Goal: Task Accomplishment & Management: Manage account settings

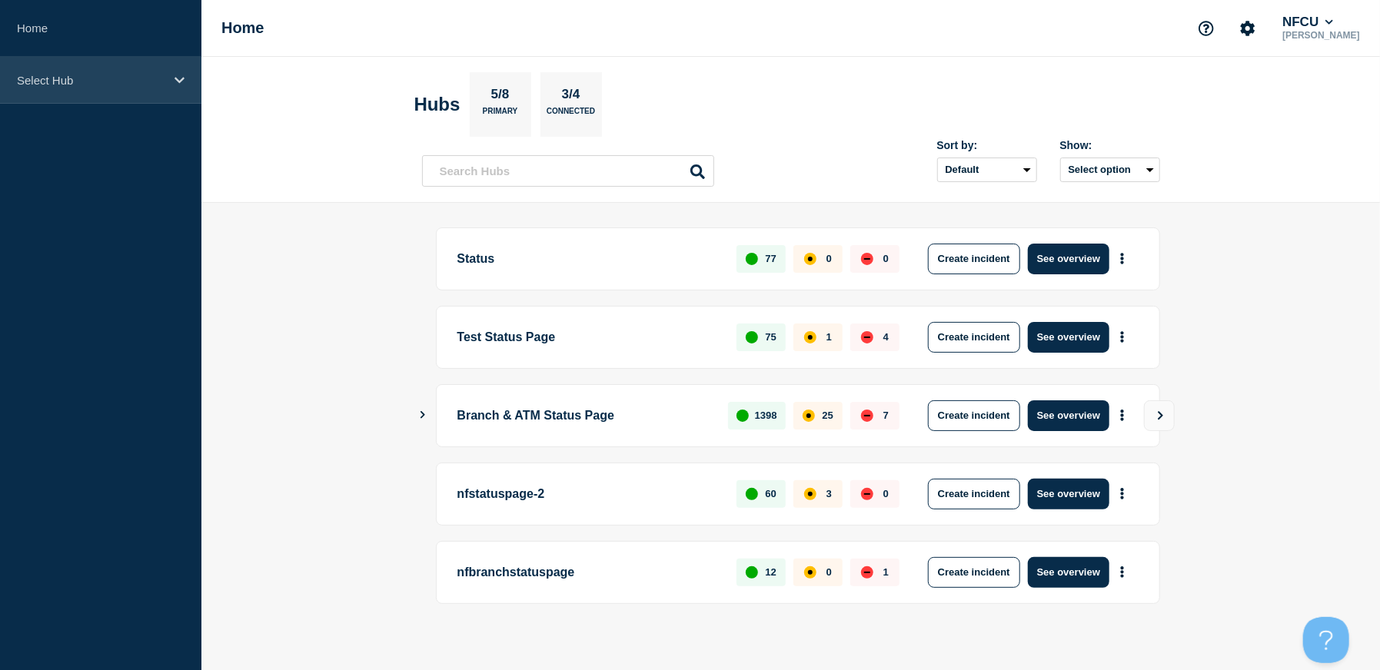
click at [42, 88] on div "Select Hub" at bounding box center [100, 80] width 201 height 47
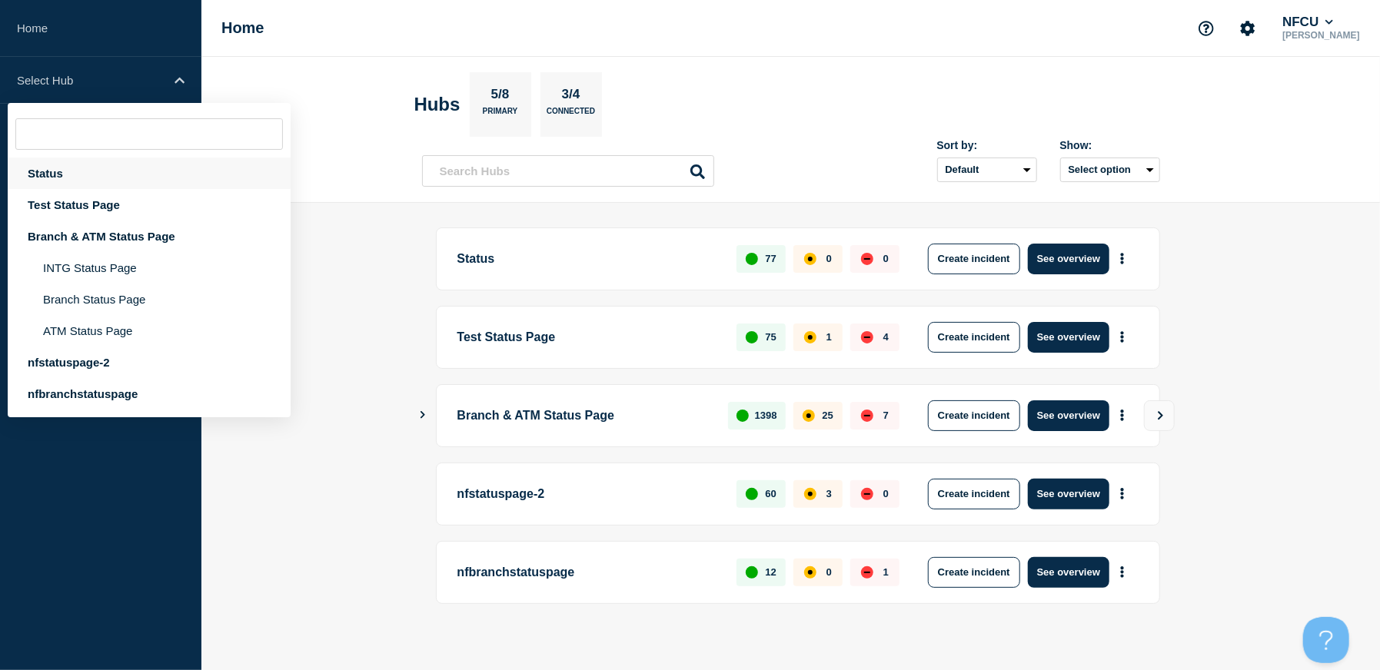
click at [53, 173] on div "Status" at bounding box center [149, 174] width 283 height 32
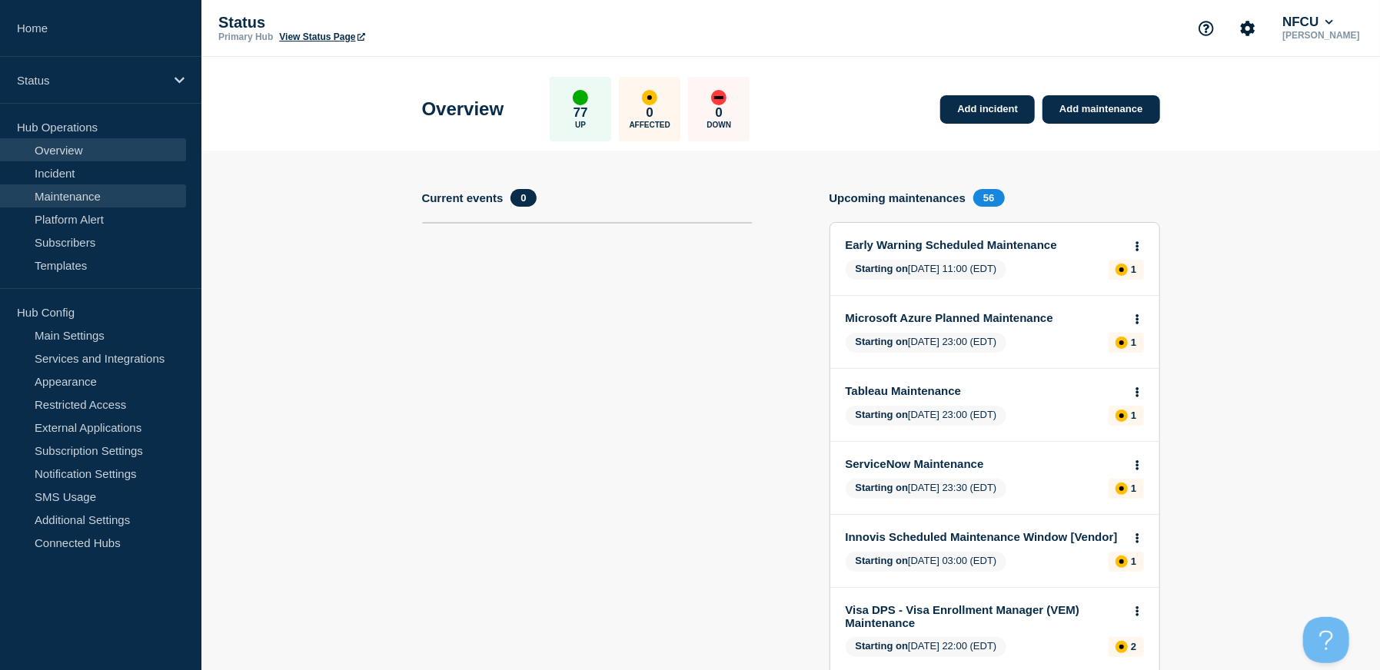
click at [72, 200] on link "Maintenance" at bounding box center [93, 195] width 186 height 23
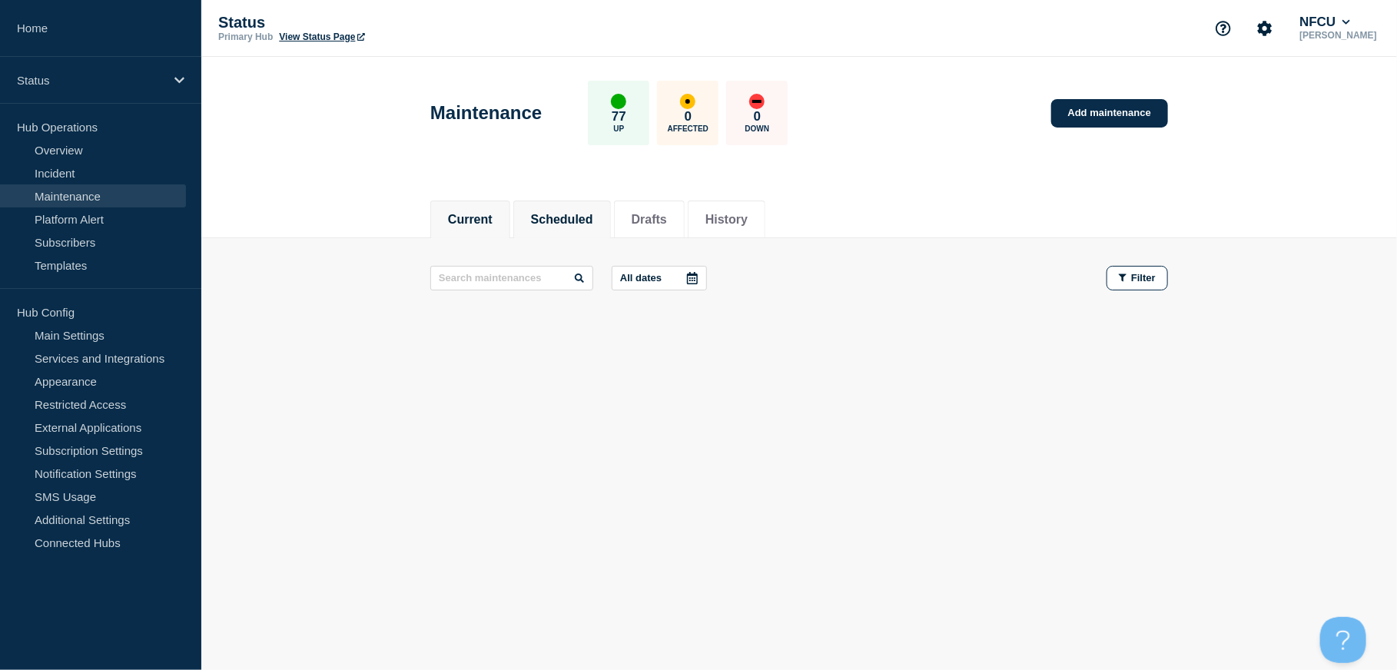
click at [593, 224] on button "Scheduled" at bounding box center [562, 220] width 62 height 14
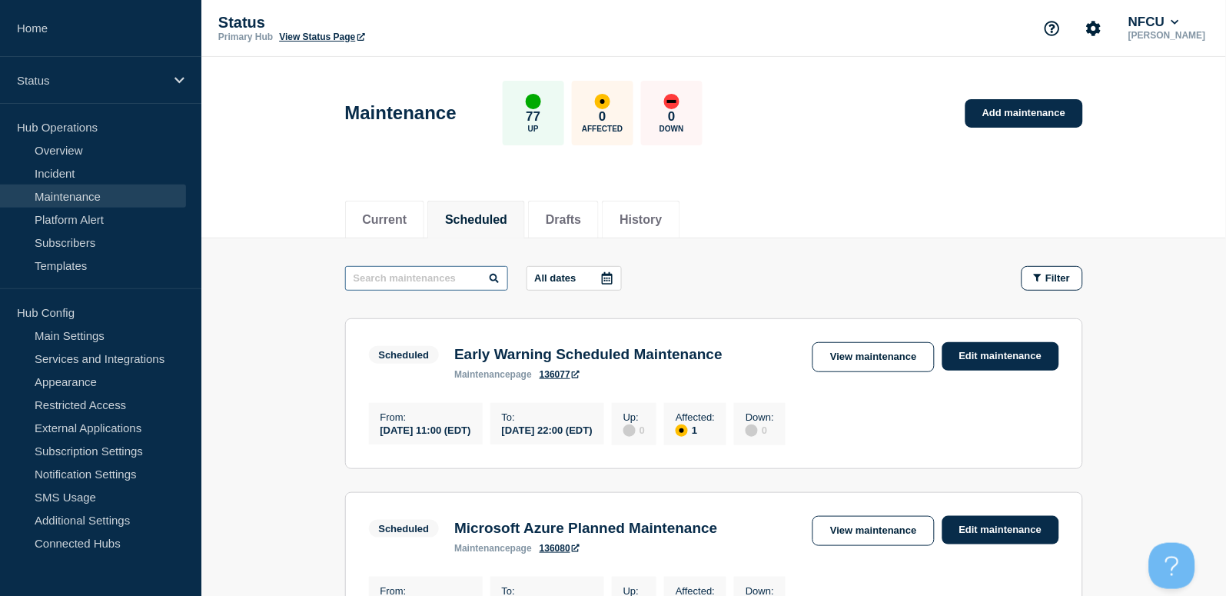
click at [430, 277] on input "text" at bounding box center [426, 278] width 163 height 25
type input "black knight"
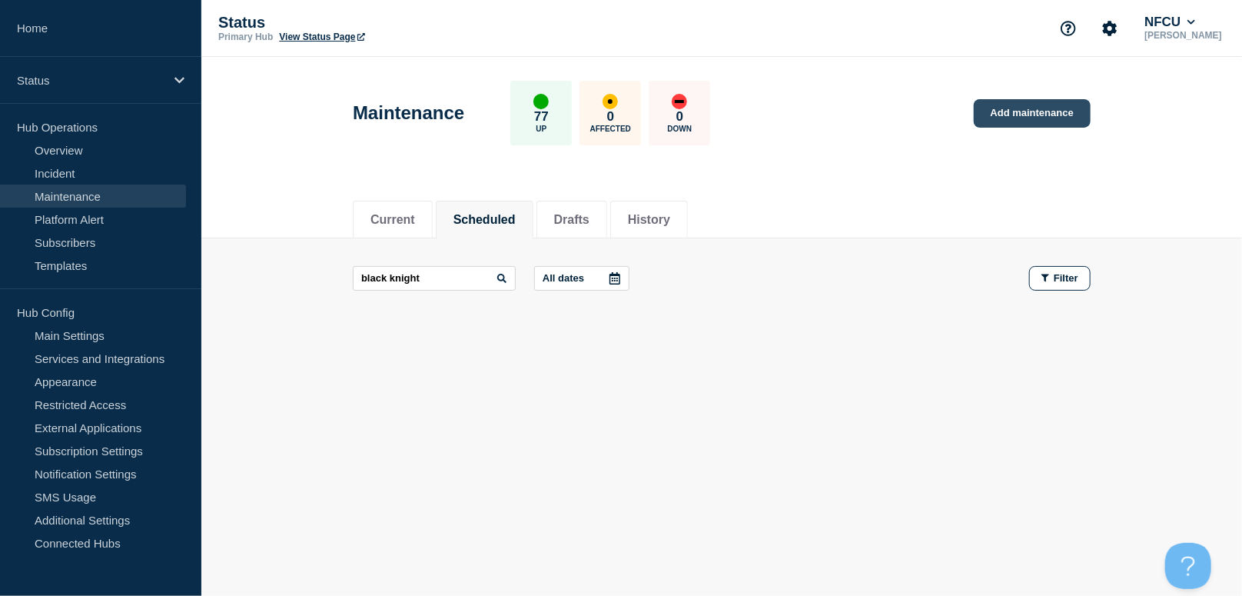
click at [1011, 125] on link "Add maintenance" at bounding box center [1032, 113] width 117 height 28
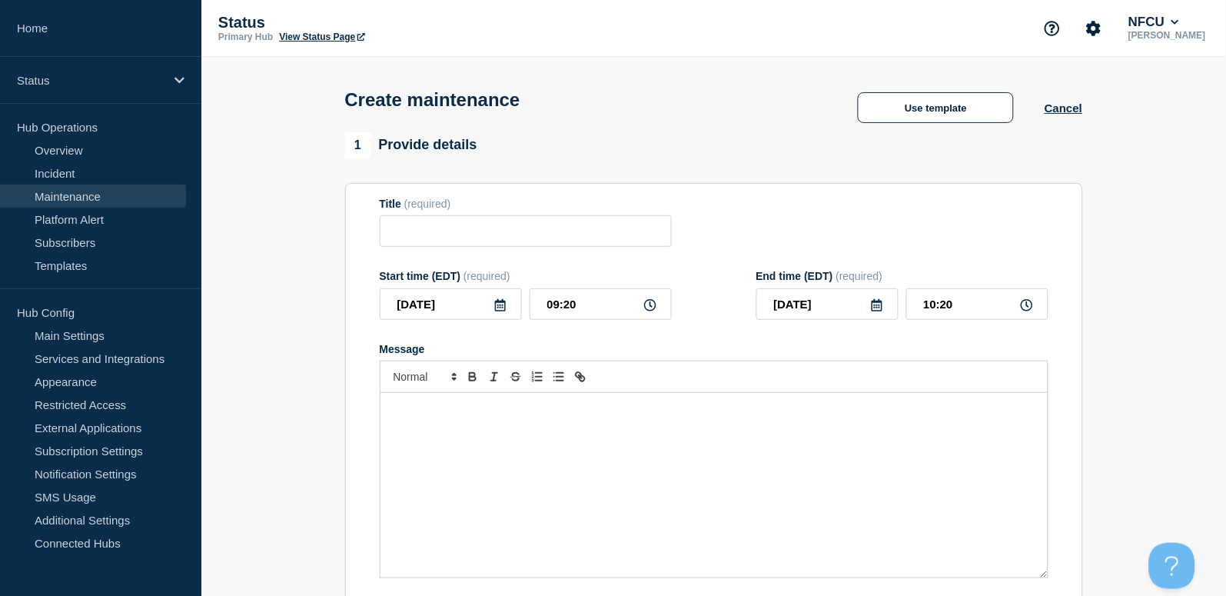
checkbox input "true"
click at [424, 230] on input "Title" at bounding box center [526, 231] width 292 height 32
paste input "Black Knight Core Servicing Product Maintenance [Vendor]"
type input "Black Knight Core Servicing Product Maintenance [Vendor]"
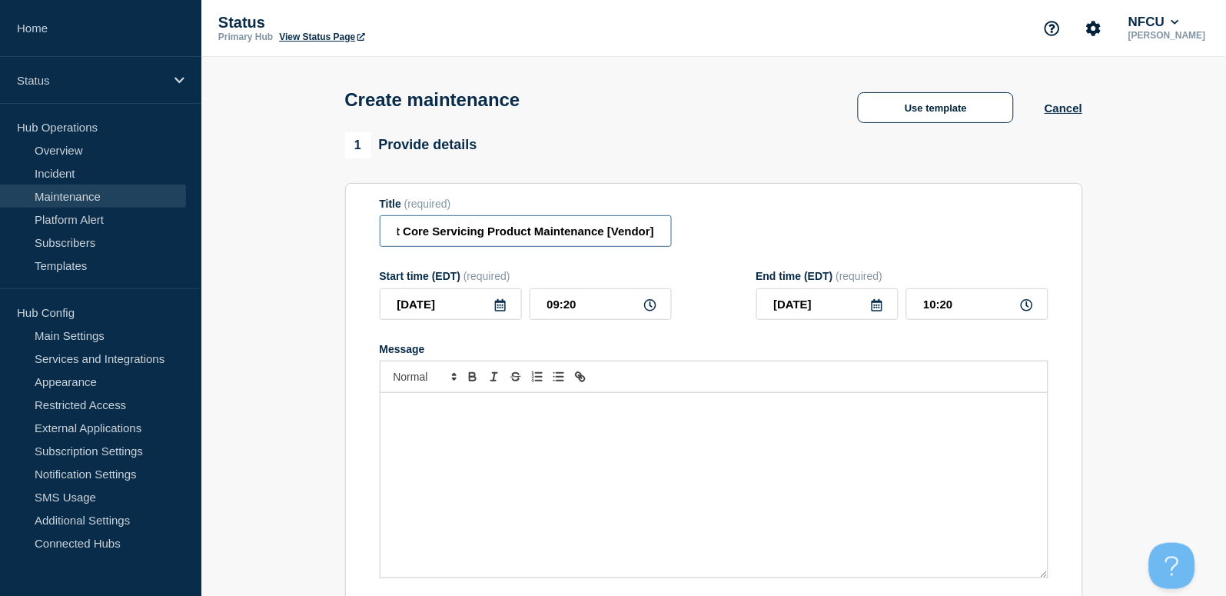
scroll to position [0, 0]
click at [488, 467] on div "Message" at bounding box center [713, 485] width 667 height 184
click at [500, 309] on icon at bounding box center [500, 305] width 11 height 12
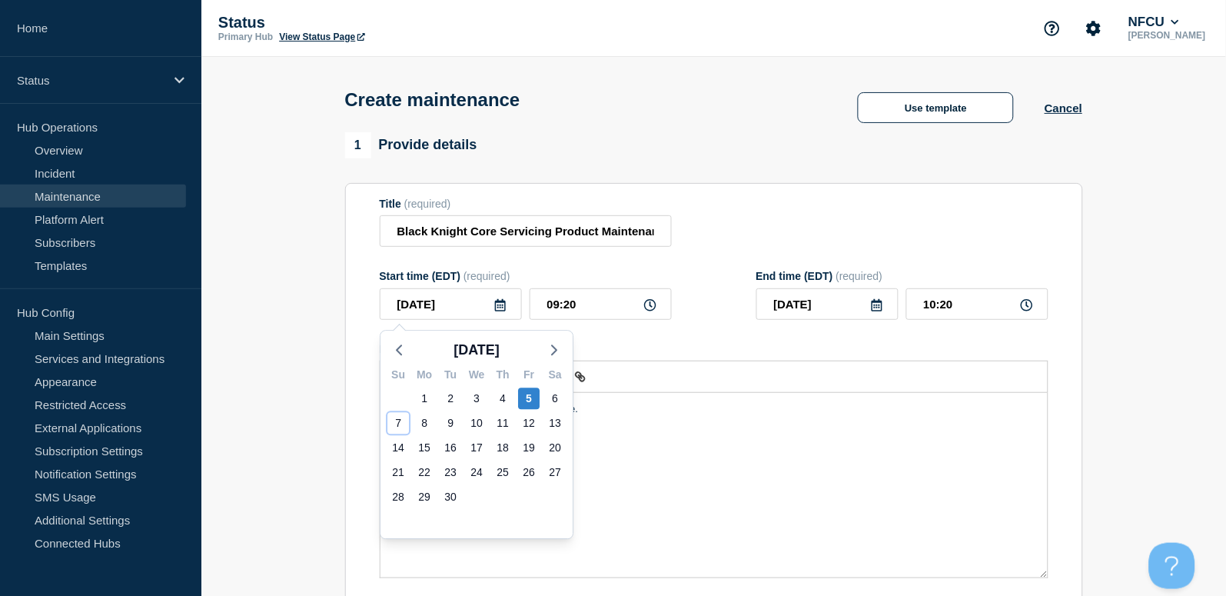
click at [401, 426] on div "7" at bounding box center [398, 423] width 22 height 22
type input "2025-09-07"
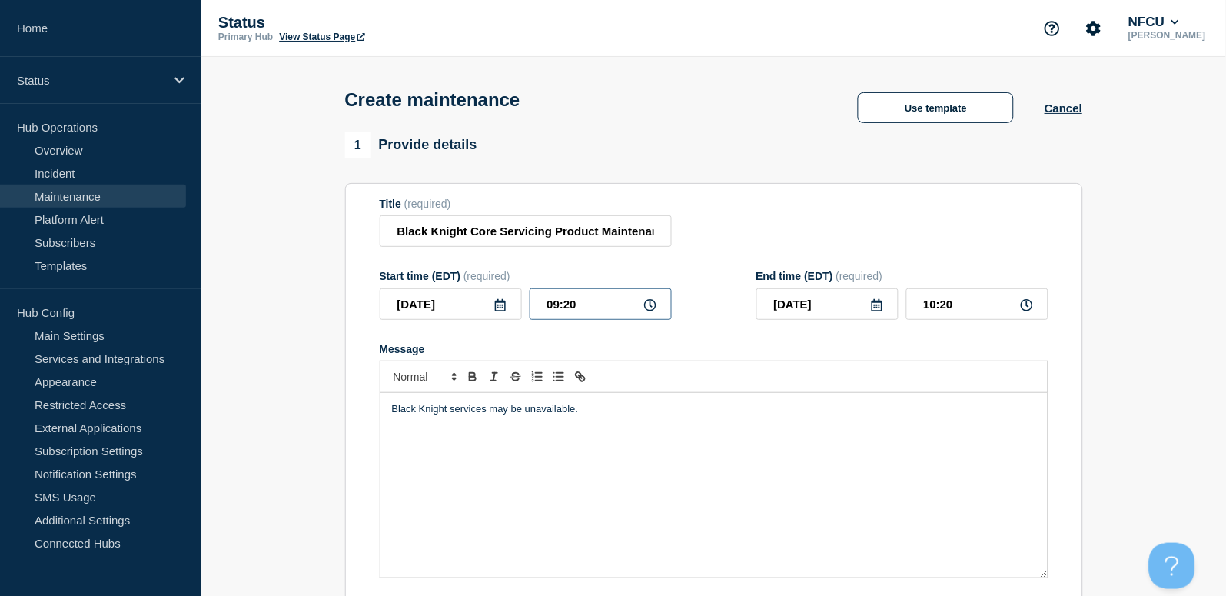
click at [575, 304] on input "09:20" at bounding box center [601, 304] width 142 height 32
drag, startPoint x: 591, startPoint y: 306, endPoint x: 483, endPoint y: 272, distance: 113.5
click at [483, 278] on div "Start time (EDT) (required) 2025-09-07 09:20" at bounding box center [526, 295] width 292 height 50
type input "06:00"
click at [968, 301] on input "07:00" at bounding box center [977, 304] width 142 height 32
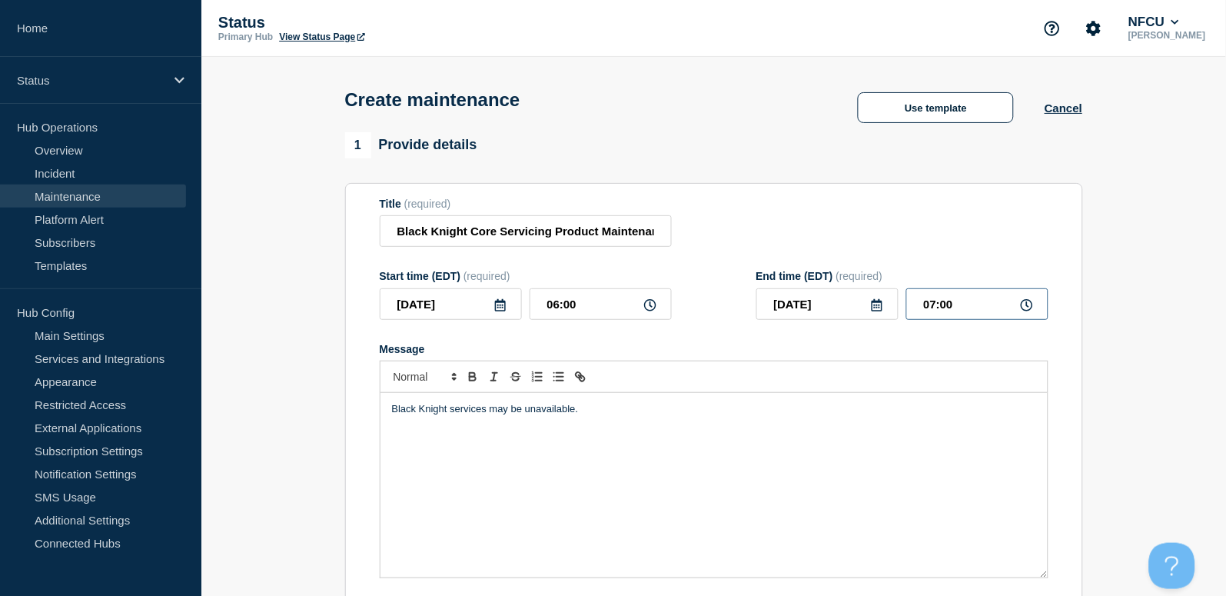
drag, startPoint x: 979, startPoint y: 302, endPoint x: 724, endPoint y: 242, distance: 262.1
click at [724, 242] on form "Title (required) Black Knight Core Servicing Product Maintenance [Vendor] Start…" at bounding box center [714, 403] width 669 height 411
type input "12:00"
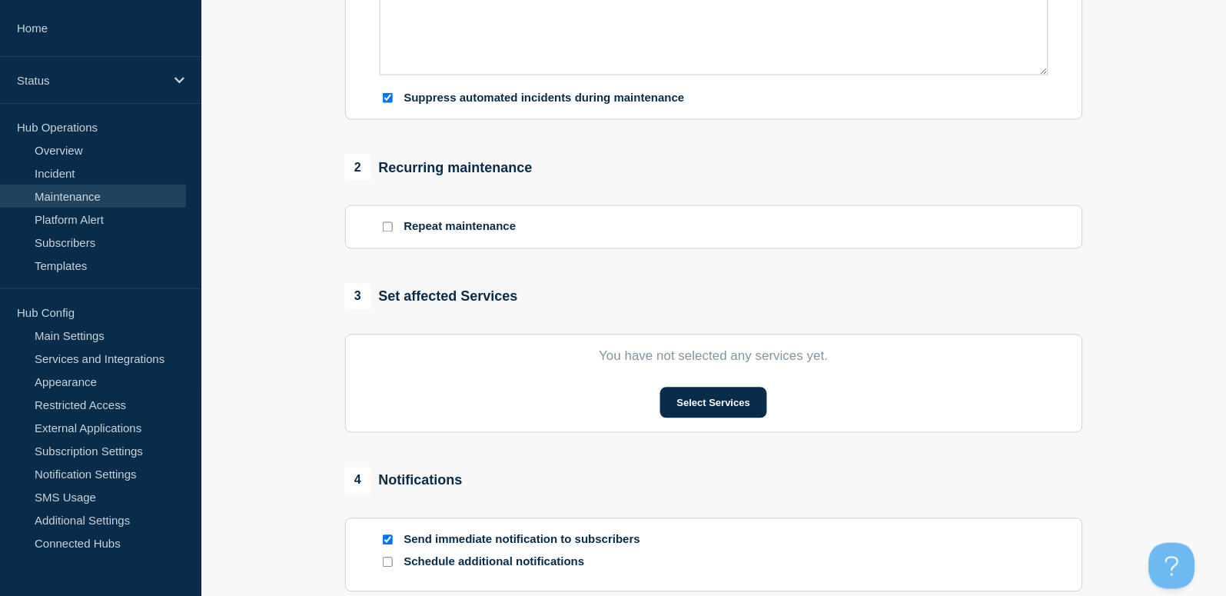
scroll to position [512, 0]
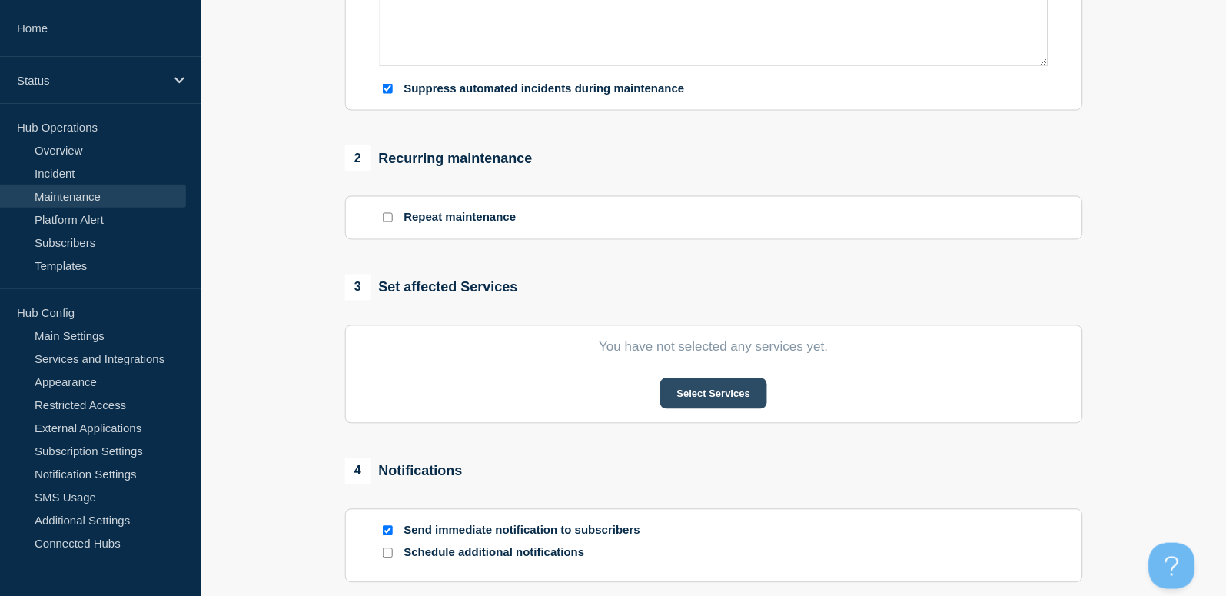
click at [722, 387] on button "Select Services" at bounding box center [713, 393] width 107 height 31
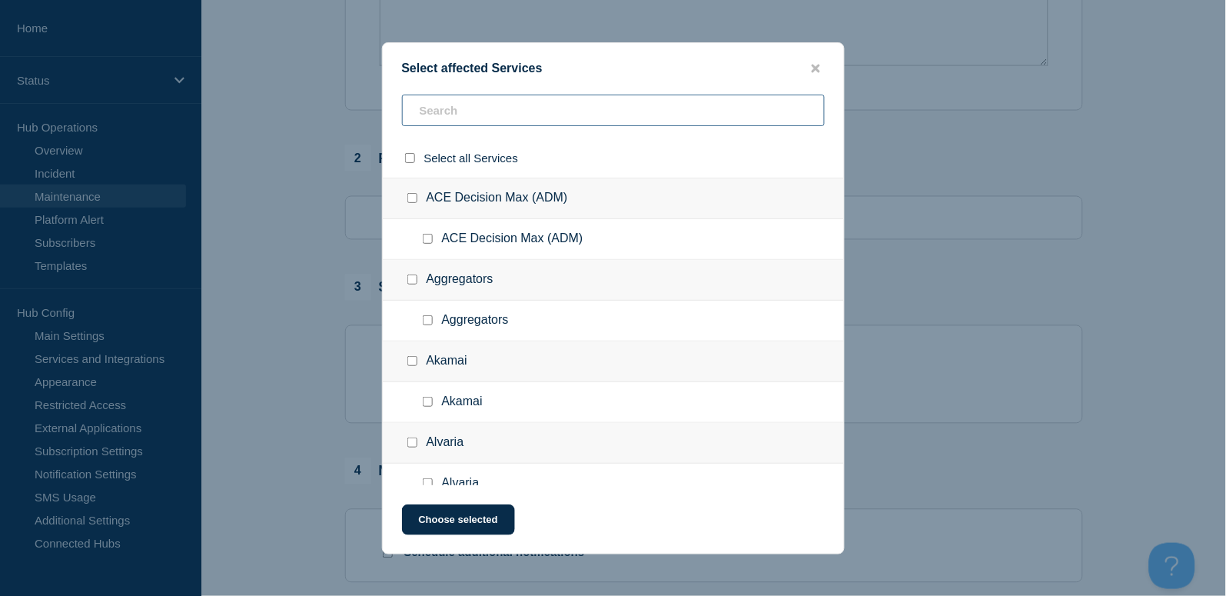
click at [512, 110] on input "text" at bounding box center [613, 111] width 423 height 32
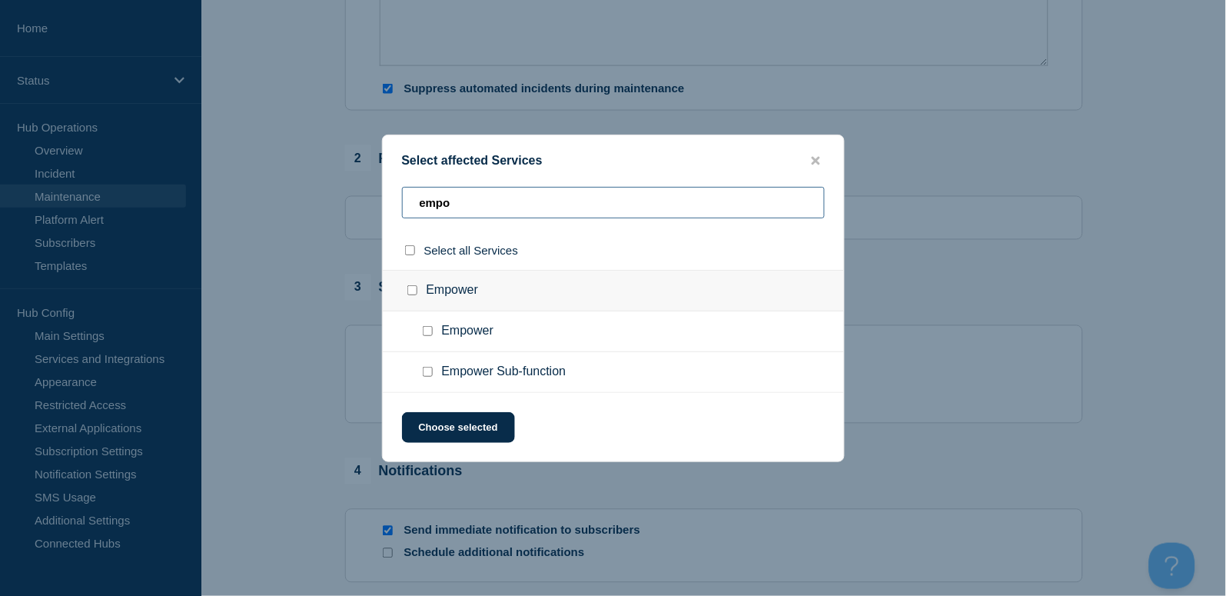
type input "empo"
click at [425, 333] on input "Empower checkbox" at bounding box center [428, 331] width 10 height 10
checkbox input "true"
drag, startPoint x: 471, startPoint y: 205, endPoint x: 344, endPoint y: 164, distance: 133.2
click at [344, 164] on div "Select affected Services empo Select all Services Empower Empower Empower Sub-f…" at bounding box center [613, 298] width 1226 height 596
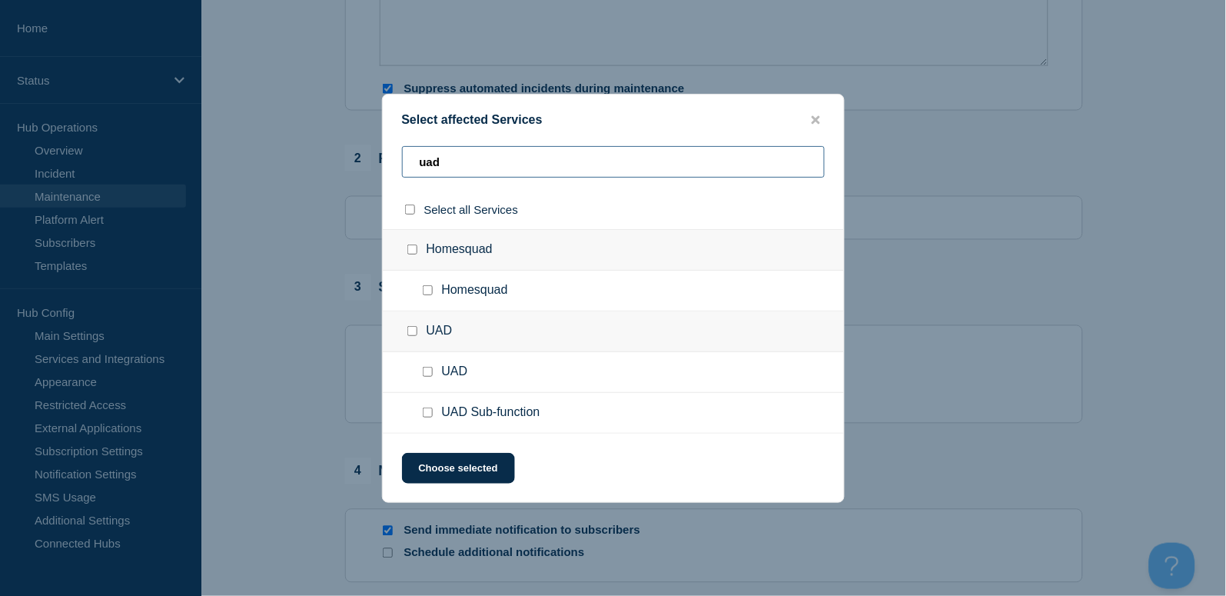
type input "uad"
click at [426, 412] on input "UAD Sub-function checkbox" at bounding box center [428, 412] width 10 height 10
checkbox input "true"
click at [472, 463] on button "Choose selected" at bounding box center [458, 468] width 113 height 31
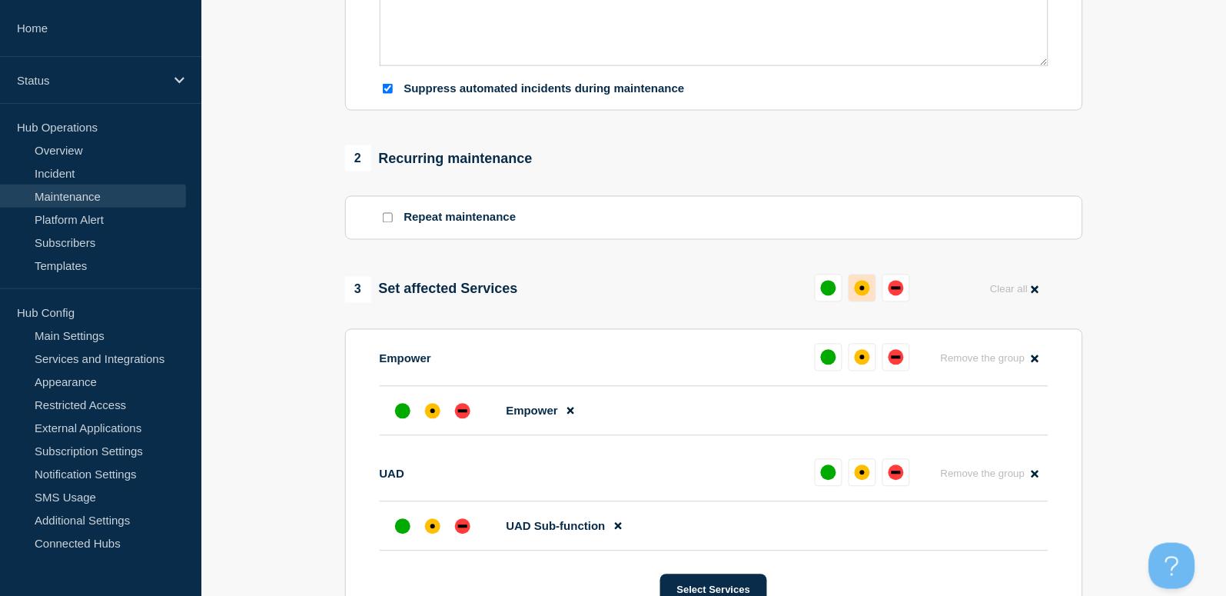
click at [867, 291] on div "affected" at bounding box center [862, 288] width 15 height 15
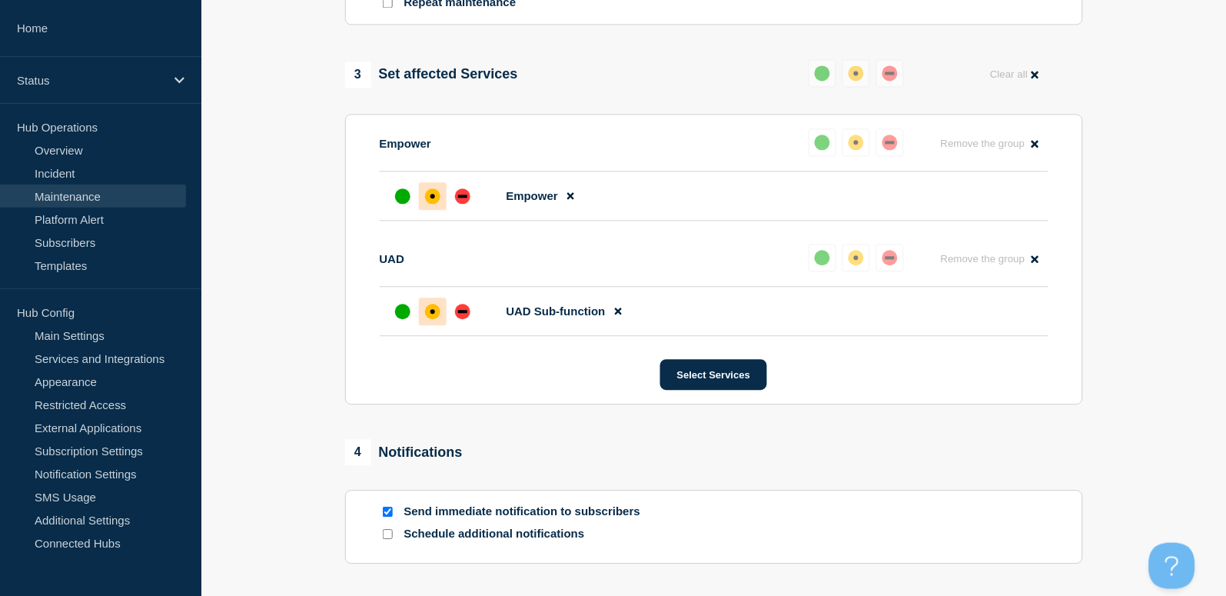
scroll to position [922, 0]
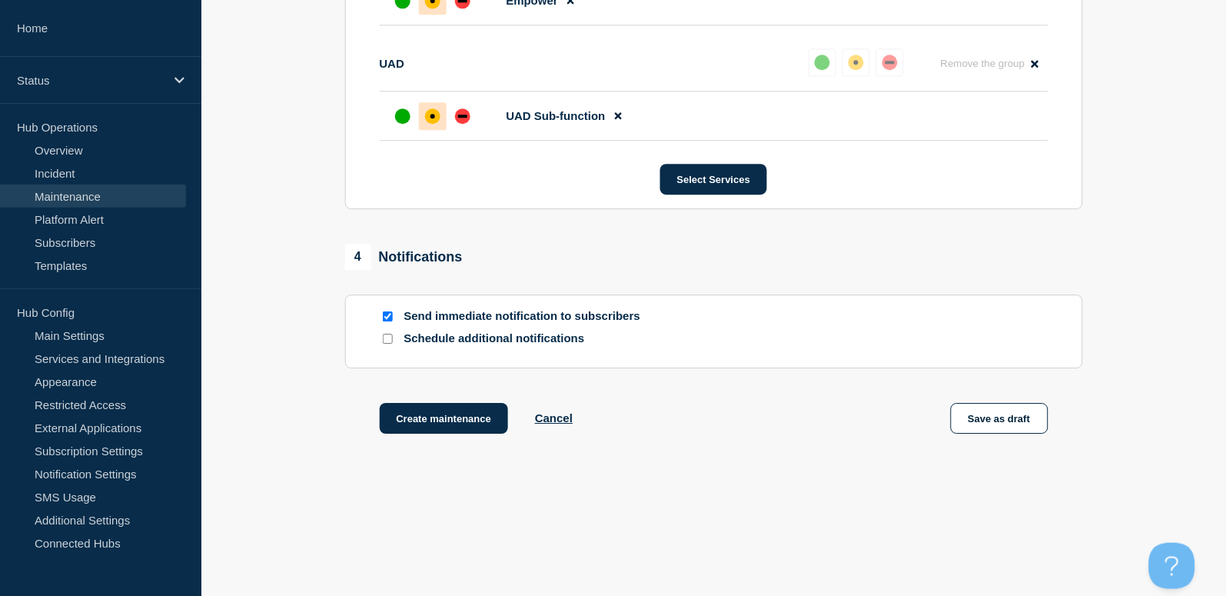
click at [384, 318] on input "Send immediate notification to subscribers" at bounding box center [388, 316] width 10 height 10
checkbox input "false"
click at [454, 420] on button "Create maintenance" at bounding box center [444, 418] width 129 height 31
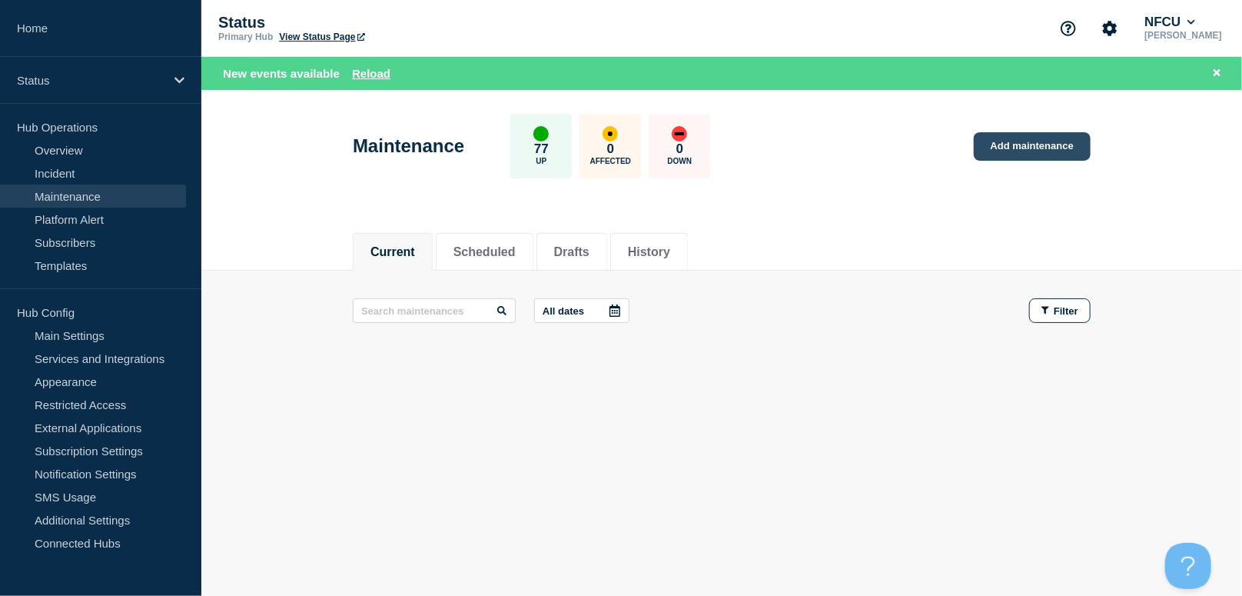
click at [1053, 151] on link "Add maintenance" at bounding box center [1032, 146] width 117 height 28
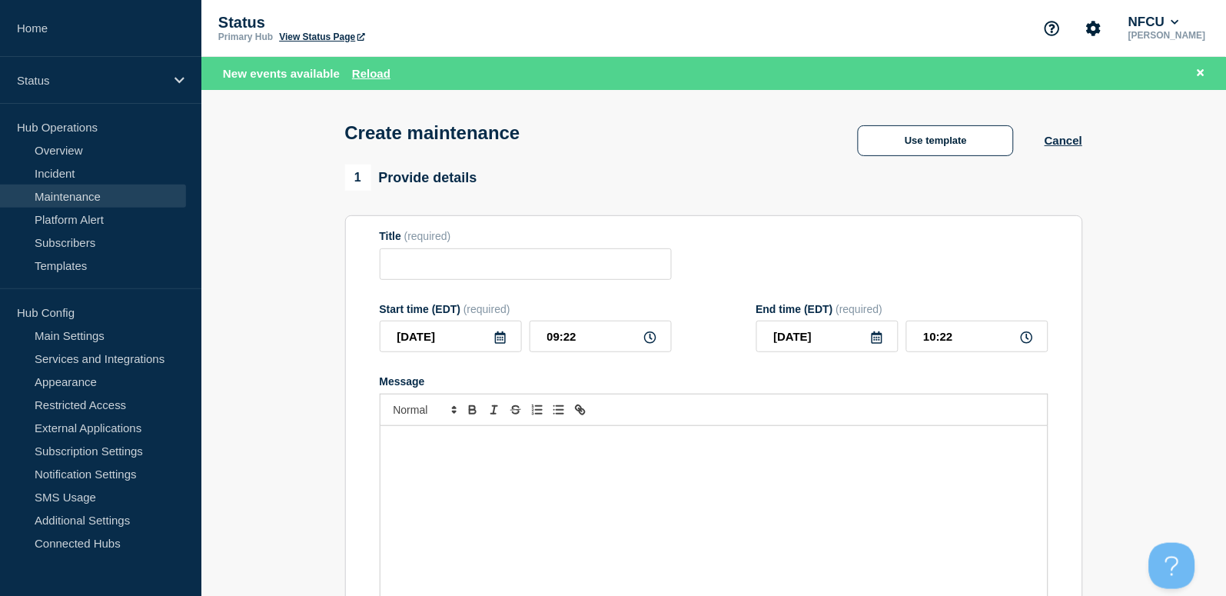
checkbox input "true"
click at [437, 270] on input "Title" at bounding box center [526, 264] width 292 height 32
paste input "Common Services Gateway"
click at [397, 262] on input "Common Services Gateway" at bounding box center [526, 264] width 292 height 32
click at [570, 258] on input "Common Services Gateway" at bounding box center [526, 264] width 292 height 32
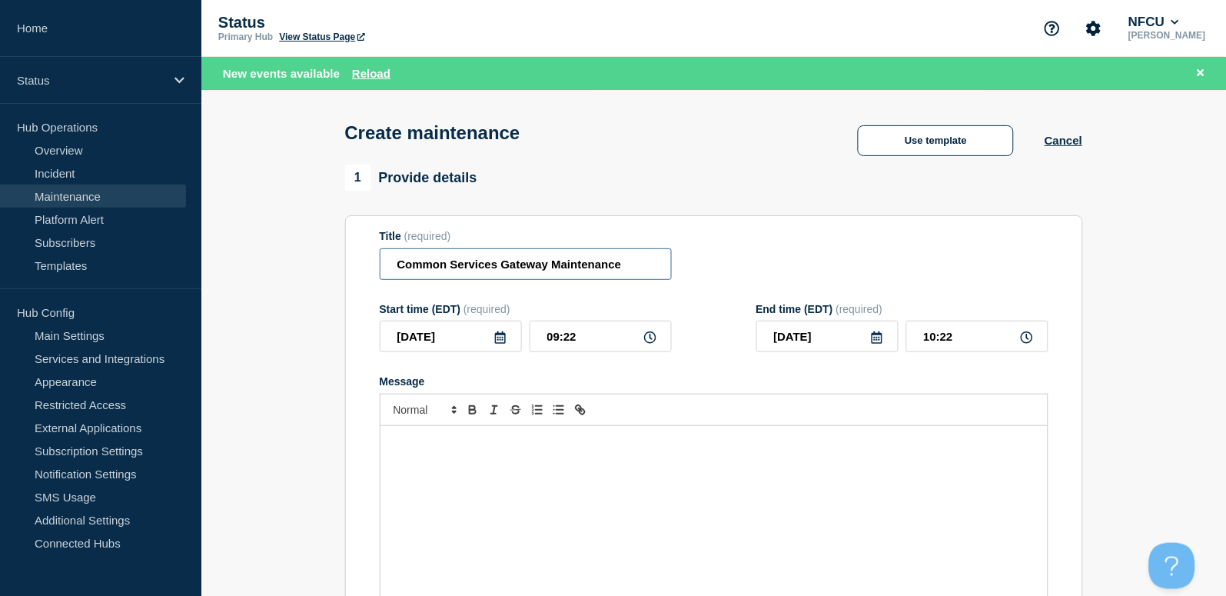
click at [398, 268] on input "Common Services Gateway Maintenance" at bounding box center [526, 264] width 292 height 32
type input "Common Services Gateway Maintenance"
click at [437, 475] on div "Message" at bounding box center [713, 518] width 667 height 184
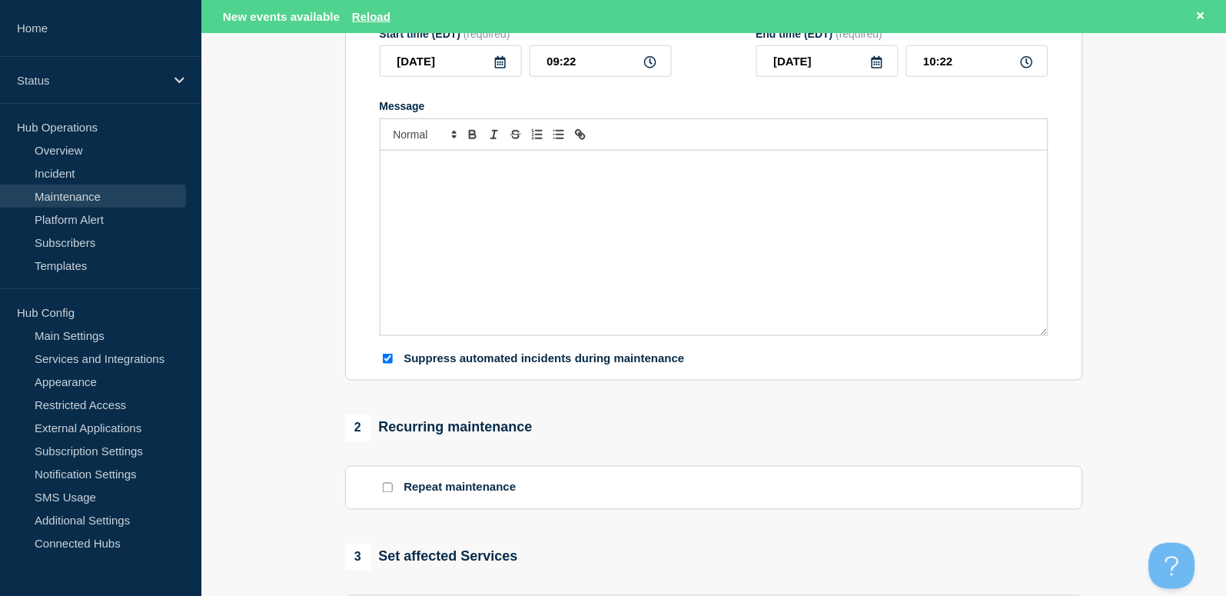
scroll to position [307, 0]
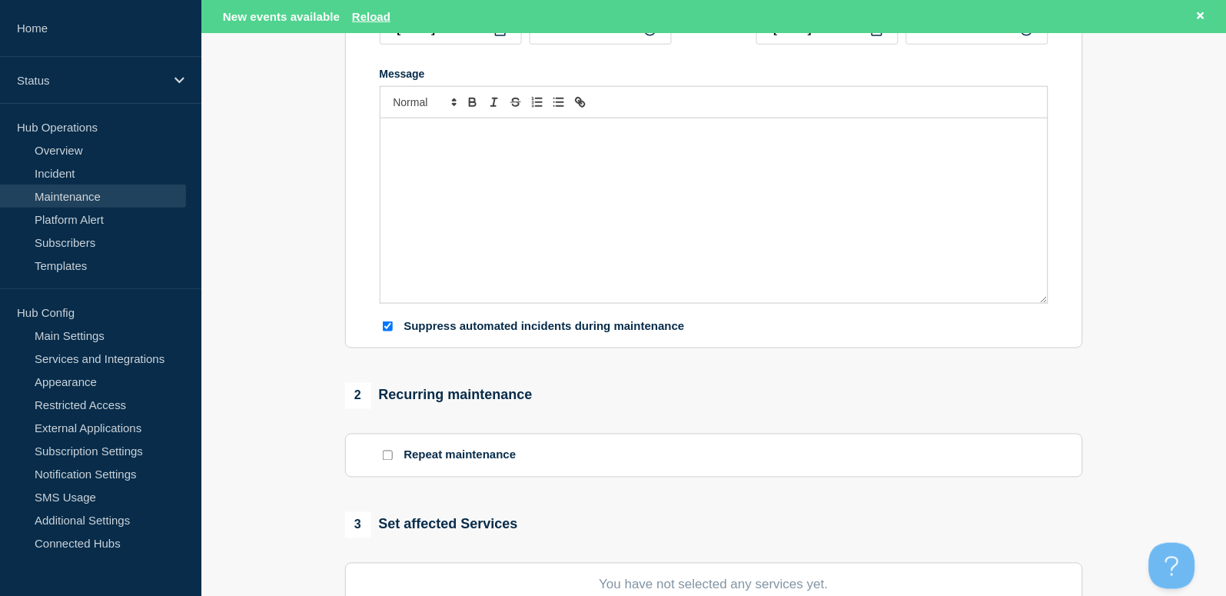
paste div "Message"
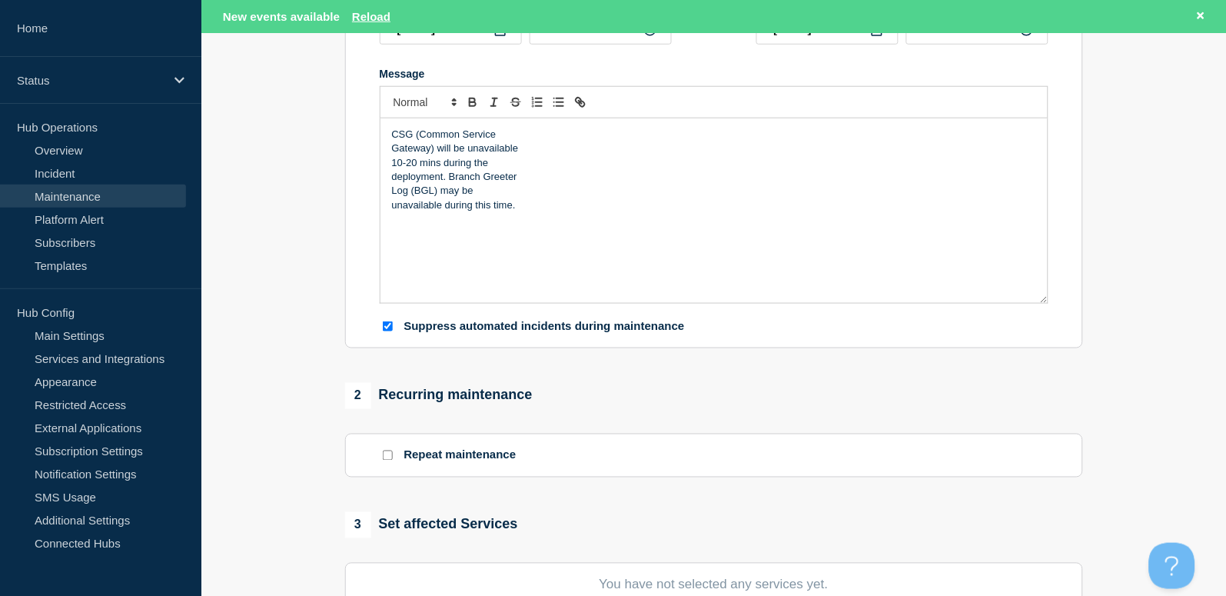
click at [387, 148] on div "CSG (Common Service Gateway) will be unavailable 10-20 mins during the deployme…" at bounding box center [713, 210] width 667 height 184
click at [387, 147] on div "CSG (Common Service Gateway) will be unavailable 10-20 mins during the deployme…" at bounding box center [713, 210] width 667 height 184
click at [392, 164] on p "Log (BGL) may be" at bounding box center [714, 163] width 644 height 14
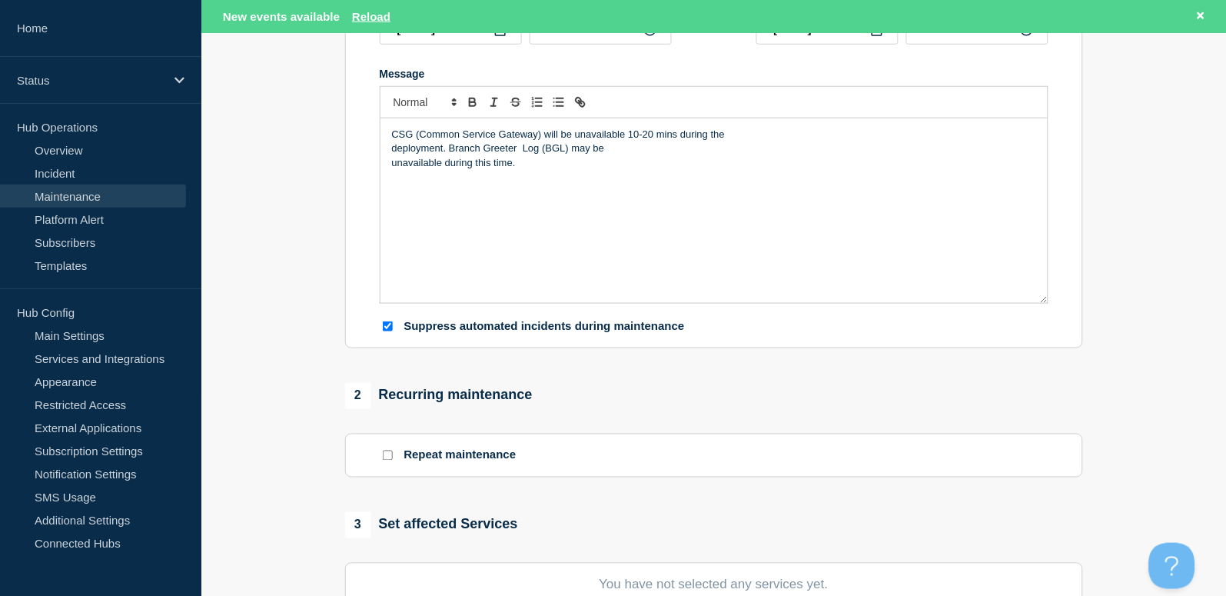
click at [390, 164] on div "CSG (Common Service Gateway) will be unavailable 10-20 mins during the deployme…" at bounding box center [713, 210] width 667 height 184
click at [388, 147] on div "CSG (Common Service Gateway) will be unavailable 10-20 mins during the deployme…" at bounding box center [713, 210] width 667 height 184
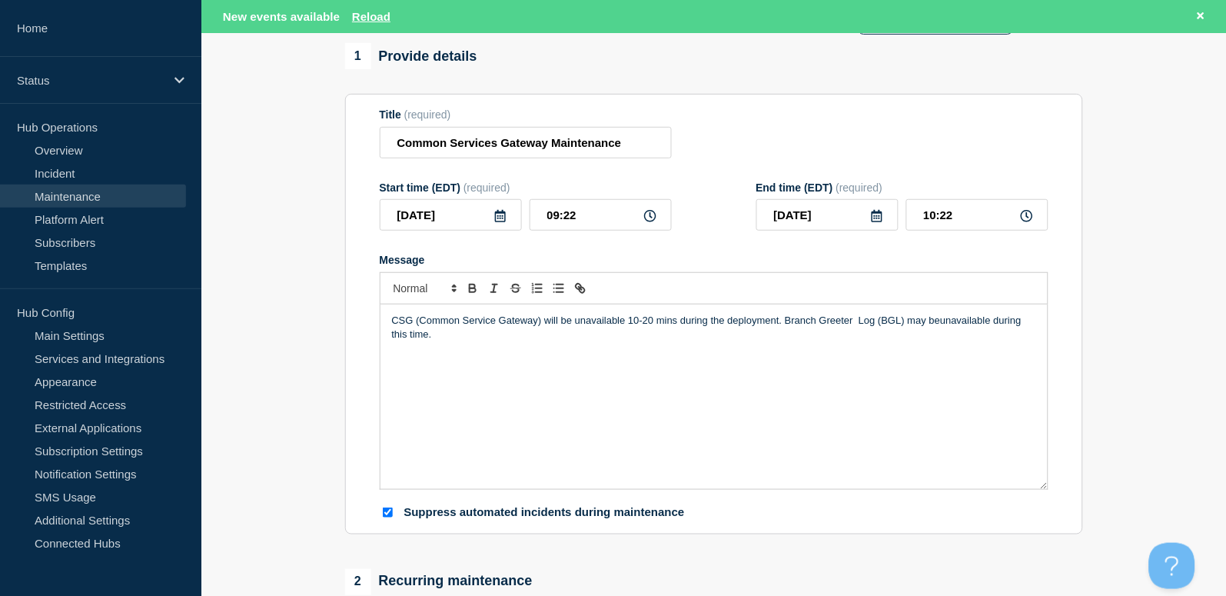
scroll to position [102, 0]
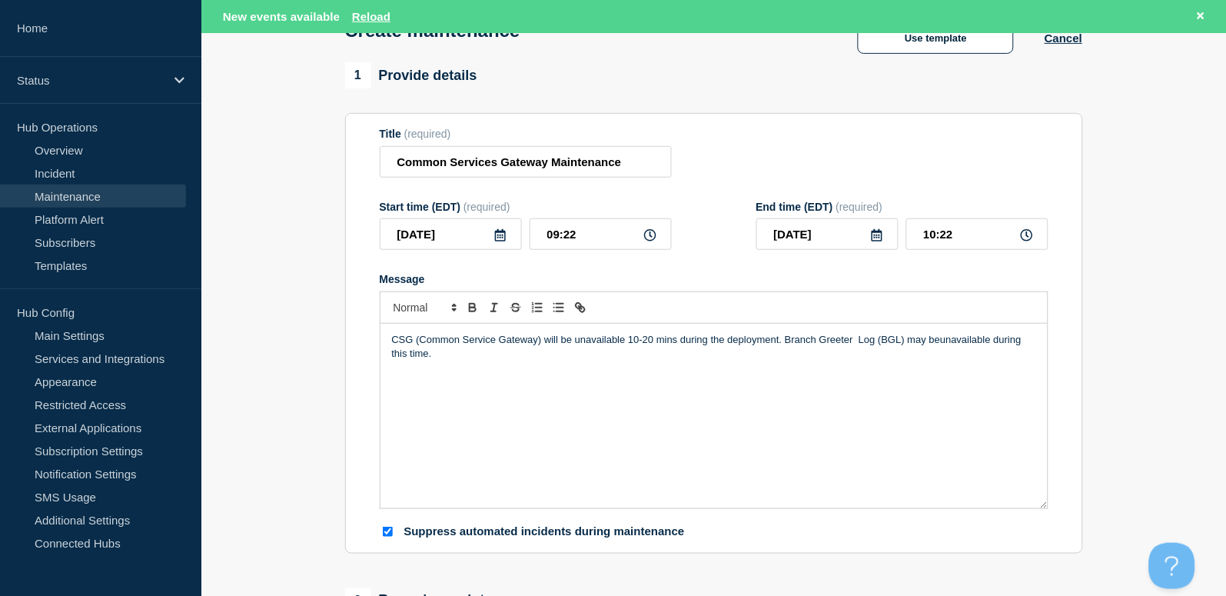
click at [503, 234] on icon at bounding box center [500, 235] width 11 height 12
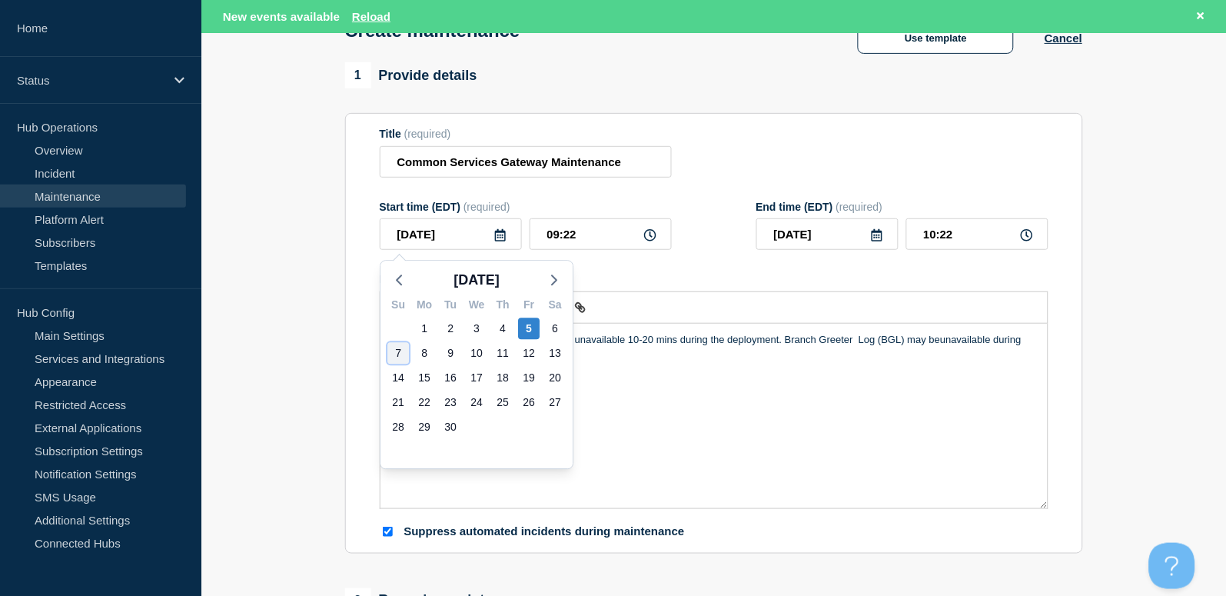
click at [404, 351] on div "7" at bounding box center [398, 354] width 22 height 22
type input "2025-09-07"
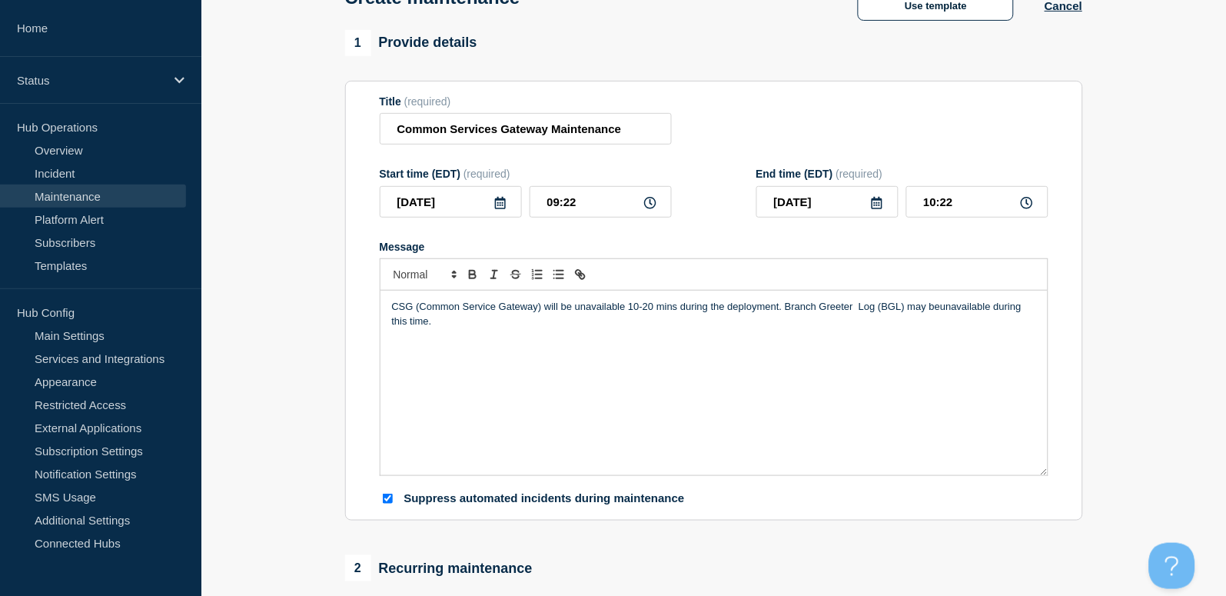
scroll to position [69, 0]
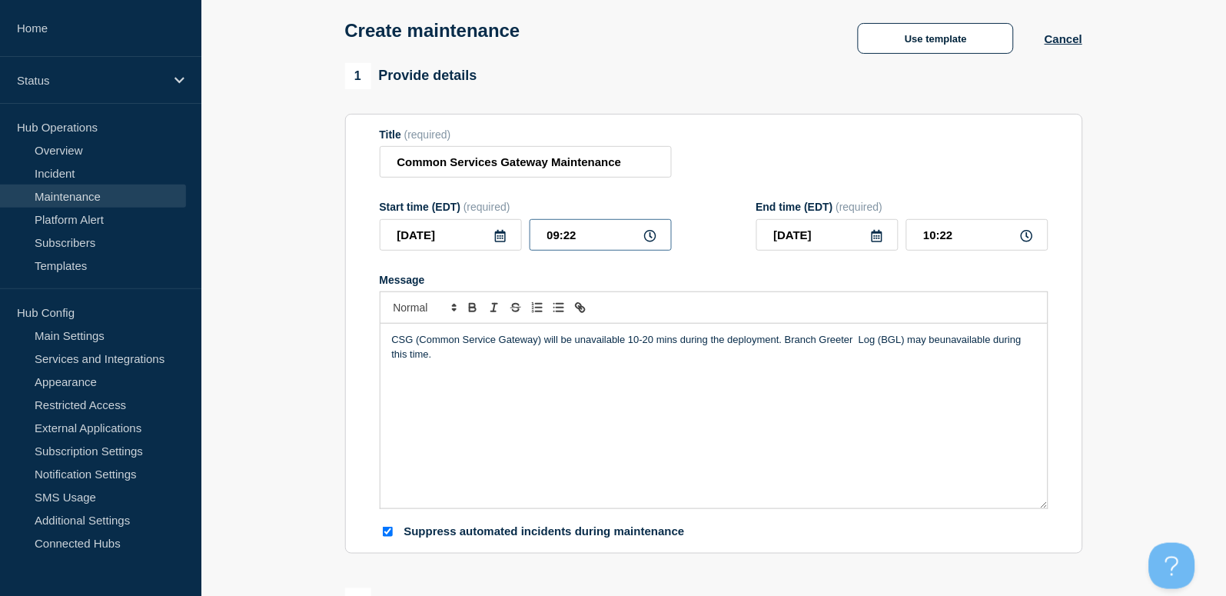
click at [570, 228] on input "09:22" at bounding box center [601, 235] width 142 height 32
drag, startPoint x: 606, startPoint y: 233, endPoint x: 495, endPoint y: 209, distance: 114.0
click at [500, 217] on div "Start time (EDT) (required) 2025-09-07 09:22" at bounding box center [526, 226] width 292 height 50
type input "04:45"
click at [932, 163] on div "Title (required) Common Services Gateway Maintenance" at bounding box center [714, 153] width 669 height 50
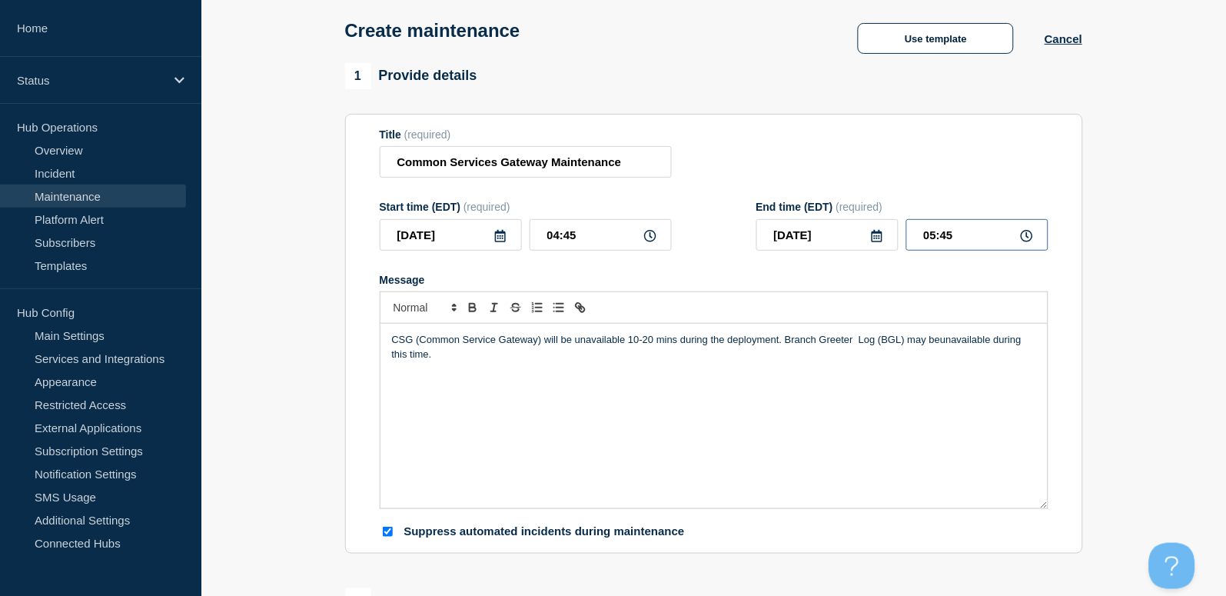
click at [958, 223] on input "05:45" at bounding box center [977, 235] width 142 height 32
drag, startPoint x: 971, startPoint y: 230, endPoint x: 826, endPoint y: 213, distance: 146.2
click at [828, 214] on div "End time (EDT) (required) 2025-09-07 05:45" at bounding box center [902, 226] width 292 height 50
type input "07:00"
click at [849, 136] on div "Title (required) Common Services Gateway Maintenance" at bounding box center [714, 153] width 669 height 50
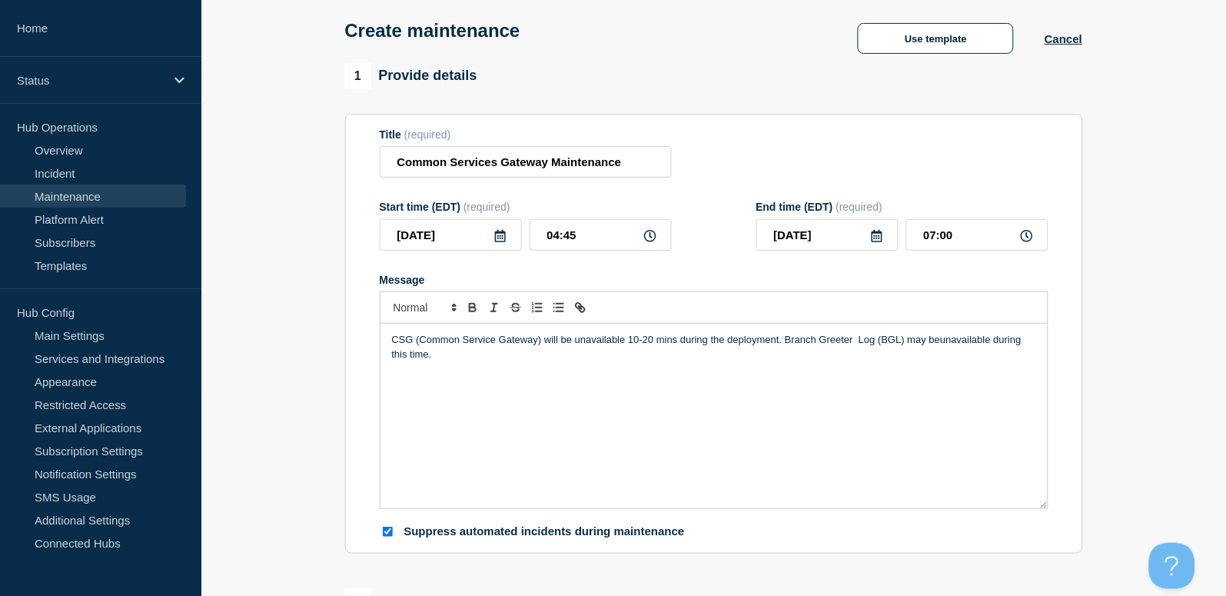
click at [849, 136] on div "Title (required) Common Services Gateway Maintenance" at bounding box center [714, 153] width 669 height 50
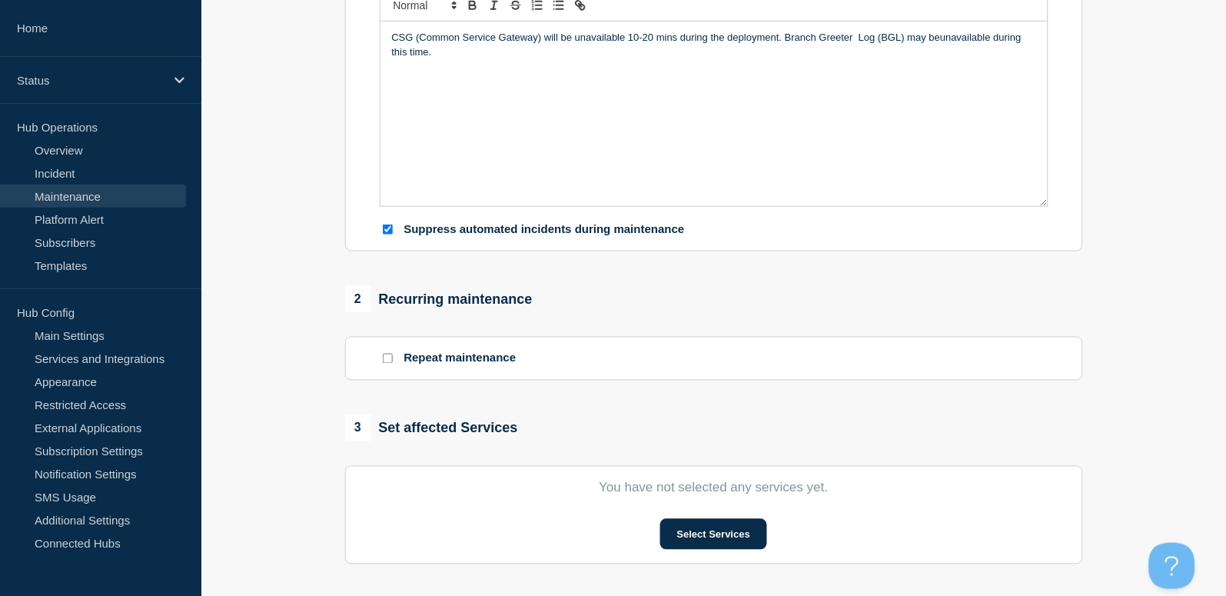
scroll to position [684, 0]
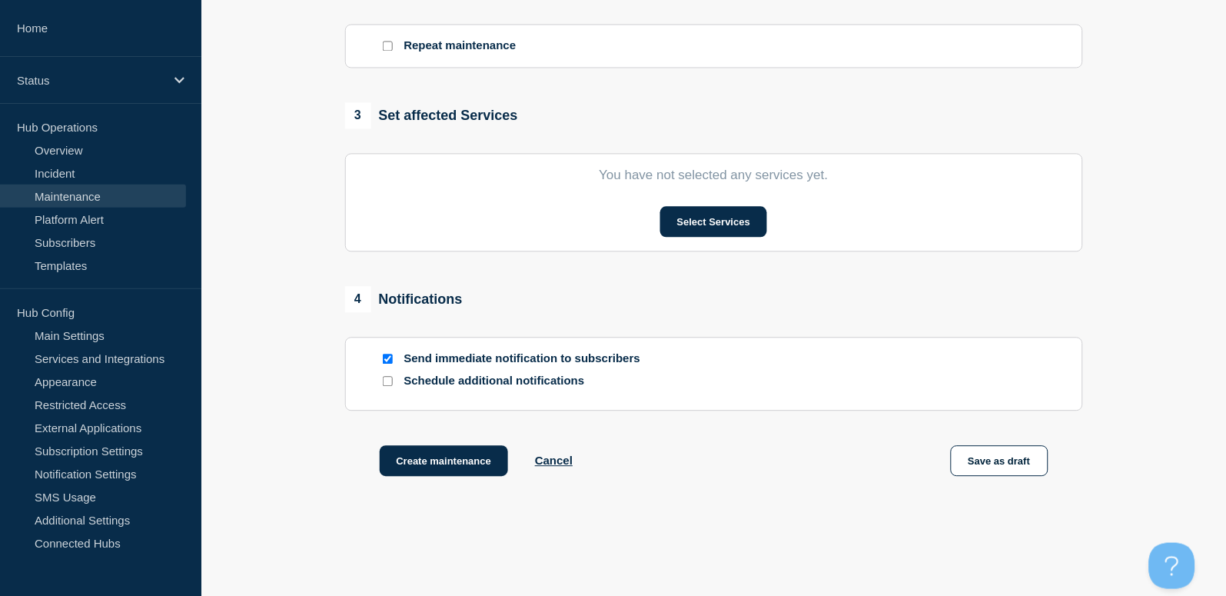
click at [673, 241] on section "You have not selected any services yet. Select Services" at bounding box center [714, 202] width 738 height 98
click at [684, 233] on button "Select Services" at bounding box center [713, 221] width 107 height 31
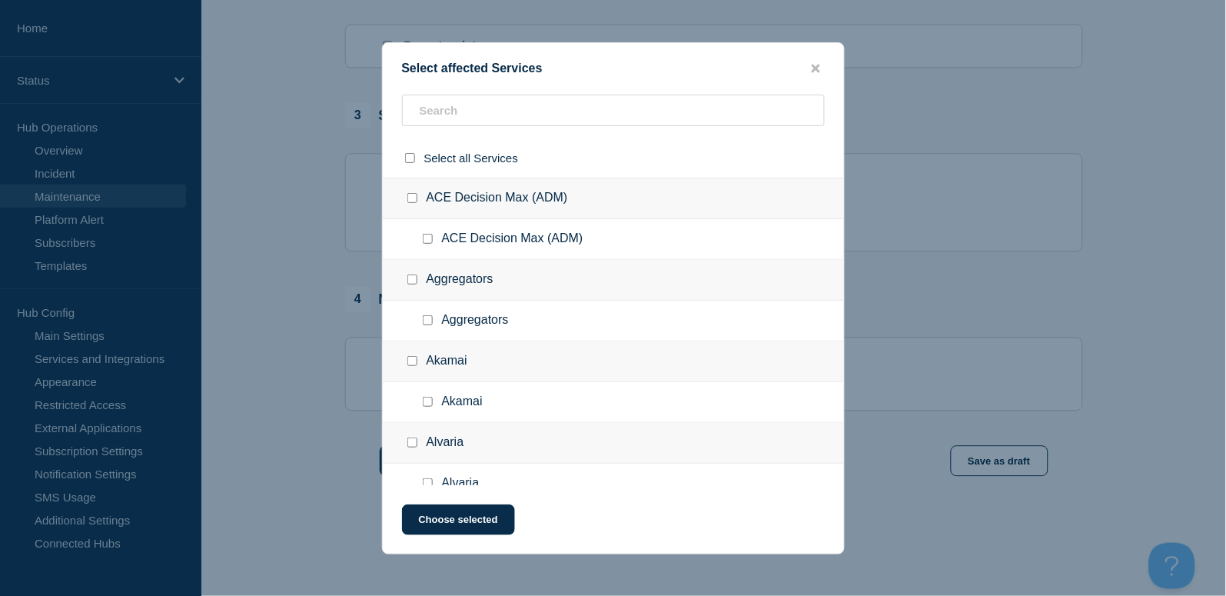
click at [465, 95] on div at bounding box center [613, 111] width 423 height 32
click at [463, 101] on input "text" at bounding box center [613, 111] width 423 height 32
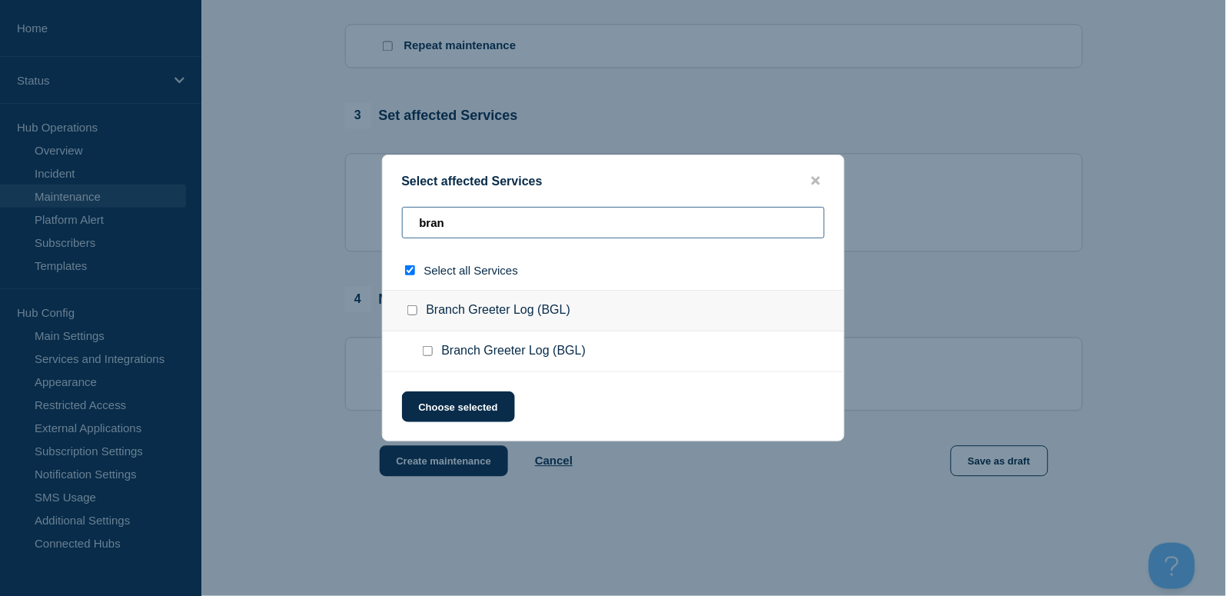
type input "branh"
checkbox input "true"
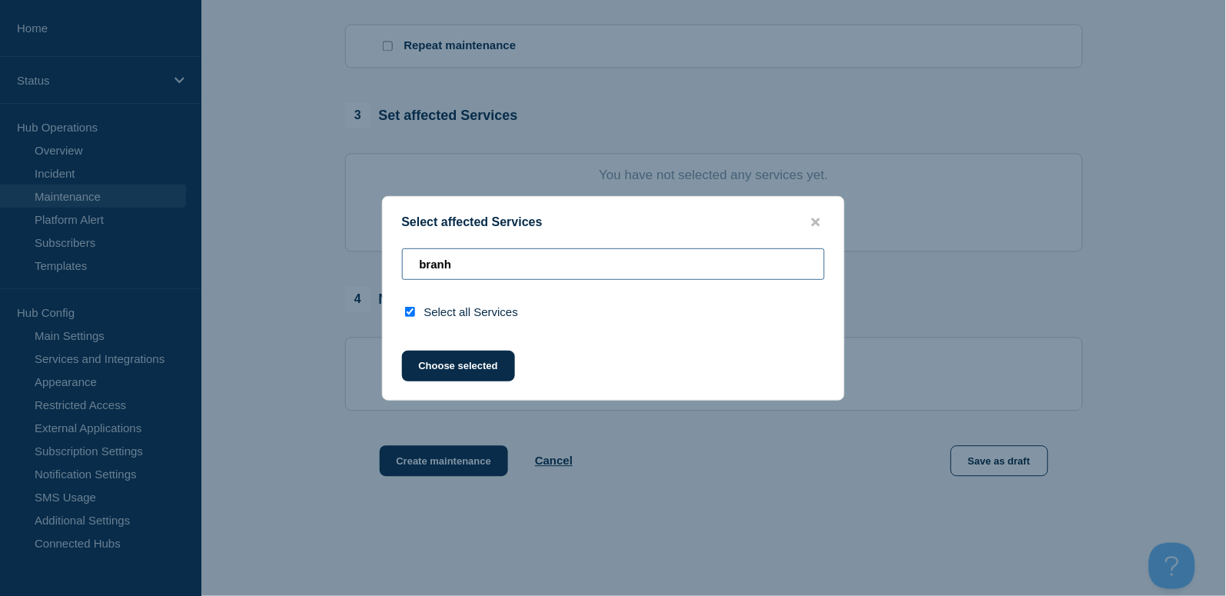
type input "bran"
checkbox input "false"
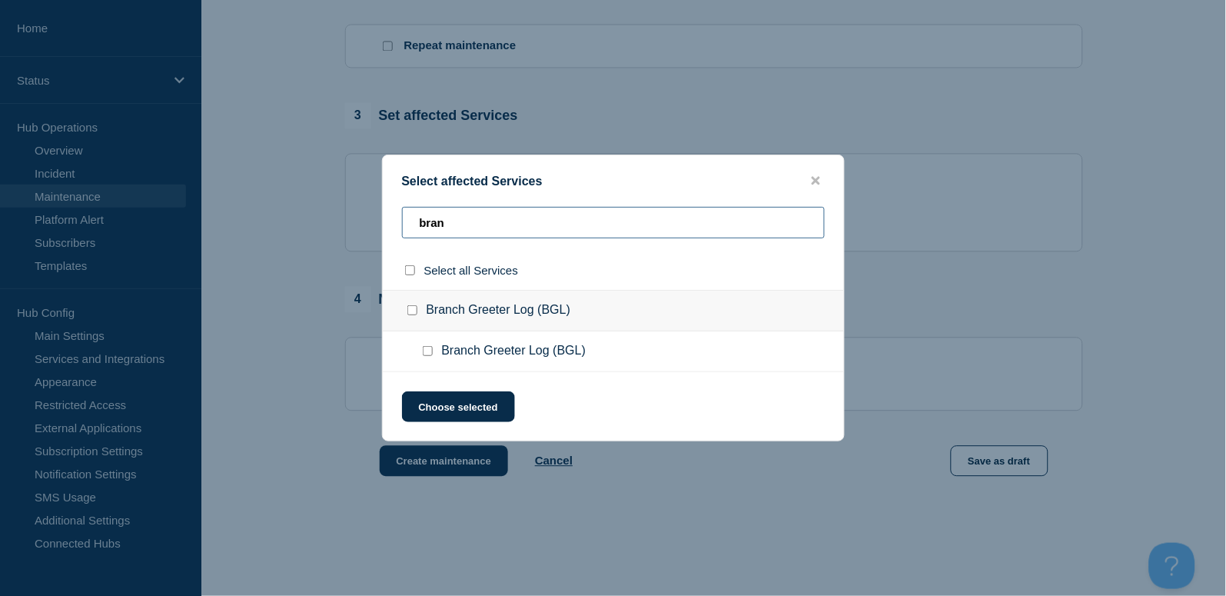
type input "bran"
click at [407, 311] on input "Branch Greeter Log (BGL) checkbox" at bounding box center [412, 310] width 10 height 10
checkbox input "true"
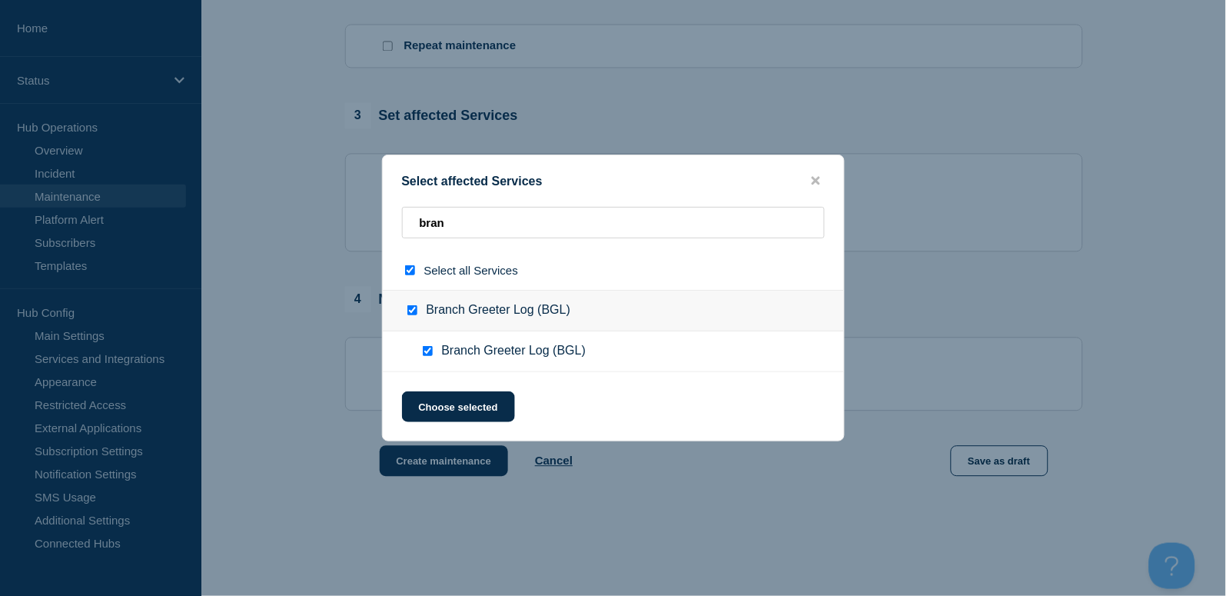
drag, startPoint x: 453, startPoint y: 400, endPoint x: 527, endPoint y: 394, distance: 74.9
click at [453, 400] on button "Choose selected" at bounding box center [458, 406] width 113 height 31
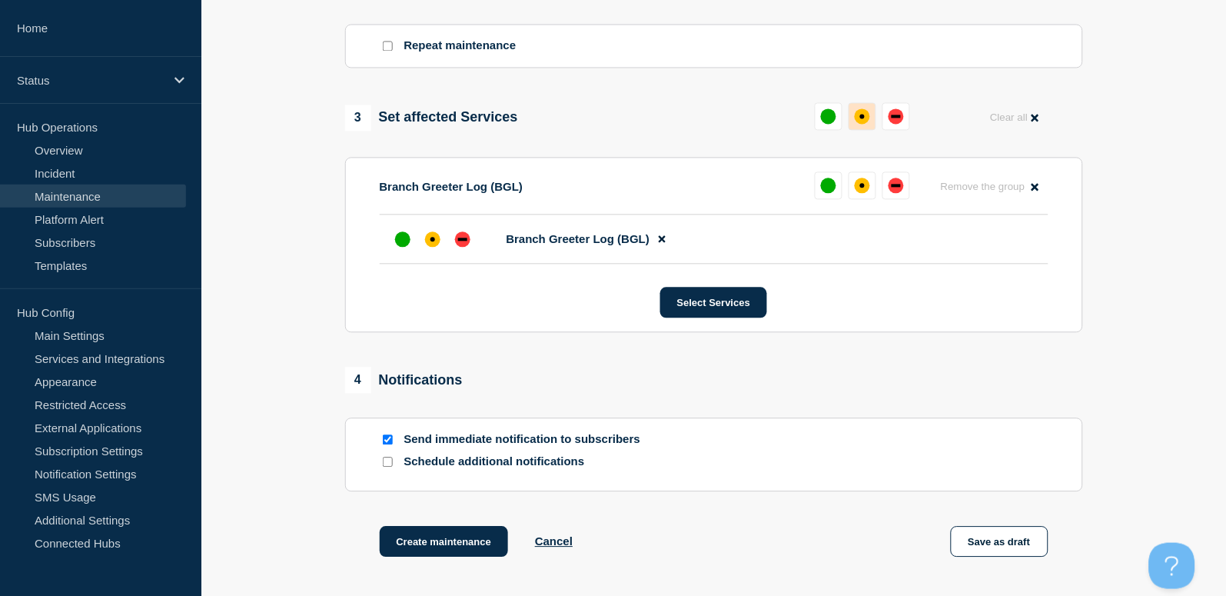
click at [855, 111] on button at bounding box center [863, 116] width 28 height 28
click at [387, 444] on input "Send immediate notification to subscribers" at bounding box center [388, 439] width 10 height 10
checkbox input "false"
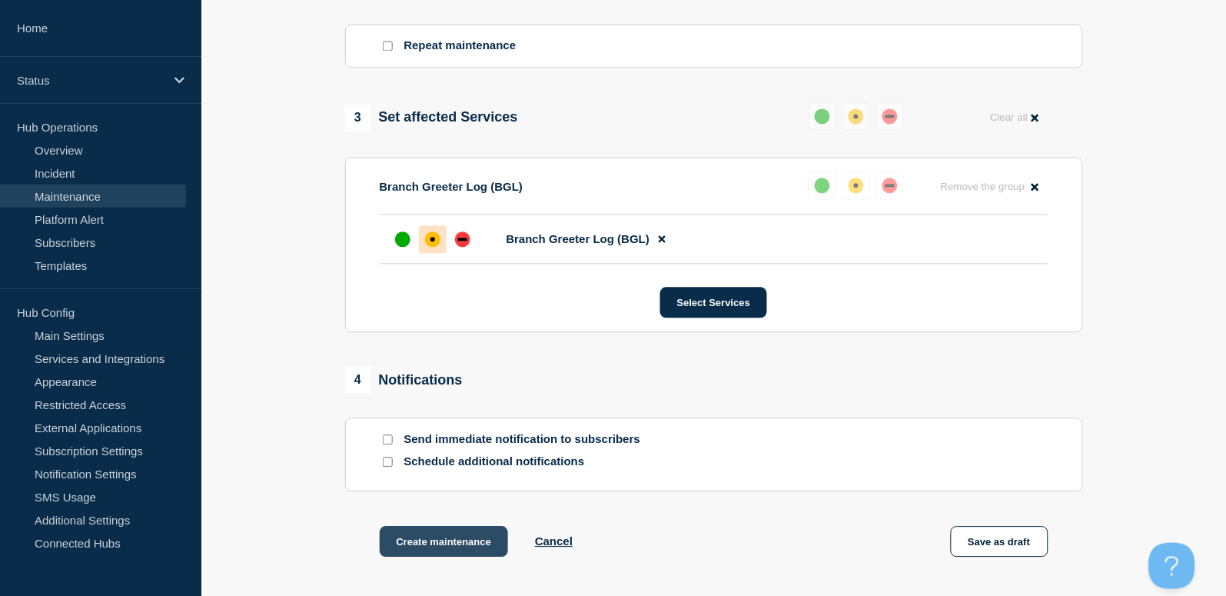
click at [453, 548] on button "Create maintenance" at bounding box center [444, 541] width 129 height 31
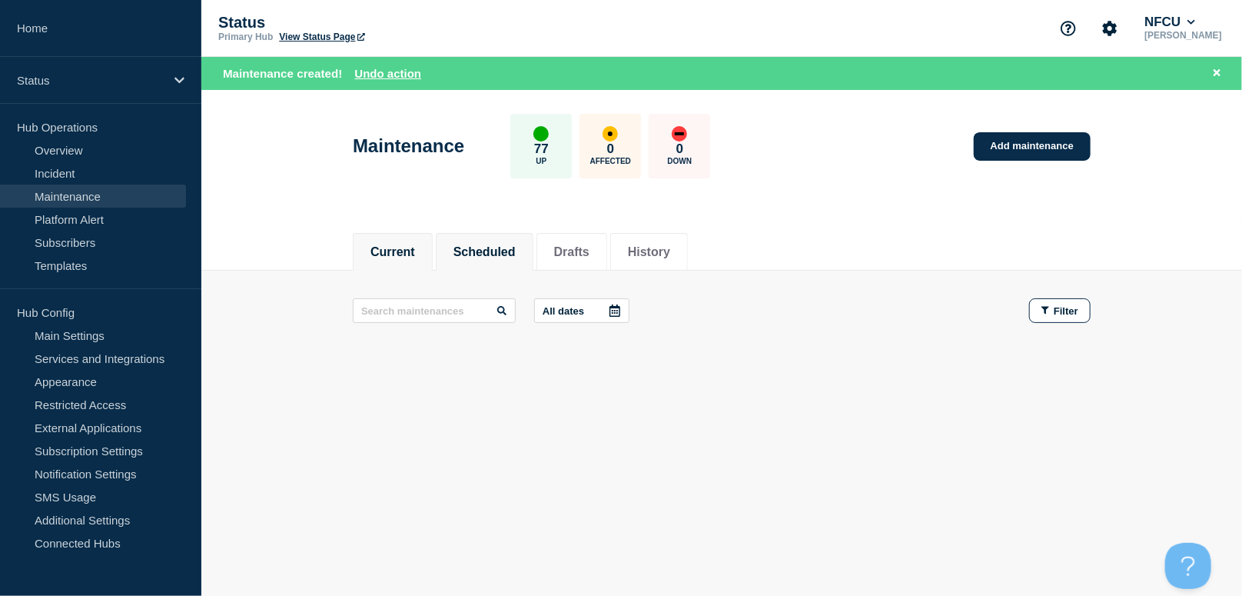
click at [498, 251] on button "Scheduled" at bounding box center [484, 252] width 62 height 14
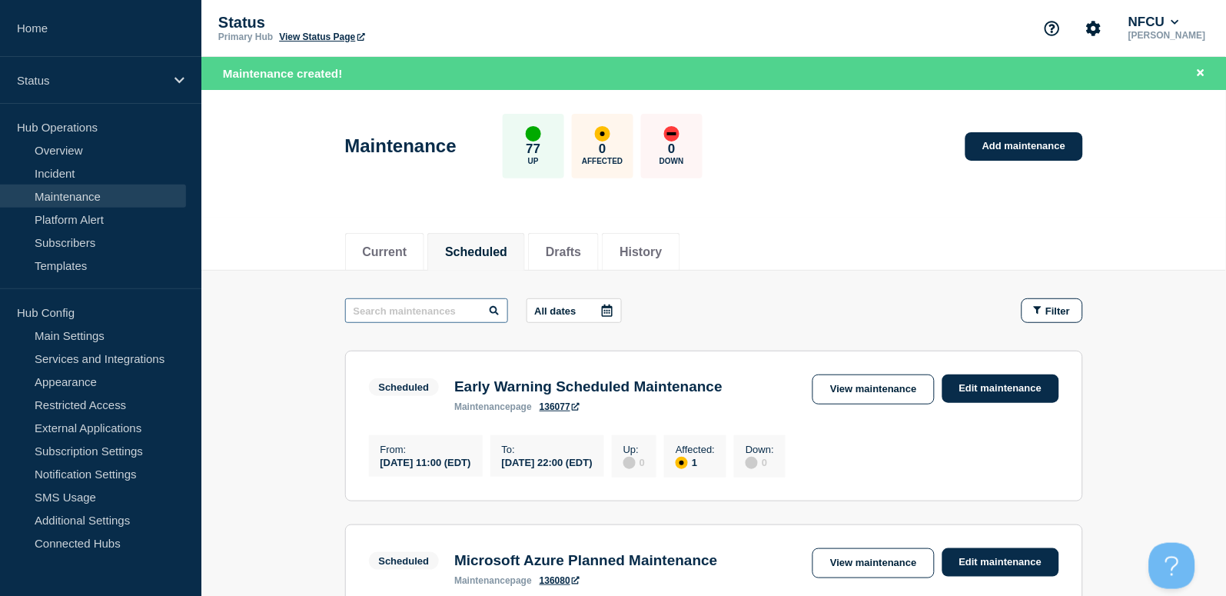
click at [441, 308] on input "text" at bounding box center [426, 310] width 163 height 25
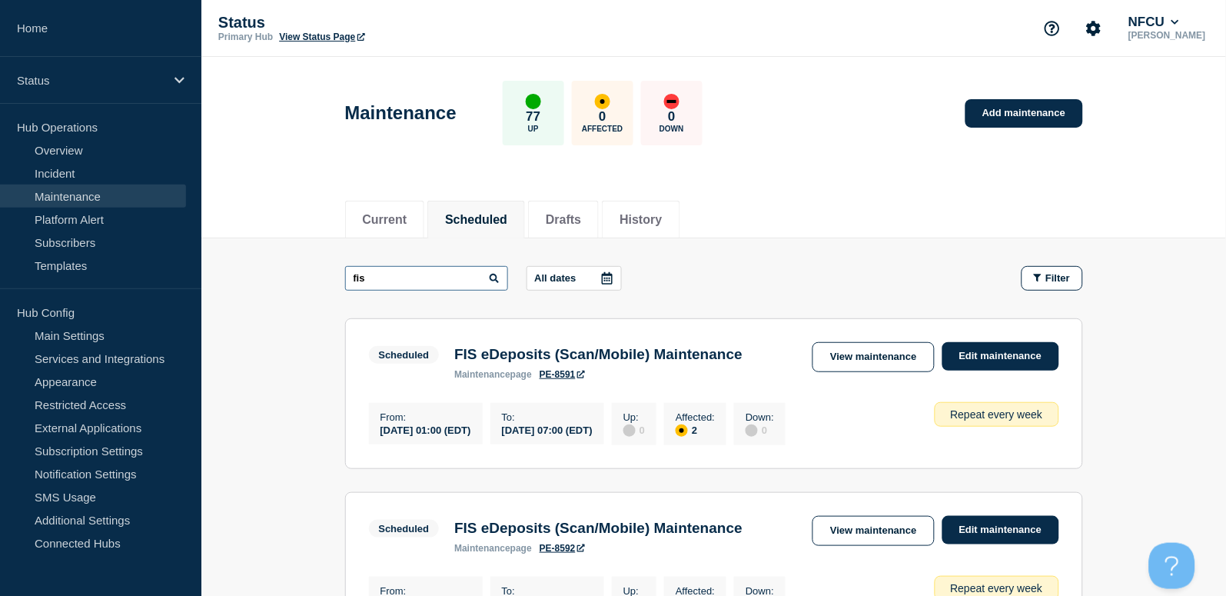
click at [401, 281] on input "fis" at bounding box center [426, 278] width 163 height 25
type input "fiserv"
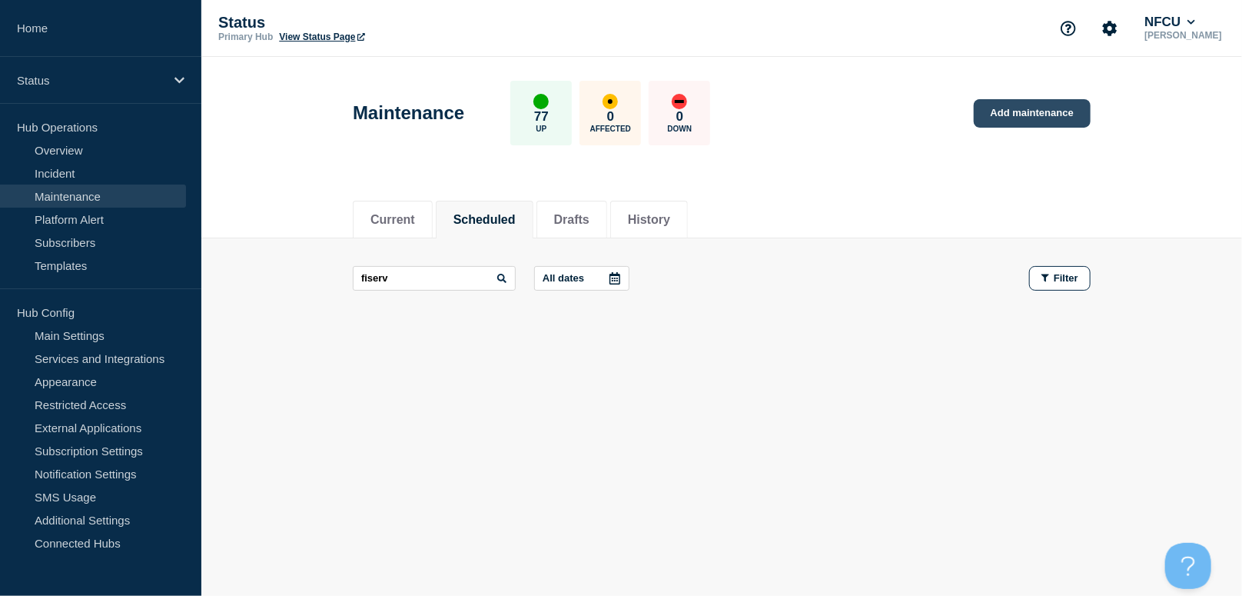
click at [1000, 115] on link "Add maintenance" at bounding box center [1032, 113] width 117 height 28
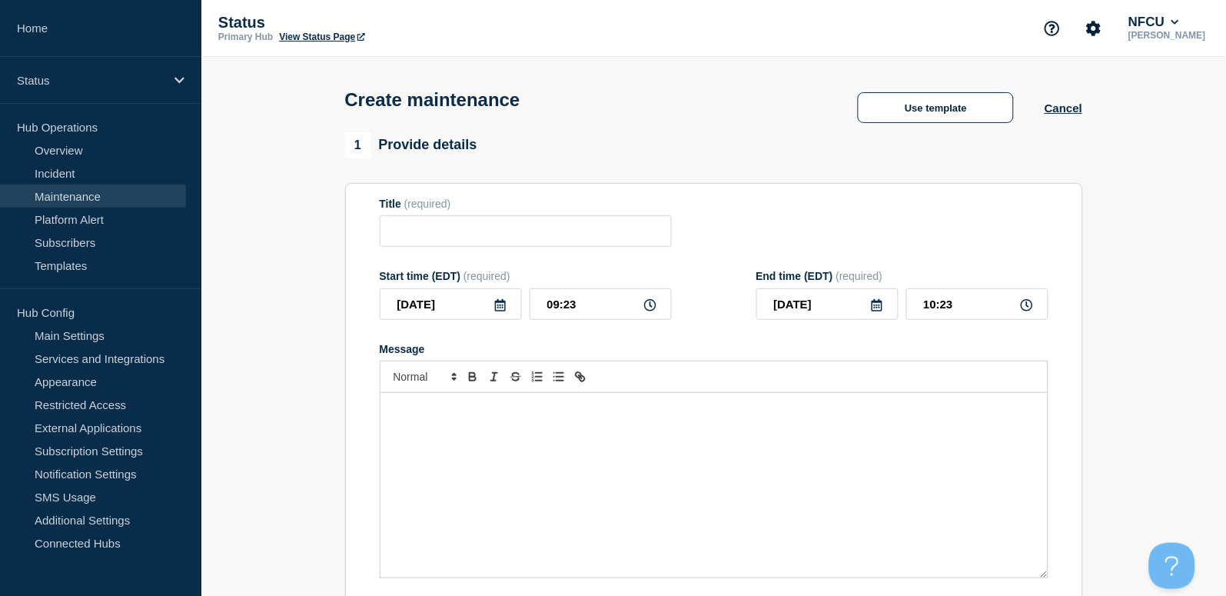
checkbox input "true"
click at [414, 233] on input "Title" at bounding box center [526, 231] width 292 height 32
paste input "Fiserv Bill Pay Scheduled Maintenance [Vendor]"
type input "Fiserv Bill Pay Scheduled Maintenance [Vendor]"
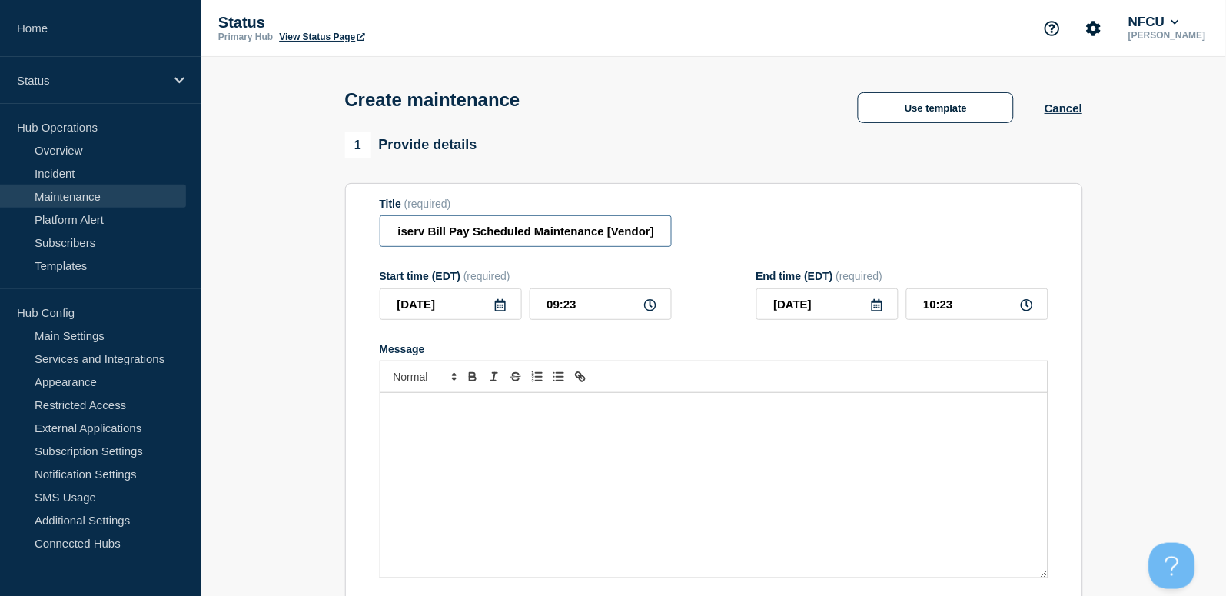
scroll to position [0, 0]
click at [462, 489] on div "Message" at bounding box center [713, 485] width 667 height 184
click at [500, 307] on icon at bounding box center [500, 305] width 11 height 12
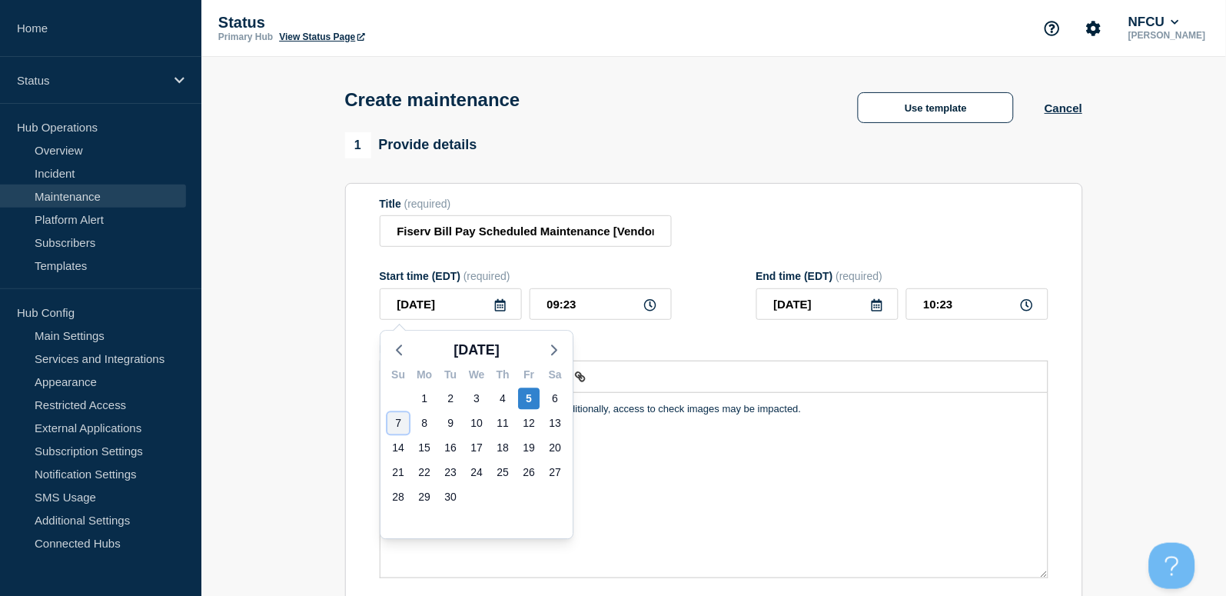
click at [400, 422] on div "7" at bounding box center [398, 423] width 22 height 22
type input "2025-09-07"
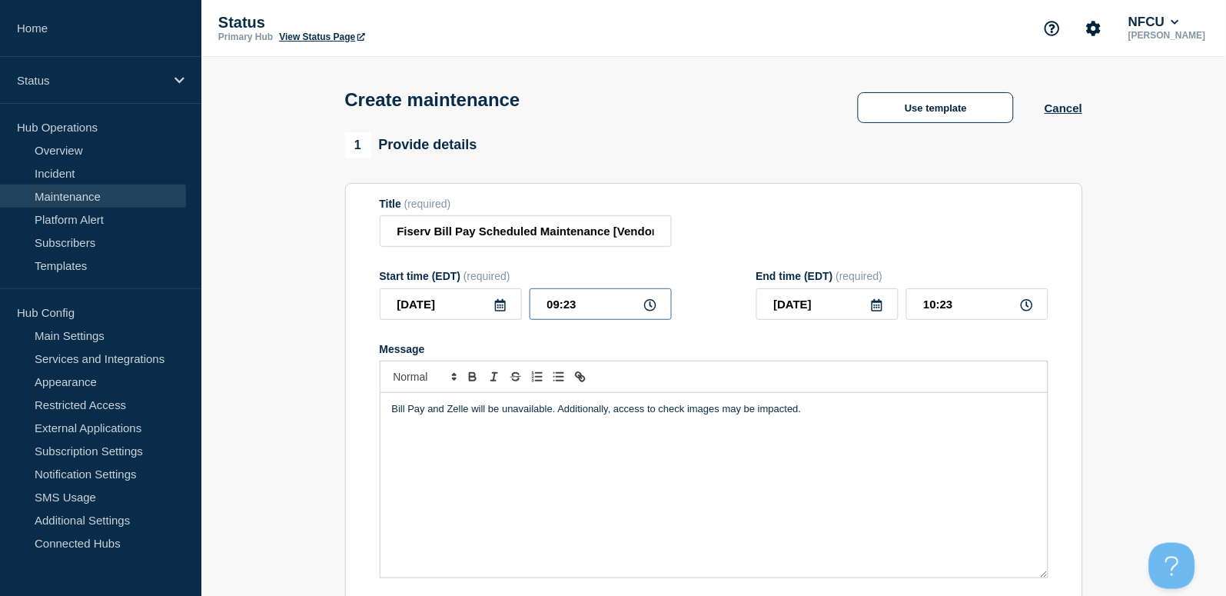
click at [579, 306] on input "09:23" at bounding box center [601, 304] width 142 height 32
drag, startPoint x: 609, startPoint y: 308, endPoint x: 459, endPoint y: 281, distance: 153.0
click at [460, 283] on div "Start time (EDT) (required) 2025-09-07 09:23" at bounding box center [526, 295] width 292 height 50
type input "04:00"
click at [947, 307] on input "05:00" at bounding box center [977, 304] width 142 height 32
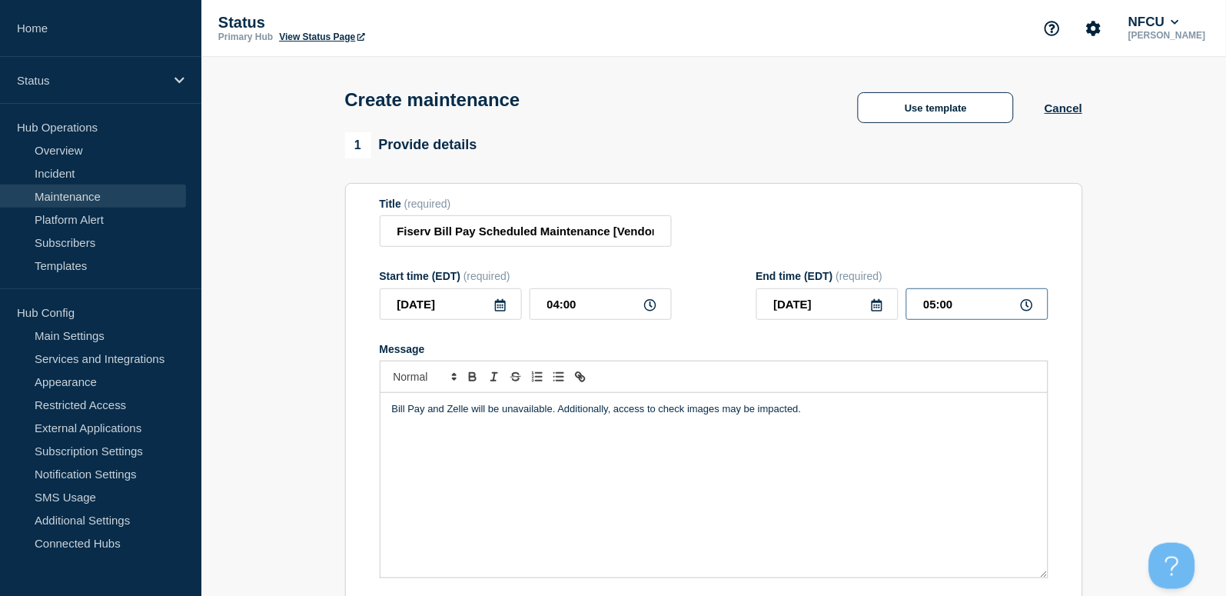
drag, startPoint x: 962, startPoint y: 314, endPoint x: 809, endPoint y: 291, distance: 154.6
click at [809, 292] on div "2025-09-07 05:00" at bounding box center [902, 304] width 292 height 32
type input "06:00"
click at [795, 211] on div "Title (required) Fiserv Bill Pay Scheduled Maintenance [Vendor]" at bounding box center [714, 223] width 669 height 50
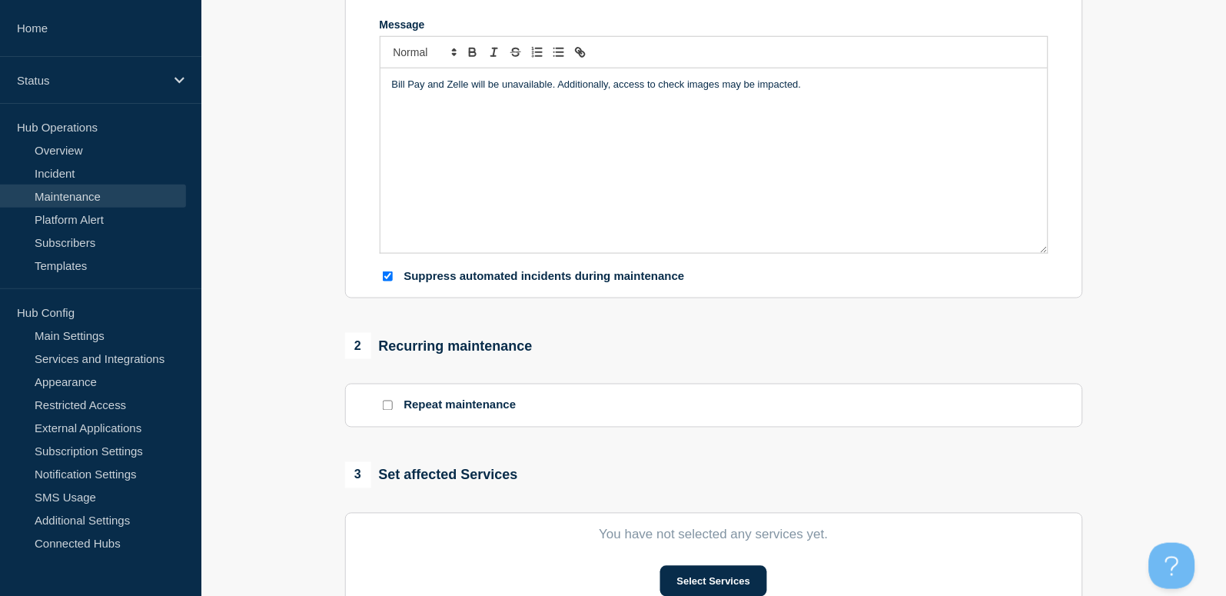
scroll to position [410, 0]
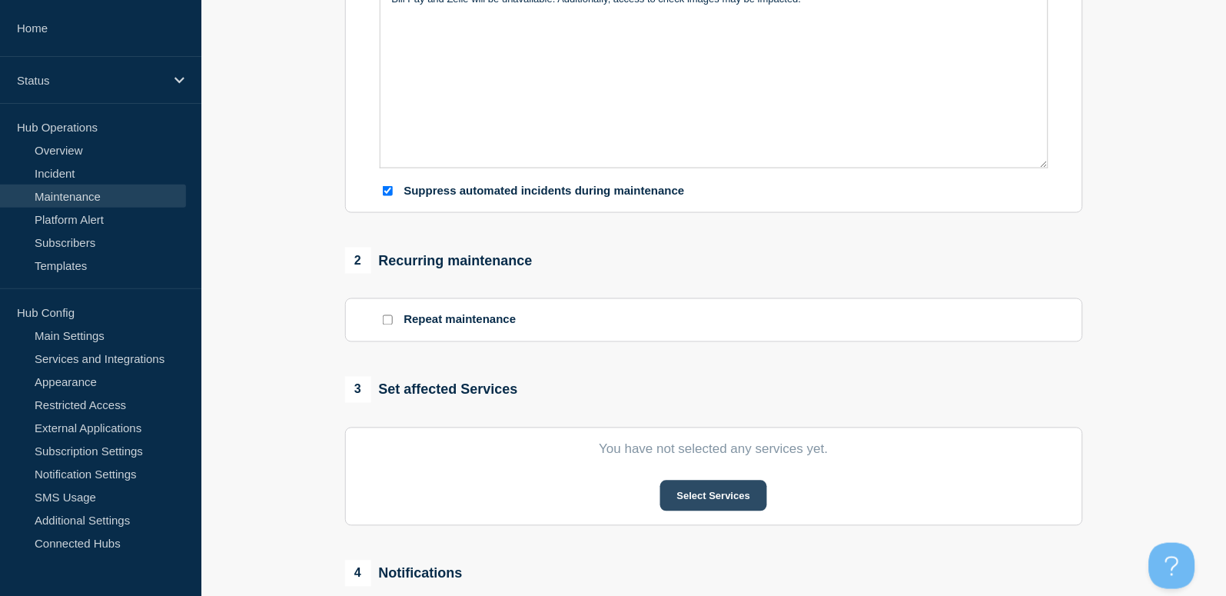
click at [734, 494] on button "Select Services" at bounding box center [713, 495] width 107 height 31
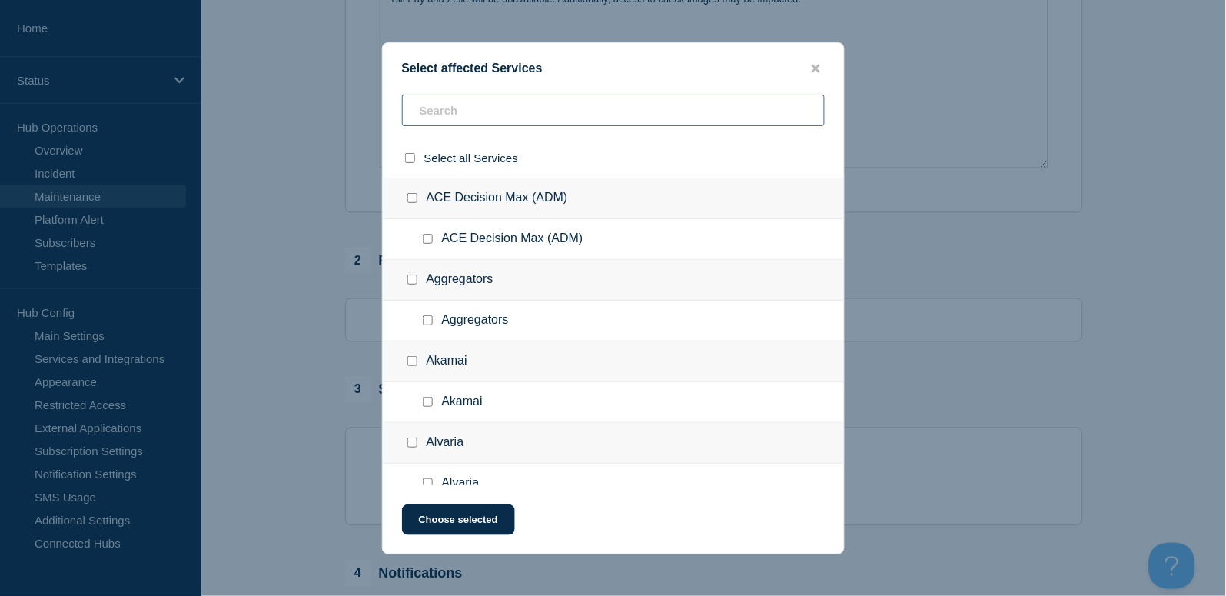
click at [448, 112] on input "text" at bounding box center [613, 111] width 423 height 32
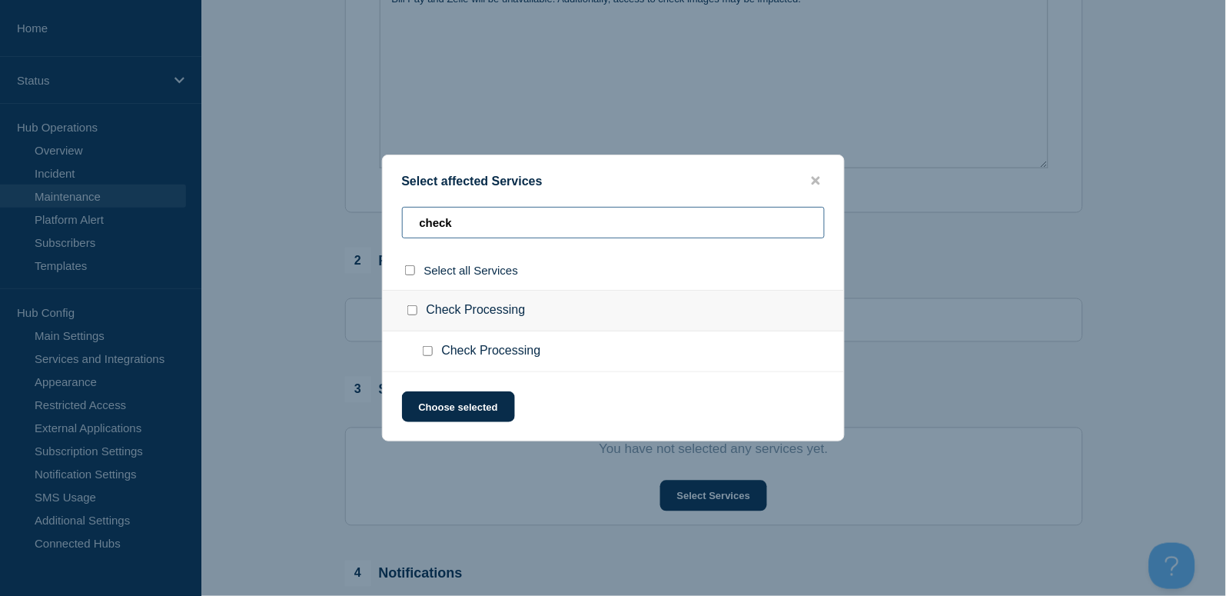
type input "check"
click at [412, 308] on input "Check Processing checkbox" at bounding box center [412, 310] width 10 height 10
checkbox input "true"
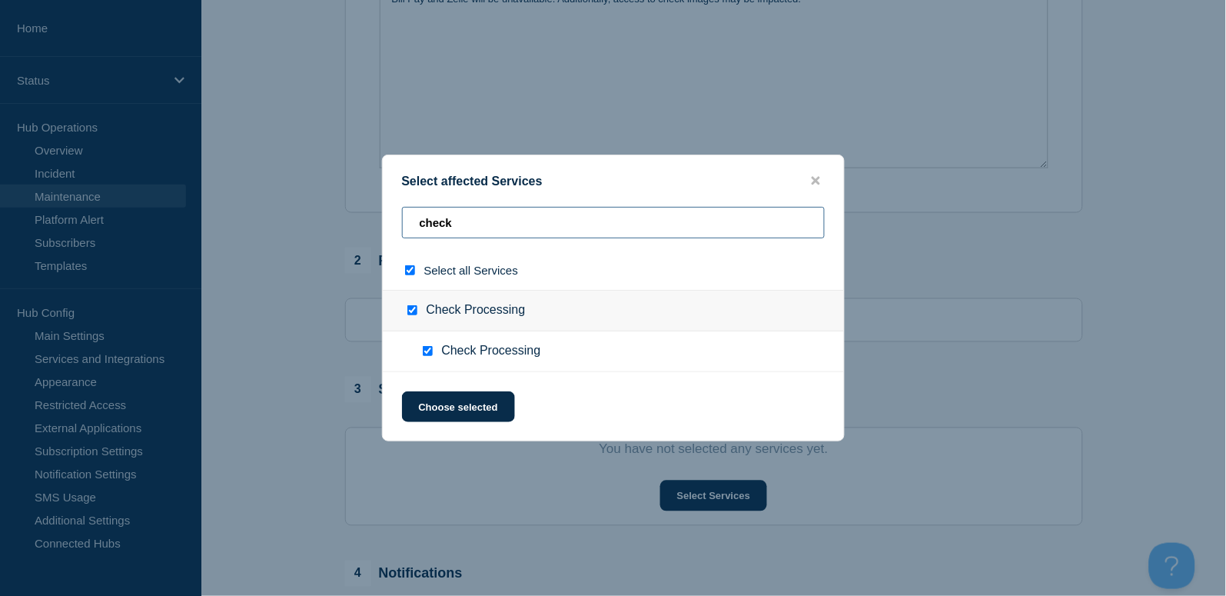
drag, startPoint x: 477, startPoint y: 228, endPoint x: 354, endPoint y: 196, distance: 126.9
click at [354, 196] on div "Select affected Services check Select all Services Check Processing Check Proce…" at bounding box center [613, 298] width 1226 height 596
type input "u"
checkbox input "false"
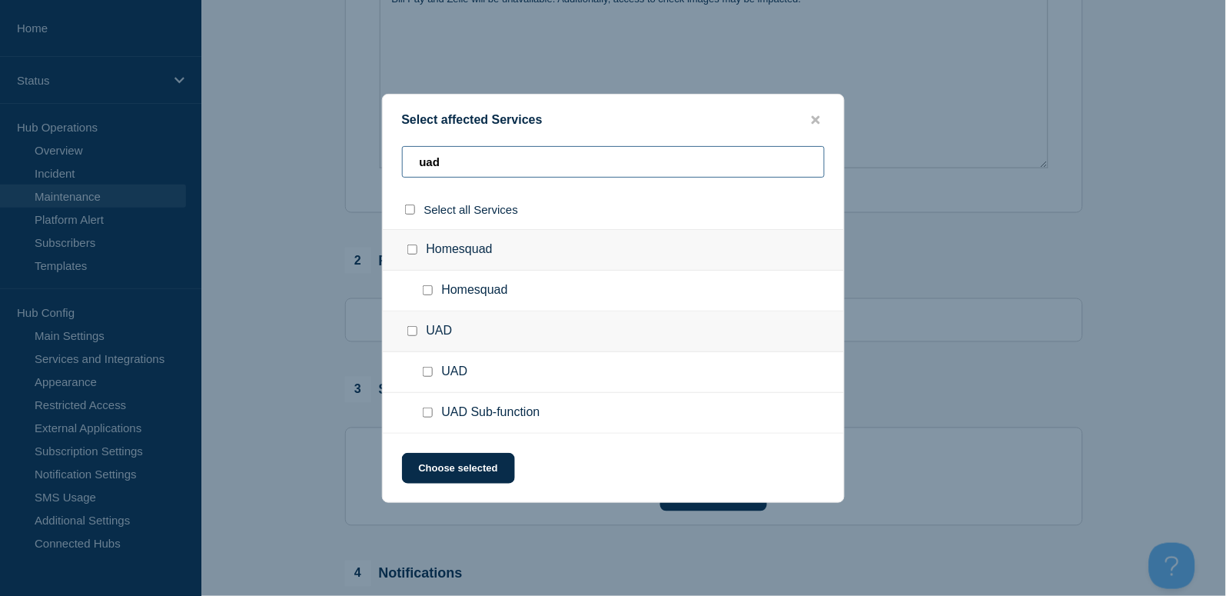
type input "uad"
click at [427, 414] on input "UAD Sub-function checkbox" at bounding box center [428, 412] width 10 height 10
checkbox input "true"
click at [461, 463] on button "Choose selected" at bounding box center [458, 468] width 113 height 31
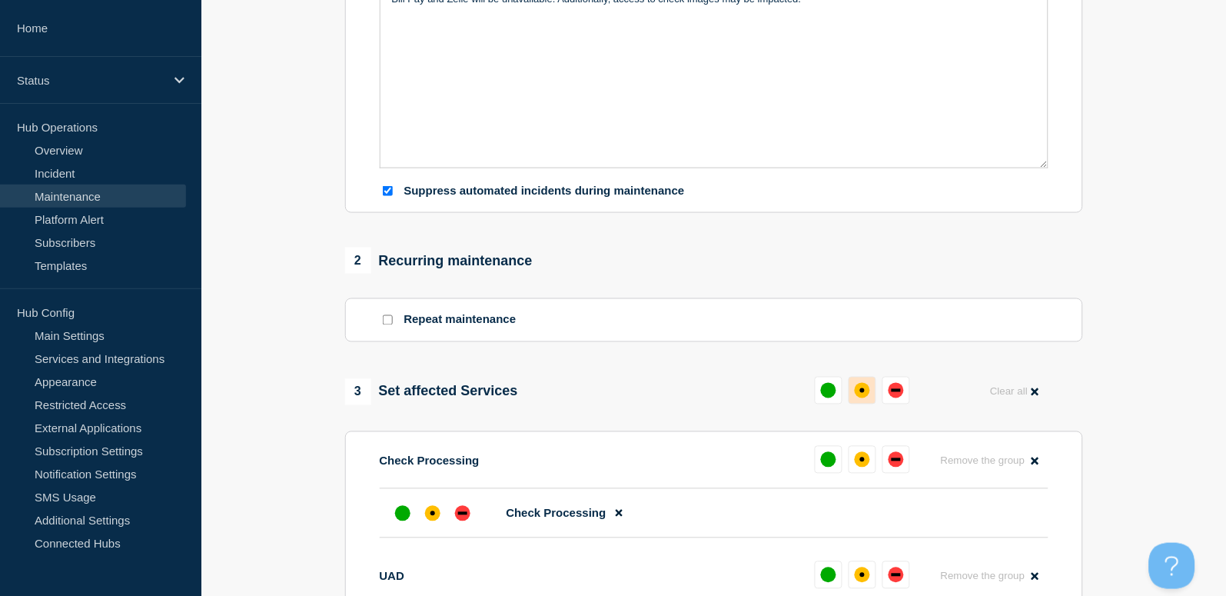
click at [849, 395] on button at bounding box center [863, 391] width 28 height 28
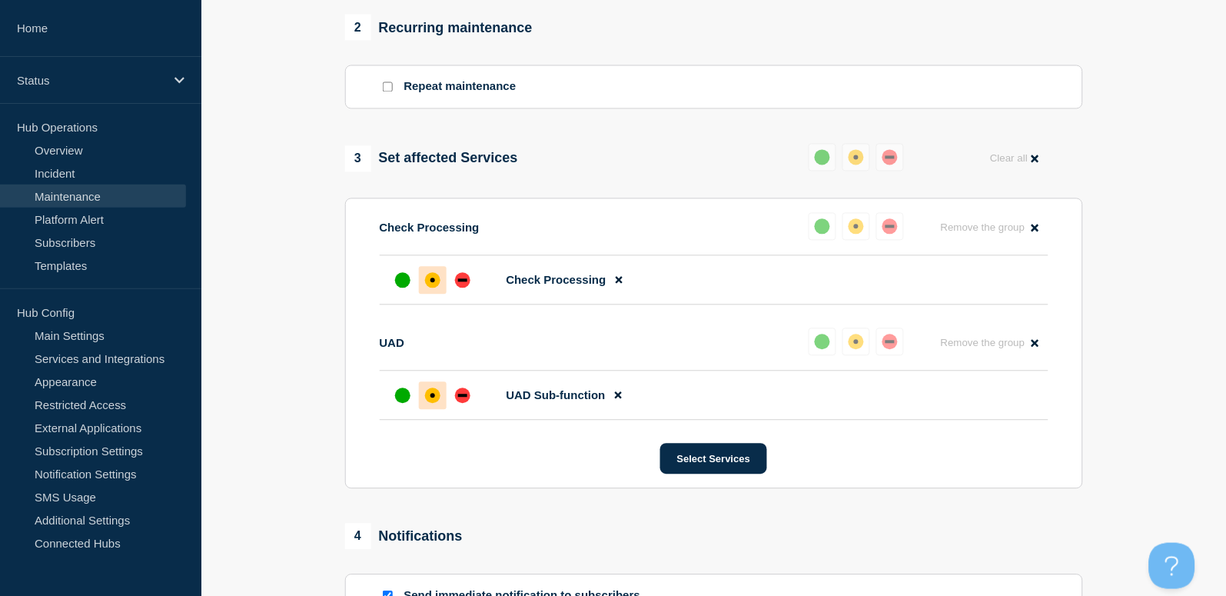
scroll to position [922, 0]
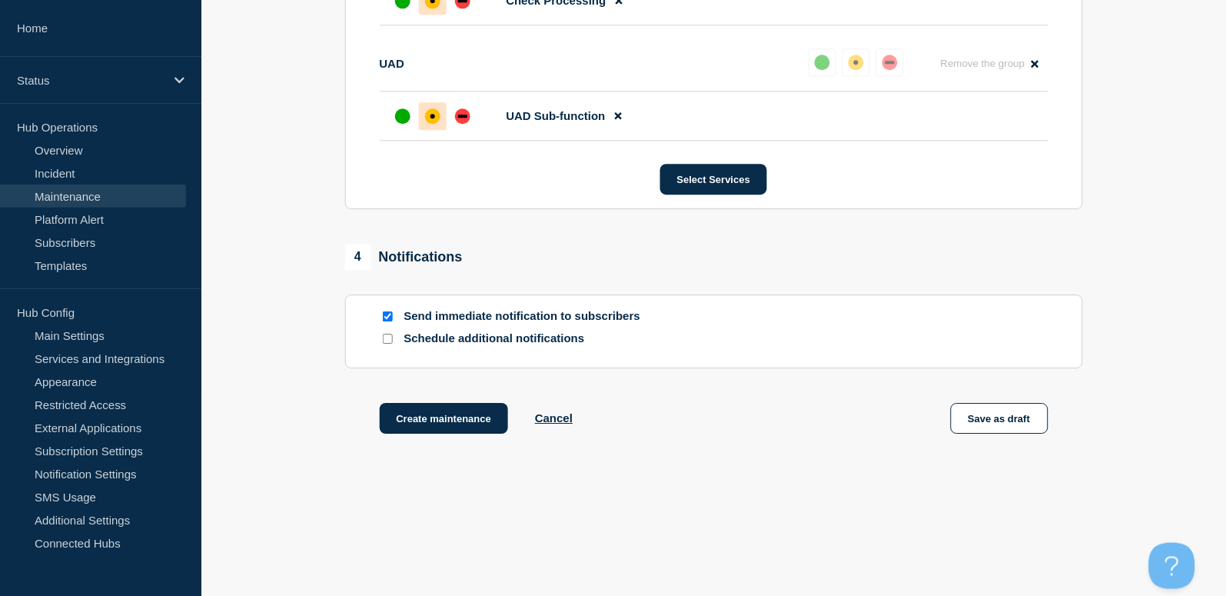
click at [392, 321] on input "Send immediate notification to subscribers" at bounding box center [388, 316] width 10 height 10
checkbox input "false"
click at [467, 430] on button "Create maintenance" at bounding box center [444, 418] width 129 height 31
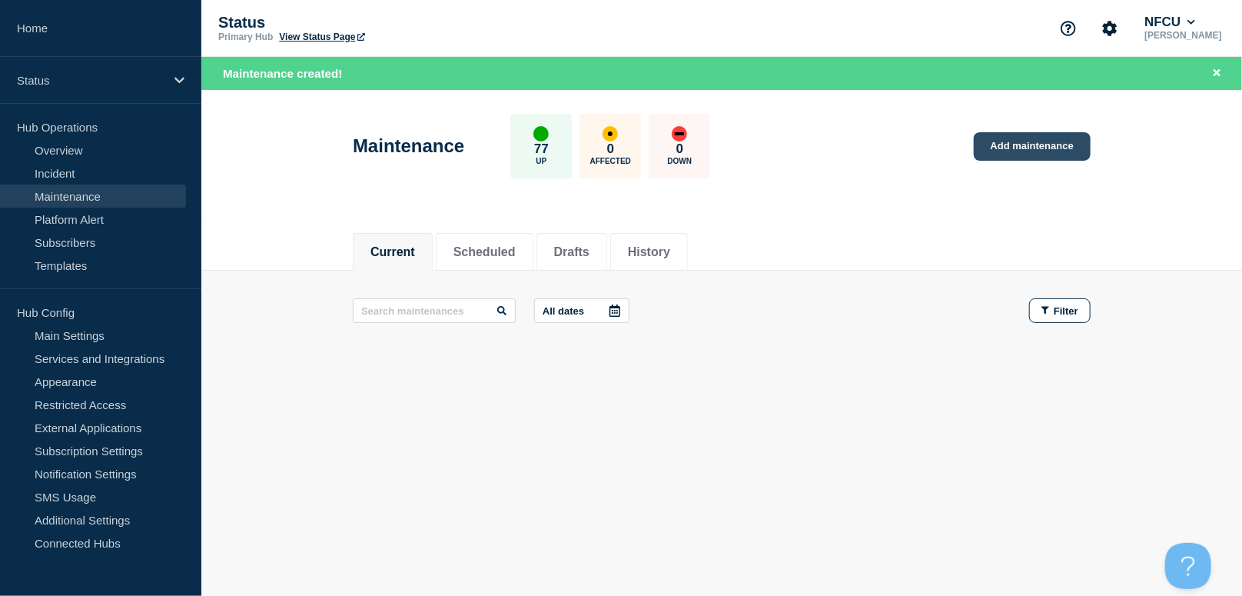
click at [1054, 139] on link "Add maintenance" at bounding box center [1032, 146] width 117 height 28
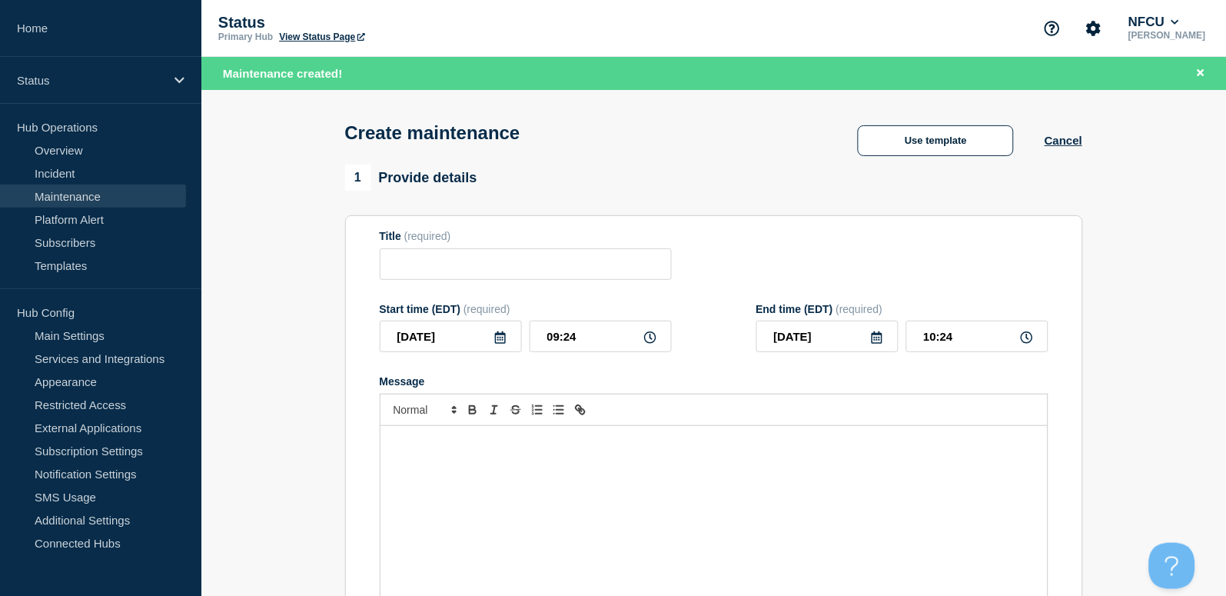
checkbox input "true"
click at [901, 151] on button "Use template" at bounding box center [936, 140] width 156 height 31
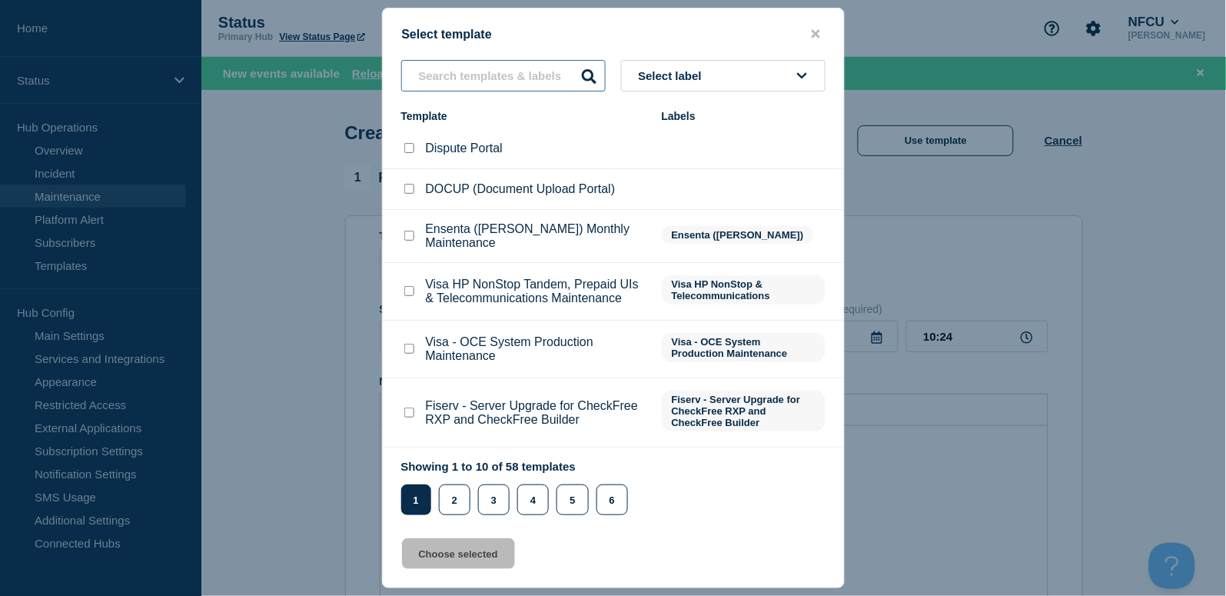
click at [438, 73] on input "text" at bounding box center [503, 76] width 204 height 32
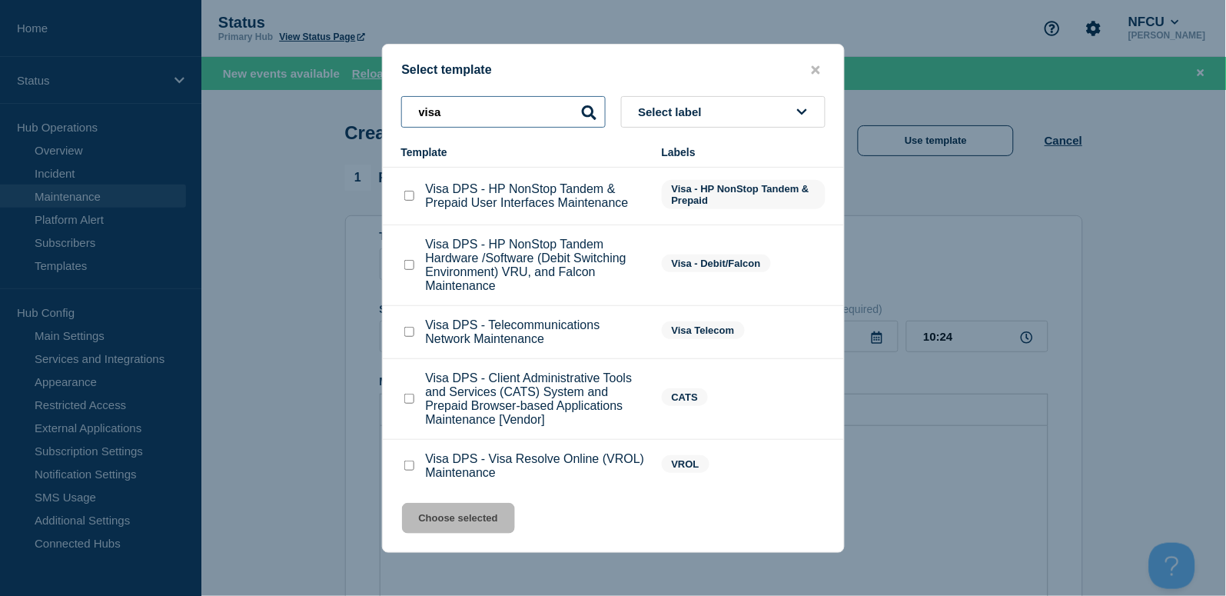
scroll to position [291, 0]
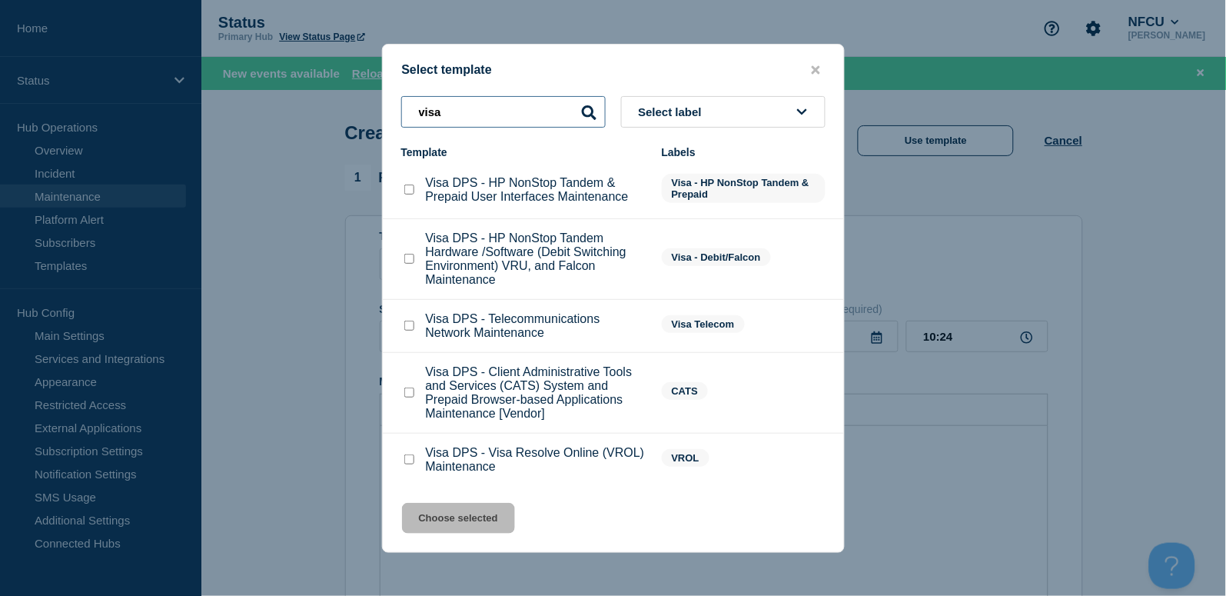
type input "visa"
click at [407, 387] on checkbox"] "Visa DPS - Client Administrative Tools and Services (CATS) System and Prepaid B…" at bounding box center [409, 392] width 10 height 10
checkbox checkbox"] "true"
click at [453, 526] on button "Choose selected" at bounding box center [458, 518] width 113 height 31
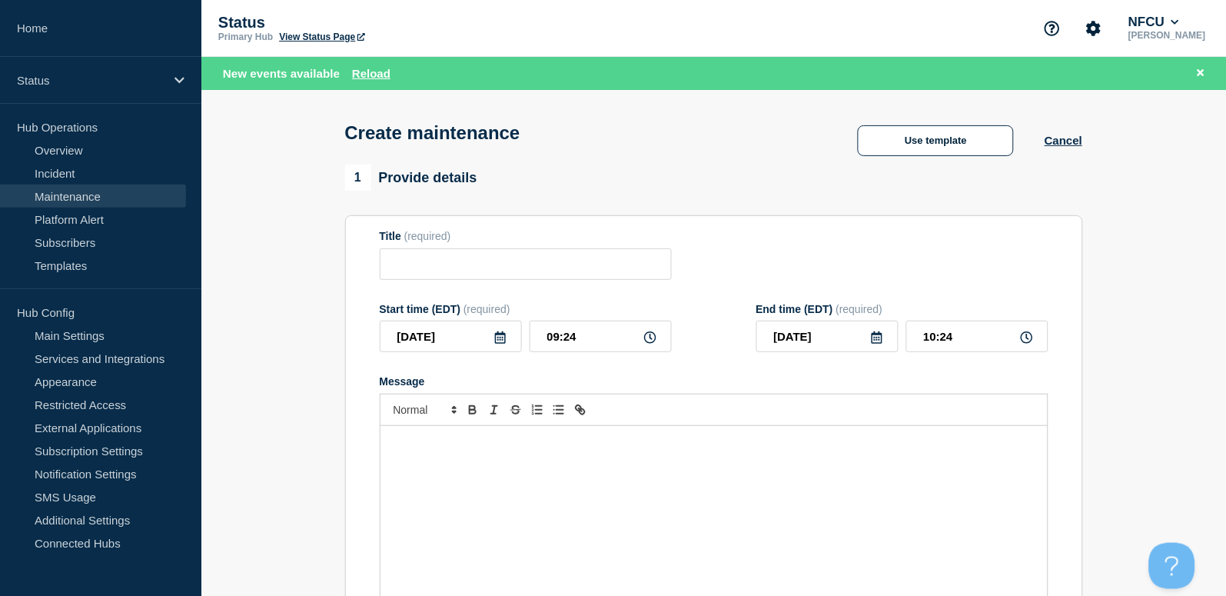
type input "Visa DPS - Client Administrative Tools and Services (CATS) System and Prepaid B…"
type input "12:09"
checkbox input "false"
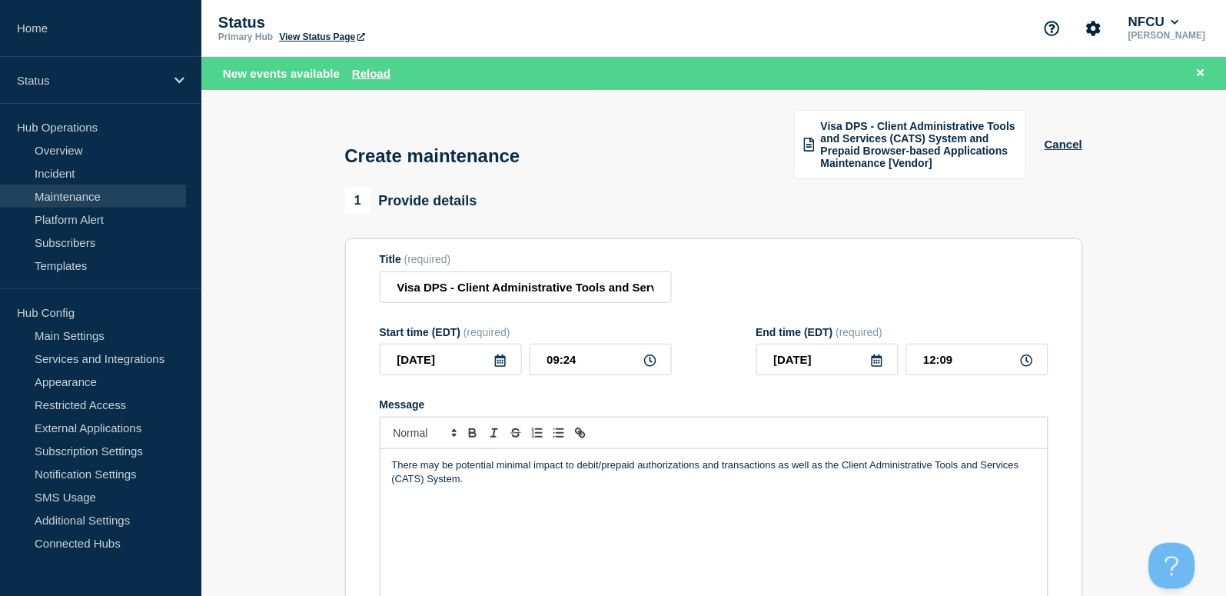
click at [501, 354] on icon at bounding box center [500, 360] width 11 height 12
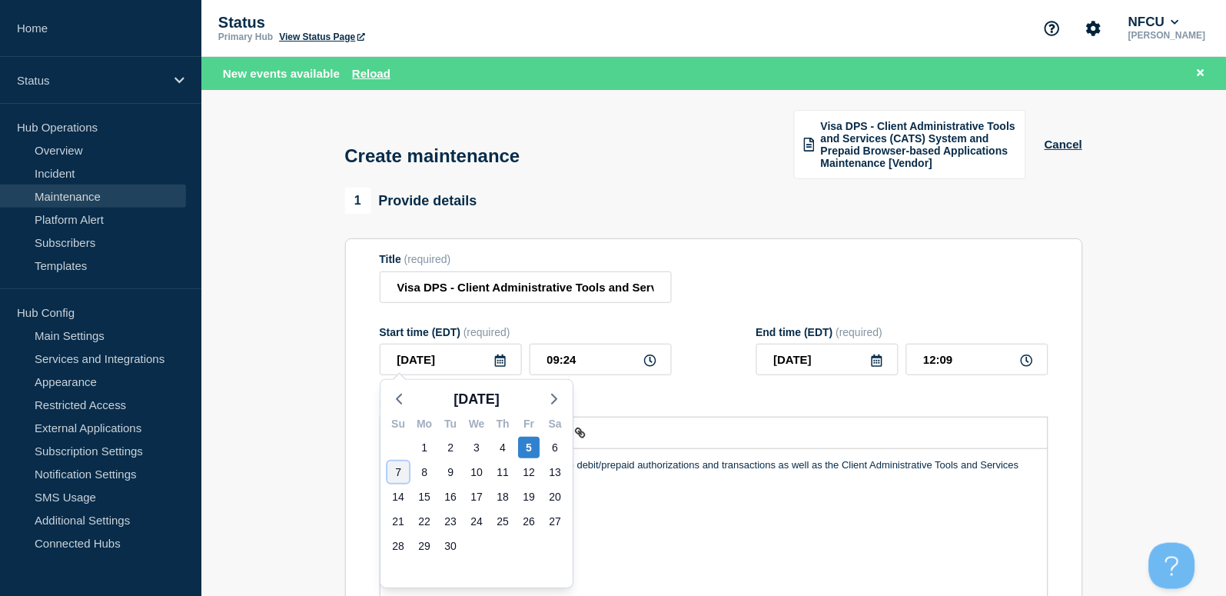
click at [408, 473] on div "7" at bounding box center [398, 472] width 22 height 22
type input "2025-09-07"
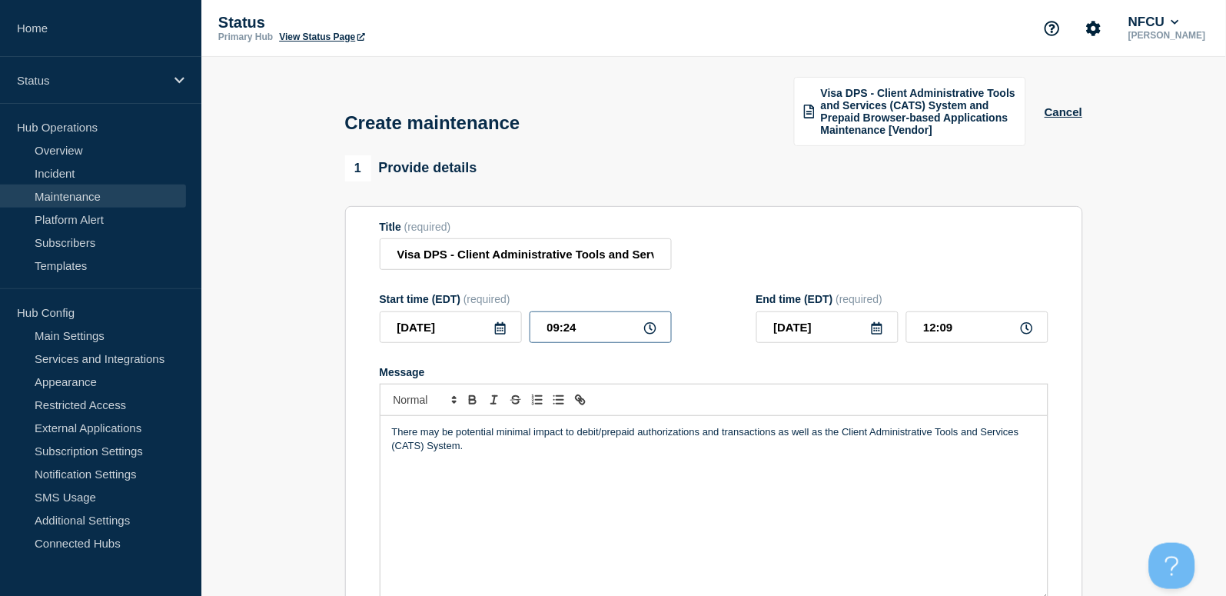
drag, startPoint x: 569, startPoint y: 332, endPoint x: 582, endPoint y: 331, distance: 13.1
click at [570, 332] on input "09:24" at bounding box center [601, 327] width 142 height 32
drag, startPoint x: 593, startPoint y: 330, endPoint x: 501, endPoint y: 303, distance: 95.3
click at [503, 311] on div "2025-09-07 09:24" at bounding box center [526, 327] width 292 height 32
type input "02:15"
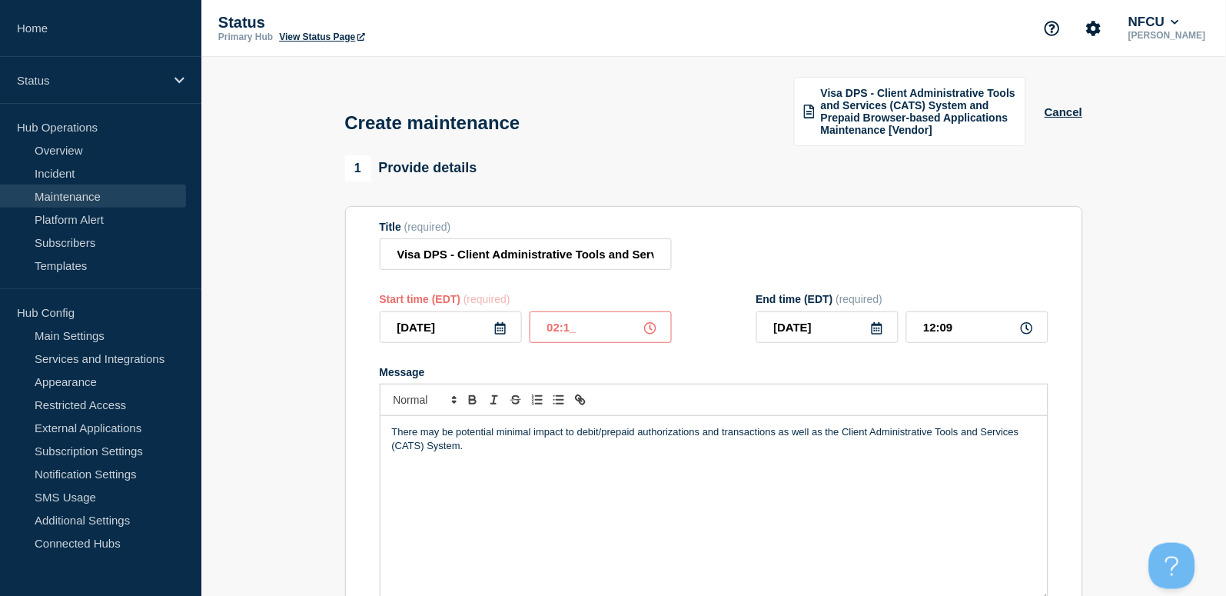
type input "05:00"
click at [955, 322] on input "05:00" at bounding box center [977, 327] width 142 height 32
drag, startPoint x: 988, startPoint y: 324, endPoint x: 875, endPoint y: 309, distance: 114.8
click at [875, 311] on div "2025-09-07 05:00" at bounding box center [902, 327] width 292 height 32
click at [755, 254] on div "Title (required) Visa DPS - Client Administrative Tools and Services (CATS) Sys…" at bounding box center [714, 246] width 669 height 50
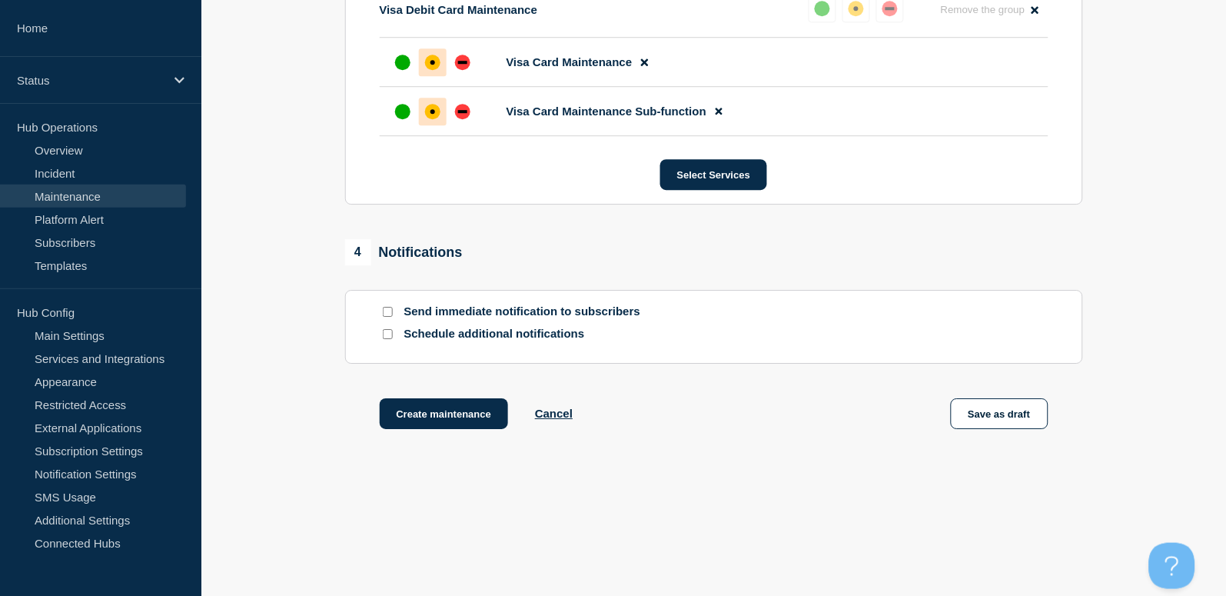
scroll to position [1006, 0]
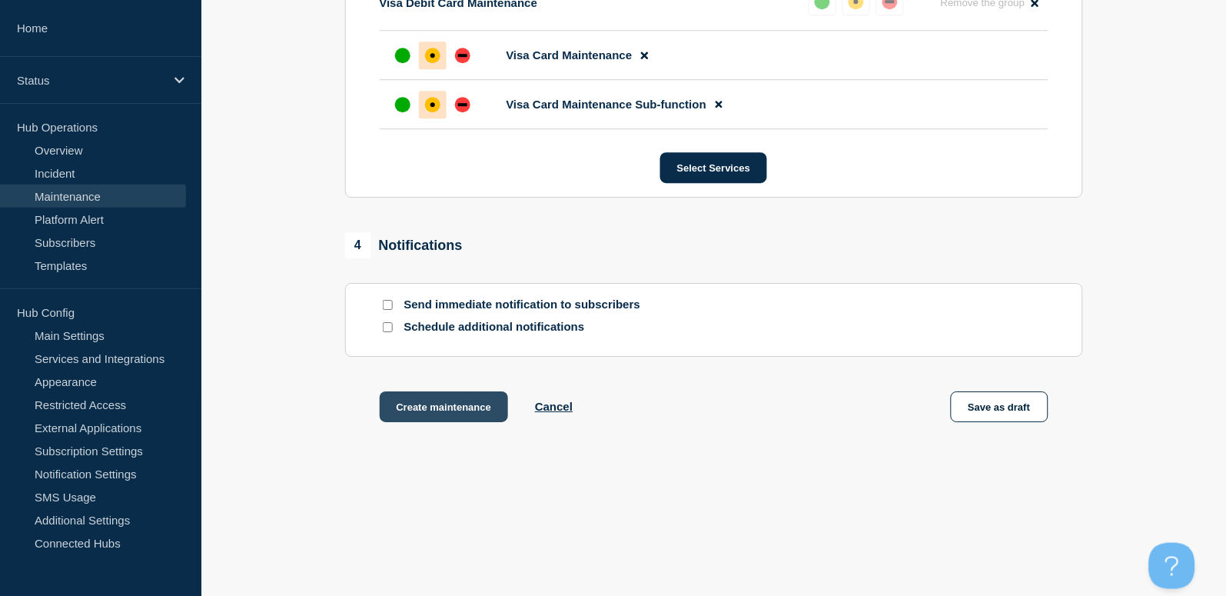
click at [418, 410] on button "Create maintenance" at bounding box center [444, 406] width 129 height 31
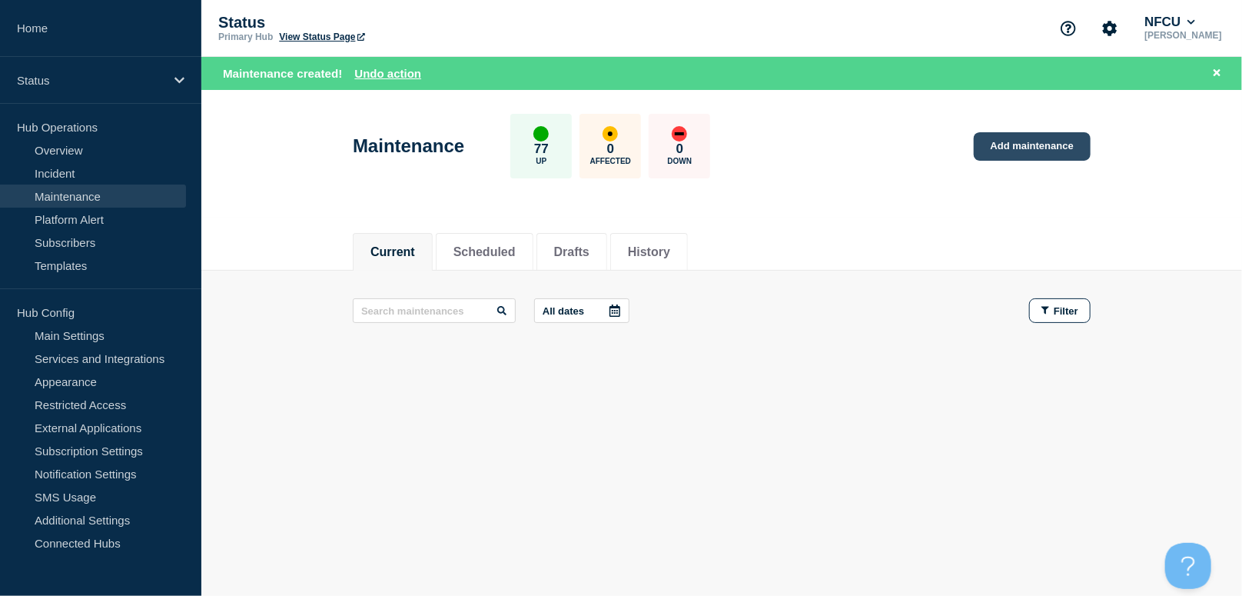
click at [1021, 142] on link "Add maintenance" at bounding box center [1032, 146] width 117 height 28
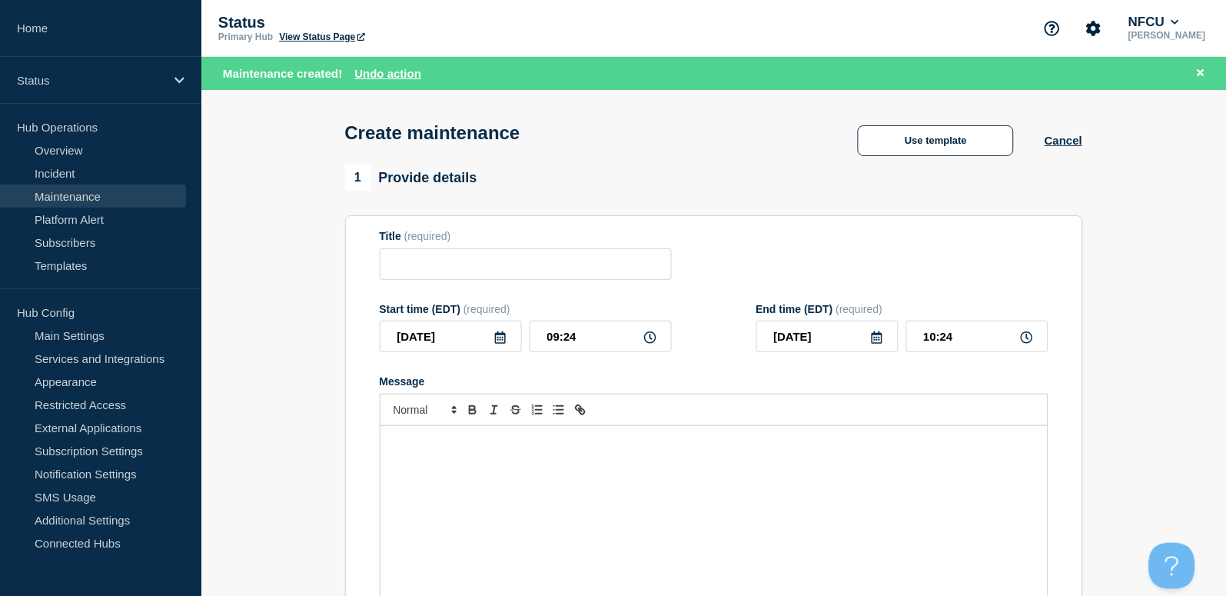
checkbox input "true"
click at [957, 141] on button "Use template" at bounding box center [936, 140] width 156 height 31
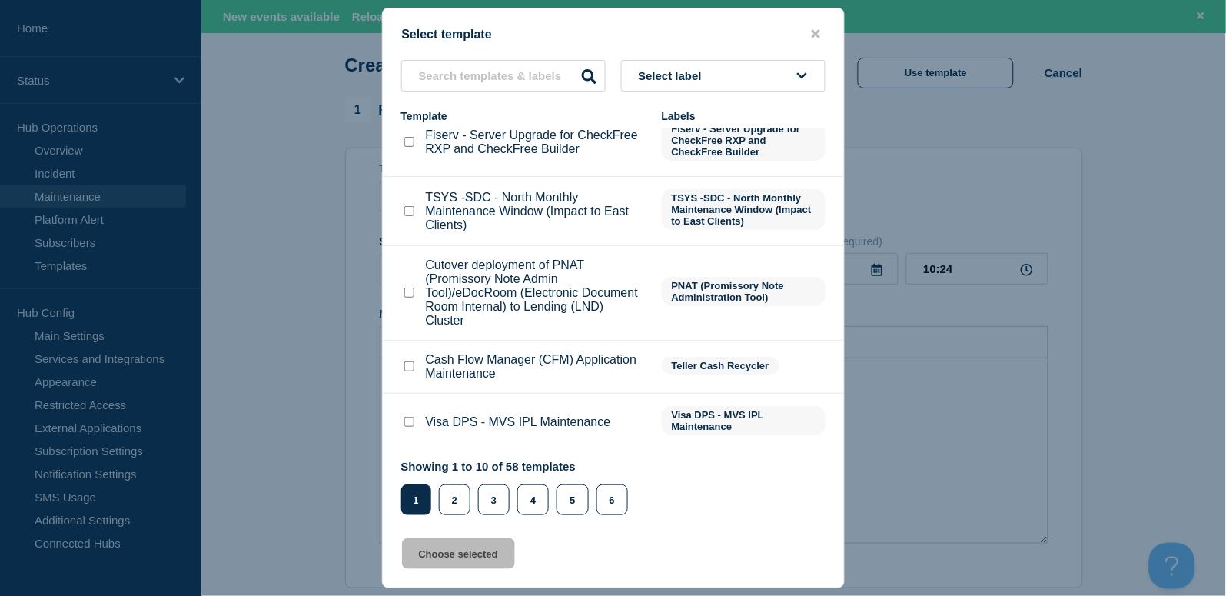
scroll to position [102, 0]
click at [463, 74] on input "text" at bounding box center [503, 76] width 204 height 32
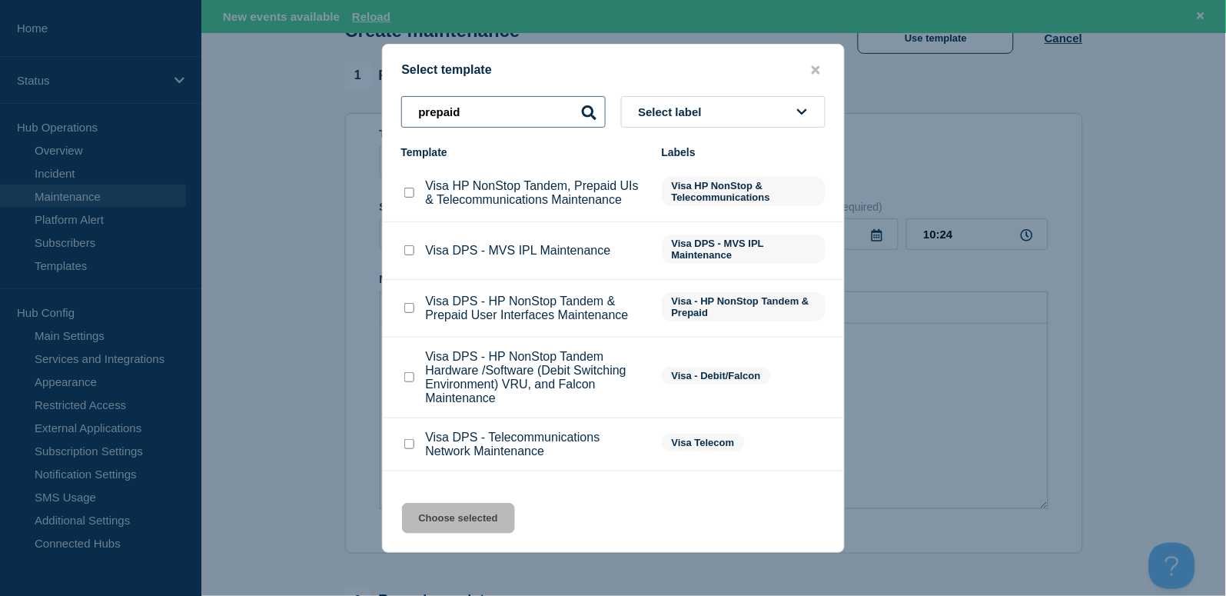
type input "prepaid"
click at [407, 196] on input "Visa HP NonStop Tandem, Prepaid UIs & Telecommunications Maintenance checkbox" at bounding box center [409, 193] width 10 height 10
checkbox input "true"
click at [478, 518] on button "Choose selected" at bounding box center [458, 518] width 113 height 31
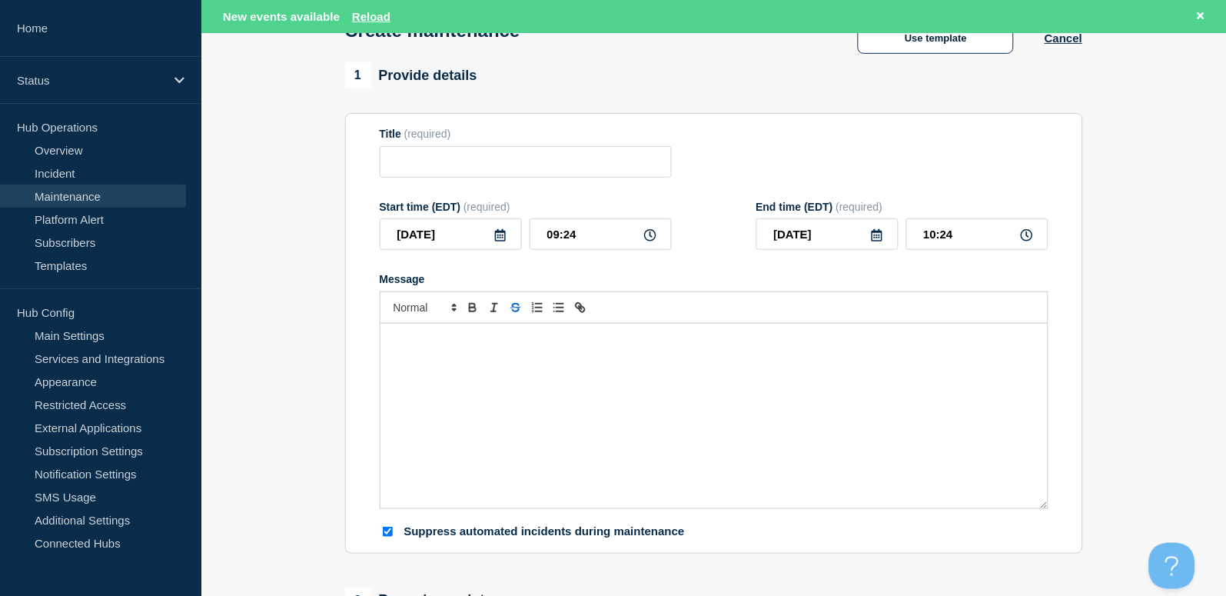
type input "Visa HP NonStop Tandem, Prepaid UIs & Telecommunications Maintenance"
checkbox input "false"
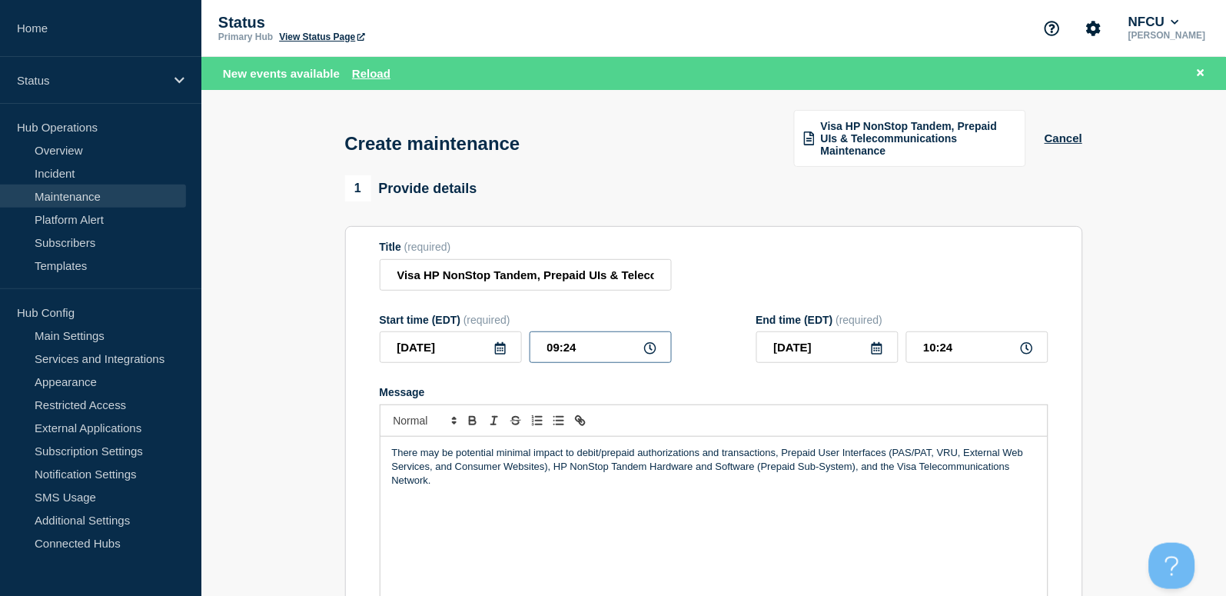
drag, startPoint x: 599, startPoint y: 350, endPoint x: 465, endPoint y: 327, distance: 136.5
click at [465, 327] on div "Start time (EDT) (required) 2025-09-05 09:24" at bounding box center [526, 339] width 292 height 50
type input "01:00"
type input "02:00"
click at [494, 347] on icon at bounding box center [500, 348] width 12 height 12
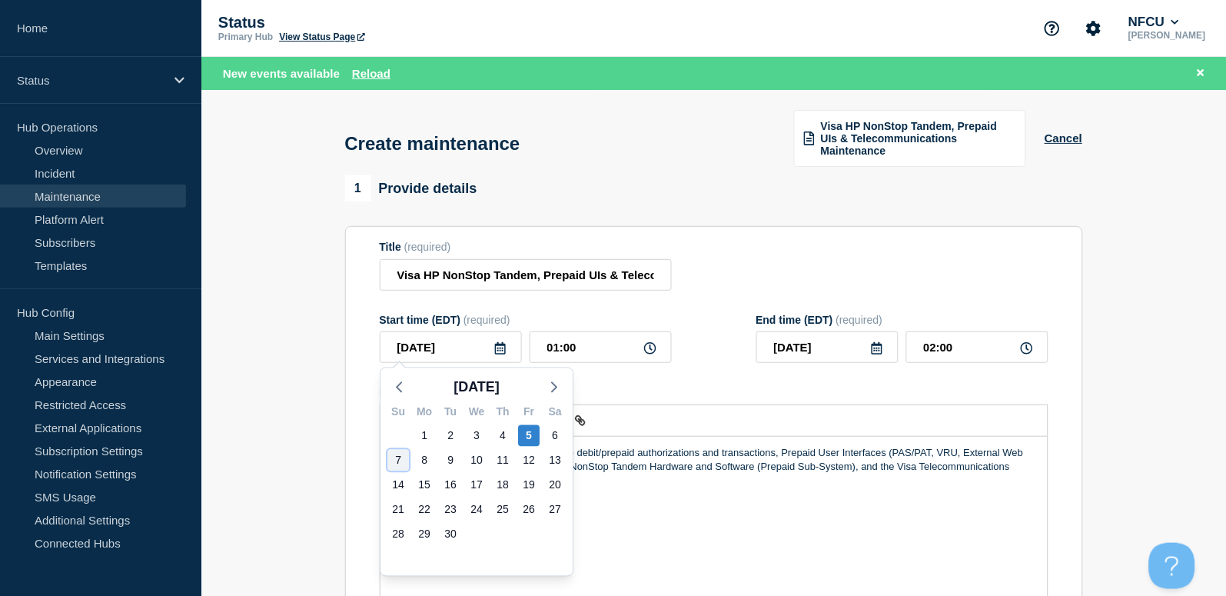
click at [399, 453] on div "7" at bounding box center [398, 461] width 22 height 22
type input "2025-09-07"
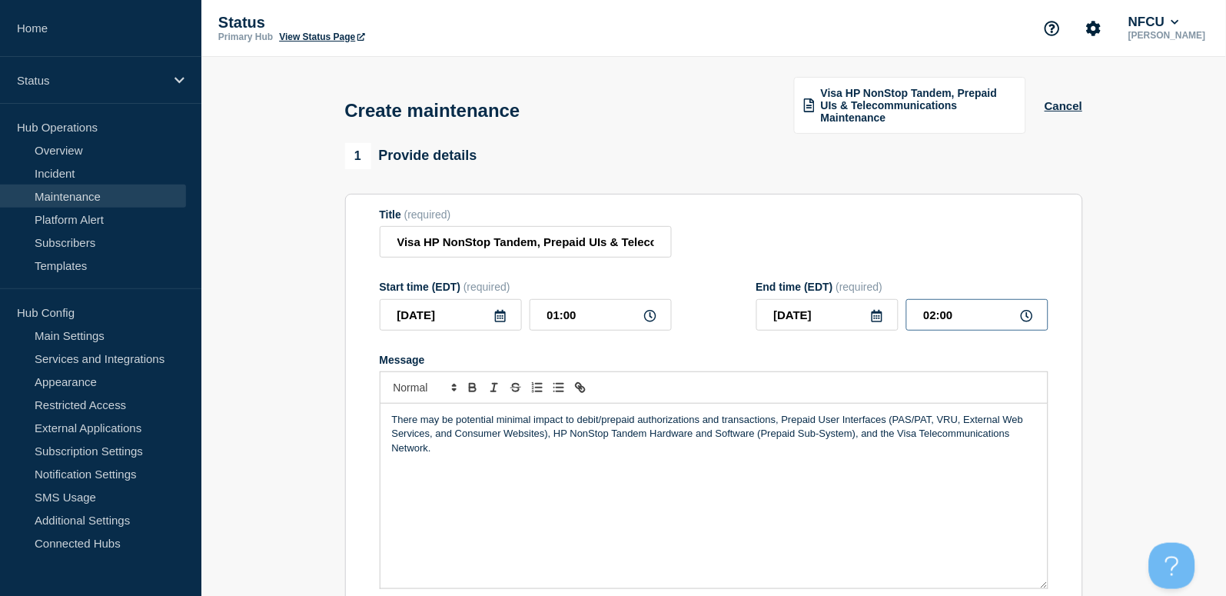
click at [971, 311] on input "02:00" at bounding box center [977, 315] width 142 height 32
drag, startPoint x: 985, startPoint y: 311, endPoint x: 840, endPoint y: 291, distance: 146.6
click at [840, 294] on div "End time (EDT) (required) 2025-09-07 02:00" at bounding box center [902, 306] width 292 height 50
type input "05:00"
click at [798, 259] on form "Title (required) Visa HP NonStop Tandem, Prepaid UIs & Telecommunications Maint…" at bounding box center [714, 413] width 669 height 411
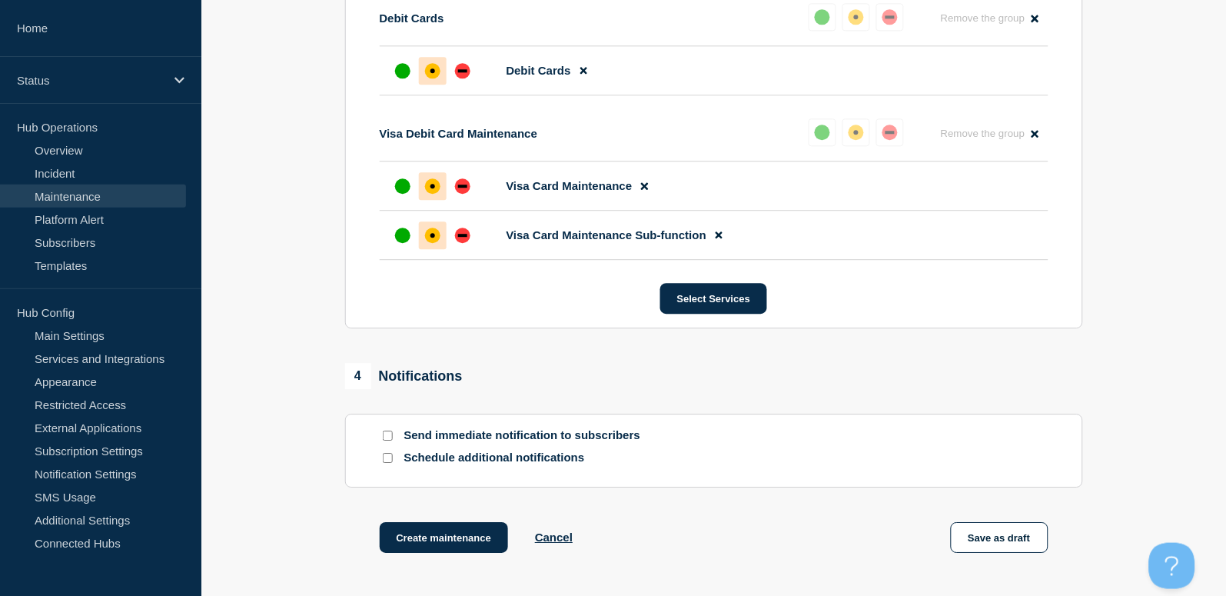
scroll to position [995, 0]
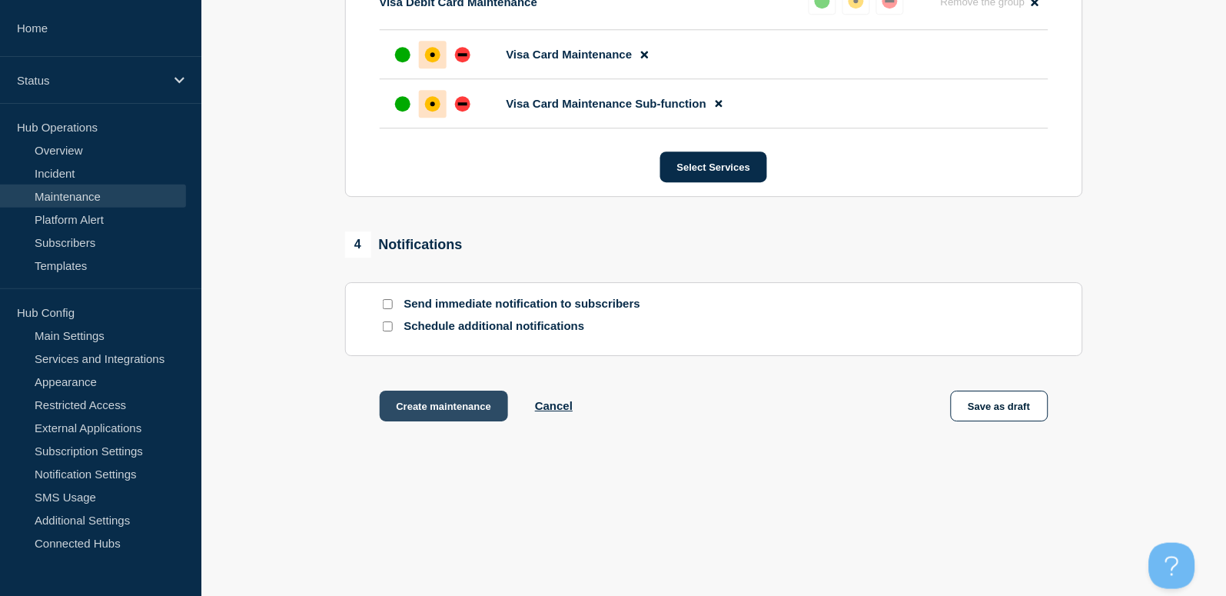
click at [476, 404] on button "Create maintenance" at bounding box center [444, 405] width 129 height 31
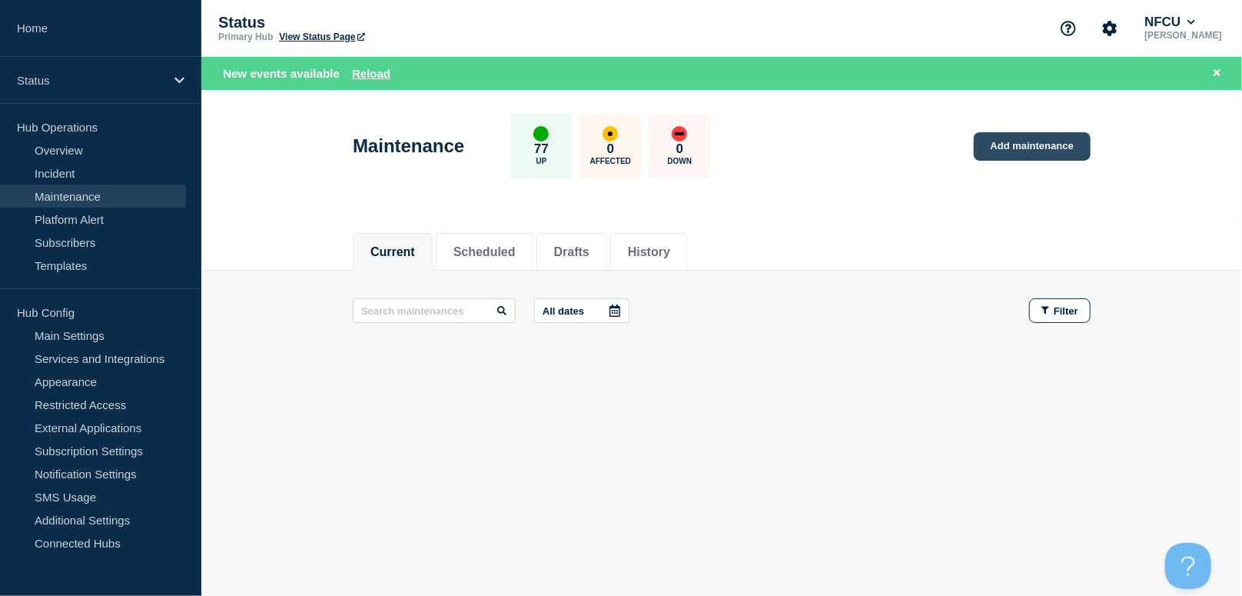
click at [1075, 139] on link "Add maintenance" at bounding box center [1032, 146] width 117 height 28
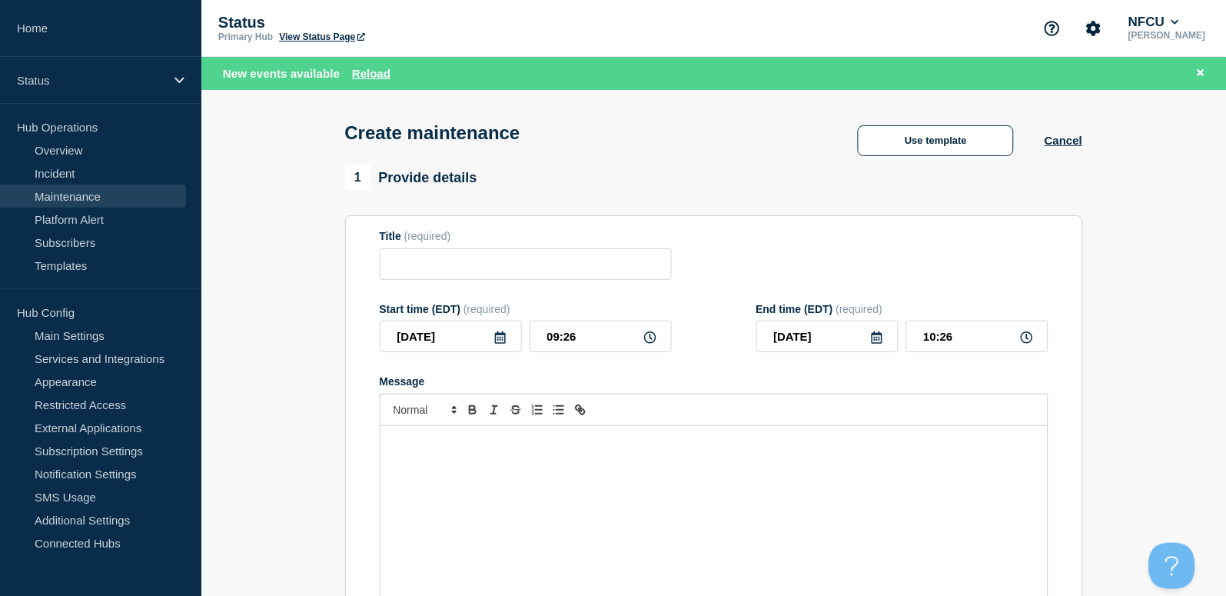
checkbox input "true"
click at [483, 275] on input "Title" at bounding box center [526, 264] width 292 height 32
paste input "Innovis Scheduled Maintenance Window [Vendor]"
type input "Innovis Scheduled Maintenance Window [Vendor]"
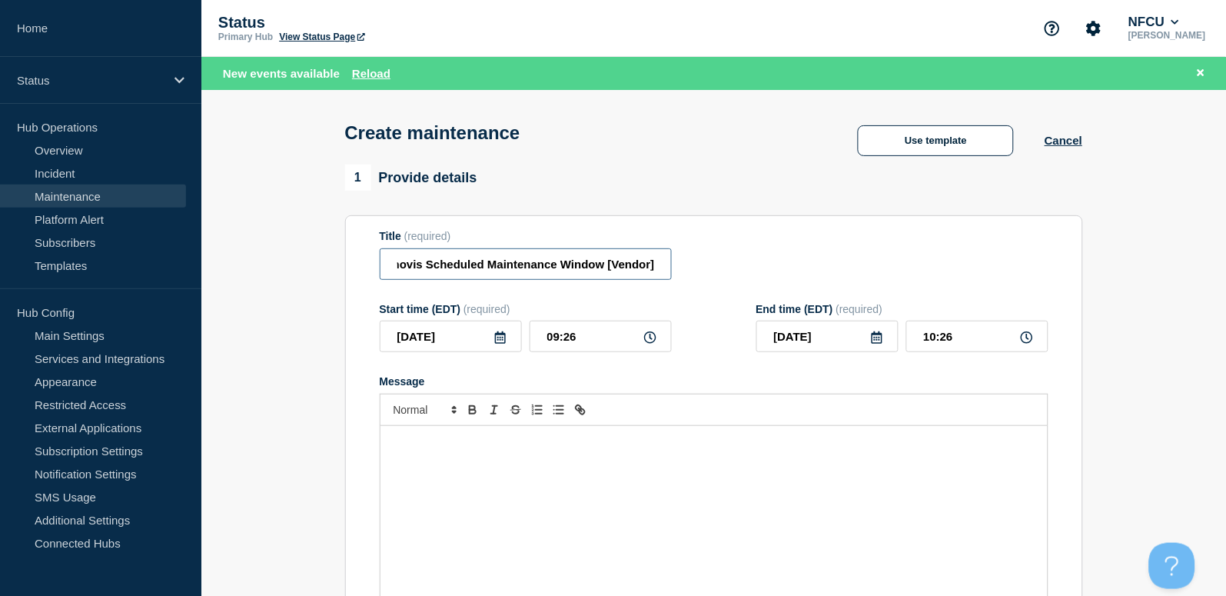
scroll to position [0, 0]
click at [463, 478] on div "Message" at bounding box center [713, 518] width 667 height 184
click at [501, 343] on icon at bounding box center [500, 337] width 12 height 12
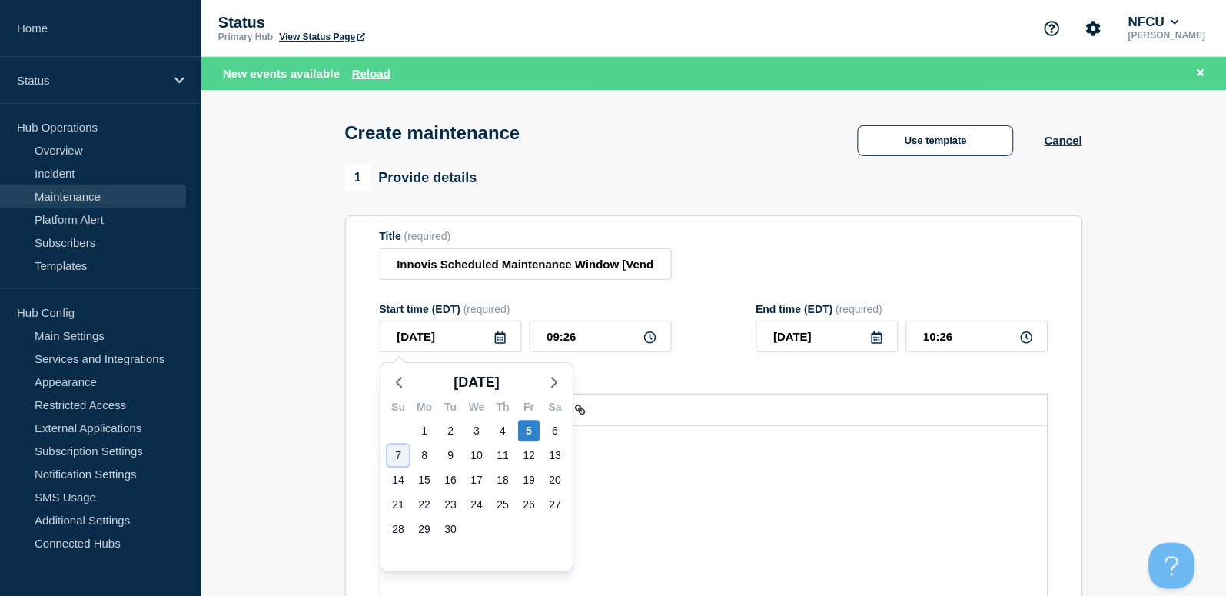
click at [404, 457] on div "7" at bounding box center [398, 456] width 22 height 22
type input "2025-09-07"
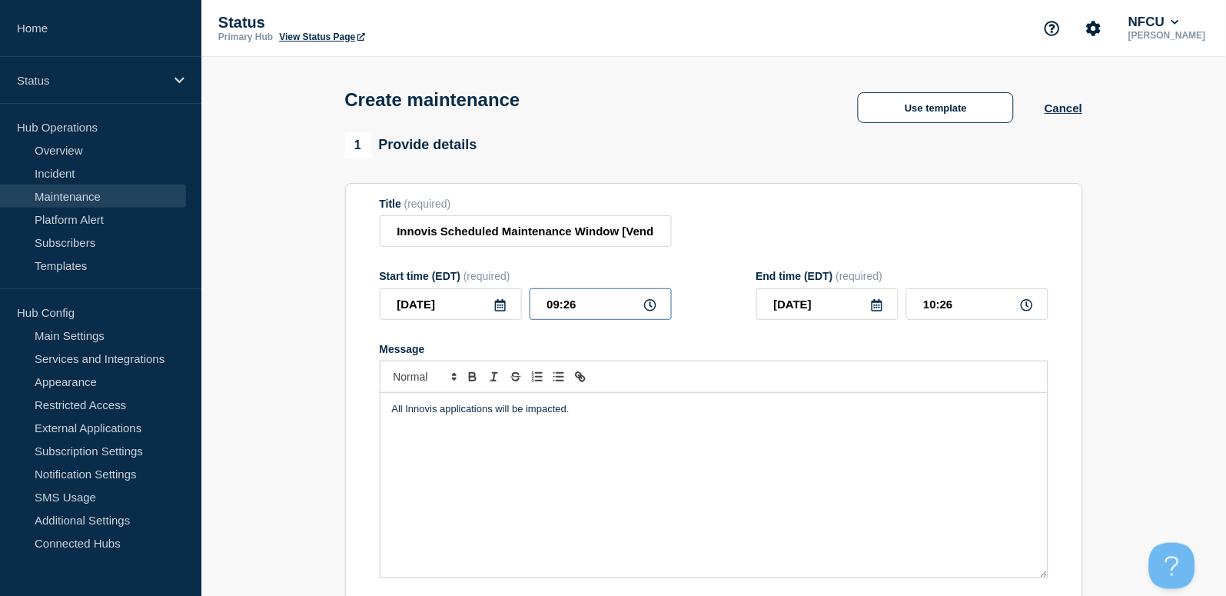
click at [570, 311] on input "09:26" at bounding box center [601, 304] width 142 height 32
drag, startPoint x: 593, startPoint y: 311, endPoint x: 447, endPoint y: 269, distance: 151.8
click at [438, 294] on div "2025-09-07 09:26" at bounding box center [526, 304] width 292 height 32
type input "02:00"
click at [942, 291] on input "03:00" at bounding box center [977, 304] width 142 height 32
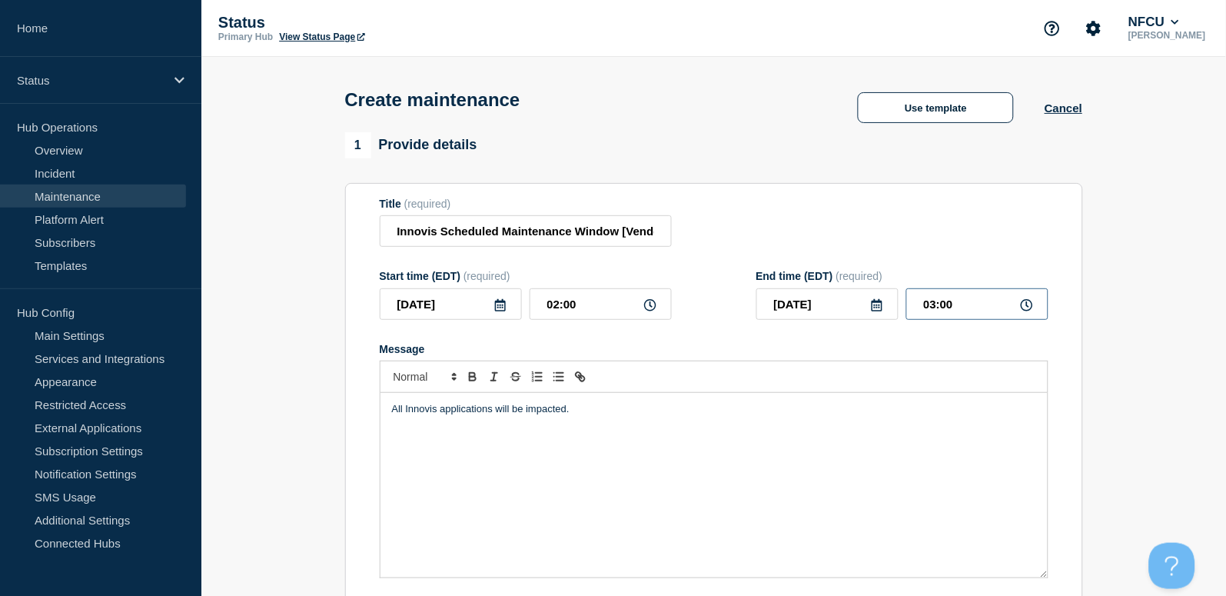
drag, startPoint x: 965, startPoint y: 301, endPoint x: 869, endPoint y: 287, distance: 97.2
click at [869, 287] on div "End time (EDT) (required) 2025-09-07 03:00" at bounding box center [902, 295] width 292 height 50
type input "07:00"
click at [770, 225] on div "Title (required) Innovis Scheduled Maintenance Window [Vendor]" at bounding box center [714, 223] width 669 height 50
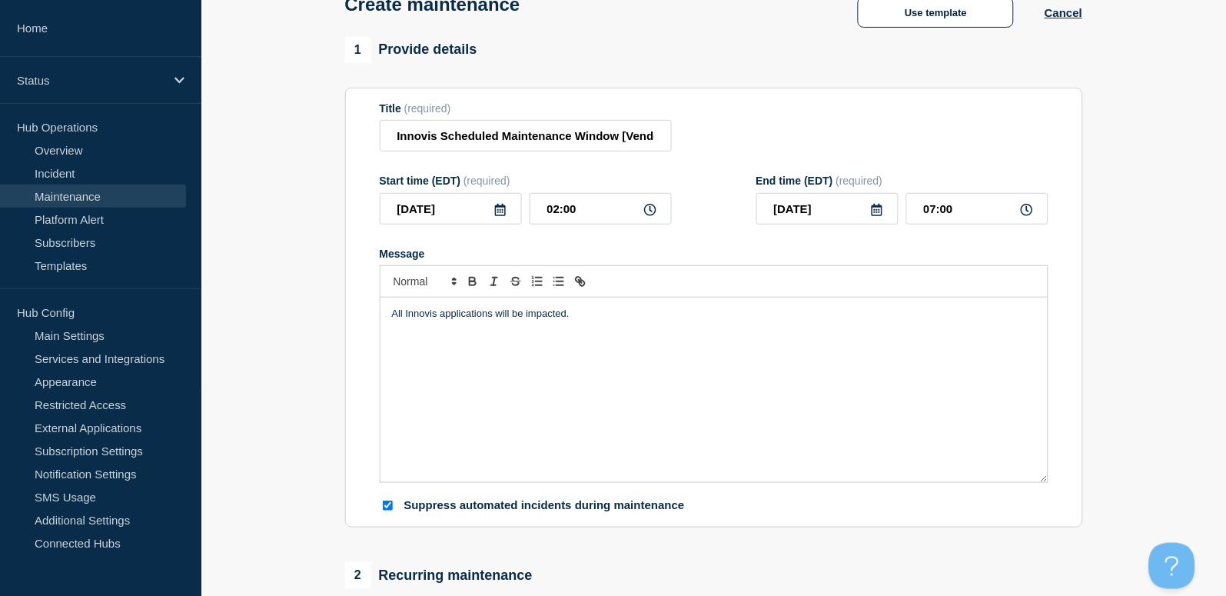
scroll to position [410, 0]
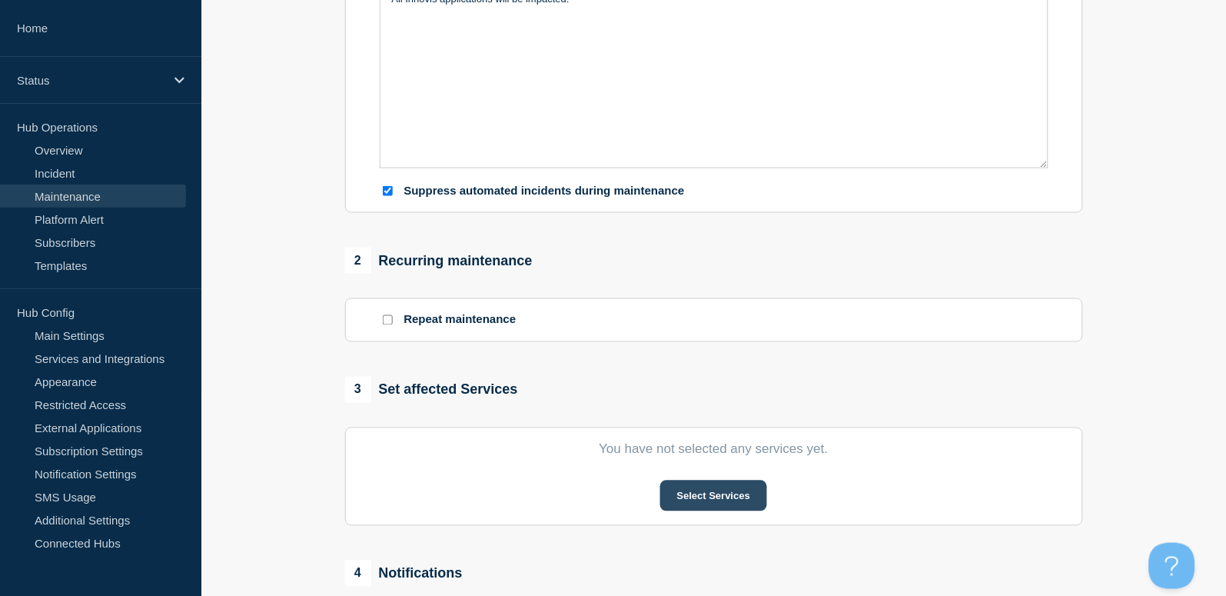
click at [732, 491] on button "Select Services" at bounding box center [713, 495] width 107 height 31
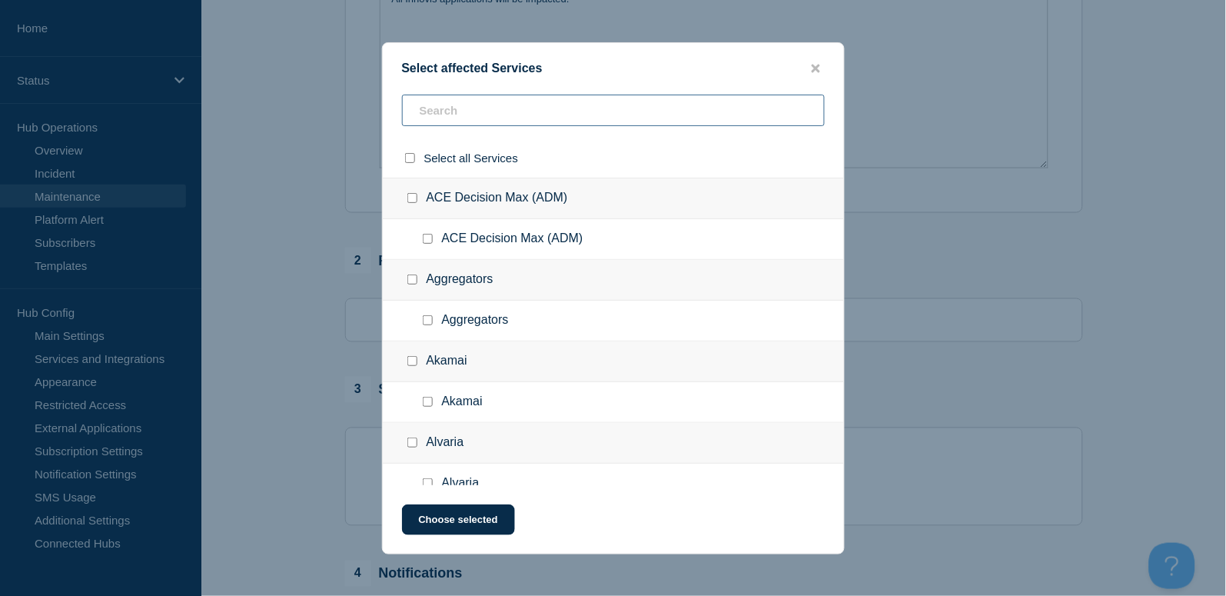
click at [443, 106] on input "text" at bounding box center [613, 111] width 423 height 32
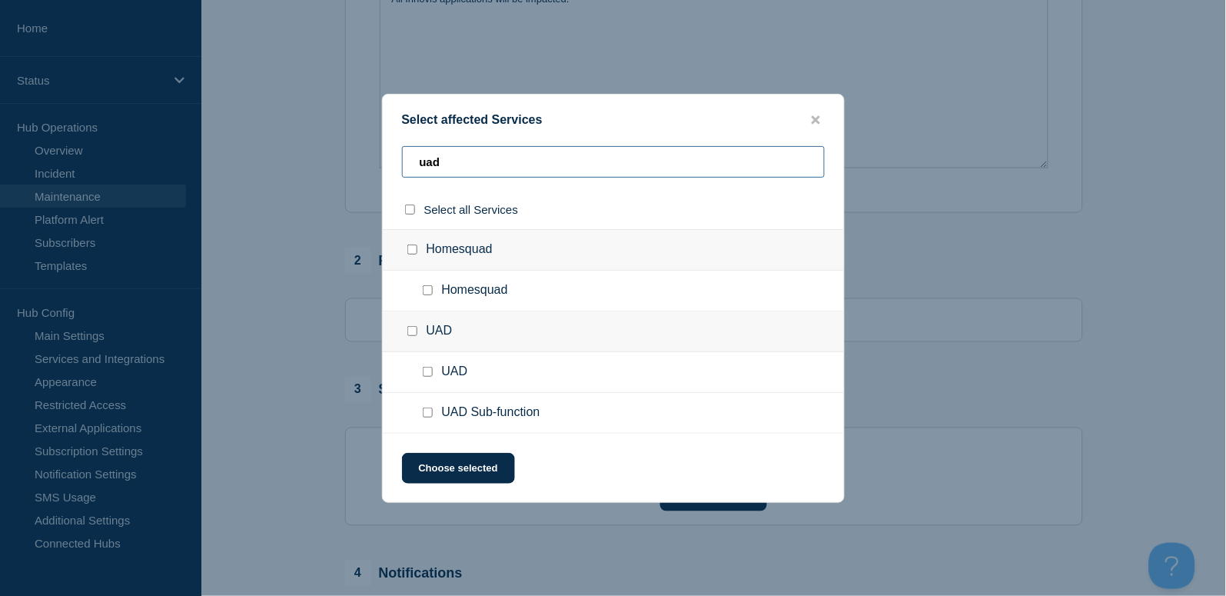
type input "uad"
click at [428, 412] on input "UAD Sub-function checkbox" at bounding box center [428, 412] width 10 height 10
checkbox input "true"
click at [456, 466] on button "Choose selected" at bounding box center [458, 468] width 113 height 31
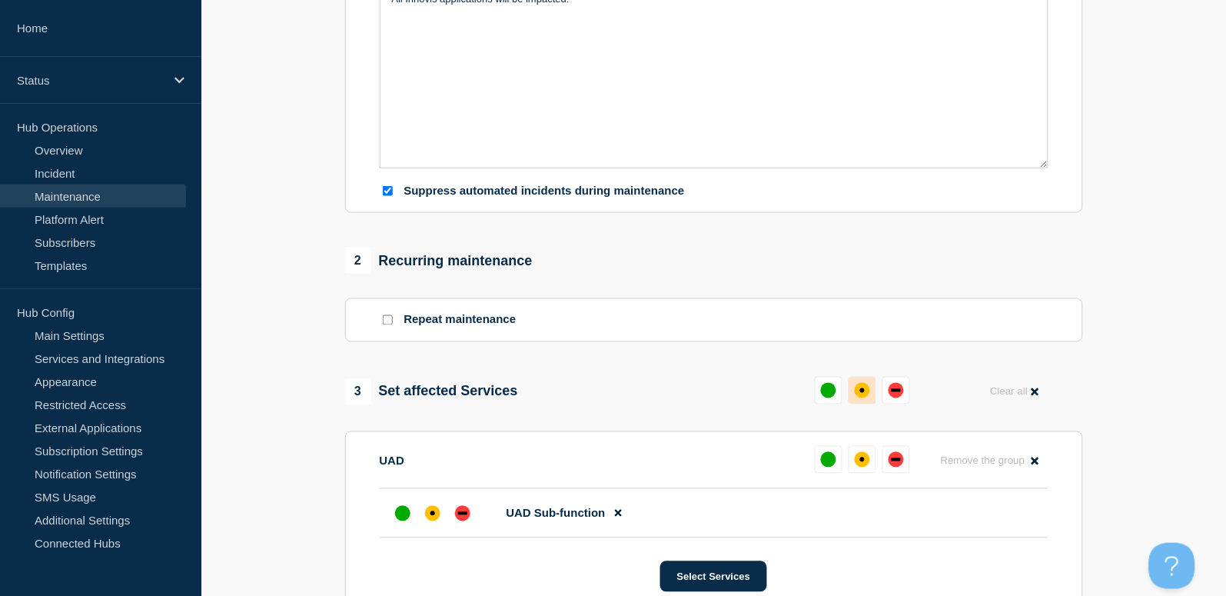
click at [860, 385] on div "affected" at bounding box center [862, 390] width 15 height 15
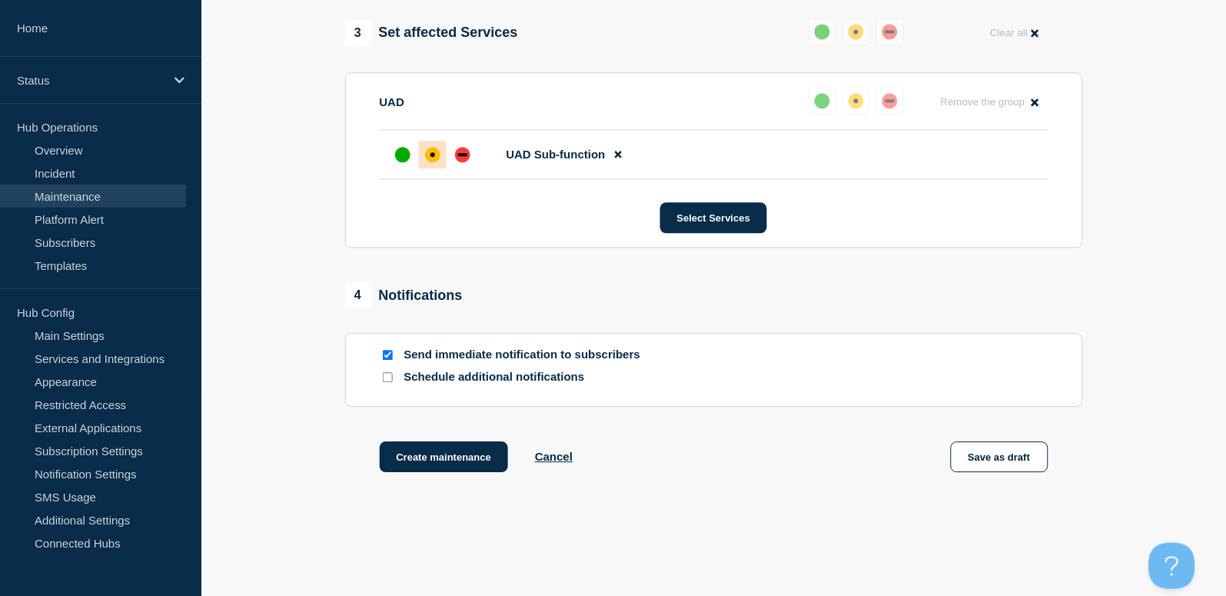
scroll to position [819, 0]
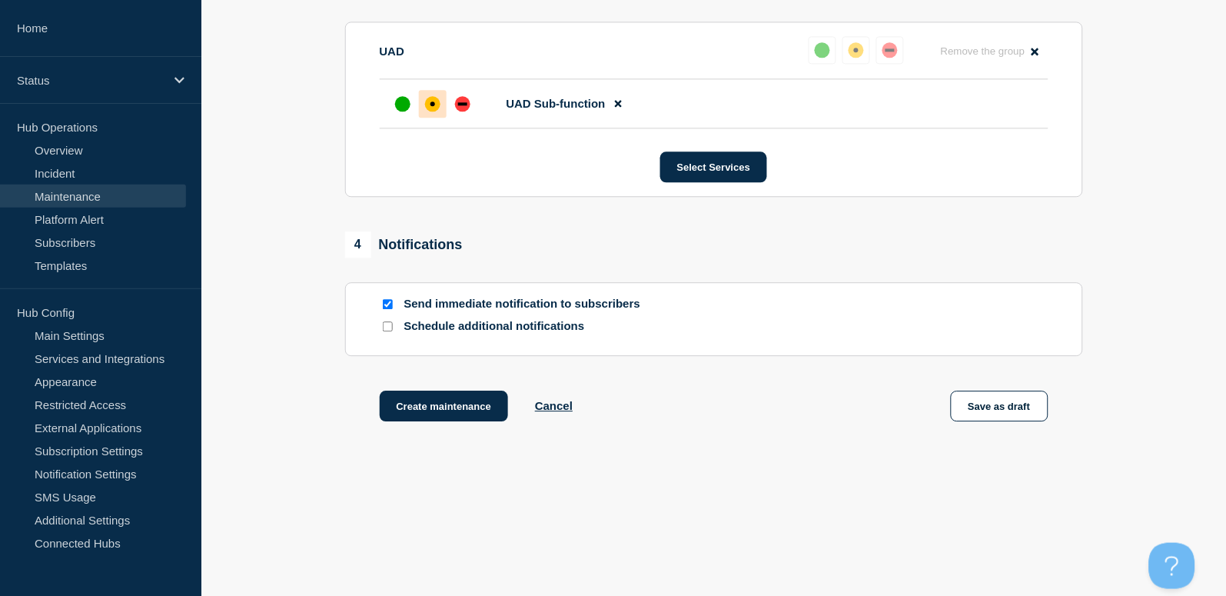
click at [383, 300] on div at bounding box center [387, 304] width 15 height 15
click at [384, 304] on input "Send immediate notification to subscribers" at bounding box center [388, 304] width 10 height 10
checkbox input "false"
click at [470, 416] on button "Create maintenance" at bounding box center [444, 405] width 129 height 31
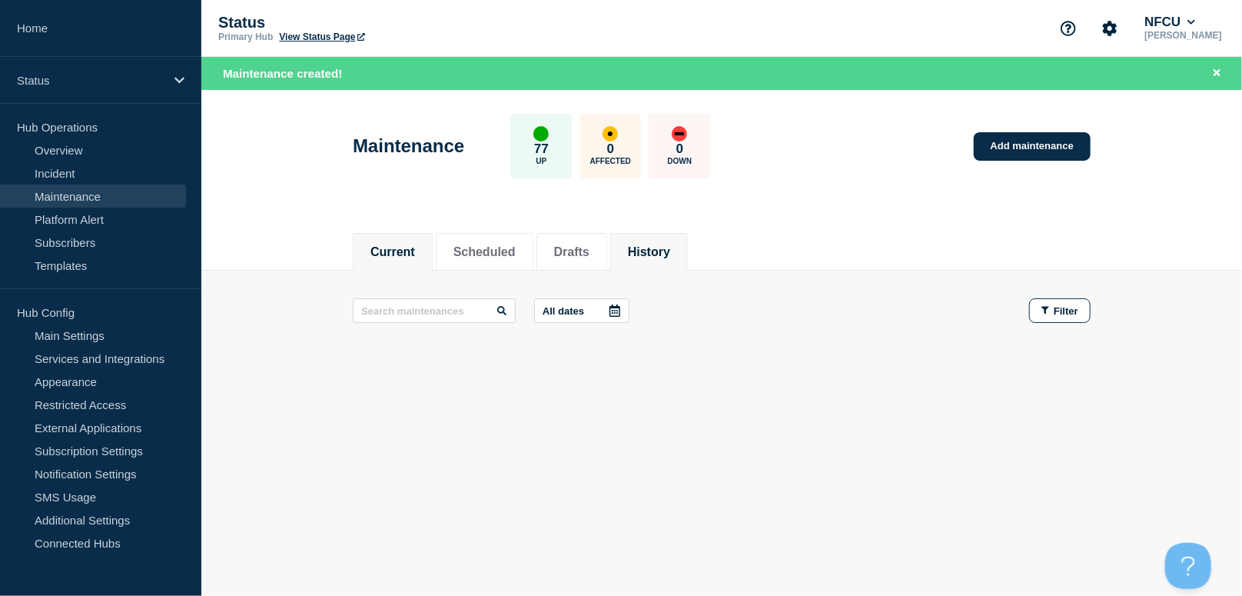
click at [670, 253] on button "History" at bounding box center [649, 252] width 42 height 14
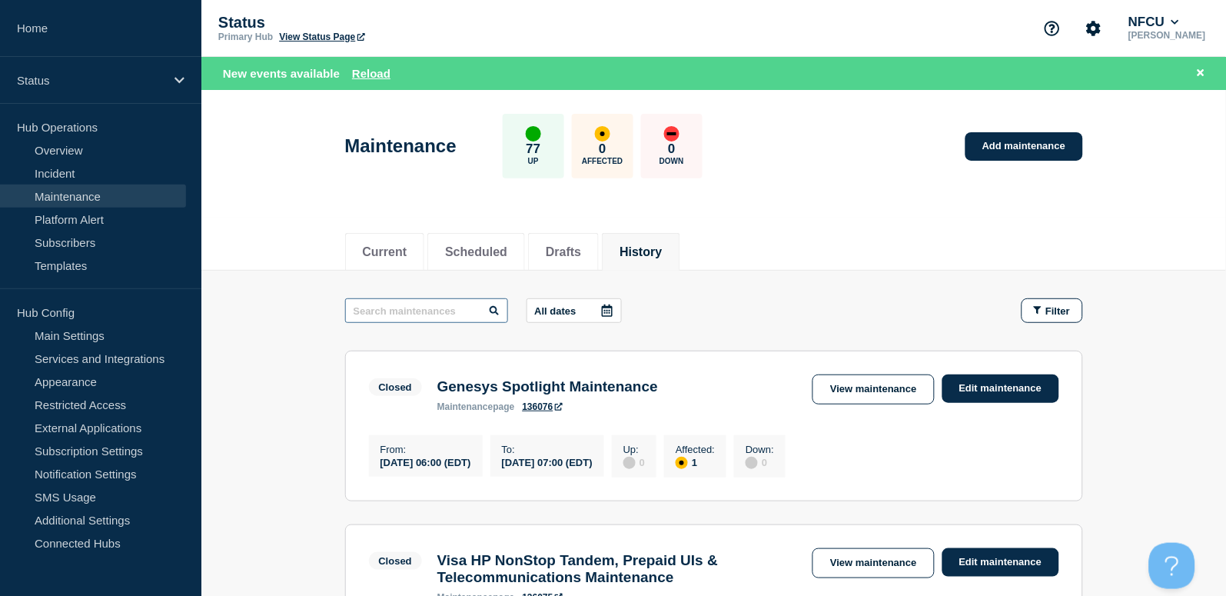
click at [417, 305] on input "text" at bounding box center [426, 310] width 163 height 25
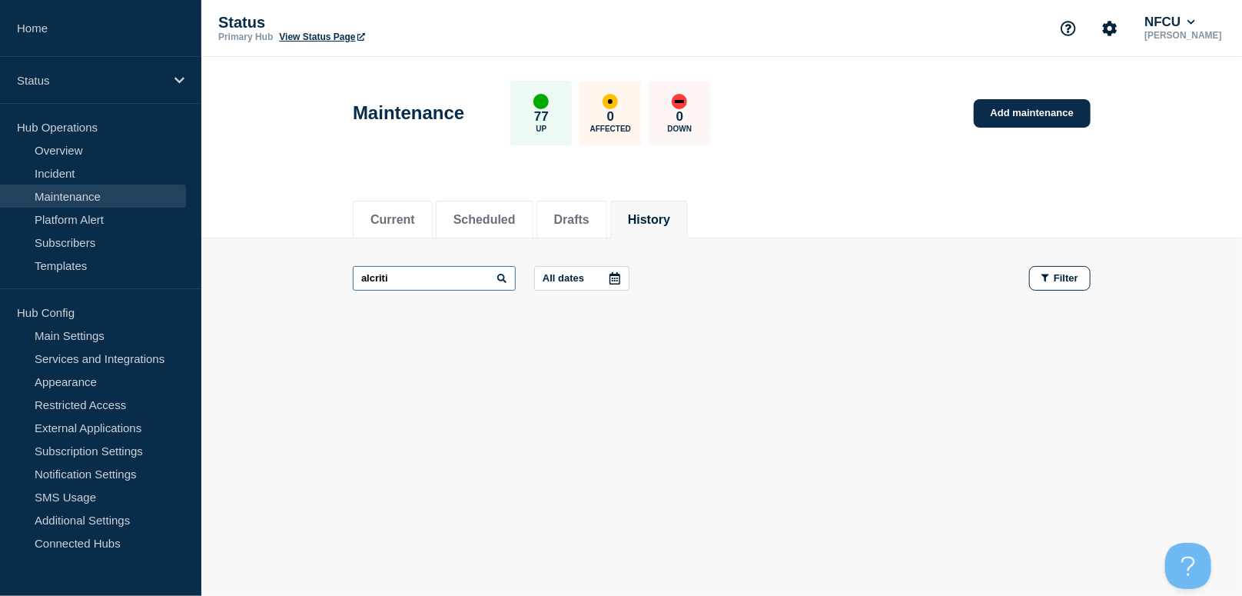
click at [370, 274] on input "alcriti" at bounding box center [434, 278] width 163 height 25
type input "alacriti"
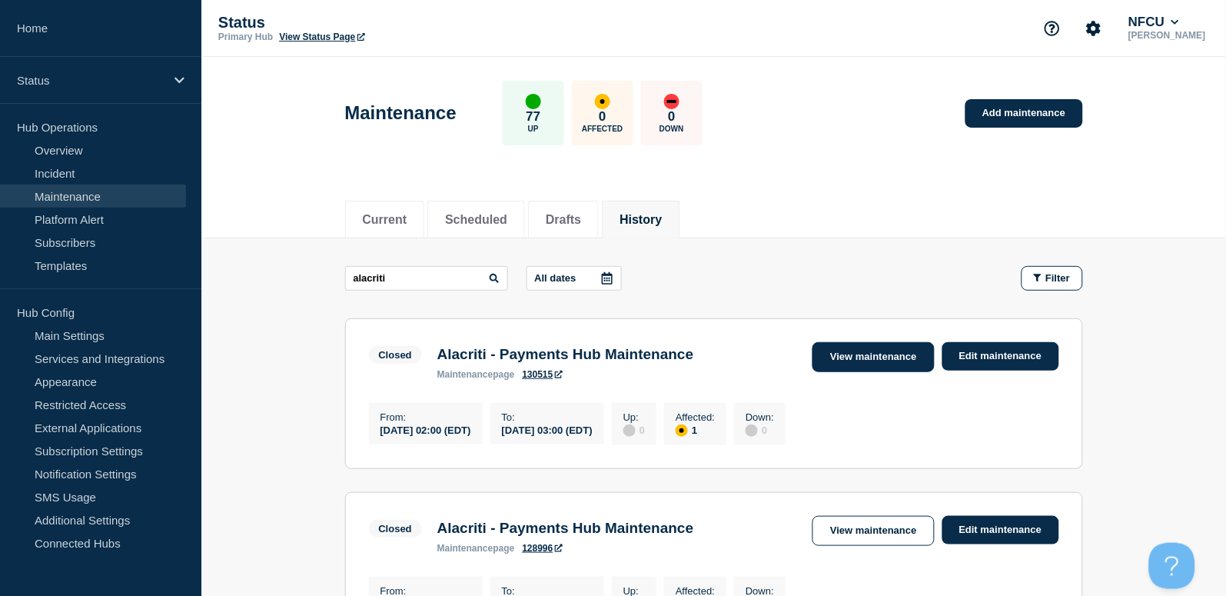
click at [869, 363] on link "View maintenance" at bounding box center [872, 357] width 121 height 30
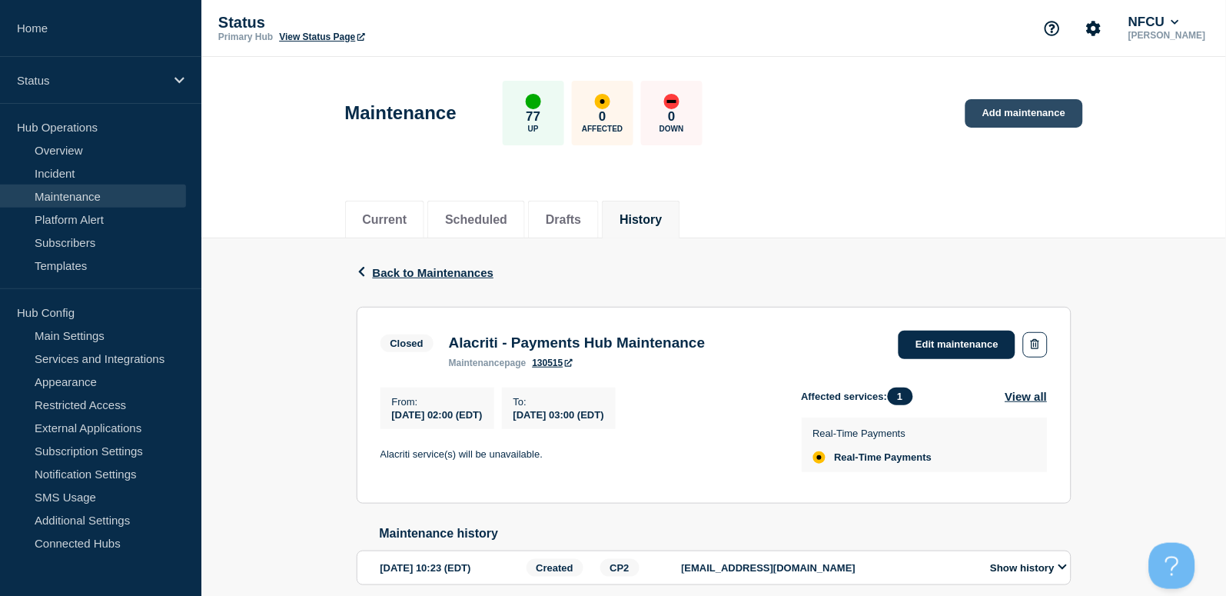
click at [998, 109] on link "Add maintenance" at bounding box center [1023, 113] width 117 height 28
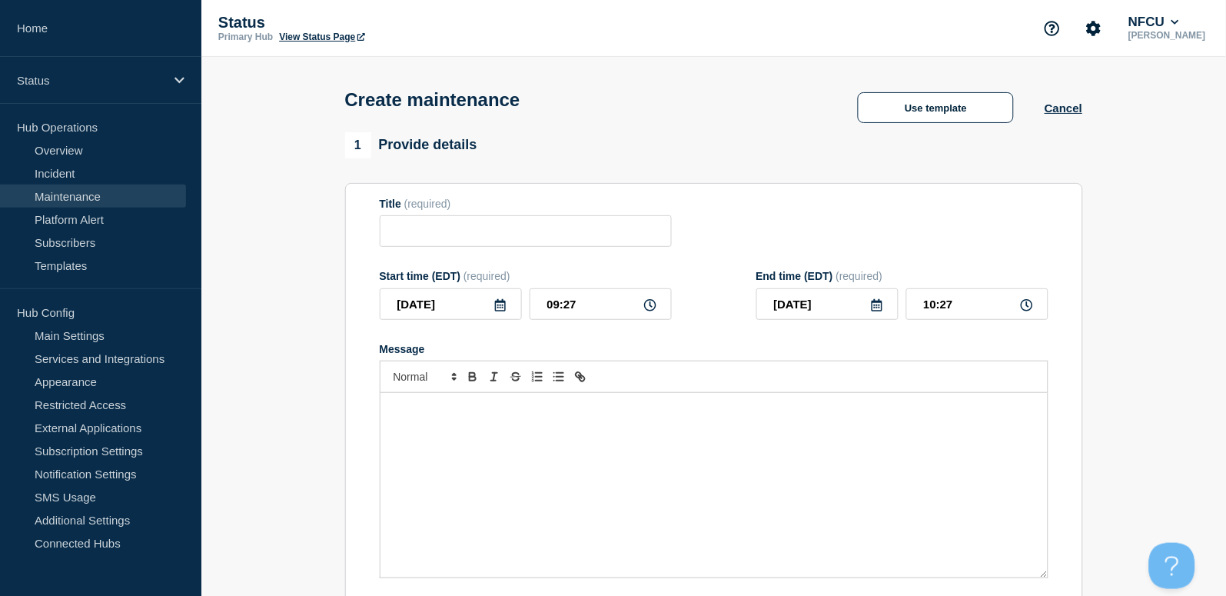
checkbox input "true"
drag, startPoint x: 417, startPoint y: 252, endPoint x: 417, endPoint y: 244, distance: 7.7
click at [417, 252] on form "Title (required) Start time (EDT) (required) 2025-09-05 09:27 End time (EDT) (r…" at bounding box center [714, 403] width 669 height 411
click at [418, 236] on input "Title" at bounding box center [526, 231] width 292 height 32
paste input "Alacriti - Disaster Recovery Excercise"
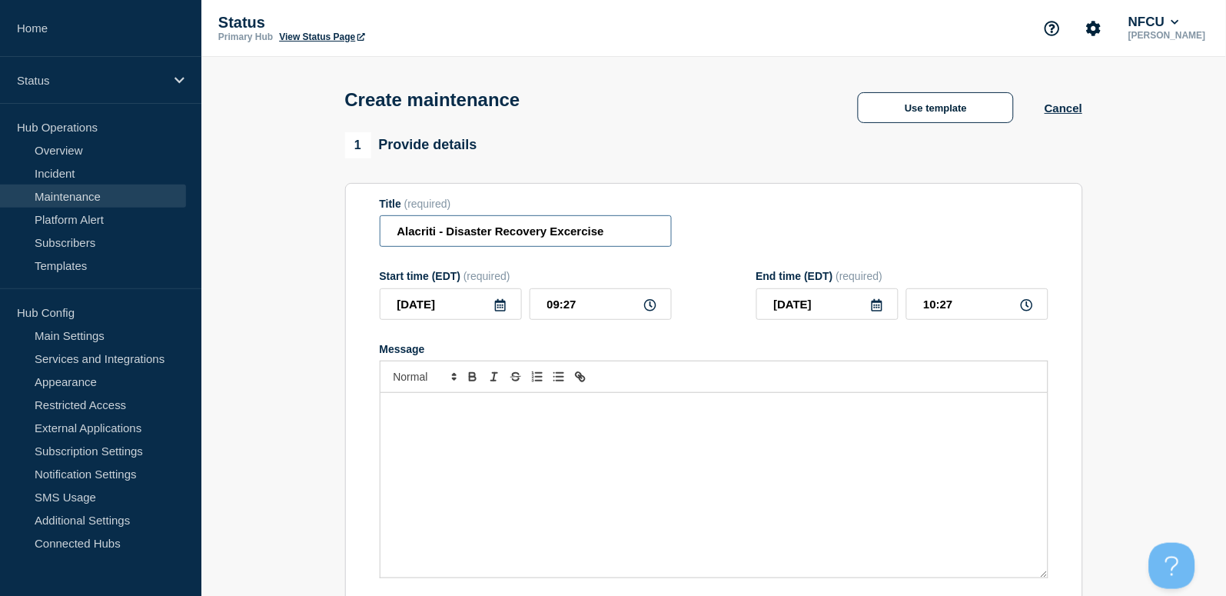
click at [397, 230] on input "Alacriti - Disaster Recovery Excercise" at bounding box center [526, 231] width 292 height 32
type input "Alacriti - Disaster Recovery Excercise"
click at [499, 304] on icon at bounding box center [500, 305] width 11 height 12
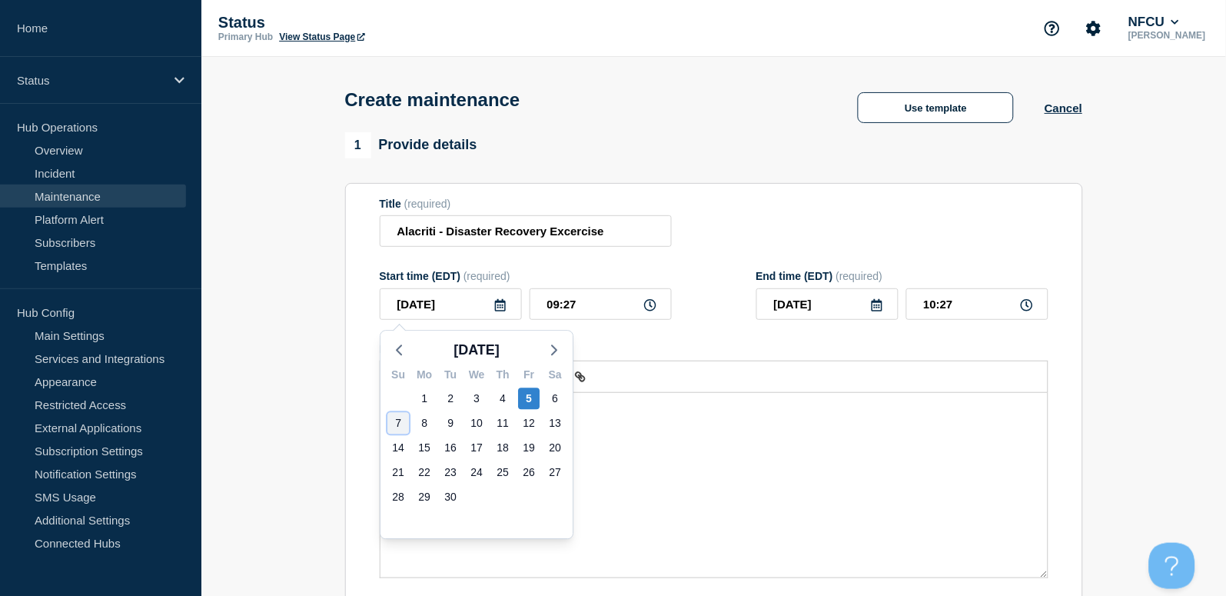
click at [397, 422] on div "7" at bounding box center [398, 423] width 22 height 22
type input "2025-09-07"
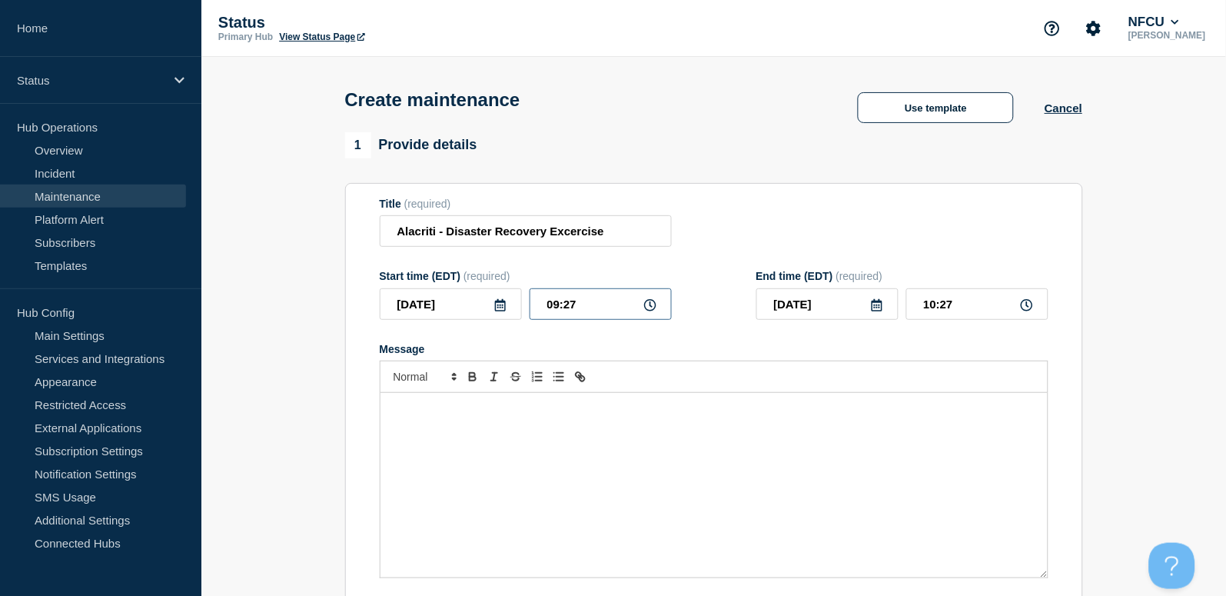
click at [586, 294] on input "09:27" at bounding box center [601, 304] width 142 height 32
drag, startPoint x: 596, startPoint y: 303, endPoint x: 416, endPoint y: 273, distance: 183.1
click at [416, 273] on div "Start time (EDT) (required) 2025-09-07 09:27" at bounding box center [526, 295] width 292 height 50
type input "02:00"
click at [967, 299] on input "03:00" at bounding box center [977, 304] width 142 height 32
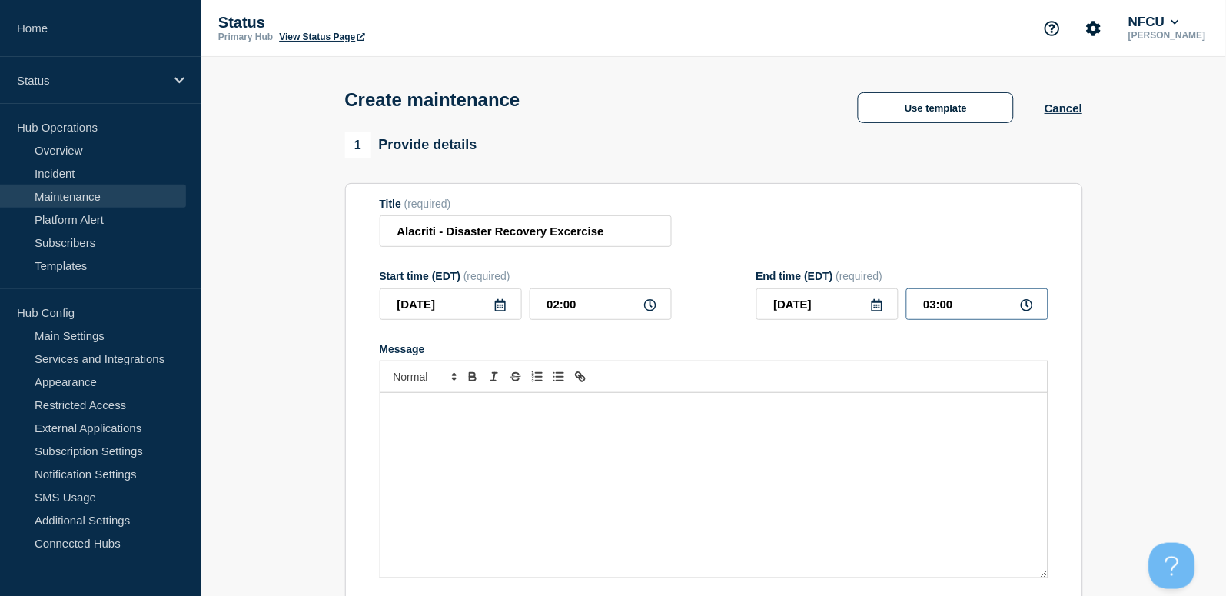
drag, startPoint x: 981, startPoint y: 305, endPoint x: 851, endPoint y: 282, distance: 131.9
click at [858, 291] on div "2025-09-07 03:00" at bounding box center [902, 304] width 292 height 32
type input "06:00"
click at [511, 482] on div "Message" at bounding box center [713, 485] width 667 height 184
paste div "Message"
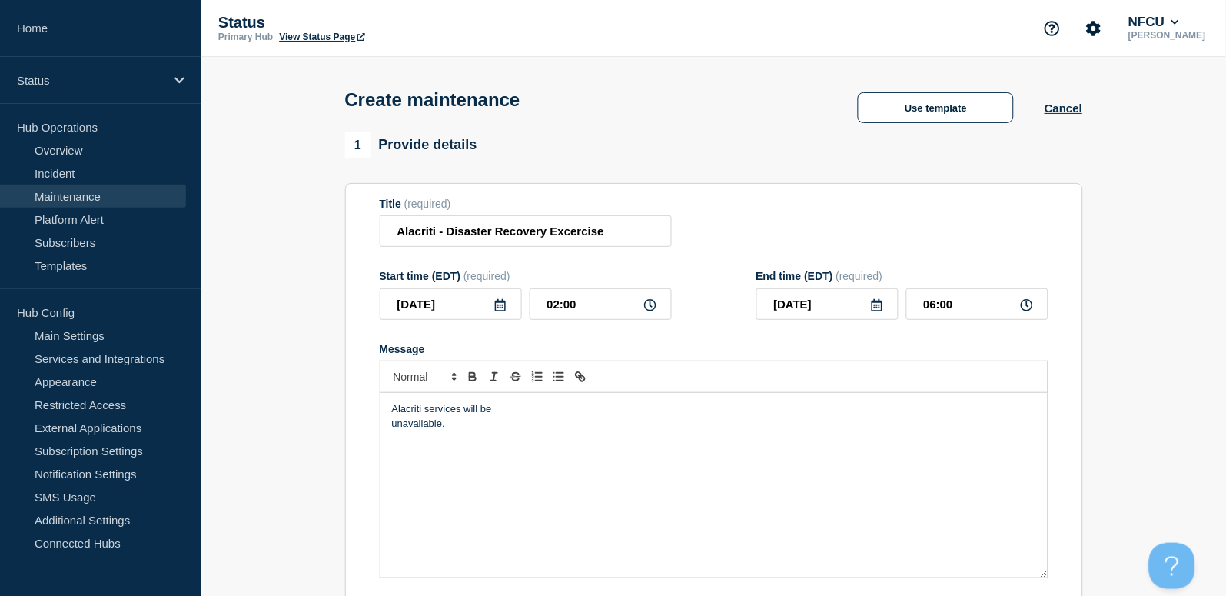
click at [387, 423] on div "Alacriti services will be unavailable." at bounding box center [713, 485] width 667 height 184
click at [496, 307] on icon at bounding box center [500, 305] width 12 height 12
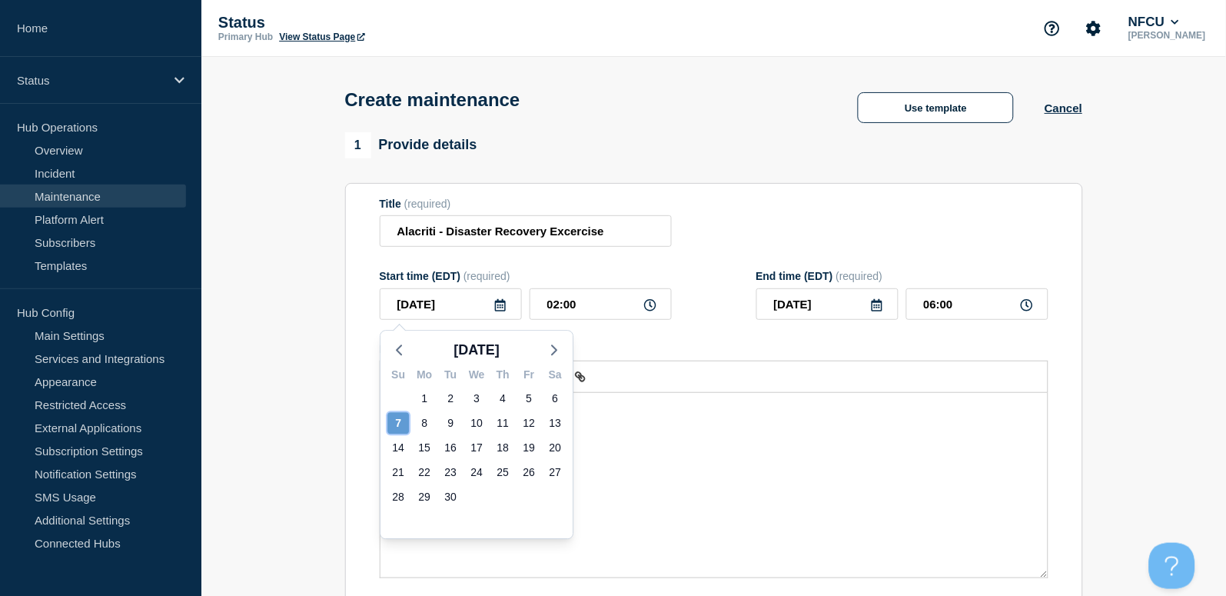
click at [404, 423] on div "7" at bounding box center [398, 423] width 22 height 22
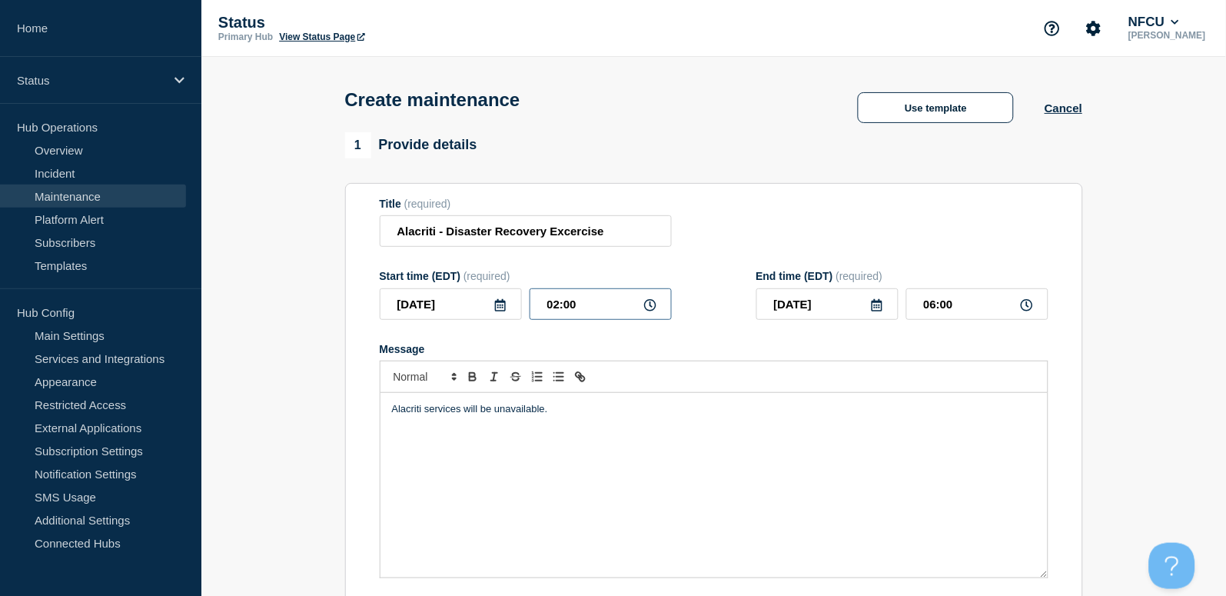
click at [570, 307] on input "02:00" at bounding box center [601, 304] width 142 height 32
click at [593, 306] on input "02:00" at bounding box center [601, 304] width 142 height 32
click at [818, 238] on div "Title (required) Alacriti - Disaster Recovery Excercise" at bounding box center [714, 223] width 669 height 50
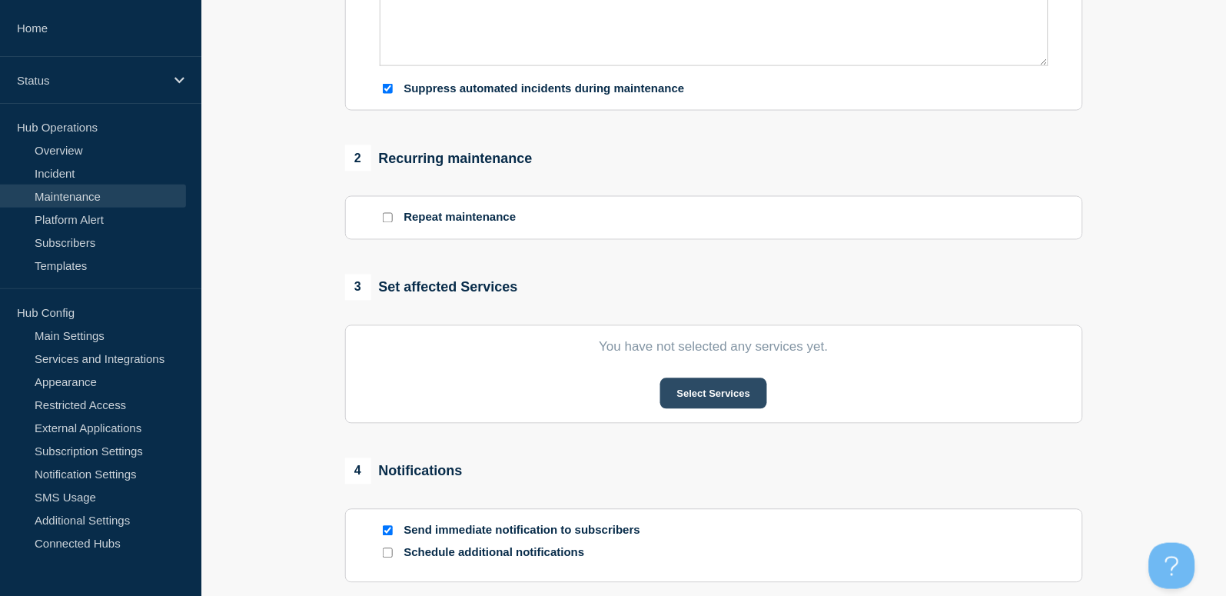
click at [731, 383] on button "Select Services" at bounding box center [713, 393] width 107 height 31
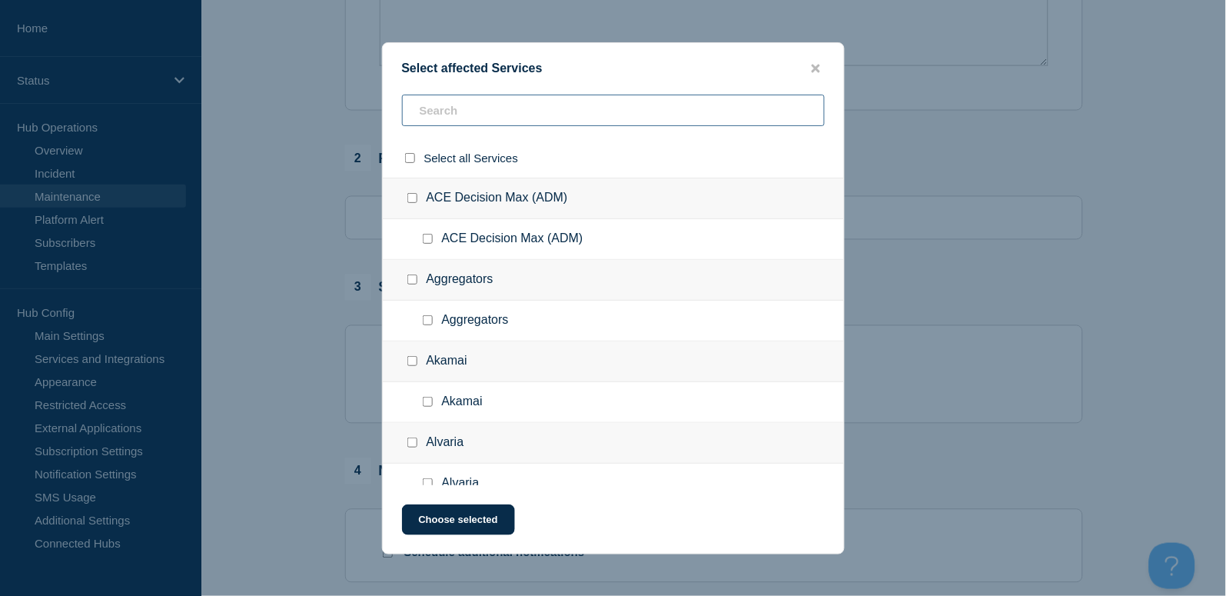
click at [477, 116] on input "text" at bounding box center [613, 111] width 423 height 32
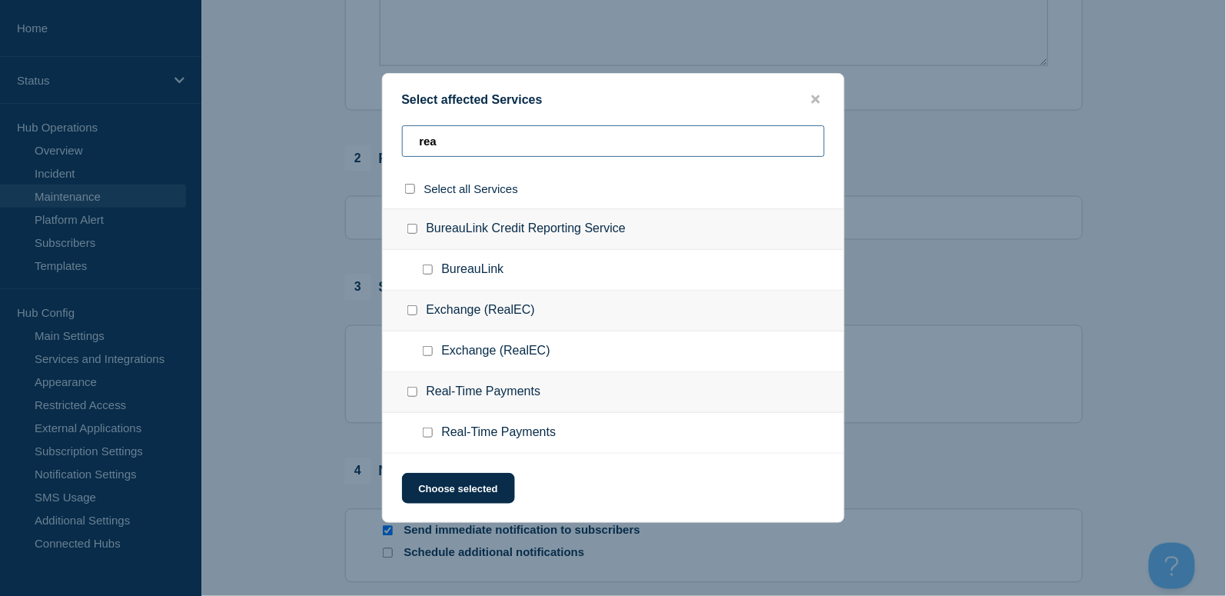
type input "rea"
click at [411, 394] on input "Real-Time Payments checkbox" at bounding box center [412, 392] width 10 height 10
checkbox input "true"
click at [480, 483] on button "Choose selected" at bounding box center [458, 488] width 113 height 31
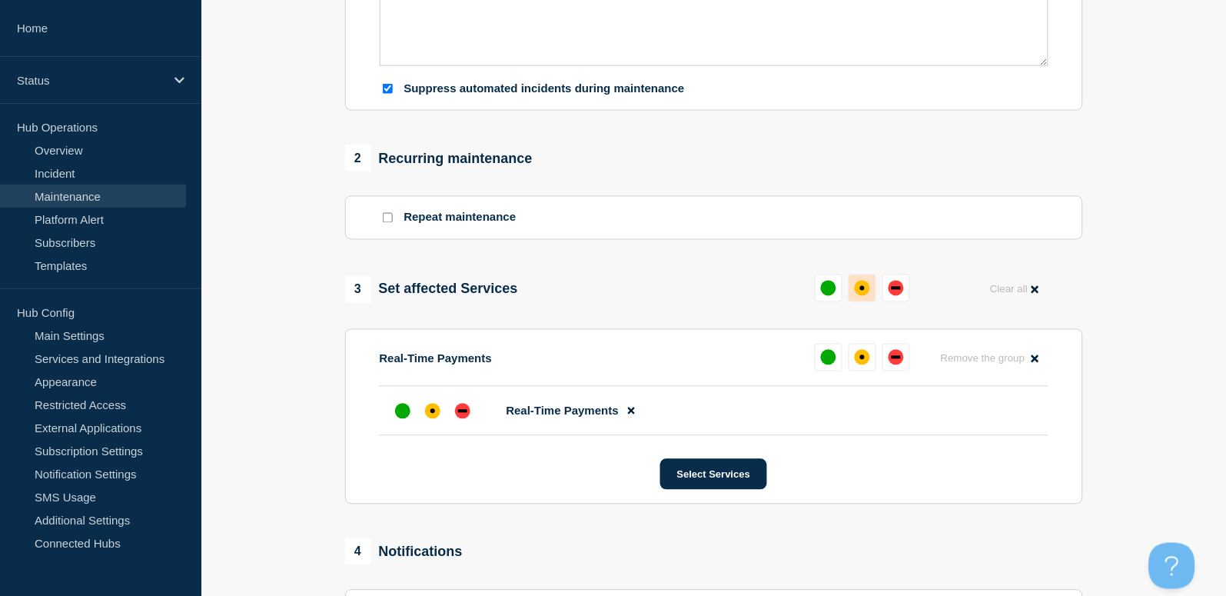
click at [862, 297] on button at bounding box center [863, 288] width 28 height 28
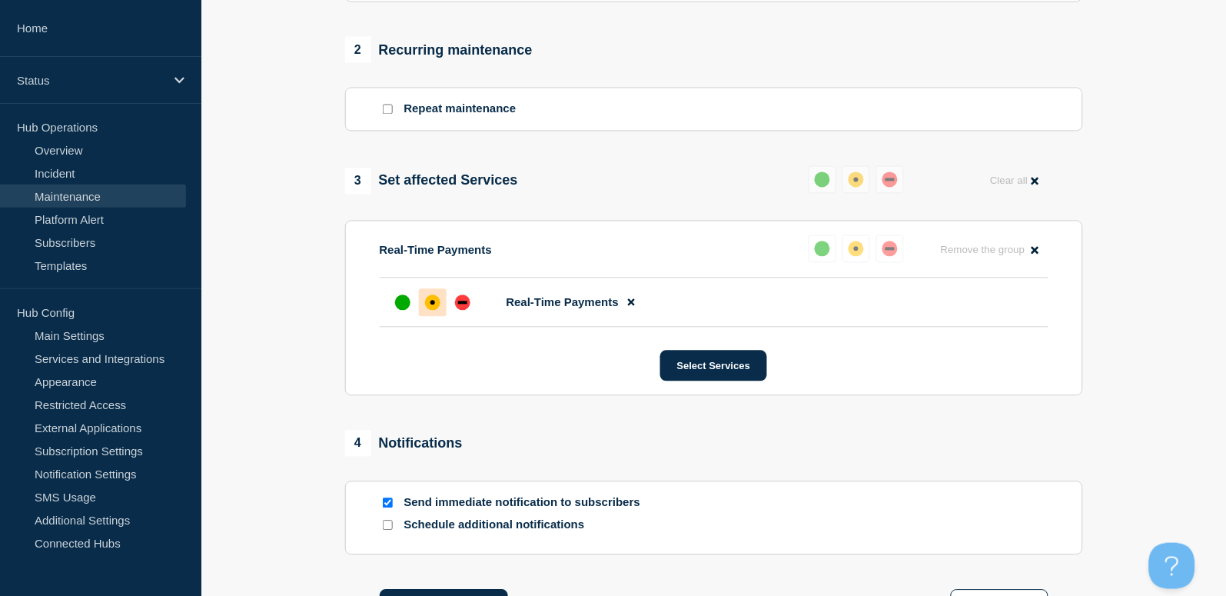
scroll to position [824, 0]
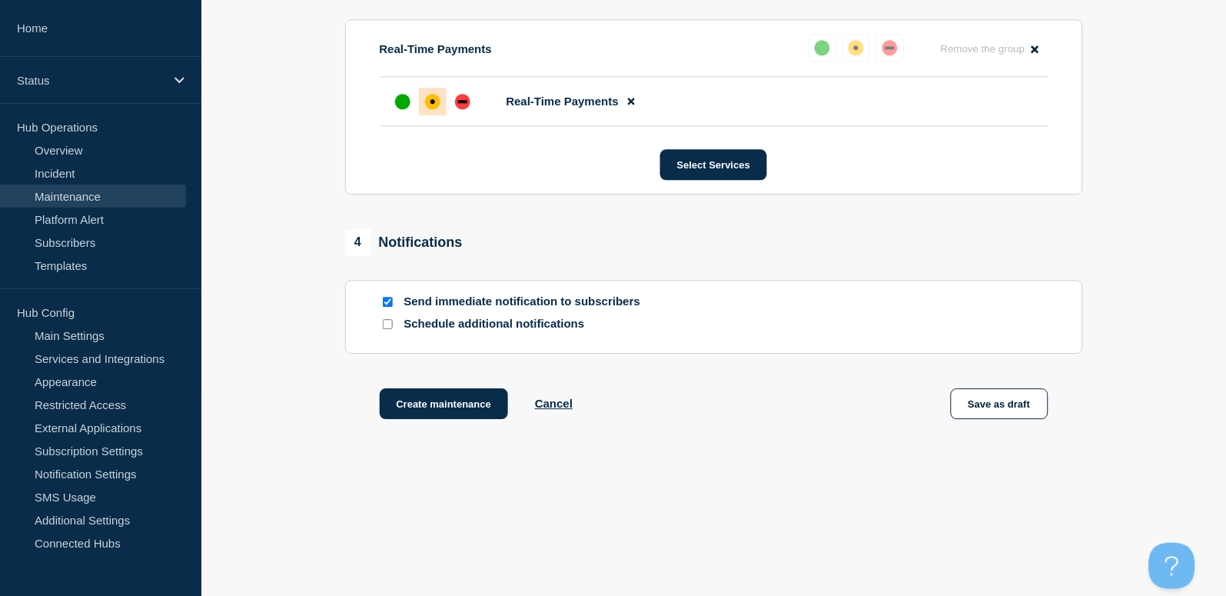
click at [390, 297] on input "Send immediate notification to subscribers" at bounding box center [388, 302] width 10 height 10
checkbox input "false"
click at [474, 405] on button "Create maintenance" at bounding box center [444, 403] width 129 height 31
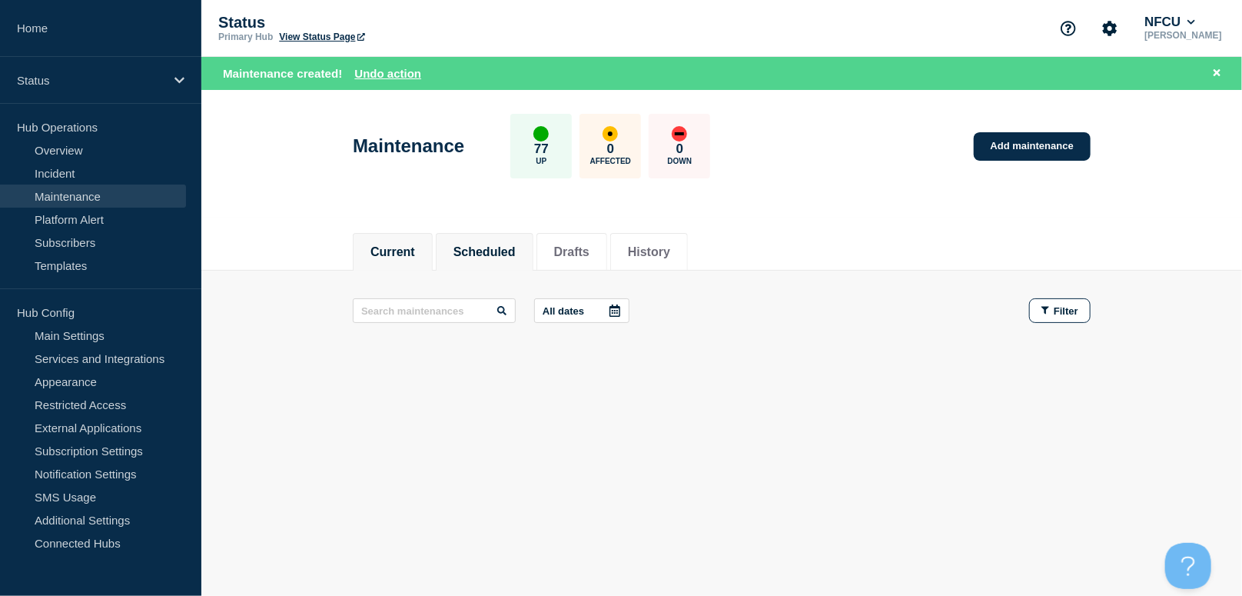
click at [482, 245] on button "Scheduled" at bounding box center [484, 252] width 62 height 14
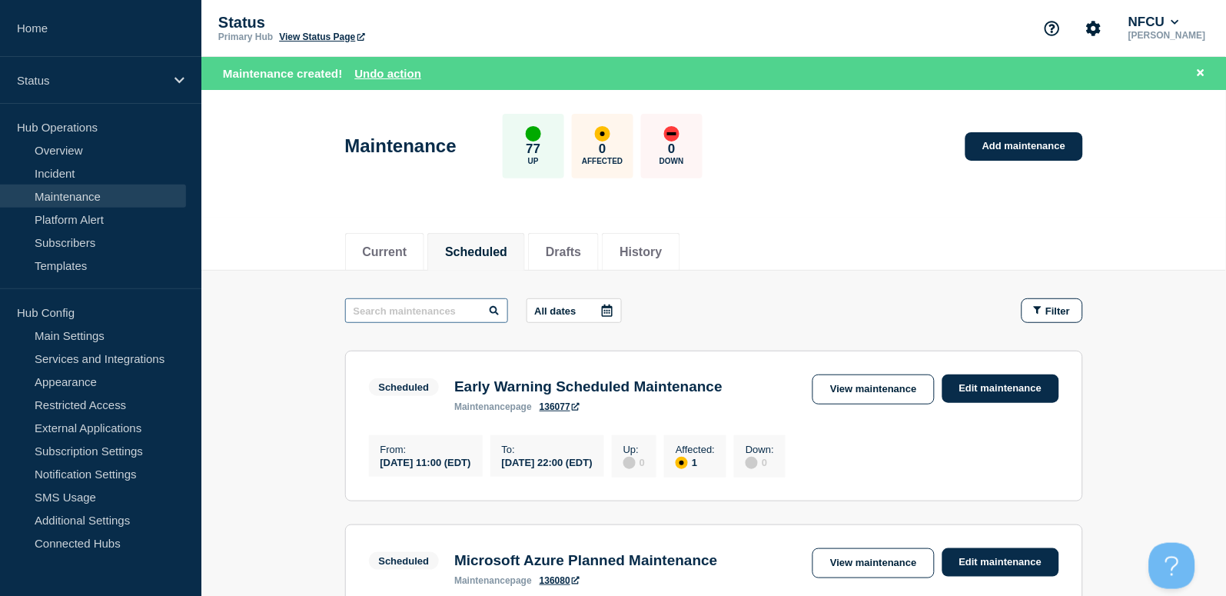
click at [439, 307] on input "text" at bounding box center [426, 310] width 163 height 25
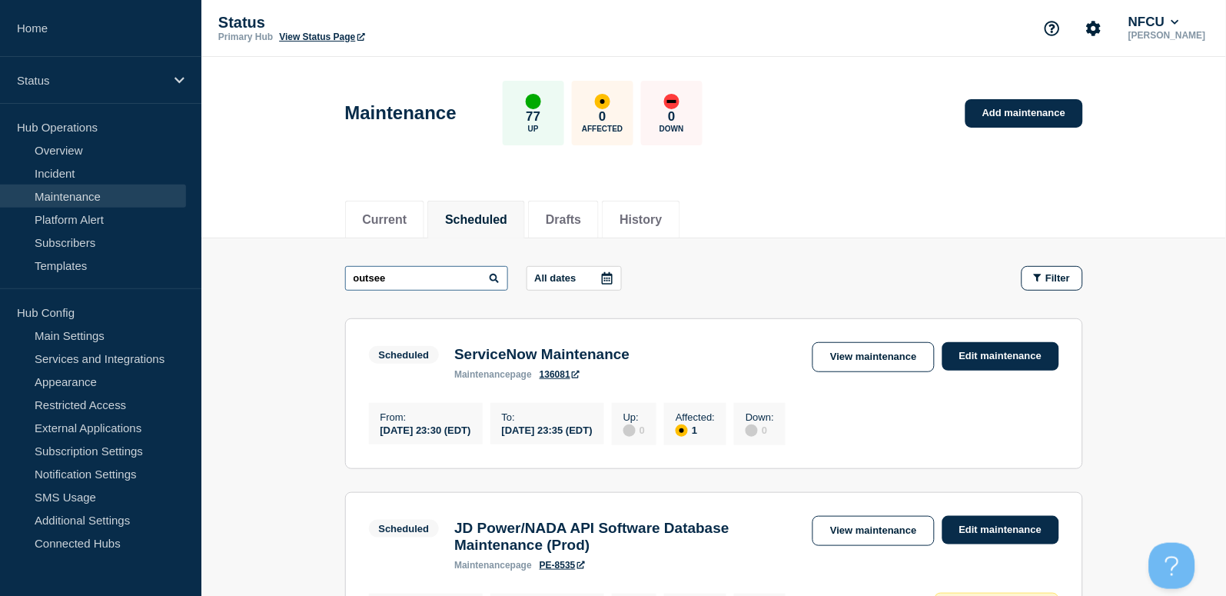
type input "outsee"
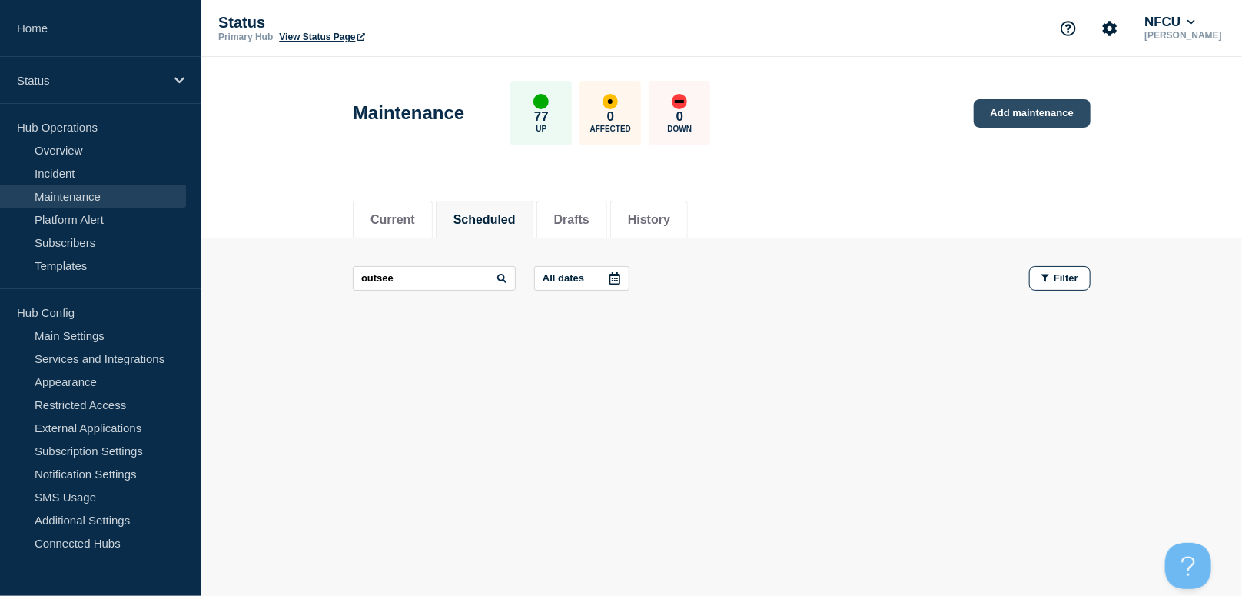
click at [1024, 117] on link "Add maintenance" at bounding box center [1032, 113] width 117 height 28
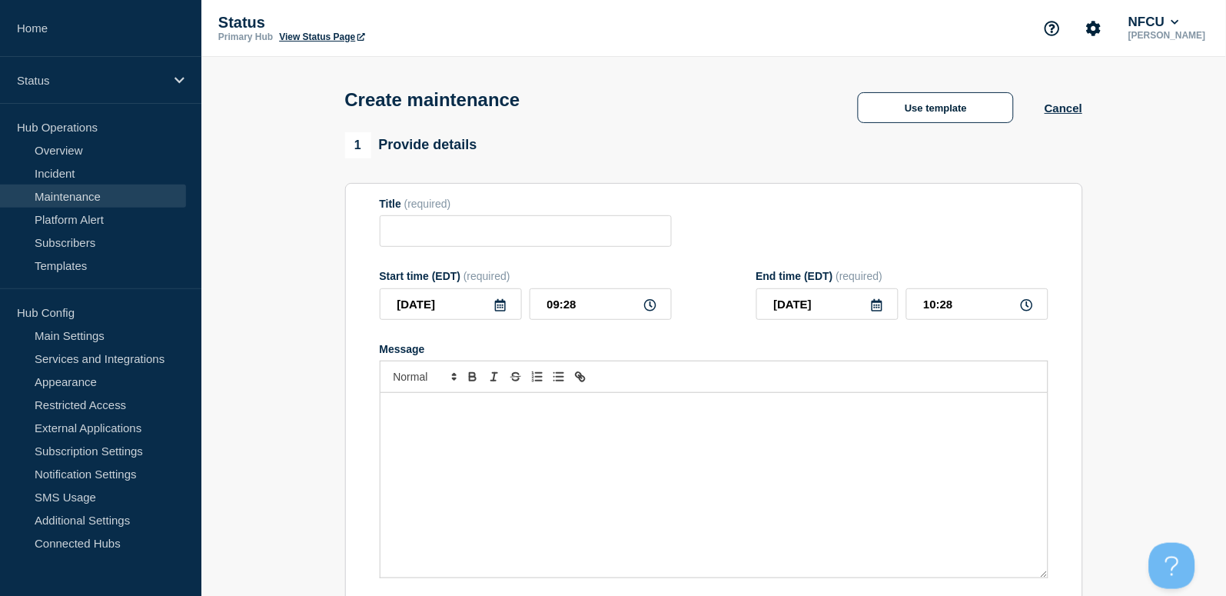
checkbox input "true"
click at [383, 240] on input "Title" at bounding box center [526, 231] width 292 height 32
paste input "Outseer Fraud Manager Maintenance"
type input "Outseer Fraud Manager Maintenance"
click at [457, 415] on p "Message" at bounding box center [714, 409] width 644 height 14
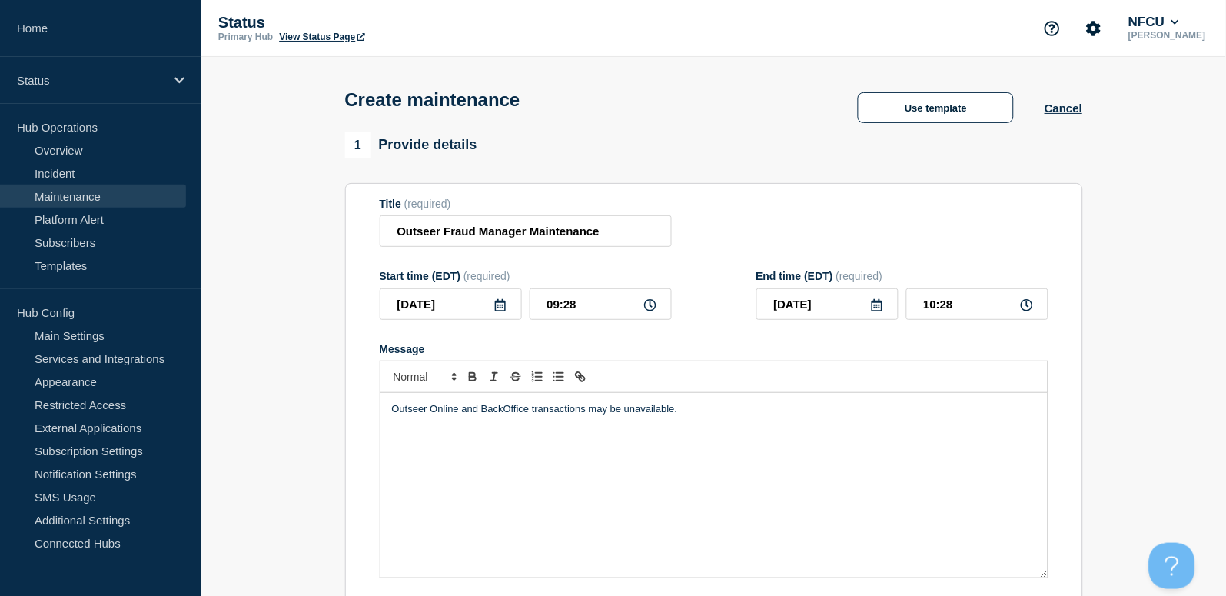
click at [505, 301] on icon at bounding box center [500, 305] width 12 height 12
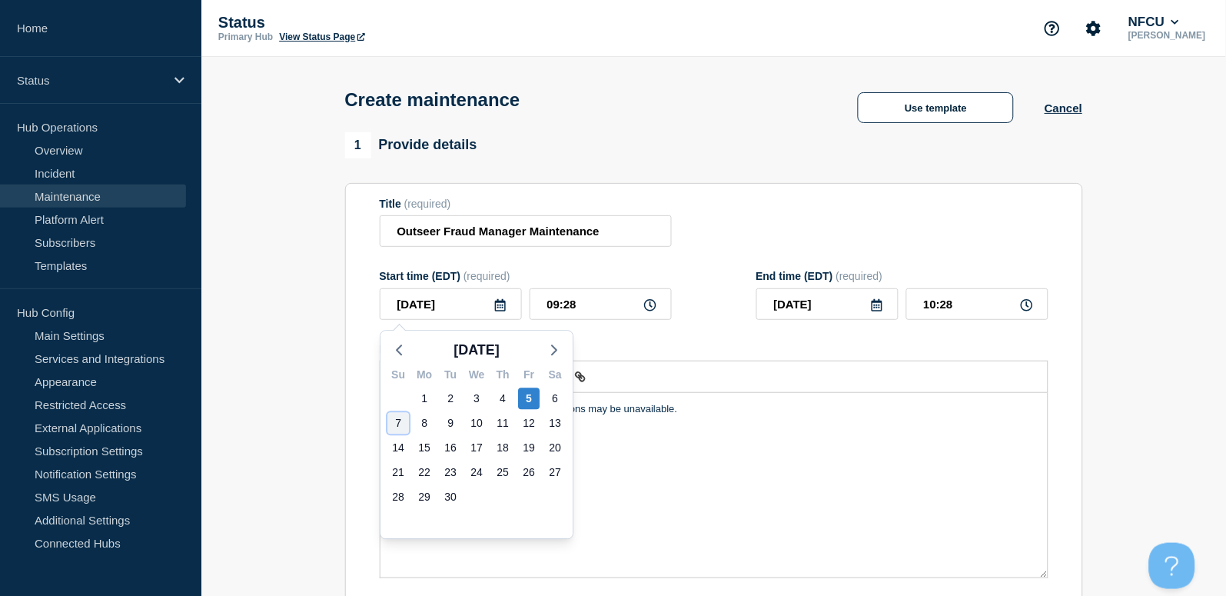
click at [398, 420] on div "7" at bounding box center [398, 423] width 22 height 22
type input "2025-09-07"
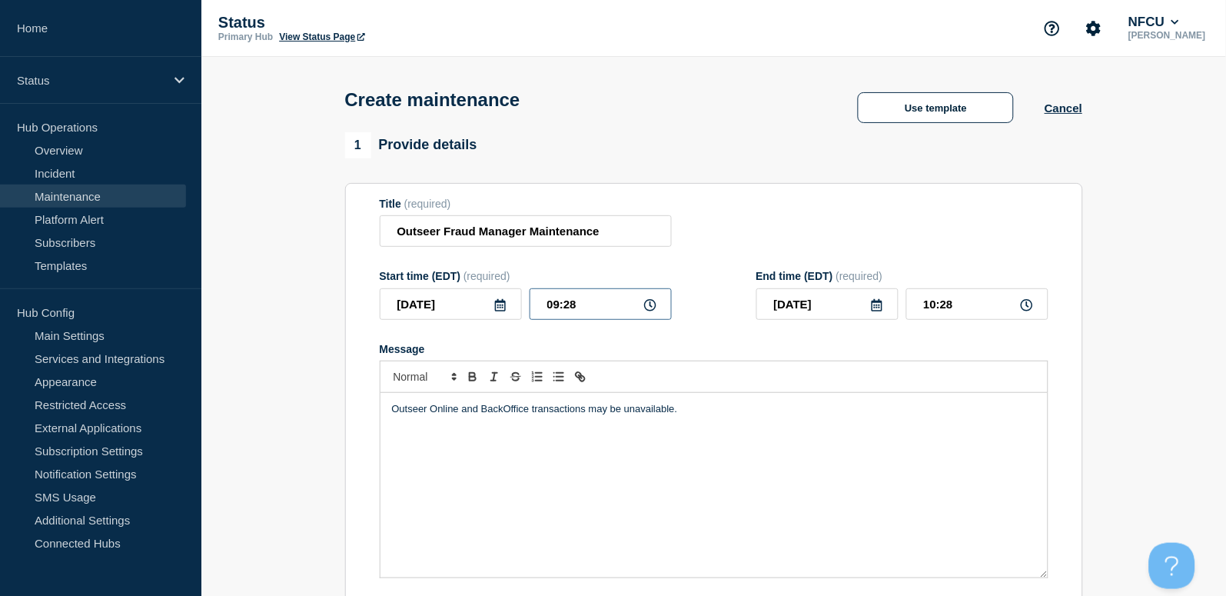
drag, startPoint x: 601, startPoint y: 302, endPoint x: 451, endPoint y: 271, distance: 153.0
click at [454, 278] on div "Start time (EDT) (required) 2025-09-07 09:28" at bounding box center [526, 295] width 292 height 50
type input "02:00"
click at [971, 300] on input "03:00" at bounding box center [977, 304] width 142 height 32
drag, startPoint x: 979, startPoint y: 302, endPoint x: 789, endPoint y: 287, distance: 191.2
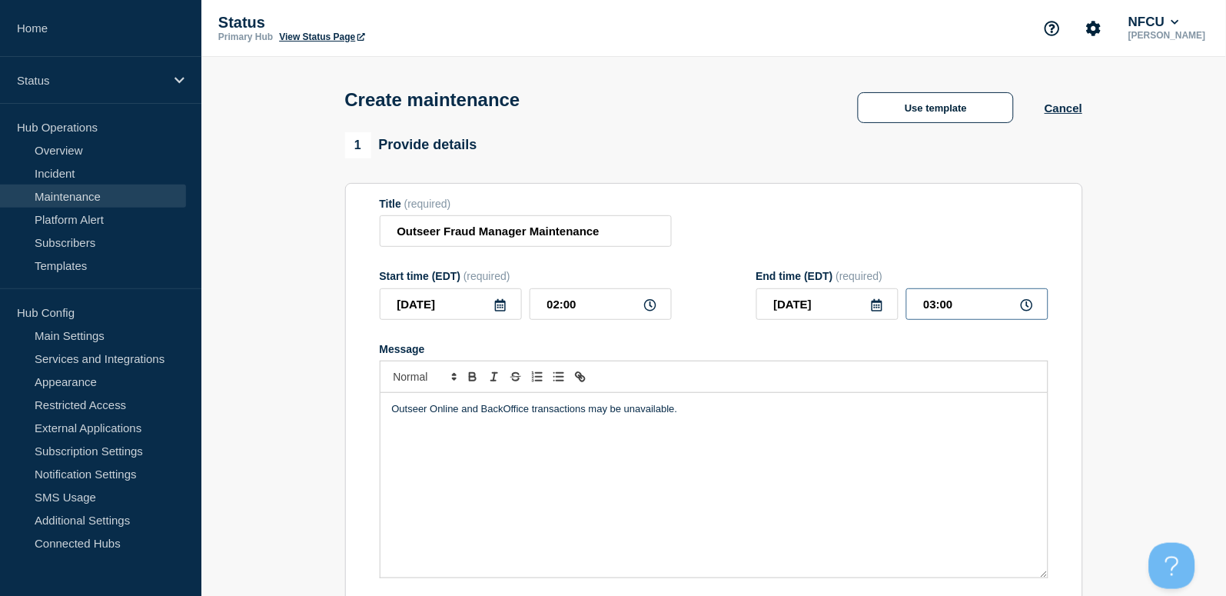
click at [789, 287] on div "End time (EDT) (required) 2025-09-07 03:00" at bounding box center [902, 295] width 292 height 50
type input "06:00"
click at [656, 237] on input "Outseer Fraud Manager Maintenance" at bounding box center [526, 231] width 292 height 32
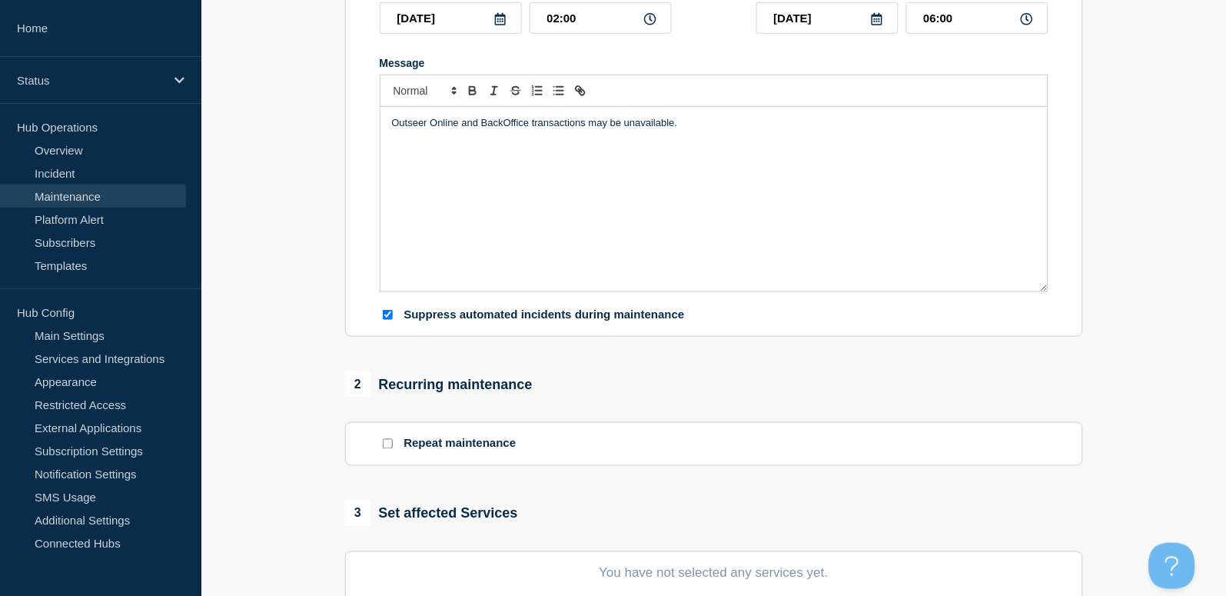
scroll to position [410, 0]
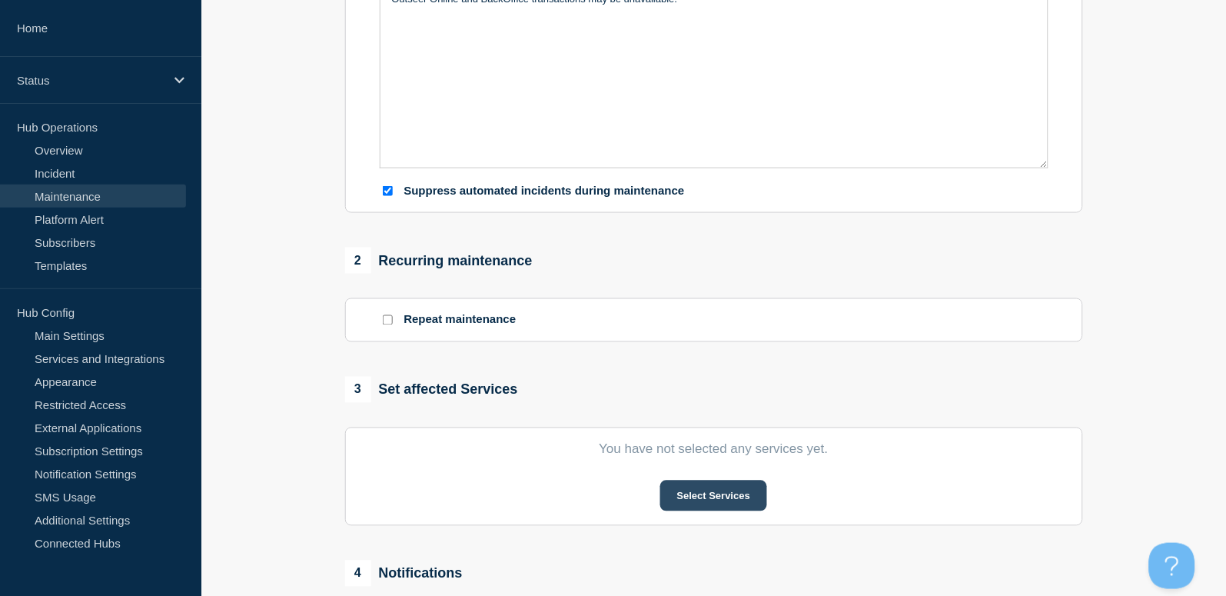
click at [739, 497] on button "Select Services" at bounding box center [713, 495] width 107 height 31
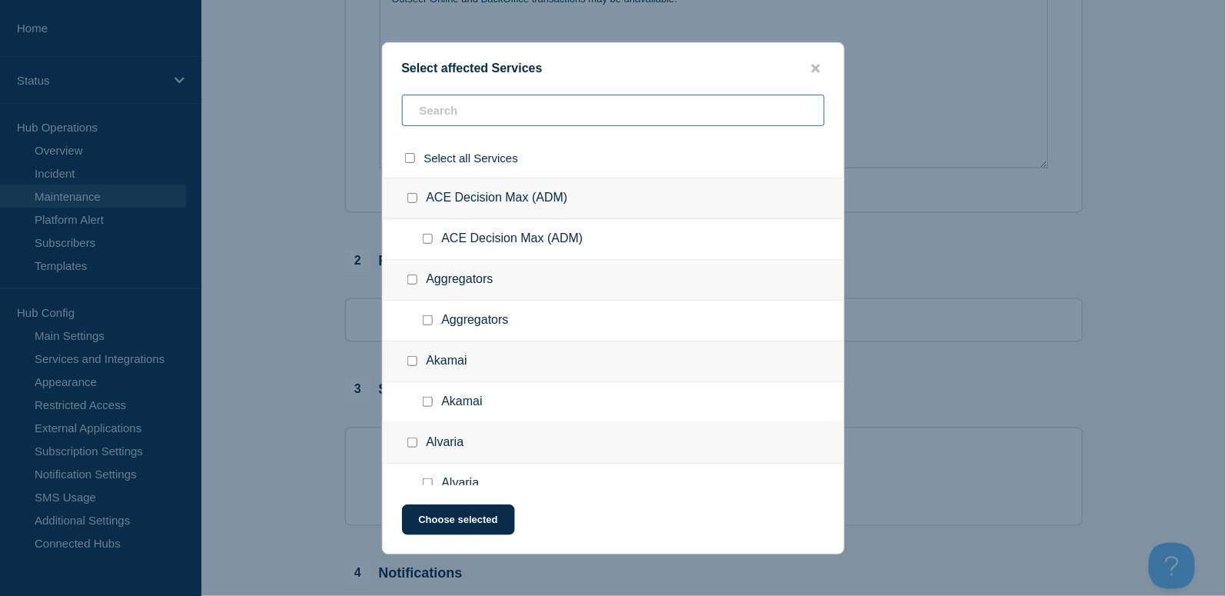
click at [458, 108] on input "text" at bounding box center [613, 111] width 423 height 32
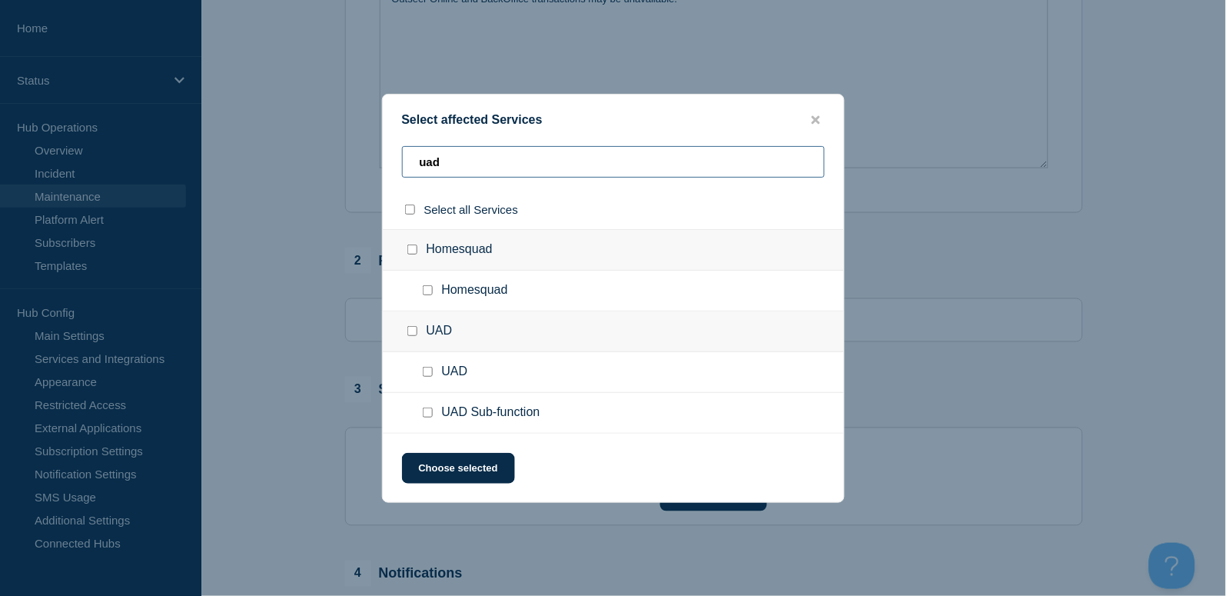
type input "uad"
drag, startPoint x: 426, startPoint y: 418, endPoint x: 446, endPoint y: 433, distance: 25.2
click at [426, 417] on input "UAD Sub-function checkbox" at bounding box center [428, 412] width 10 height 10
checkbox input "true"
click at [466, 457] on button "Choose selected" at bounding box center [458, 468] width 113 height 31
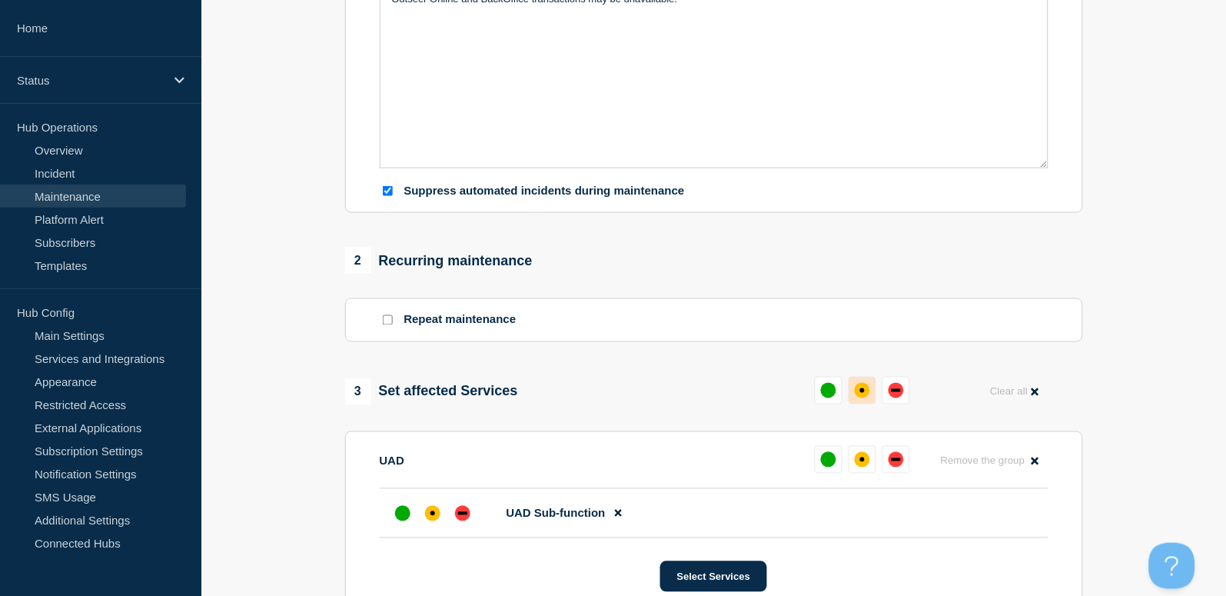
click at [862, 384] on div "affected" at bounding box center [862, 390] width 15 height 15
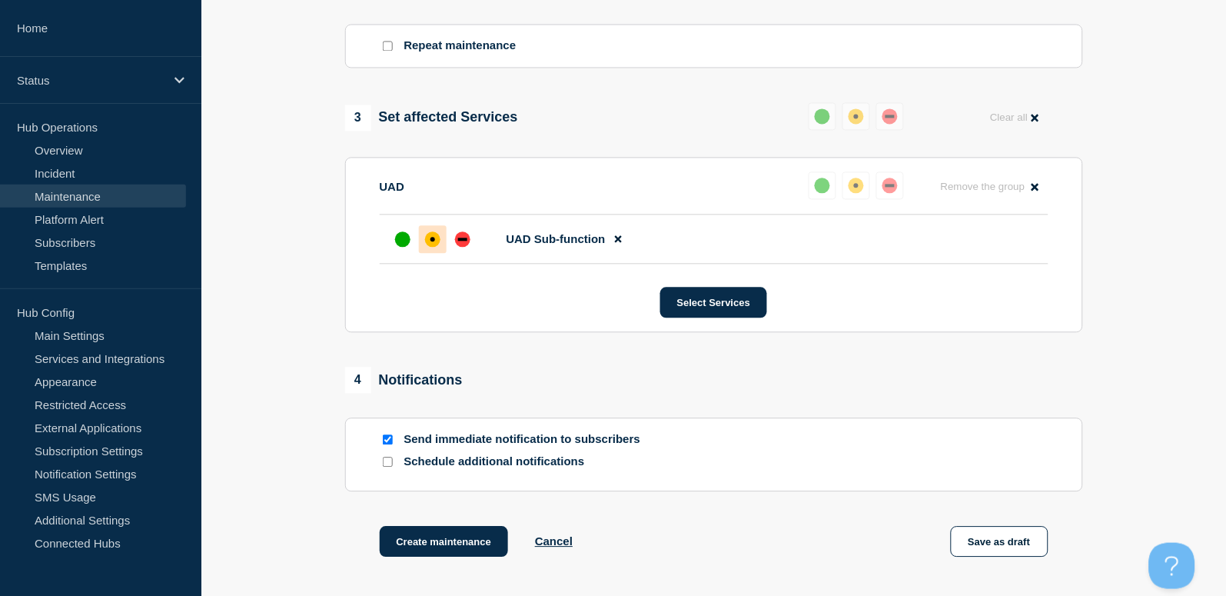
scroll to position [824, 0]
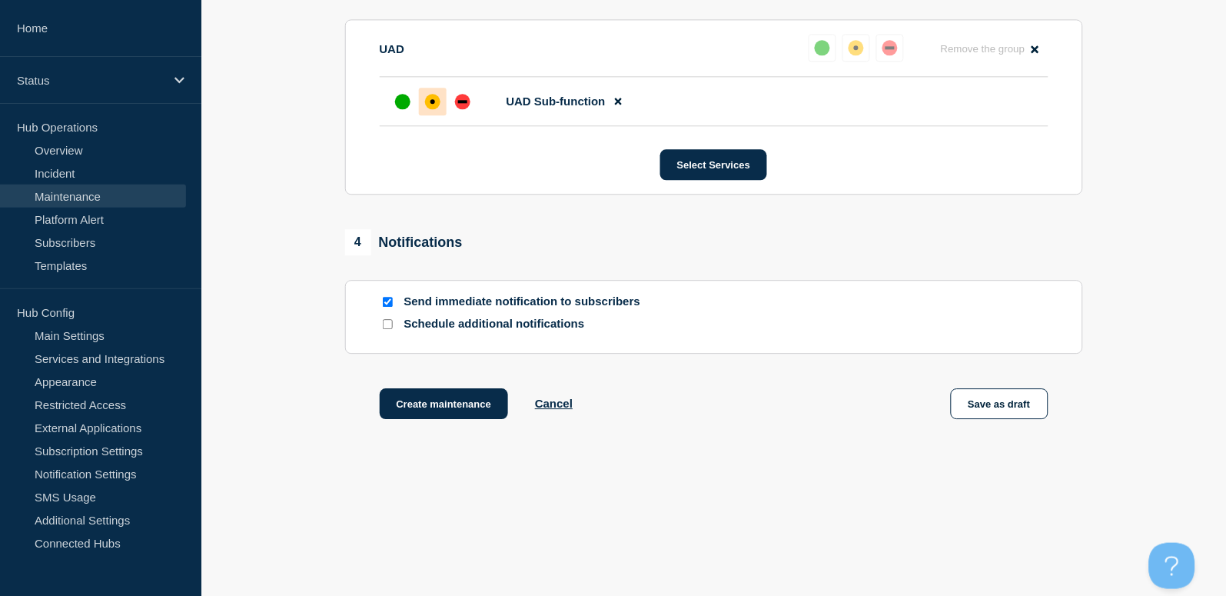
click at [386, 304] on input "Send immediate notification to subscribers" at bounding box center [388, 302] width 10 height 10
checkbox input "false"
click at [449, 388] on button "Create maintenance" at bounding box center [444, 403] width 129 height 31
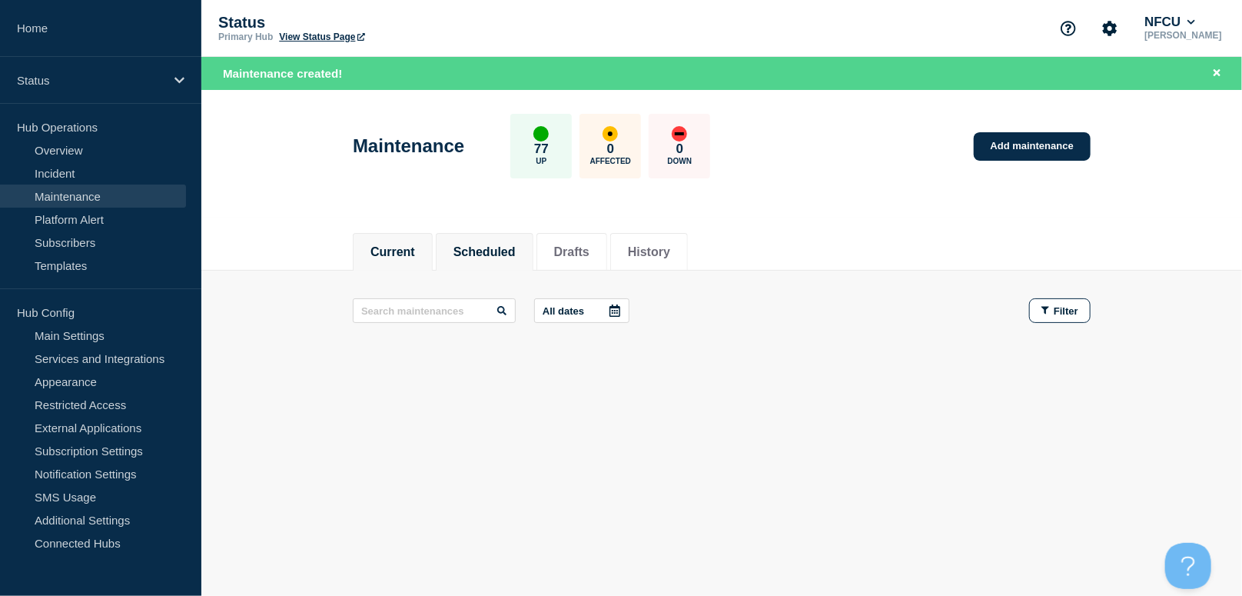
click at [493, 245] on button "Scheduled" at bounding box center [484, 252] width 62 height 14
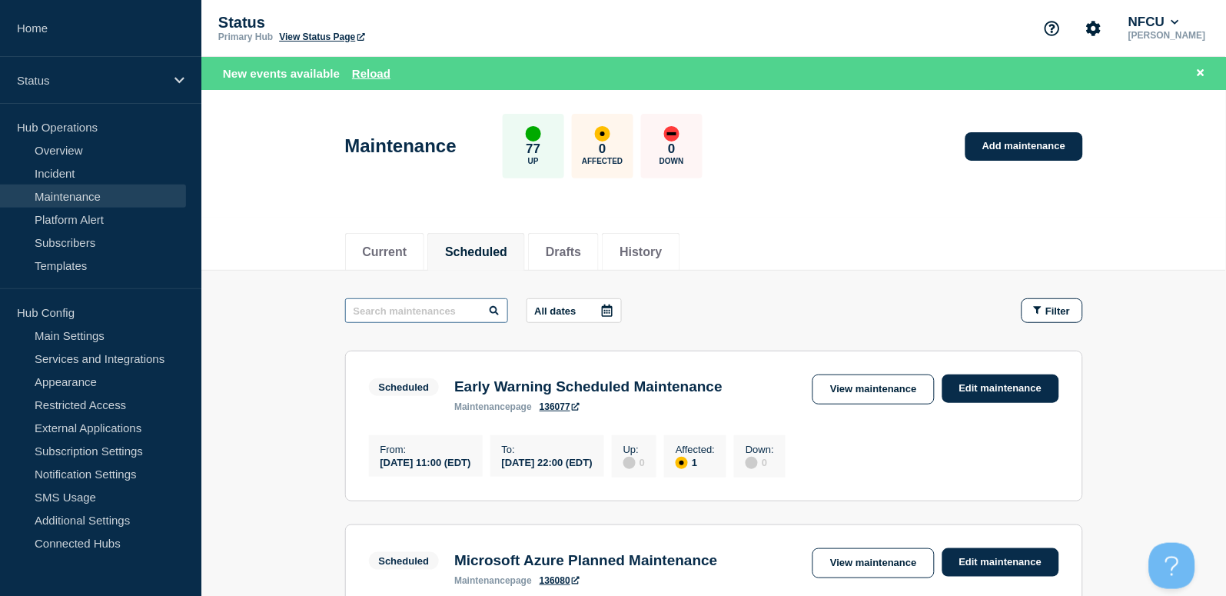
click at [454, 311] on input "text" at bounding box center [426, 310] width 163 height 25
type input "HR"
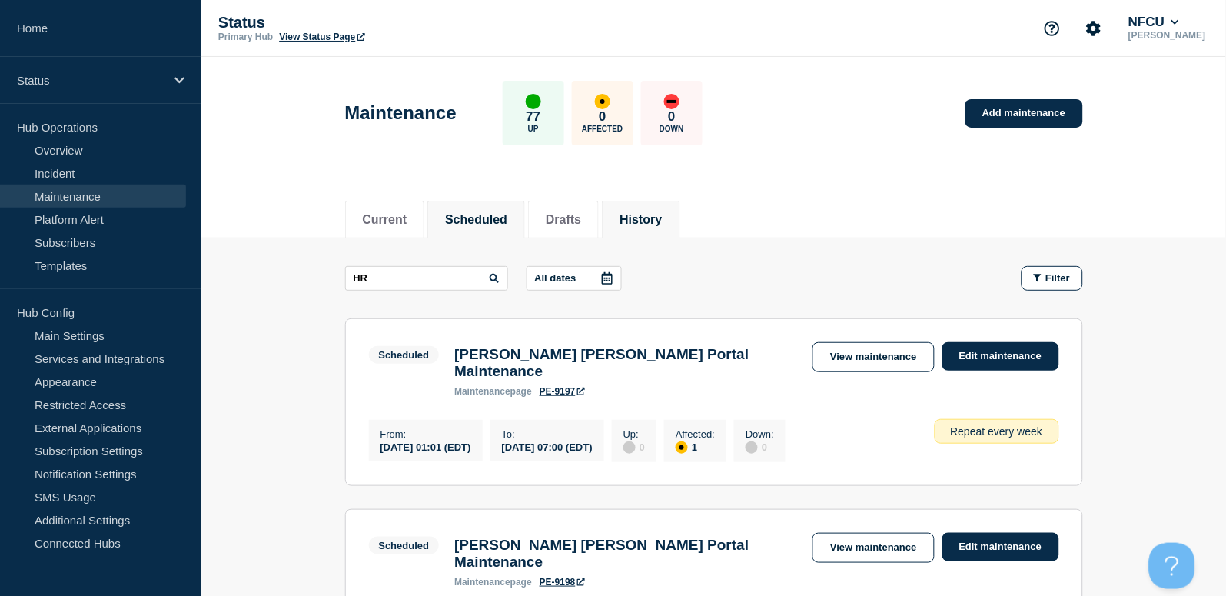
click at [662, 220] on button "History" at bounding box center [640, 220] width 42 height 14
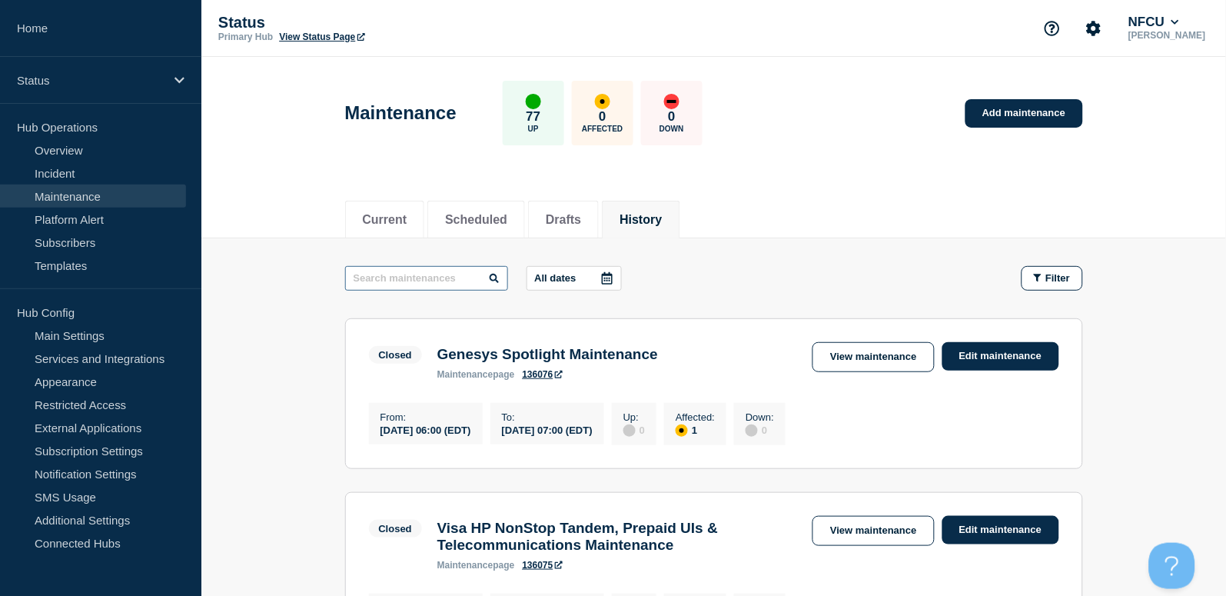
click at [451, 281] on input "text" at bounding box center [426, 278] width 163 height 25
paste input "Upgrade Azure Kubernetes Services"
type input "Upgrade Azure Kubernetes Services"
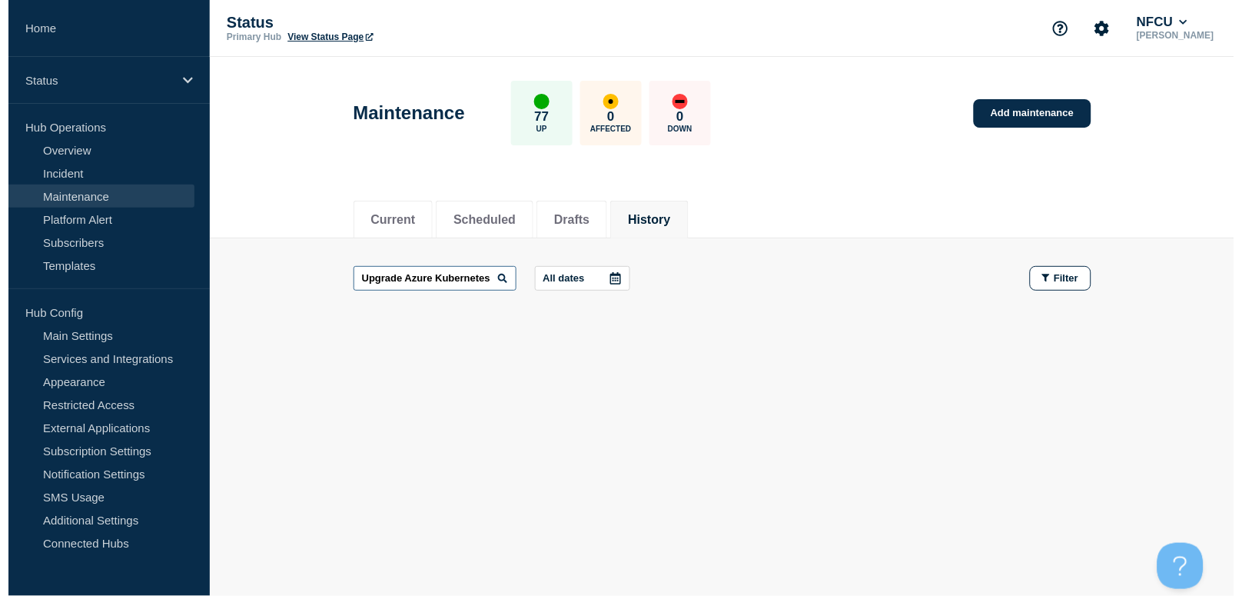
scroll to position [0, 41]
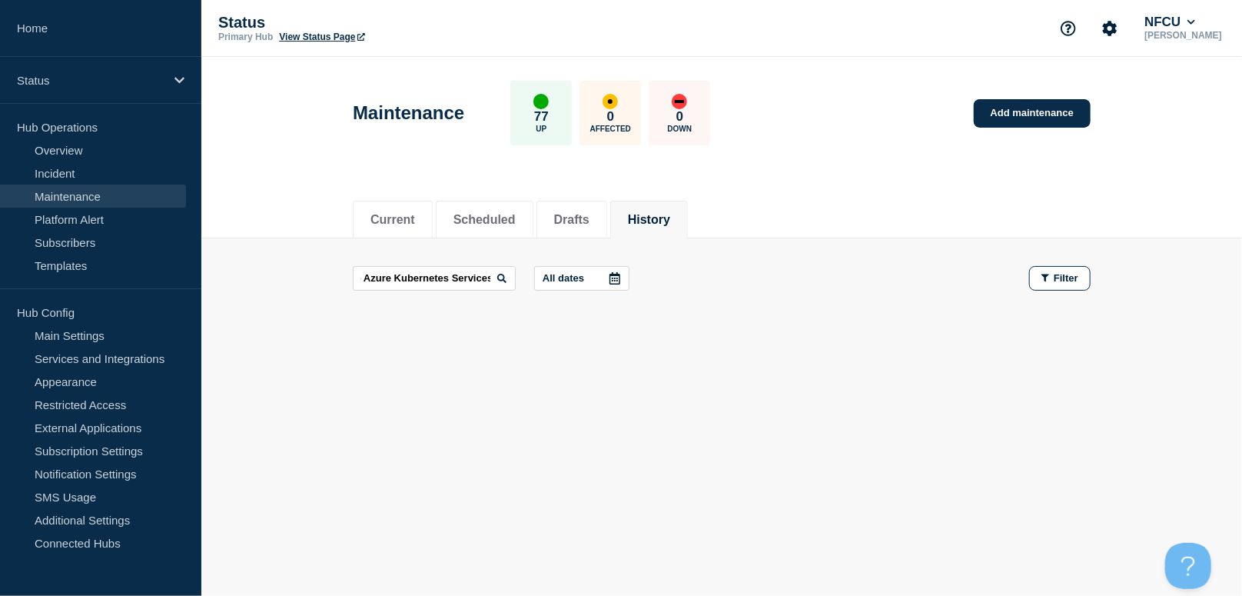
click at [1043, 95] on div "Maintenance 77 Up 0 Affected 0 Down Add maintenance" at bounding box center [722, 108] width 772 height 94
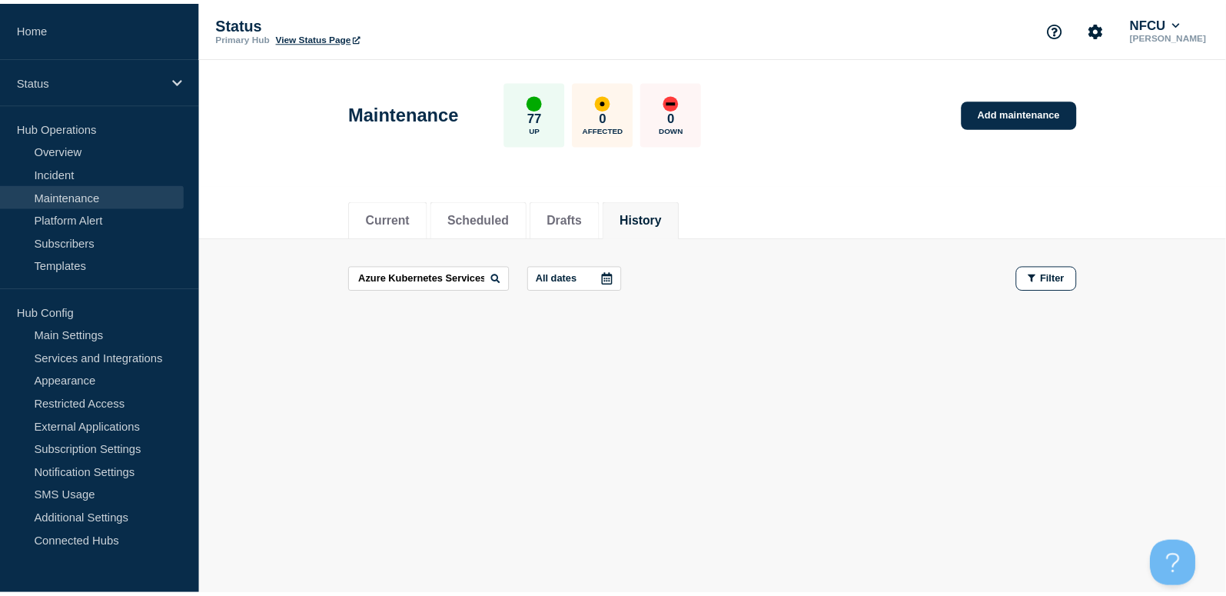
scroll to position [0, 0]
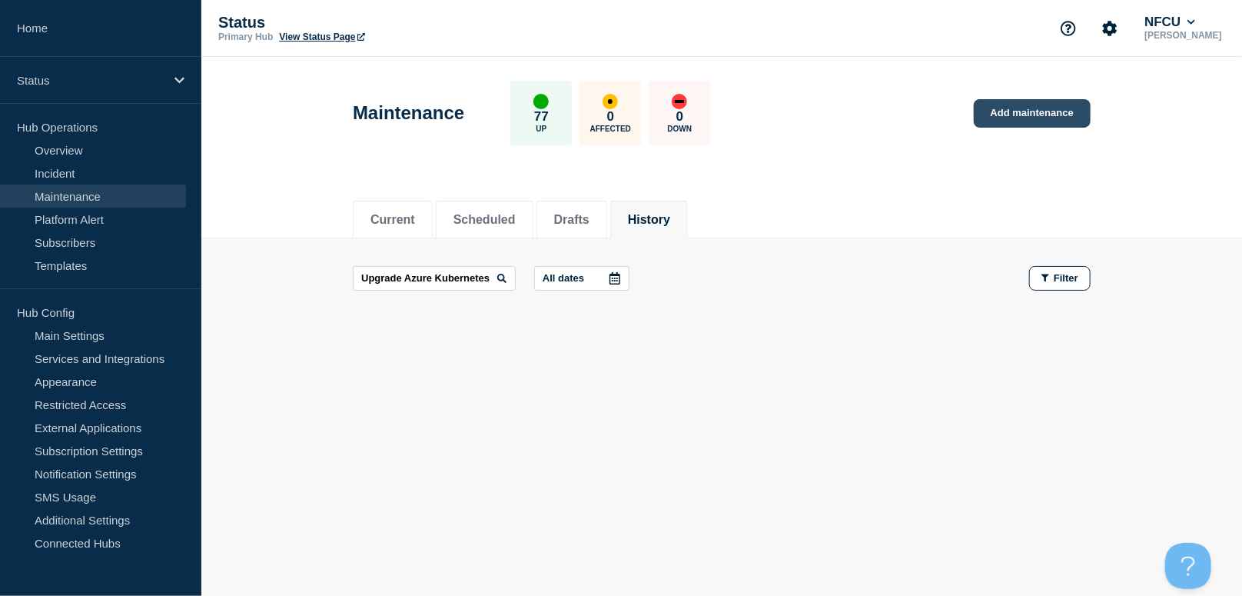
click at [1041, 106] on link "Add maintenance" at bounding box center [1032, 113] width 117 height 28
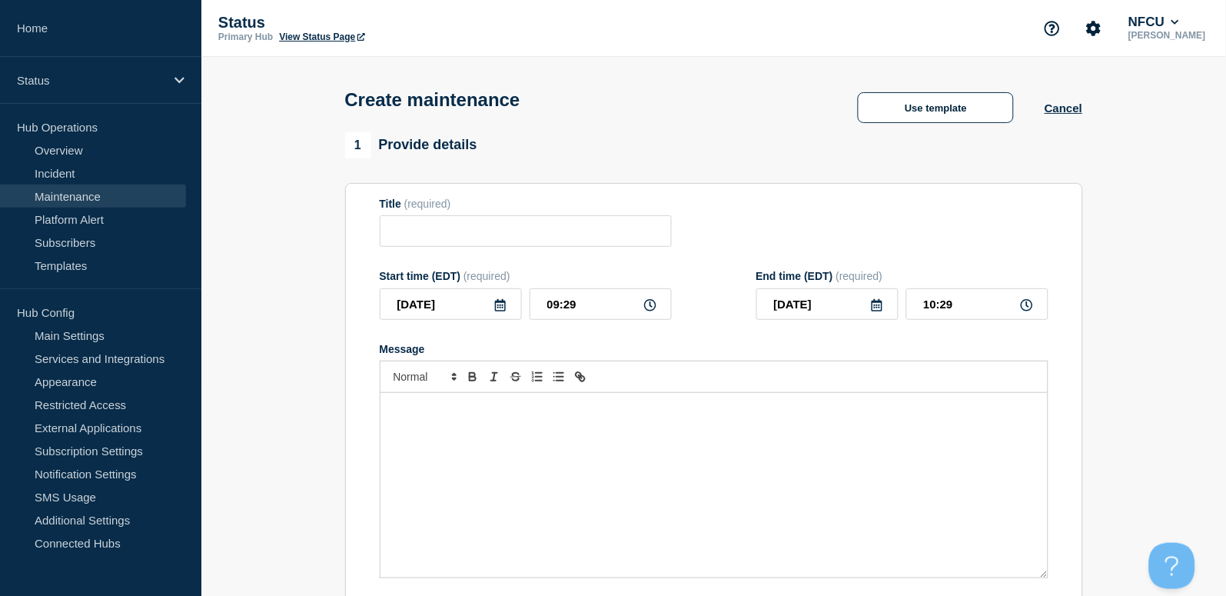
checkbox input "true"
click at [445, 247] on input "Title" at bounding box center [526, 231] width 292 height 32
paste input "Upgrade Azure Kubernetes Services"
type input "Upgrade Azure Kubernetes Services"
drag, startPoint x: 450, startPoint y: 440, endPoint x: 463, endPoint y: 437, distance: 14.0
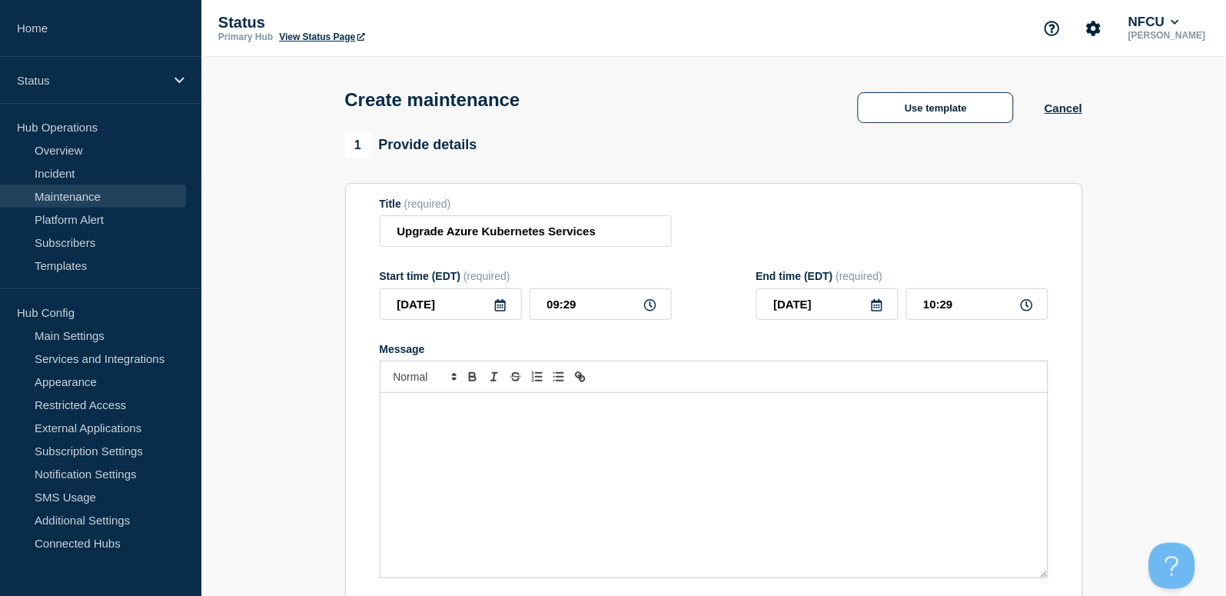
click at [450, 440] on div "Message" at bounding box center [713, 485] width 667 height 184
click at [504, 308] on icon at bounding box center [500, 305] width 12 height 12
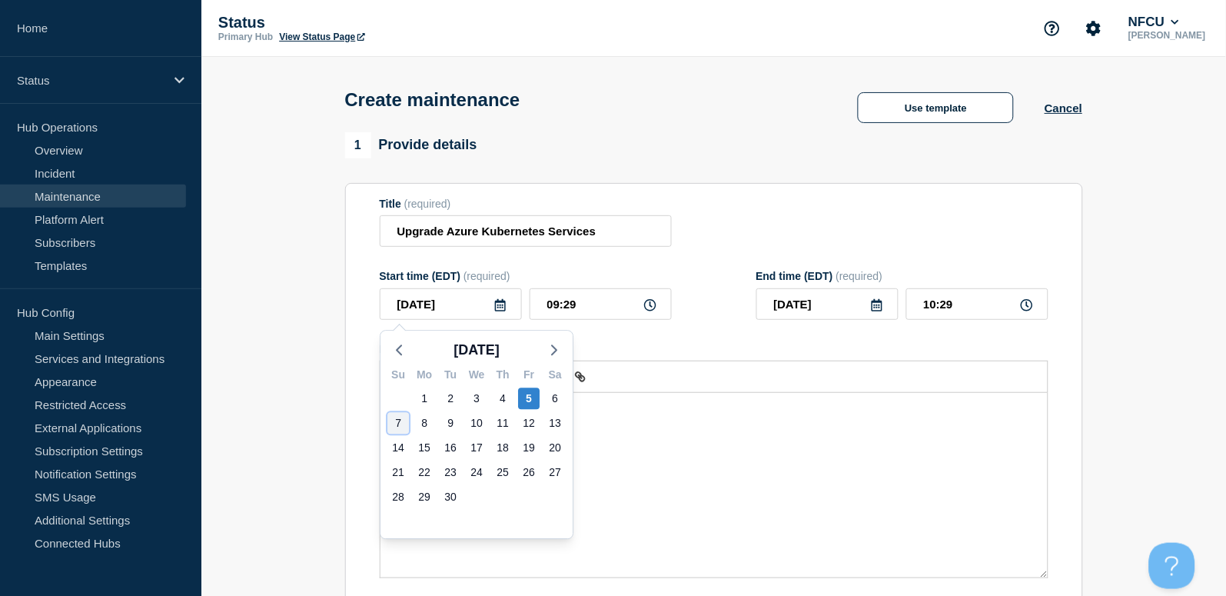
click at [406, 420] on div "7" at bounding box center [398, 423] width 22 height 22
type input "2025-09-07"
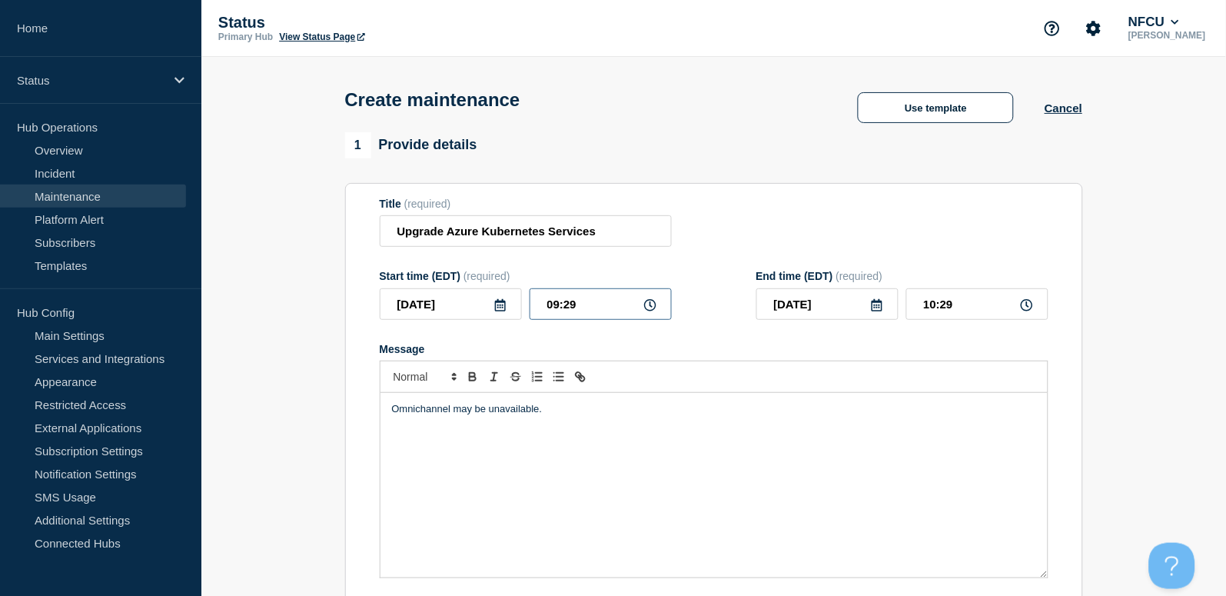
click at [590, 304] on input "09:29" at bounding box center [601, 304] width 142 height 32
drag, startPoint x: 609, startPoint y: 304, endPoint x: 463, endPoint y: 290, distance: 146.8
click at [463, 290] on div "Start time (EDT) (required) 2025-09-07 09:29" at bounding box center [526, 295] width 292 height 50
type input "01:00"
click at [969, 310] on input "02:00" at bounding box center [977, 304] width 142 height 32
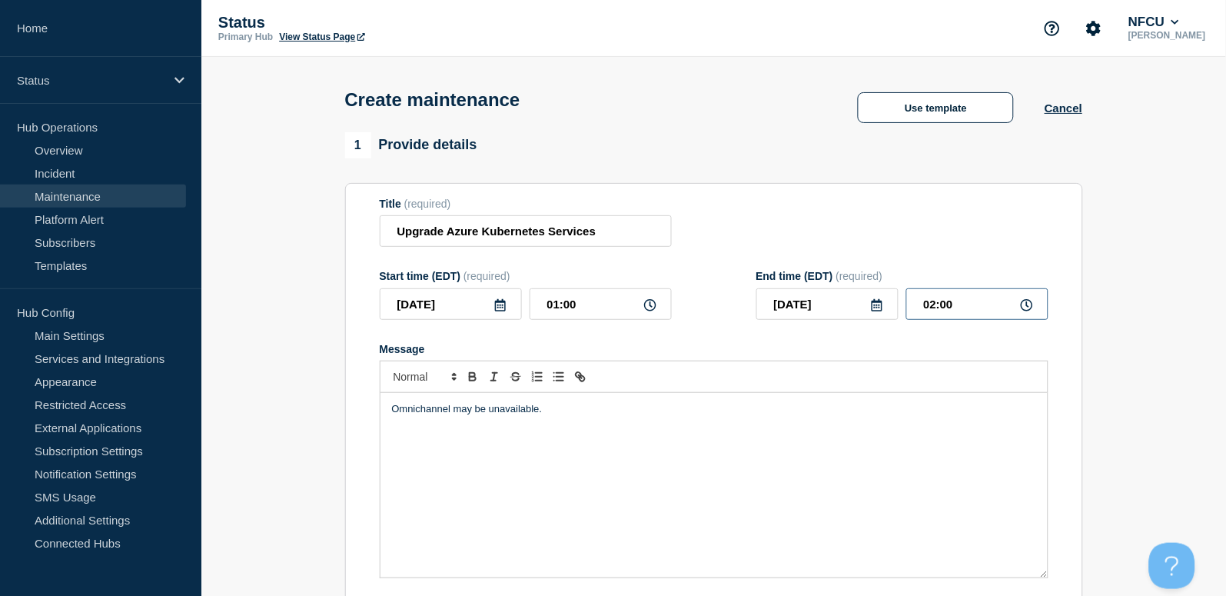
drag, startPoint x: 985, startPoint y: 302, endPoint x: 868, endPoint y: 290, distance: 118.2
click at [868, 290] on div "End time (EDT) (required) 2025-09-07 02:00" at bounding box center [902, 295] width 292 height 50
type input "07:00"
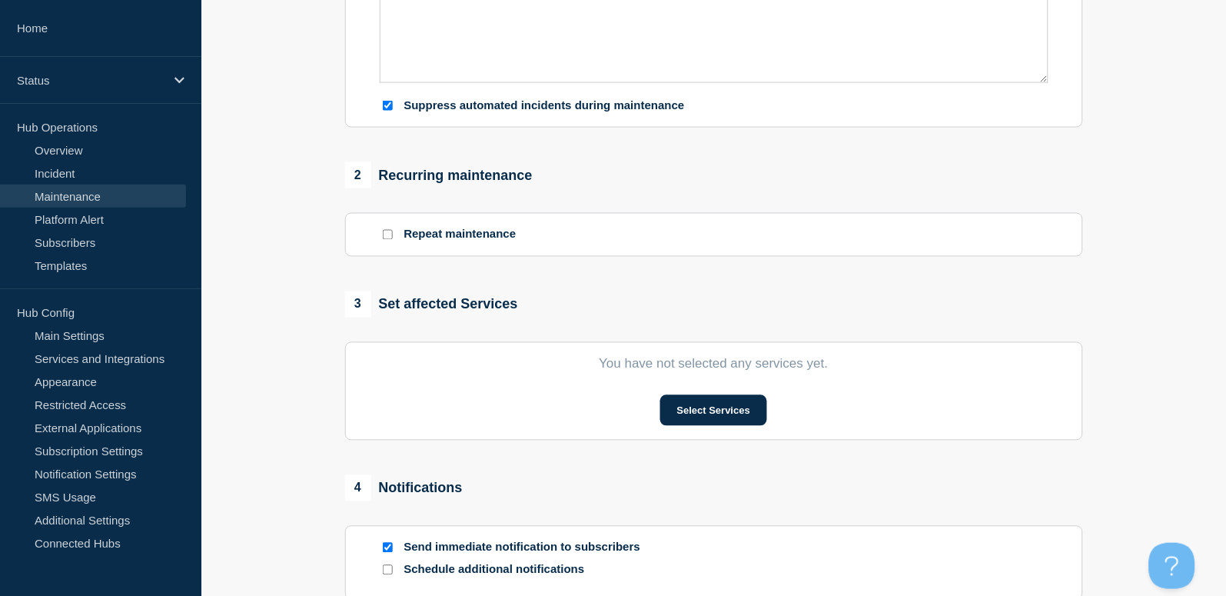
scroll to position [512, 0]
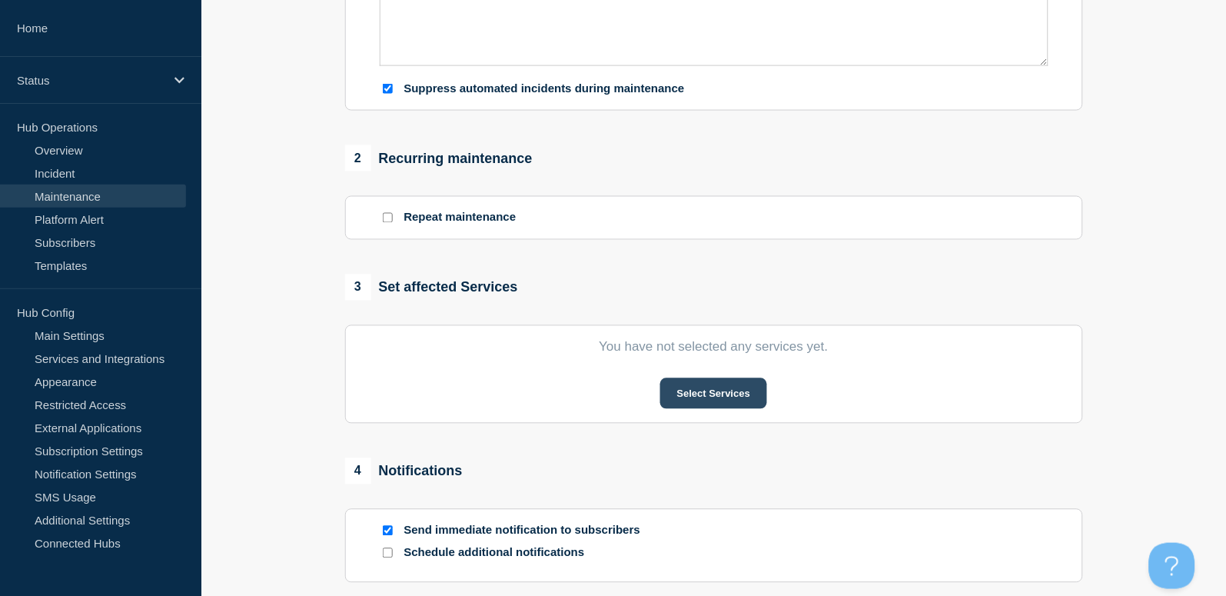
click at [727, 404] on button "Select Services" at bounding box center [713, 393] width 107 height 31
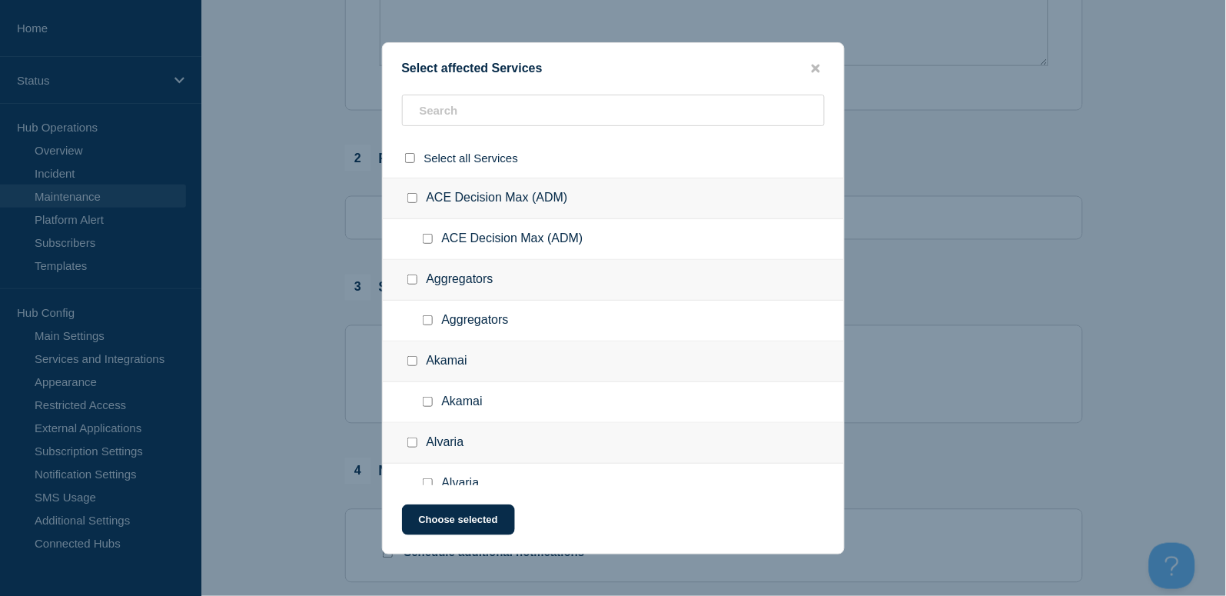
click at [511, 127] on div at bounding box center [613, 117] width 461 height 44
click at [506, 118] on input "text" at bounding box center [613, 111] width 423 height 32
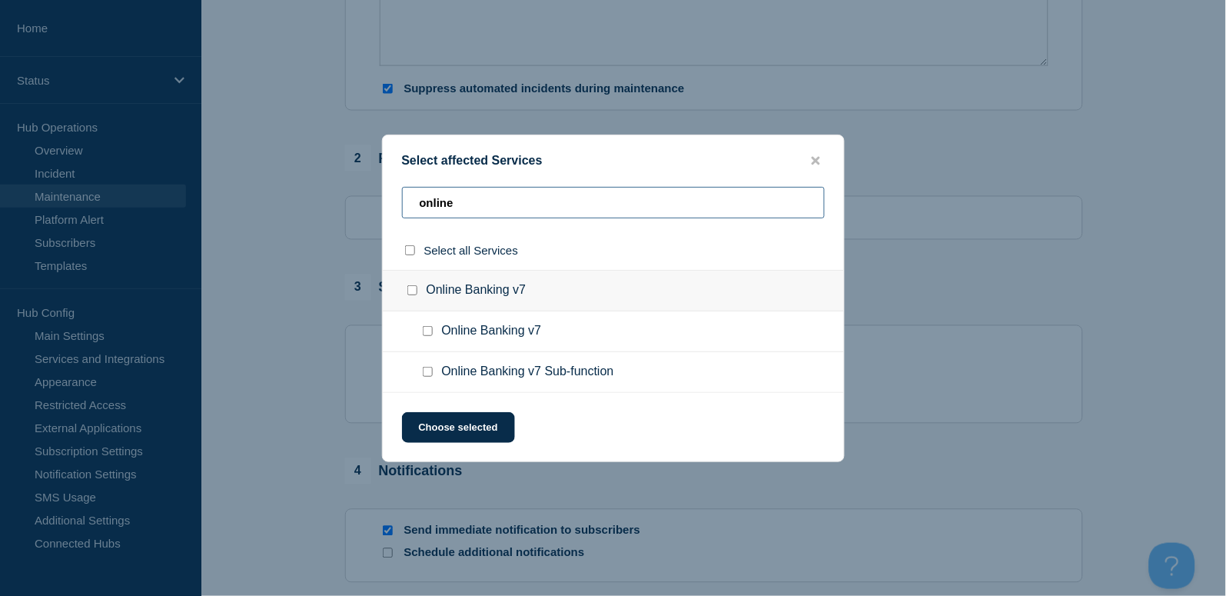
type input "online"
click at [428, 332] on input "Online Banking v7 checkbox" at bounding box center [428, 331] width 10 height 10
checkbox input "true"
drag, startPoint x: 508, startPoint y: 198, endPoint x: 383, endPoint y: 171, distance: 128.0
click at [383, 171] on div "Select affected Services online Select all Services Online Banking v7 Online Ba…" at bounding box center [613, 298] width 463 height 327
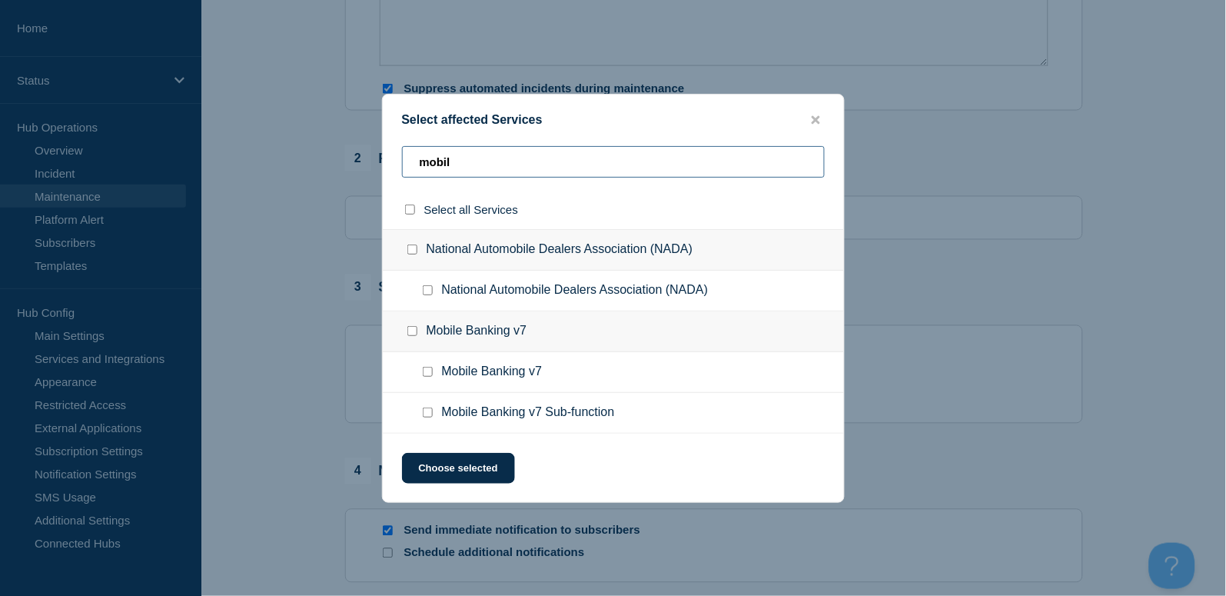
type input "mobil"
click at [410, 334] on input "Mobile Banking v7 checkbox" at bounding box center [412, 331] width 10 height 10
checkbox input "true"
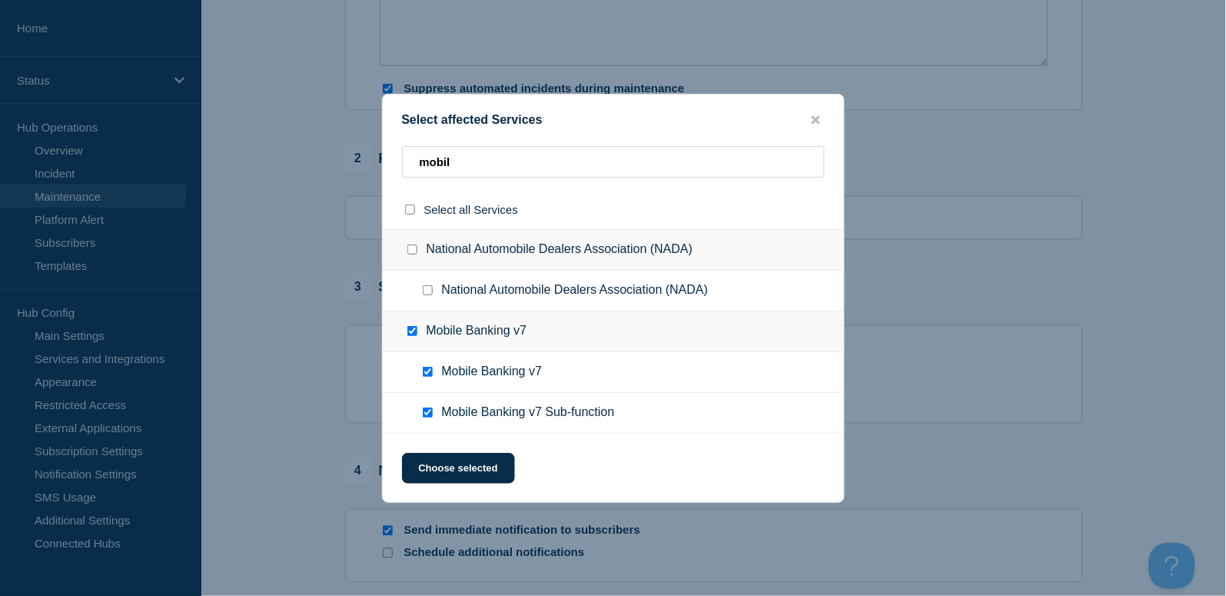
click at [410, 334] on input "Mobile Banking v7 checkbox" at bounding box center [412, 331] width 10 height 10
checkbox input "false"
click at [425, 369] on input "Mobile Banking v7 checkbox" at bounding box center [428, 372] width 10 height 10
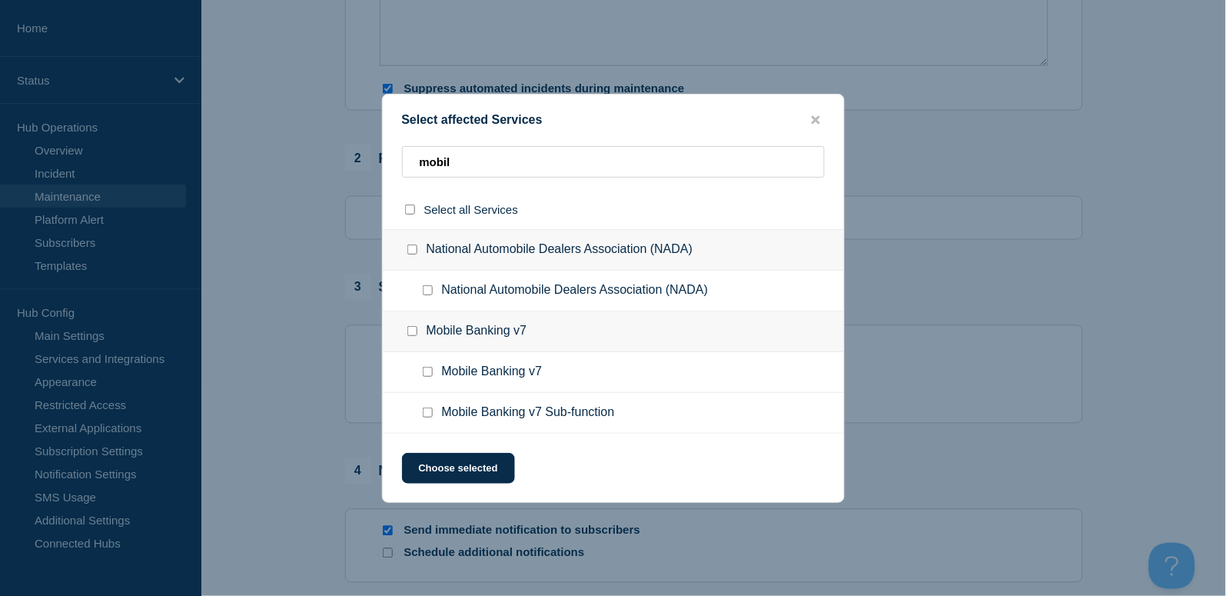
checkbox input "true"
click at [470, 462] on button "Choose selected" at bounding box center [458, 468] width 113 height 31
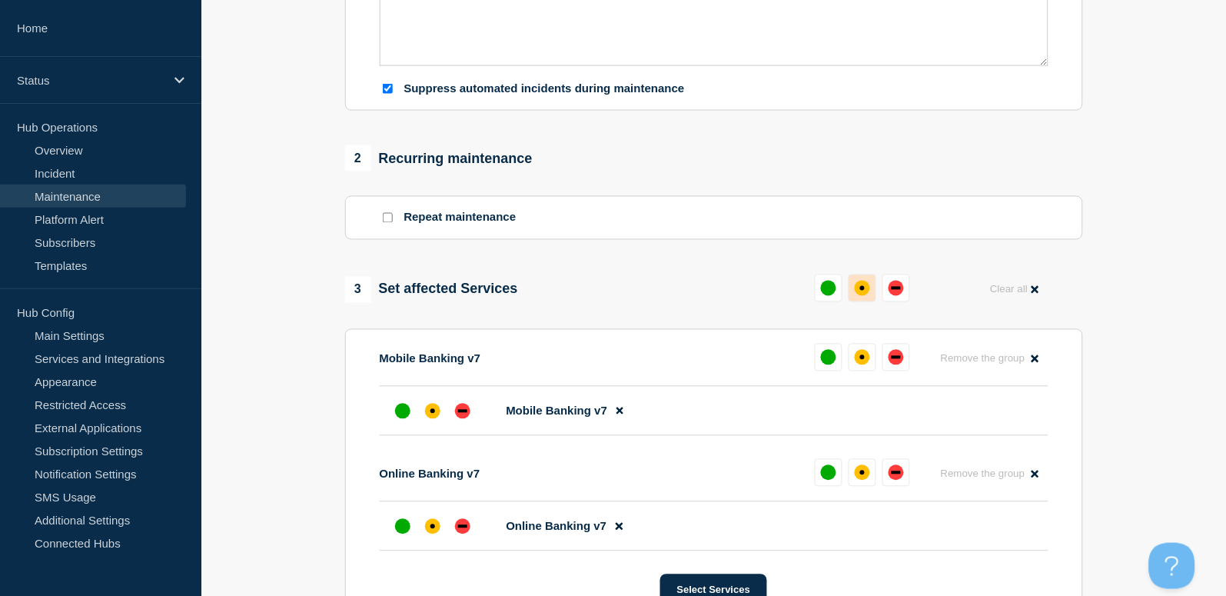
click at [860, 296] on div "affected" at bounding box center [862, 288] width 15 height 15
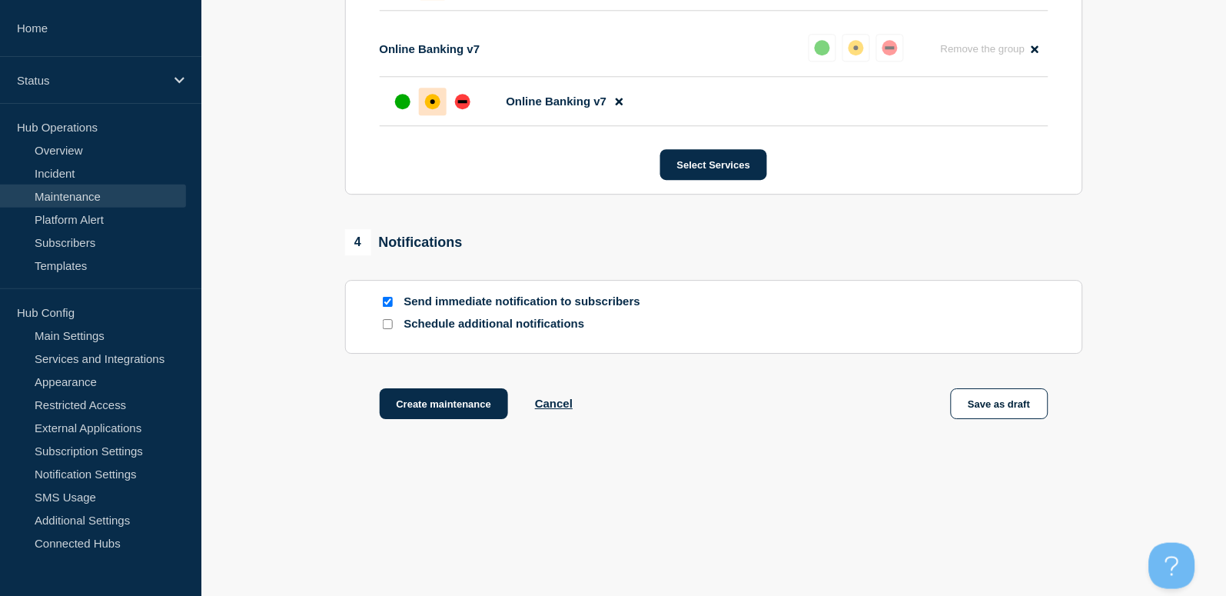
scroll to position [940, 0]
click at [384, 302] on input "Send immediate notification to subscribers" at bounding box center [388, 302] width 10 height 10
checkbox input "false"
click at [479, 410] on button "Create maintenance" at bounding box center [444, 403] width 129 height 31
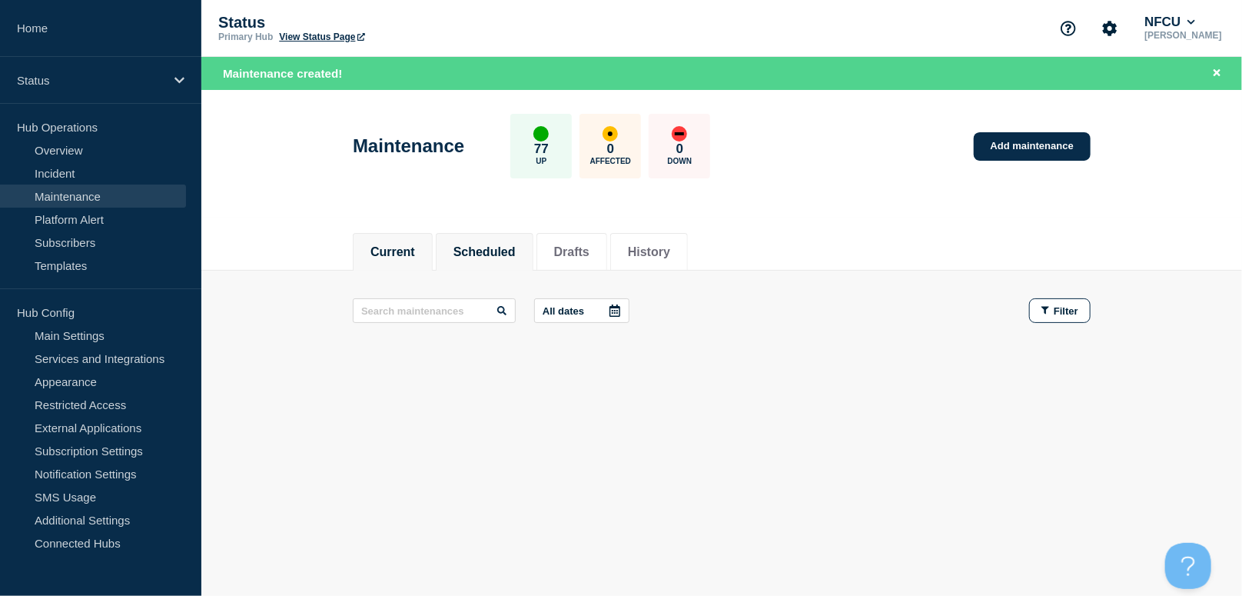
click at [475, 255] on button "Scheduled" at bounding box center [484, 252] width 62 height 14
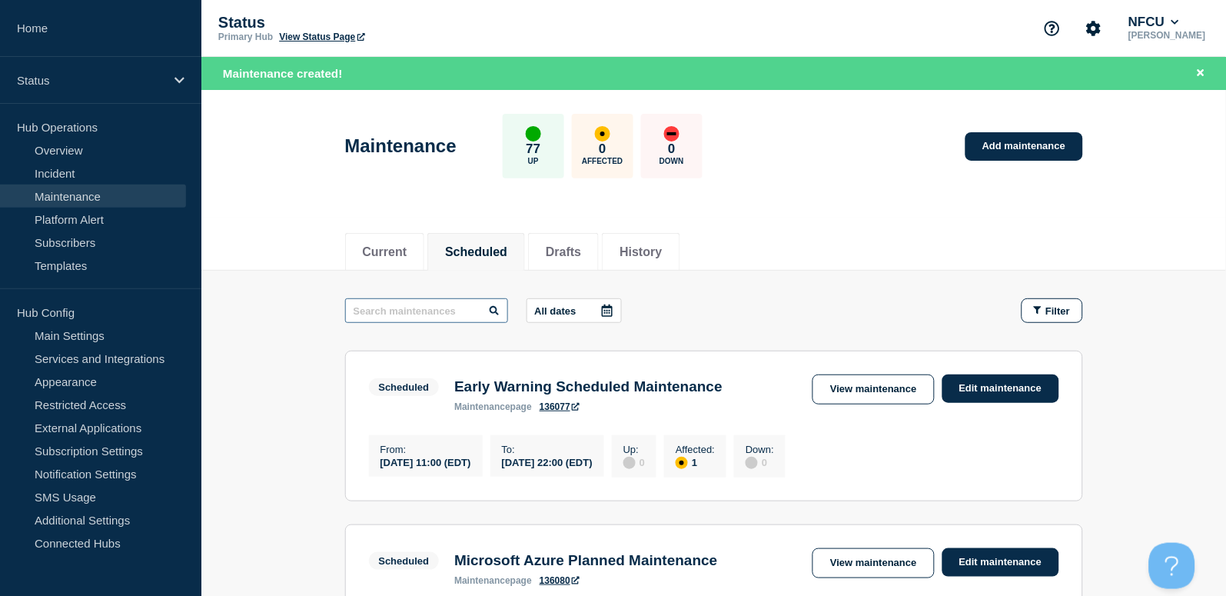
click at [418, 317] on input "text" at bounding box center [426, 310] width 163 height 25
type input "FIS"
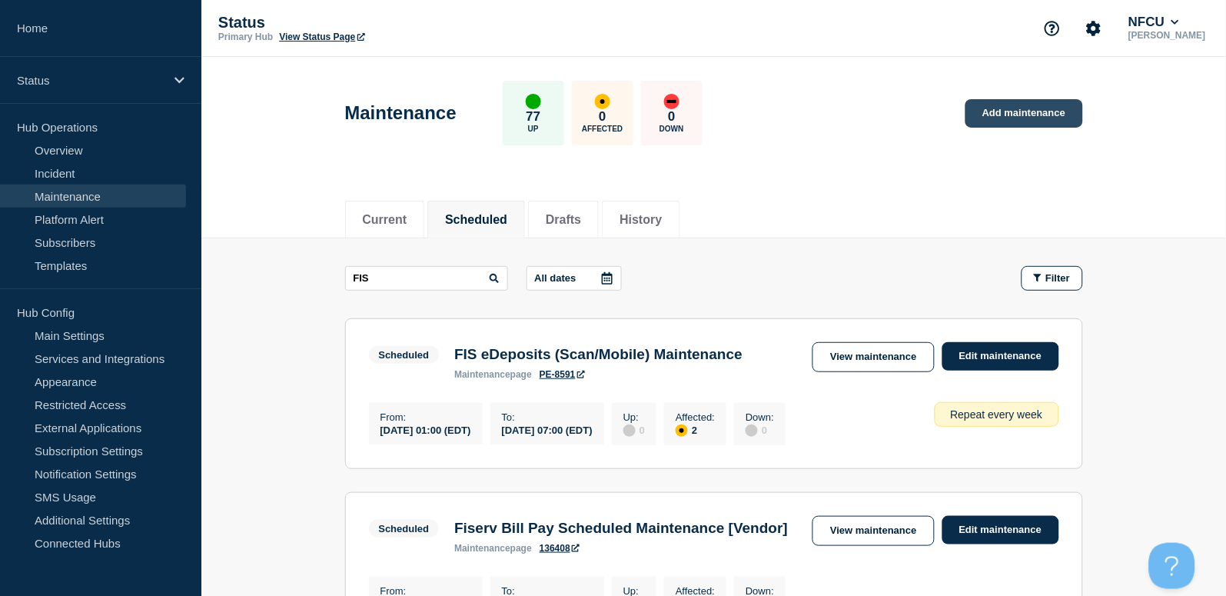
click at [1062, 110] on link "Add maintenance" at bounding box center [1023, 113] width 117 height 28
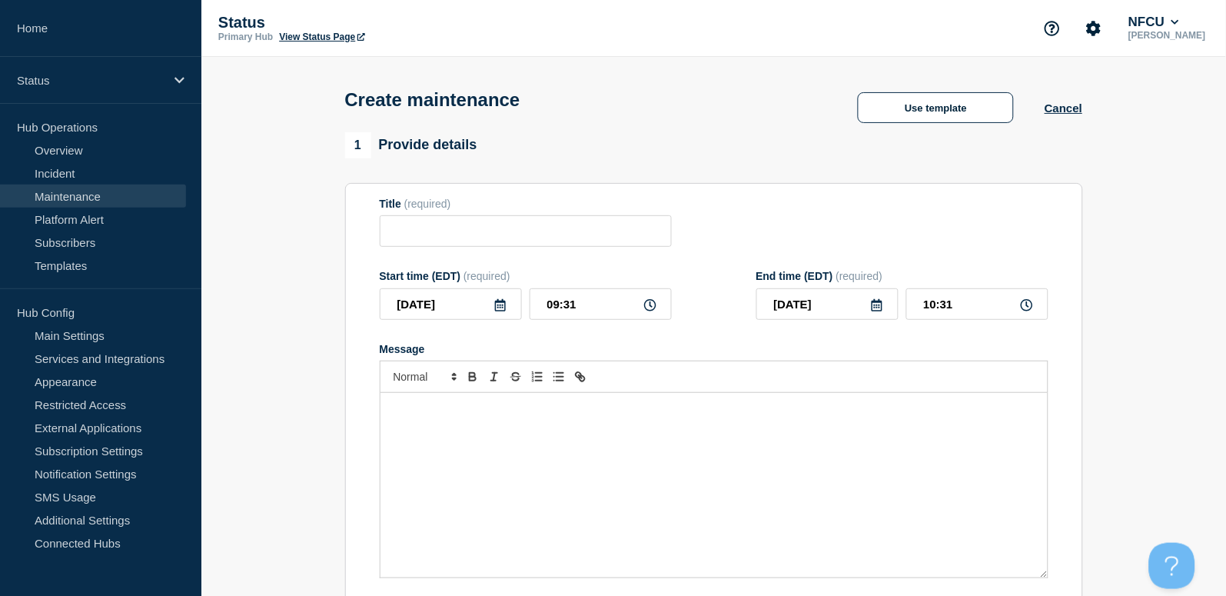
checkbox input "true"
click at [418, 244] on input "Title" at bounding box center [526, 231] width 292 height 32
paste input "Run RM Monthly ESP Application USMCMB"
type input "Run RM Monthly ESP Application USMCMB"
click at [517, 520] on div "Message" at bounding box center [713, 485] width 667 height 184
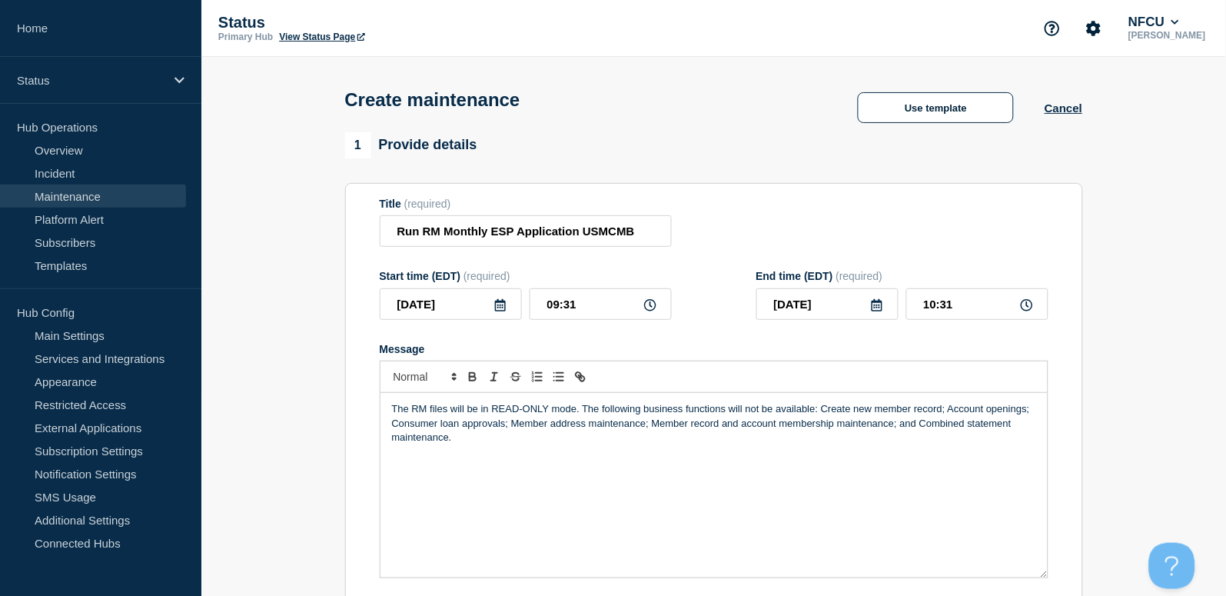
click at [497, 311] on icon at bounding box center [500, 305] width 12 height 12
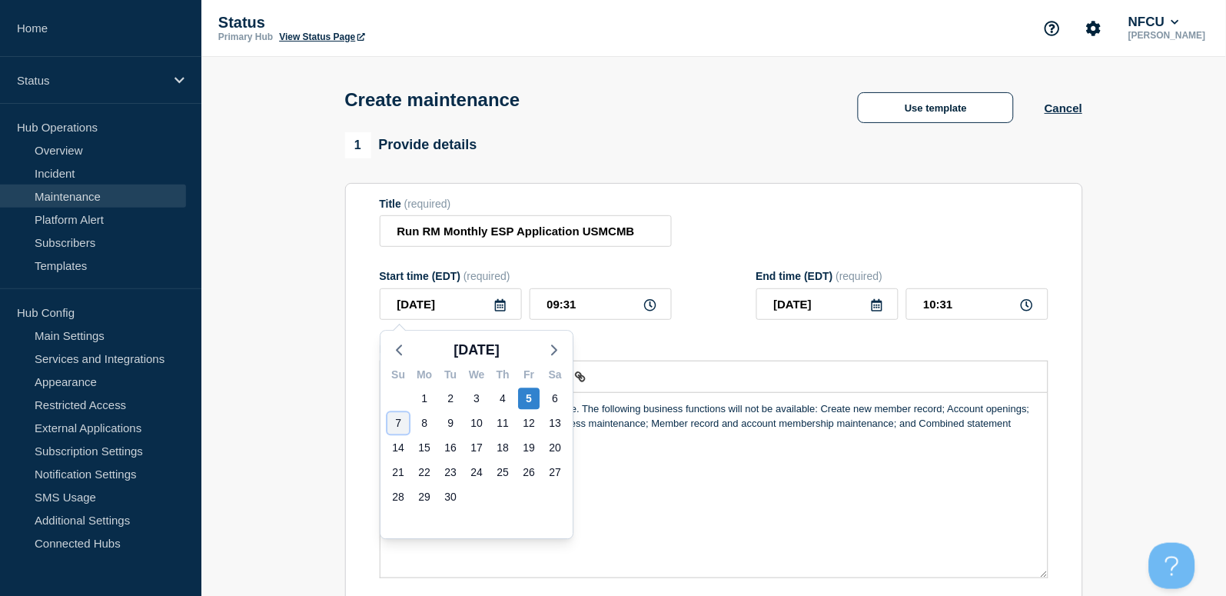
click at [397, 419] on div "7" at bounding box center [398, 423] width 22 height 22
type input "2025-09-07"
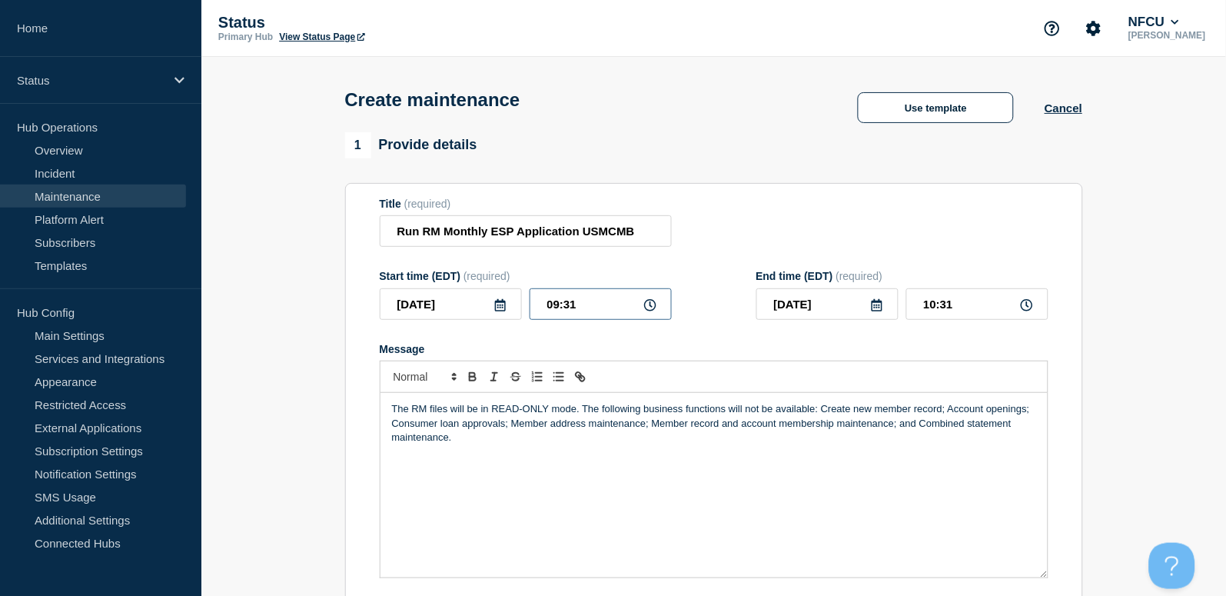
click at [596, 305] on input "09:31" at bounding box center [601, 304] width 142 height 32
drag, startPoint x: 599, startPoint y: 304, endPoint x: 456, endPoint y: 288, distance: 144.6
click at [454, 292] on div "2025-09-07 09:31" at bounding box center [526, 304] width 292 height 32
type input "01:00"
click at [955, 303] on input "02:00" at bounding box center [977, 304] width 142 height 32
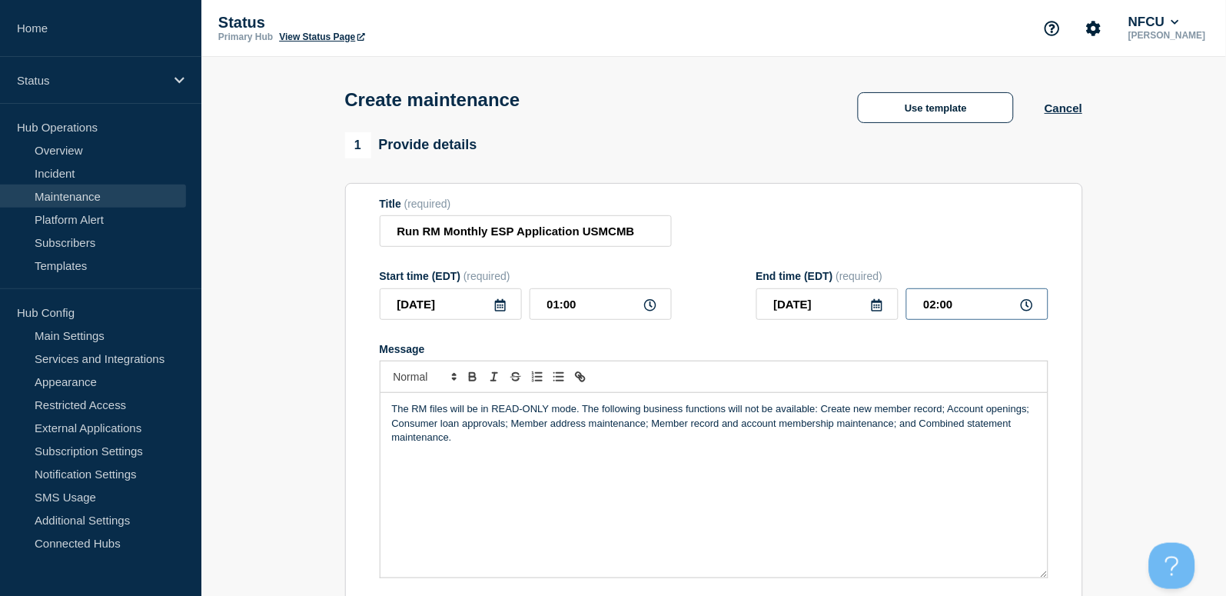
drag, startPoint x: 967, startPoint y: 303, endPoint x: 766, endPoint y: 261, distance: 205.6
click at [764, 271] on form "Title (required) Run RM Monthly ESP Application USMCMB Start time (EDT) (requir…" at bounding box center [714, 403] width 669 height 411
type input "06:00"
click at [738, 253] on form "Title (required) Run RM Monthly ESP Application USMCMB Start time (EDT) (requir…" at bounding box center [714, 403] width 669 height 411
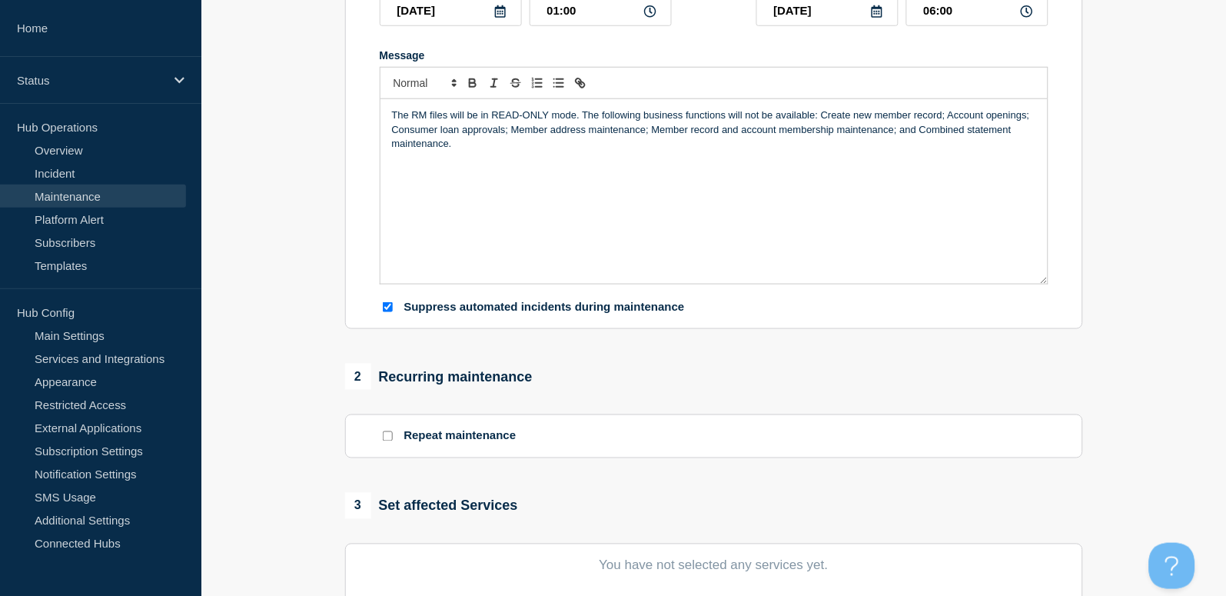
scroll to position [410, 0]
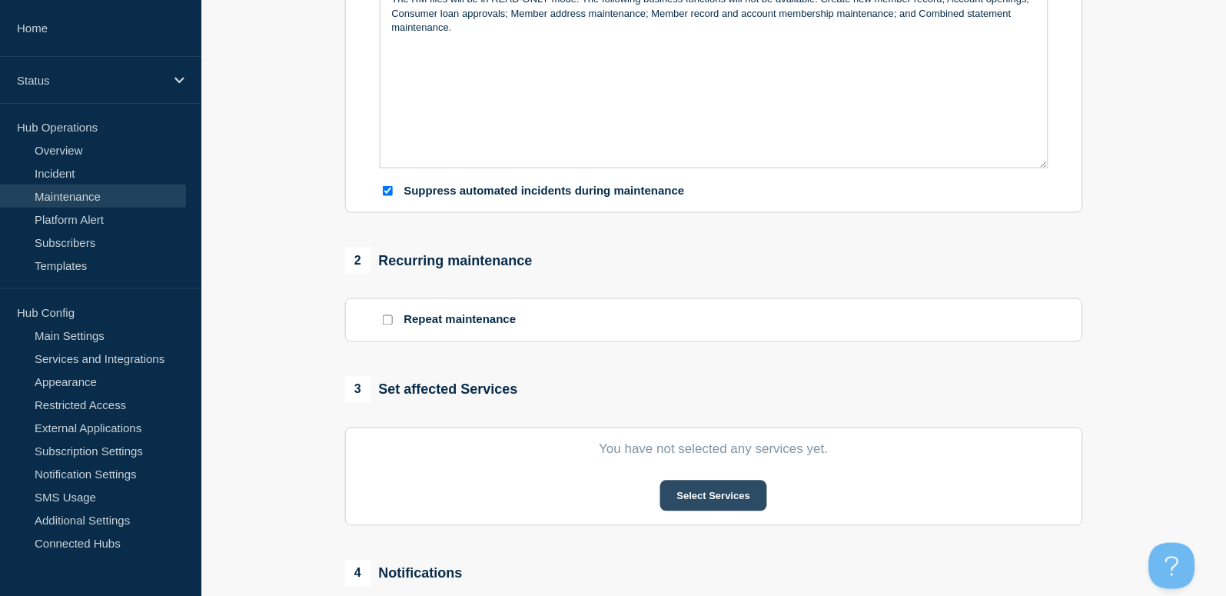
click at [736, 489] on button "Select Services" at bounding box center [713, 495] width 107 height 31
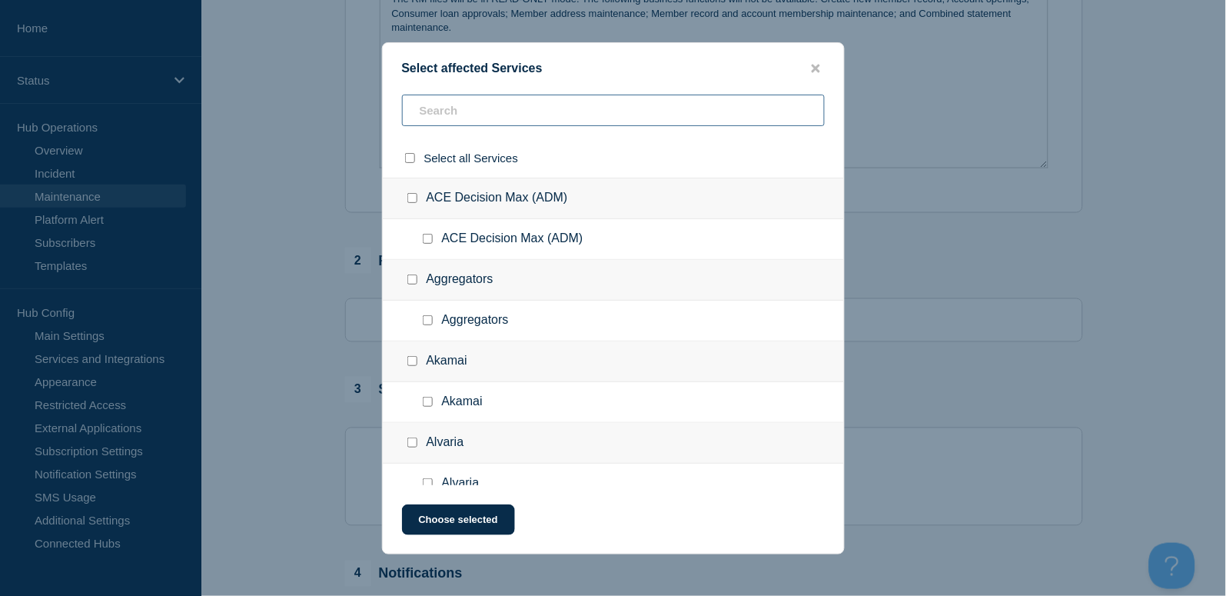
click at [446, 121] on input "text" at bounding box center [613, 111] width 423 height 32
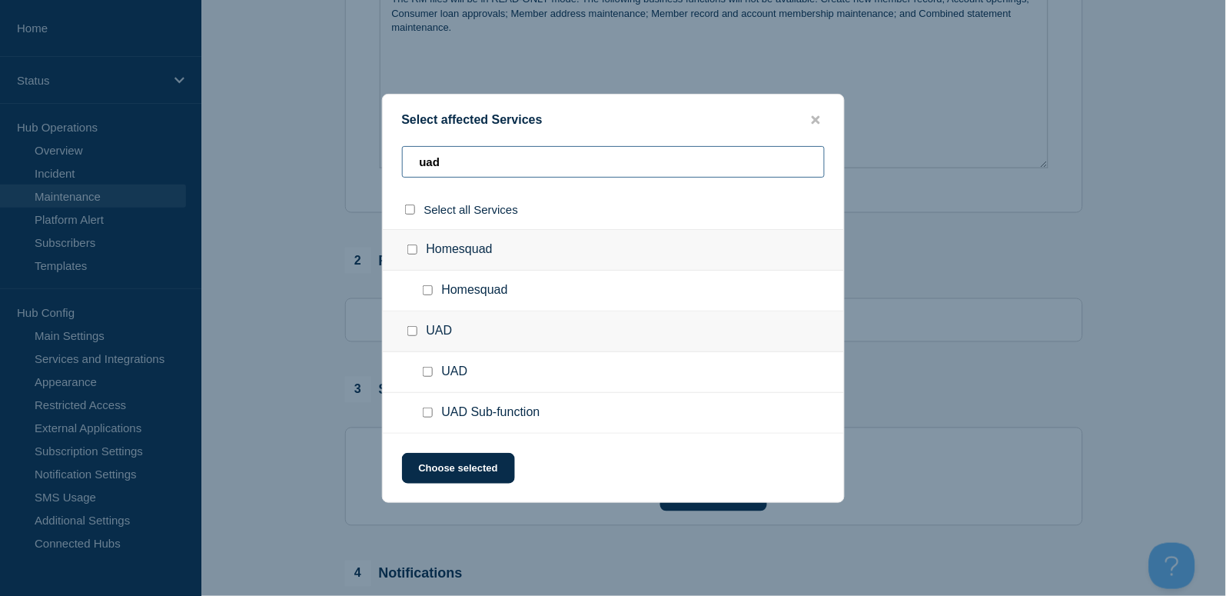
type input "uad"
click at [428, 407] on input "UAD Sub-function checkbox" at bounding box center [428, 412] width 10 height 10
checkbox input "true"
click at [468, 463] on button "Choose selected" at bounding box center [458, 468] width 113 height 31
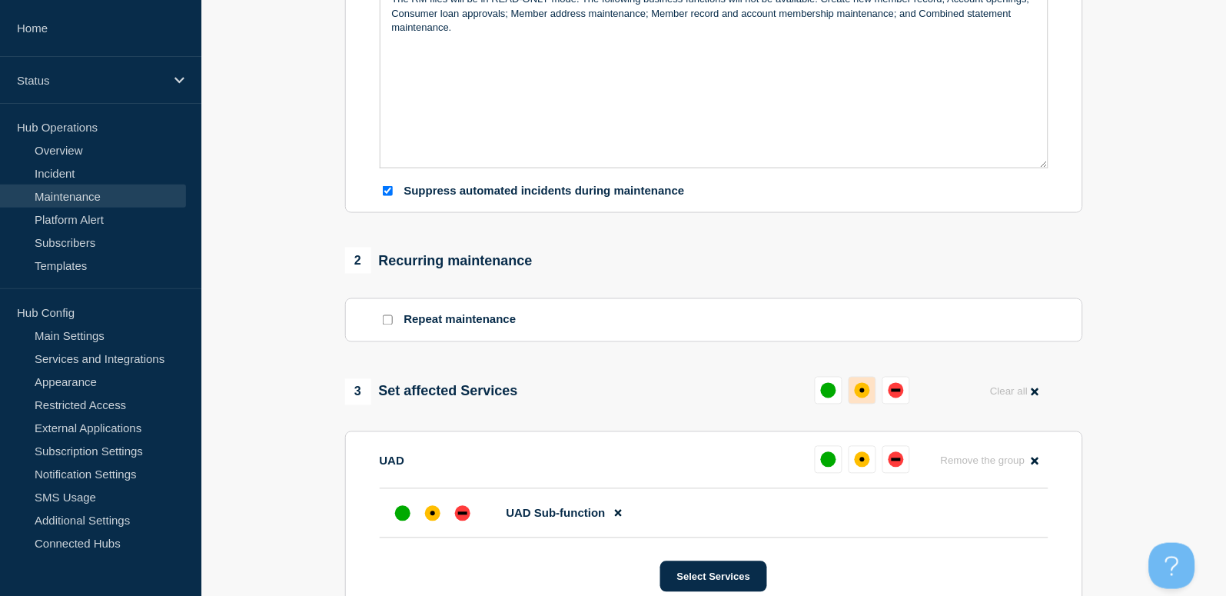
click at [864, 397] on div "affected" at bounding box center [862, 390] width 15 height 15
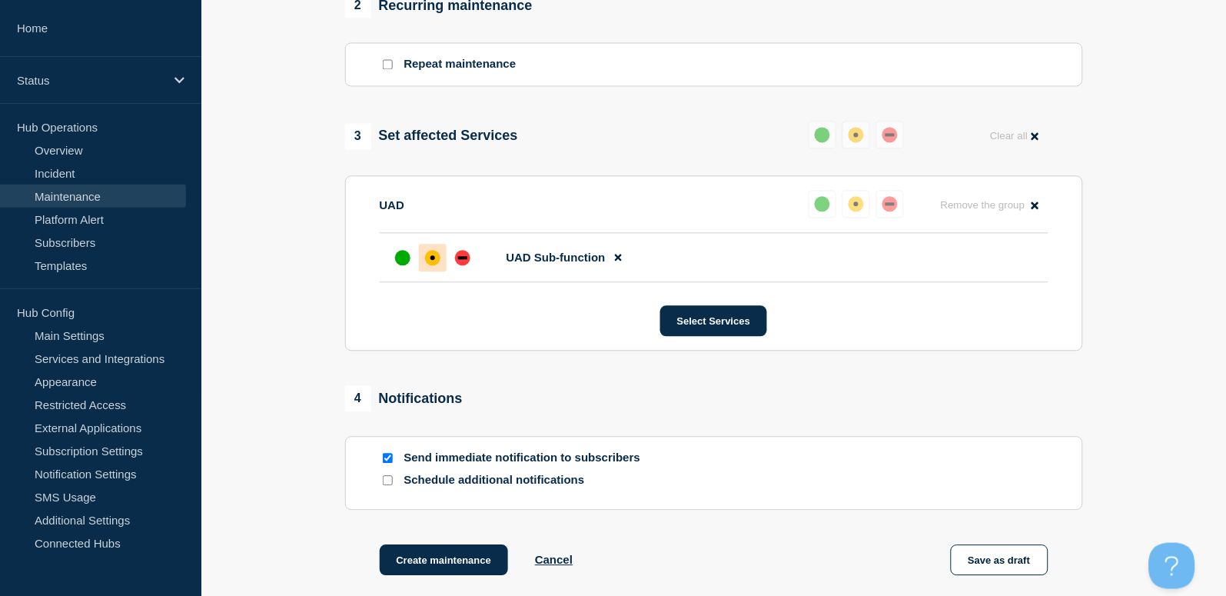
scroll to position [824, 0]
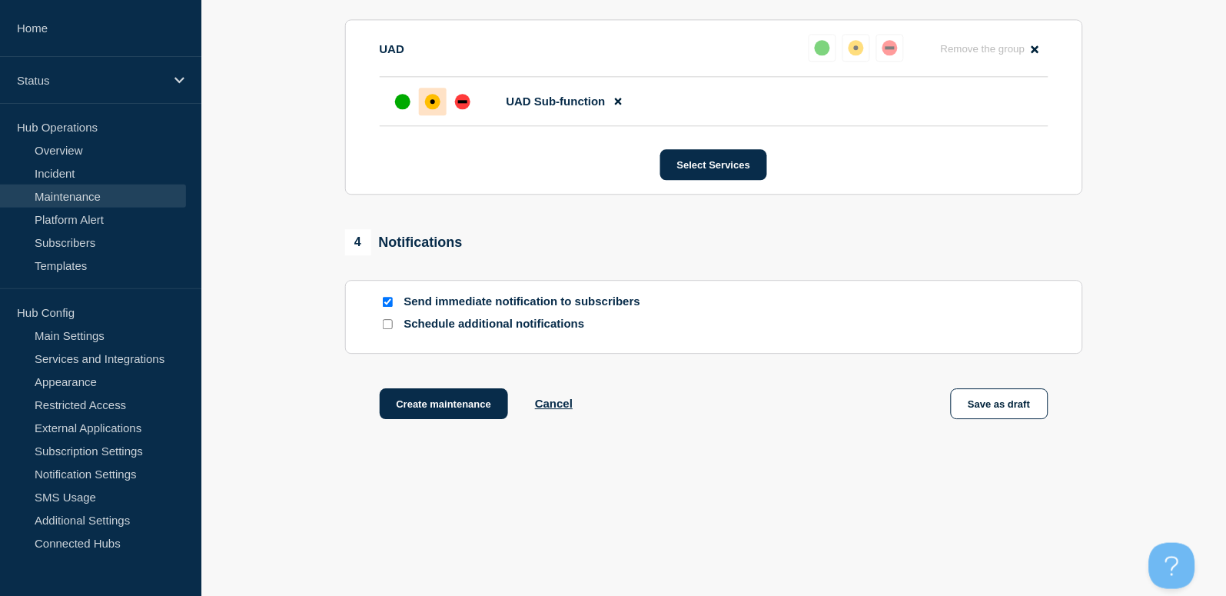
click at [390, 300] on input "Send immediate notification to subscribers" at bounding box center [388, 302] width 10 height 10
checkbox input "false"
click at [460, 400] on button "Create maintenance" at bounding box center [444, 403] width 129 height 31
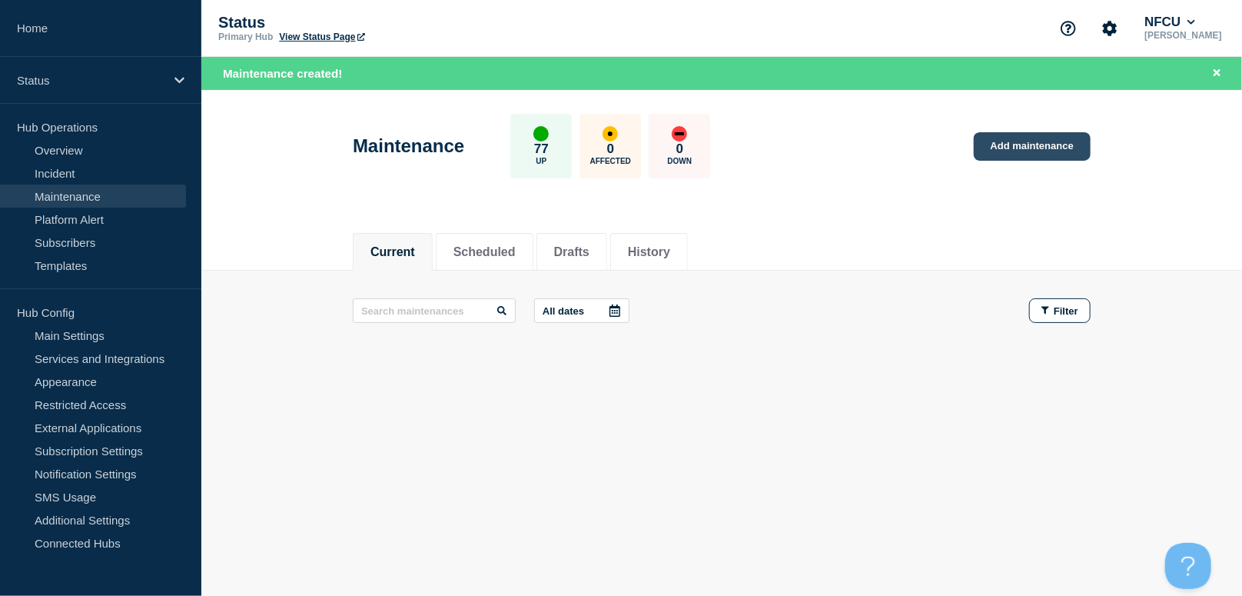
click at [1062, 140] on link "Add maintenance" at bounding box center [1032, 146] width 117 height 28
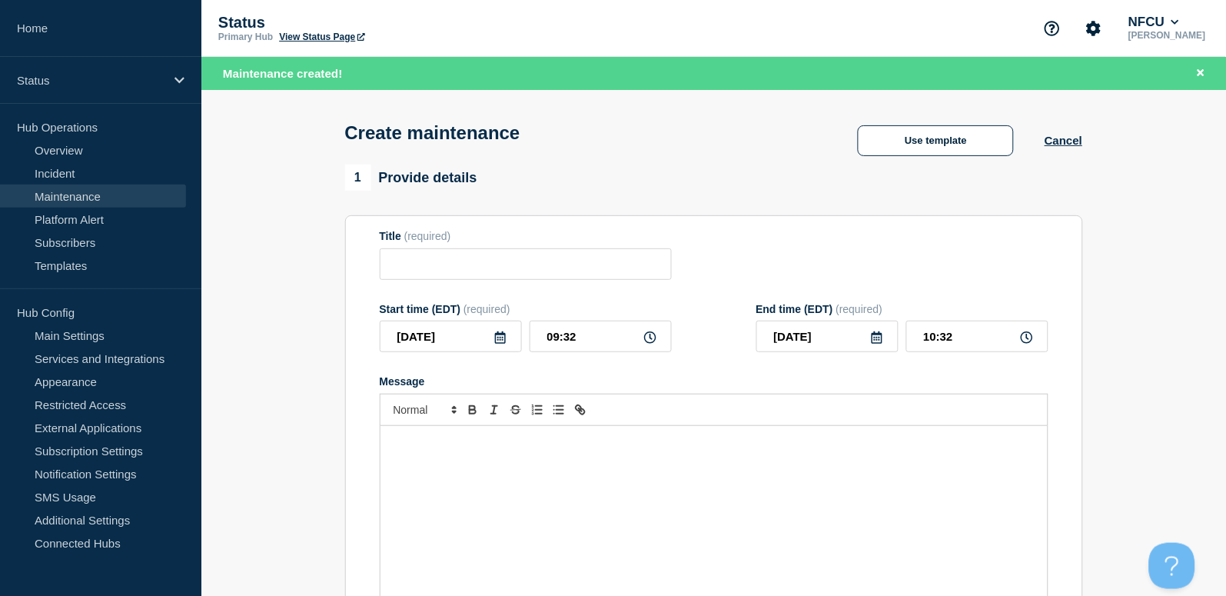
checkbox input "true"
click at [912, 132] on button "Use template" at bounding box center [936, 140] width 156 height 31
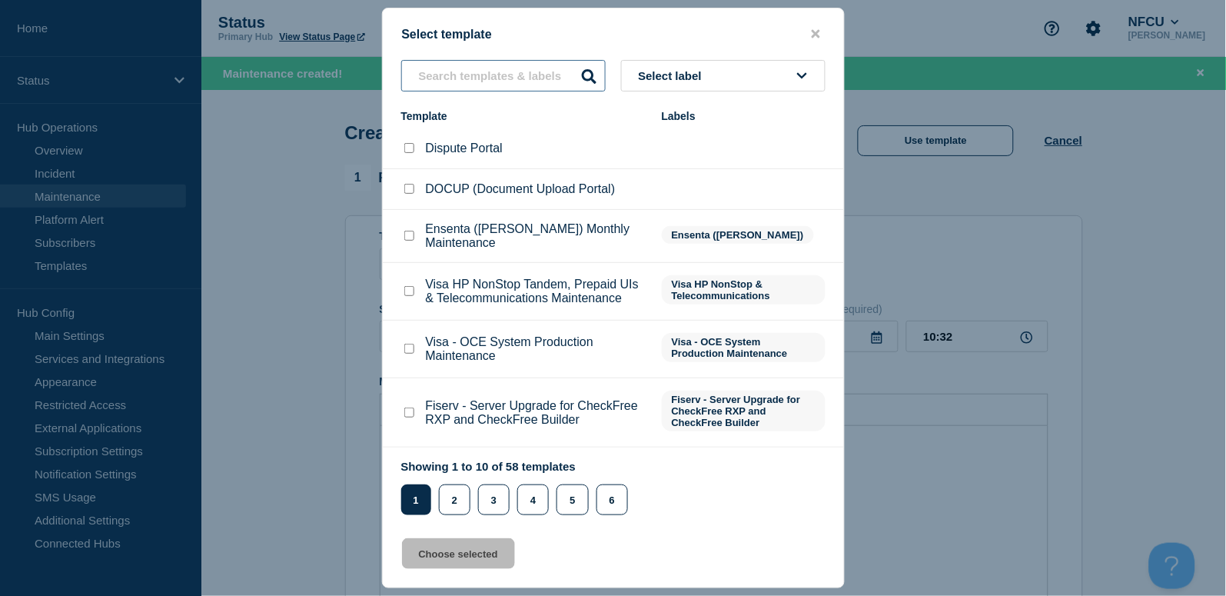
click at [455, 79] on input "text" at bounding box center [503, 76] width 204 height 32
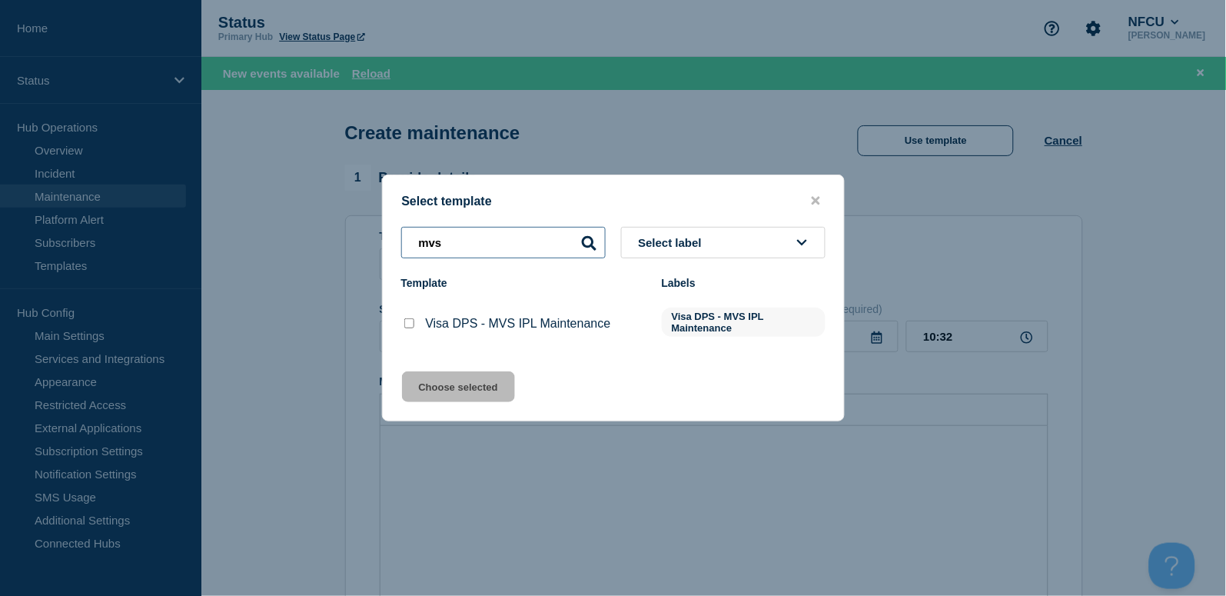
type input "mvs"
click at [408, 328] on input "Visa DPS - MVS IPL Maintenance checkbox" at bounding box center [409, 323] width 10 height 10
checkbox input "true"
click at [470, 390] on button "Choose selected" at bounding box center [458, 386] width 113 height 31
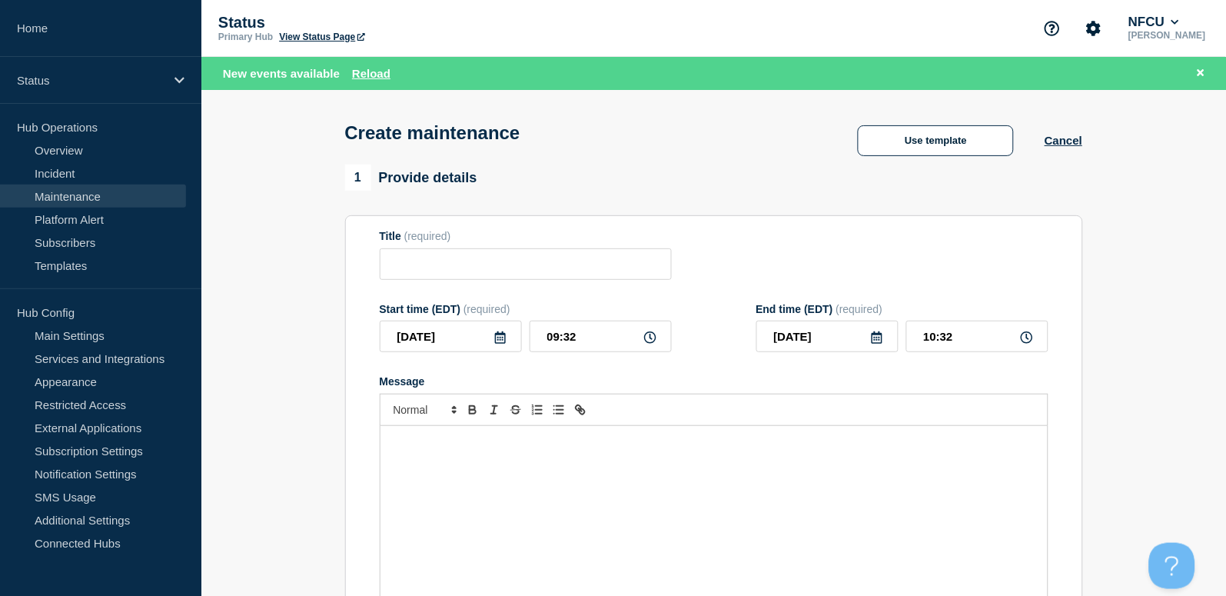
type input "Visa DPS - MVS IPL Maintenance"
checkbox input "false"
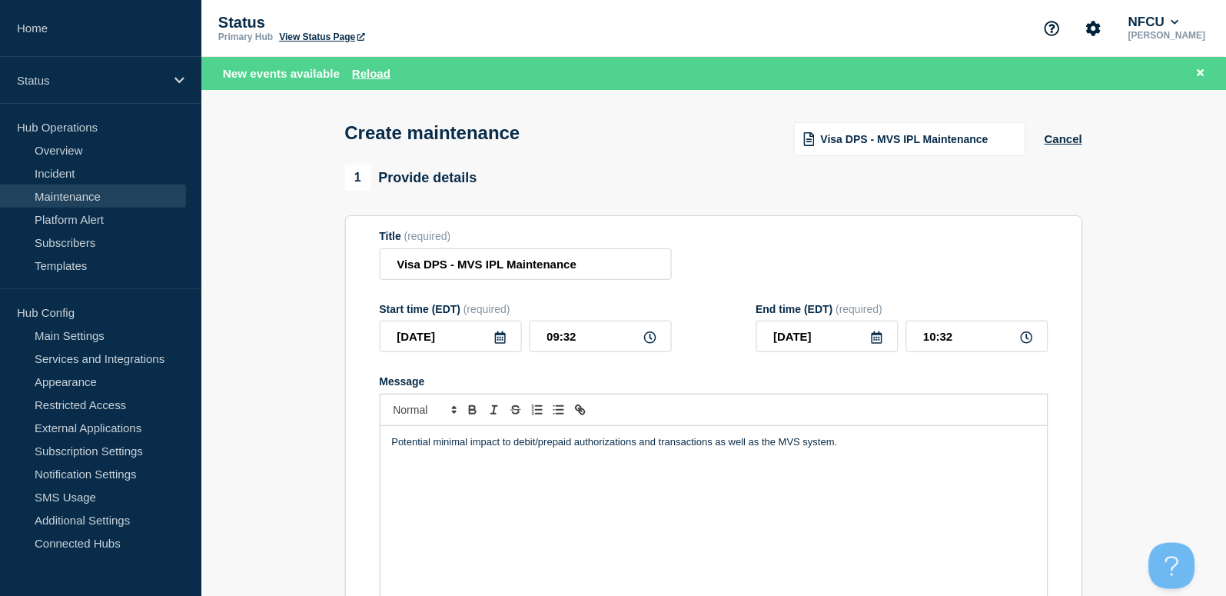
click at [503, 339] on icon at bounding box center [500, 337] width 12 height 12
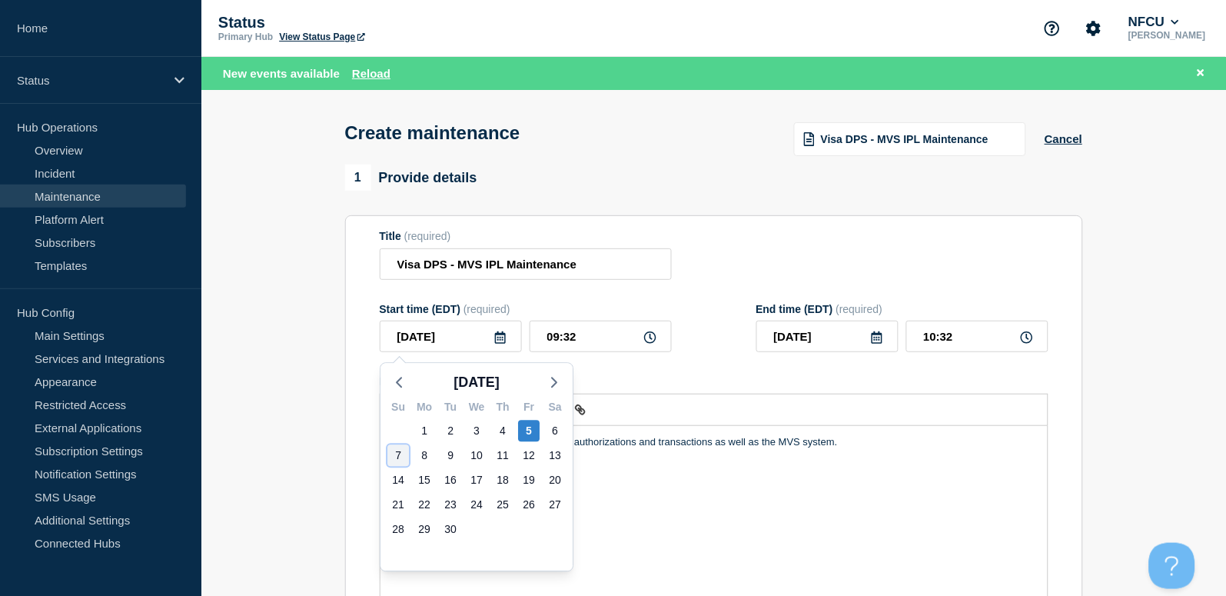
click at [394, 456] on div "7" at bounding box center [398, 456] width 22 height 22
type input "2025-09-07"
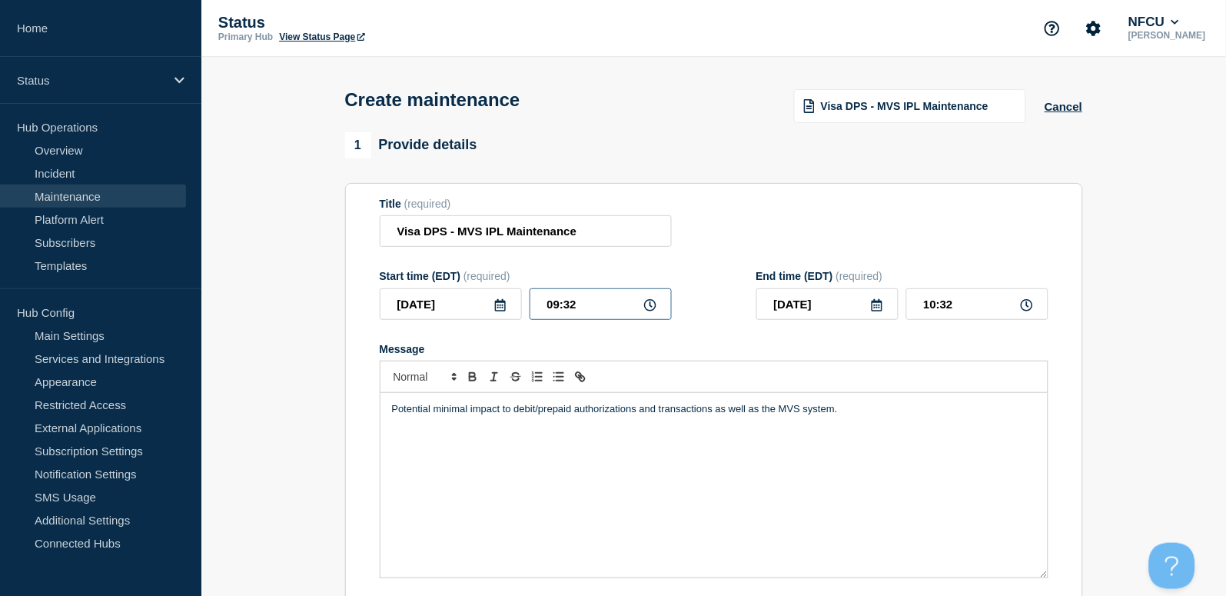
click at [599, 320] on input "09:32" at bounding box center [601, 304] width 142 height 32
drag, startPoint x: 612, startPoint y: 317, endPoint x: 488, endPoint y: 307, distance: 124.2
click at [491, 305] on div "2025-09-07 09:32" at bounding box center [526, 304] width 292 height 32
type input "01:00"
click at [974, 298] on input "02:00" at bounding box center [977, 304] width 142 height 32
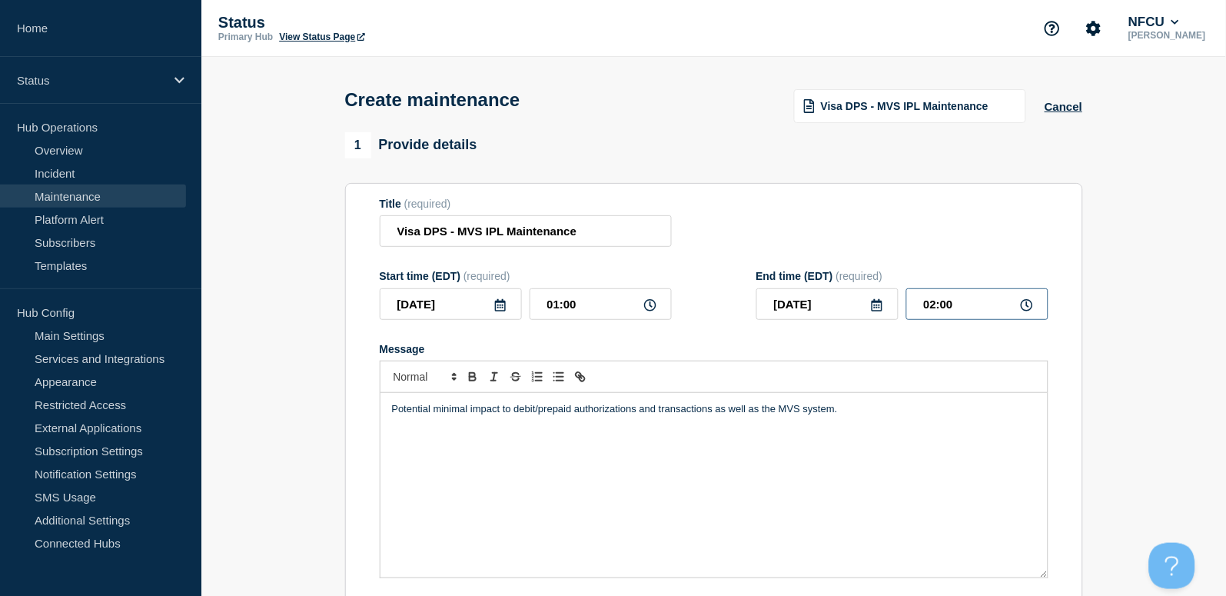
drag, startPoint x: 988, startPoint y: 301, endPoint x: 843, endPoint y: 286, distance: 146.0
click at [843, 286] on div "End time (EDT) (required) 2025-09-07 02:00" at bounding box center [902, 295] width 292 height 50
type input "05:00"
click at [799, 211] on div "Title (required) Visa DPS - MVS IPL Maintenance" at bounding box center [714, 223] width 669 height 50
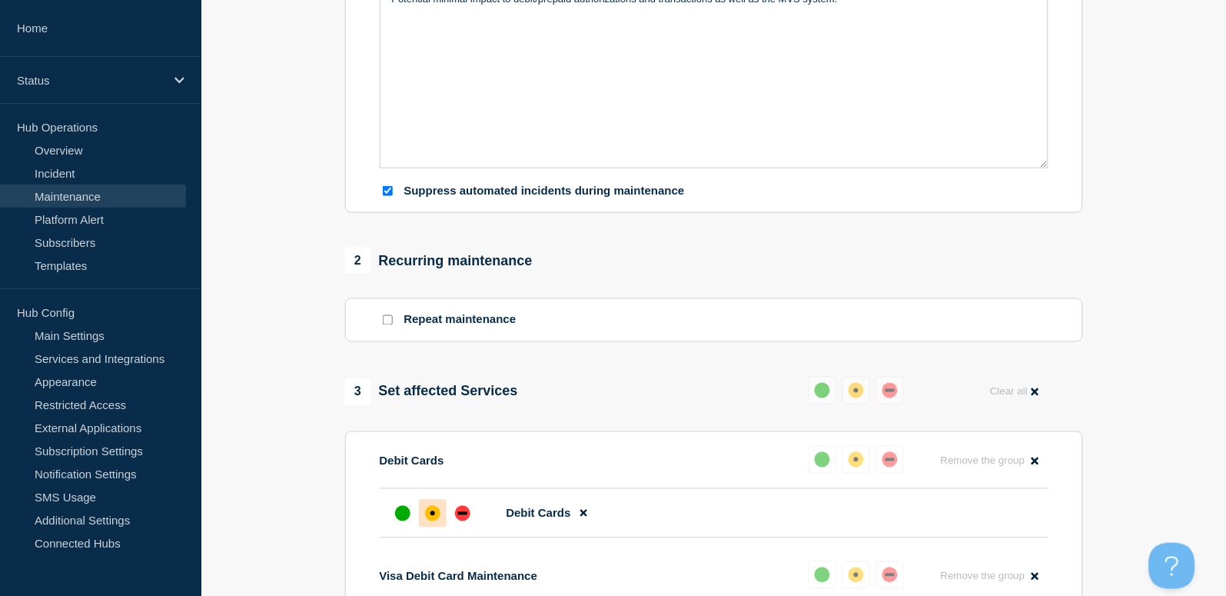
scroll to position [819, 0]
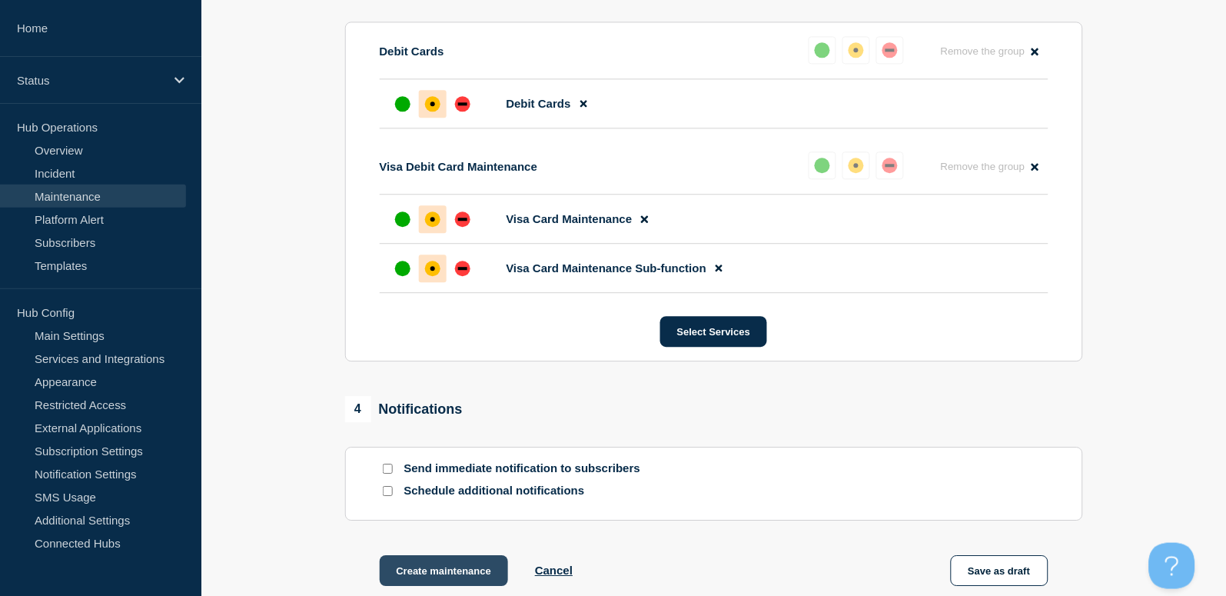
click at [437, 573] on button "Create maintenance" at bounding box center [444, 570] width 129 height 31
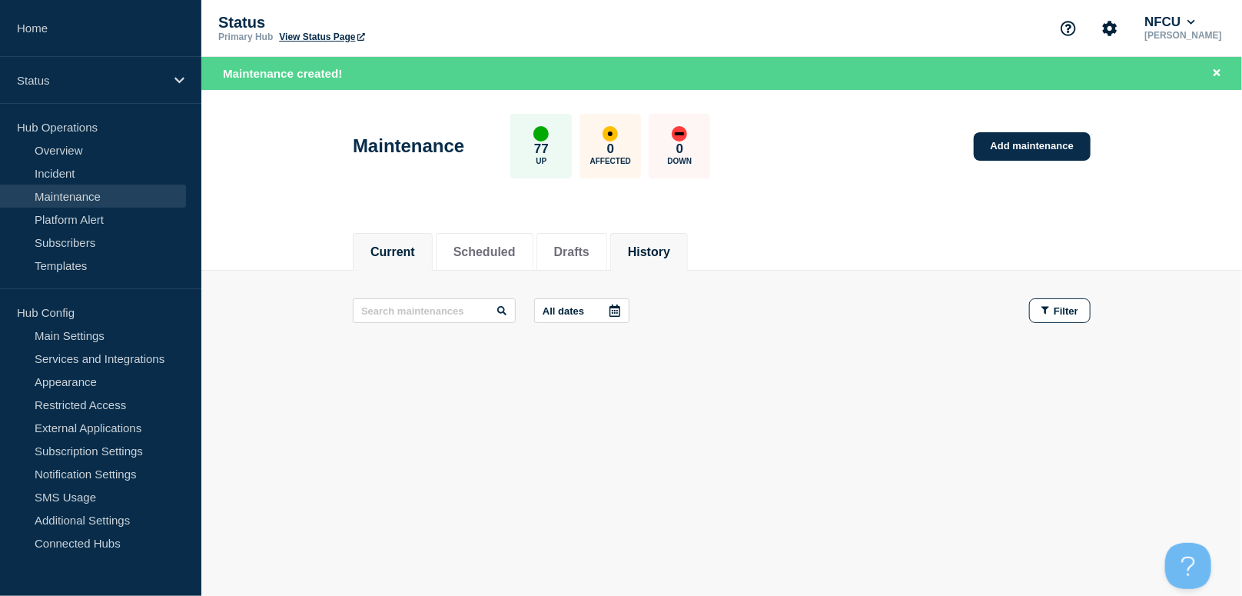
click at [670, 257] on button "History" at bounding box center [649, 252] width 42 height 14
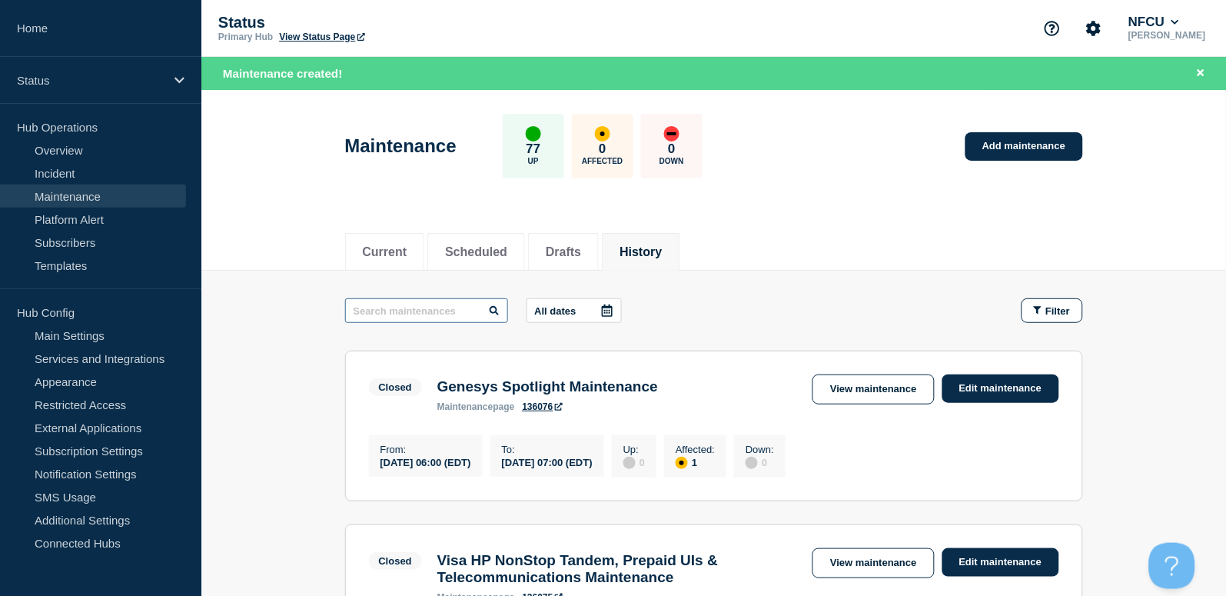
click at [433, 309] on input "text" at bounding box center [426, 310] width 163 height 25
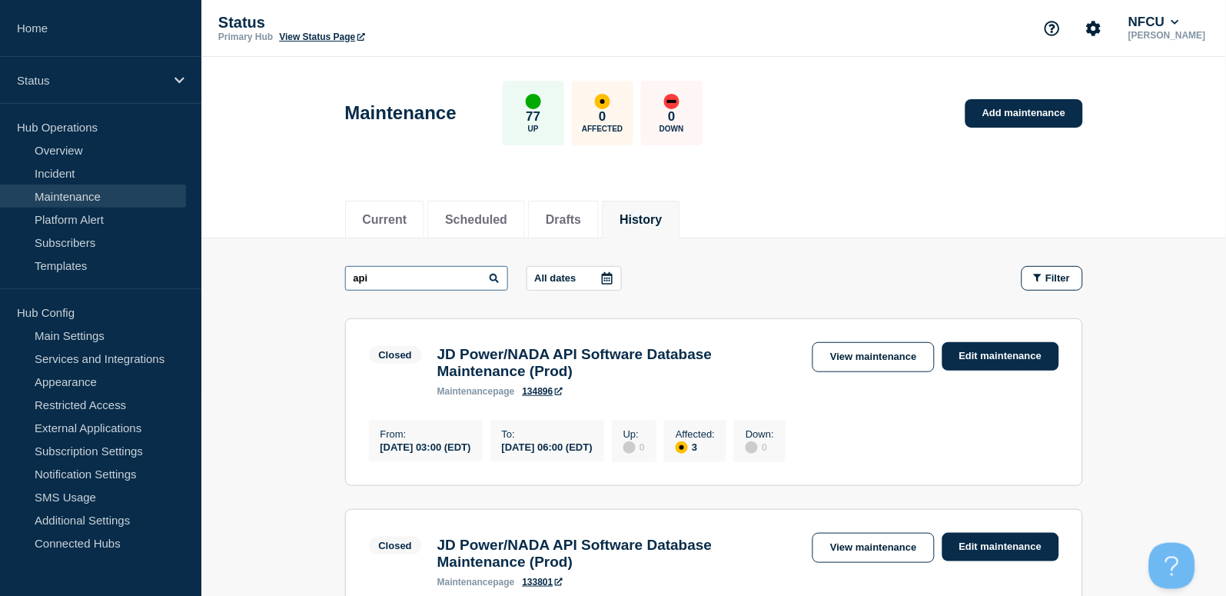
drag, startPoint x: 390, startPoint y: 281, endPoint x: 430, endPoint y: 267, distance: 41.6
type input "flex"
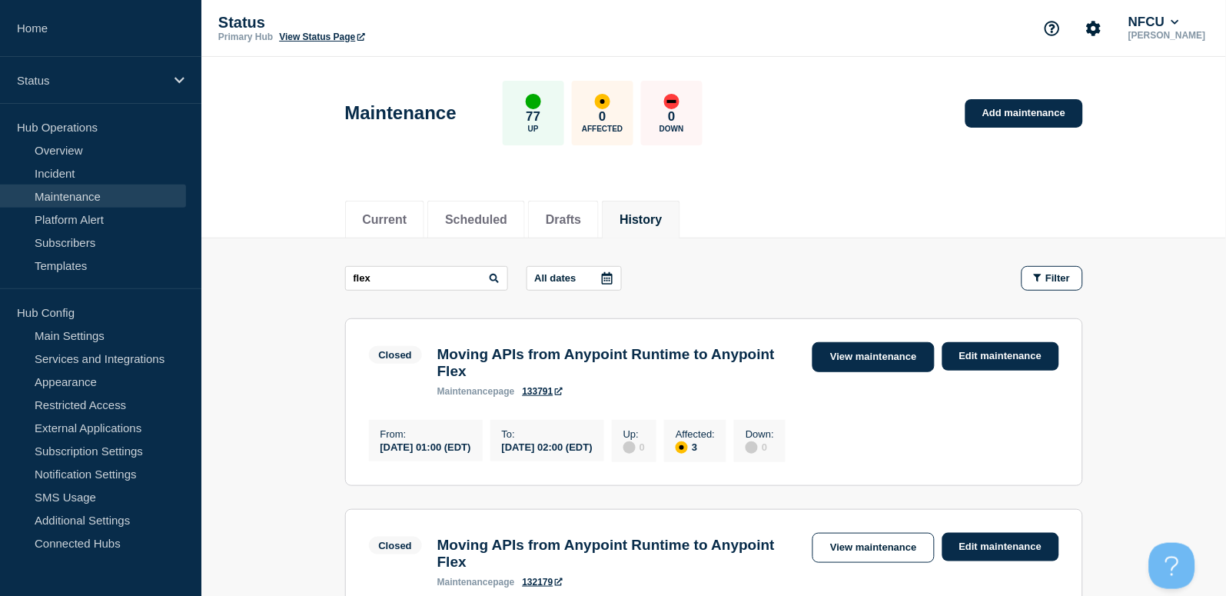
click at [848, 363] on link "View maintenance" at bounding box center [872, 357] width 121 height 30
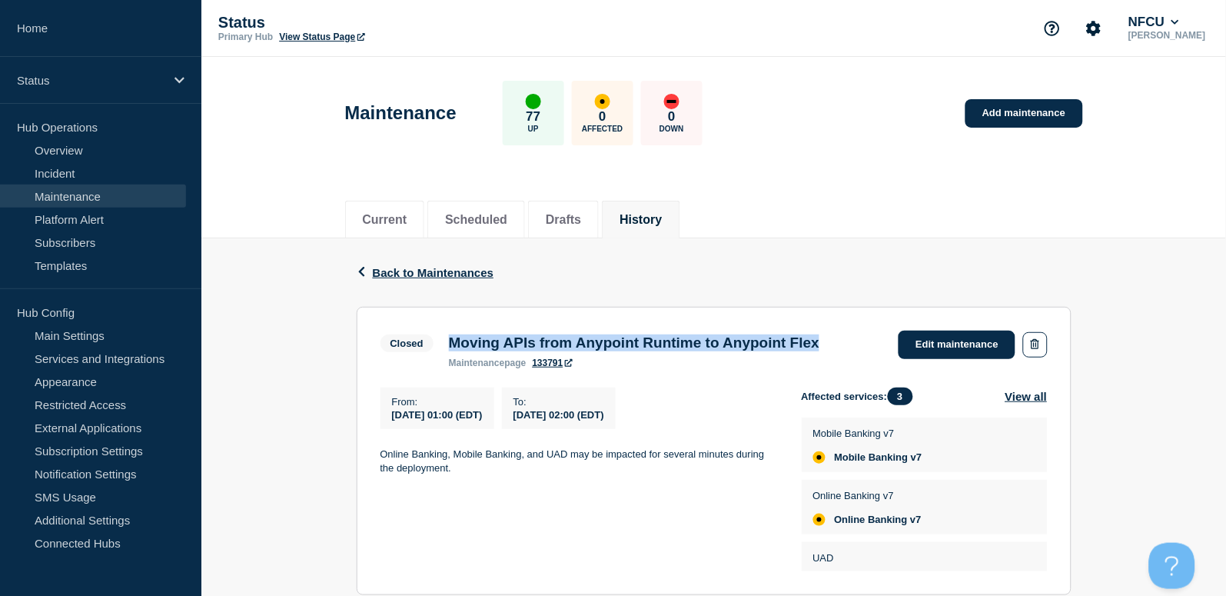
drag, startPoint x: 455, startPoint y: 335, endPoint x: 873, endPoint y: 341, distance: 418.2
click at [827, 341] on div "Moving APIs from Anypoint Runtime to Anypoint Flex maintenance page 133791" at bounding box center [634, 351] width 386 height 34
copy h3 "Moving APIs from Anypoint Runtime to Anypoint Flex"
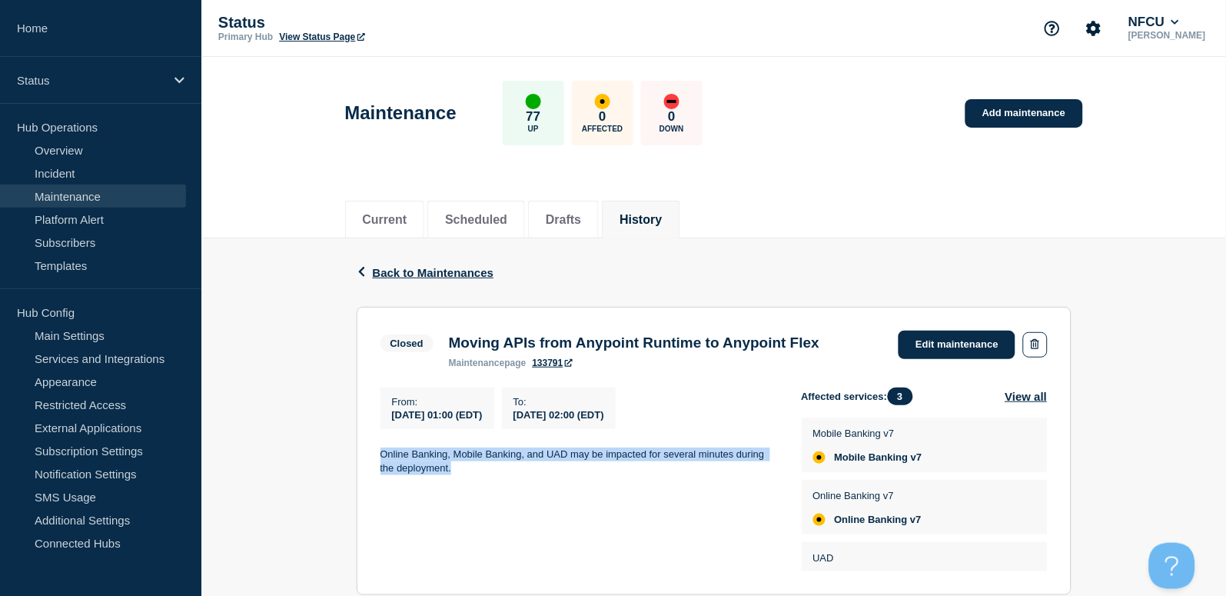
drag, startPoint x: 384, startPoint y: 450, endPoint x: 472, endPoint y: 468, distance: 89.5
click at [472, 468] on div "From : 2025-08-31 01:00 (EDT) To : 2025-08-31 02:00 (EDT) Online Banking, Mobil…" at bounding box center [590, 479] width 421 height 184
copy p "Online Banking, Mobile Banking, and UAD may be impacted for several minutes dur…"
click at [1015, 120] on link "Add maintenance" at bounding box center [1023, 113] width 117 height 28
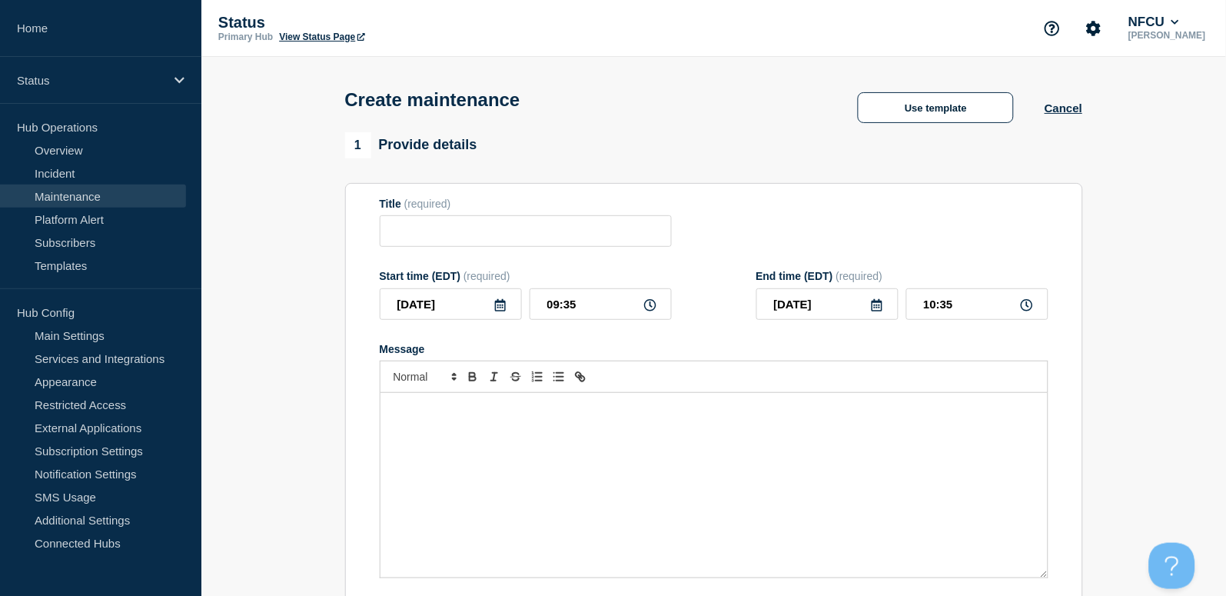
checkbox input "true"
click at [434, 234] on input "Title" at bounding box center [526, 231] width 292 height 32
paste input "Truv Maintenance [Vendor]"
type input "Truv Maintenance [Vendor]"
click at [526, 503] on div "Message" at bounding box center [713, 485] width 667 height 184
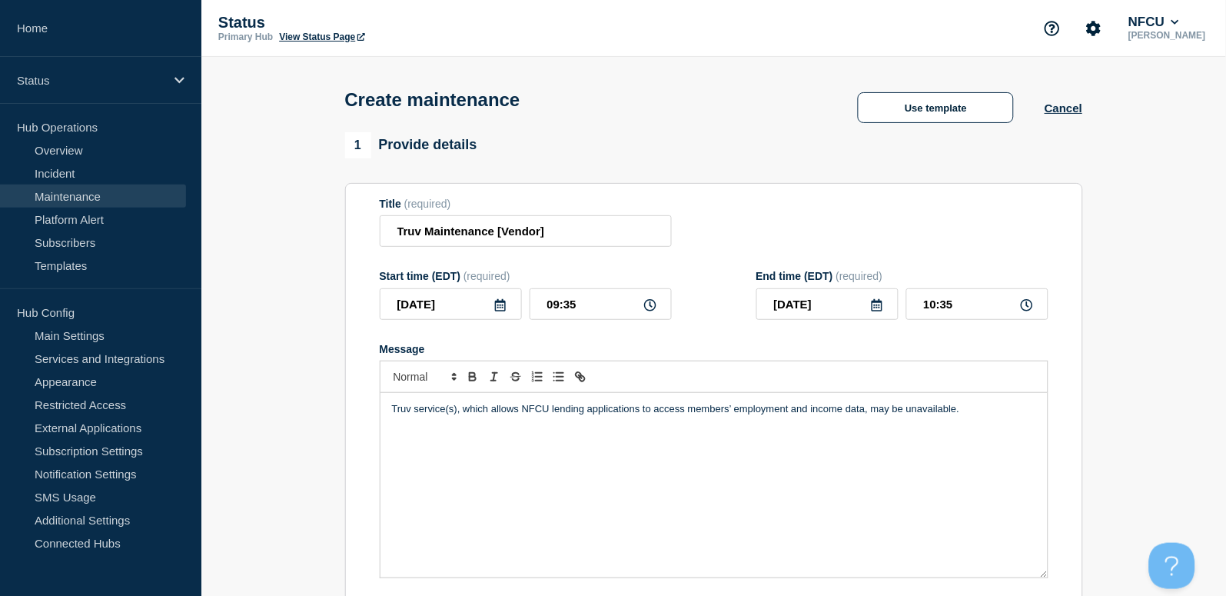
click at [499, 307] on icon at bounding box center [500, 305] width 12 height 12
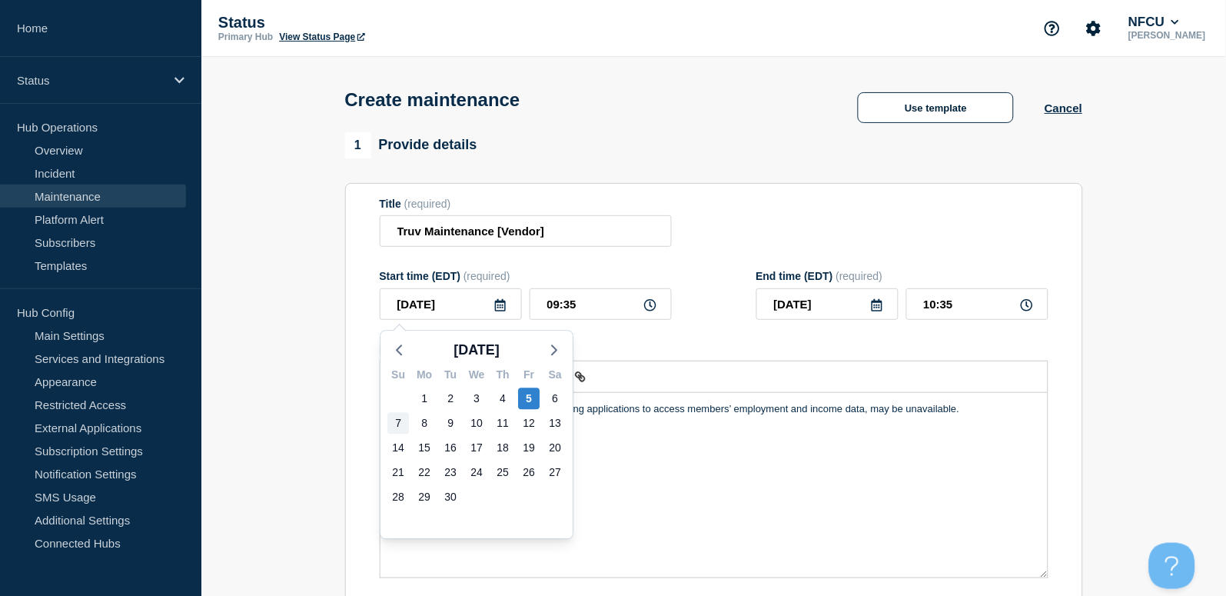
click at [410, 426] on div "7 8 9 10 11 12 13" at bounding box center [476, 422] width 183 height 25
click at [407, 422] on div "7" at bounding box center [398, 423] width 22 height 22
type input "2025-09-07"
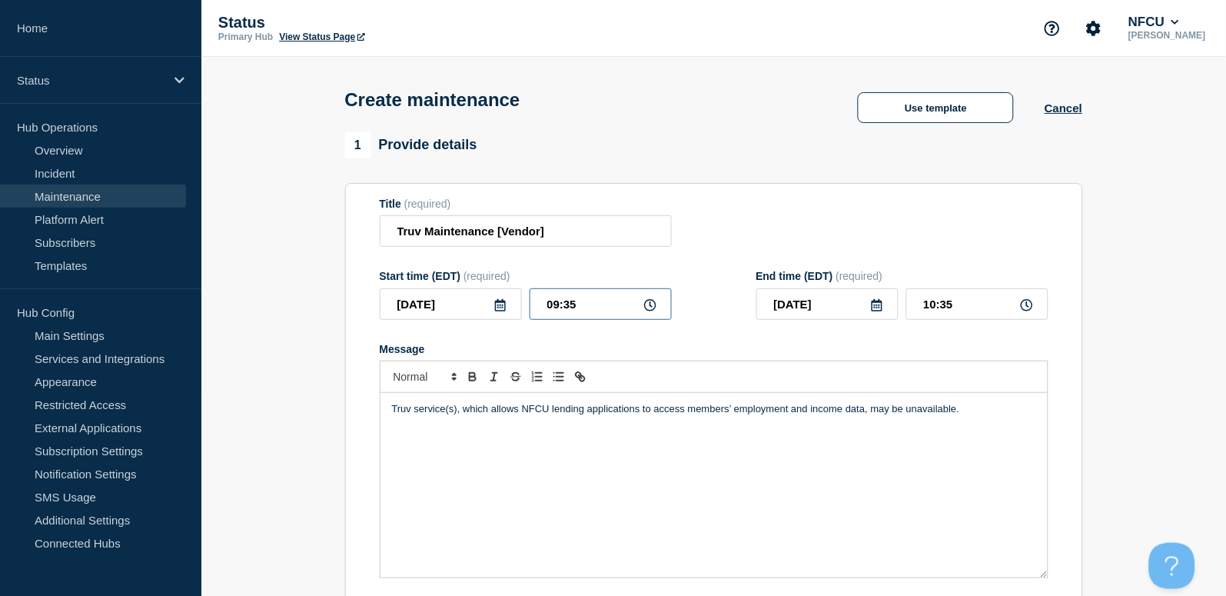
click at [608, 314] on input "09:35" at bounding box center [601, 304] width 142 height 32
drag, startPoint x: 610, startPoint y: 311, endPoint x: 485, endPoint y: 293, distance: 126.5
click at [487, 293] on div "2025-09-07 09:35" at bounding box center [526, 304] width 292 height 32
type input "00:00"
type input "01:00"
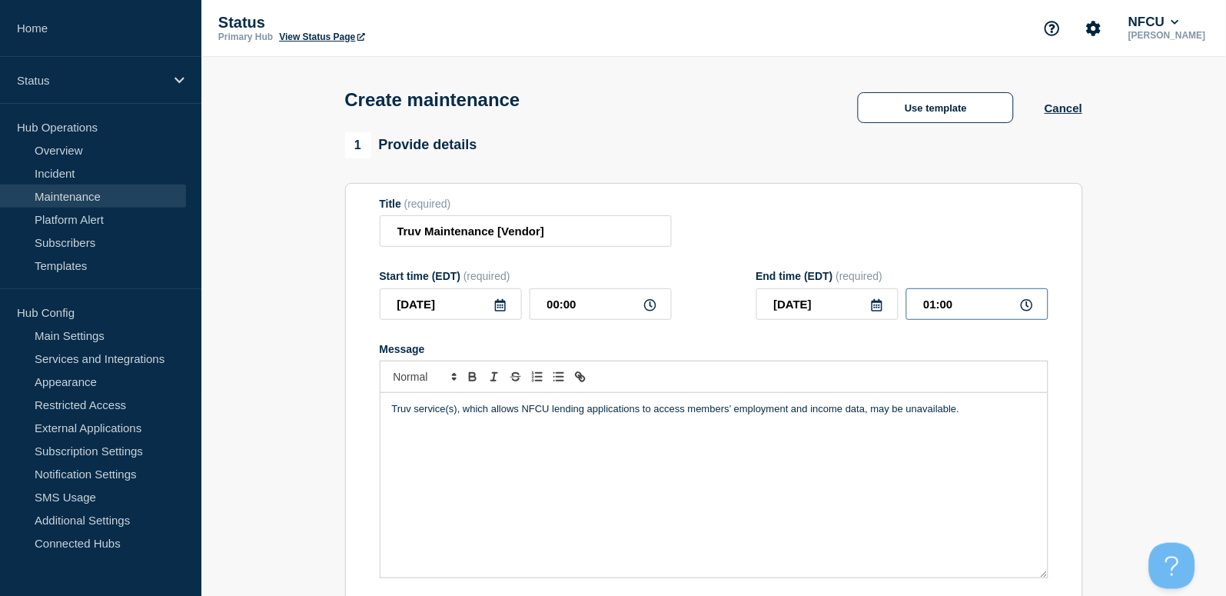
click at [976, 305] on input "01:00" at bounding box center [977, 304] width 142 height 32
click at [833, 209] on div "Title (required) Truv Maintenance [Vendor]" at bounding box center [714, 223] width 669 height 50
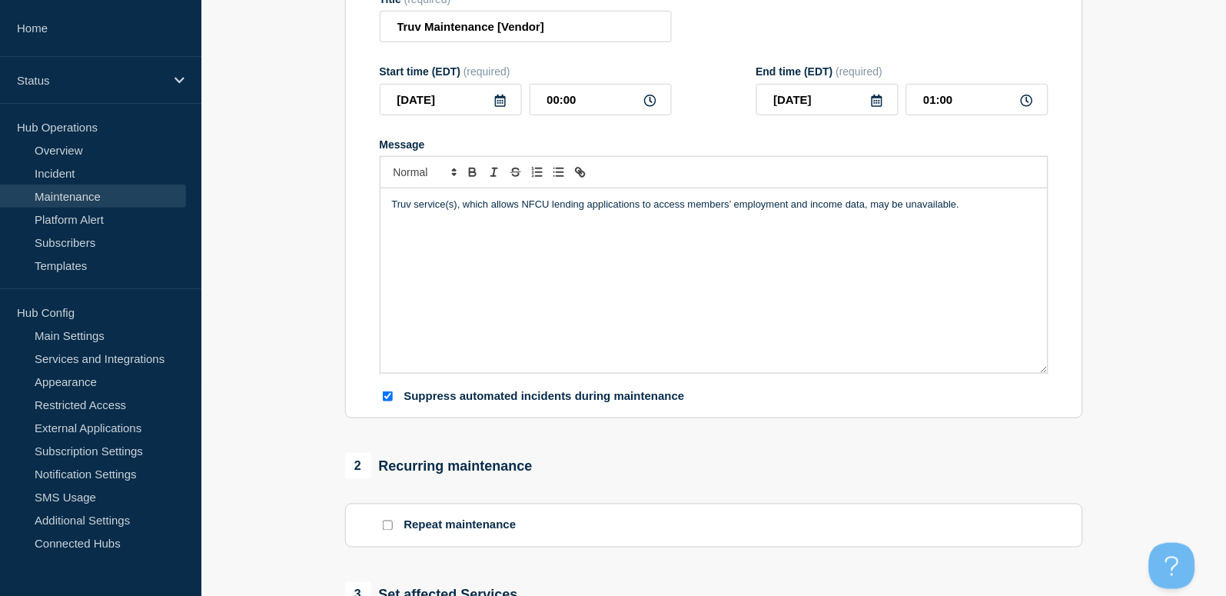
scroll to position [410, 0]
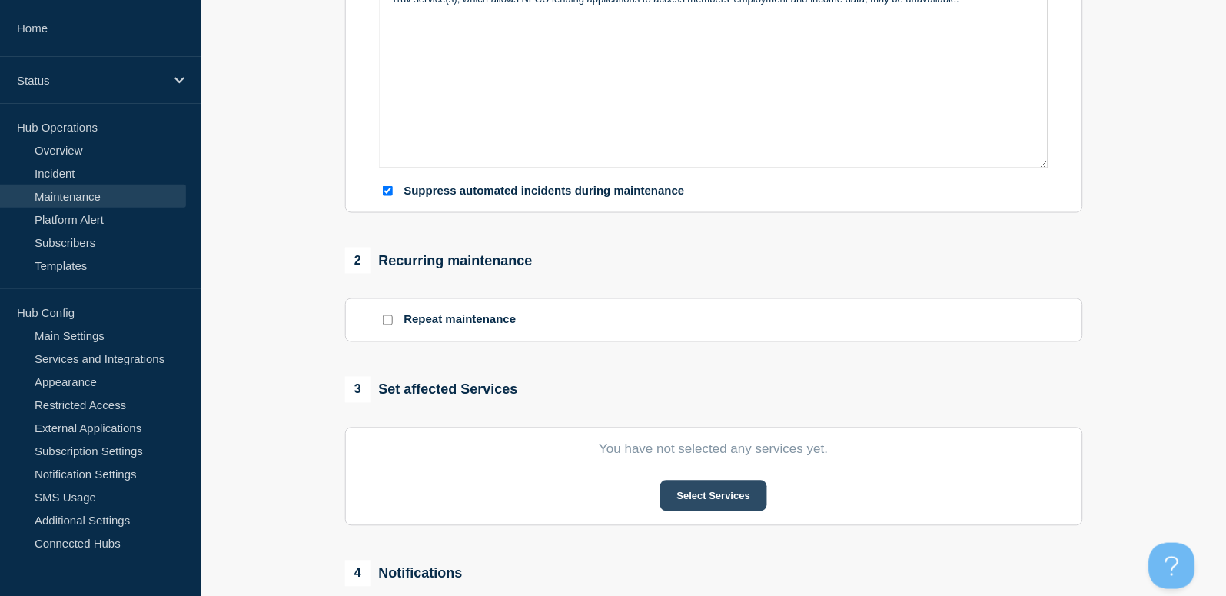
click at [717, 505] on button "Select Services" at bounding box center [713, 495] width 107 height 31
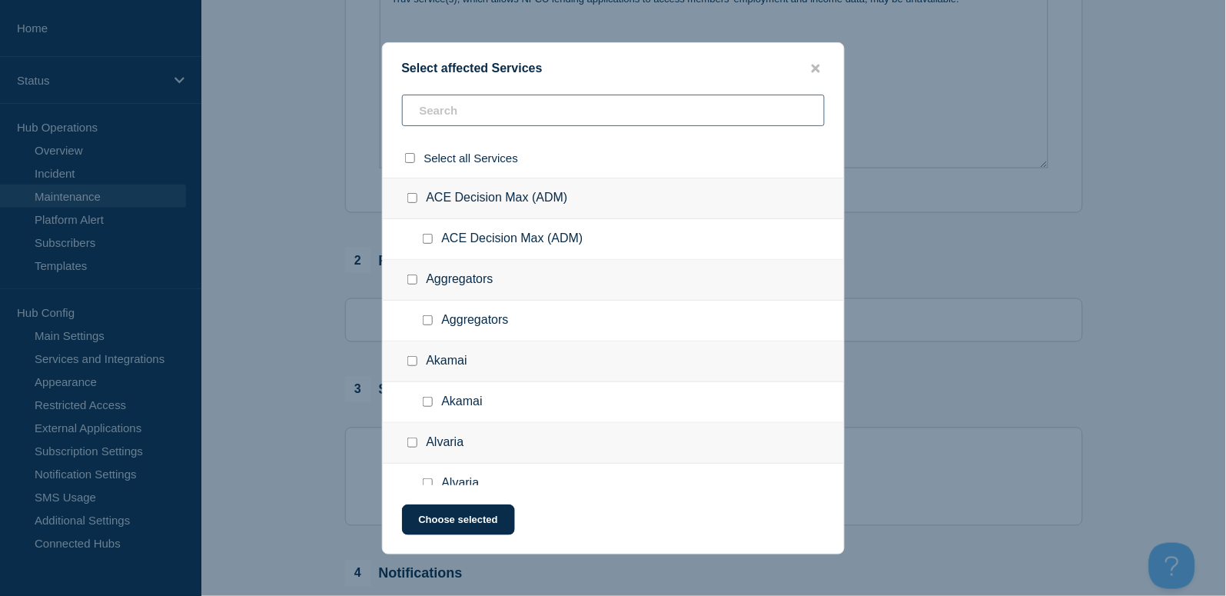
click at [455, 105] on input "text" at bounding box center [613, 111] width 423 height 32
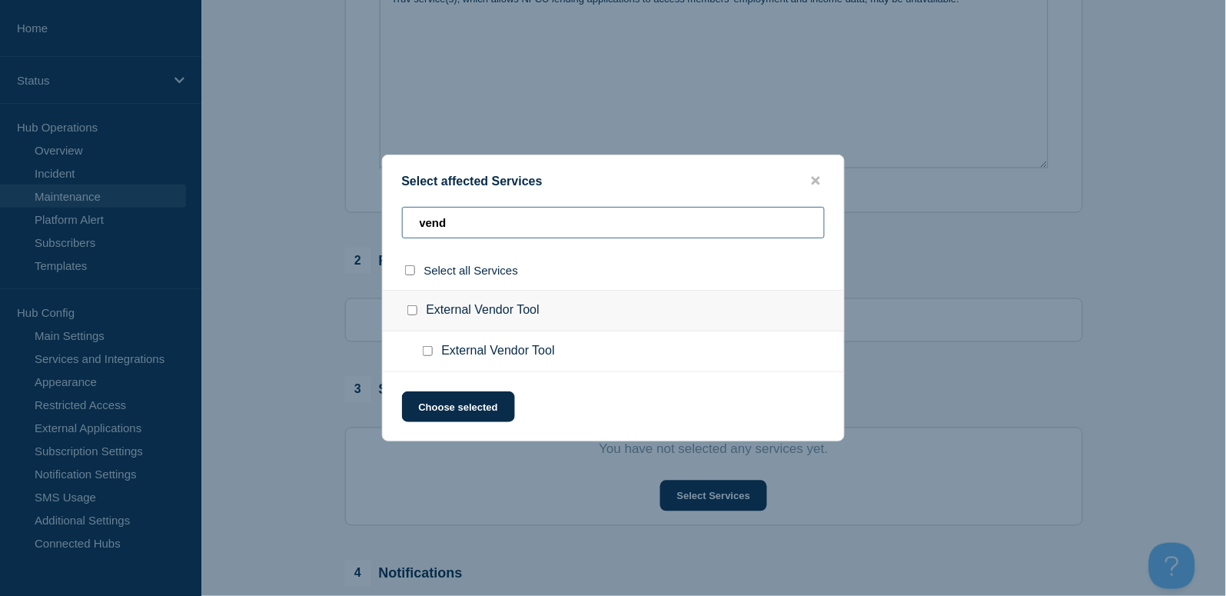
type input "vend"
click at [428, 348] on input "External Vendor Tool checkbox" at bounding box center [428, 351] width 10 height 10
checkbox input "true"
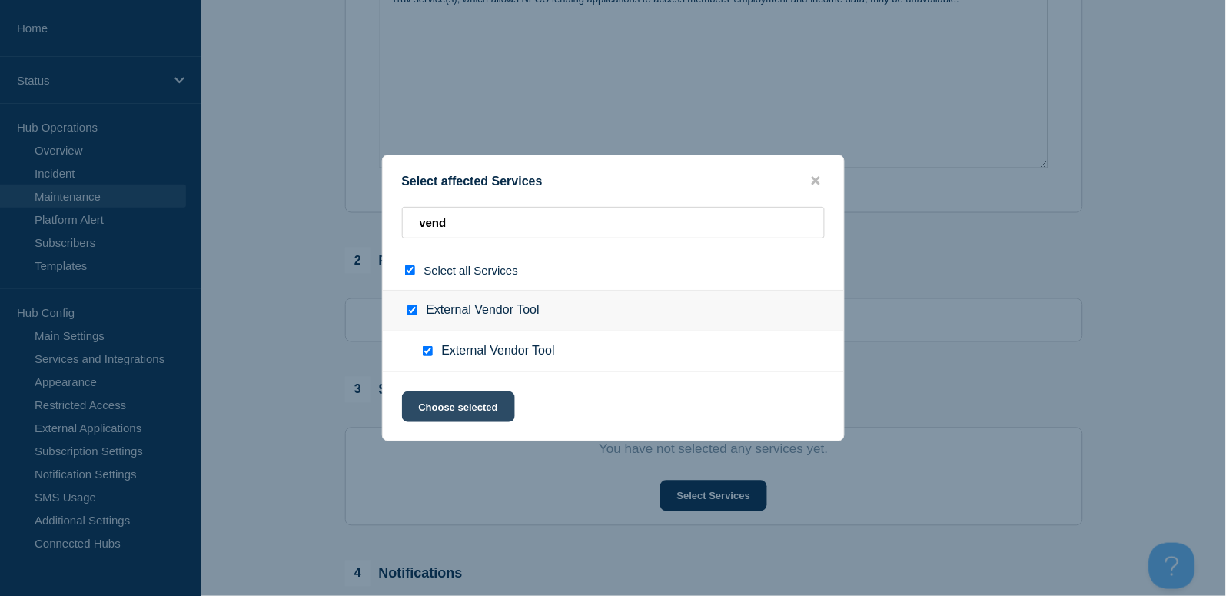
click at [480, 407] on button "Choose selected" at bounding box center [458, 406] width 113 height 31
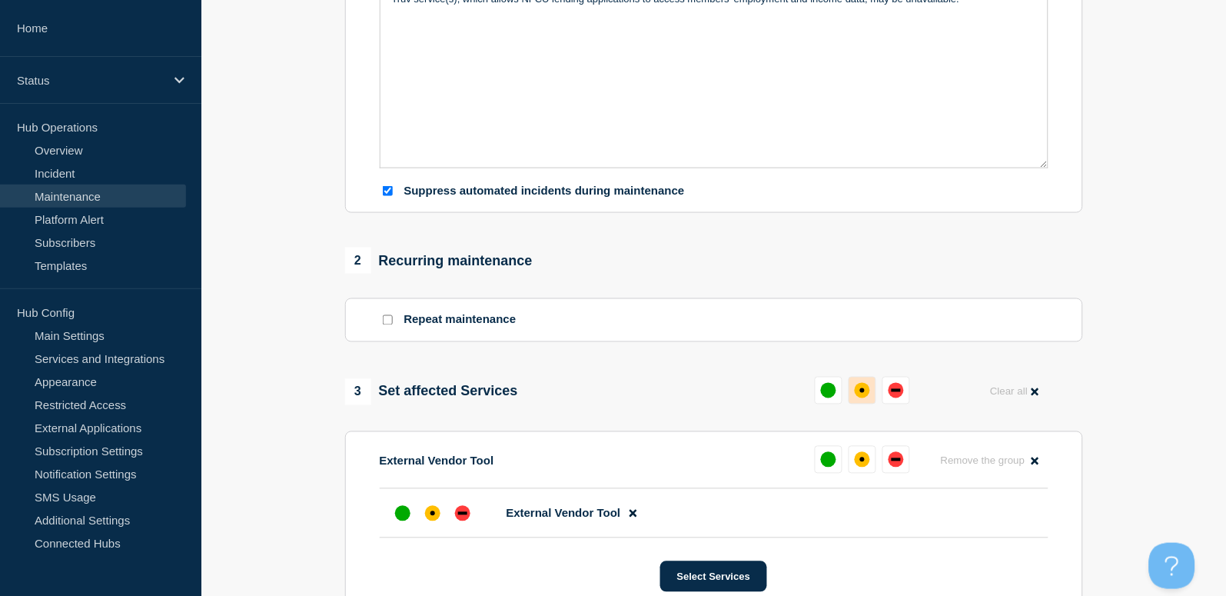
click at [856, 394] on div "affected" at bounding box center [862, 390] width 15 height 15
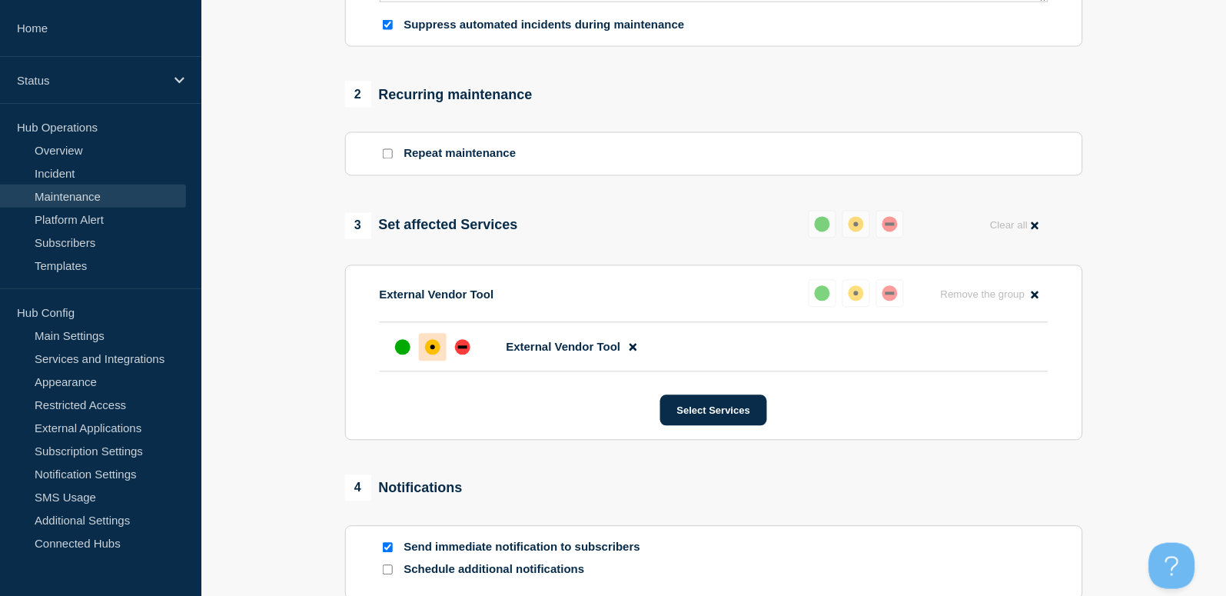
scroll to position [824, 0]
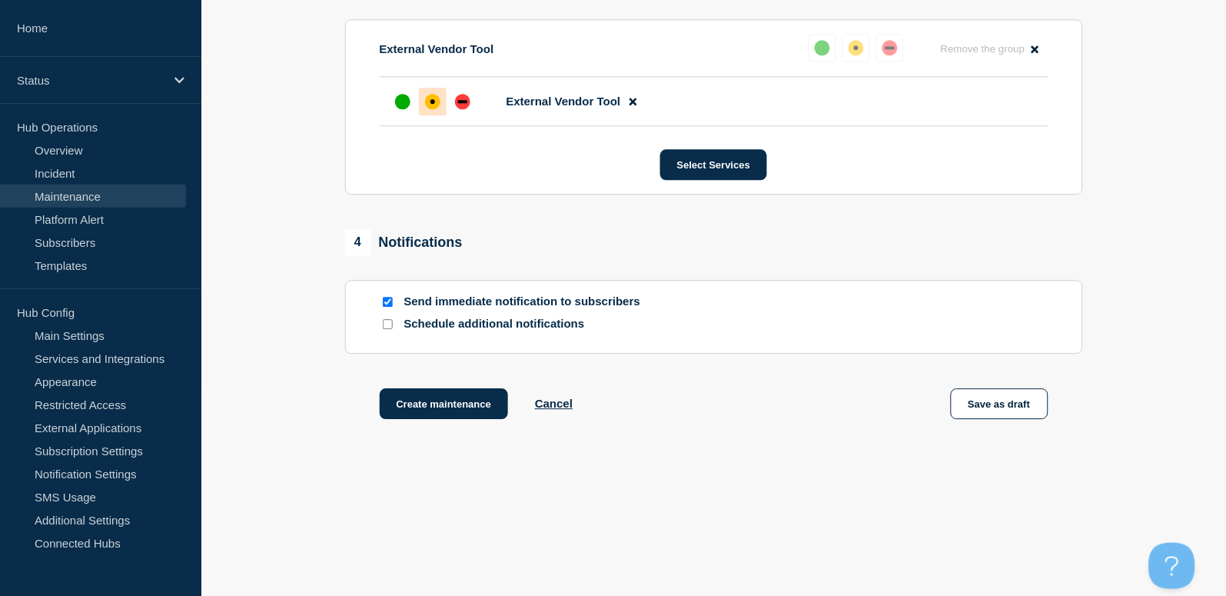
click at [387, 297] on input "Send immediate notification to subscribers" at bounding box center [388, 302] width 10 height 10
checkbox input "false"
click at [439, 410] on button "Create maintenance" at bounding box center [444, 403] width 129 height 31
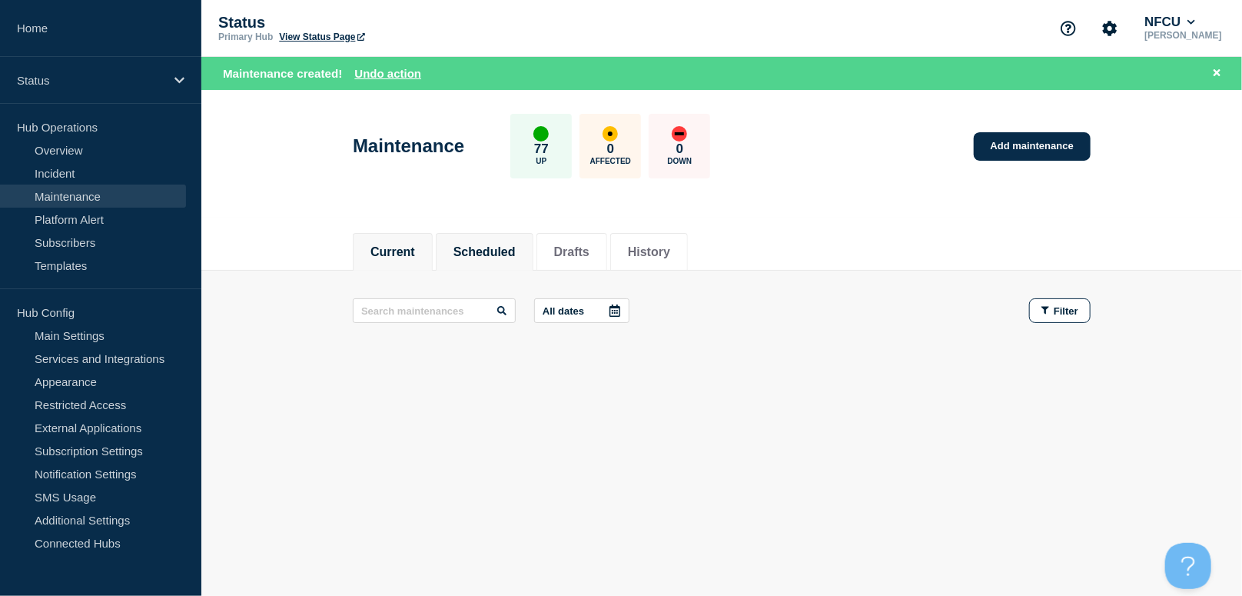
click at [503, 236] on li "Scheduled" at bounding box center [485, 252] width 98 height 38
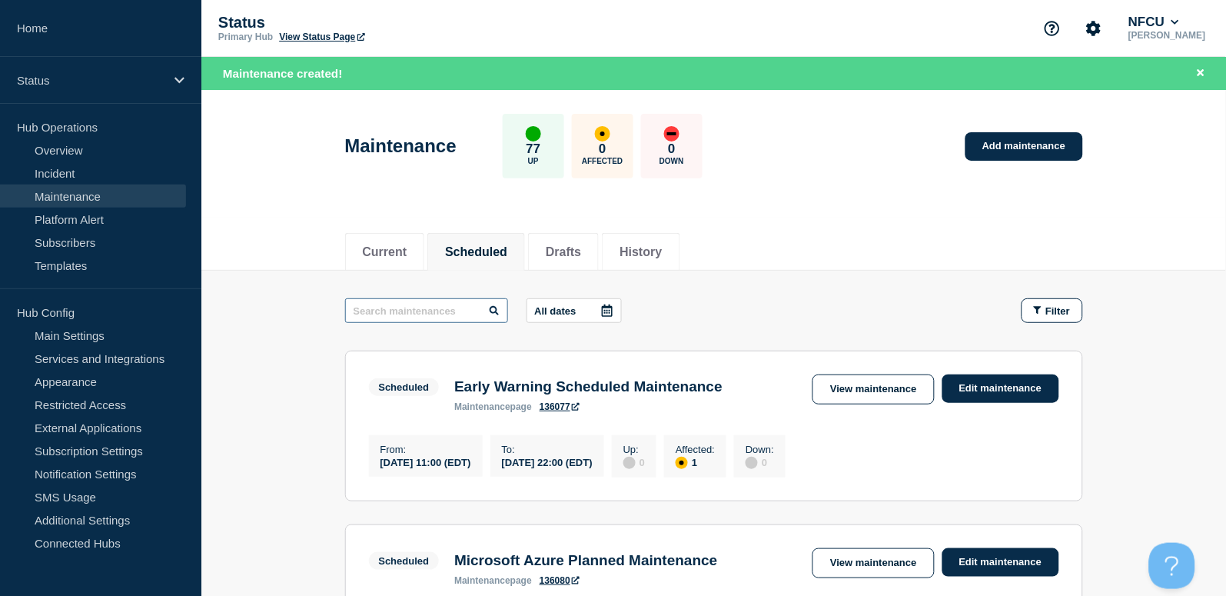
click at [401, 307] on input "text" at bounding box center [426, 310] width 163 height 25
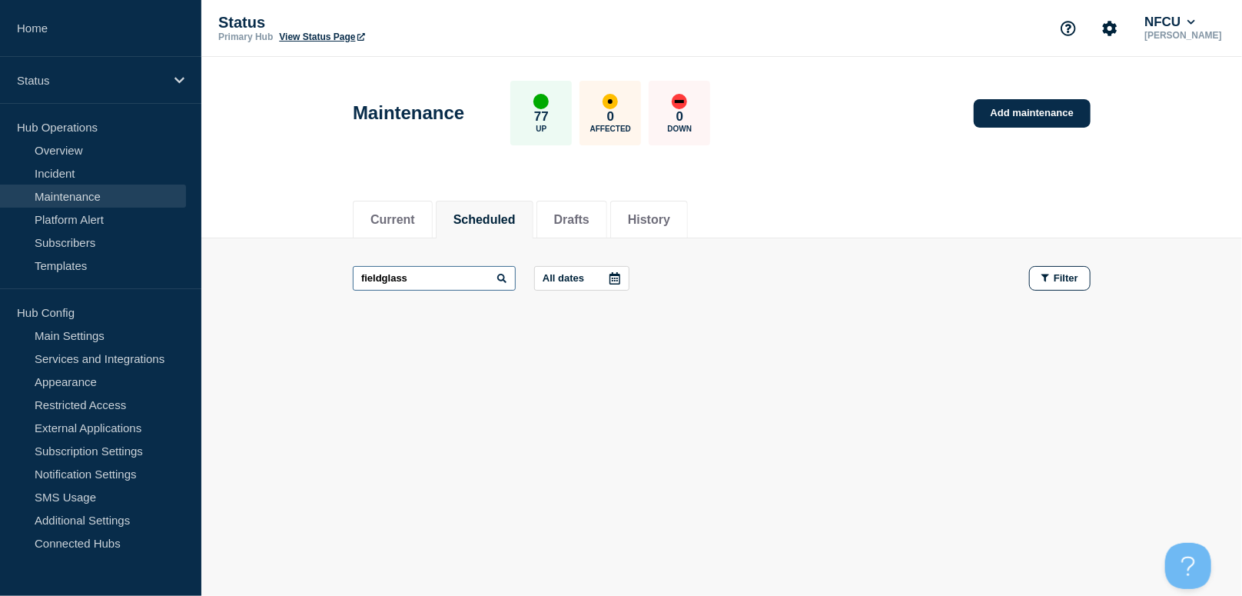
type input "fieldglass"
click at [1018, 104] on link "Add maintenance" at bounding box center [1032, 113] width 117 height 28
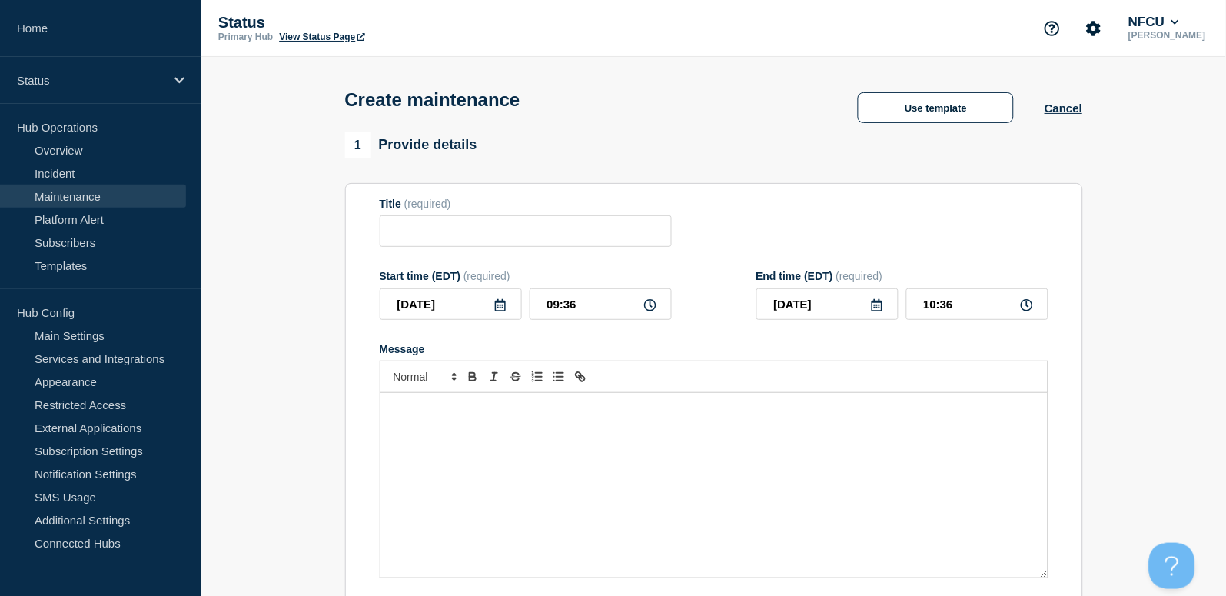
checkbox input "true"
click at [448, 234] on input "Title" at bounding box center [526, 231] width 292 height 32
paste input "Fieldglass Scheduled Maintenance"
type input "Fieldglass Scheduled Maintenance"
click at [490, 507] on div "Message" at bounding box center [713, 485] width 667 height 184
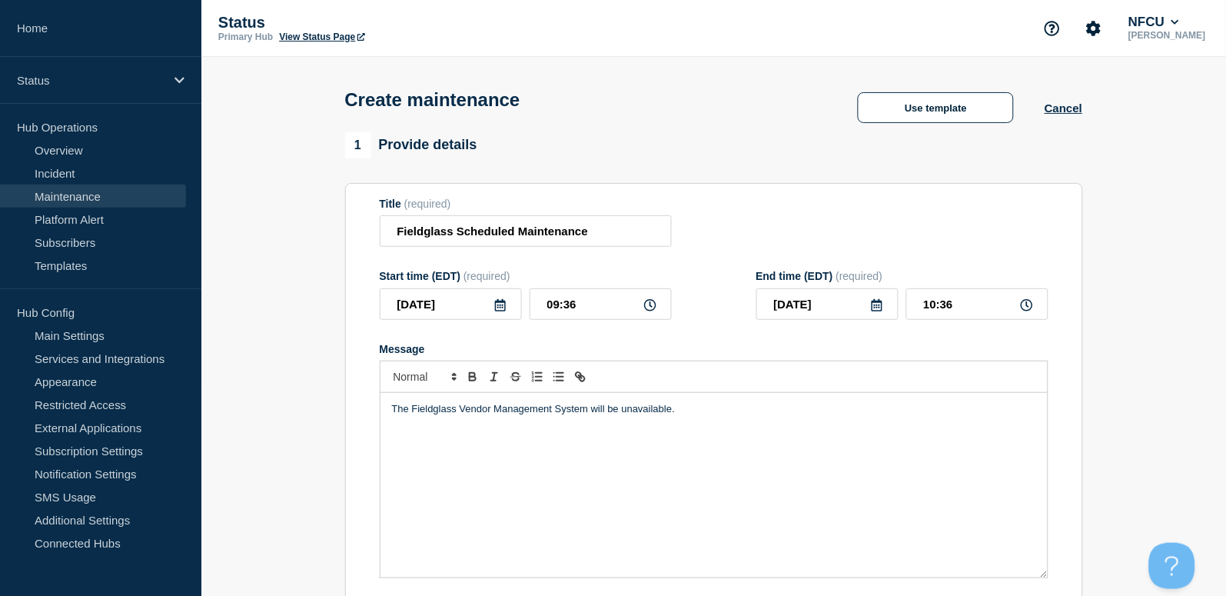
click at [502, 307] on icon at bounding box center [500, 305] width 12 height 12
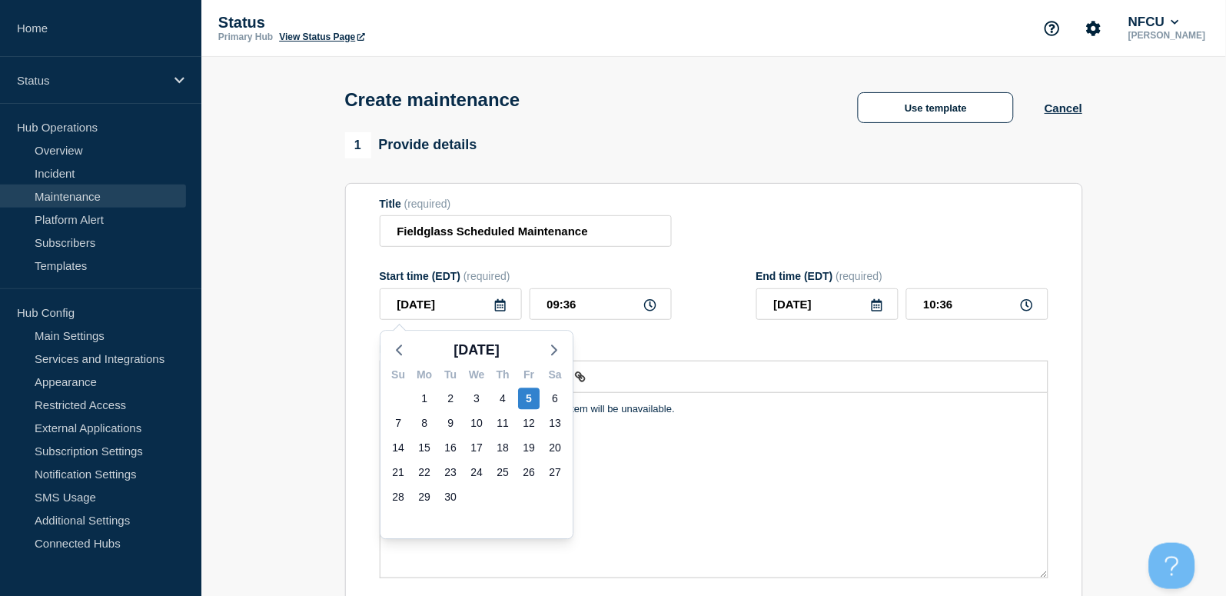
click at [551, 410] on div "6" at bounding box center [555, 398] width 26 height 25
click at [553, 400] on div "6" at bounding box center [555, 398] width 22 height 22
type input "2025-09-06"
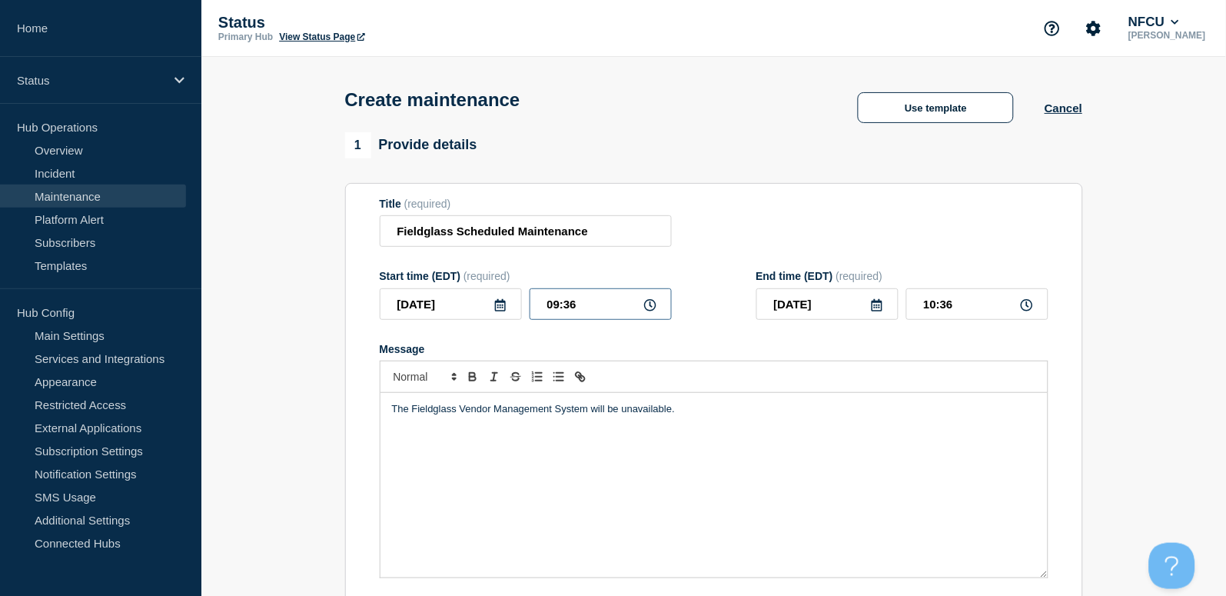
click at [595, 312] on input "09:36" at bounding box center [601, 304] width 142 height 32
drag, startPoint x: 624, startPoint y: 309, endPoint x: 449, endPoint y: 281, distance: 177.5
click at [450, 284] on div "Start time (EDT) (required) 2025-09-06 09:36" at bounding box center [526, 295] width 292 height 50
type input "23:00"
type input "2025-09-07"
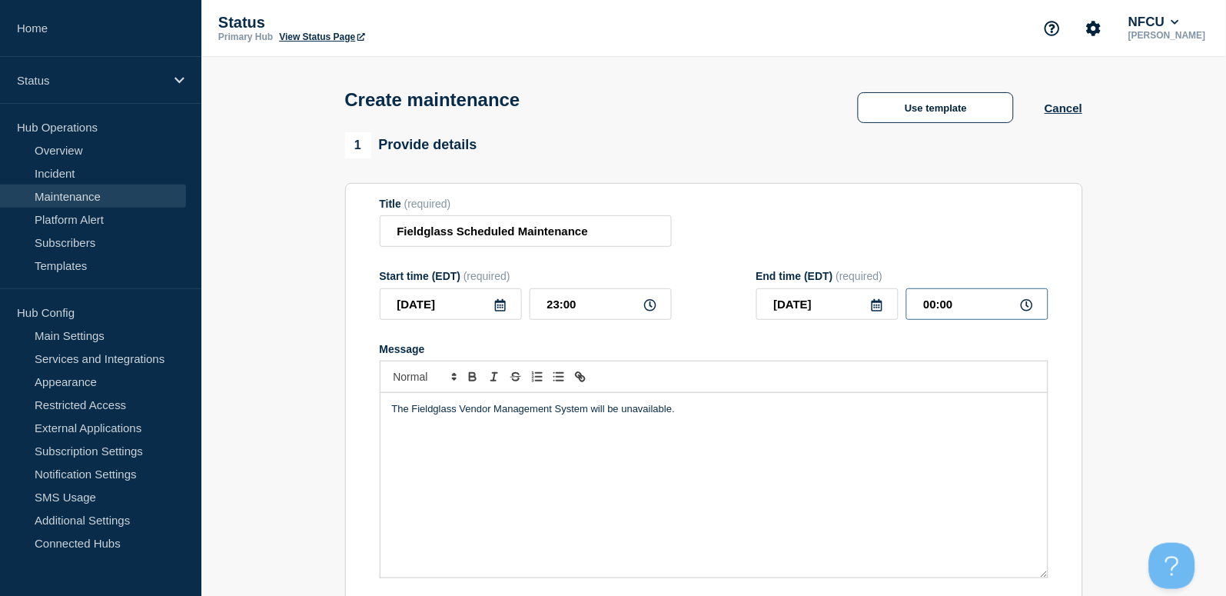
click at [959, 302] on input "00:00" at bounding box center [977, 304] width 142 height 32
drag, startPoint x: 980, startPoint y: 306, endPoint x: 817, endPoint y: 274, distance: 166.1
click at [818, 274] on div "End time (EDT) (required) 2025-09-07 00:00" at bounding box center [902, 295] width 292 height 50
type input "03:00"
click at [782, 229] on div "Title (required) Fieldglass Scheduled Maintenance" at bounding box center [714, 223] width 669 height 50
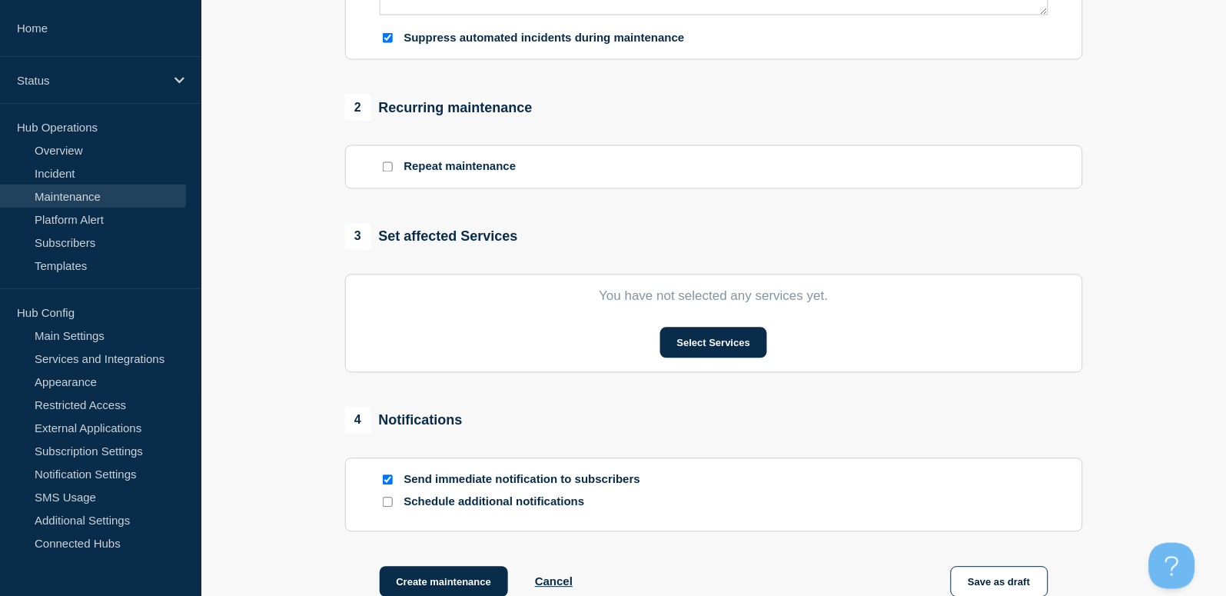
scroll to position [615, 0]
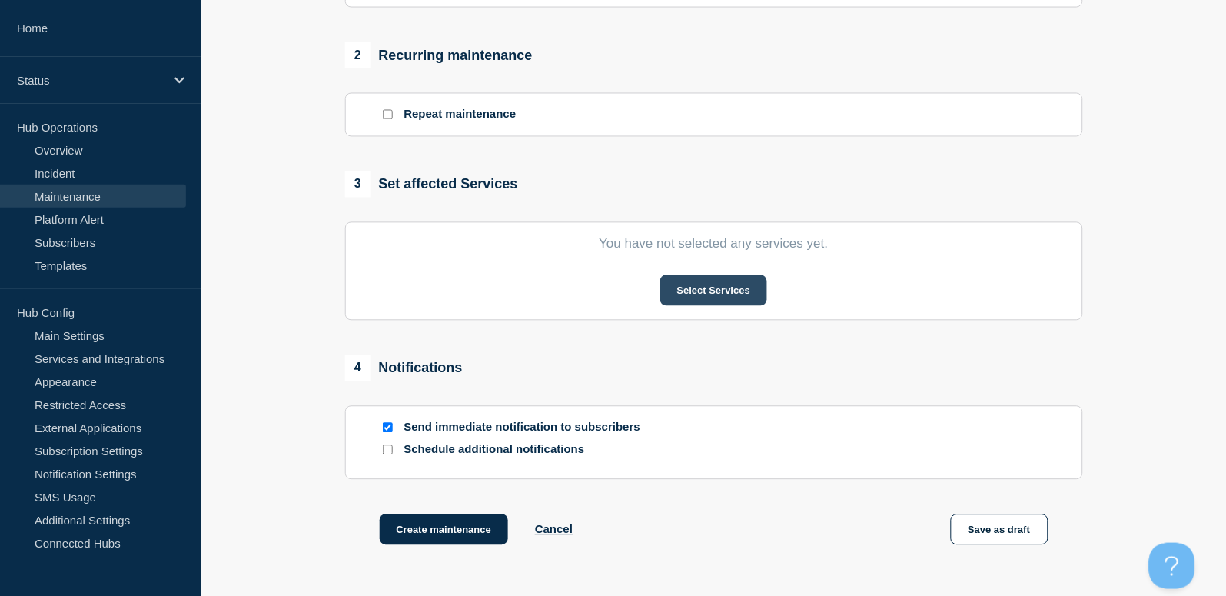
click at [722, 291] on button "Select Services" at bounding box center [713, 290] width 107 height 31
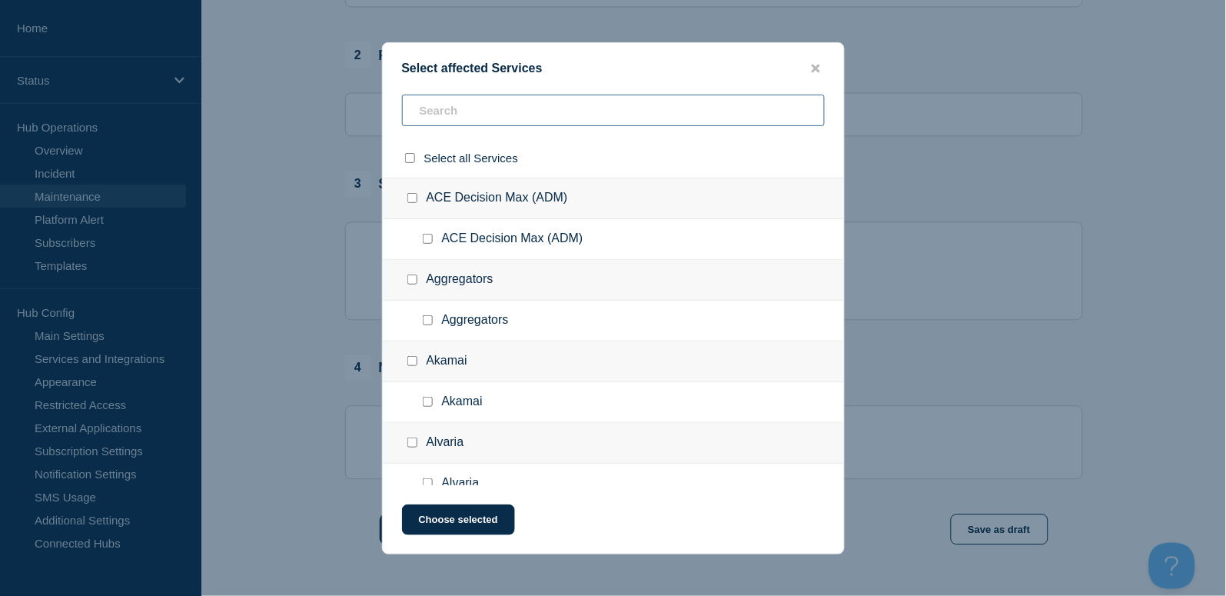
click at [418, 110] on input "text" at bounding box center [613, 111] width 423 height 32
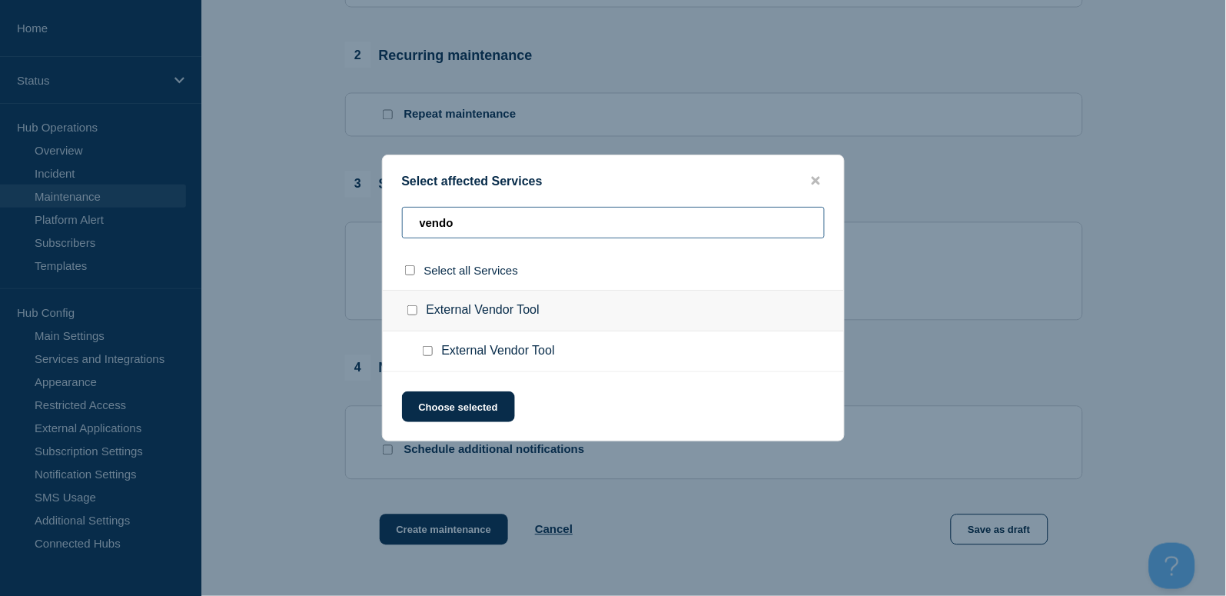
type input "vendo"
click at [423, 346] on input "External Vendor Tool checkbox" at bounding box center [428, 351] width 10 height 10
checkbox input "true"
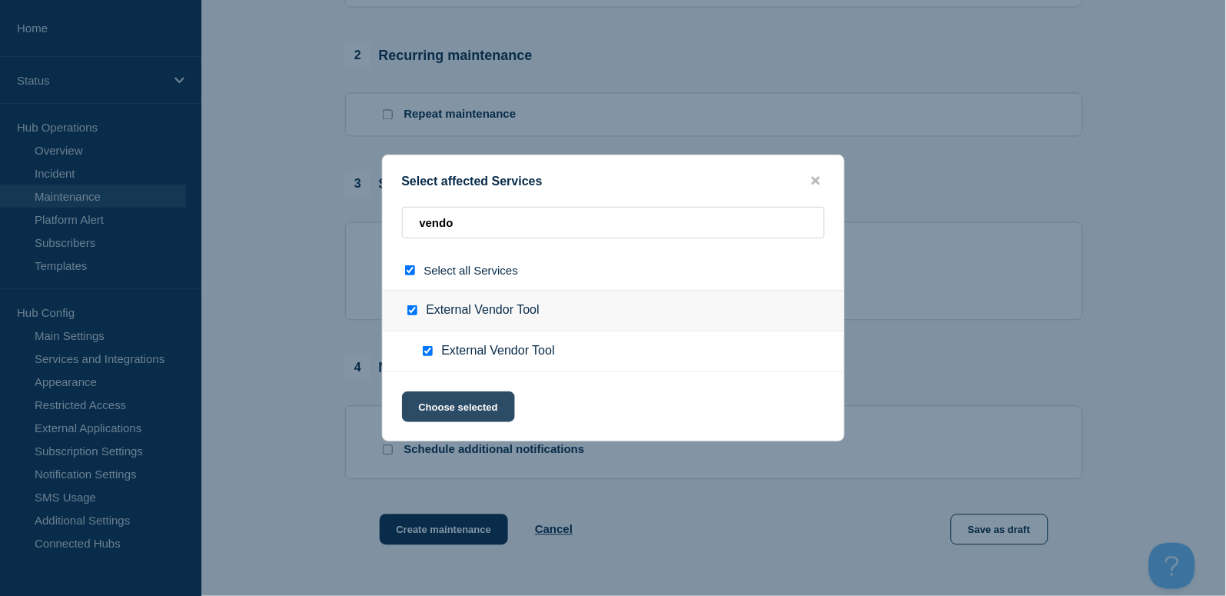
click at [469, 402] on button "Choose selected" at bounding box center [458, 406] width 113 height 31
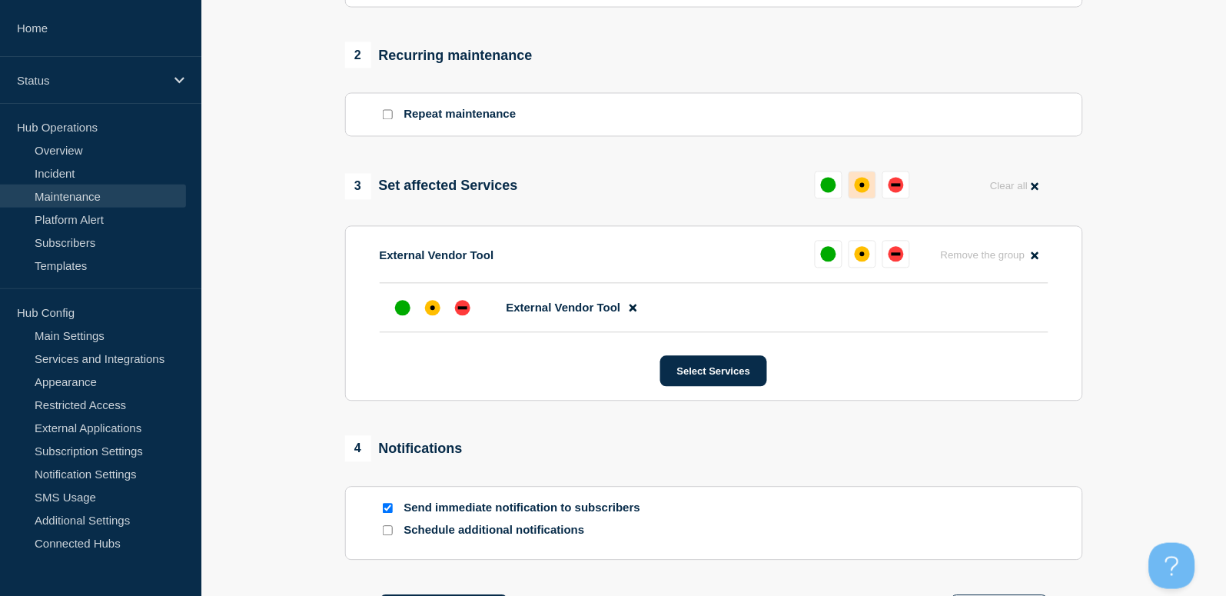
click at [855, 182] on div "affected" at bounding box center [862, 185] width 15 height 15
click at [384, 513] on input "Send immediate notification to subscribers" at bounding box center [388, 508] width 10 height 10
checkbox input "false"
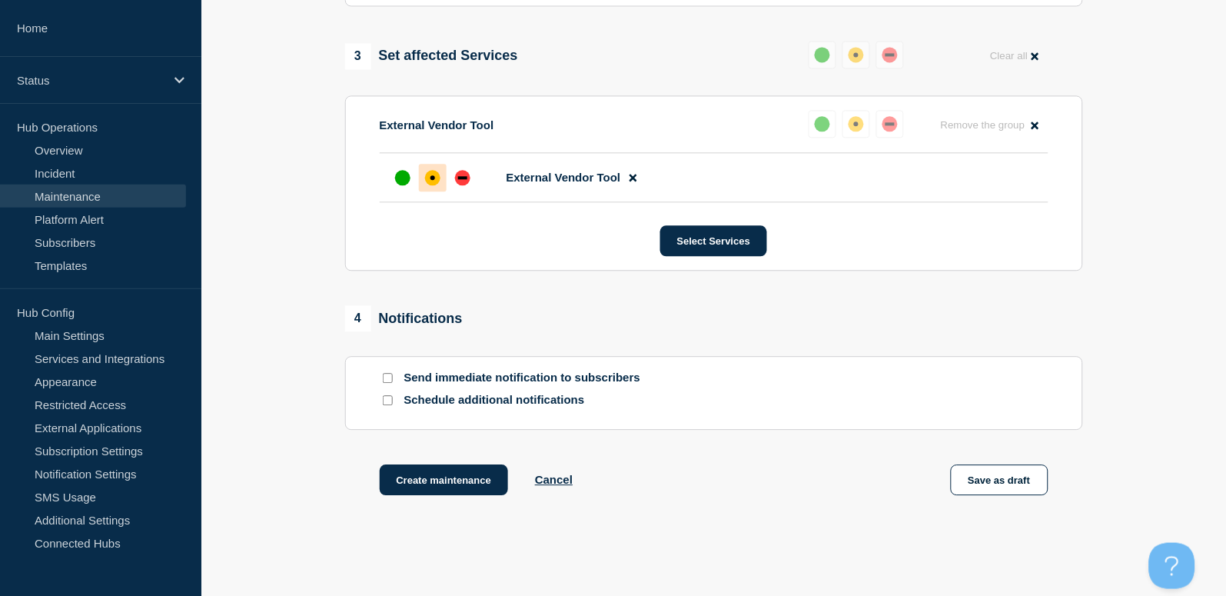
scroll to position [819, 0]
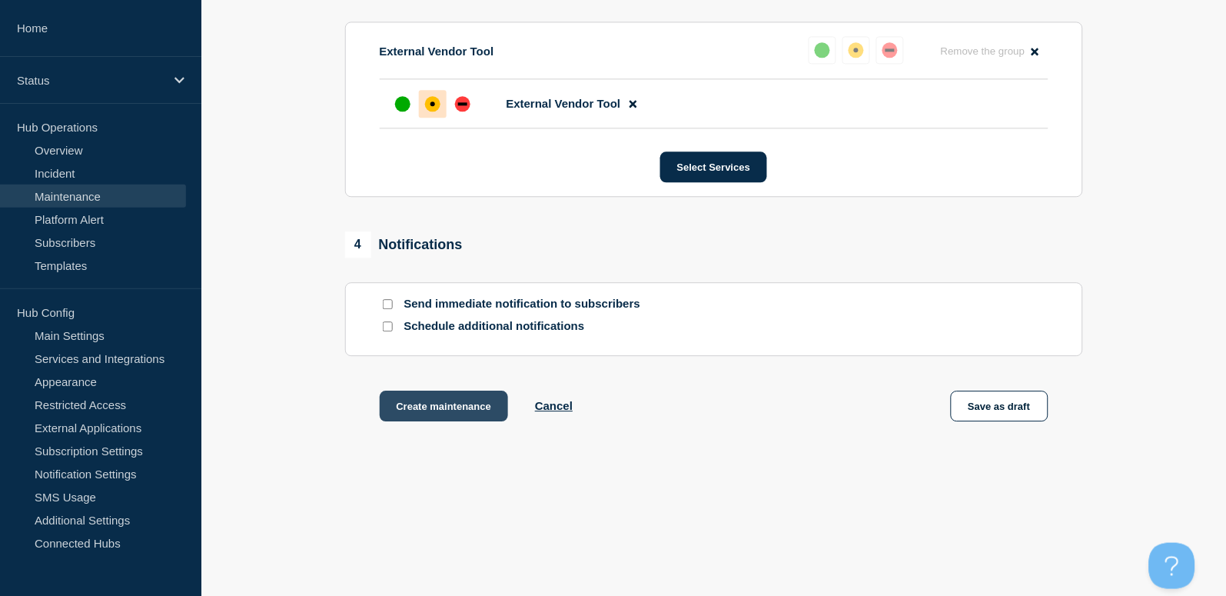
click at [446, 417] on button "Create maintenance" at bounding box center [444, 405] width 129 height 31
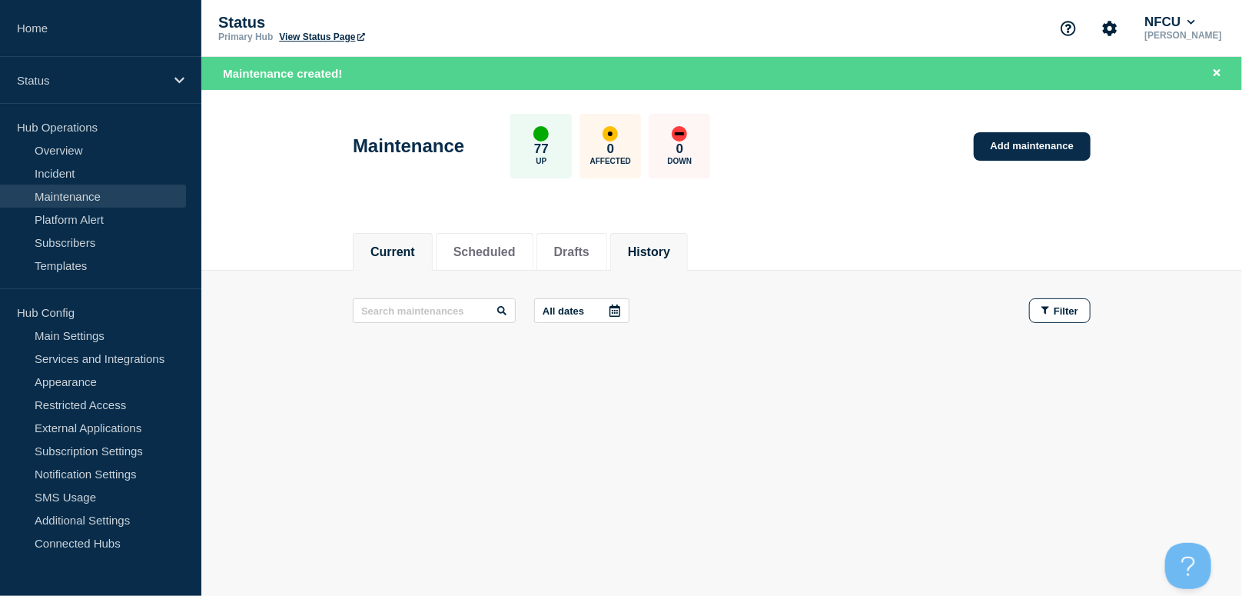
click at [670, 245] on button "History" at bounding box center [649, 252] width 42 height 14
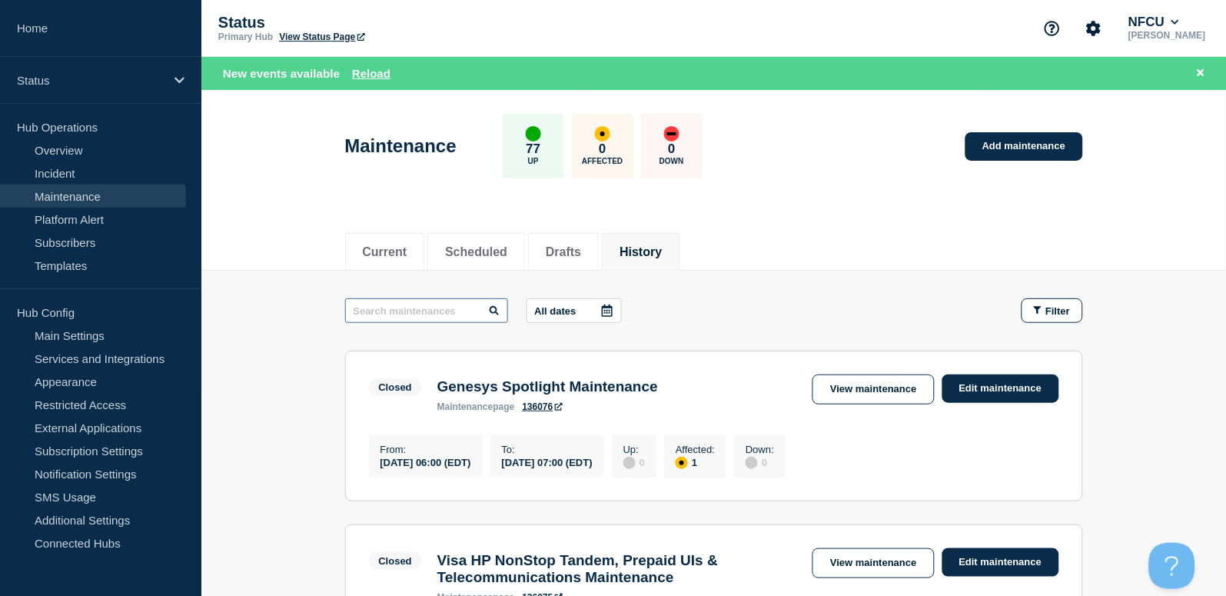
click at [415, 314] on input "text" at bounding box center [426, 310] width 163 height 25
type input "cisco"
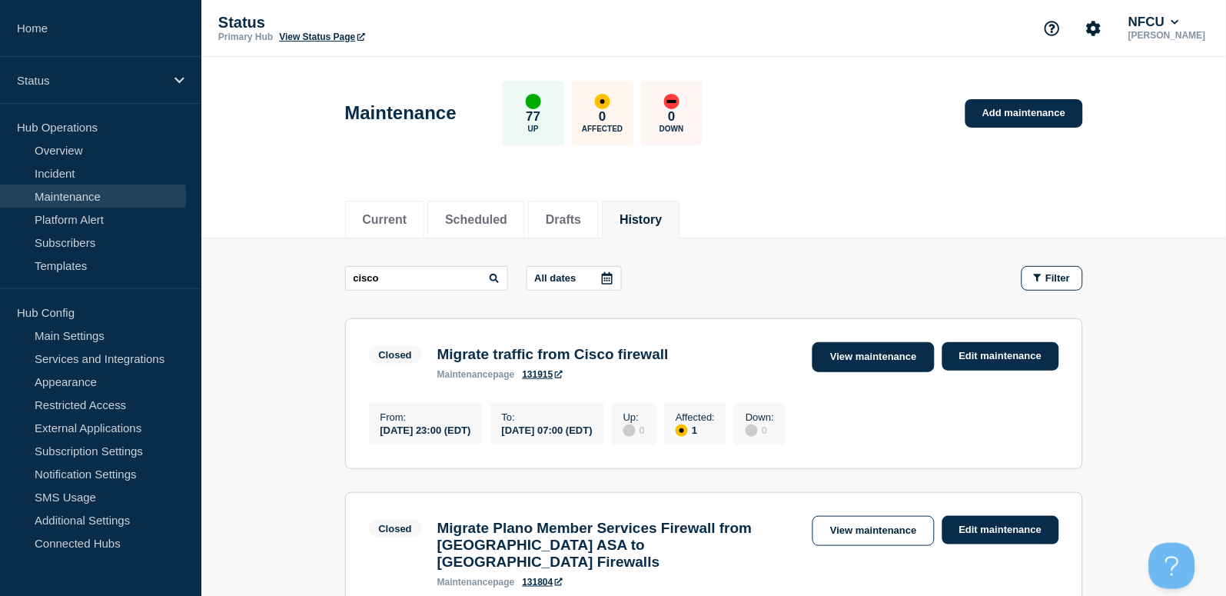
click at [899, 367] on link "View maintenance" at bounding box center [872, 357] width 121 height 30
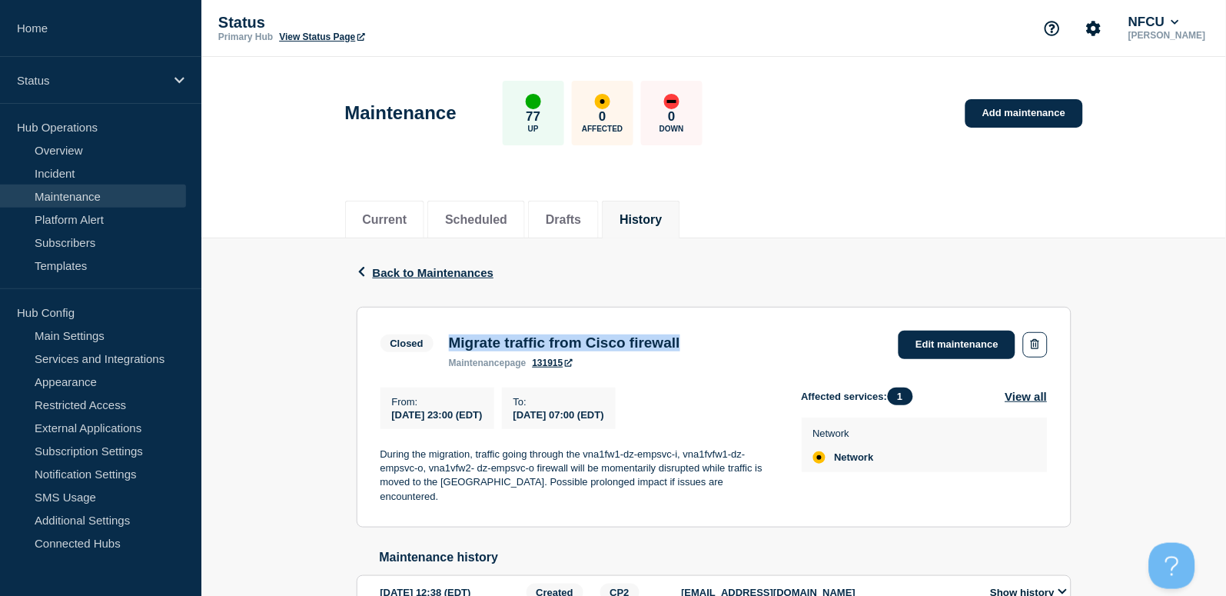
drag, startPoint x: 452, startPoint y: 346, endPoint x: 746, endPoint y: 340, distance: 293.7
click at [746, 340] on div "Closed Migrate traffic from Cisco firewall maintenance page 131915 Edit mainten…" at bounding box center [713, 349] width 667 height 38
copy h3 "Migrate traffic from Cisco firewall"
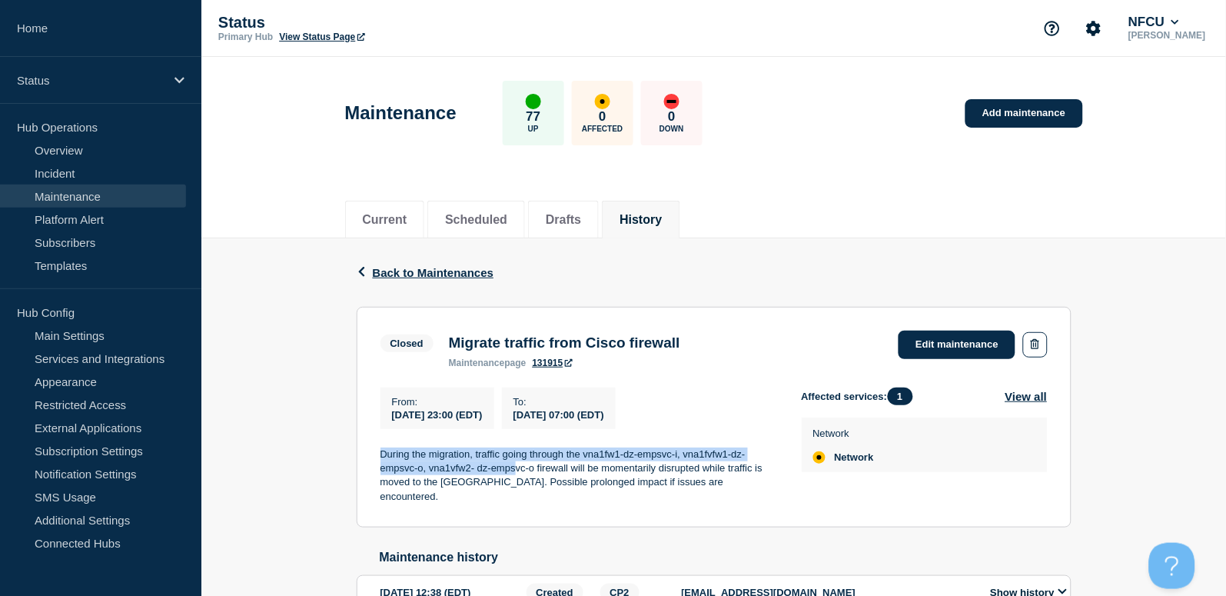
drag, startPoint x: 377, startPoint y: 453, endPoint x: 518, endPoint y: 469, distance: 141.6
click at [518, 469] on section "Closed Migrate traffic from Cisco firewall maintenance page 131915 Edit mainten…" at bounding box center [714, 417] width 715 height 221
click at [1010, 114] on link "Add maintenance" at bounding box center [1023, 113] width 117 height 28
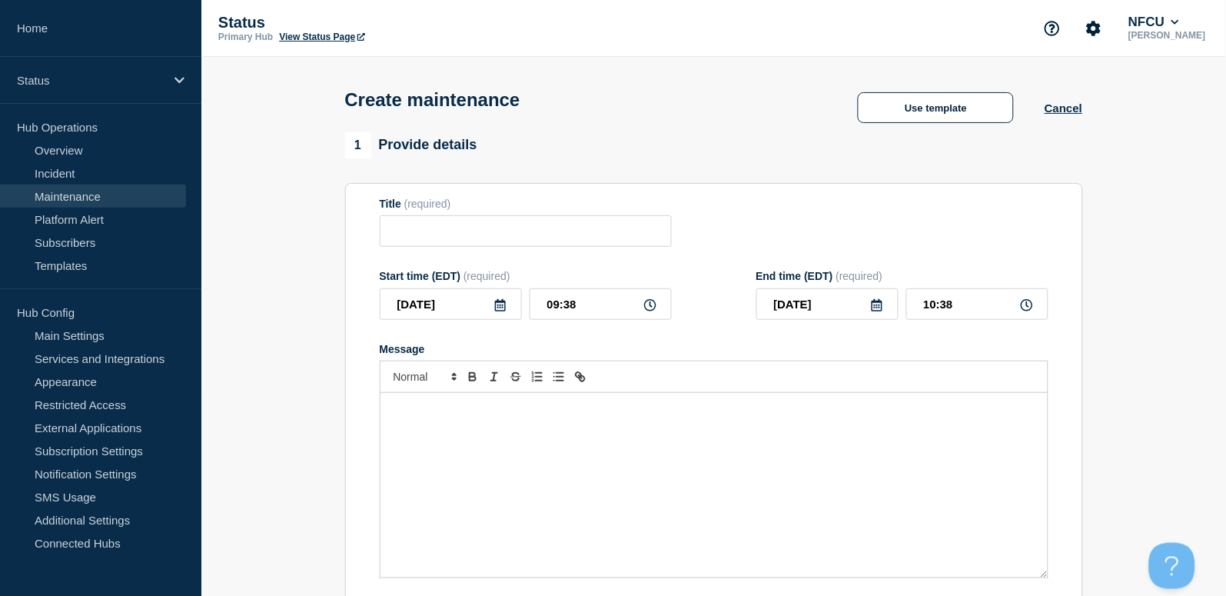
checkbox input "true"
click at [447, 225] on input "Title" at bounding box center [526, 231] width 292 height 32
paste input "Statistical Analysis System (SAS) Maintenance"
type input "Statistical Analysis System (SAS) Maintenance"
click at [418, 434] on div "Message" at bounding box center [713, 485] width 667 height 184
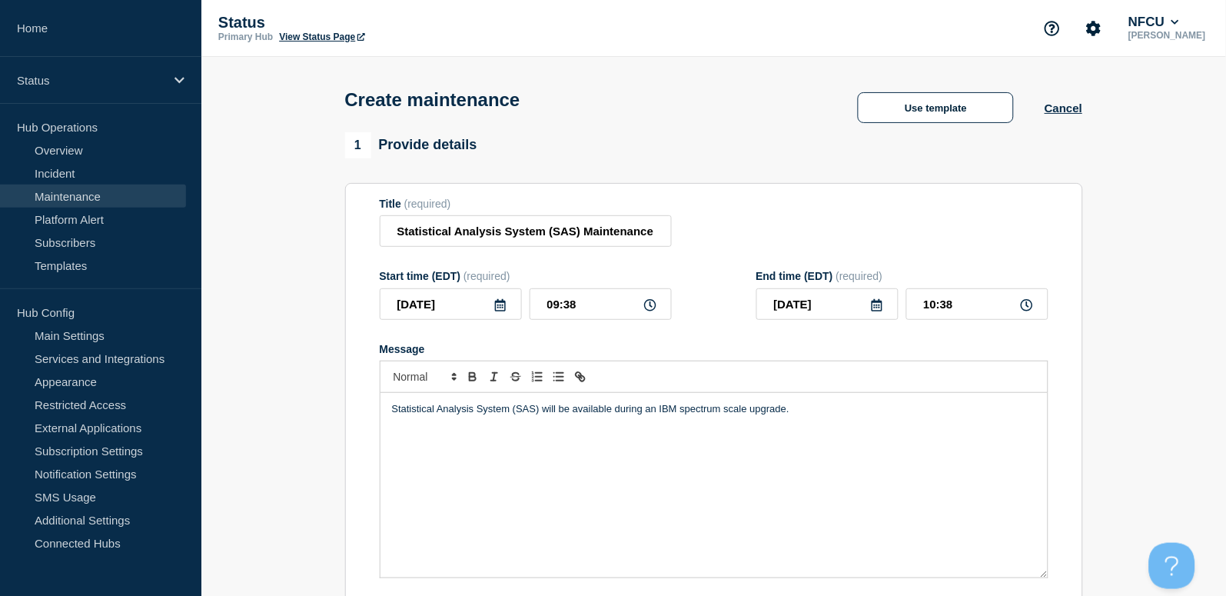
click at [811, 410] on p "Statistical Analysis System (SAS) will be available during an IBM spectrum scal…" at bounding box center [714, 409] width 644 height 14
drag, startPoint x: 842, startPoint y: 419, endPoint x: 573, endPoint y: 410, distance: 269.1
click at [573, 410] on div "Statistical Analysis System (SAS) will be available during an IBM spectrum scal…" at bounding box center [713, 485] width 667 height 184
drag, startPoint x: 594, startPoint y: 409, endPoint x: 540, endPoint y: 402, distance: 55.0
click at [540, 402] on div "Statistical Analysis System (SAS) will be SAS application will be unavailable f…" at bounding box center [713, 485] width 667 height 184
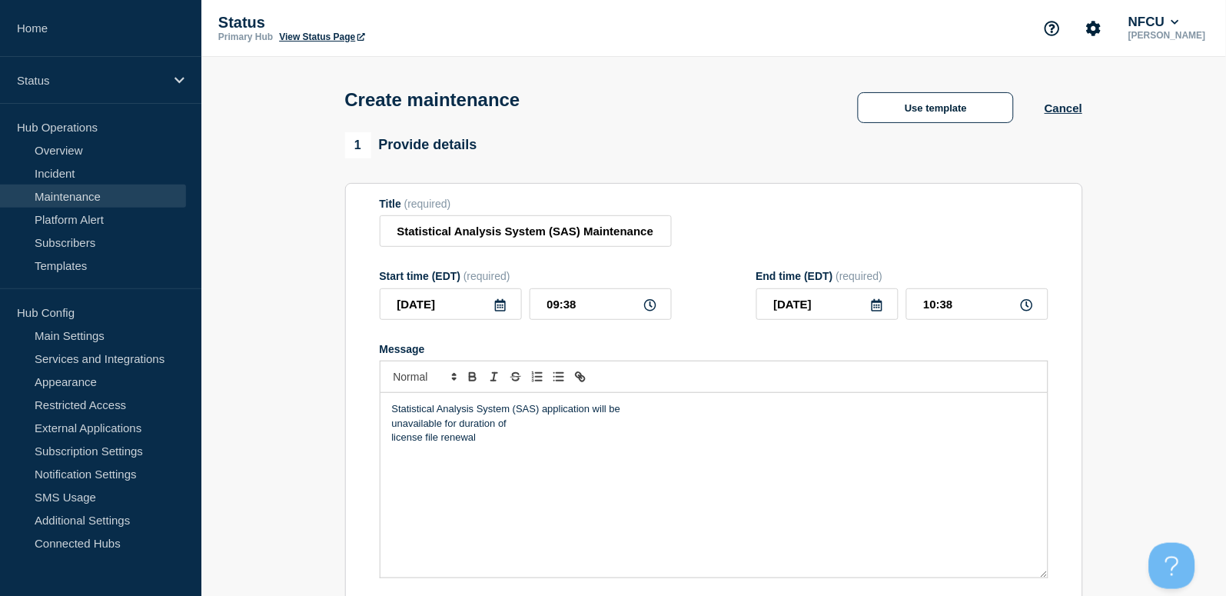
click at [388, 422] on div "Statistical Analysis System (SAS) application will be unavailable for duration …" at bounding box center [713, 485] width 667 height 184
click at [387, 426] on div "Statistical Analysis System (SAS) application will be unavailable for duration …" at bounding box center [713, 485] width 667 height 184
click at [918, 413] on p "Statistical Analysis System (SAS) application will be unavailable for duration …" at bounding box center [714, 409] width 644 height 14
click at [501, 308] on icon at bounding box center [500, 305] width 12 height 12
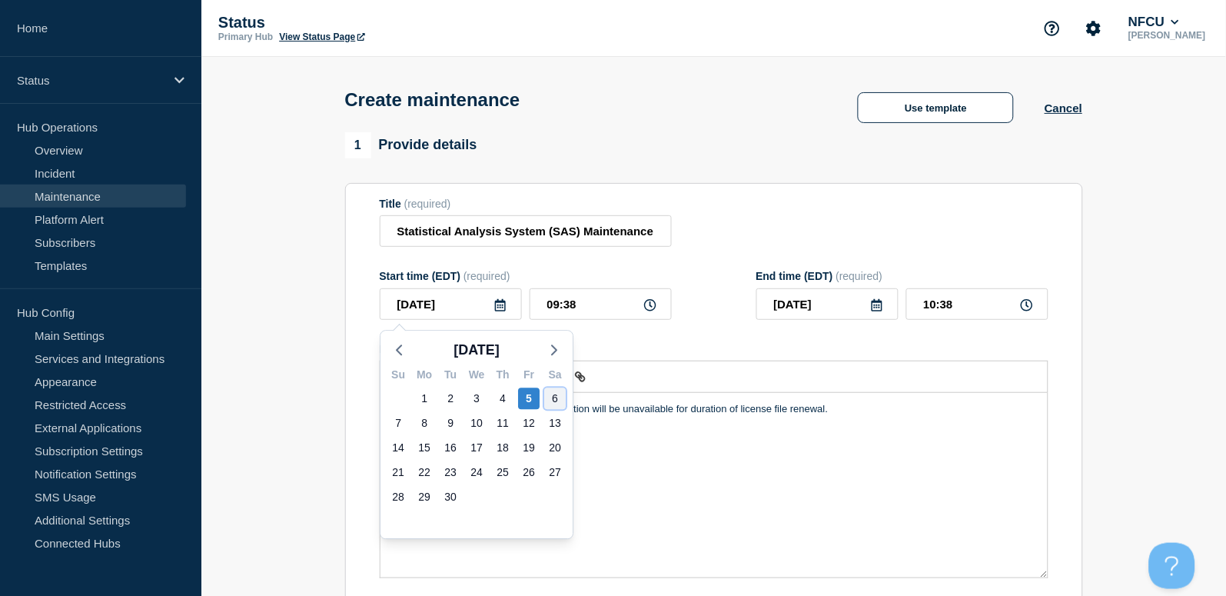
click at [553, 399] on div "6" at bounding box center [555, 398] width 22 height 22
type input "2025-09-06"
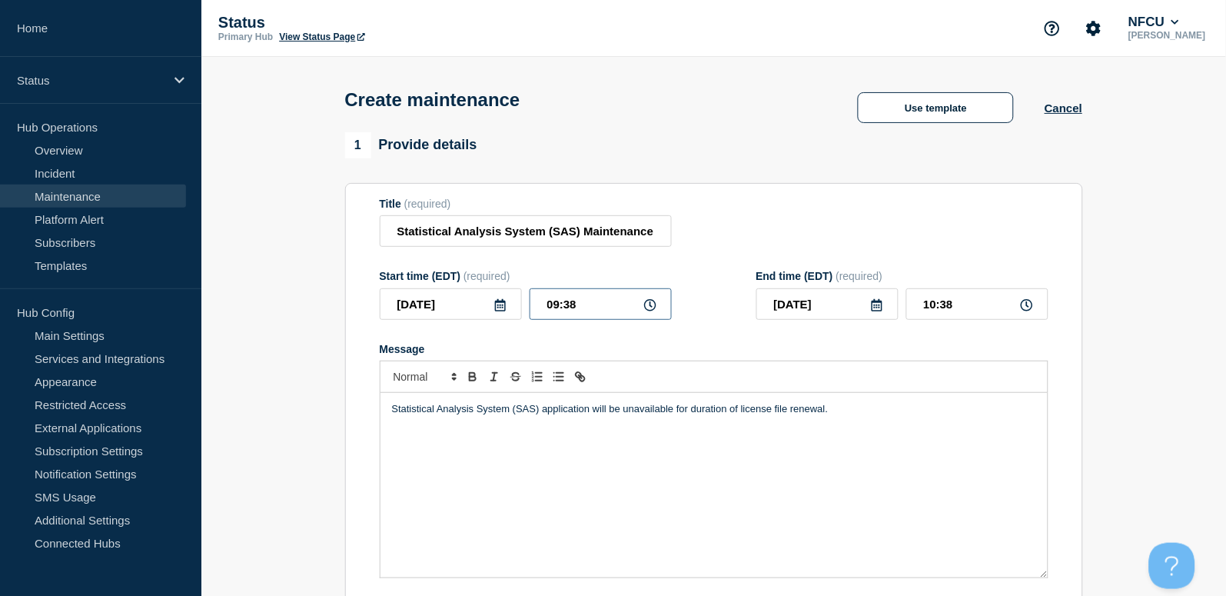
click at [596, 301] on input "09:38" at bounding box center [601, 304] width 142 height 32
drag, startPoint x: 615, startPoint y: 301, endPoint x: 484, endPoint y: 292, distance: 131.0
click at [486, 291] on div "2025-09-06 09:38" at bounding box center [526, 304] width 292 height 32
type input "23:00"
type input "2025-09-07"
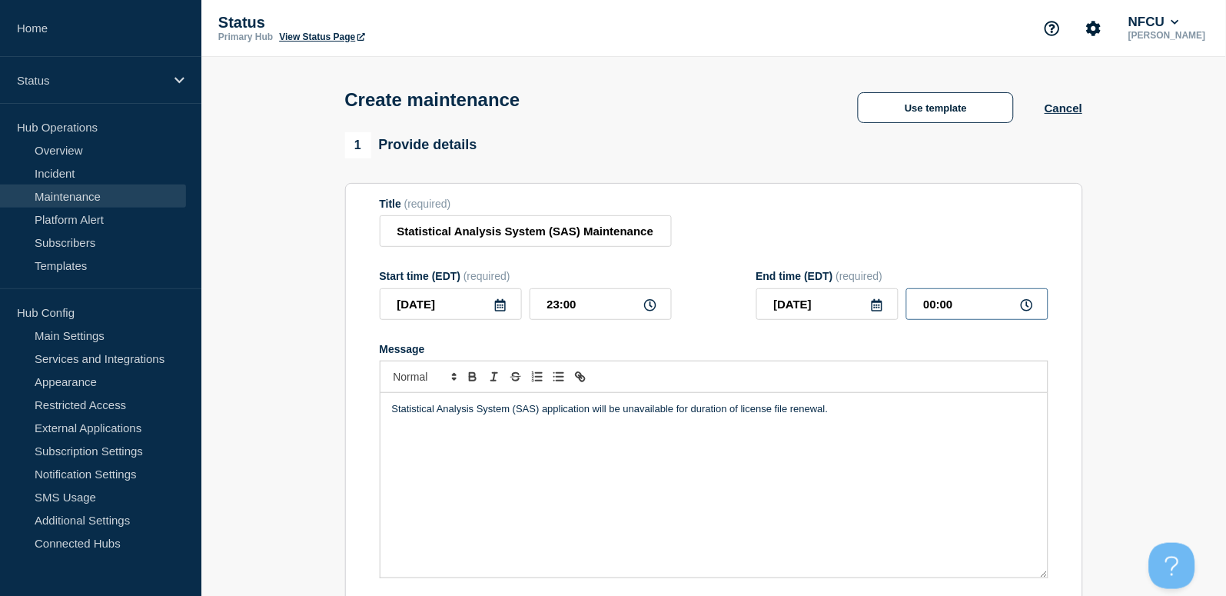
drag, startPoint x: 979, startPoint y: 304, endPoint x: 865, endPoint y: 274, distance: 118.2
click at [862, 278] on div "End time (EDT) (required) 2025-09-07 00:00" at bounding box center [902, 295] width 292 height 50
type input "01:00"
click at [885, 214] on div "Title (required) Statistical Analysis System (SAS) Maintenance" at bounding box center [714, 223] width 669 height 50
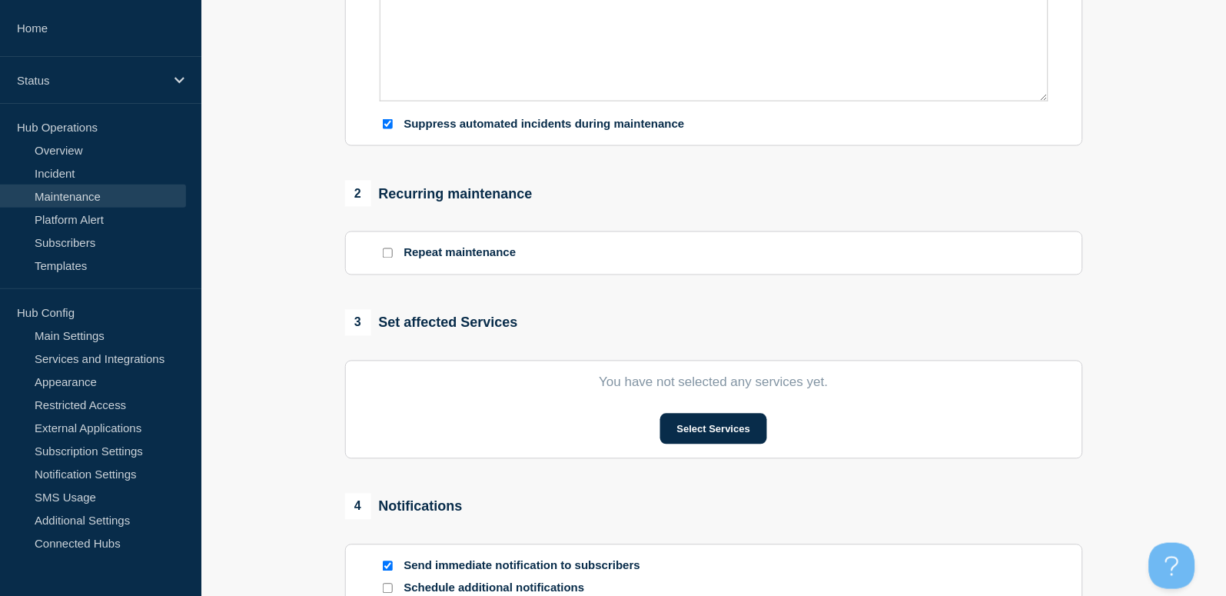
scroll to position [615, 0]
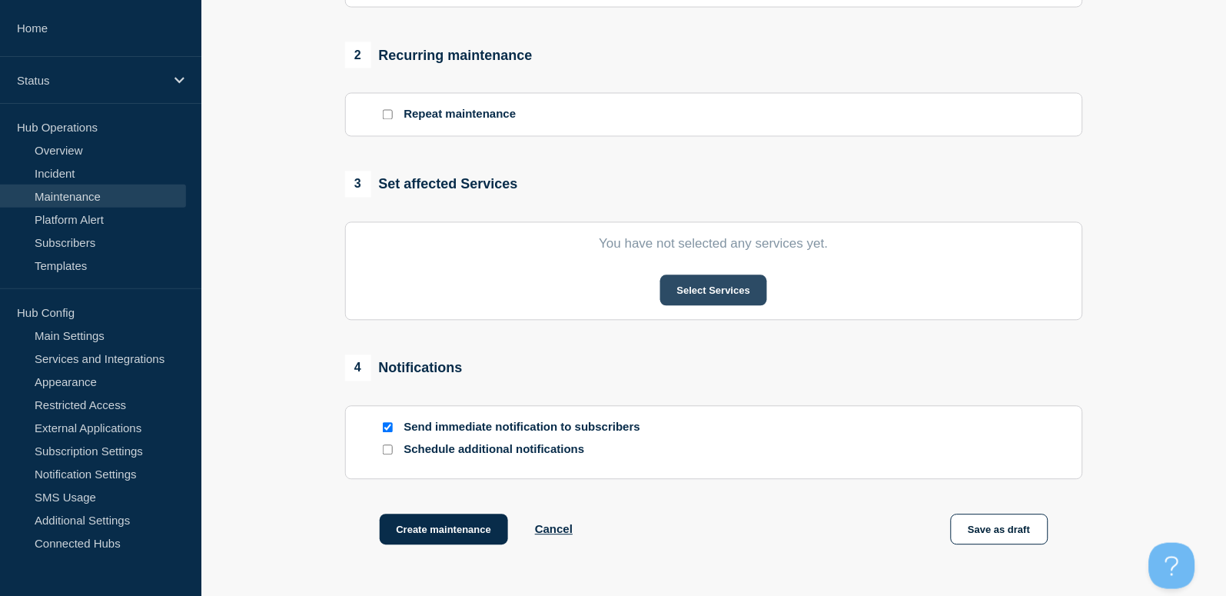
click at [689, 289] on button "Select Services" at bounding box center [713, 290] width 107 height 31
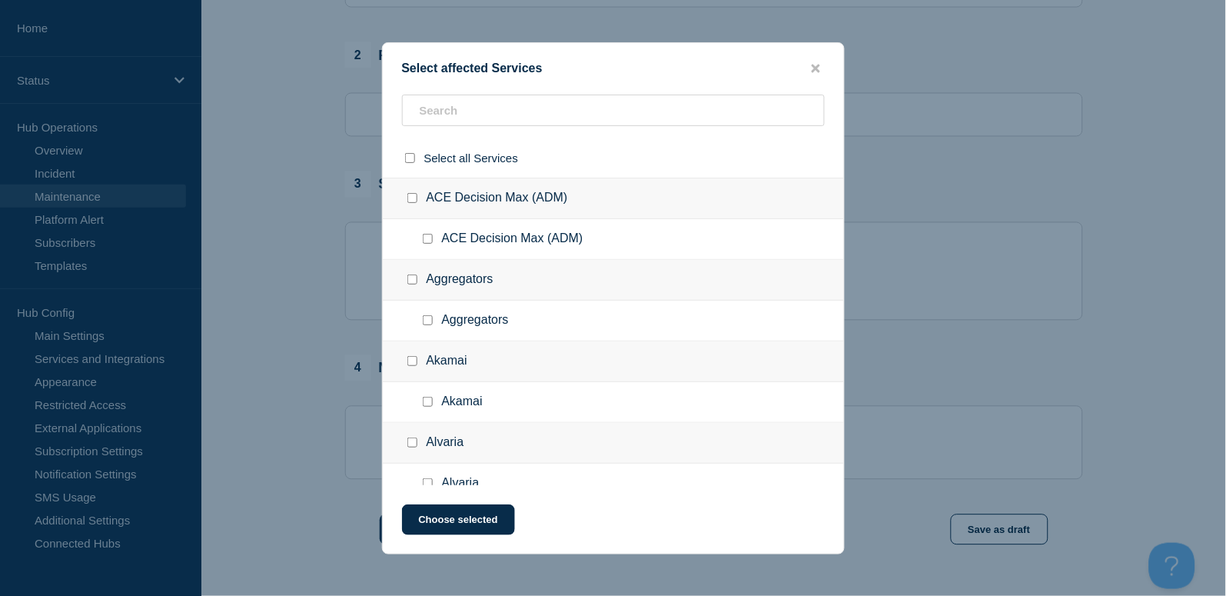
click at [416, 95] on div at bounding box center [613, 111] width 423 height 32
click at [421, 99] on input "text" at bounding box center [613, 111] width 423 height 32
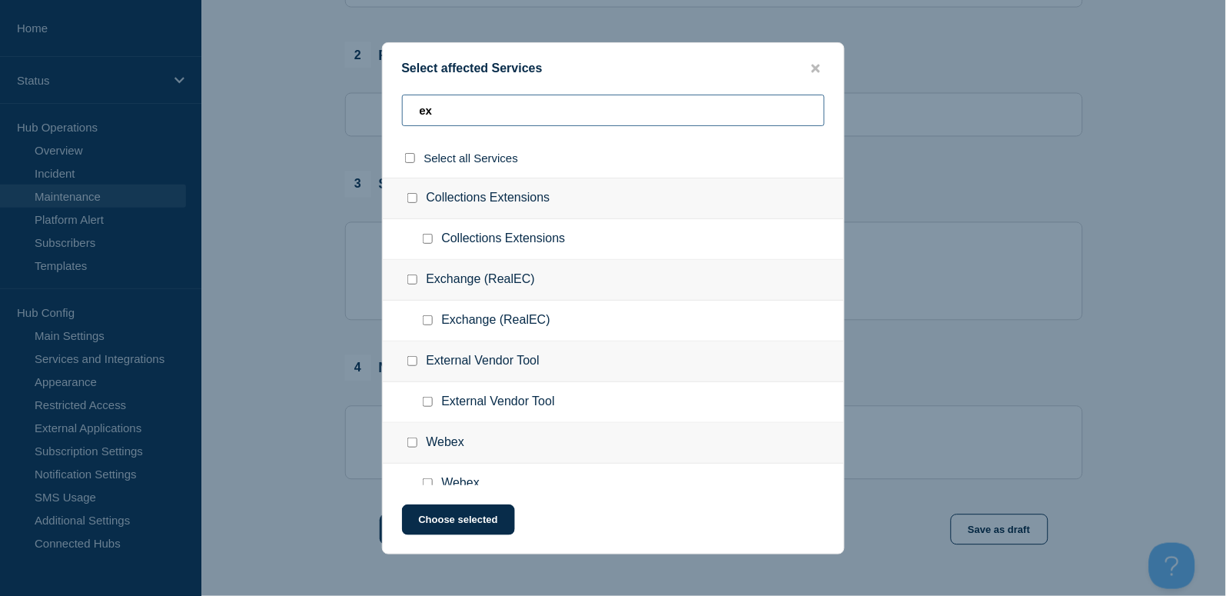
type input "ex"
click at [420, 402] on div at bounding box center [431, 401] width 22 height 15
click at [427, 404] on input "External Vendor Tool checkbox" at bounding box center [428, 402] width 10 height 10
checkbox input "true"
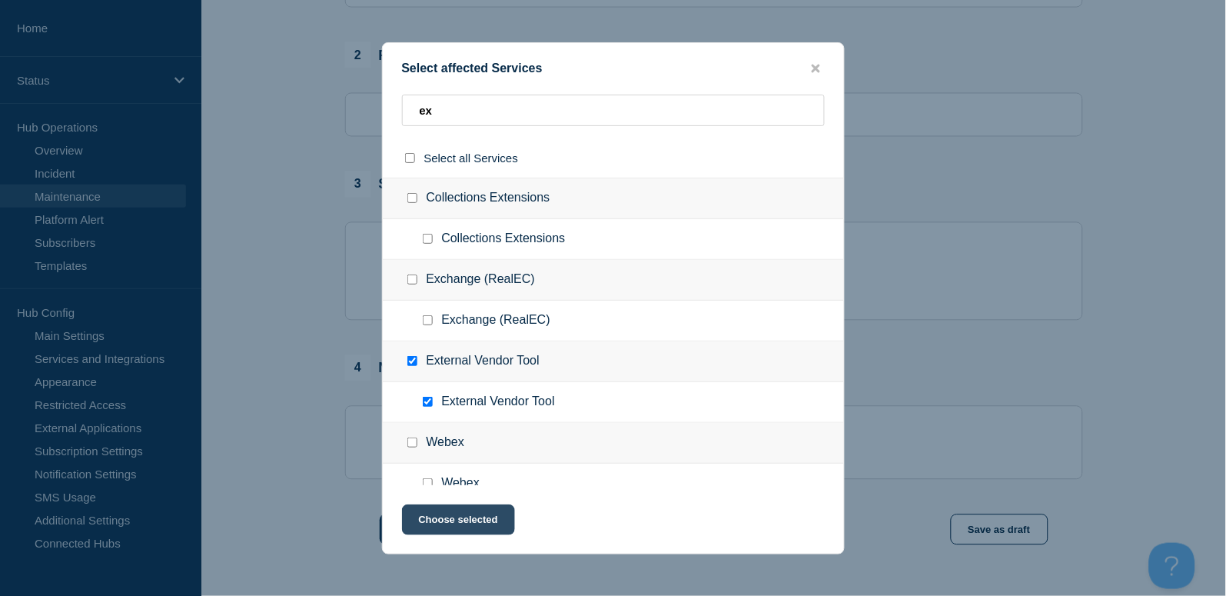
click at [483, 522] on button "Choose selected" at bounding box center [458, 519] width 113 height 31
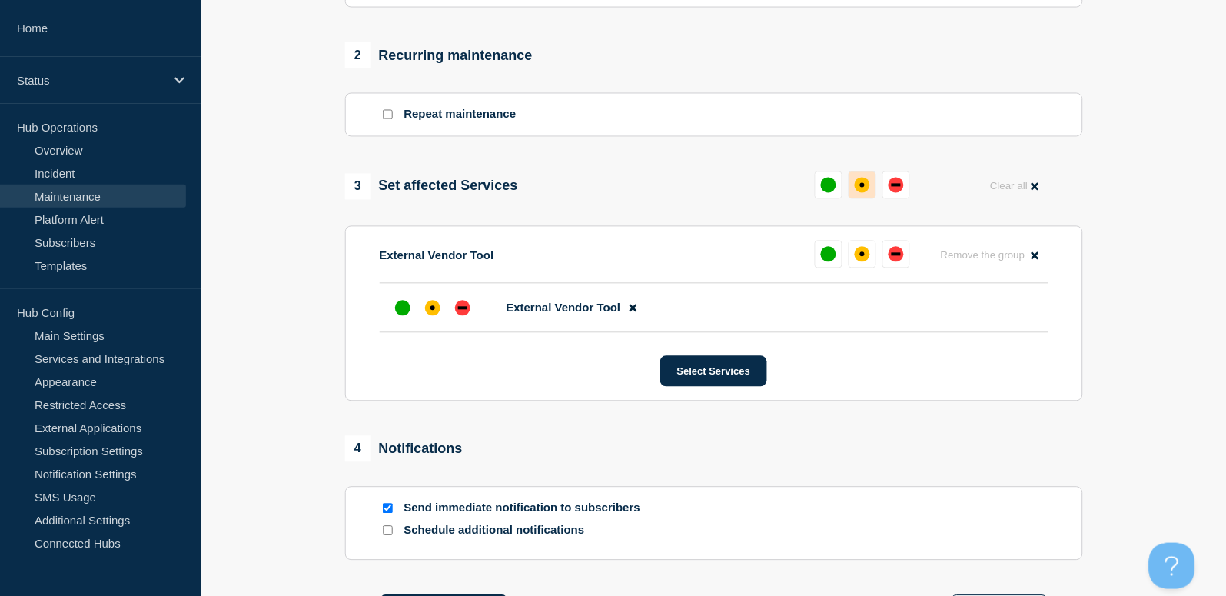
click at [850, 181] on button at bounding box center [863, 185] width 28 height 28
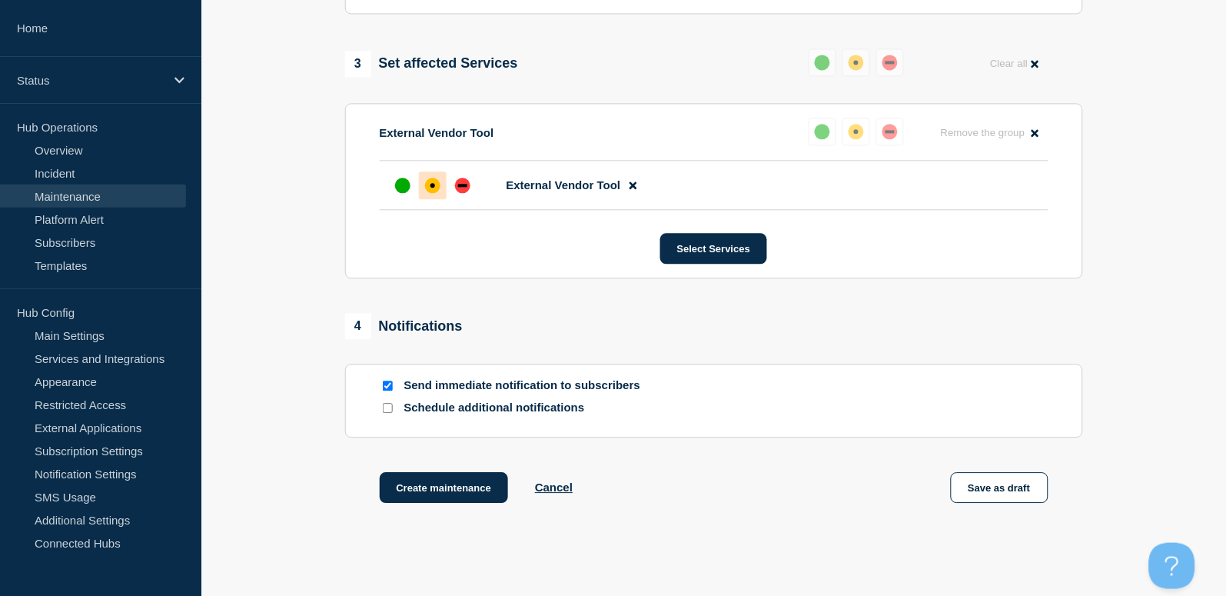
scroll to position [819, 0]
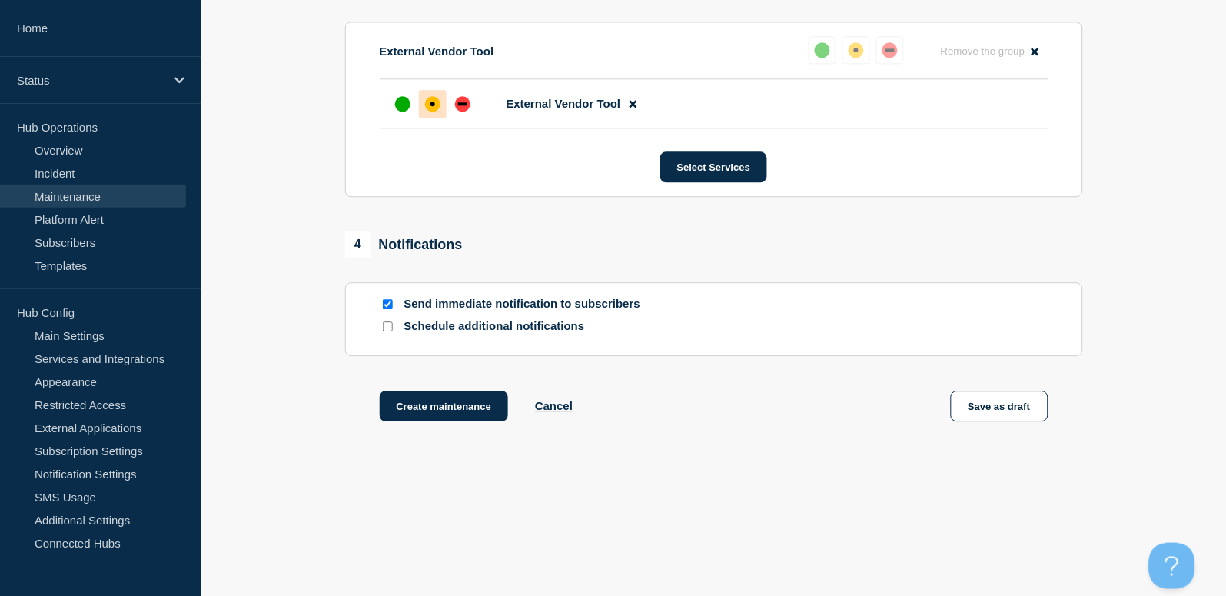
click at [387, 307] on input "Send immediate notification to subscribers" at bounding box center [388, 304] width 10 height 10
checkbox input "false"
click at [445, 414] on button "Create maintenance" at bounding box center [444, 405] width 129 height 31
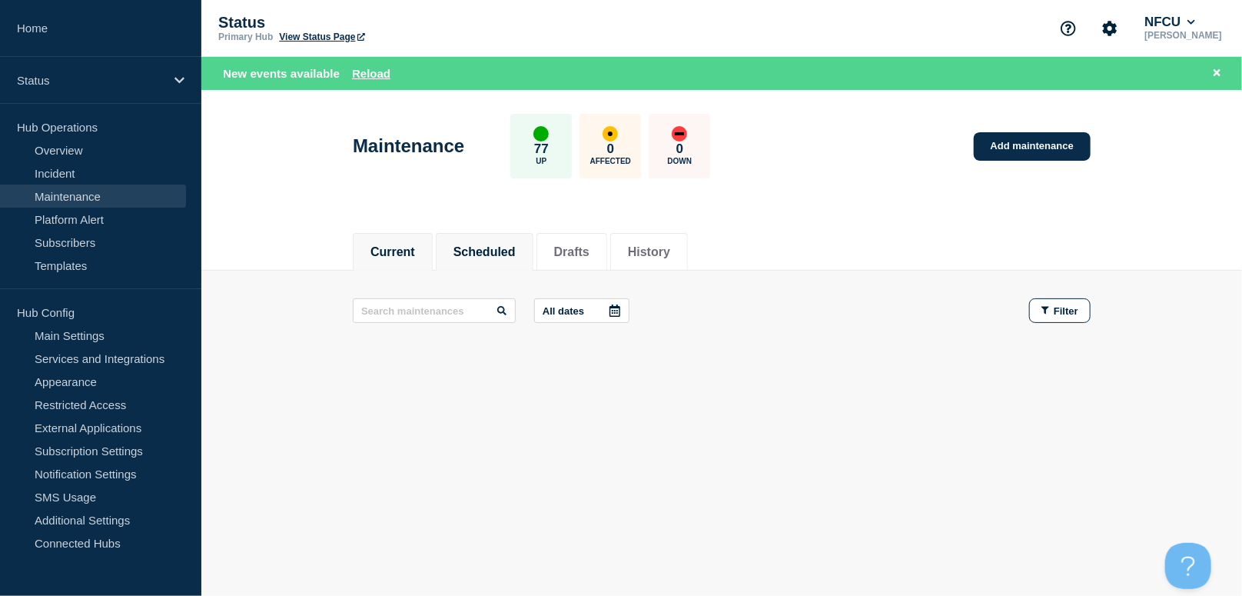
click at [505, 256] on button "Scheduled" at bounding box center [484, 252] width 62 height 14
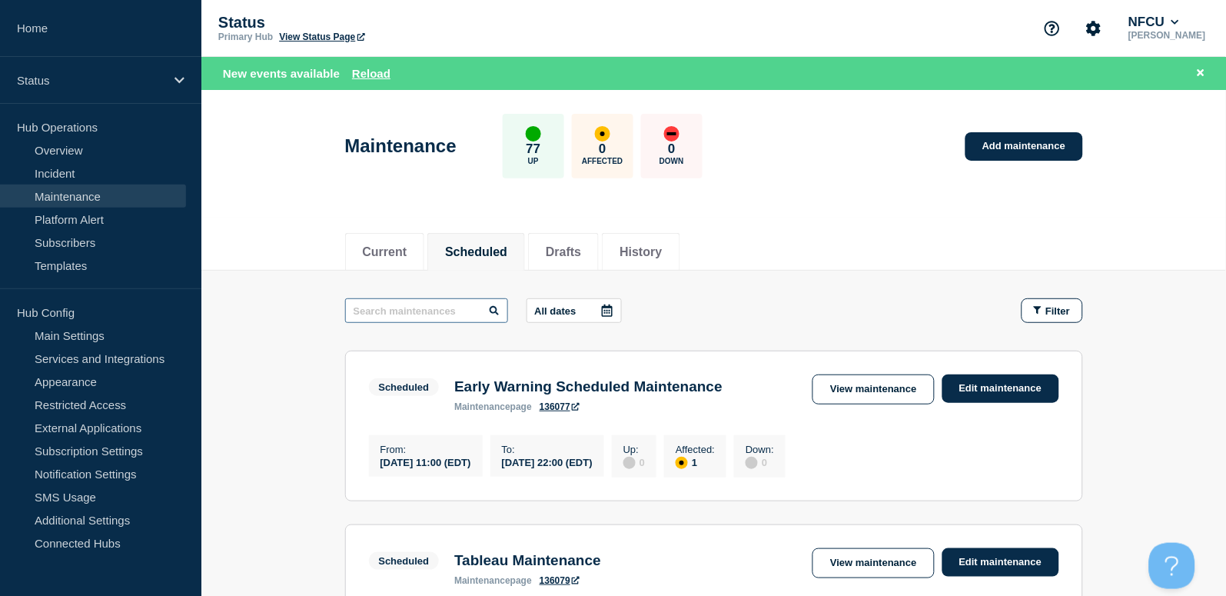
click at [447, 311] on input "text" at bounding box center [426, 310] width 163 height 25
type input "cisco"
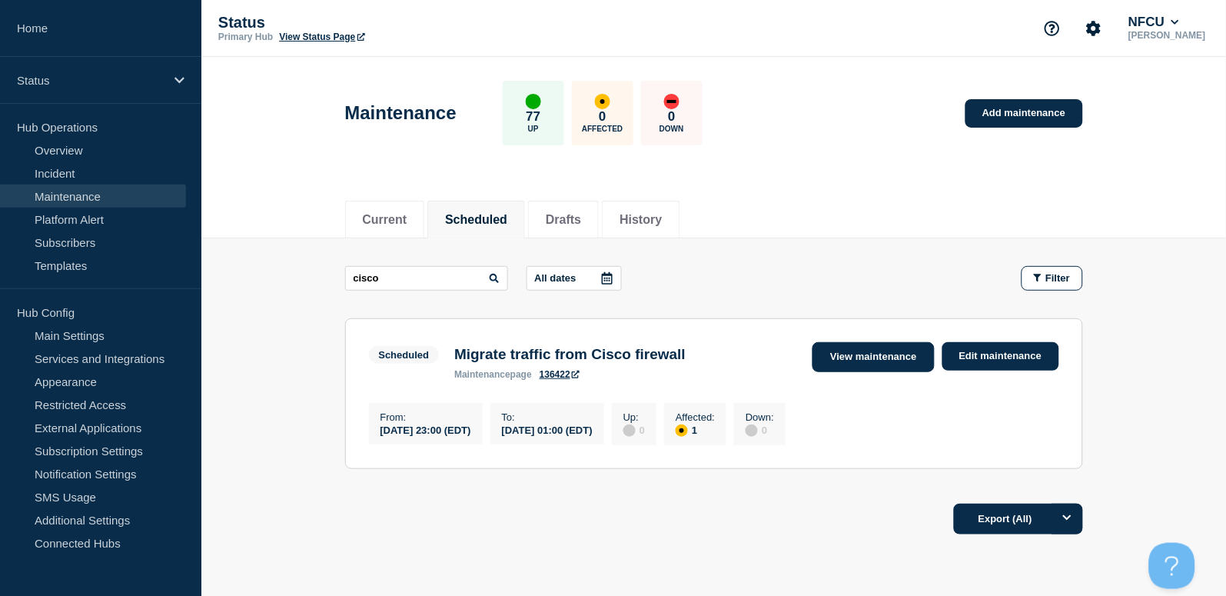
click at [850, 365] on link "View maintenance" at bounding box center [872, 357] width 121 height 30
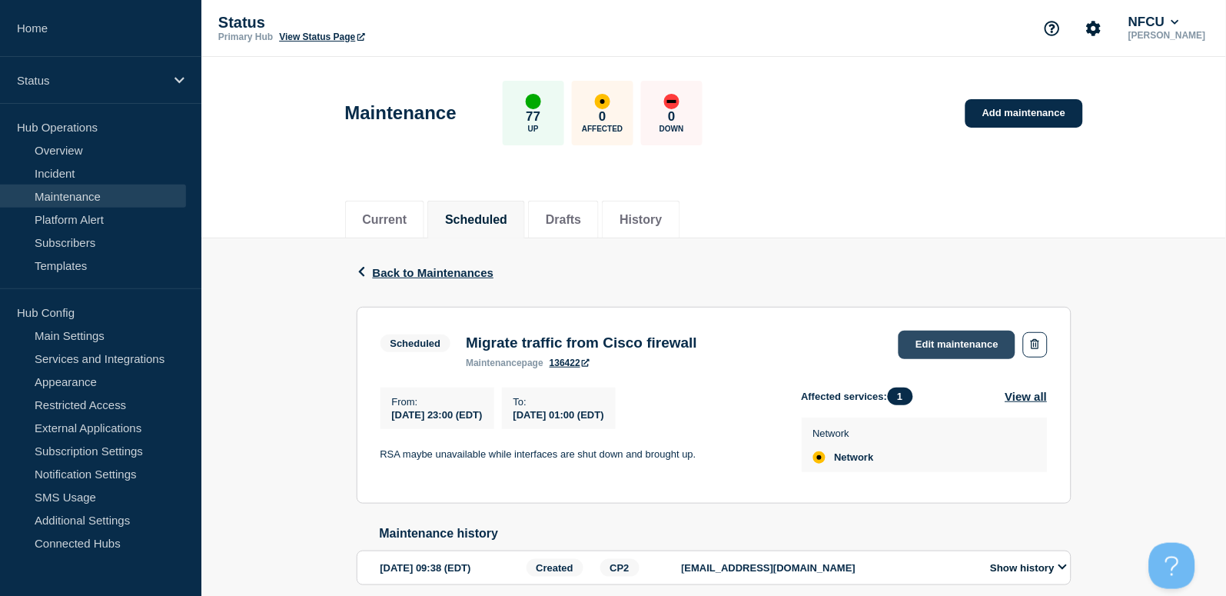
click at [943, 341] on link "Edit maintenance" at bounding box center [956, 344] width 117 height 28
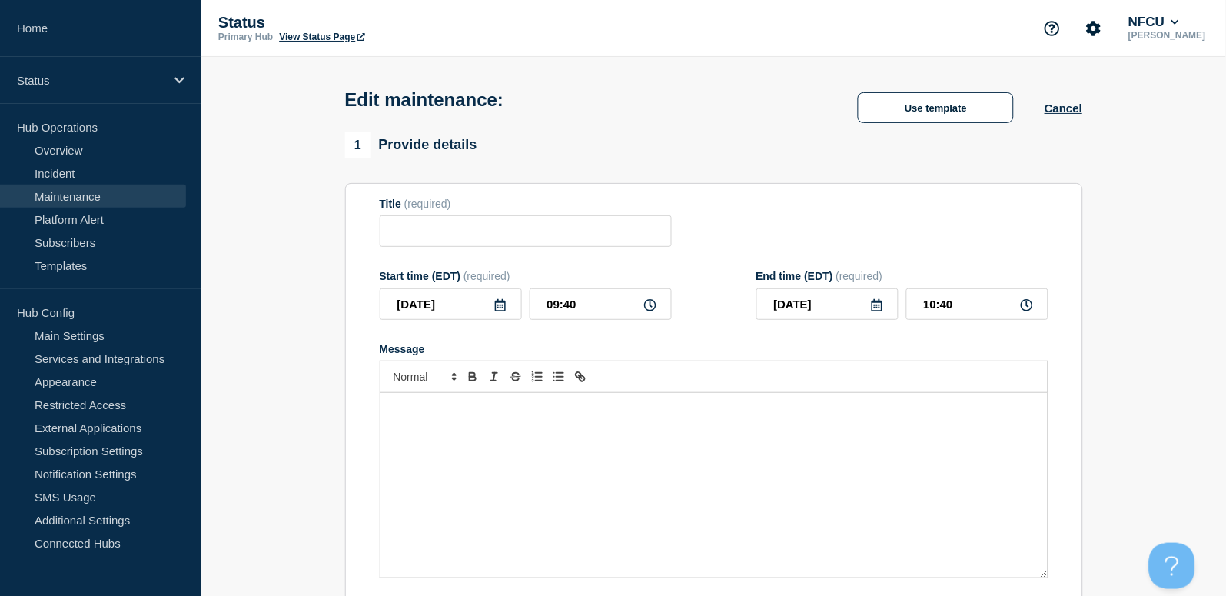
type input "Migrate traffic from Cisco firewall"
type input "2025-09-06"
type input "23:00"
type input "2025-09-07"
type input "01:00"
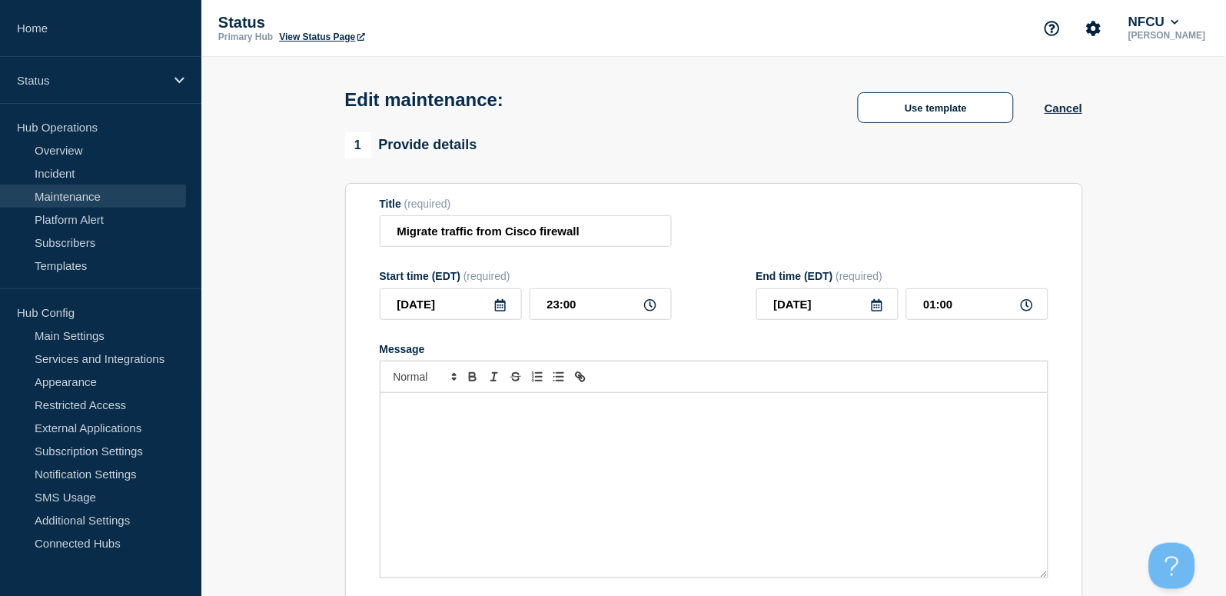
checkbox input "true"
checkbox input "false"
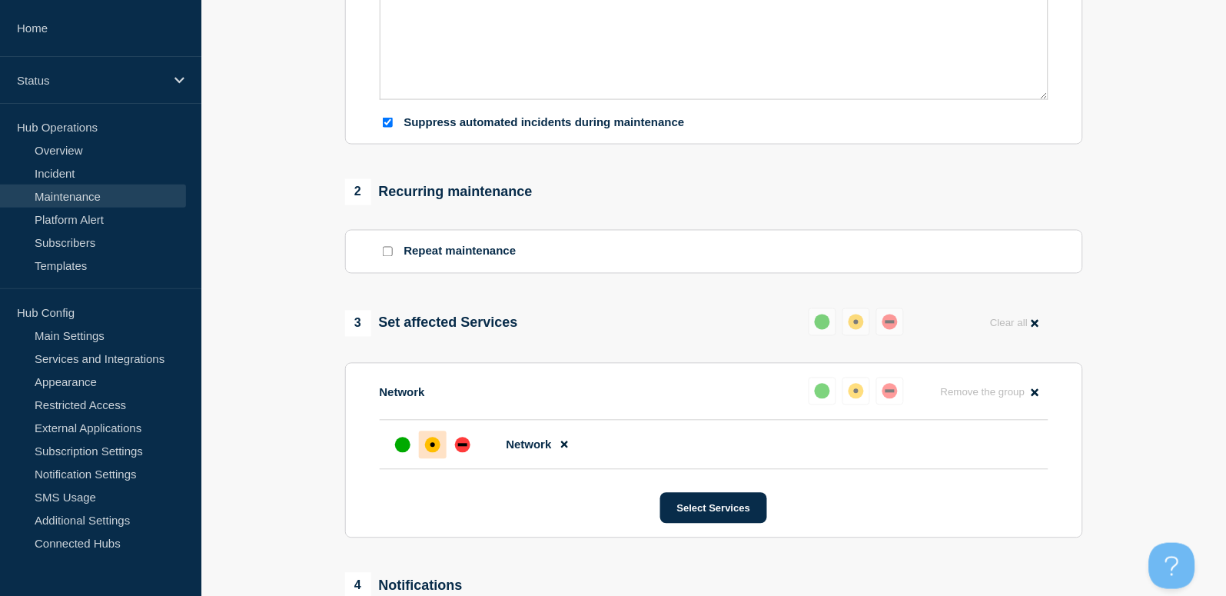
scroll to position [512, 0]
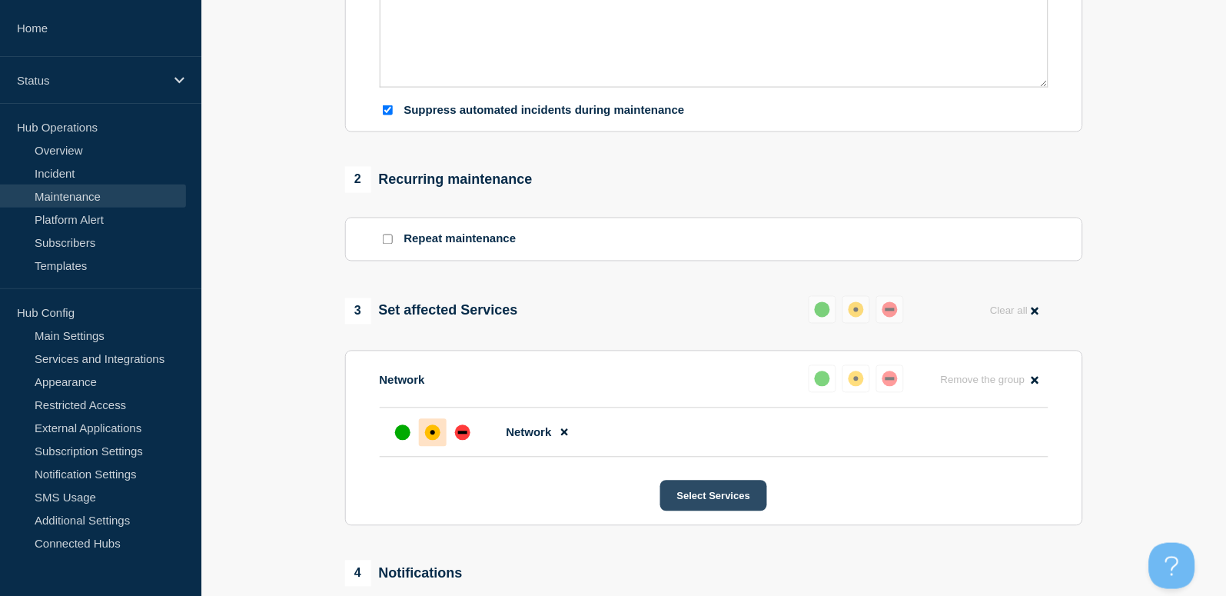
click at [726, 502] on button "Select Services" at bounding box center [713, 495] width 107 height 31
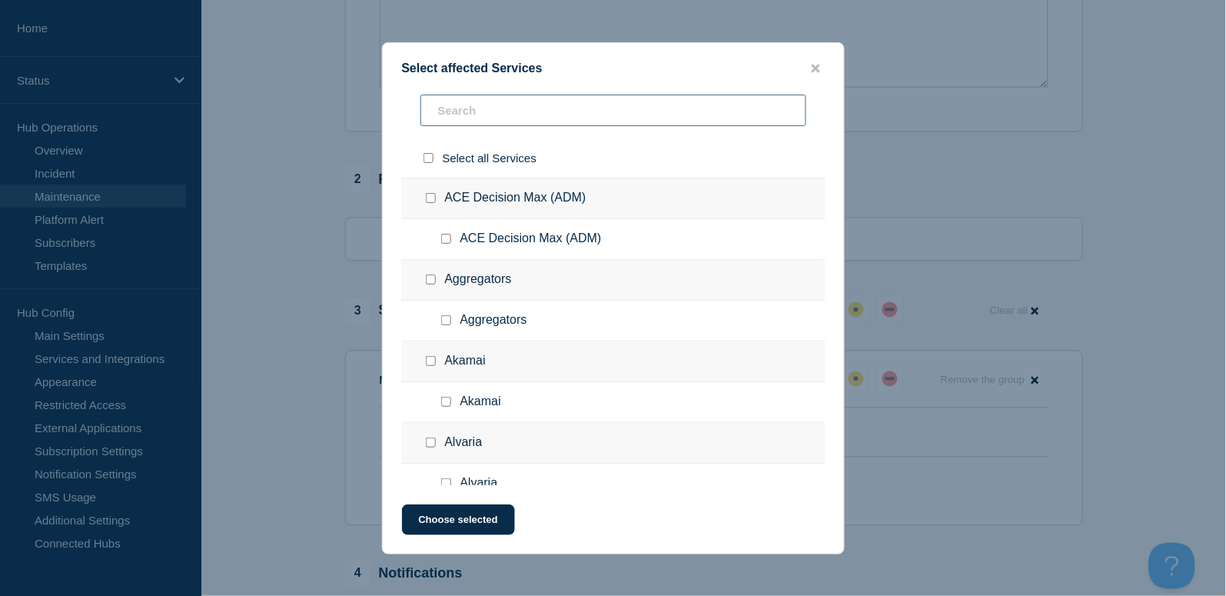
click at [469, 112] on input "text" at bounding box center [613, 111] width 386 height 32
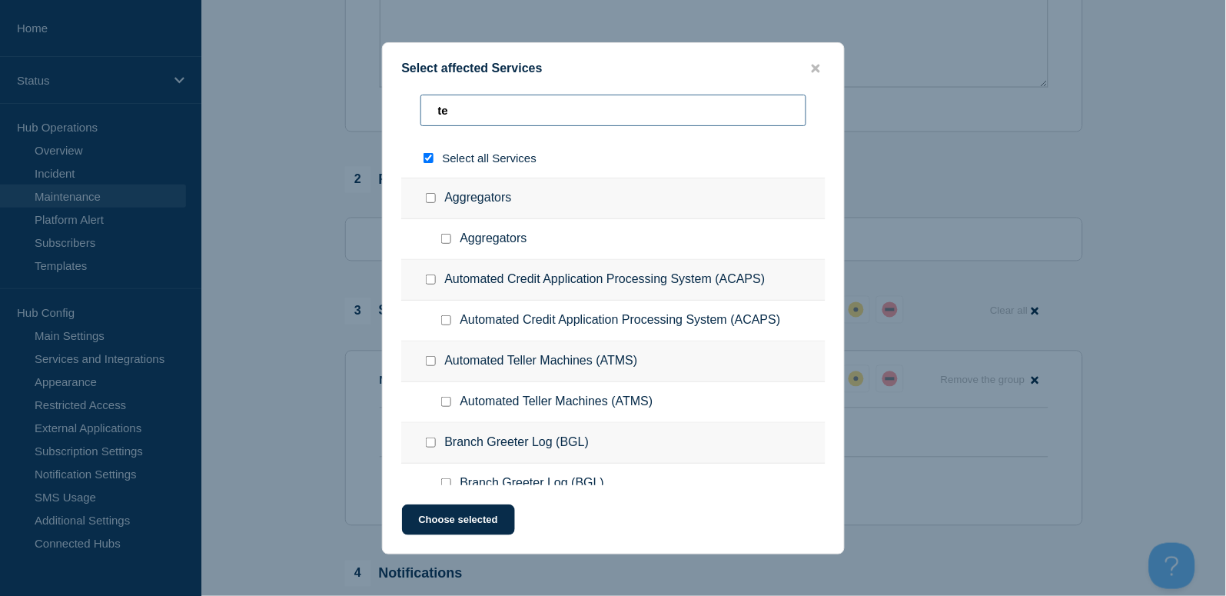
type input "tea"
checkbox input "true"
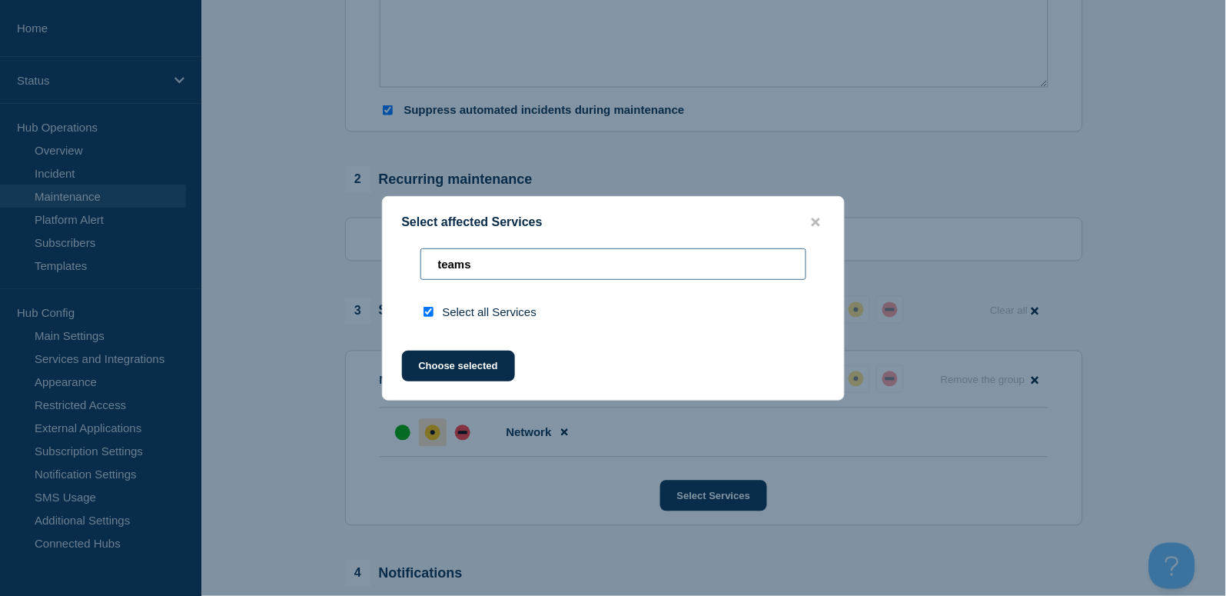
drag, startPoint x: 499, startPoint y: 268, endPoint x: 351, endPoint y: 244, distance: 149.5
click at [354, 245] on div "Select affected Services teams Select all Services Choose selected" at bounding box center [613, 298] width 1226 height 596
type input "w"
checkbox input "false"
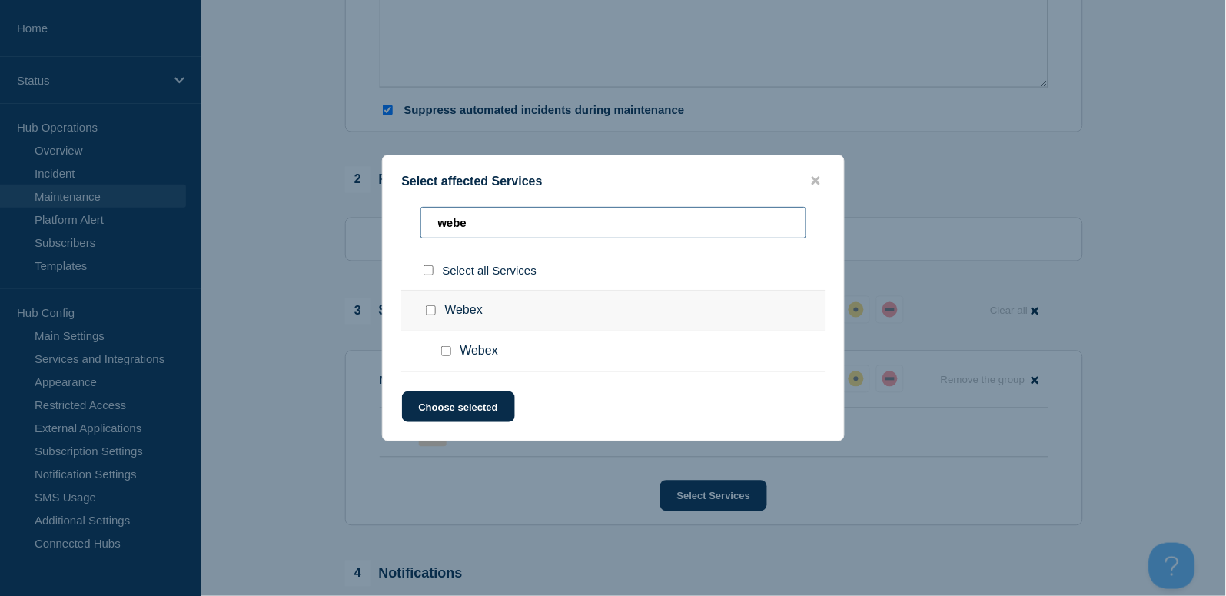
type input "webe"
click at [432, 313] on input "Webex checkbox" at bounding box center [431, 310] width 10 height 10
checkbox input "true"
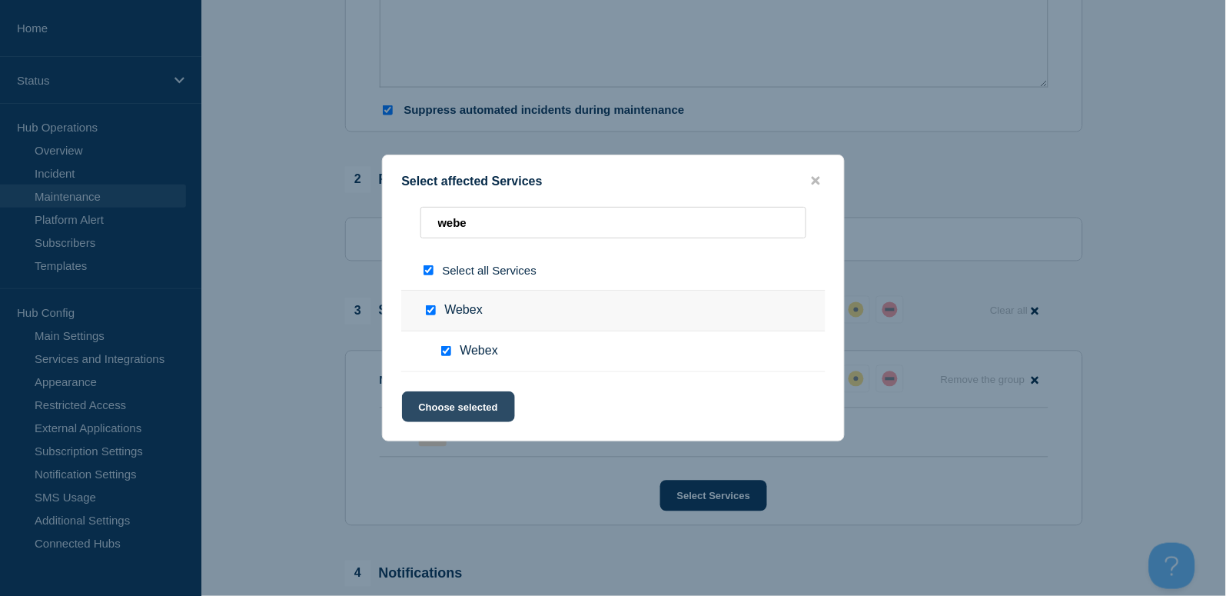
click at [453, 403] on button "Choose selected" at bounding box center [458, 406] width 113 height 31
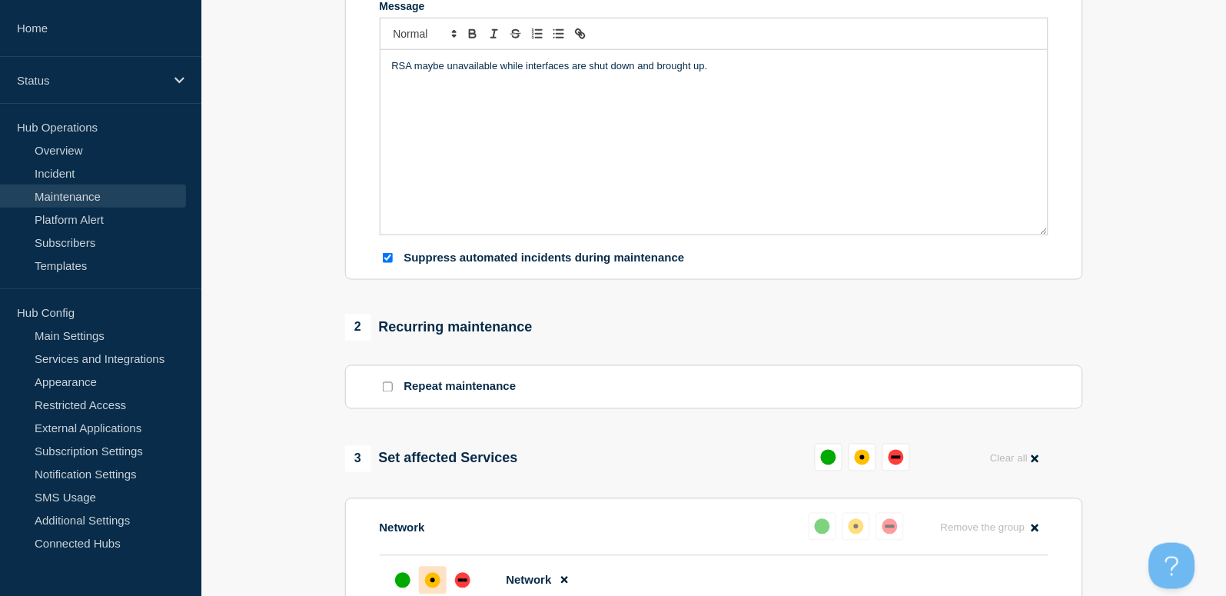
scroll to position [102, 0]
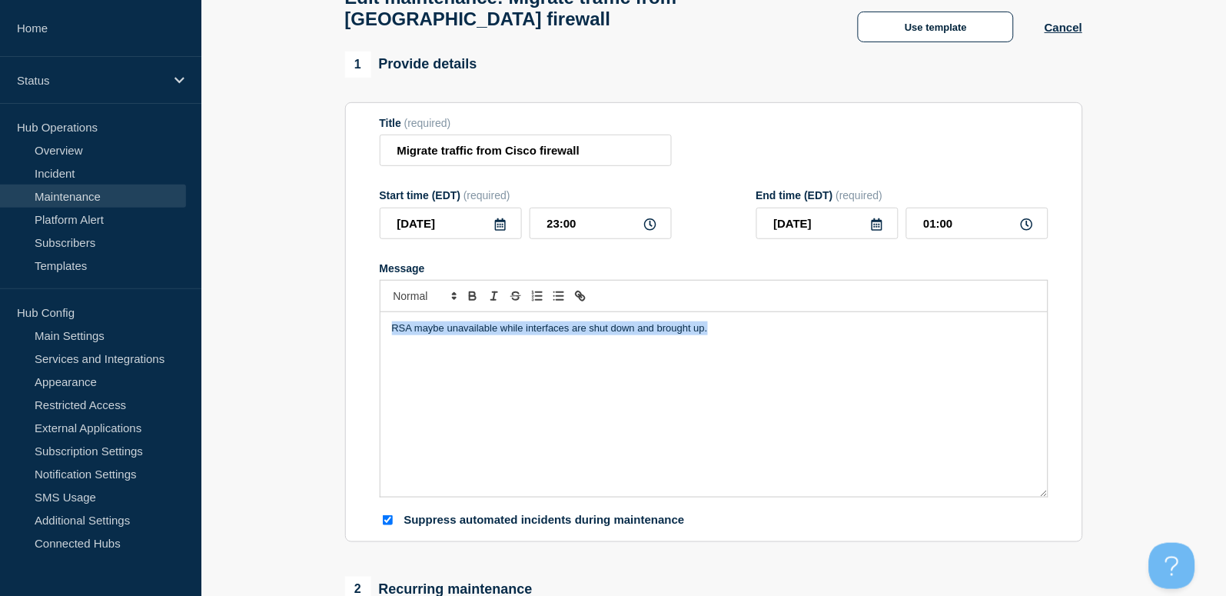
drag, startPoint x: 747, startPoint y: 329, endPoint x: 358, endPoint y: 321, distance: 389.0
click at [361, 321] on section "Title (required) Migrate traffic from Cisco firewall Start time (EDT) (required…" at bounding box center [714, 322] width 738 height 440
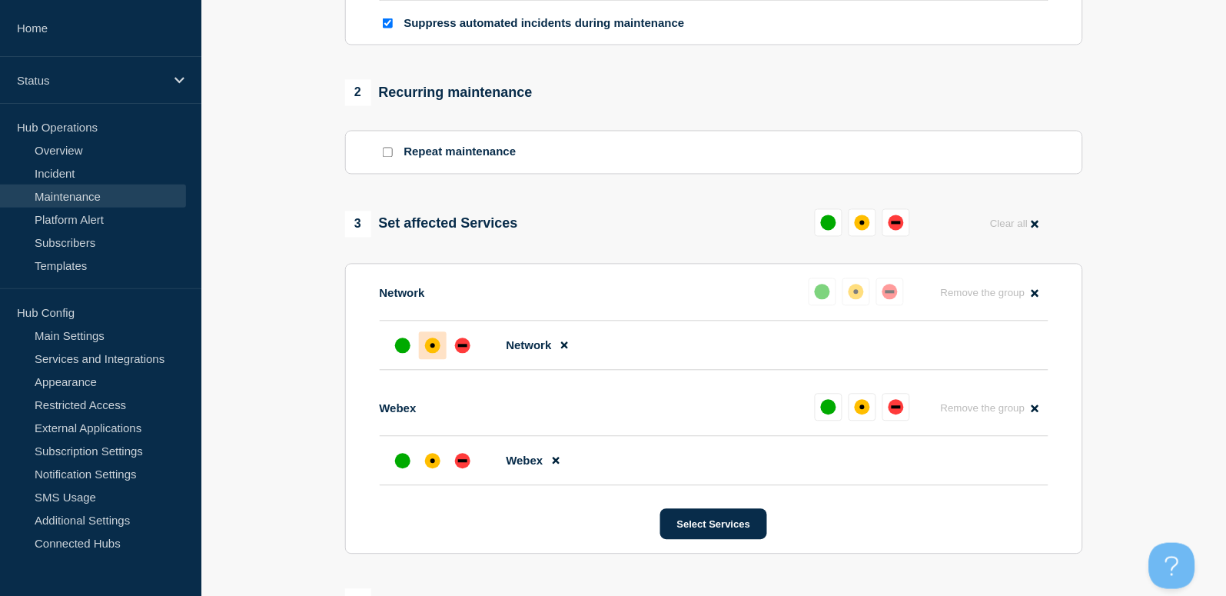
scroll to position [717, 0]
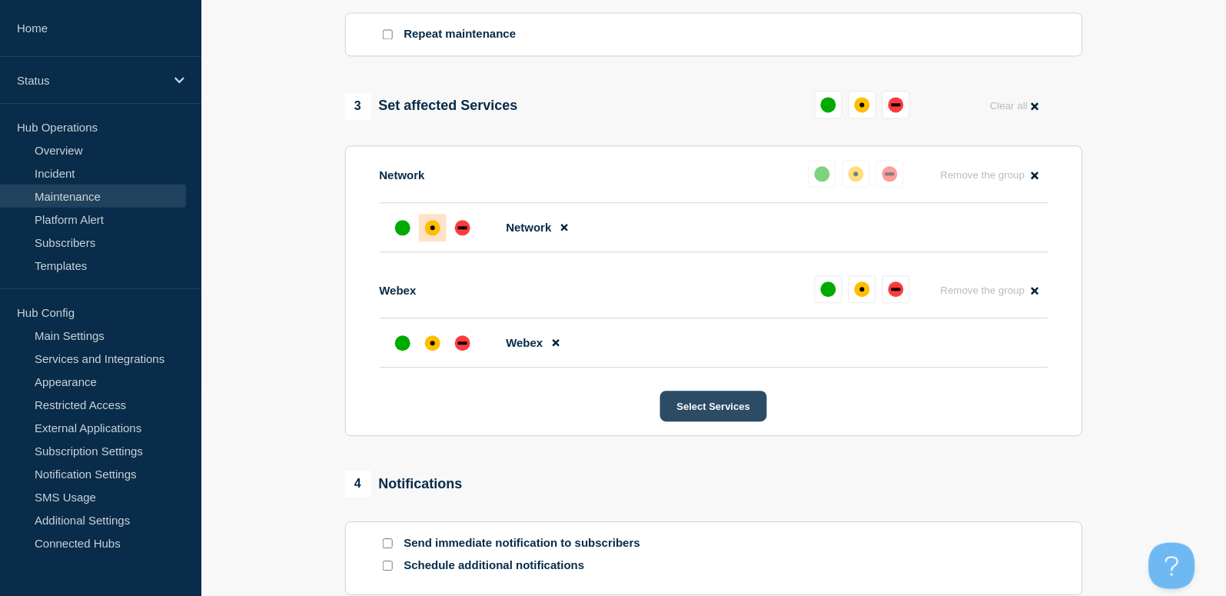
click at [711, 421] on button "Select Services" at bounding box center [713, 405] width 107 height 31
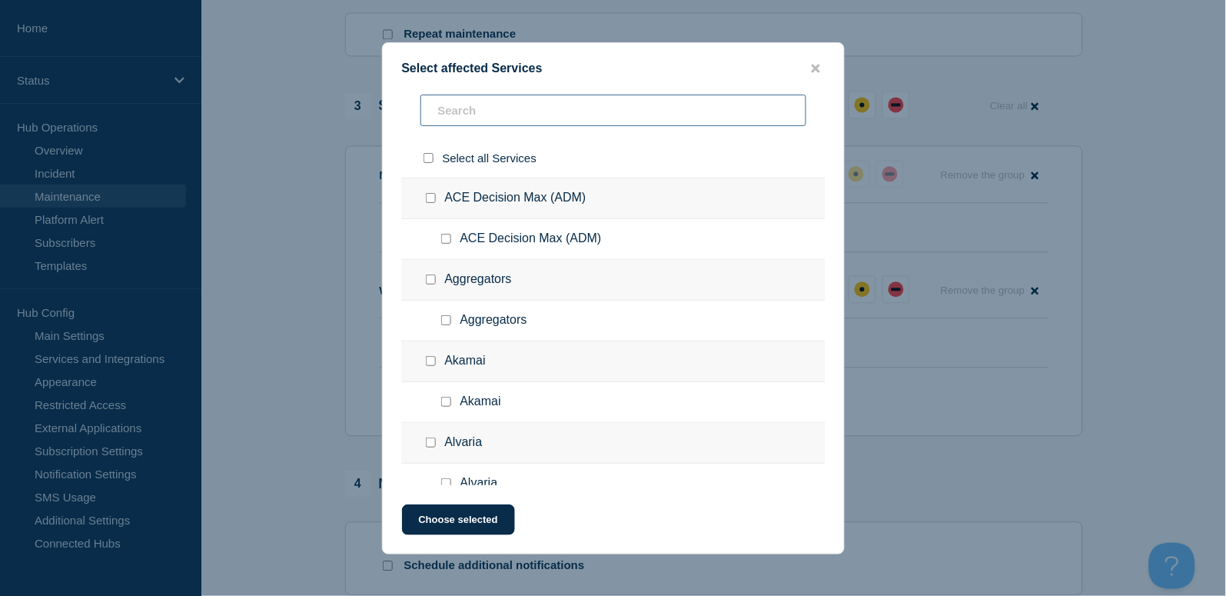
click at [491, 107] on input "text" at bounding box center [613, 111] width 386 height 32
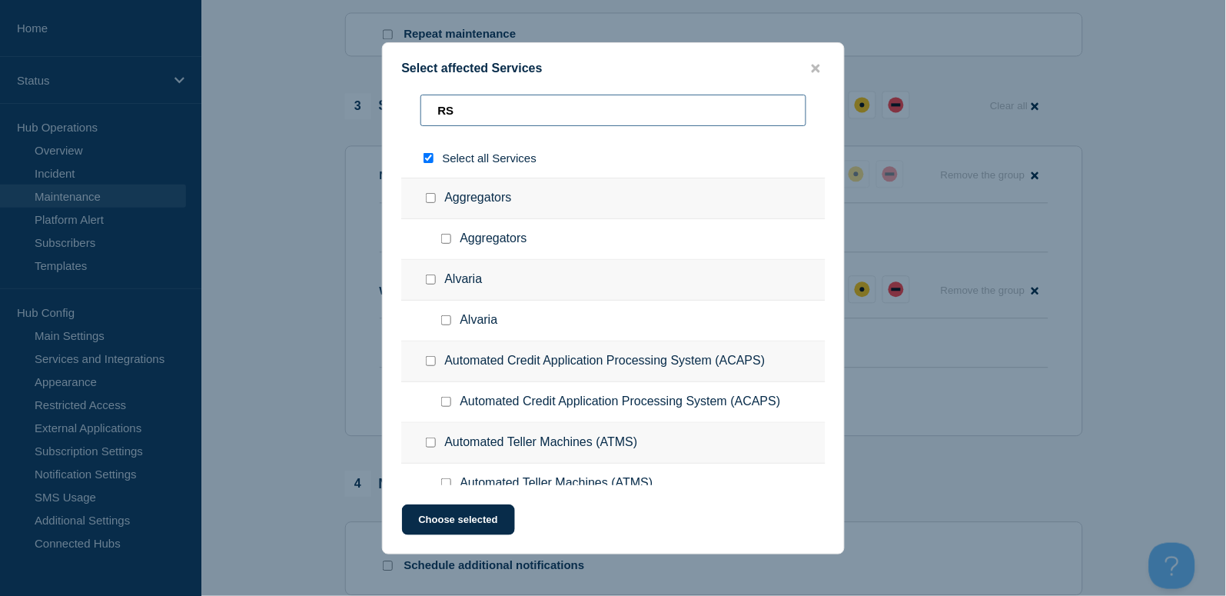
type input "RSA"
checkbox input "true"
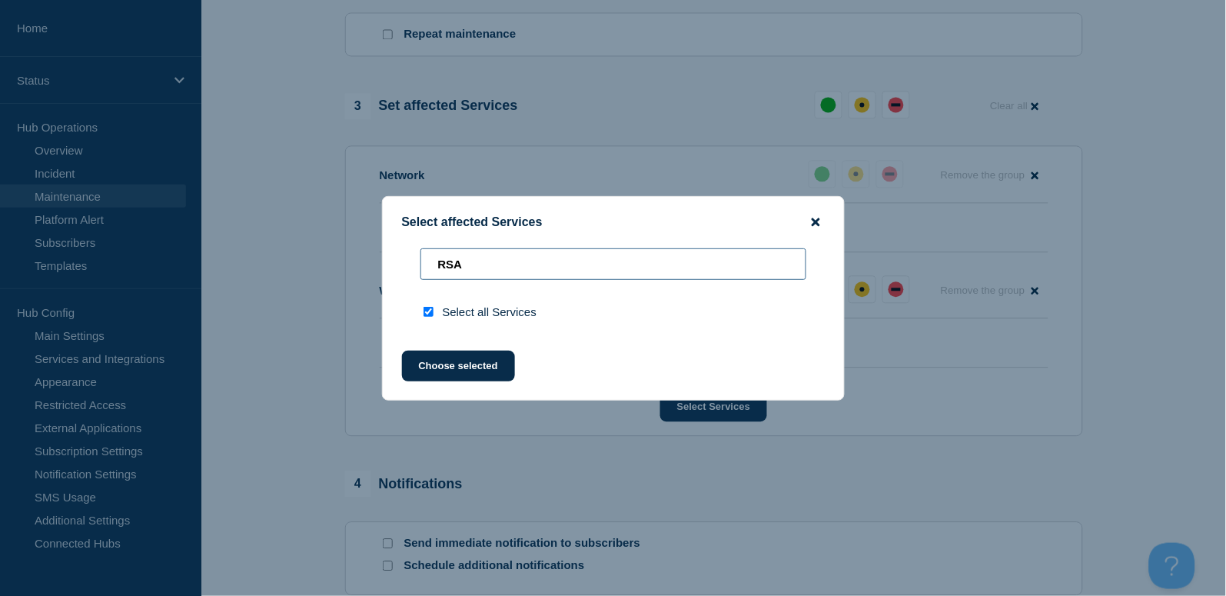
type input "RSA"
click at [815, 221] on icon "close button" at bounding box center [816, 222] width 8 height 8
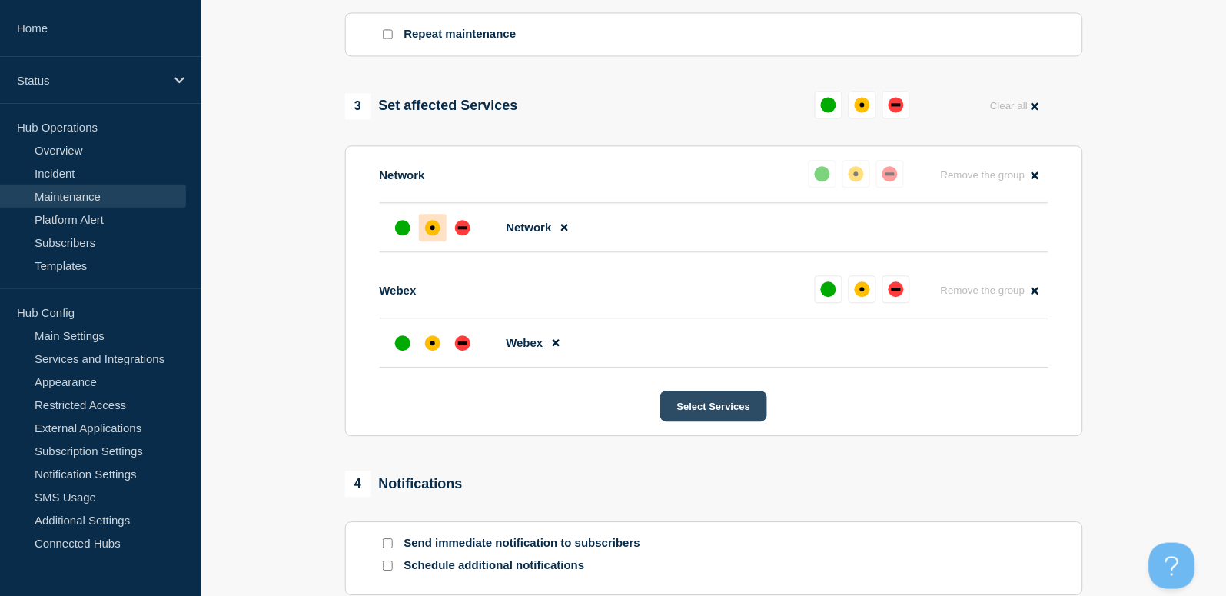
click at [680, 421] on button "Select Services" at bounding box center [713, 405] width 107 height 31
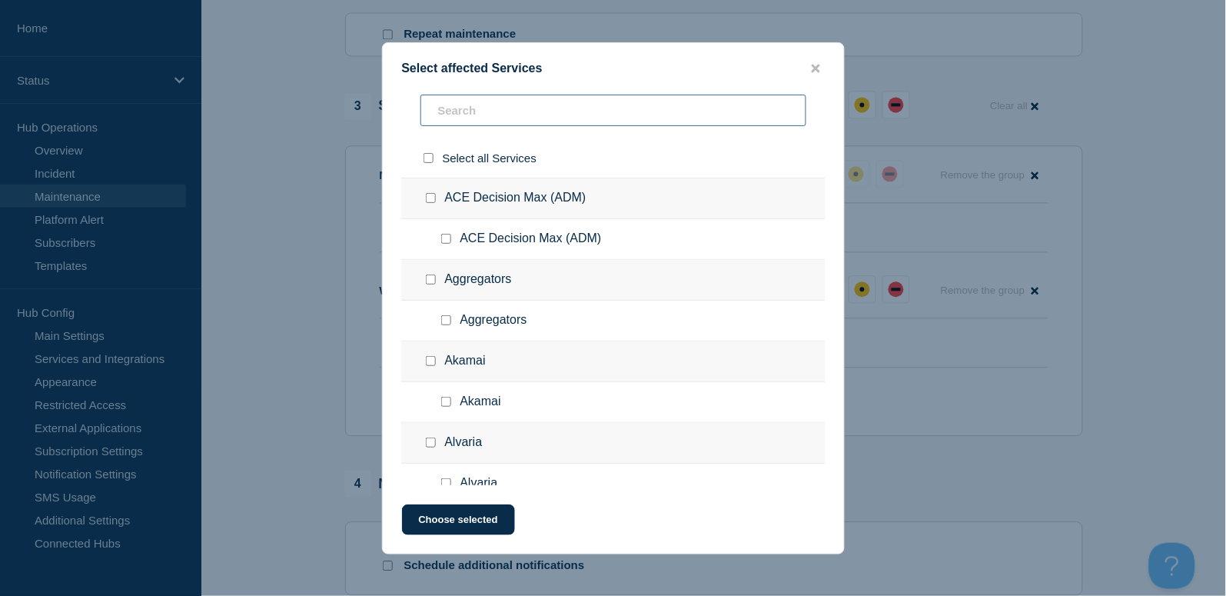
click at [483, 111] on input "text" at bounding box center [613, 111] width 386 height 32
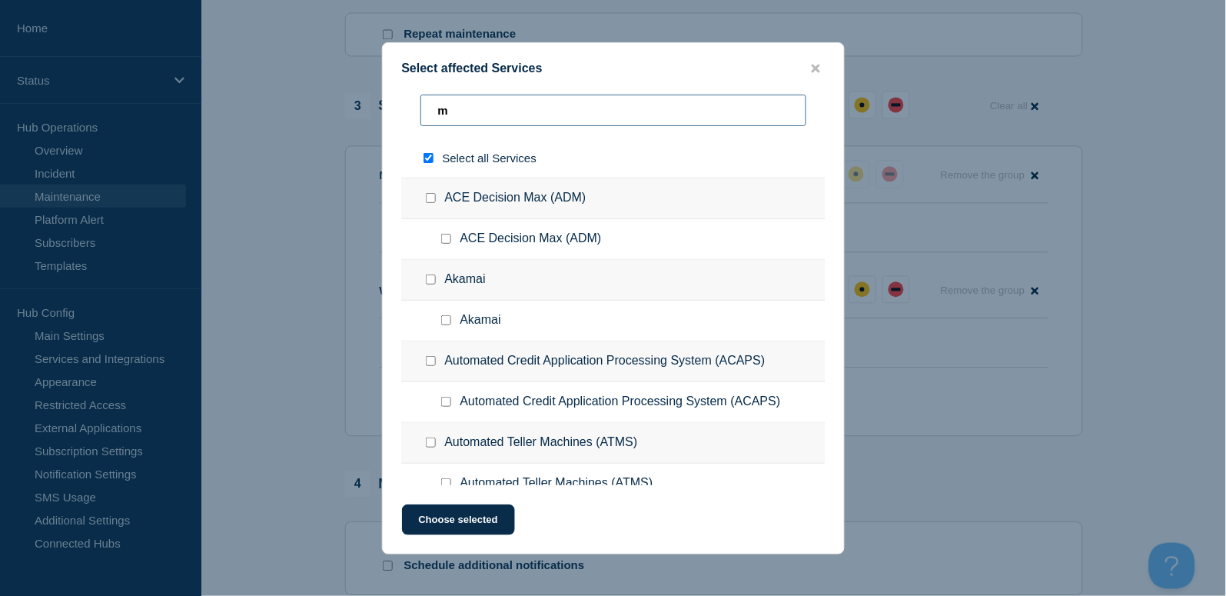
type input "mc"
checkbox input "true"
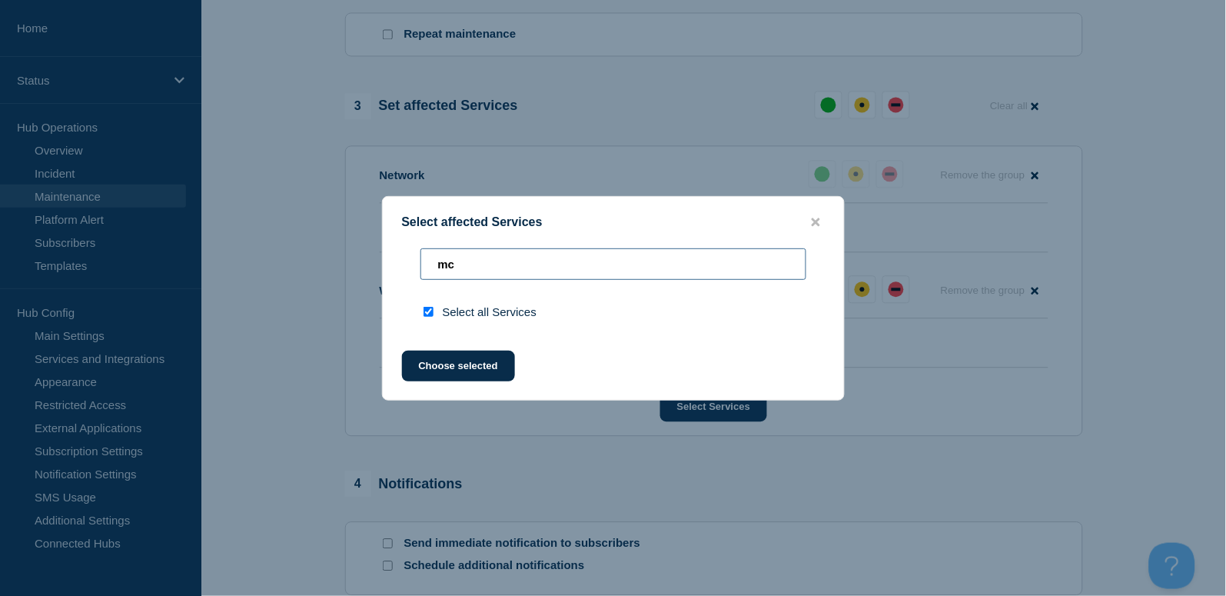
type input "m"
checkbox input "false"
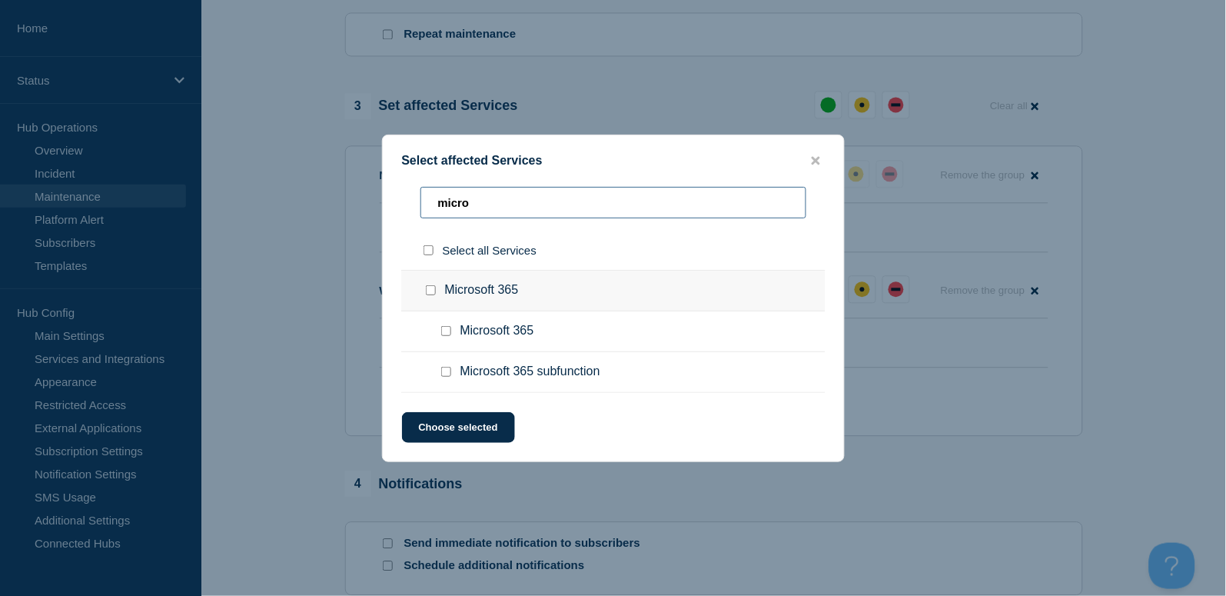
type input "micro"
click at [448, 371] on input "Microsoft 365 subfunction checkbox" at bounding box center [446, 372] width 10 height 10
checkbox input "true"
drag, startPoint x: 550, startPoint y: 199, endPoint x: 396, endPoint y: 183, distance: 155.3
click at [396, 183] on div "Select affected Services micro Select all Services Microsoft 365 Microsoft 365 …" at bounding box center [613, 298] width 463 height 327
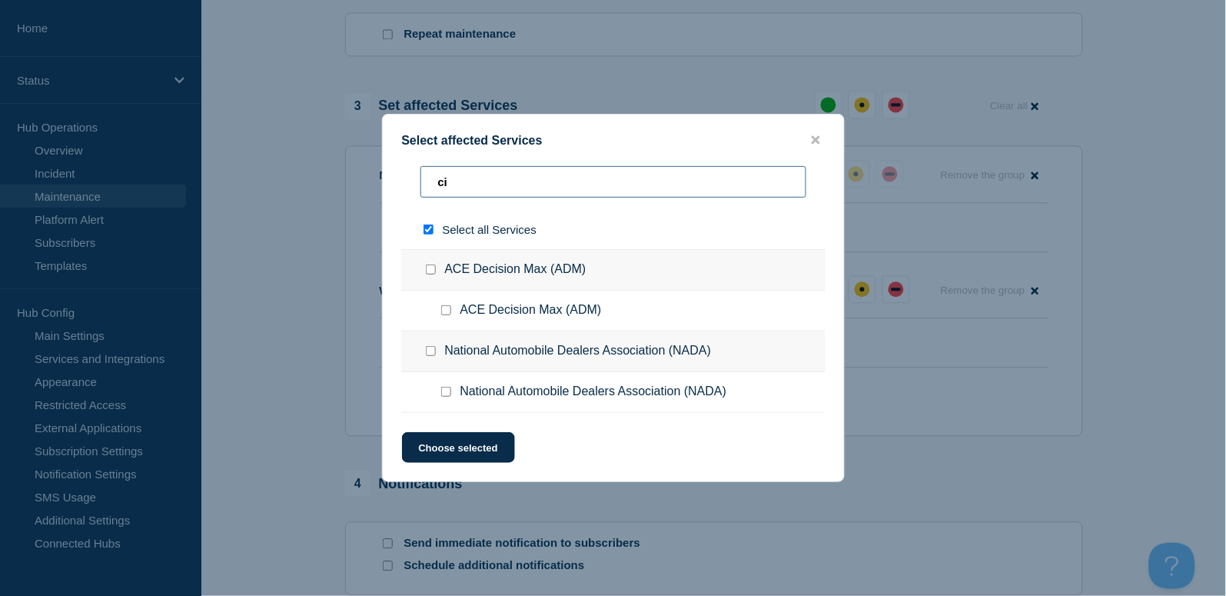
type input "cit"
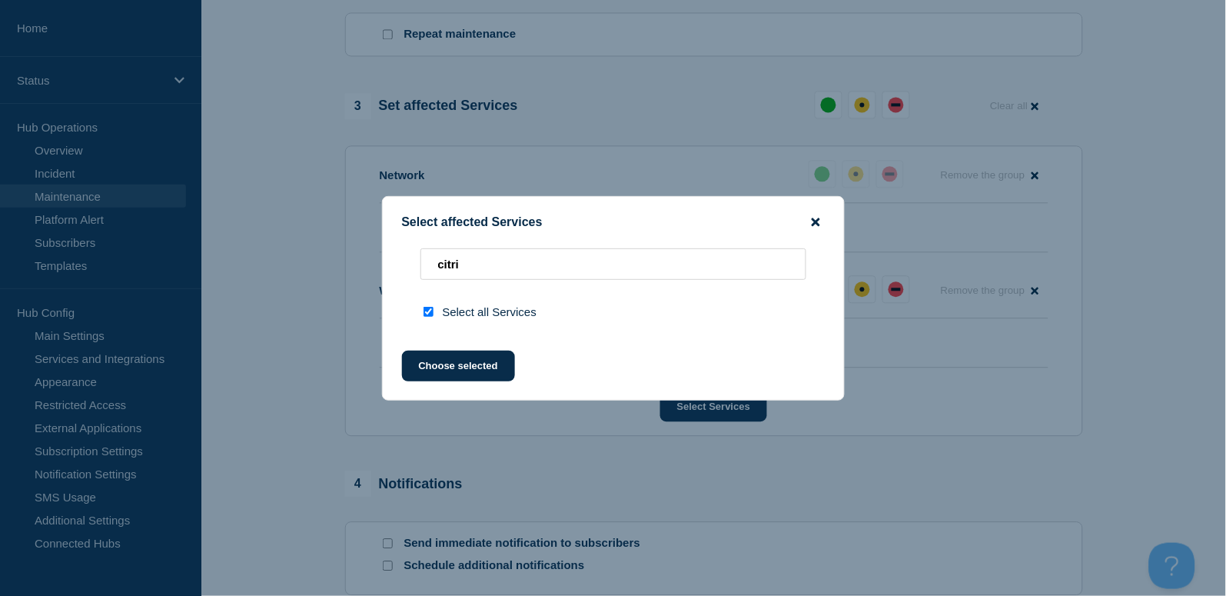
click at [819, 223] on icon "close button" at bounding box center [816, 222] width 8 height 8
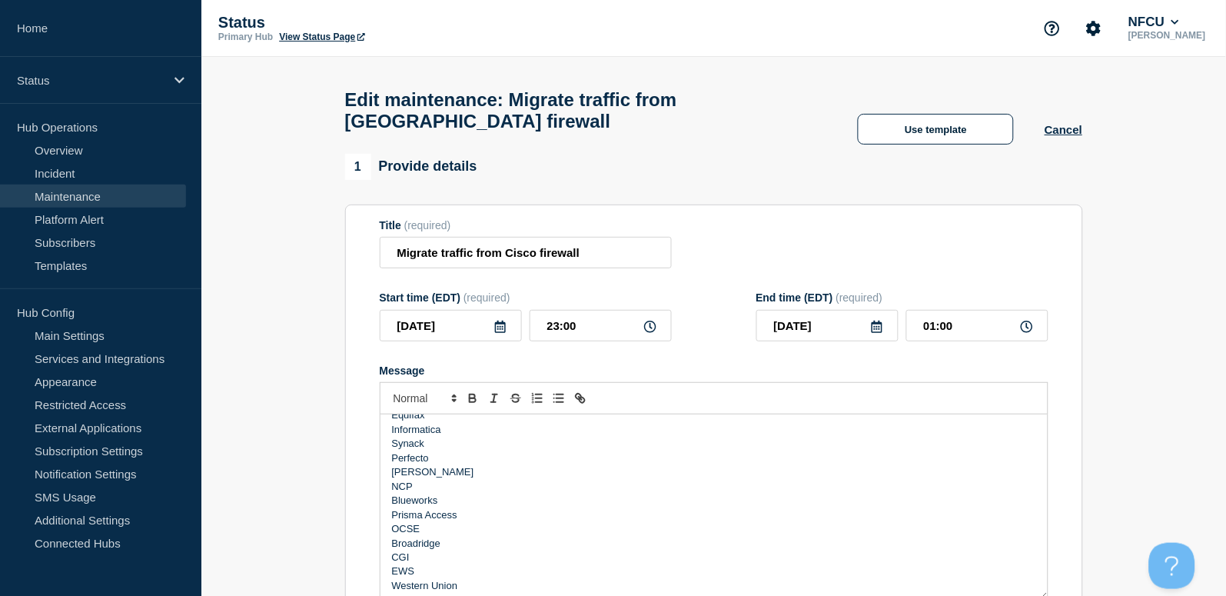
scroll to position [0, 0]
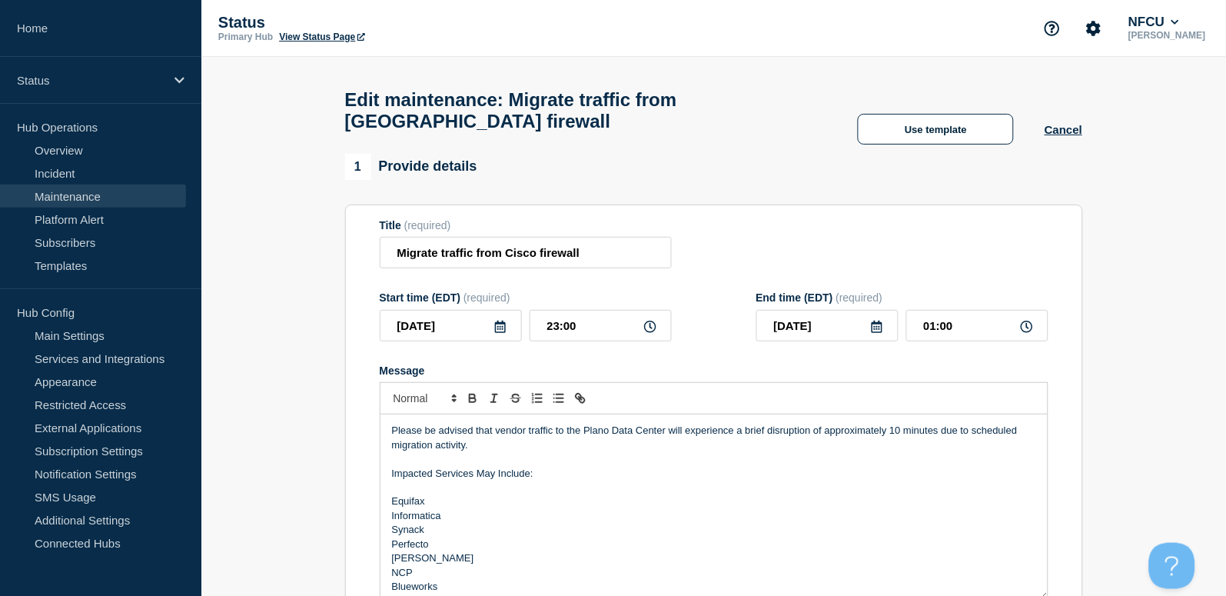
click at [385, 510] on div "Please be advised that vendor traffic to the Plano Data Center will experience …" at bounding box center [713, 506] width 667 height 184
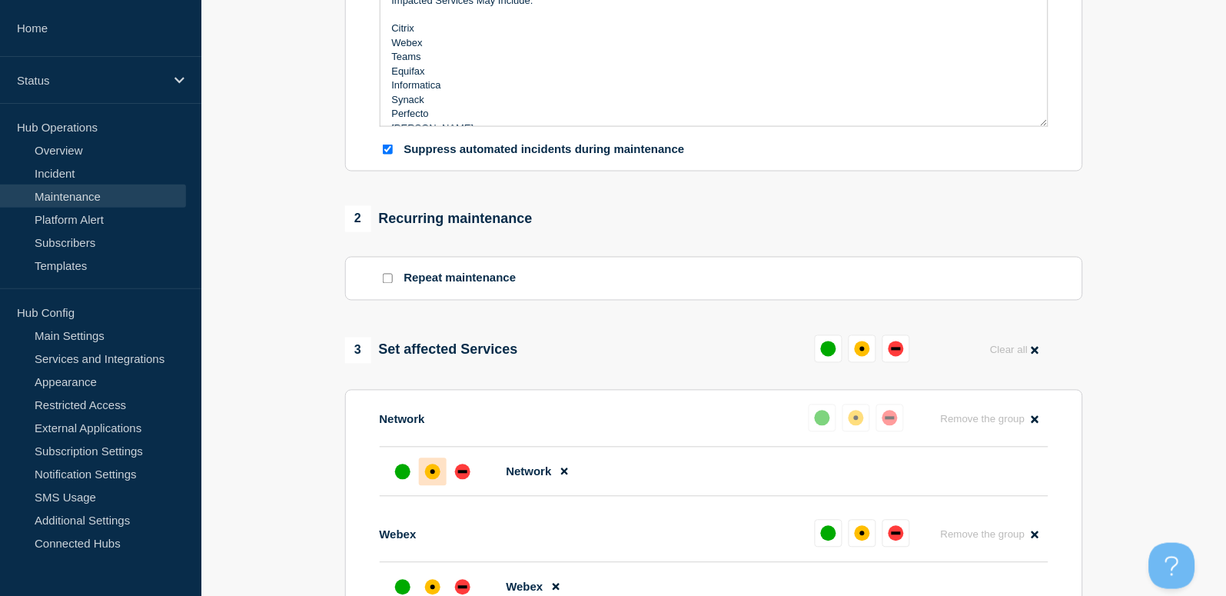
scroll to position [615, 0]
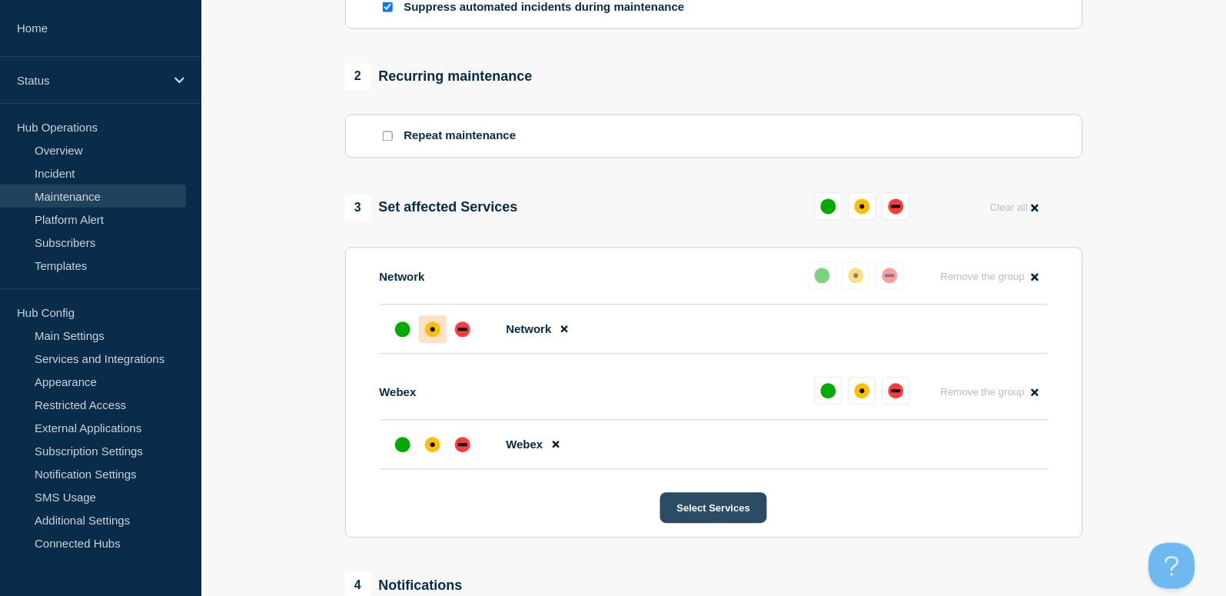
click at [739, 509] on button "Select Services" at bounding box center [713, 508] width 107 height 31
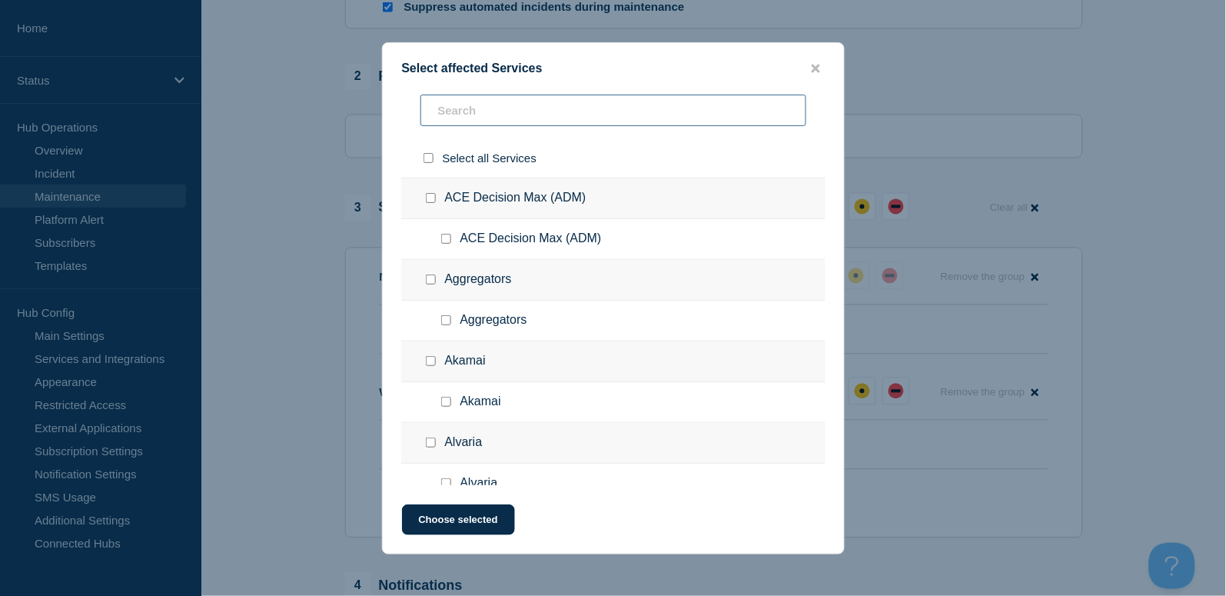
click at [498, 105] on input "text" at bounding box center [613, 111] width 386 height 32
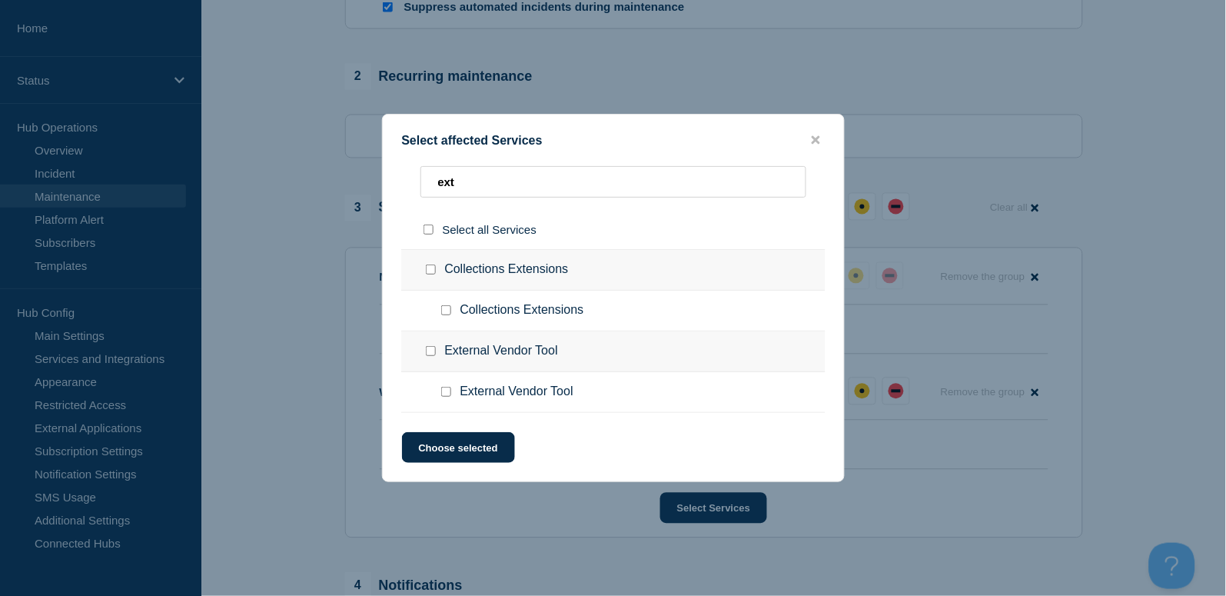
click at [447, 394] on input "External Vendor Tool checkbox" at bounding box center [446, 392] width 10 height 10
click at [481, 452] on button "Choose selected" at bounding box center [458, 447] width 113 height 31
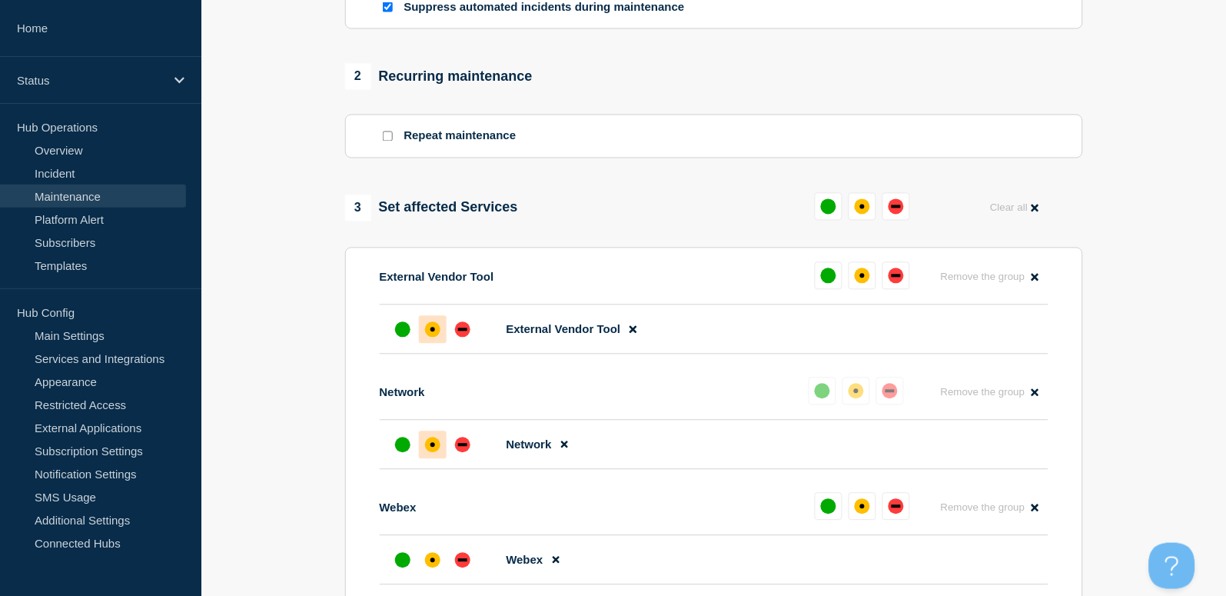
click at [426, 337] on div "affected" at bounding box center [432, 329] width 15 height 15
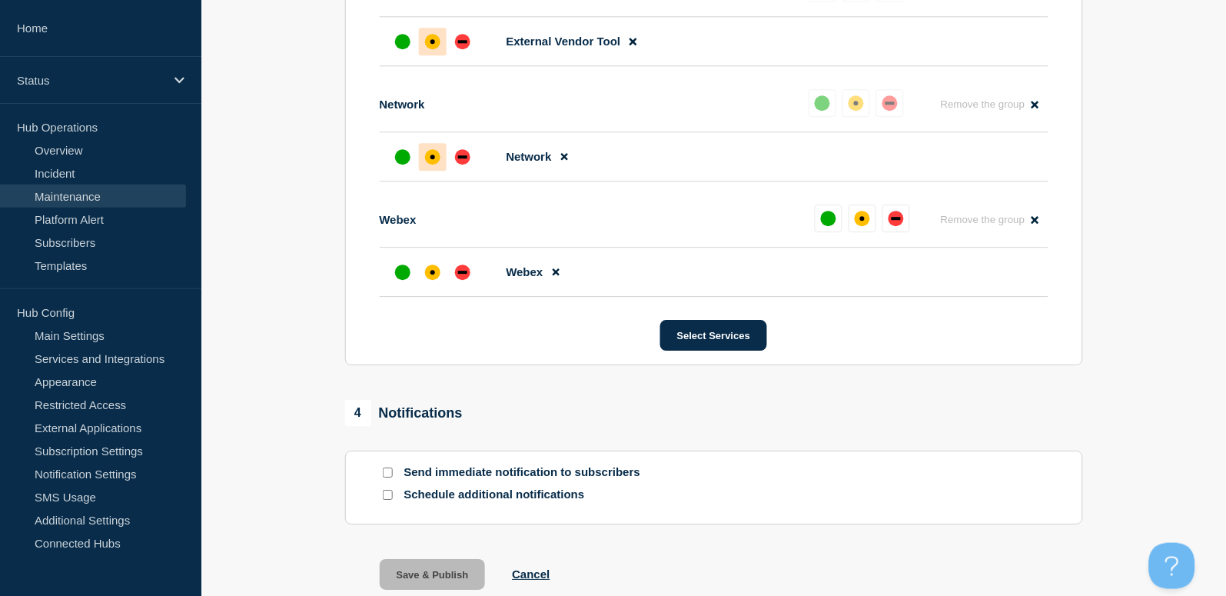
scroll to position [922, 0]
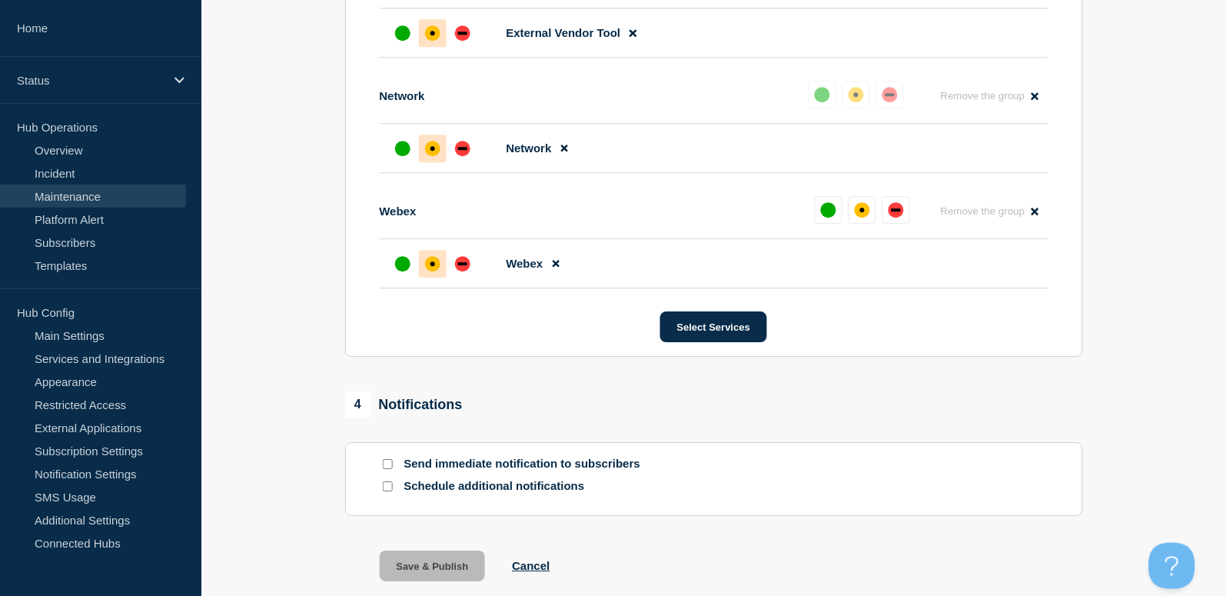
click at [423, 262] on div at bounding box center [433, 264] width 28 height 28
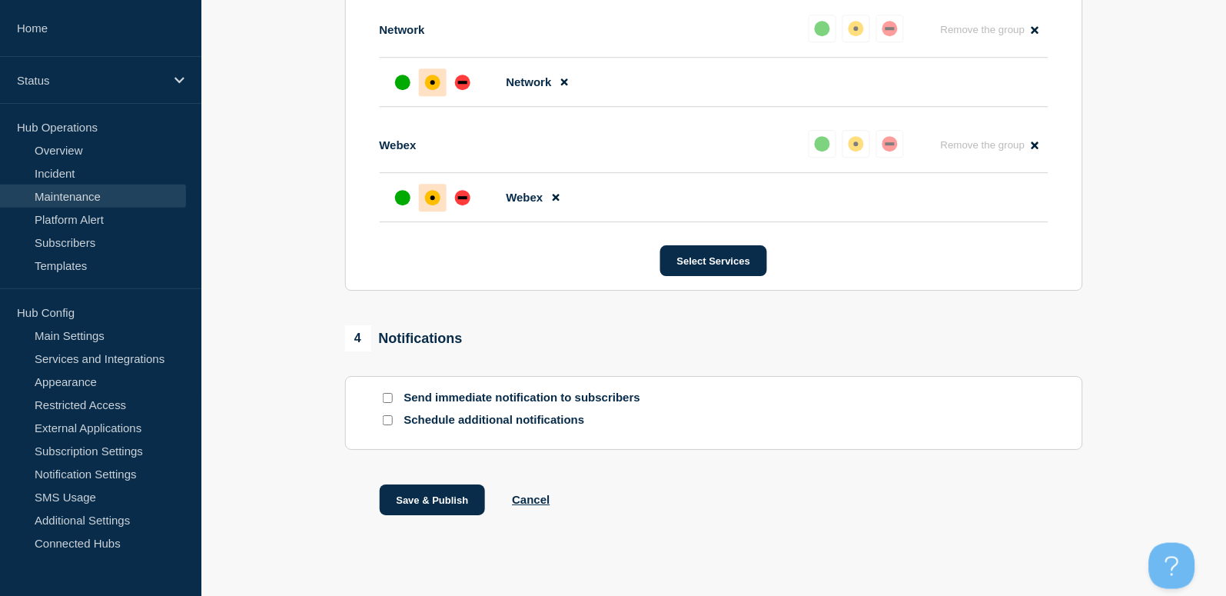
scroll to position [1005, 0]
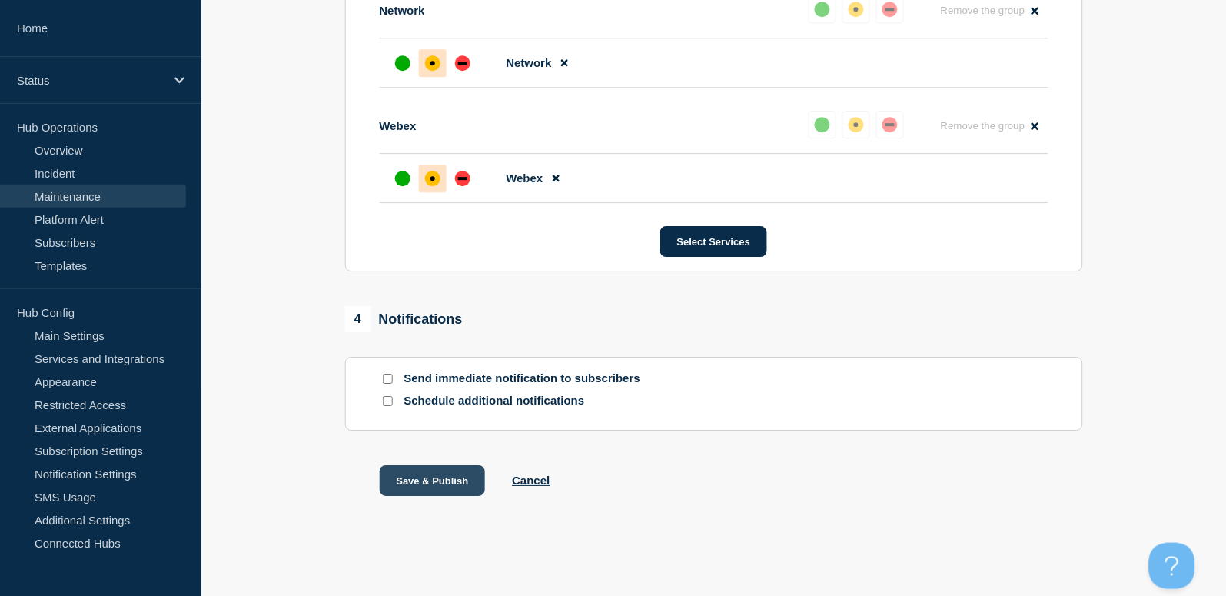
click at [443, 480] on button "Save & Publish" at bounding box center [433, 480] width 106 height 31
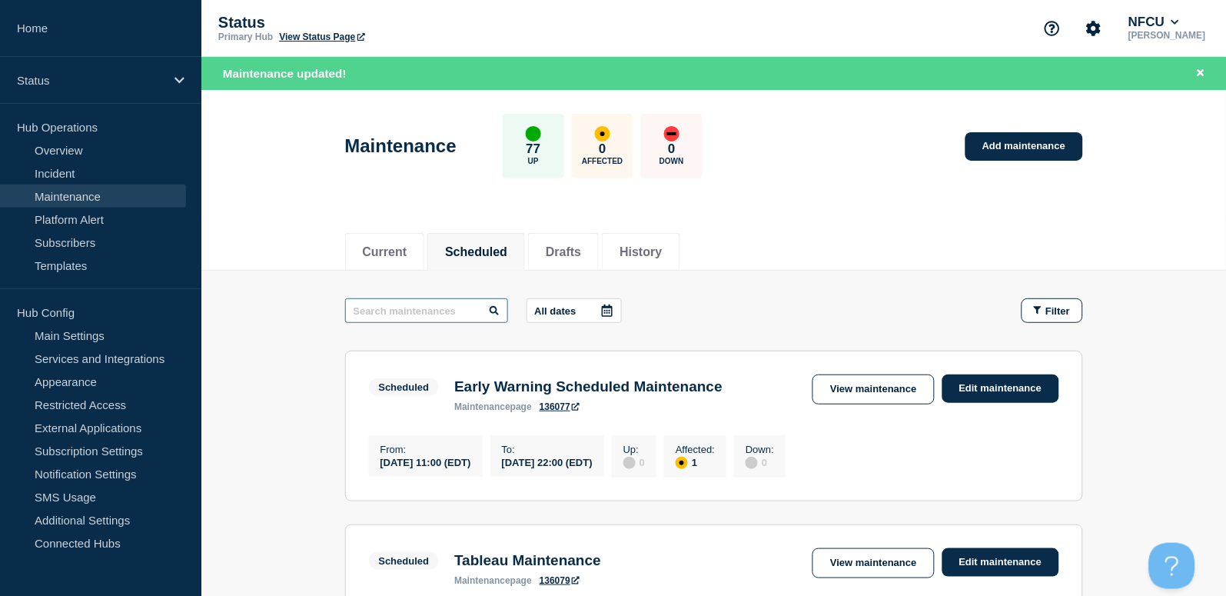
click at [442, 307] on input "text" at bounding box center [426, 310] width 163 height 25
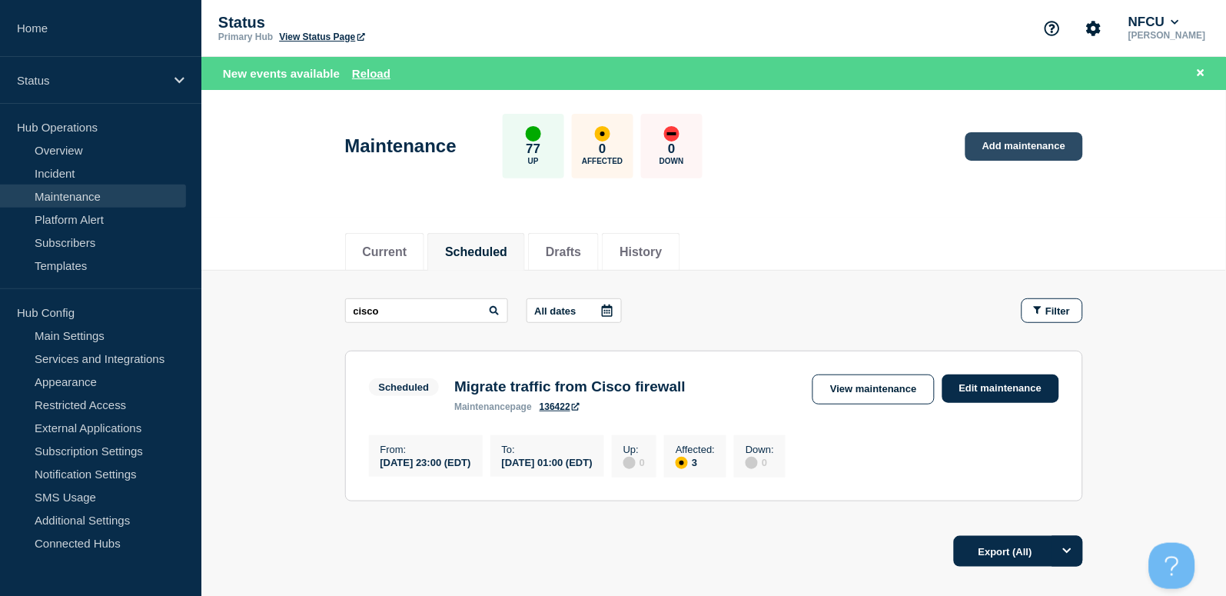
click at [997, 154] on link "Add maintenance" at bounding box center [1023, 146] width 117 height 28
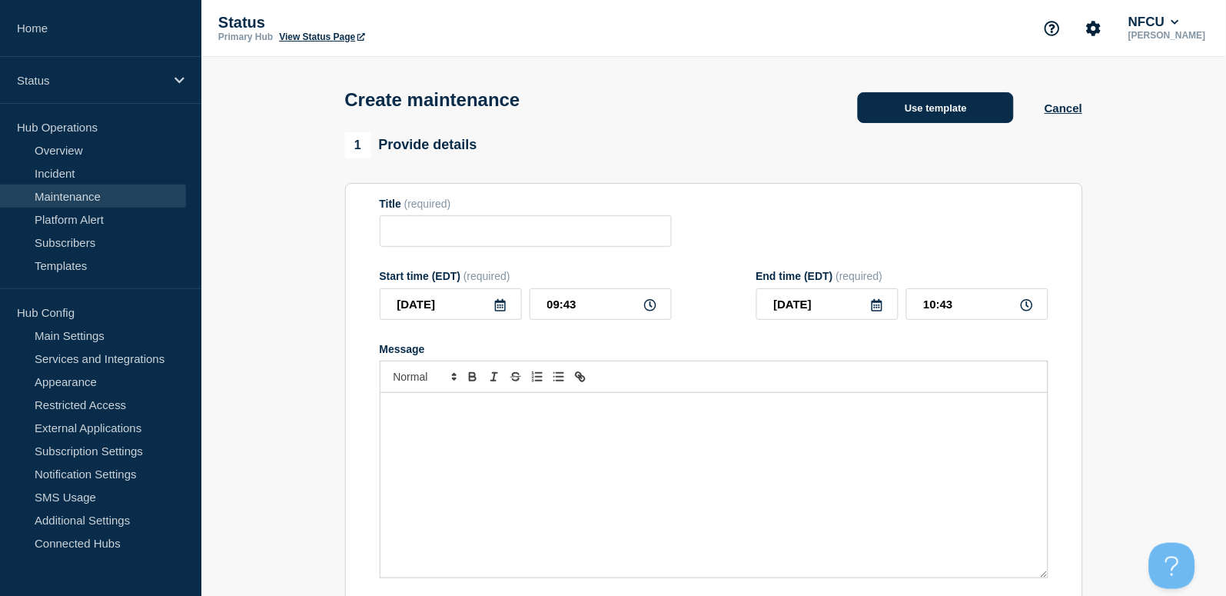
click at [909, 103] on button "Use template" at bounding box center [936, 107] width 156 height 31
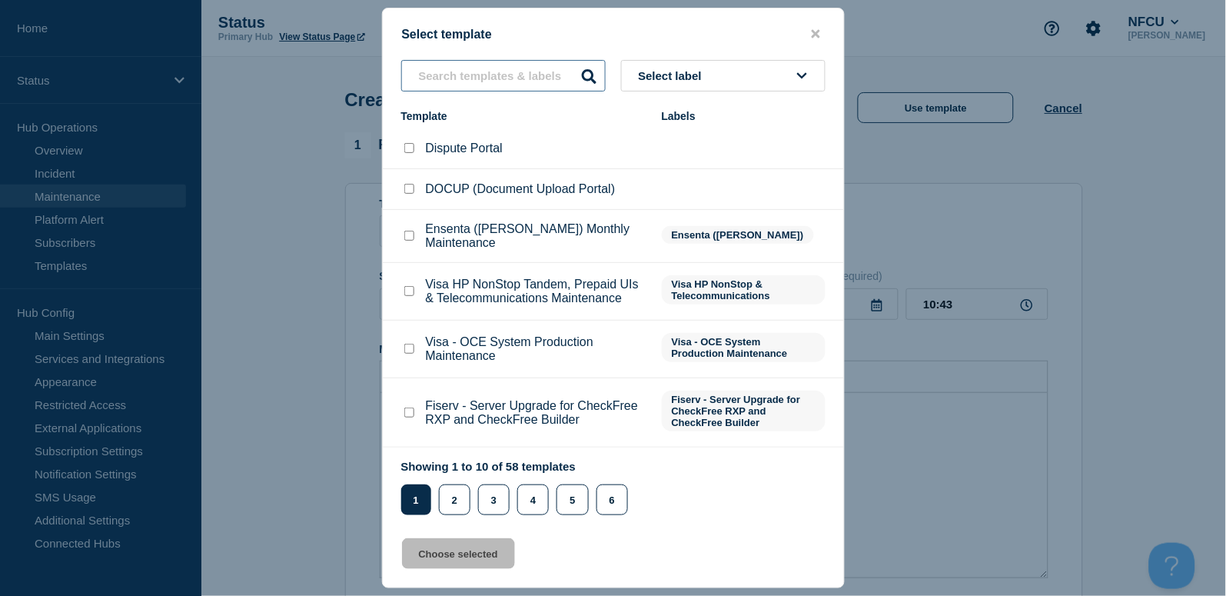
click at [493, 75] on input "text" at bounding box center [503, 76] width 204 height 32
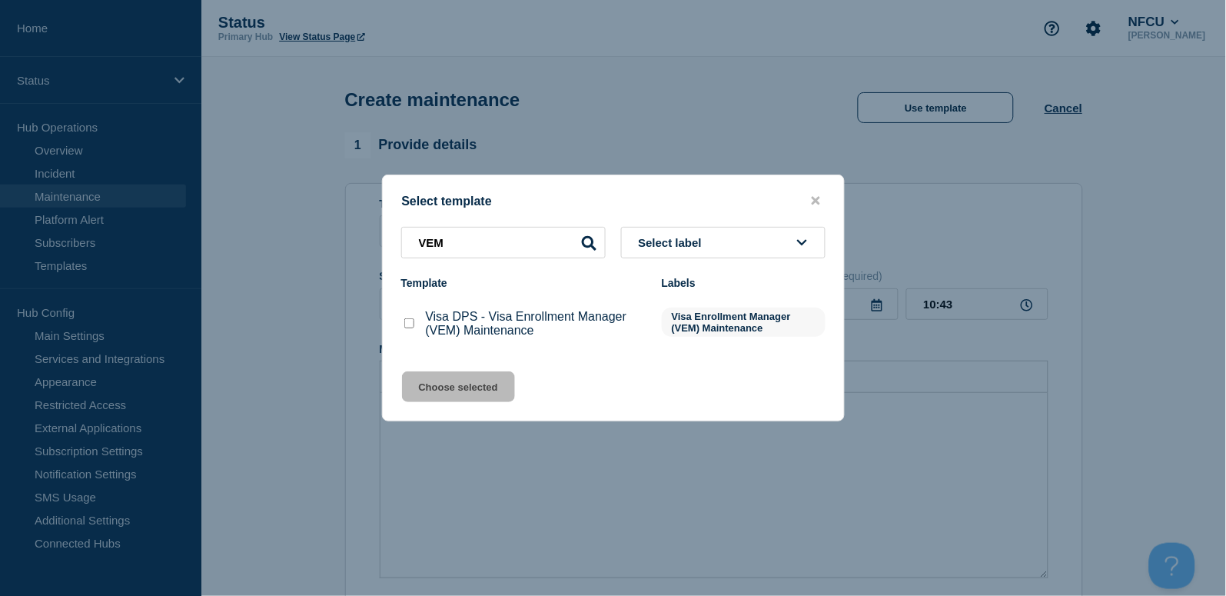
click at [409, 324] on input "Visa DPS - Visa Enrollment Manager (VEM) Maintenance checkbox" at bounding box center [409, 323] width 10 height 10
click at [469, 380] on button "Choose selected" at bounding box center [458, 386] width 113 height 31
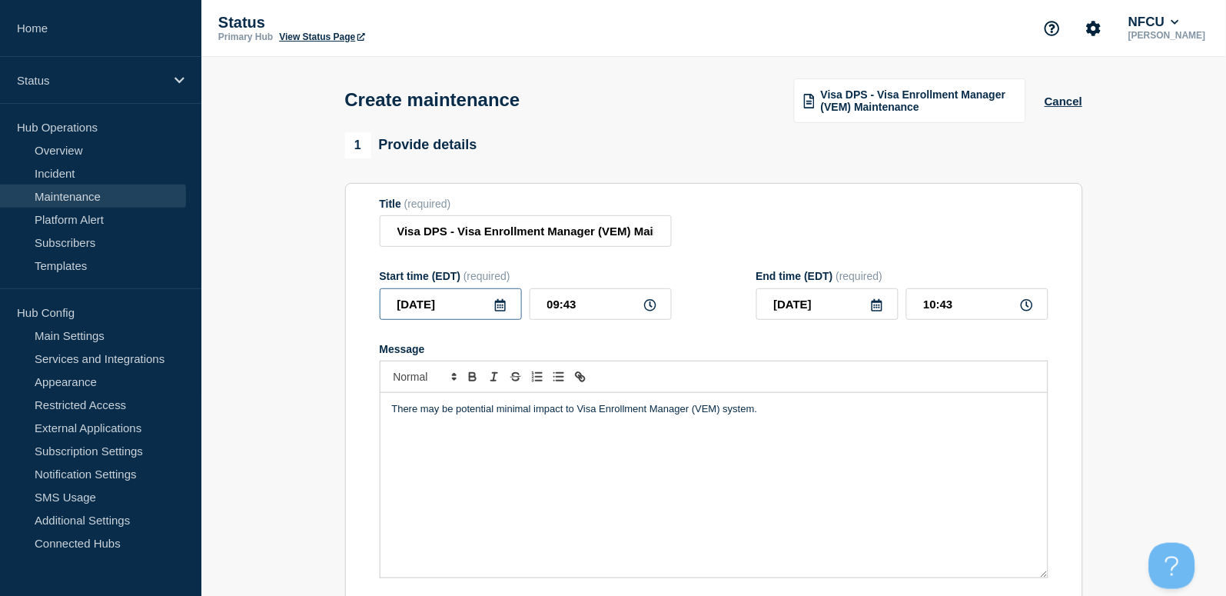
click at [508, 306] on input "2025-09-05" at bounding box center [451, 304] width 142 height 32
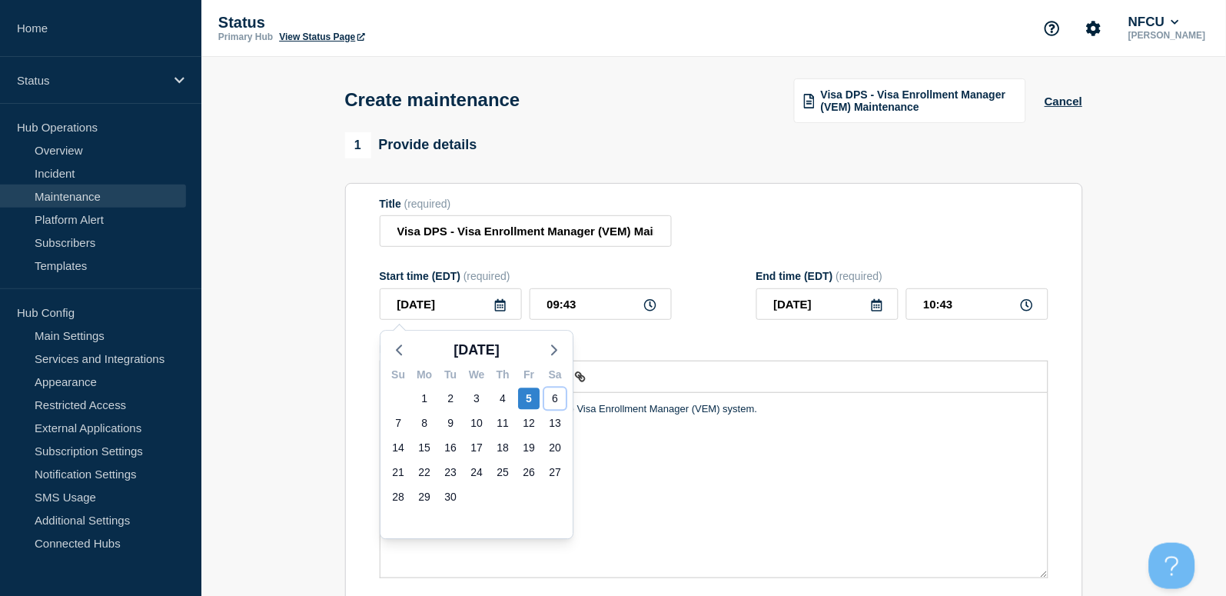
click at [563, 393] on div "6" at bounding box center [555, 398] width 22 height 22
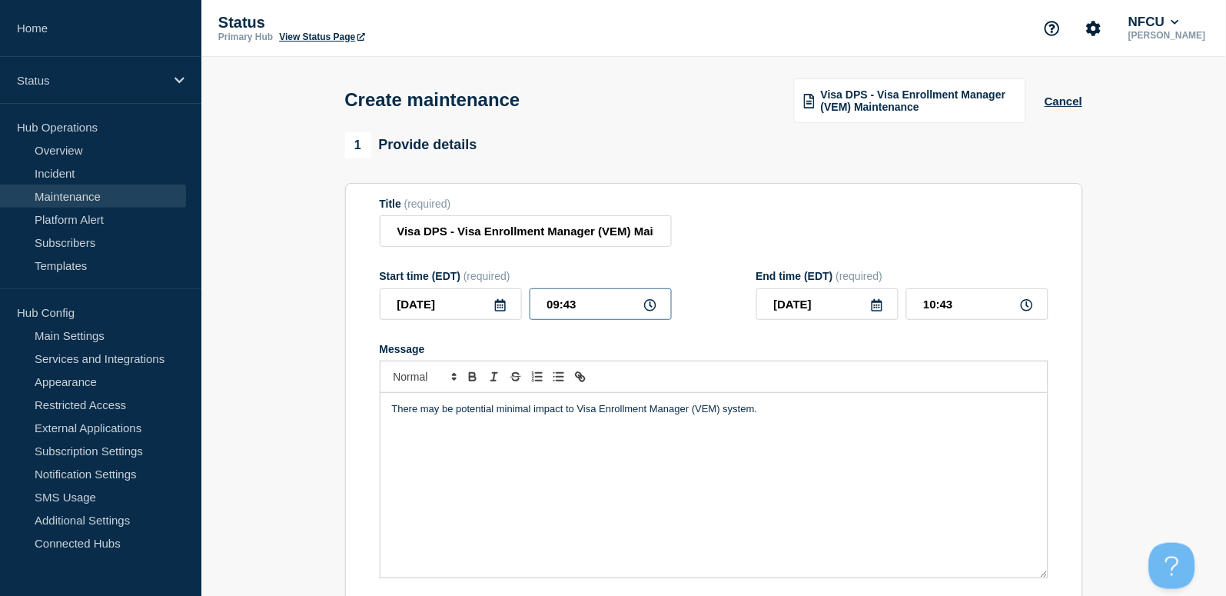
click at [593, 314] on input "09:43" at bounding box center [601, 304] width 142 height 32
drag, startPoint x: 616, startPoint y: 303, endPoint x: 427, endPoint y: 287, distance: 189.8
click at [428, 287] on div "Start time (EDT) (required) 2025-09-06 09:43" at bounding box center [526, 295] width 292 height 50
click at [872, 307] on icon at bounding box center [877, 305] width 11 height 12
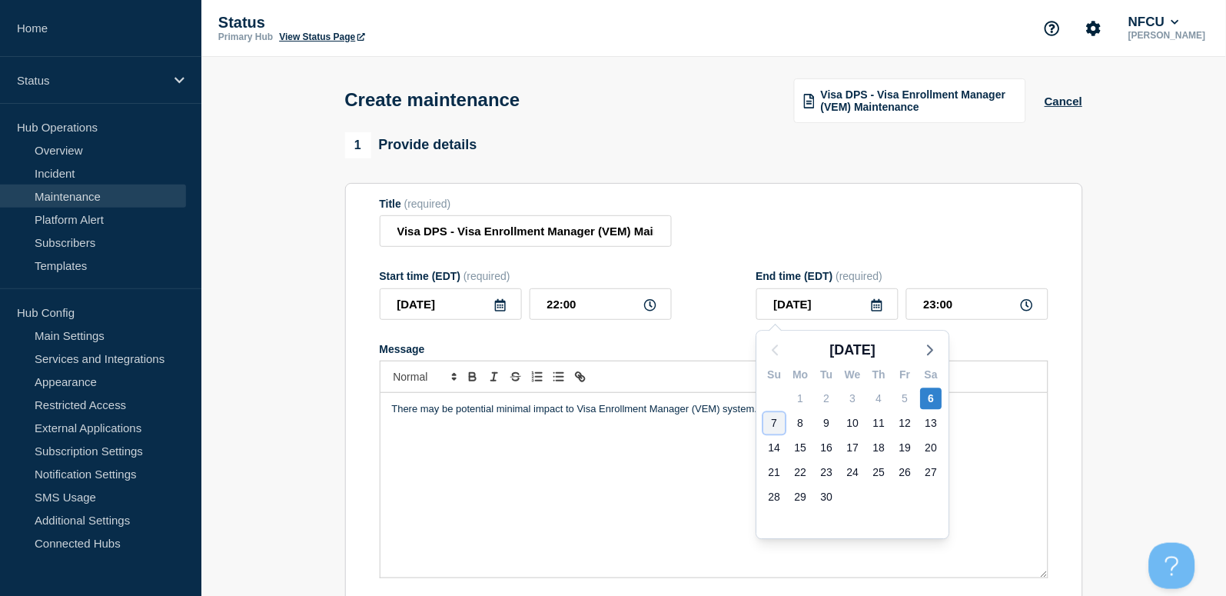
click at [768, 424] on div "7" at bounding box center [775, 423] width 22 height 22
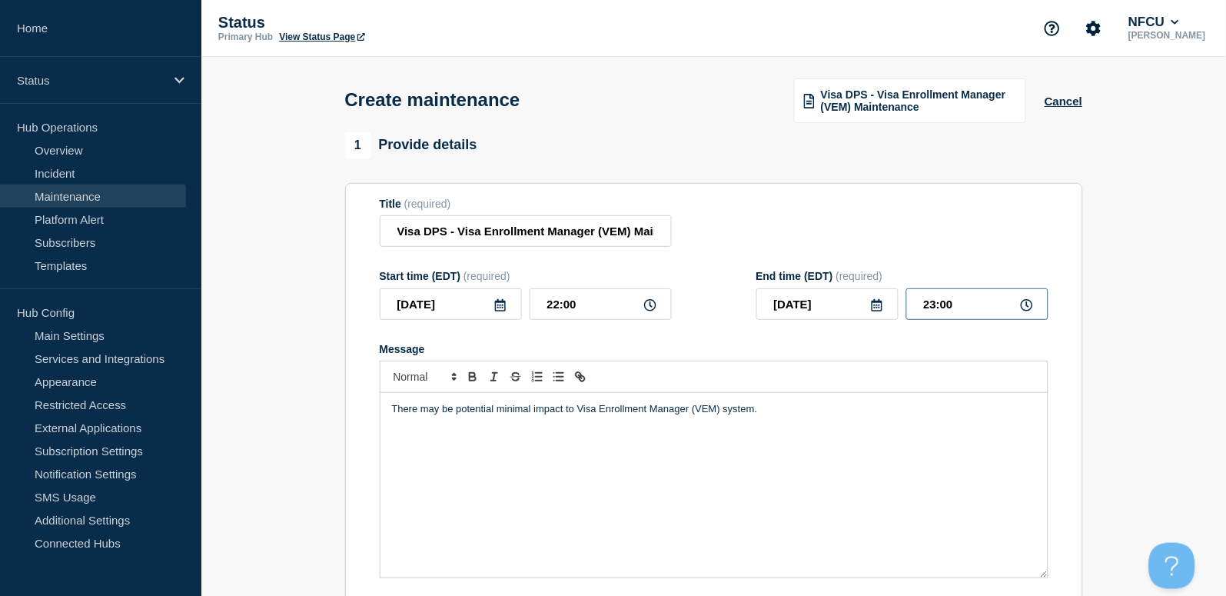
click at [969, 297] on input "23:00" at bounding box center [977, 304] width 142 height 32
drag, startPoint x: 985, startPoint y: 302, endPoint x: 815, endPoint y: 291, distance: 170.2
click at [815, 291] on div "2025-09-07 23:00" at bounding box center [902, 304] width 292 height 32
click at [818, 197] on section "Title (required) Visa DPS - Visa Enrollment Manager (VEM) Maintenance Start tim…" at bounding box center [714, 403] width 738 height 440
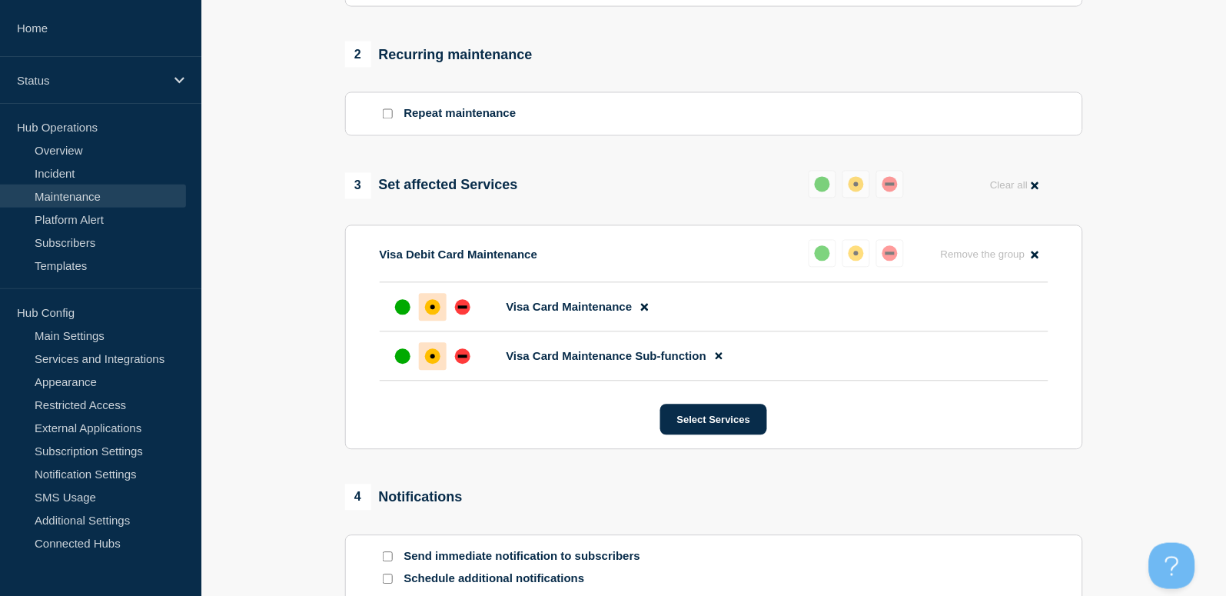
scroll to position [819, 0]
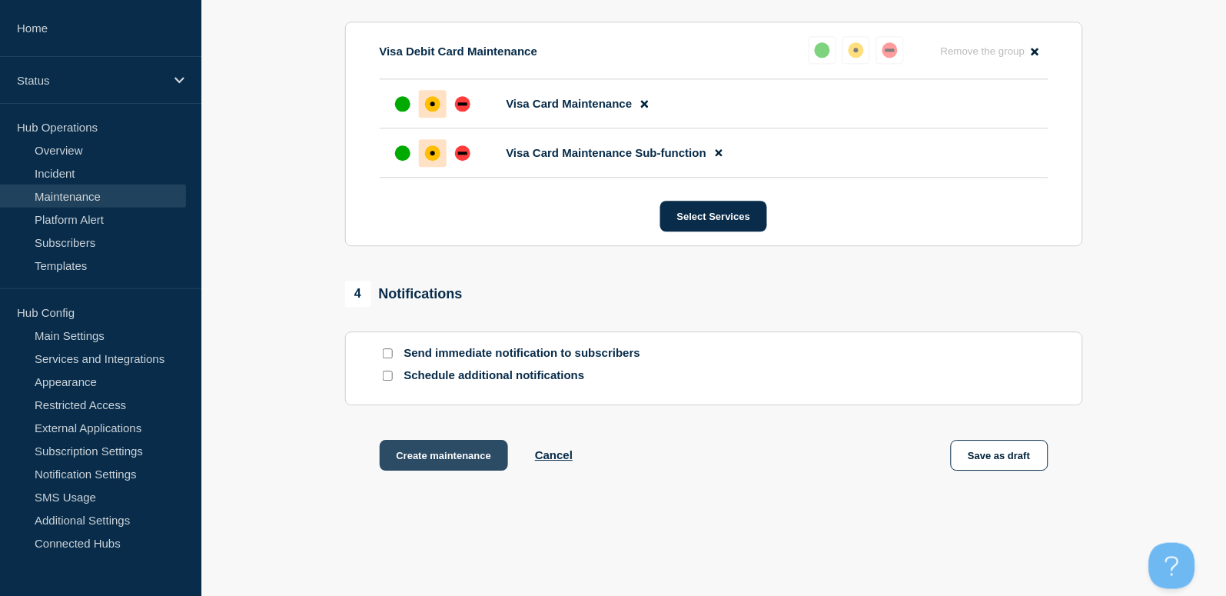
click at [438, 459] on button "Create maintenance" at bounding box center [444, 455] width 129 height 31
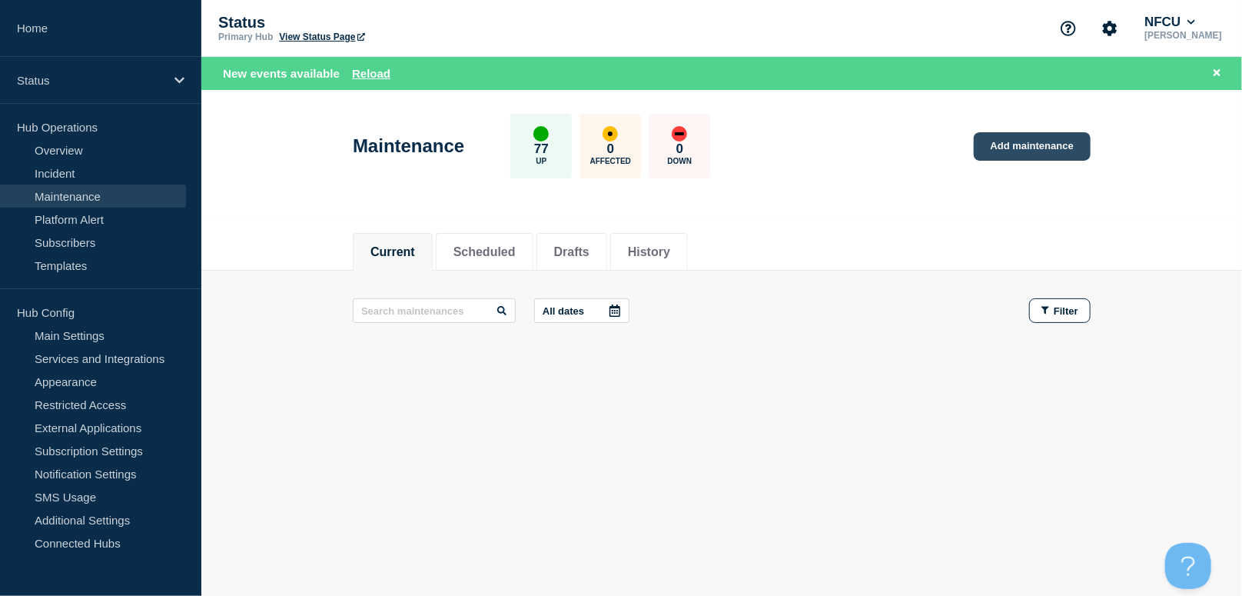
click at [1005, 146] on link "Add maintenance" at bounding box center [1032, 146] width 117 height 28
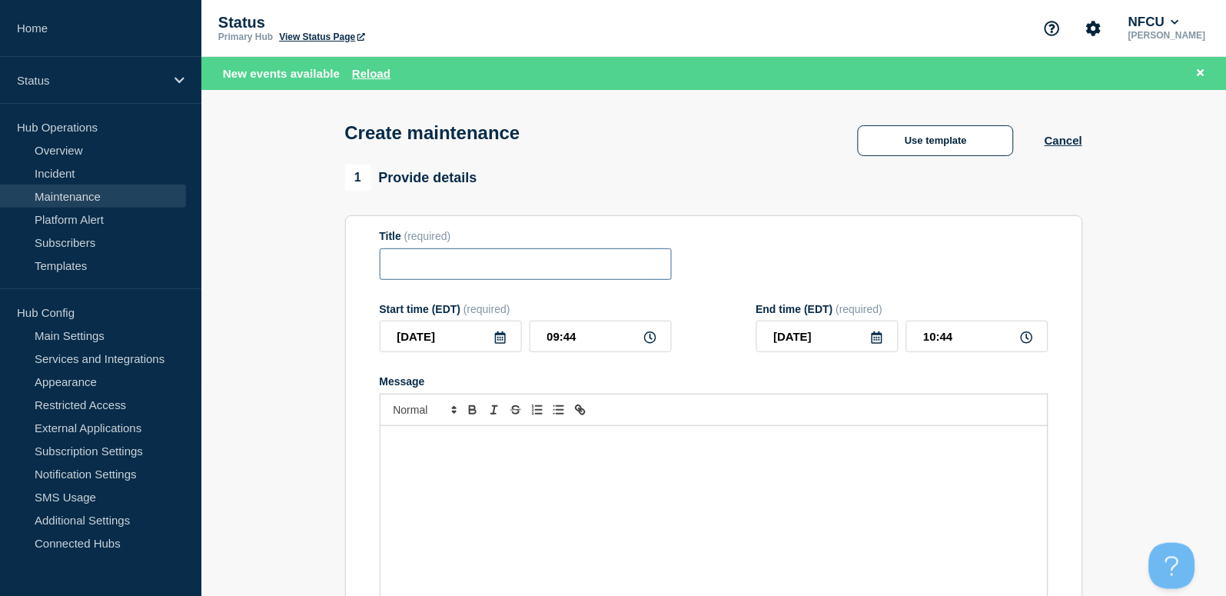
click at [443, 264] on input "Title" at bounding box center [526, 264] width 292 height 32
paste input "Benevity Scheduled Maintenance"
click at [500, 340] on icon at bounding box center [500, 337] width 11 height 12
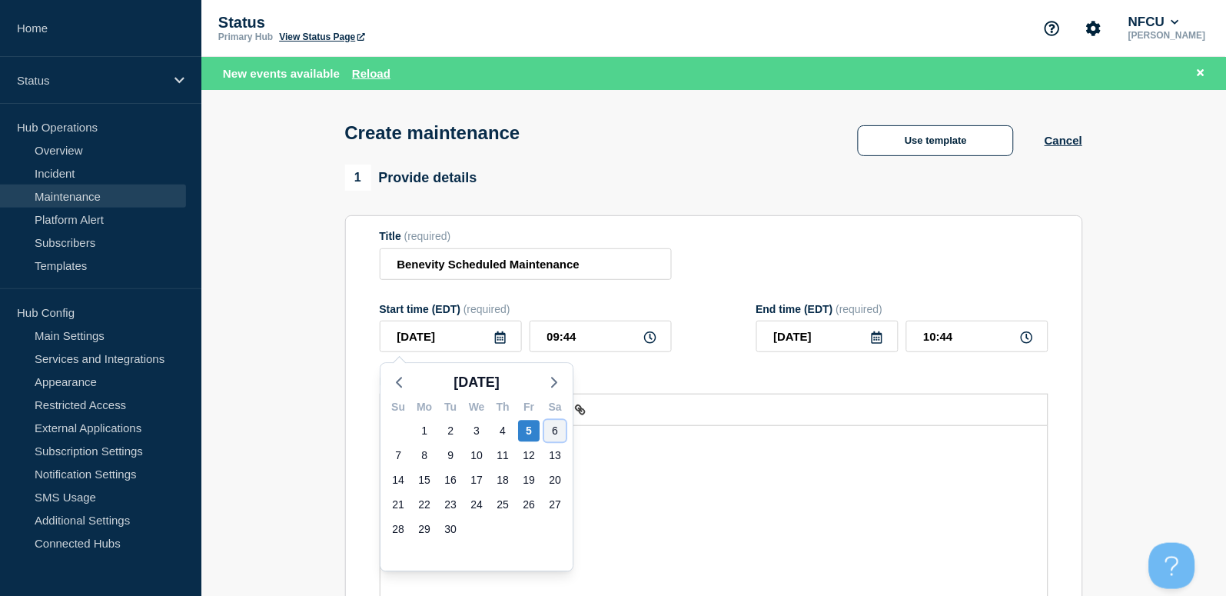
click at [562, 427] on div "6" at bounding box center [555, 431] width 22 height 22
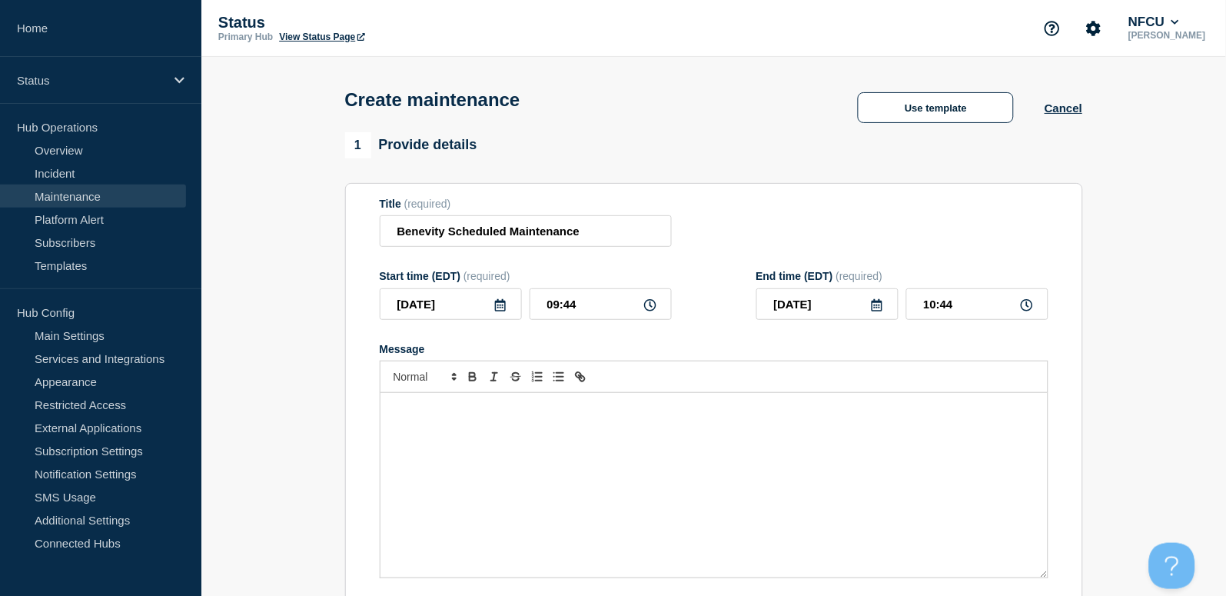
click at [592, 335] on form "Title (required) Benevity Scheduled Maintenance Start time (EDT) (required) 202…" at bounding box center [714, 403] width 669 height 411
click at [601, 313] on input "09:44" at bounding box center [601, 304] width 142 height 32
drag, startPoint x: 609, startPoint y: 311, endPoint x: 443, endPoint y: 281, distance: 167.9
click at [445, 282] on div "Start time (EDT) (required) 2025-09-06 09:44" at bounding box center [526, 295] width 292 height 50
click at [883, 307] on input "2025-09-06" at bounding box center [827, 304] width 142 height 32
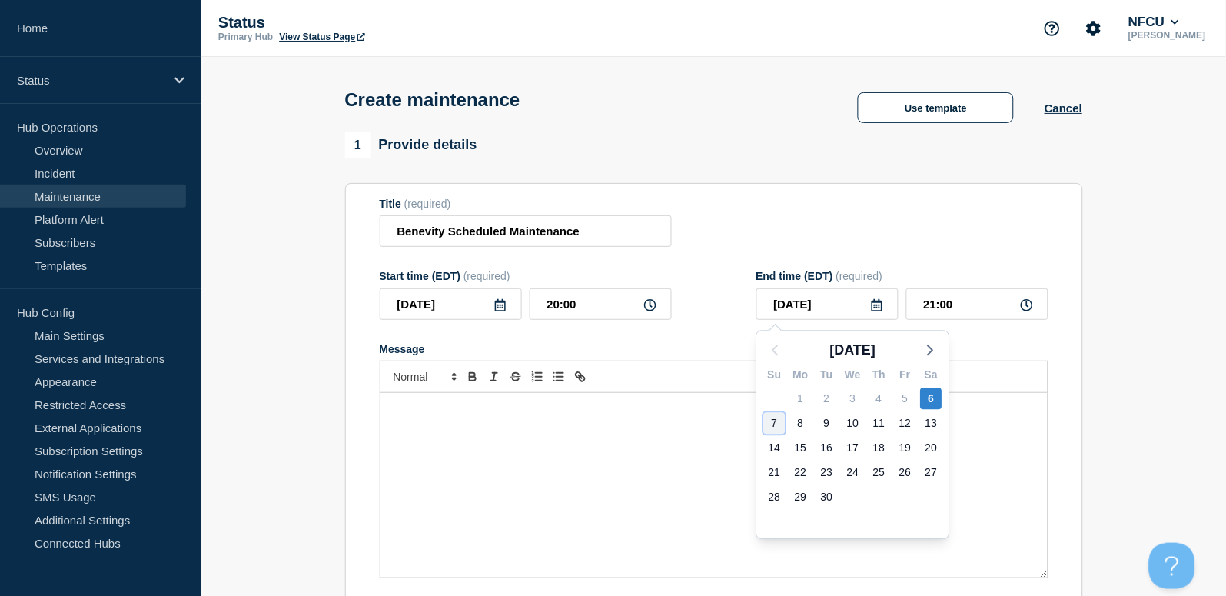
click at [765, 420] on div "7" at bounding box center [775, 423] width 22 height 22
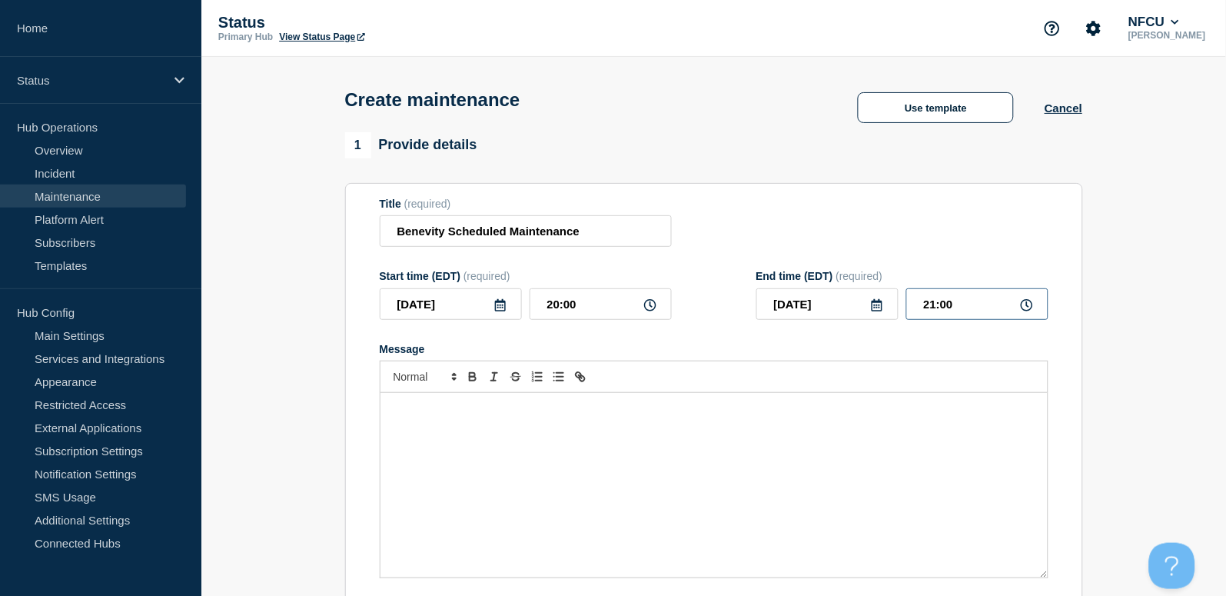
click at [954, 313] on input "21:00" at bounding box center [977, 304] width 142 height 32
drag, startPoint x: 975, startPoint y: 306, endPoint x: 809, endPoint y: 294, distance: 166.5
click at [809, 294] on div "2025-09-07 21:00" at bounding box center [902, 304] width 292 height 32
click at [800, 195] on section "Title (required) Benevity Scheduled Maintenance Start time (EDT) (required) 202…" at bounding box center [714, 403] width 738 height 440
click at [526, 524] on div "Message" at bounding box center [713, 485] width 667 height 184
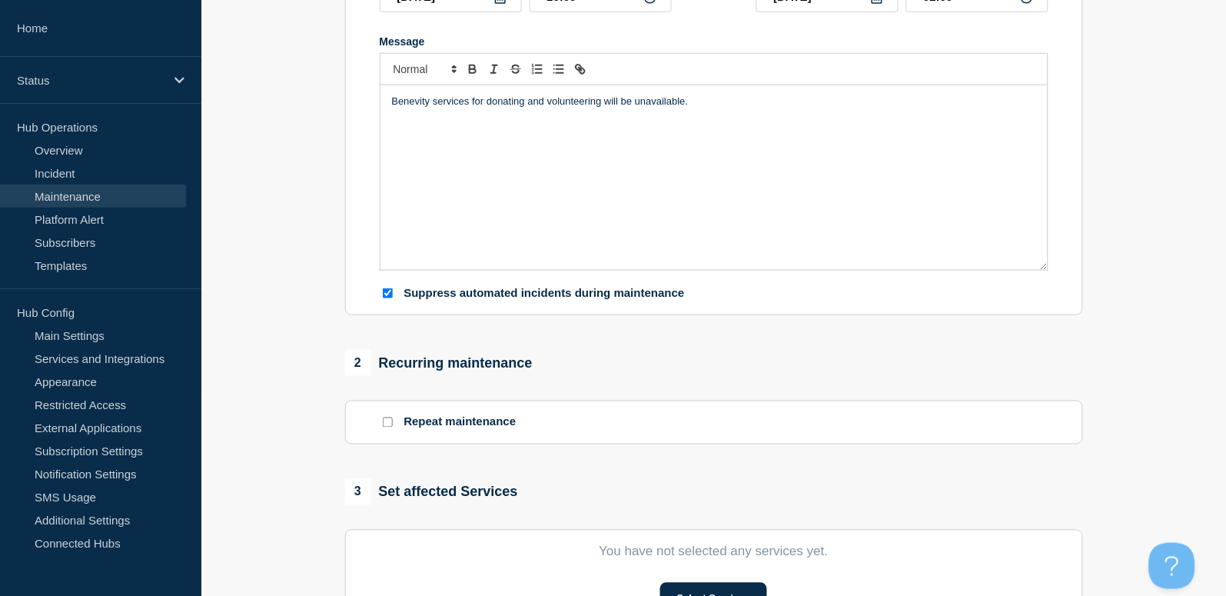
scroll to position [410, 0]
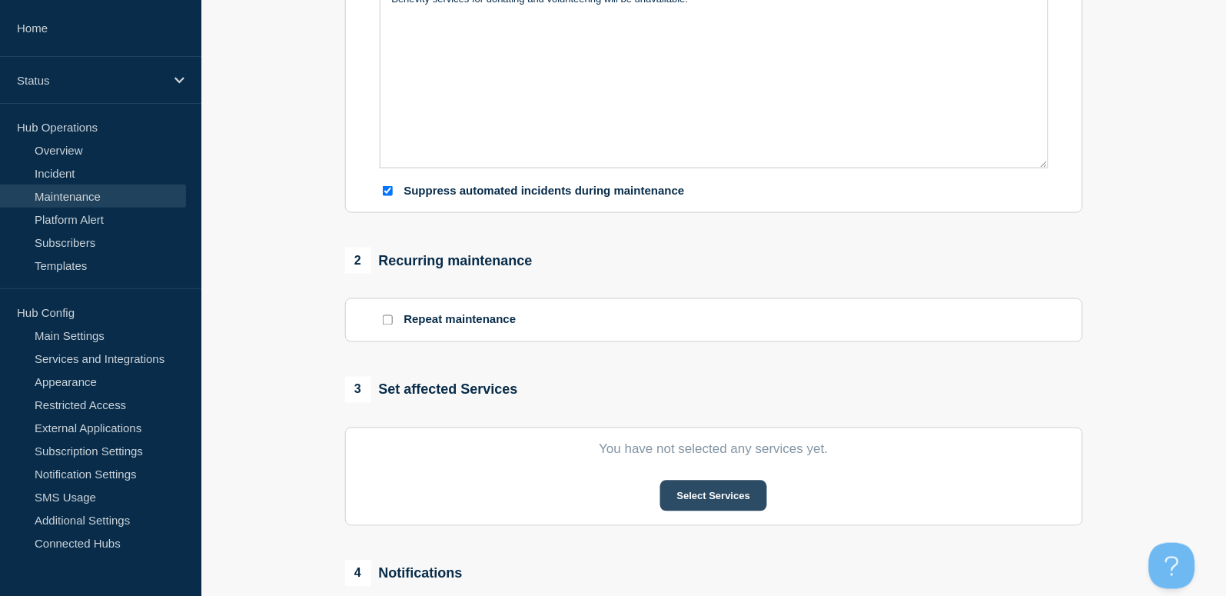
click at [763, 501] on button "Select Services" at bounding box center [713, 495] width 107 height 31
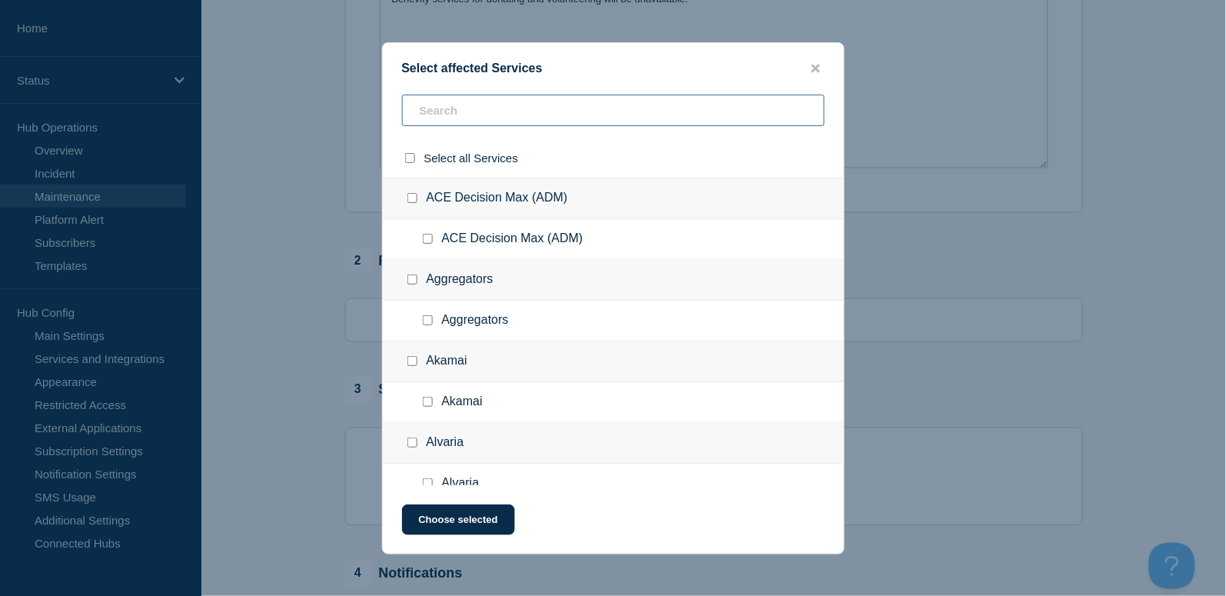
click at [492, 106] on input "text" at bounding box center [613, 111] width 423 height 32
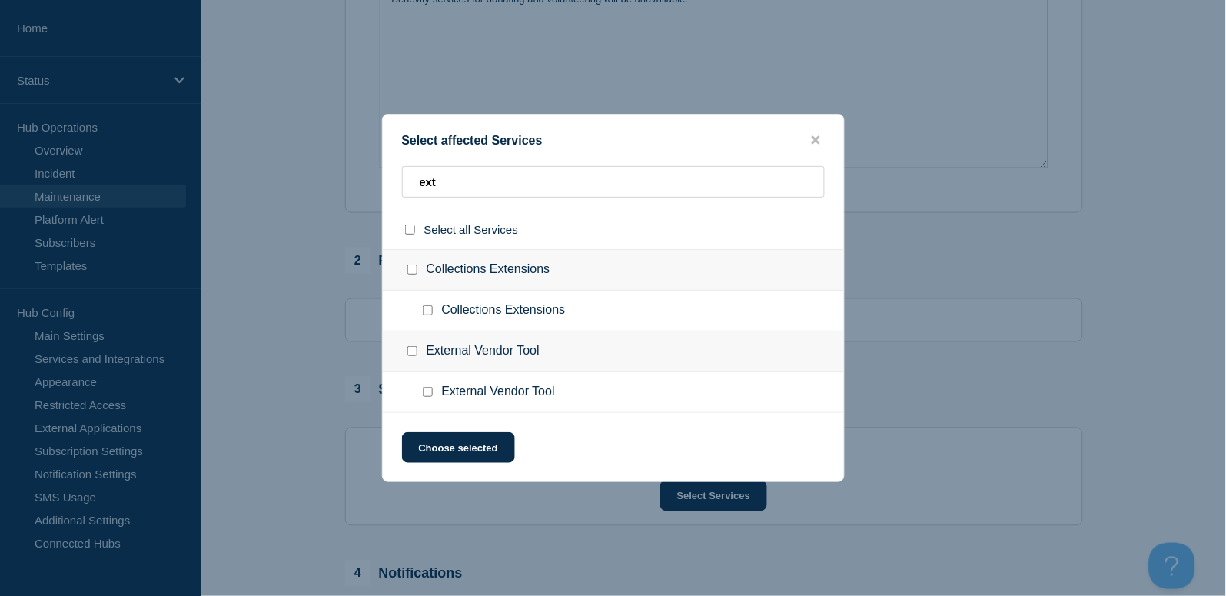
click at [427, 394] on input "External Vendor Tool checkbox" at bounding box center [428, 392] width 10 height 10
click at [453, 450] on button "Choose selected" at bounding box center [458, 447] width 113 height 31
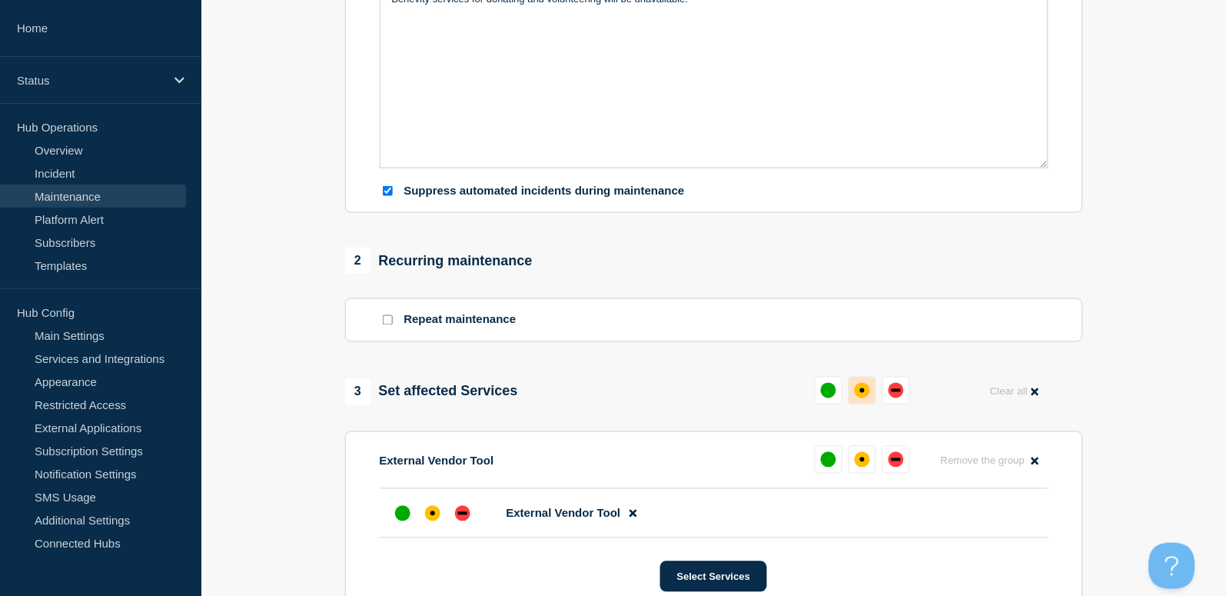
click at [858, 397] on div "affected" at bounding box center [862, 390] width 15 height 15
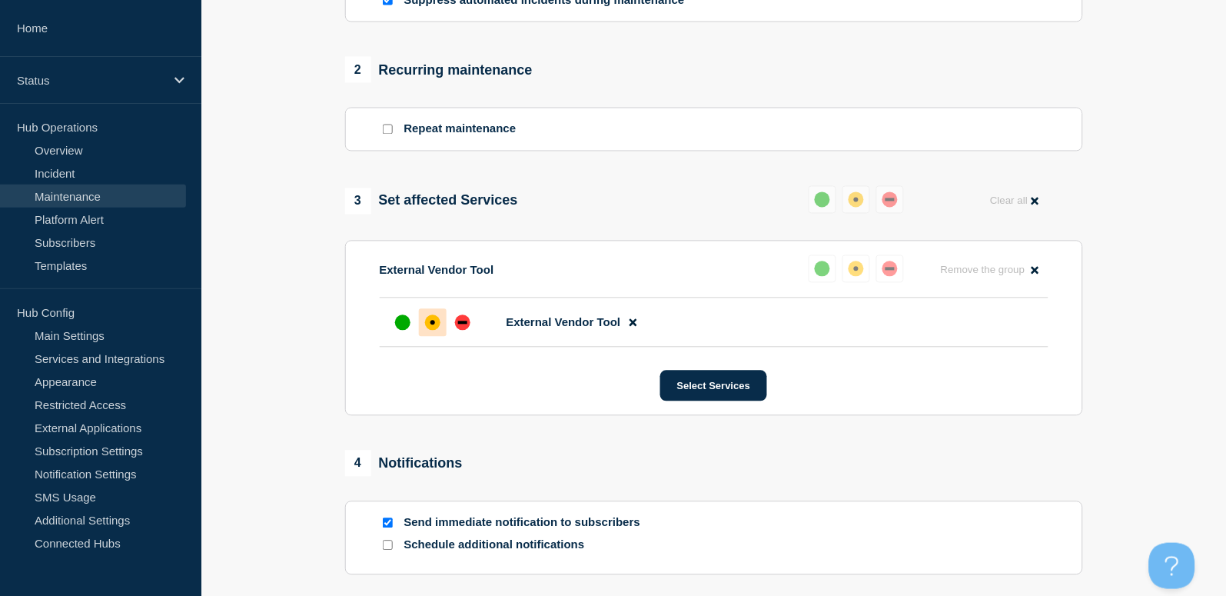
scroll to position [819, 0]
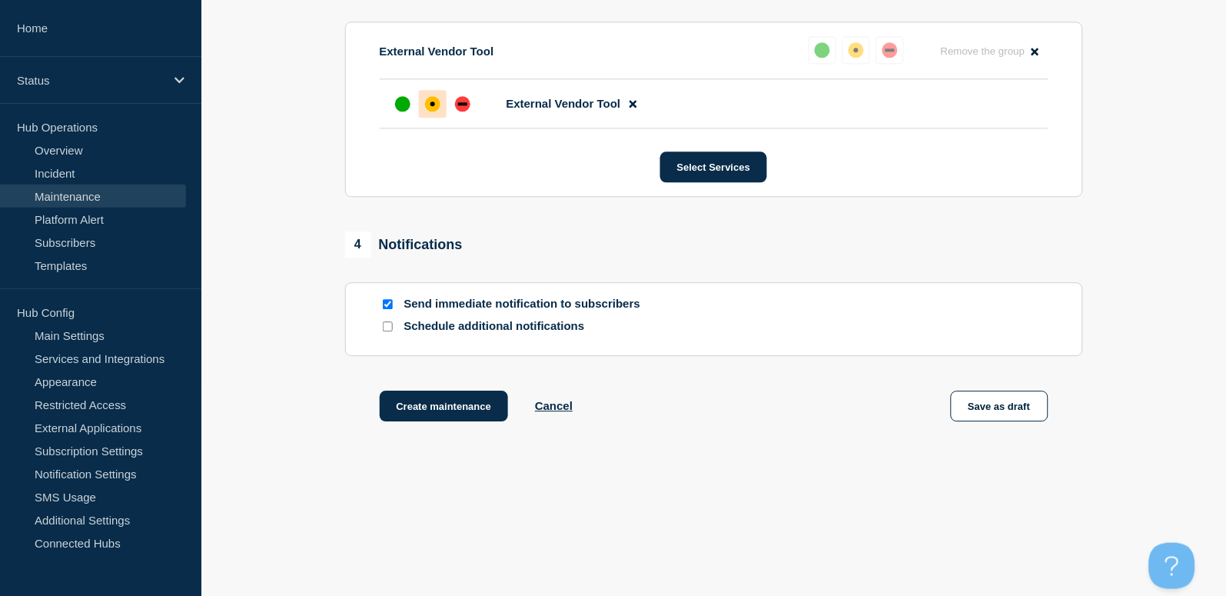
click at [389, 307] on input "Send immediate notification to subscribers" at bounding box center [388, 304] width 10 height 10
click at [453, 403] on button "Create maintenance" at bounding box center [444, 405] width 129 height 31
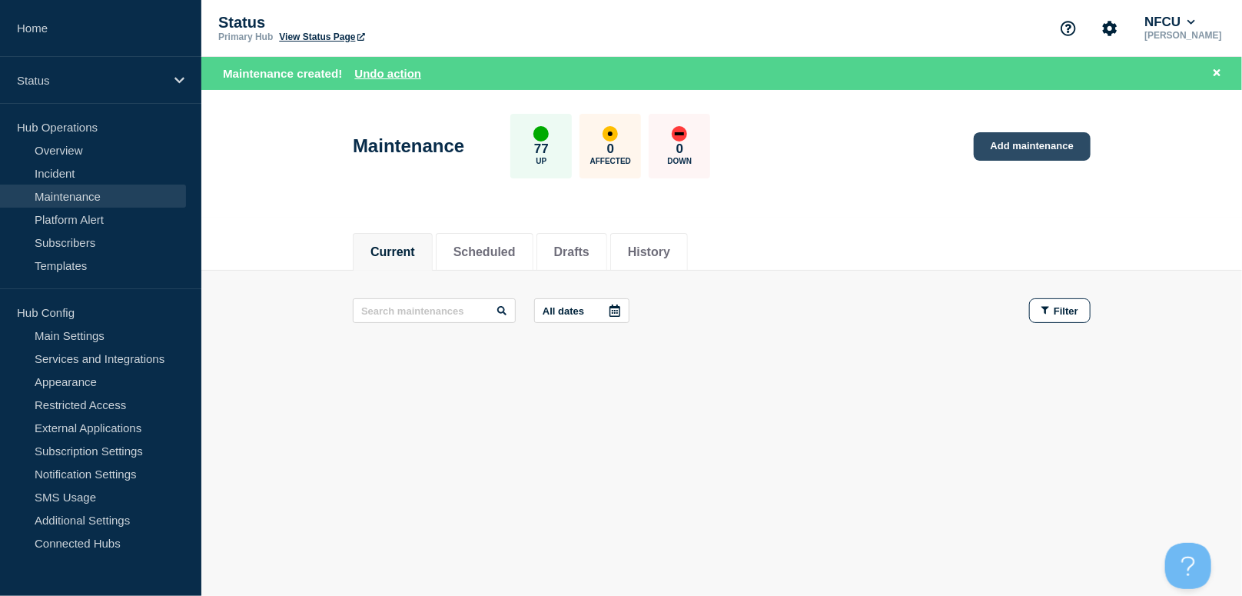
click at [1080, 139] on link "Add maintenance" at bounding box center [1032, 146] width 117 height 28
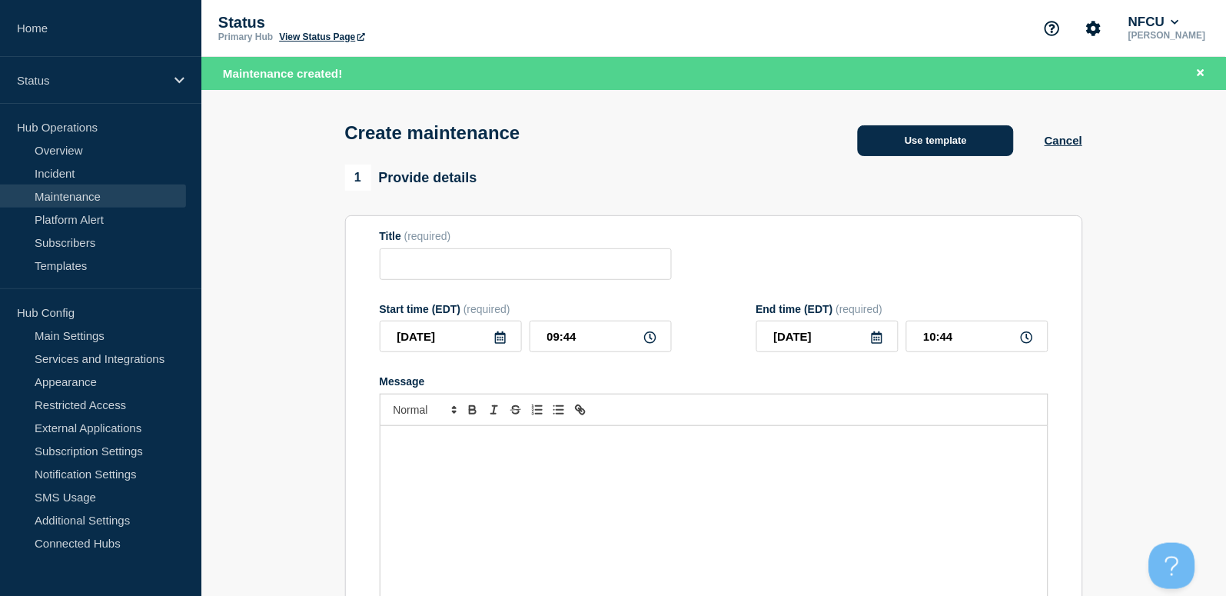
click at [971, 144] on button "Use template" at bounding box center [936, 140] width 156 height 31
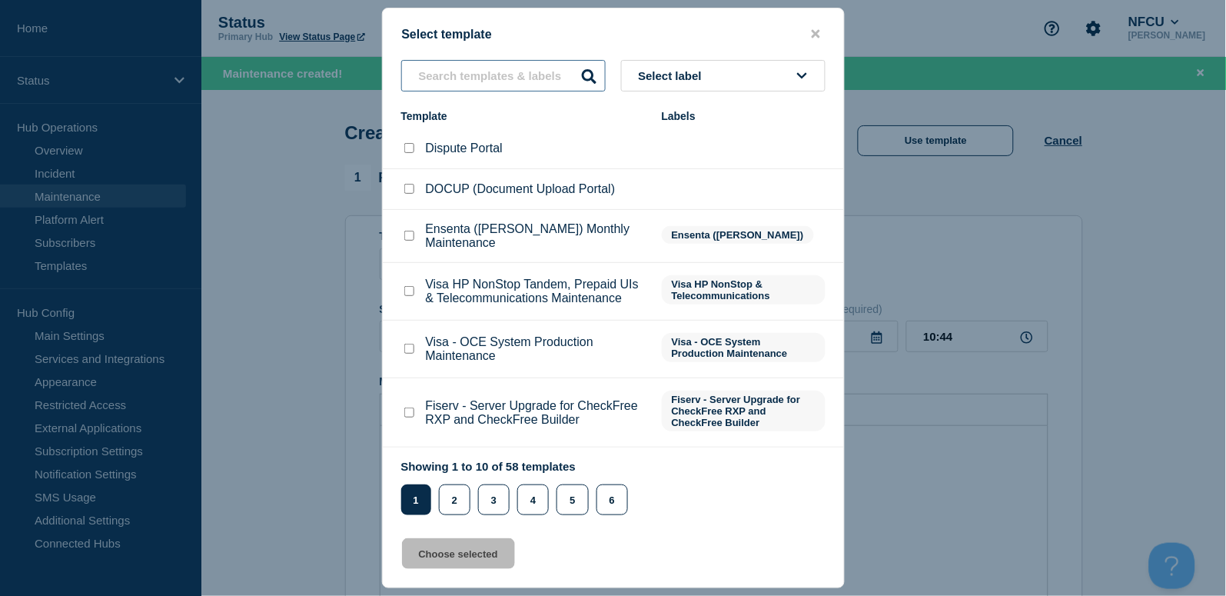
click at [451, 71] on input "text" at bounding box center [503, 76] width 204 height 32
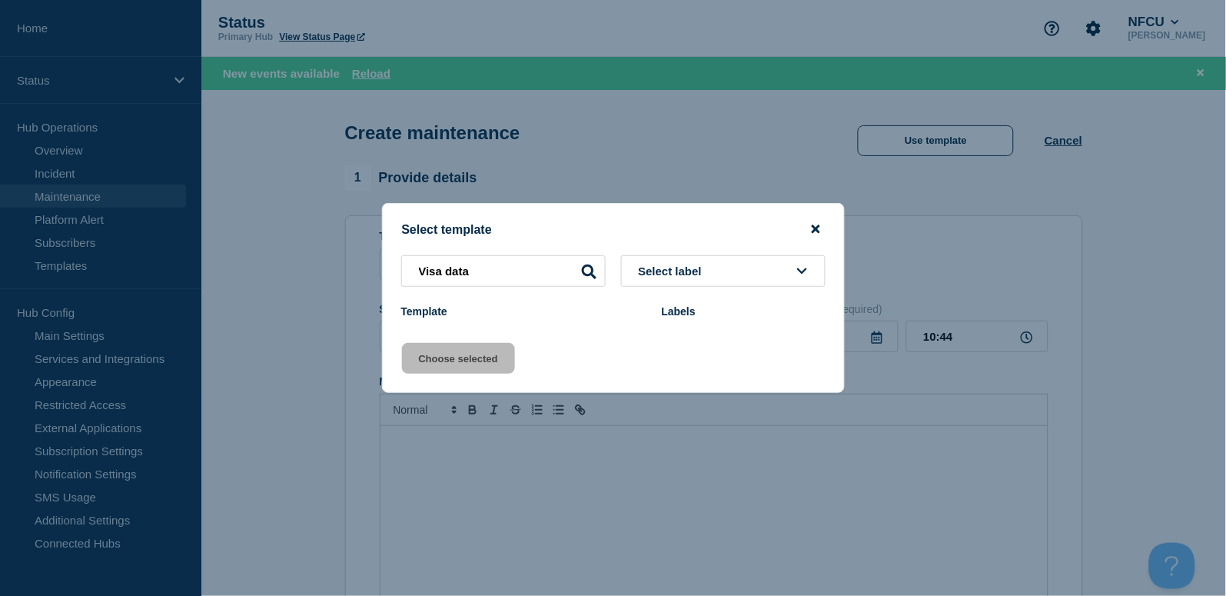
click at [814, 225] on icon "close button" at bounding box center [816, 229] width 8 height 8
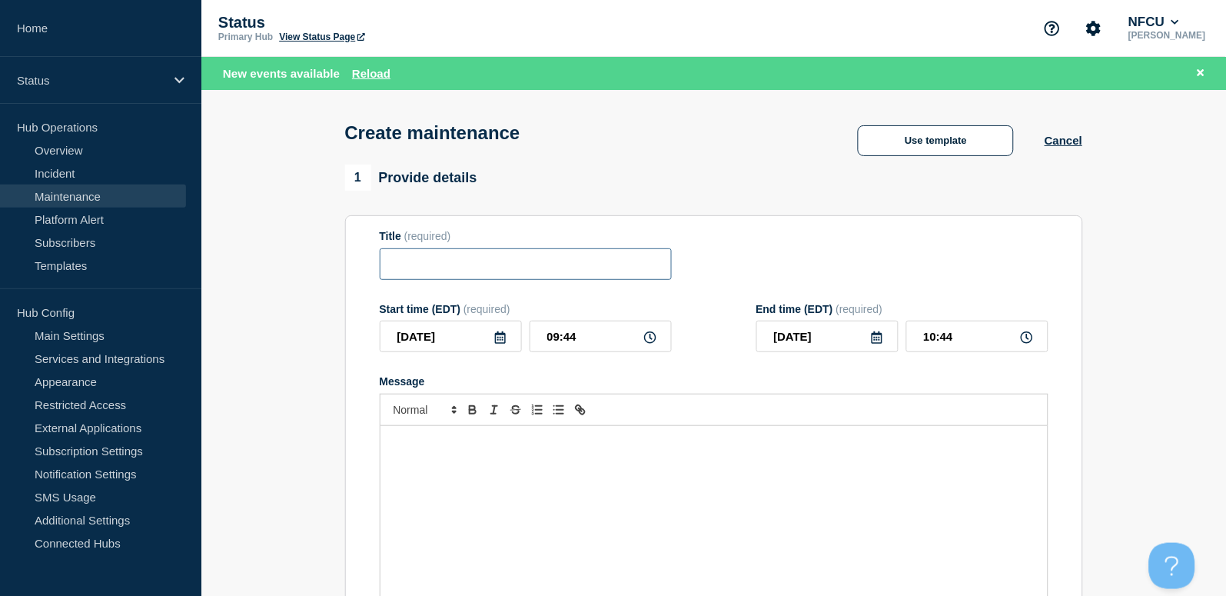
click at [413, 275] on input "Title" at bounding box center [526, 264] width 292 height 32
paste input "HQ Facility Mgmt Planned"
click at [714, 222] on section "Title (required) HQ Facility Mgmt Planned Maintenance Start time (EDT) (require…" at bounding box center [714, 435] width 738 height 440
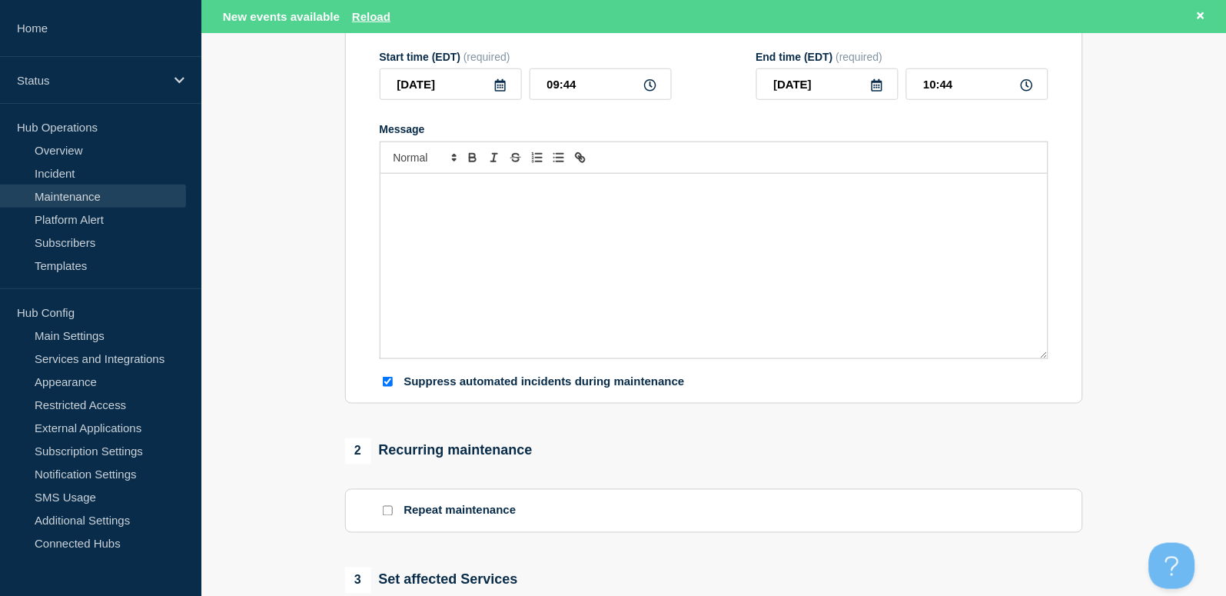
scroll to position [410, 0]
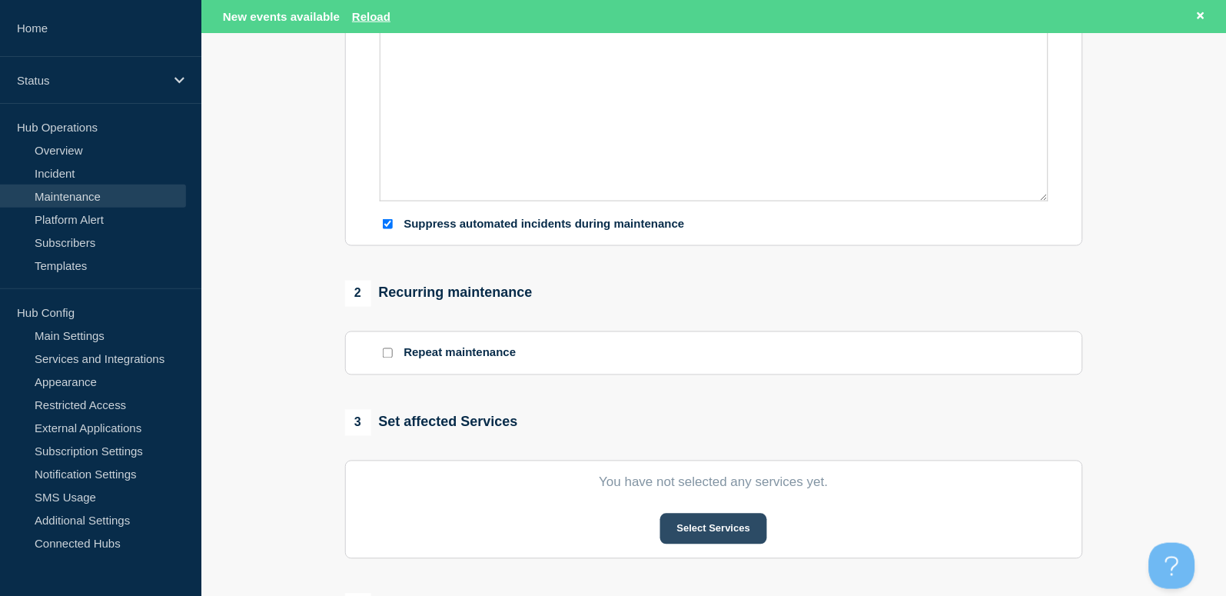
click at [692, 541] on button "Select Services" at bounding box center [713, 528] width 107 height 31
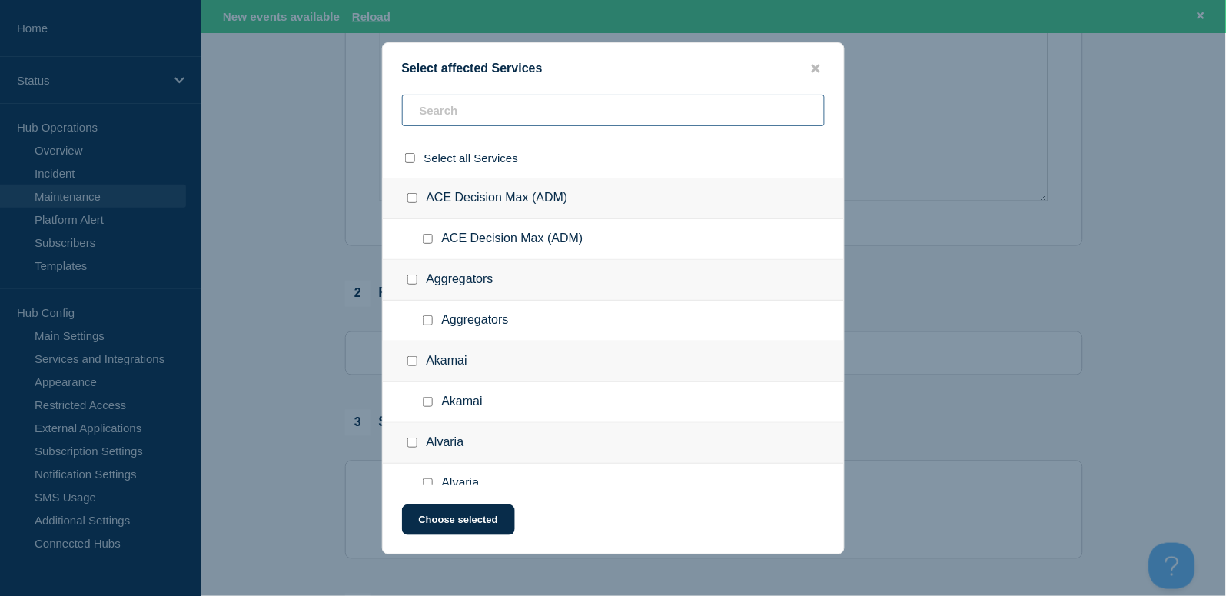
click at [470, 108] on input "text" at bounding box center [613, 111] width 423 height 32
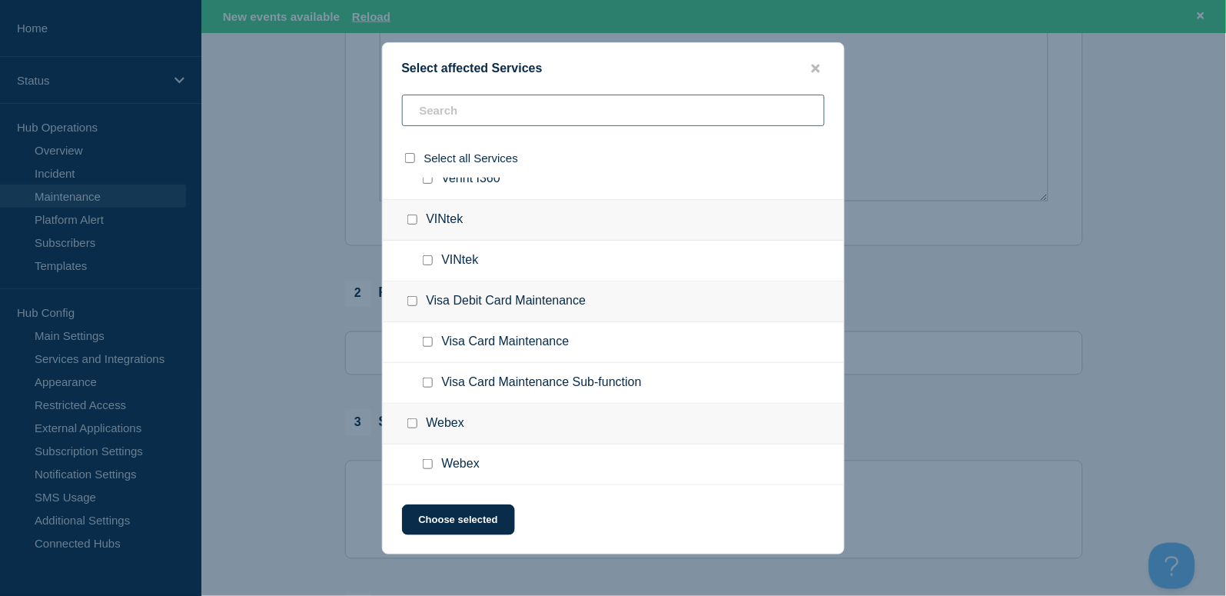
scroll to position [5489, 0]
click at [815, 67] on icon "close button" at bounding box center [816, 68] width 8 height 8
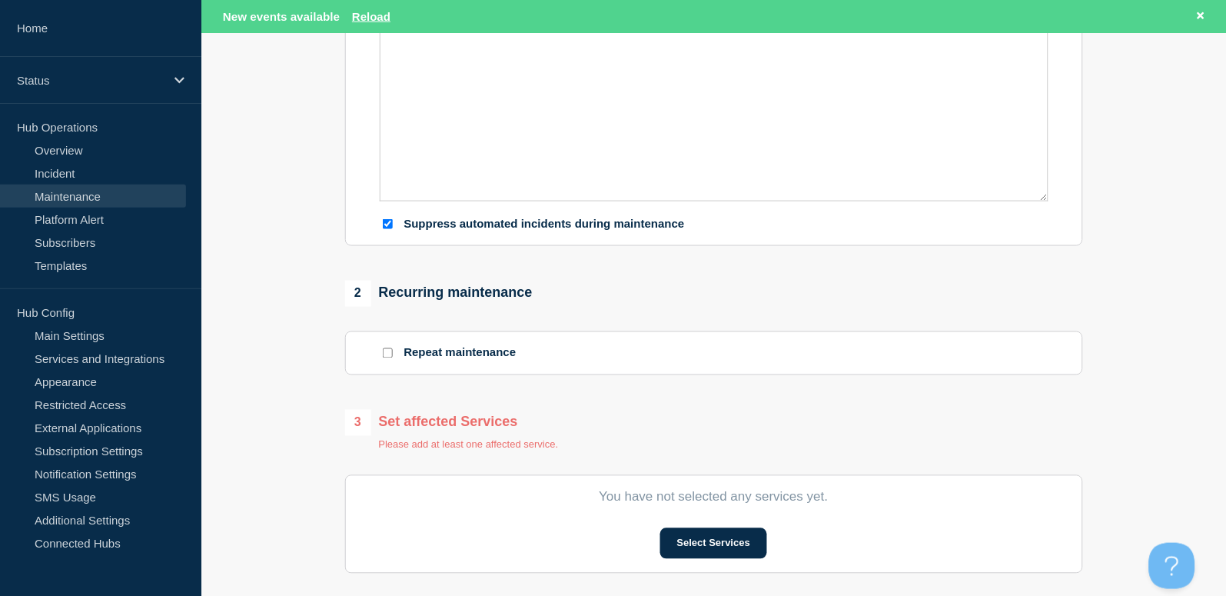
scroll to position [0, 0]
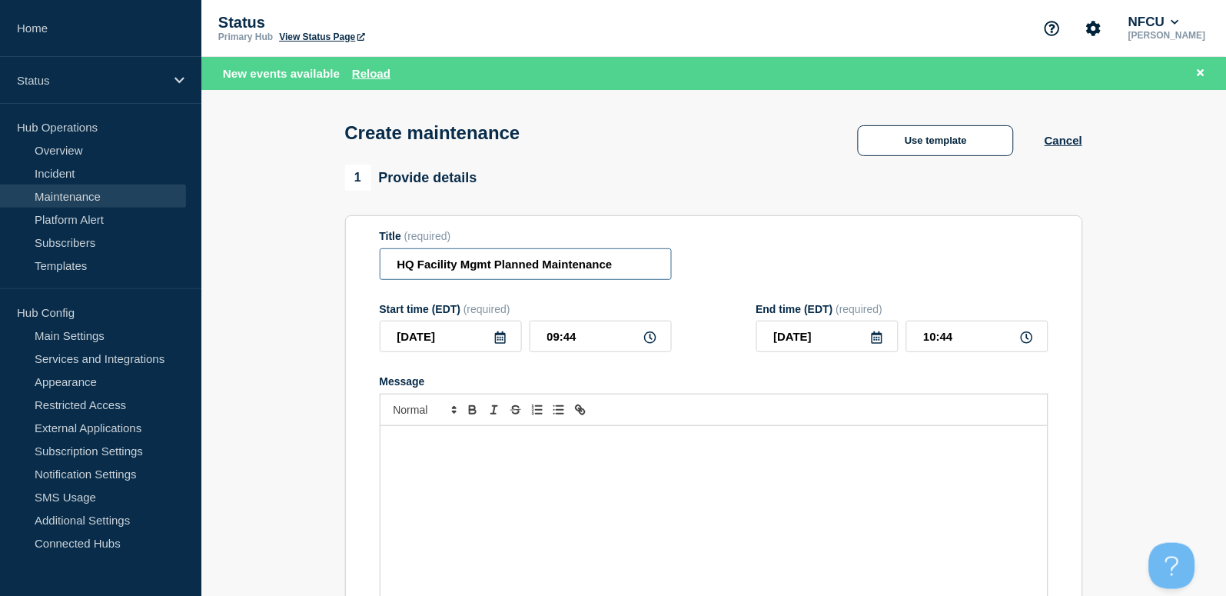
drag, startPoint x: 630, startPoint y: 272, endPoint x: 323, endPoint y: 240, distance: 309.1
click at [500, 342] on icon at bounding box center [500, 337] width 11 height 12
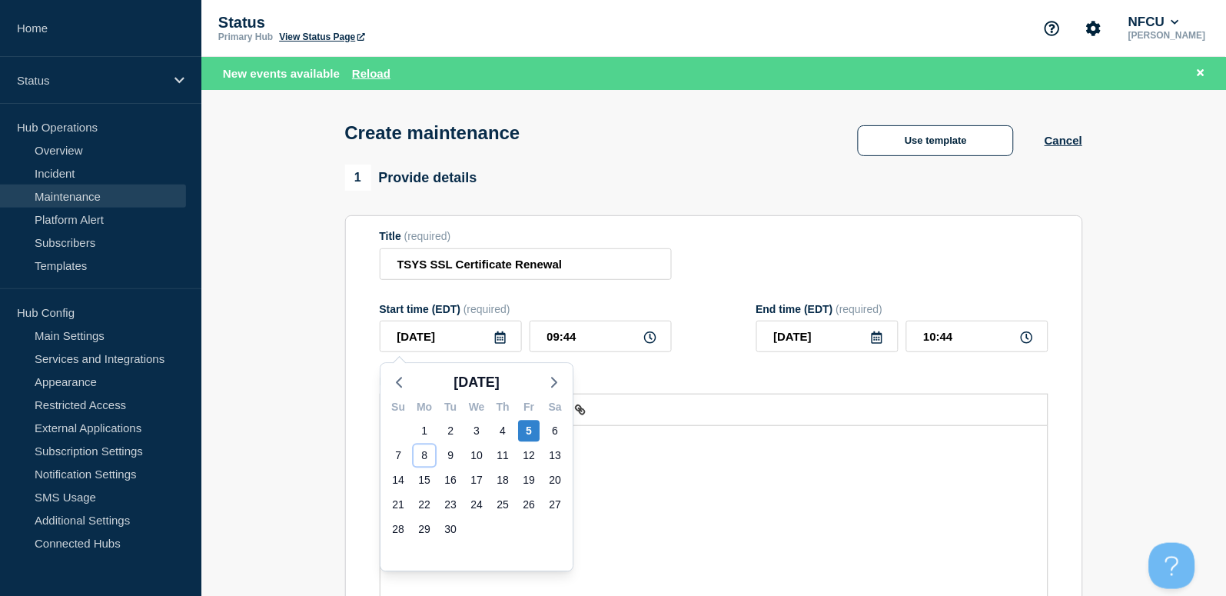
drag, startPoint x: 429, startPoint y: 450, endPoint x: 447, endPoint y: 424, distance: 30.9
click at [431, 450] on div "8" at bounding box center [424, 456] width 22 height 22
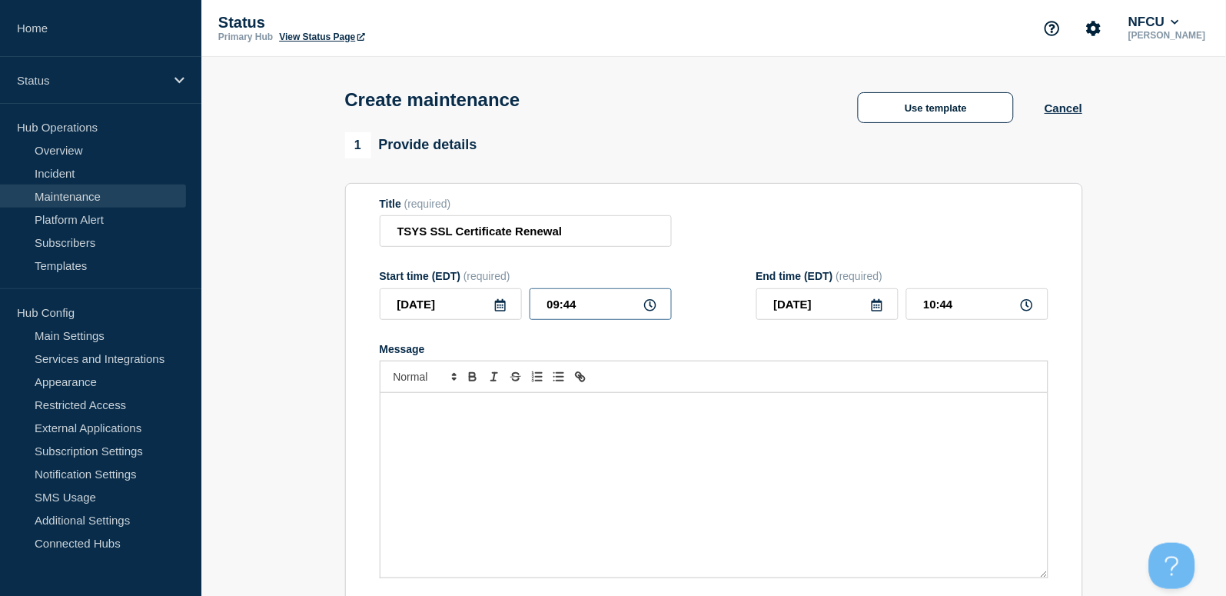
click at [592, 311] on input "09:44" at bounding box center [601, 304] width 142 height 32
drag, startPoint x: 609, startPoint y: 301, endPoint x: 492, endPoint y: 291, distance: 117.3
click at [492, 291] on div "2025-09-08 09:44" at bounding box center [526, 304] width 292 height 32
click at [962, 307] on input "01:30" at bounding box center [977, 304] width 142 height 32
drag, startPoint x: 962, startPoint y: 307, endPoint x: 826, endPoint y: 284, distance: 138.1
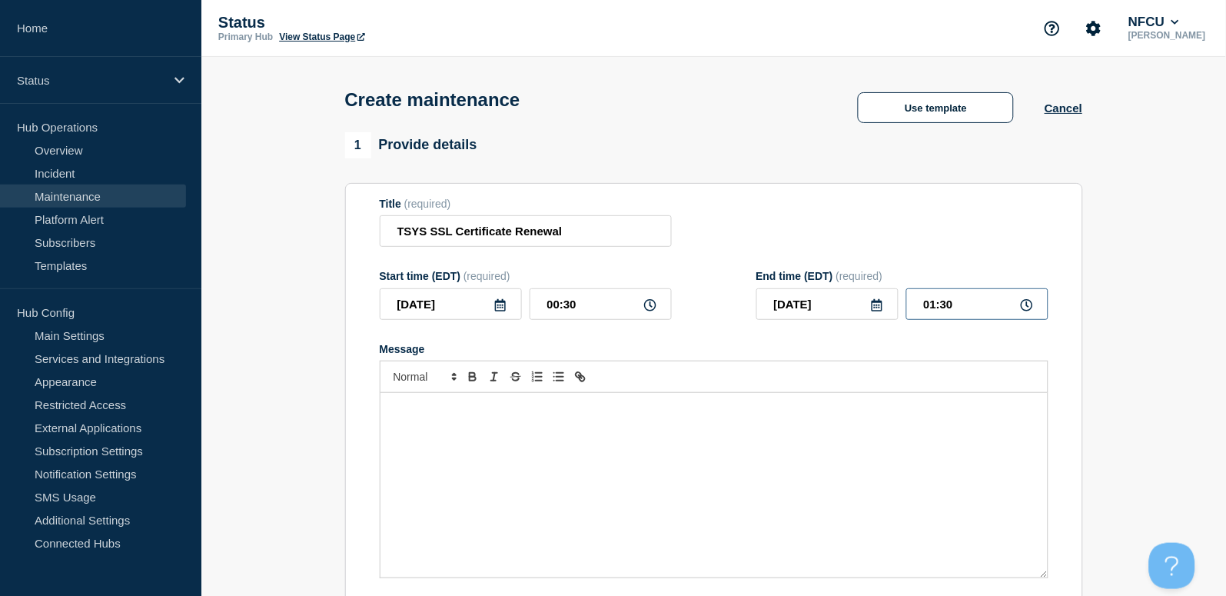
click at [827, 284] on div "End time (EDT) (required) 2025-09-08 01:30" at bounding box center [902, 295] width 292 height 50
click at [845, 218] on div "Title (required) TSYS SSL Certificate Renewal" at bounding box center [714, 223] width 669 height 50
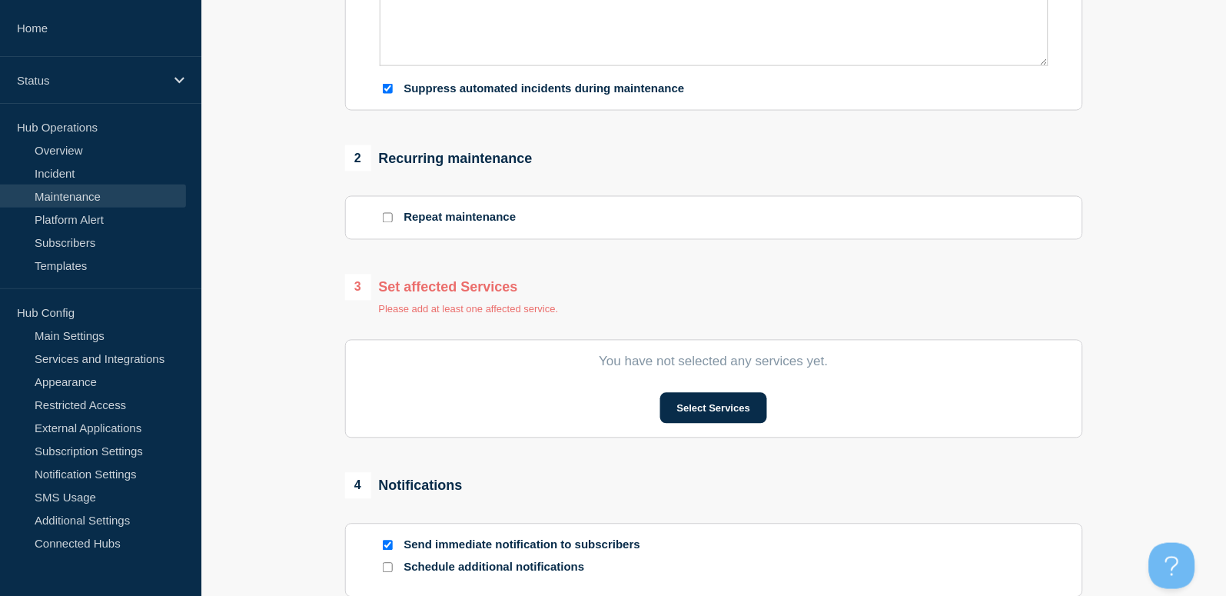
scroll to position [307, 0]
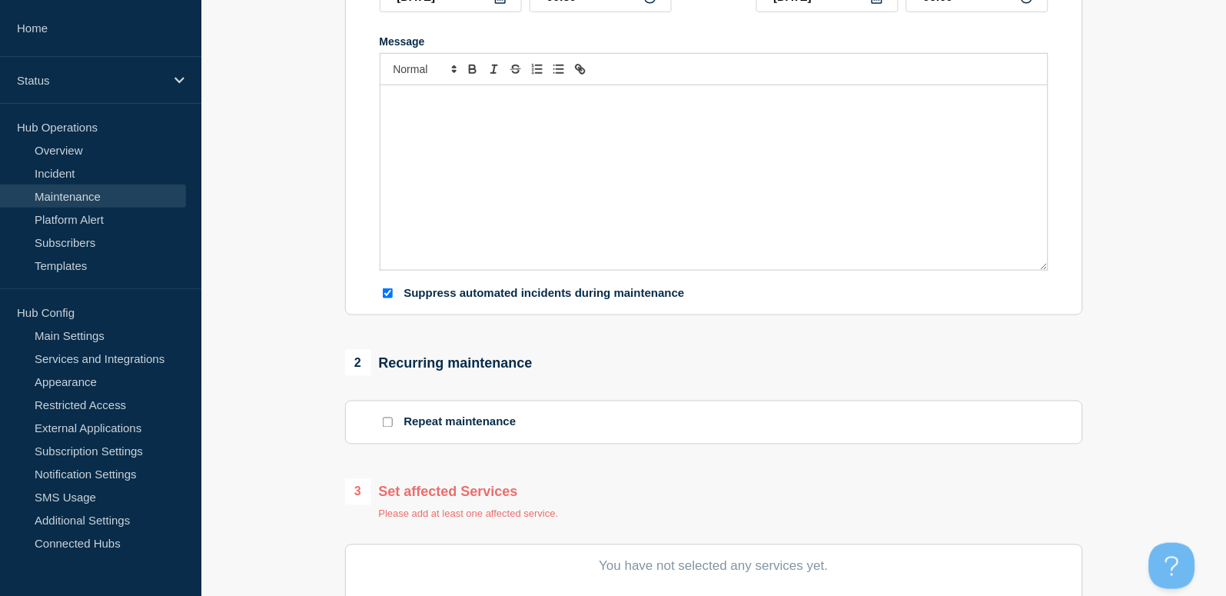
click at [404, 177] on div "Message" at bounding box center [713, 177] width 667 height 184
paste div "Message"
click at [395, 118] on p "unavailable." at bounding box center [714, 116] width 644 height 14
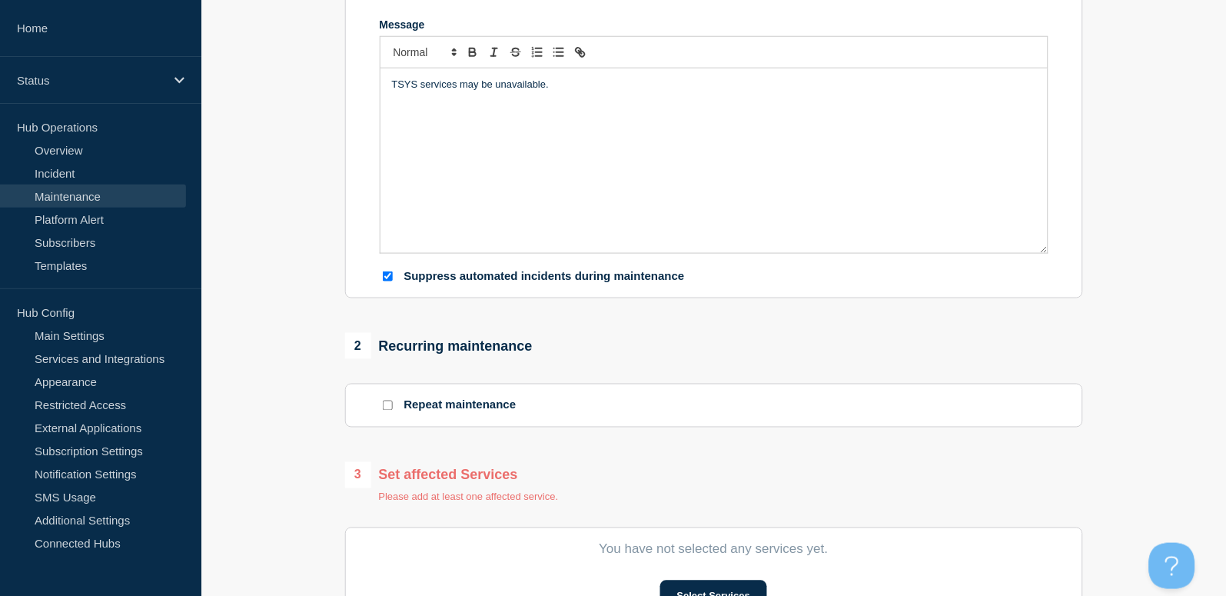
scroll to position [410, 0]
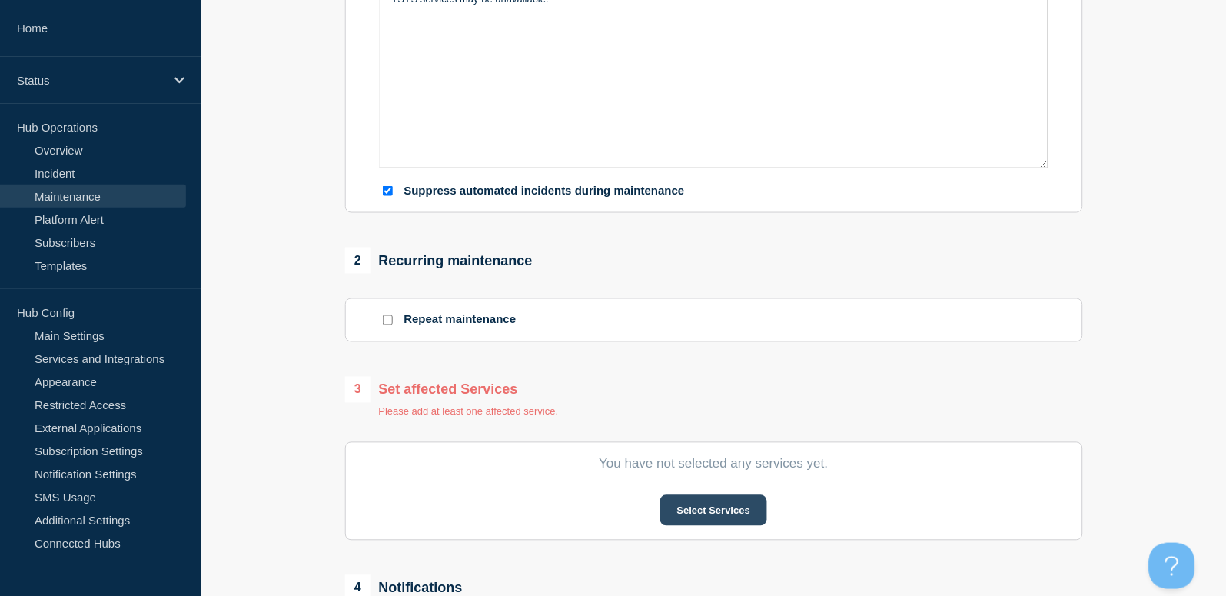
click at [727, 511] on button "Select Services" at bounding box center [713, 510] width 107 height 31
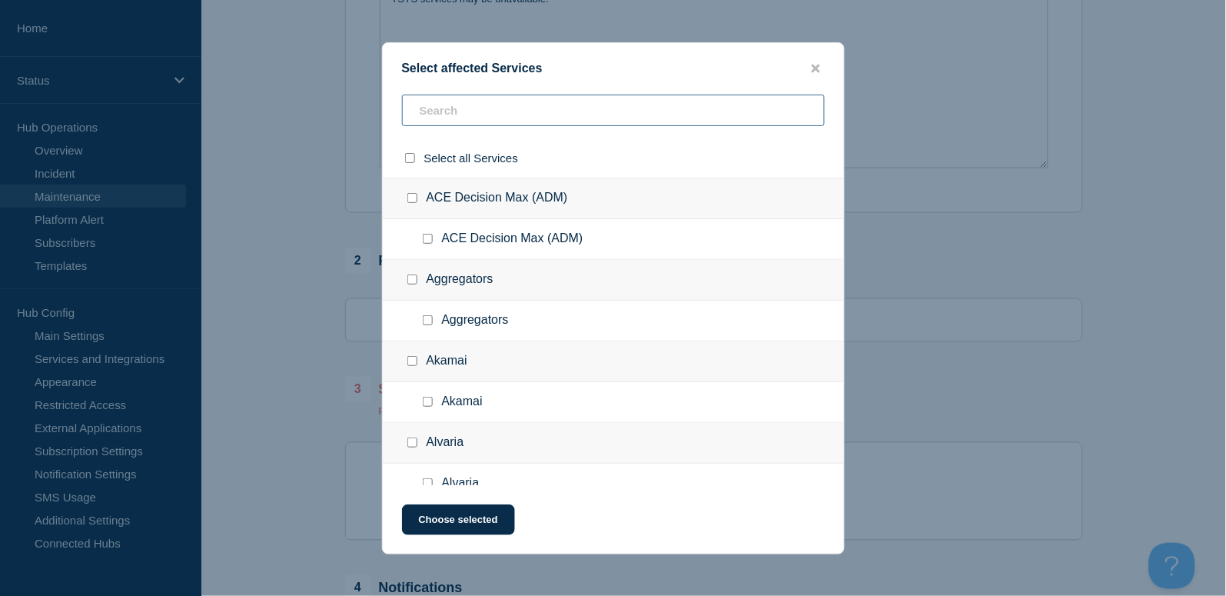
click at [483, 117] on input "text" at bounding box center [613, 111] width 423 height 32
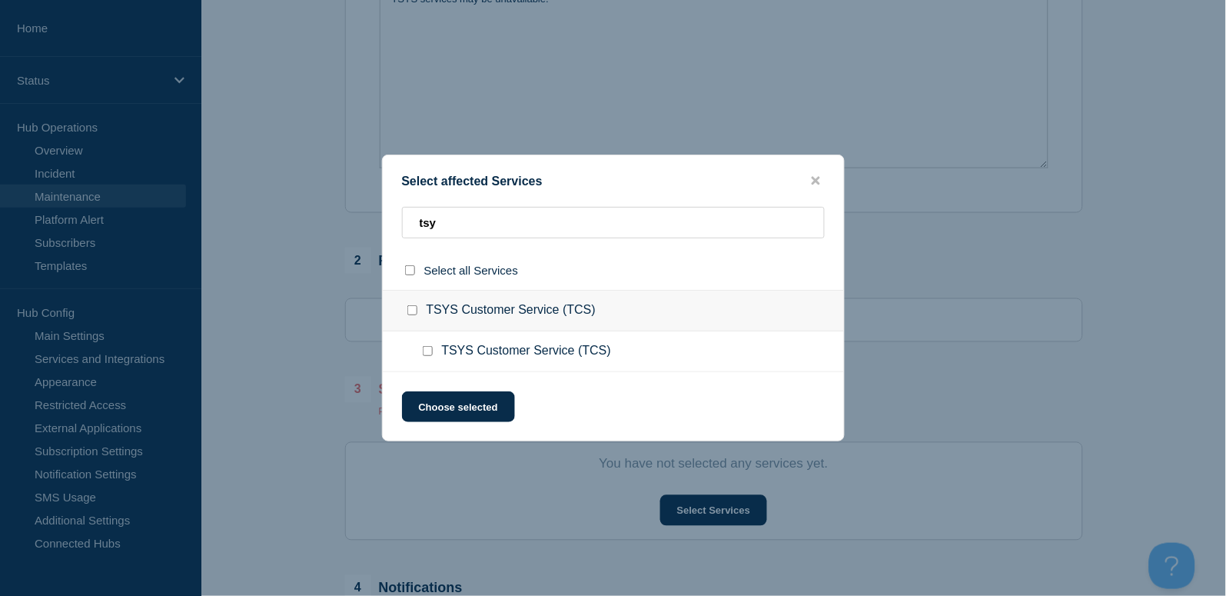
click at [415, 311] on input "TSYS Customer Service (TCS) checkbox" at bounding box center [412, 310] width 10 height 10
click at [473, 409] on button "Choose selected" at bounding box center [458, 406] width 113 height 31
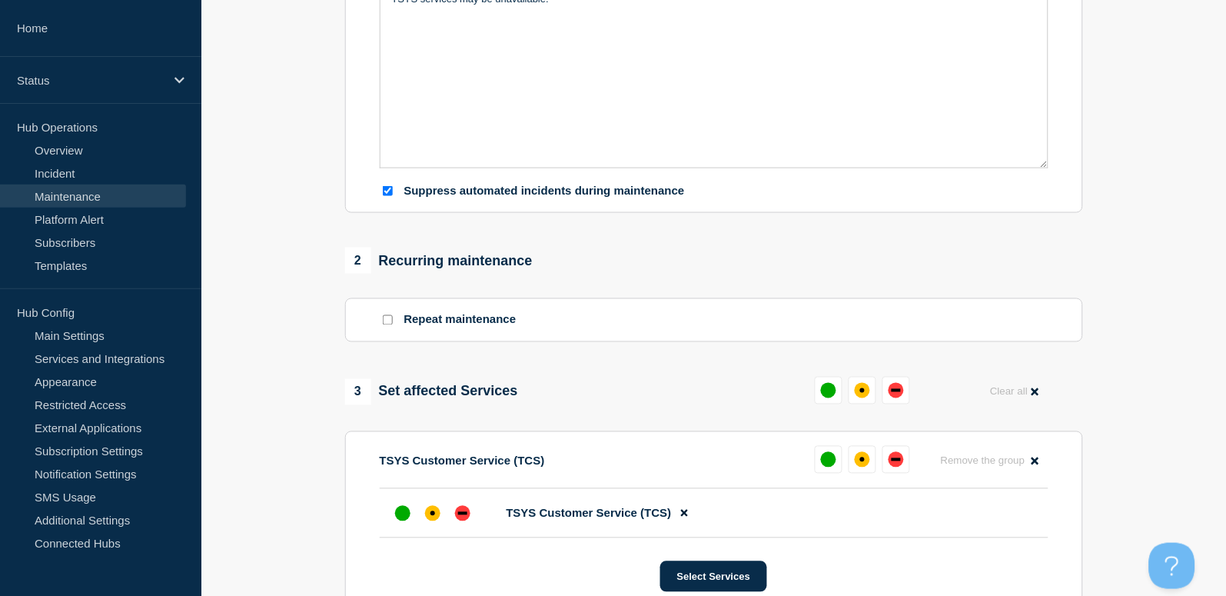
drag, startPoint x: 868, startPoint y: 392, endPoint x: 475, endPoint y: 294, distance: 404.7
click at [868, 391] on div "affected" at bounding box center [862, 390] width 15 height 15
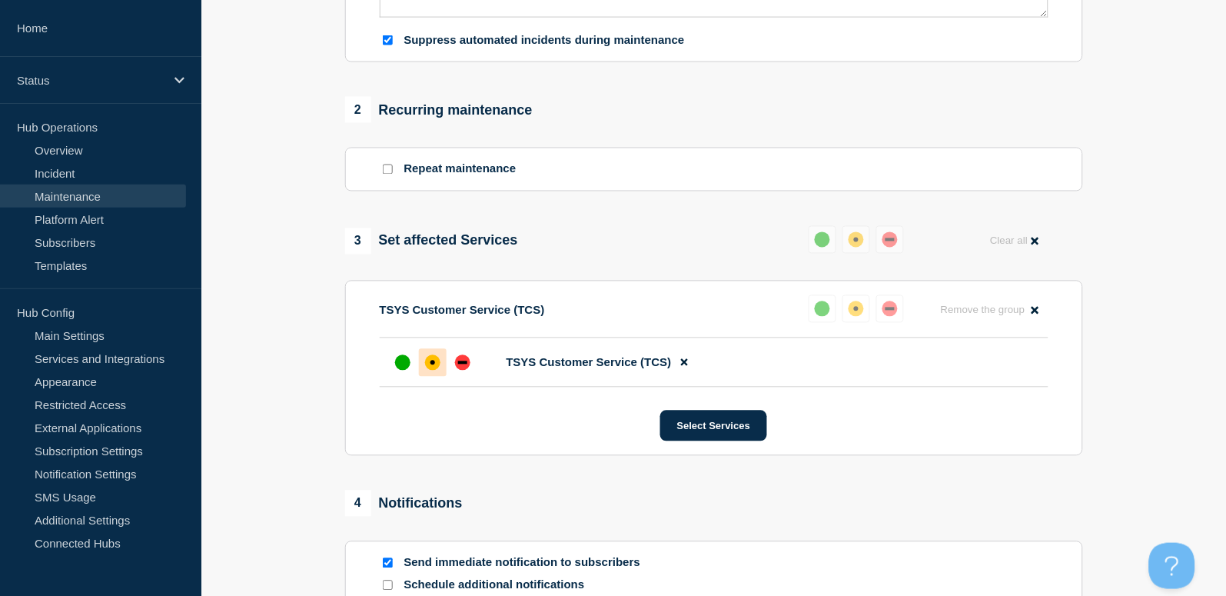
scroll to position [819, 0]
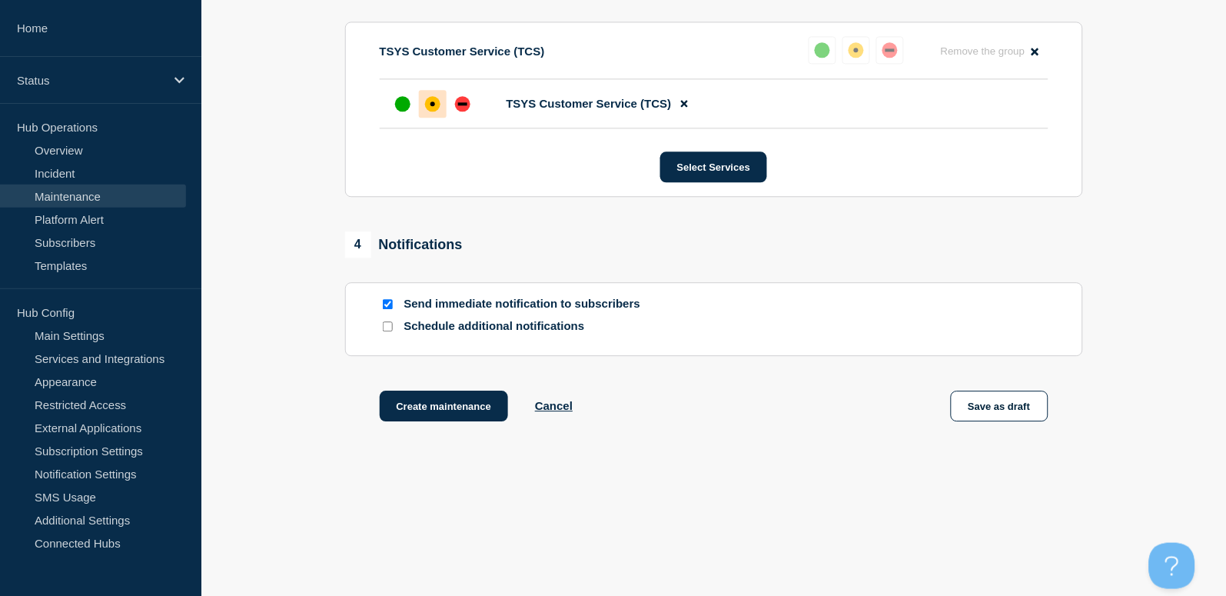
click at [384, 307] on input "Send immediate notification to subscribers" at bounding box center [388, 304] width 10 height 10
click at [449, 404] on button "Create maintenance" at bounding box center [444, 405] width 129 height 31
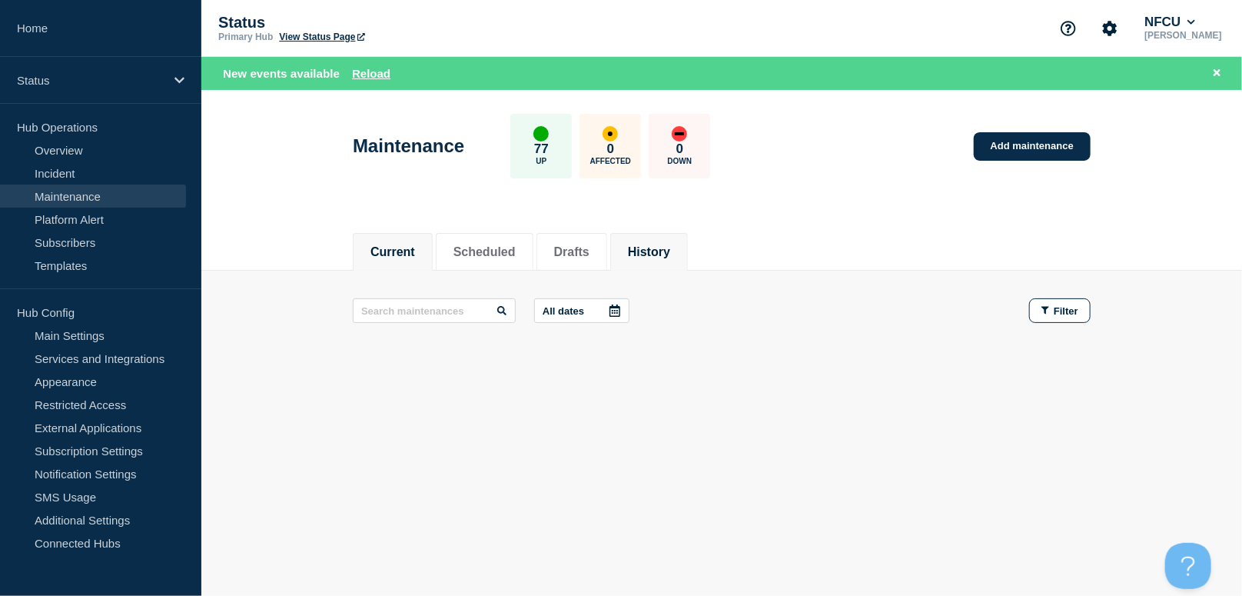
click at [670, 251] on button "History" at bounding box center [649, 252] width 42 height 14
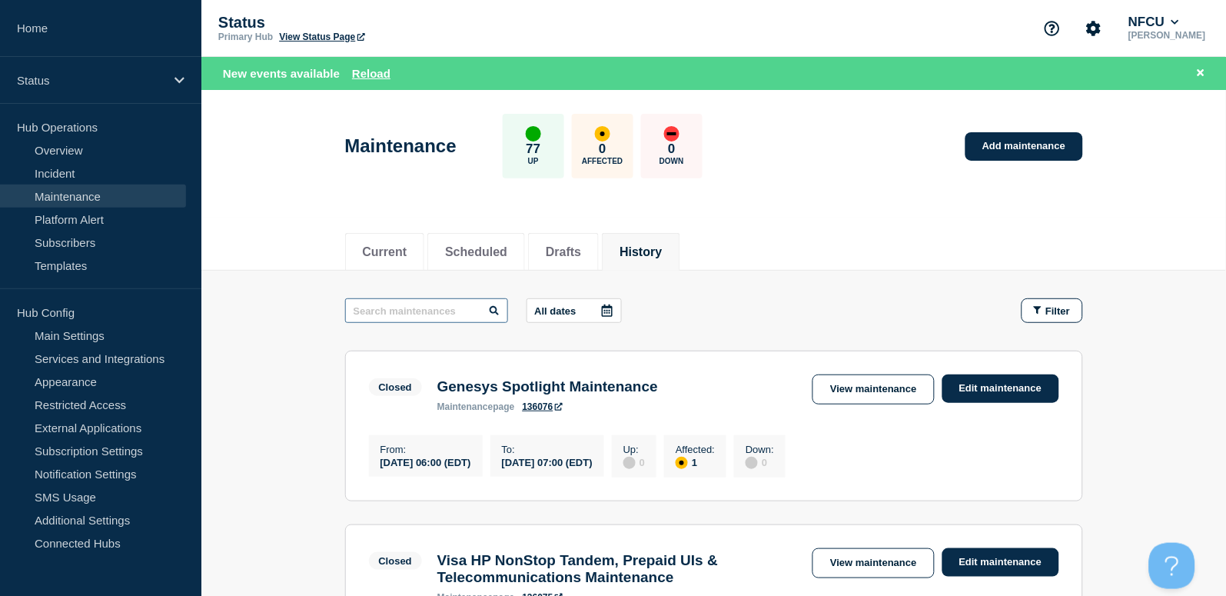
click at [404, 314] on input "text" at bounding box center [426, 310] width 163 height 25
paste input "Panagenda"
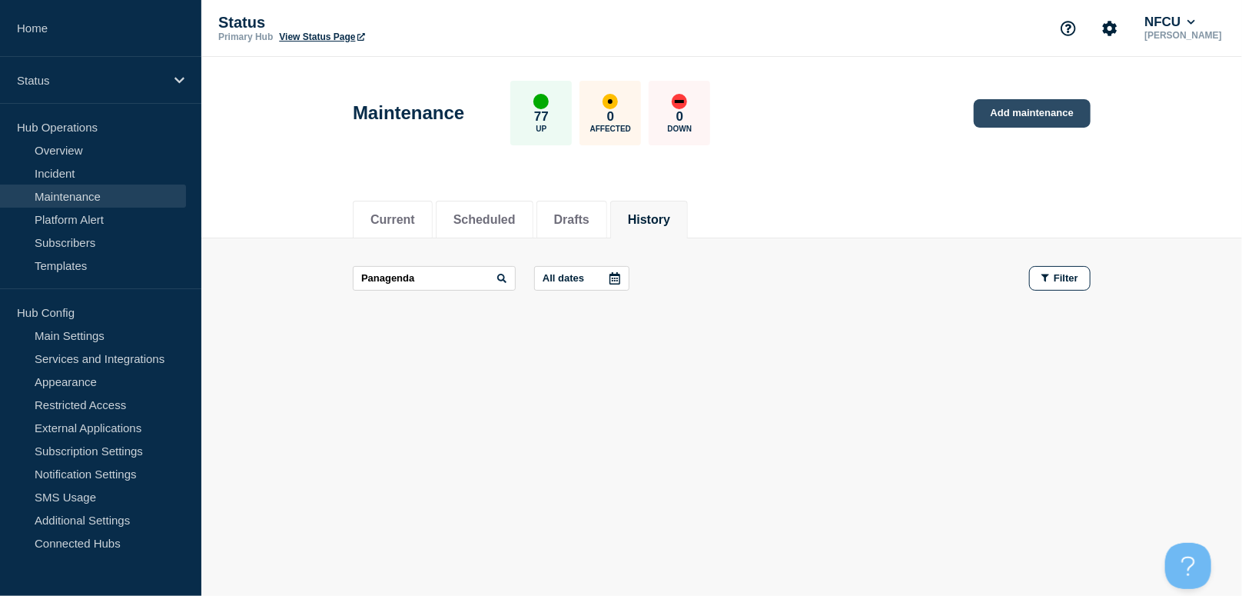
click at [1017, 116] on link "Add maintenance" at bounding box center [1032, 113] width 117 height 28
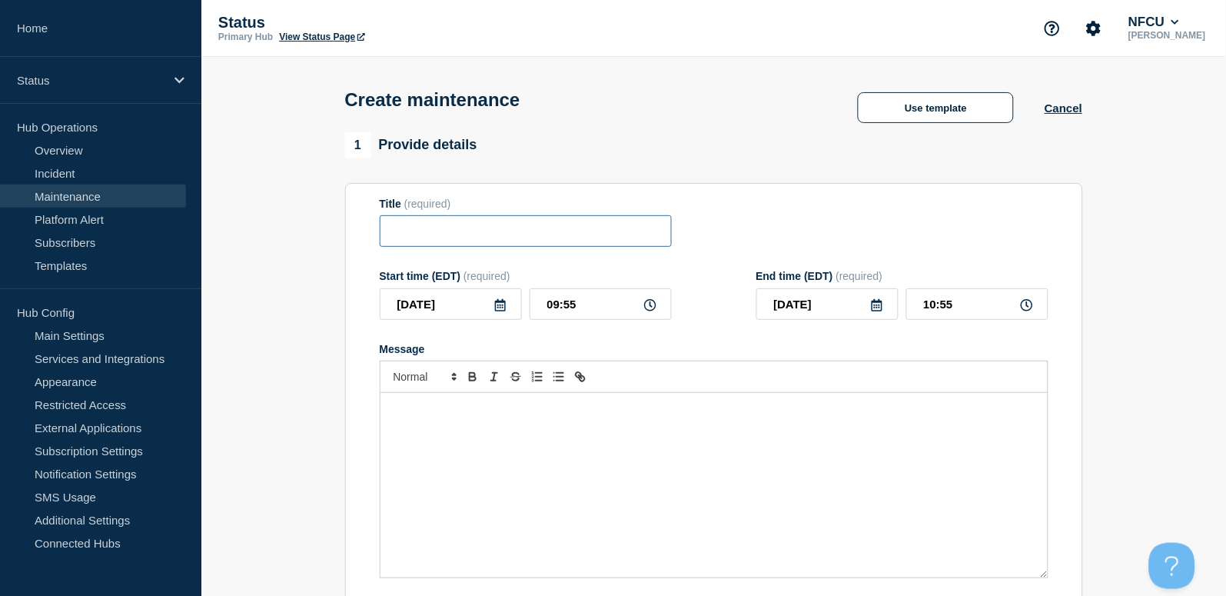
click at [460, 232] on input "Title" at bounding box center [526, 231] width 292 height 32
paste input "Migrate Panagenda Greenlight for Applications"
drag, startPoint x: 492, startPoint y: 474, endPoint x: 498, endPoint y: 466, distance: 10.5
click at [492, 474] on div "Message" at bounding box center [713, 485] width 667 height 184
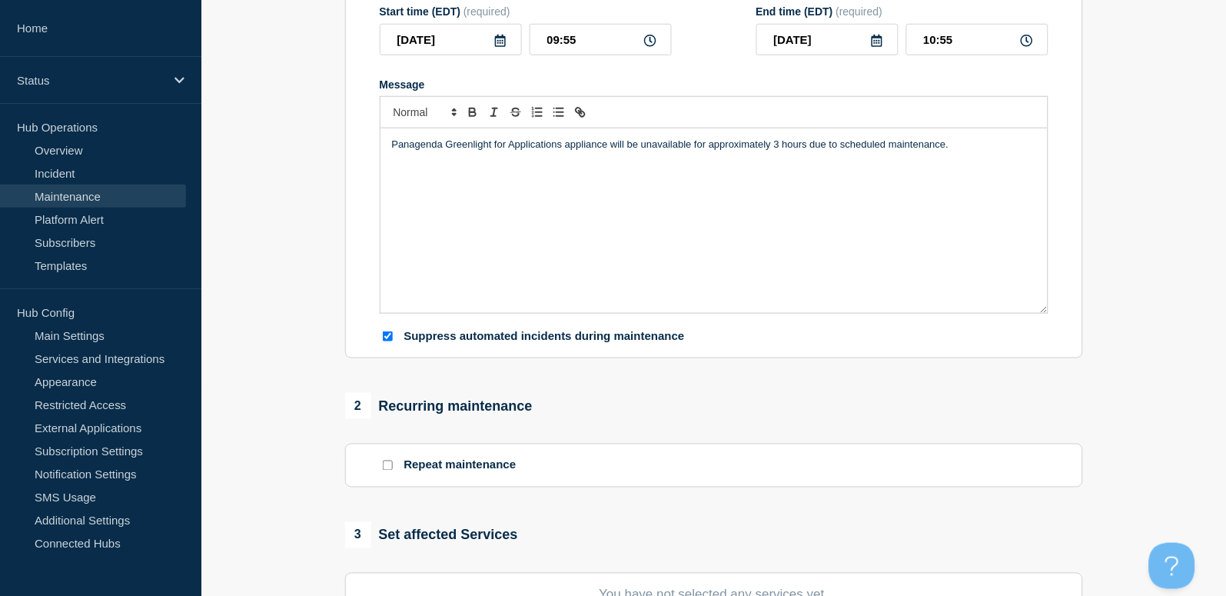
scroll to position [512, 0]
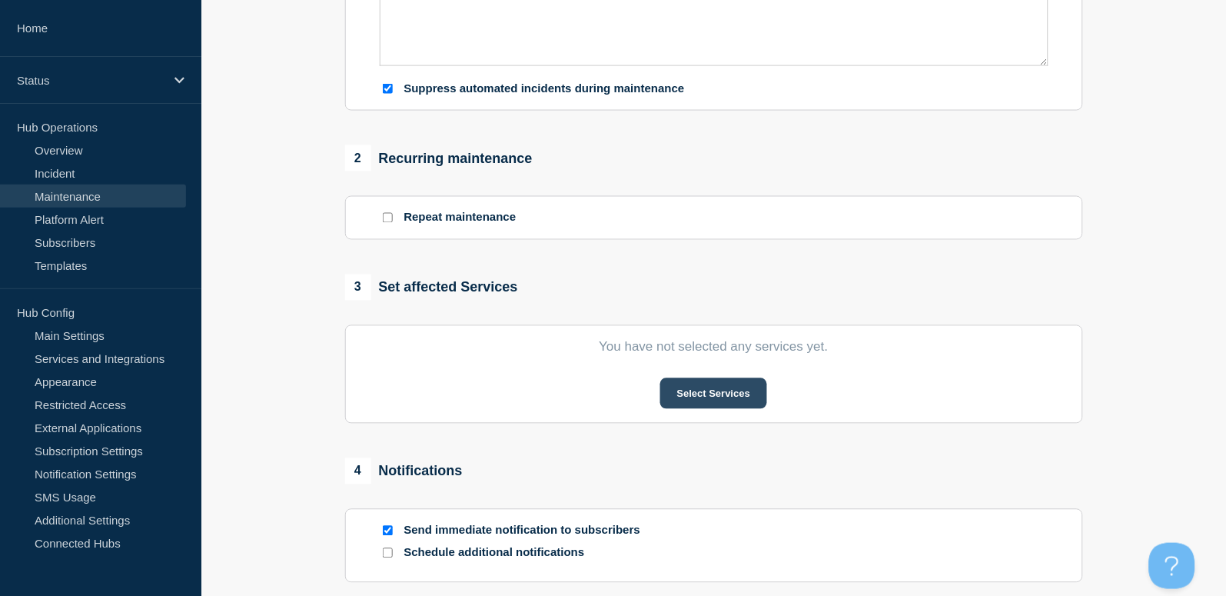
click at [703, 400] on button "Select Services" at bounding box center [713, 393] width 107 height 31
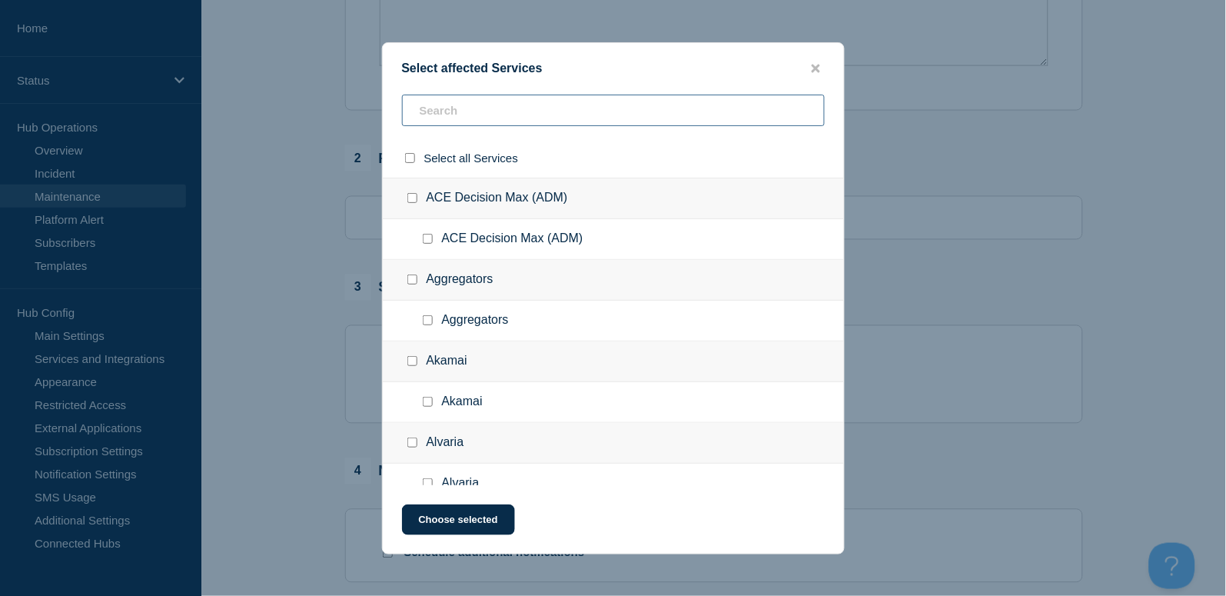
click at [467, 103] on input "text" at bounding box center [613, 111] width 423 height 32
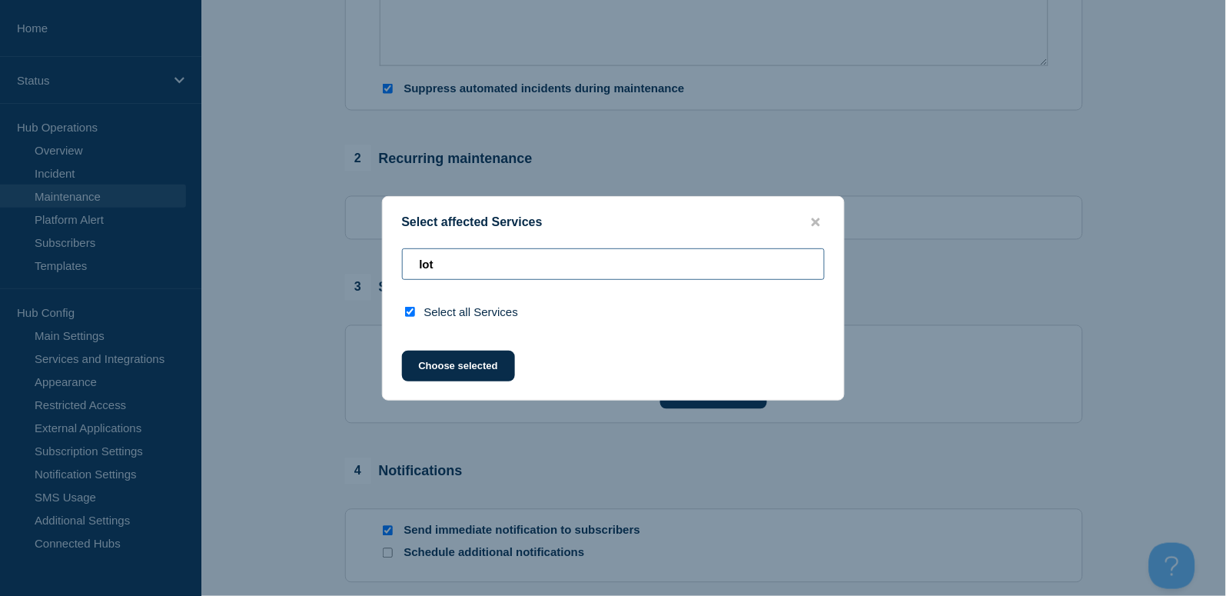
drag, startPoint x: 493, startPoint y: 264, endPoint x: 354, endPoint y: 235, distance: 142.0
click at [347, 236] on div "Select affected Services lot Select all Services Choose selected" at bounding box center [613, 298] width 1226 height 596
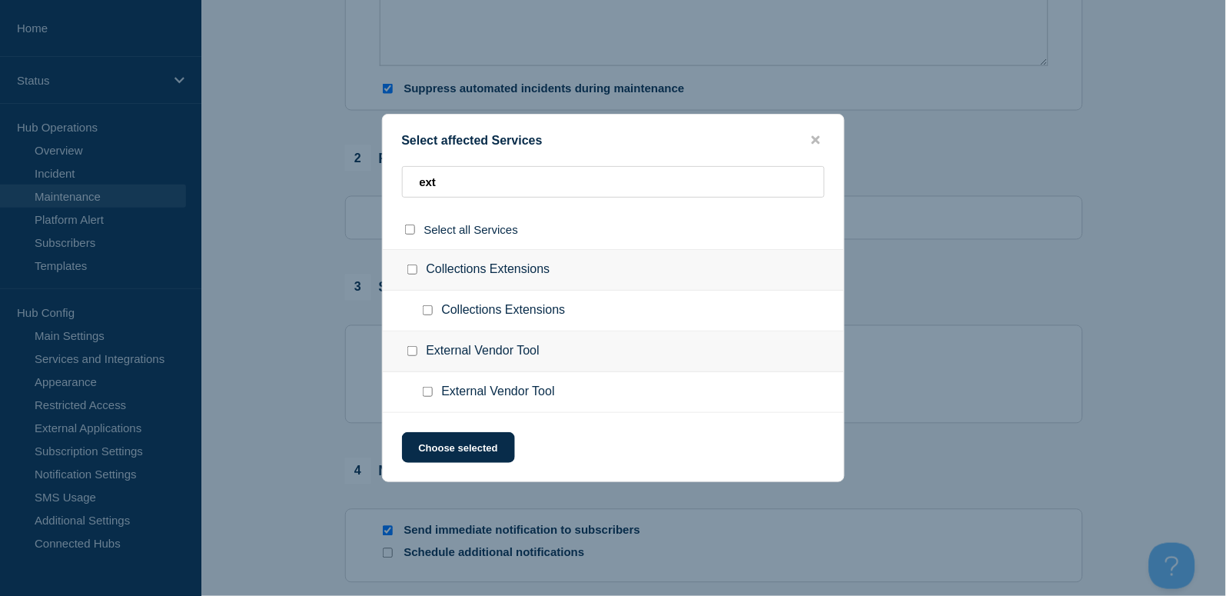
click at [427, 393] on input "External Vendor Tool checkbox" at bounding box center [428, 392] width 10 height 10
click at [467, 450] on button "Choose selected" at bounding box center [458, 447] width 113 height 31
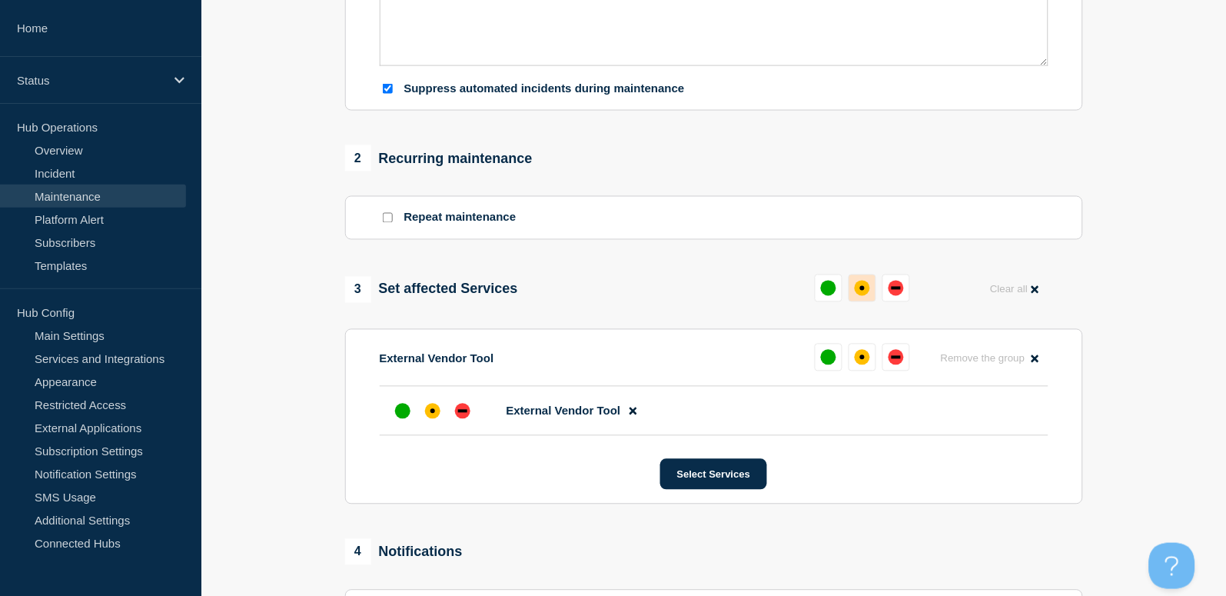
click at [858, 294] on div "affected" at bounding box center [862, 288] width 15 height 15
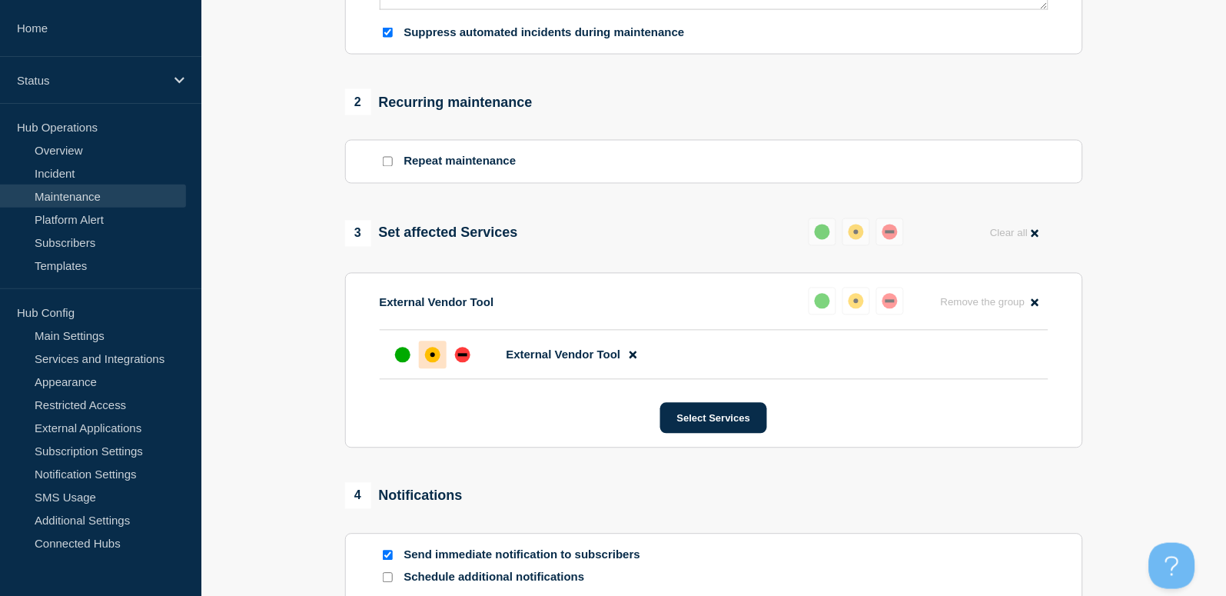
scroll to position [615, 0]
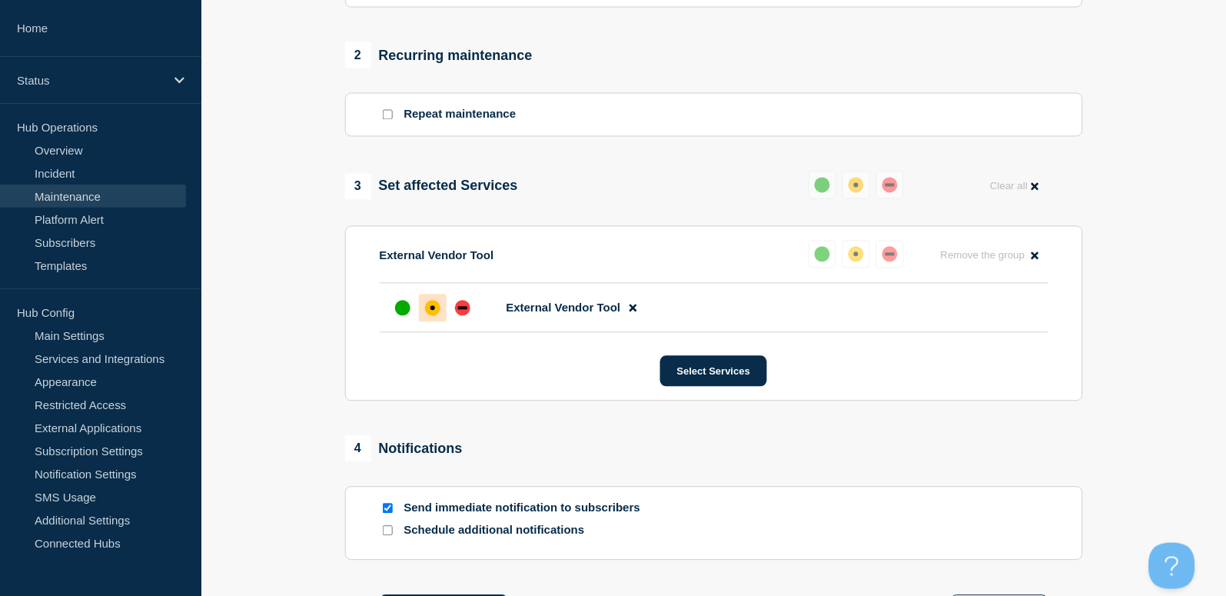
click at [385, 511] on input "Send immediate notification to subscribers" at bounding box center [388, 508] width 10 height 10
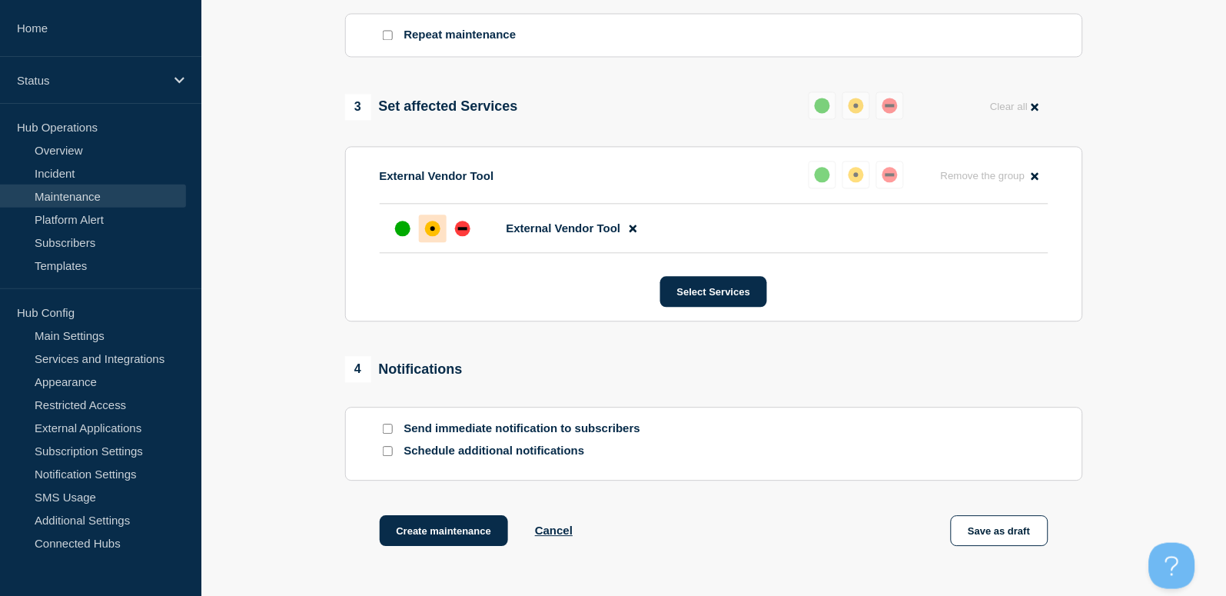
scroll to position [824, 0]
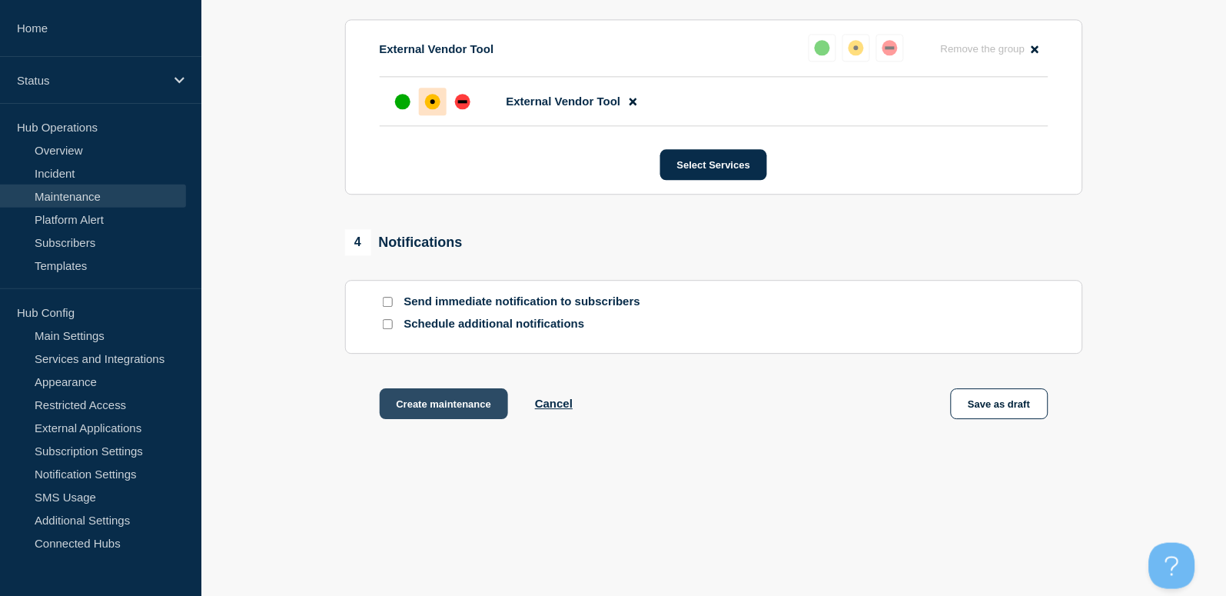
click at [427, 403] on button "Create maintenance" at bounding box center [444, 403] width 129 height 31
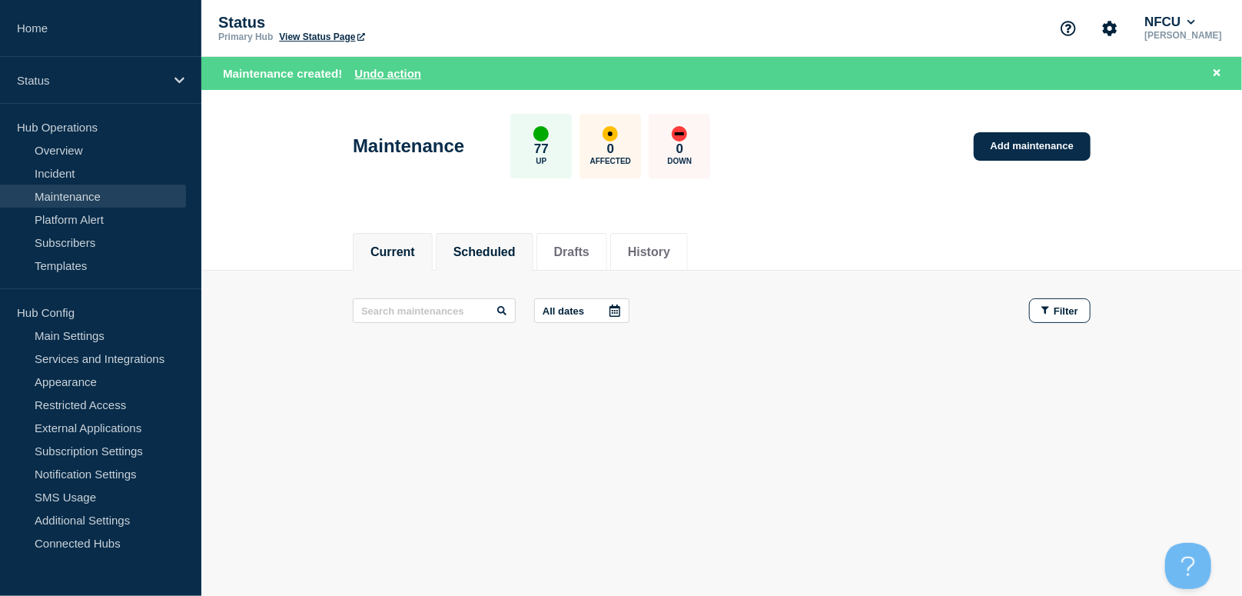
click at [478, 249] on button "Scheduled" at bounding box center [484, 252] width 62 height 14
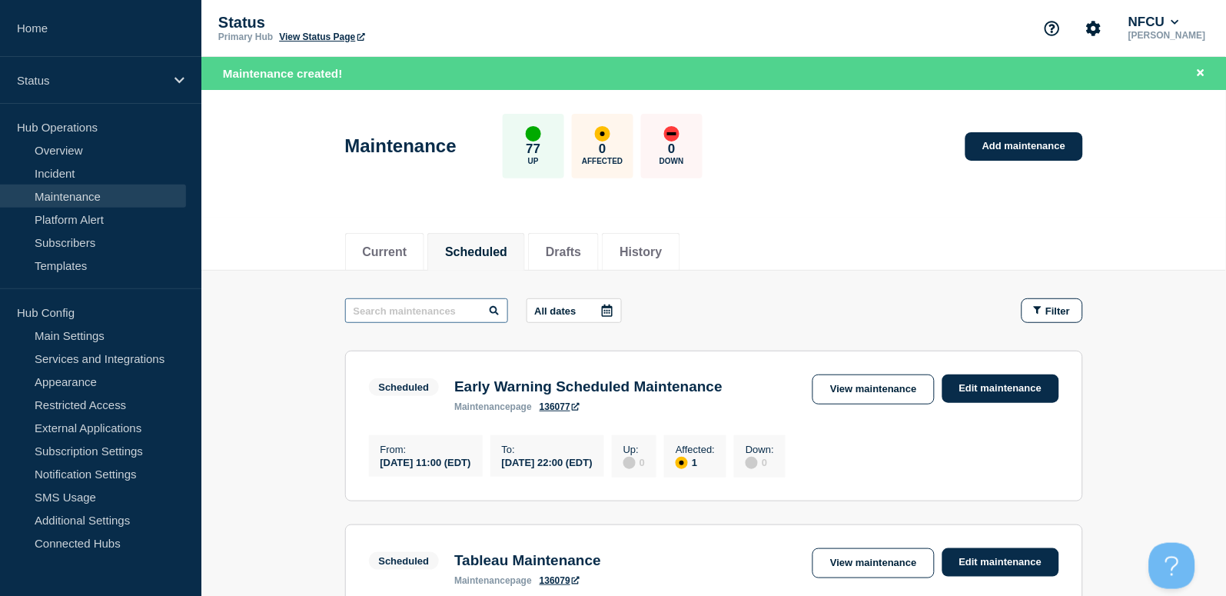
click at [430, 311] on input "text" at bounding box center [426, 310] width 163 height 25
paste input "Panagenda Greenlight for Applications appliance will be unavailable for approxi…"
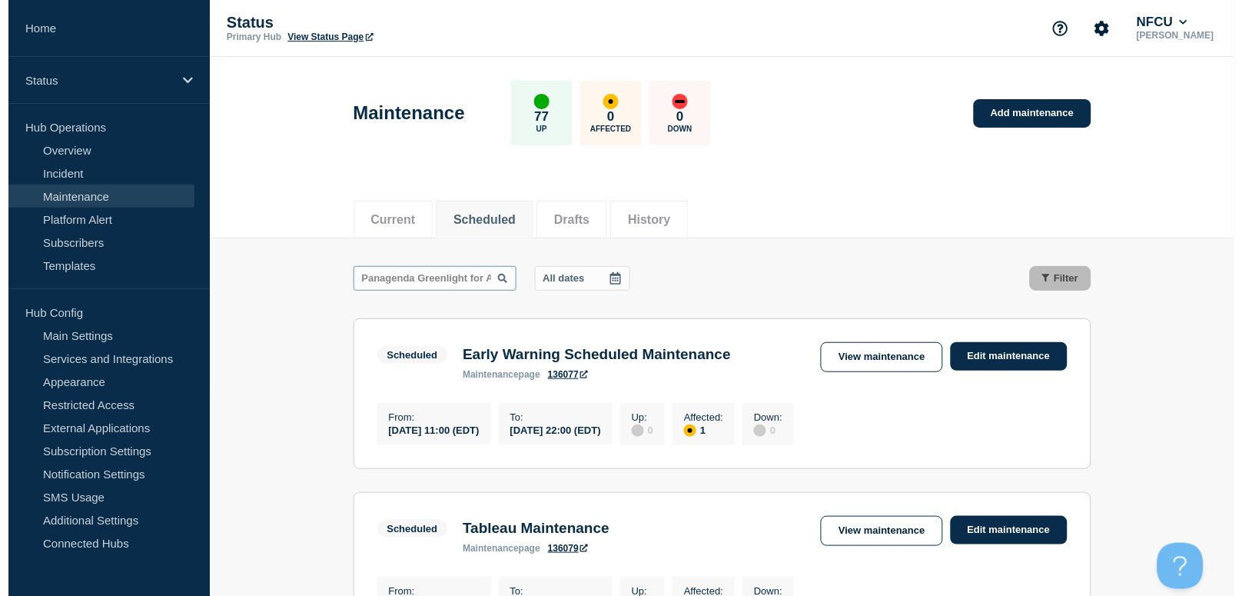
scroll to position [0, 469]
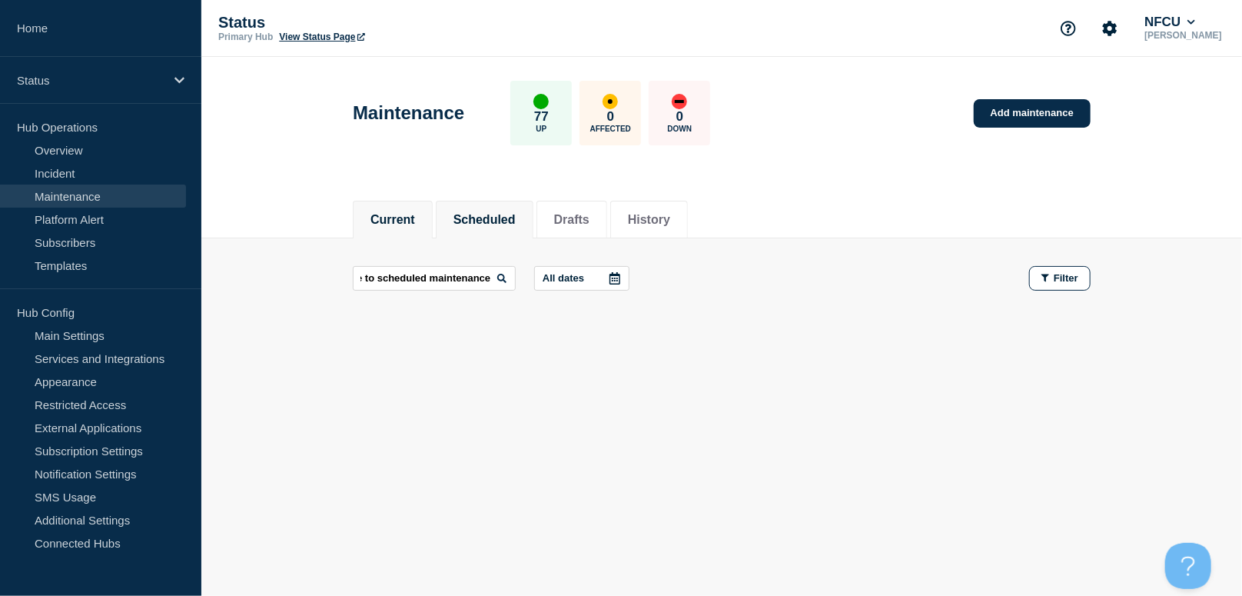
click at [396, 220] on button "Current" at bounding box center [392, 220] width 45 height 14
click at [490, 213] on button "Scheduled" at bounding box center [484, 220] width 62 height 14
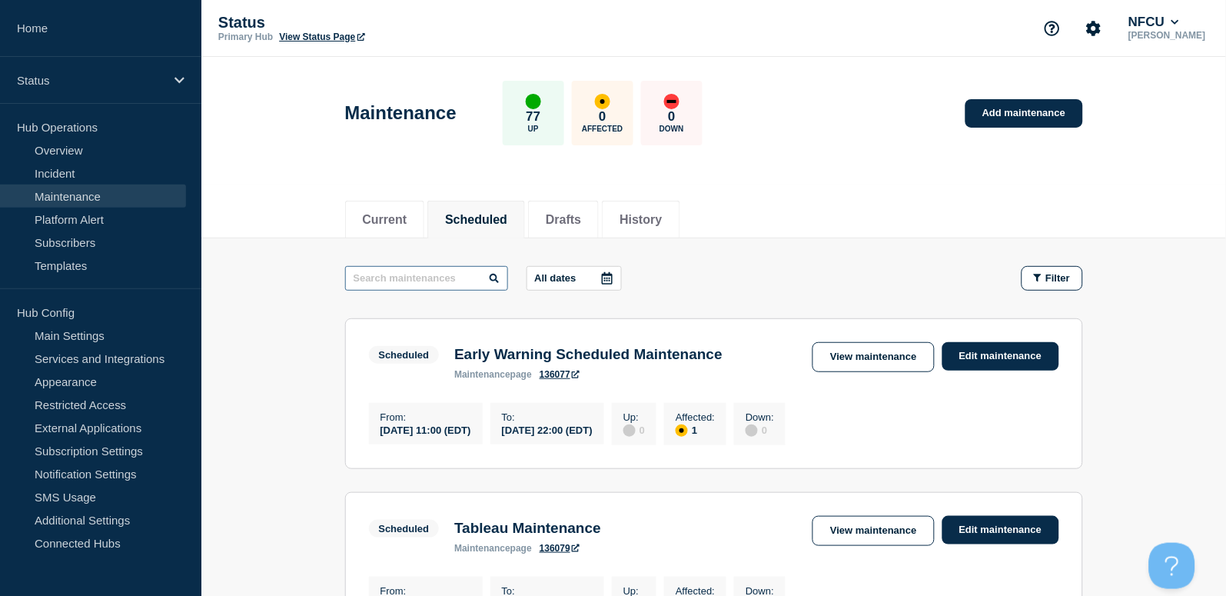
click at [400, 278] on input "text" at bounding box center [426, 278] width 163 height 25
paste input "anagenda"
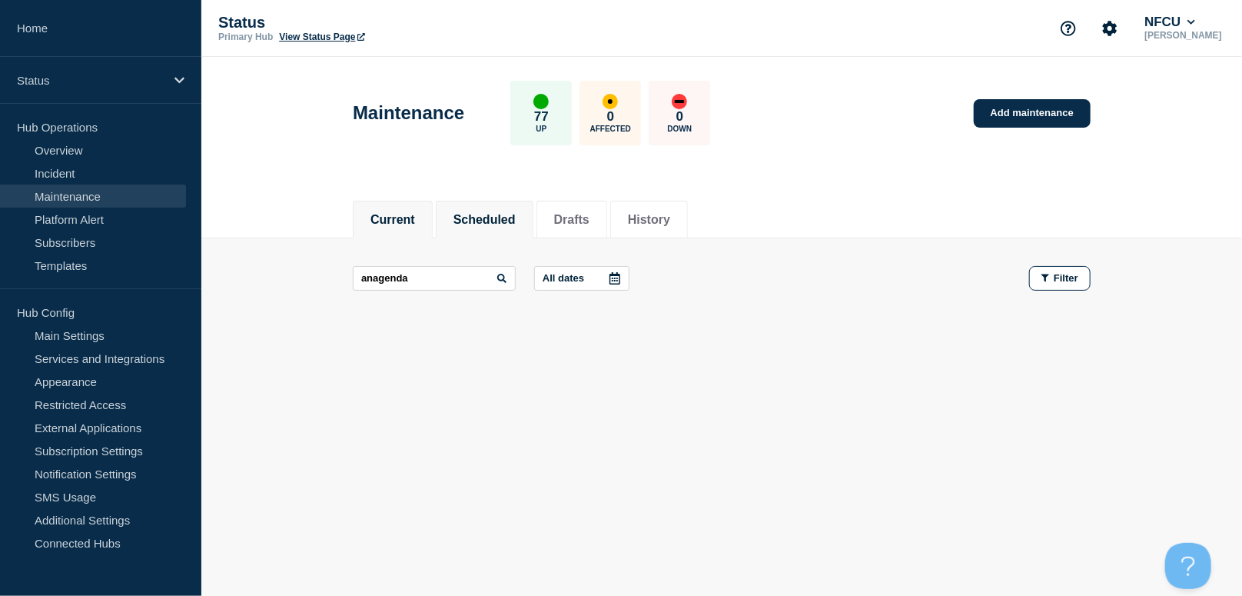
click at [390, 207] on li "Current" at bounding box center [393, 220] width 80 height 38
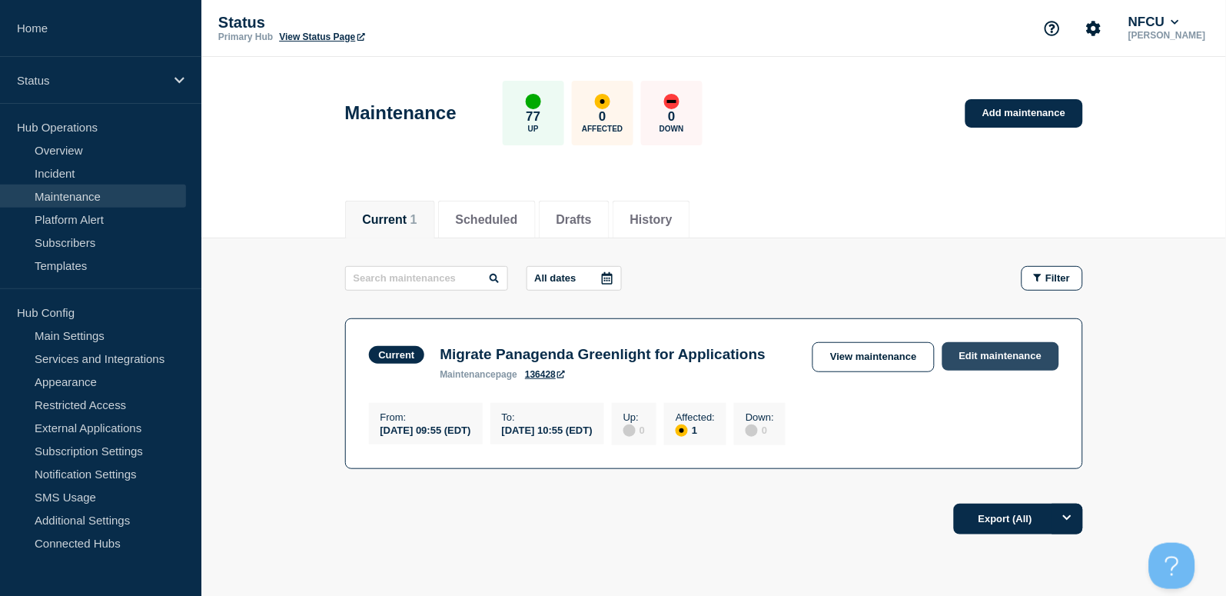
click at [968, 358] on link "Edit maintenance" at bounding box center [1000, 356] width 117 height 28
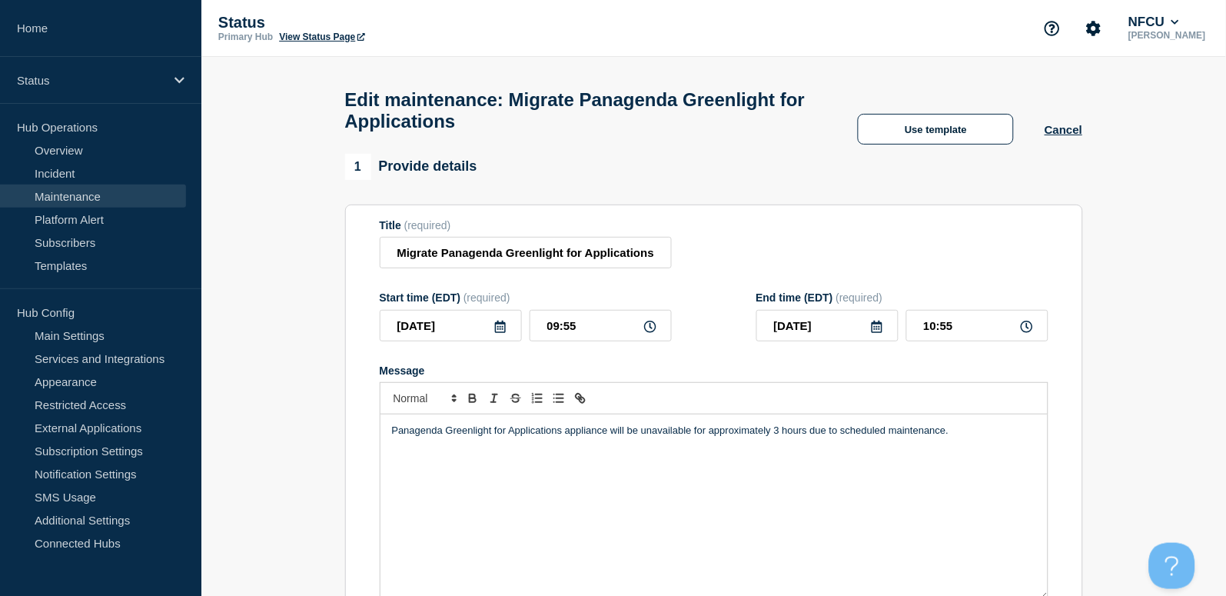
click at [500, 333] on icon at bounding box center [500, 327] width 11 height 12
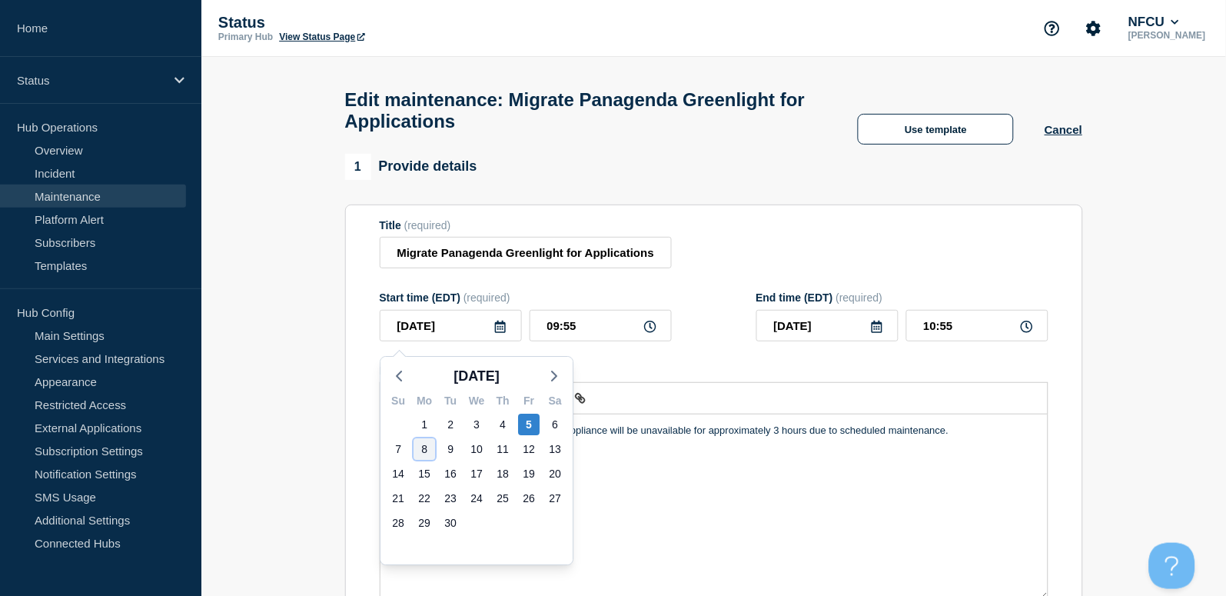
click at [425, 452] on div "8" at bounding box center [424, 449] width 22 height 22
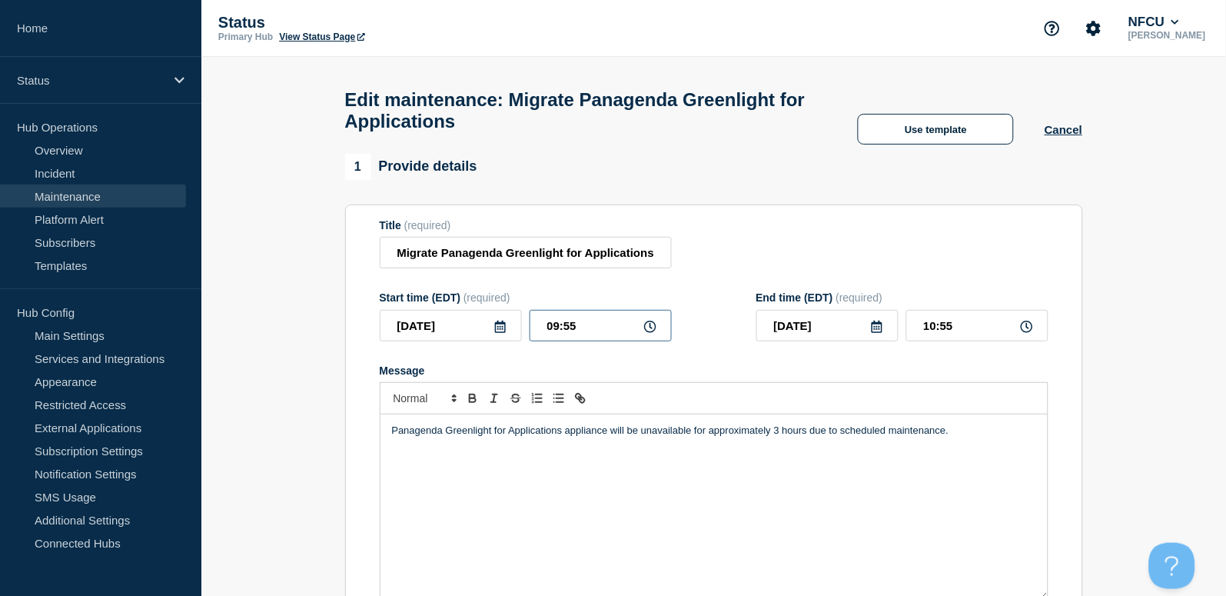
click at [593, 330] on input "09:55" at bounding box center [601, 326] width 142 height 32
drag, startPoint x: 603, startPoint y: 332, endPoint x: 427, endPoint y: 306, distance: 177.9
click at [427, 306] on div "Start time (EDT) (required) 2025-09-08 09:55" at bounding box center [526, 316] width 292 height 50
click at [977, 318] on input "09:00" at bounding box center [977, 326] width 142 height 32
drag, startPoint x: 987, startPoint y: 333, endPoint x: 859, endPoint y: 303, distance: 131.1
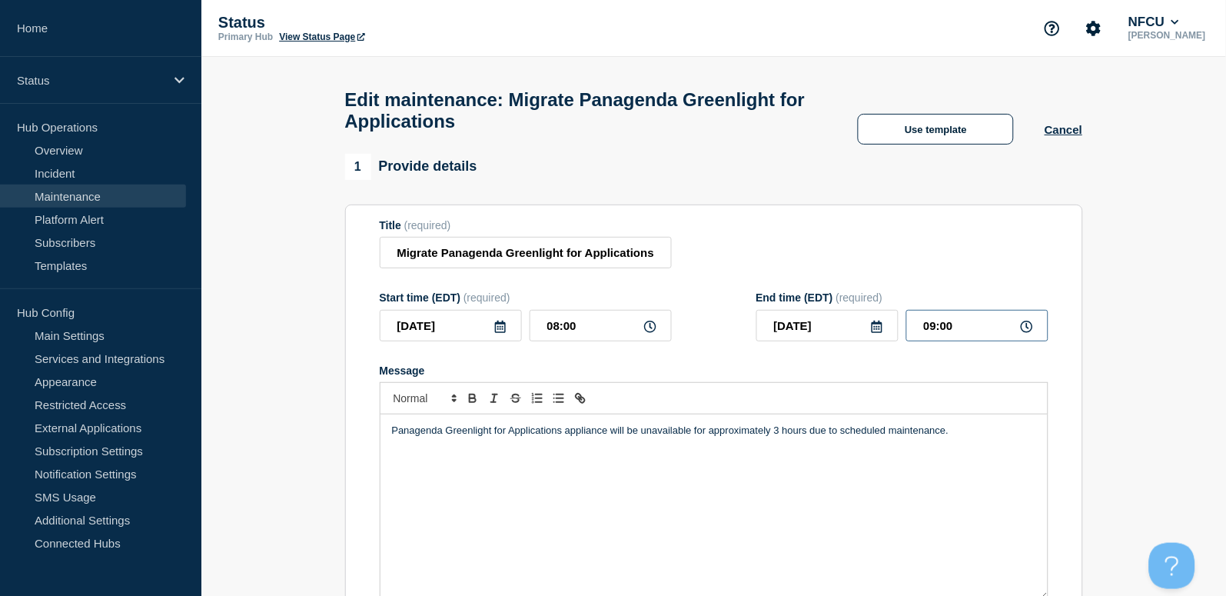
click at [856, 311] on div "End time (EDT) (required) 2025-09-08 09:00" at bounding box center [902, 316] width 292 height 50
click at [856, 240] on div "Title (required) Migrate Panagenda Greenlight for Applications" at bounding box center [714, 244] width 669 height 50
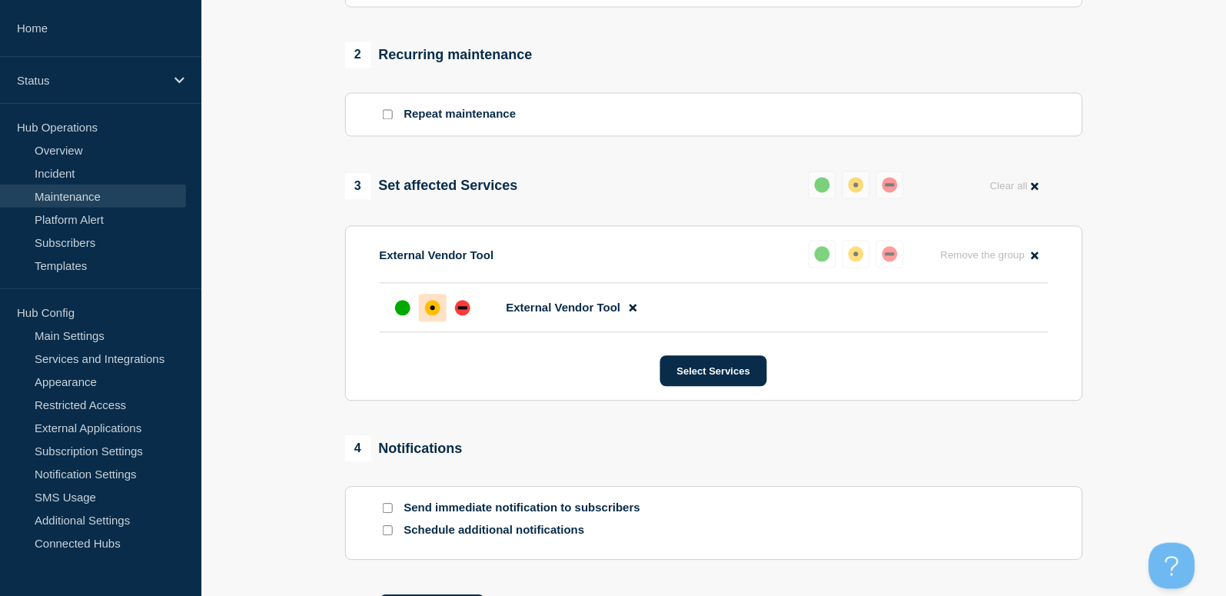
scroll to position [774, 0]
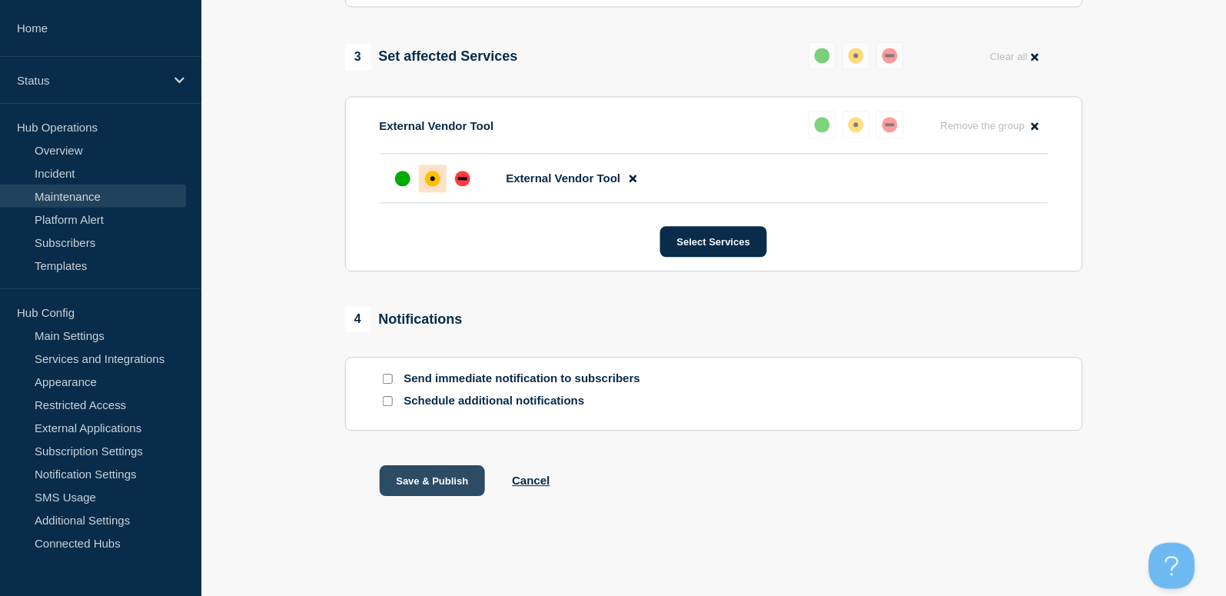
click at [434, 479] on button "Save & Publish" at bounding box center [433, 480] width 106 height 31
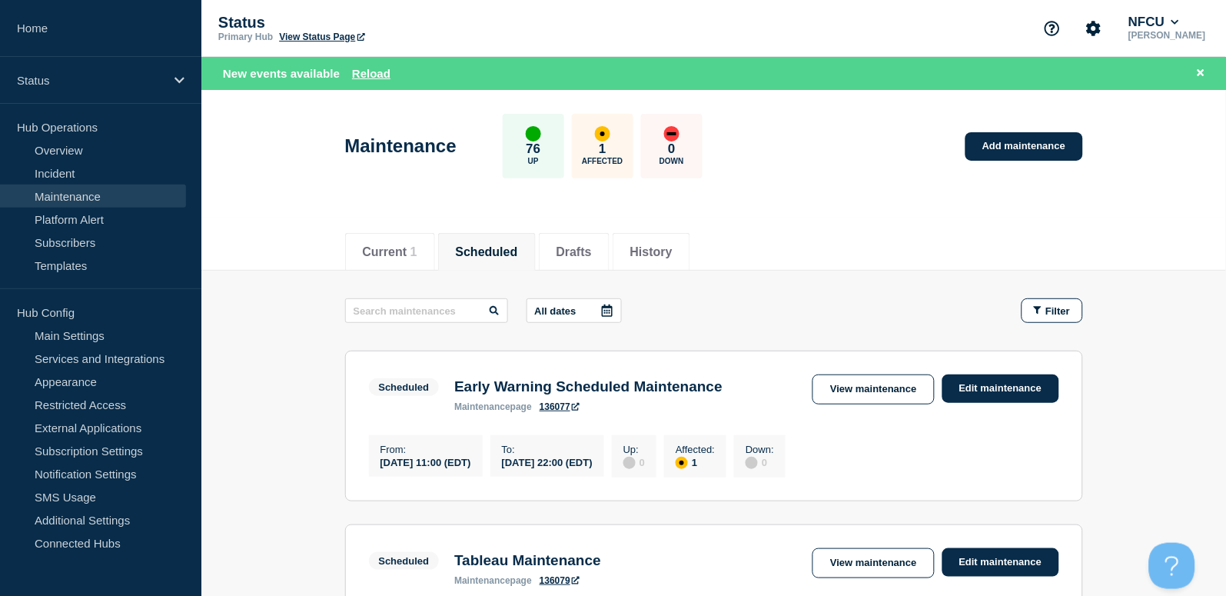
click at [1045, 117] on div "Maintenance 76 Up 1 Affected 0 Down Add maintenance" at bounding box center [713, 141] width 772 height 94
click at [1038, 141] on link "Add maintenance" at bounding box center [1023, 146] width 117 height 28
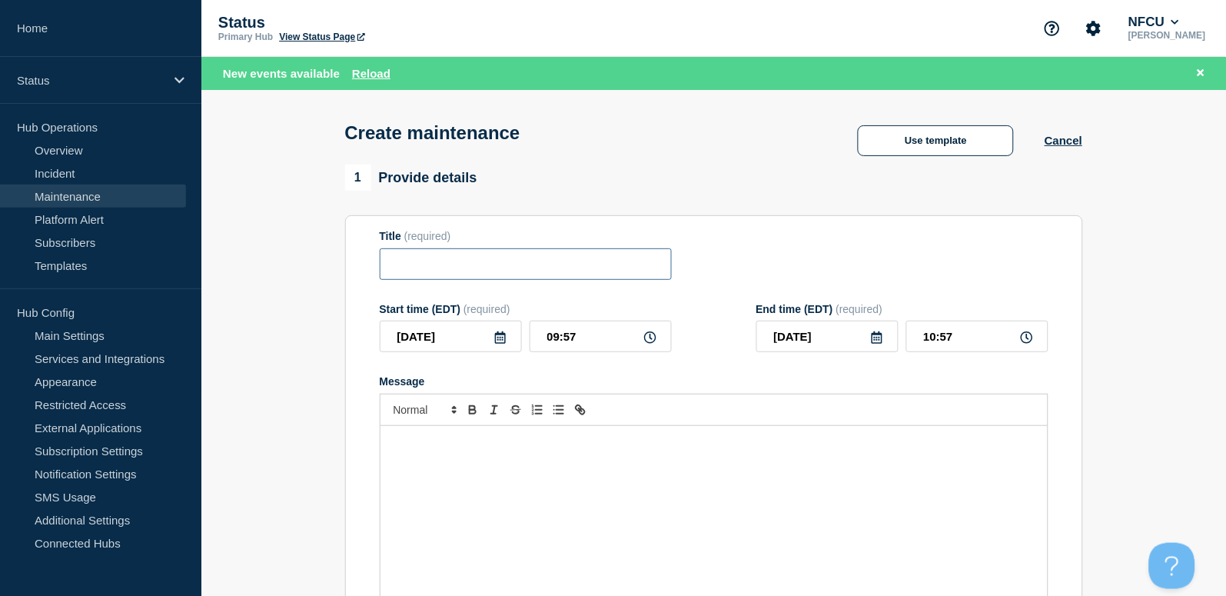
click at [454, 271] on input "Title" at bounding box center [526, 264] width 292 height 32
paste input "TSYS SSL/TLS Cipher Change"
click at [500, 344] on icon at bounding box center [500, 337] width 12 height 12
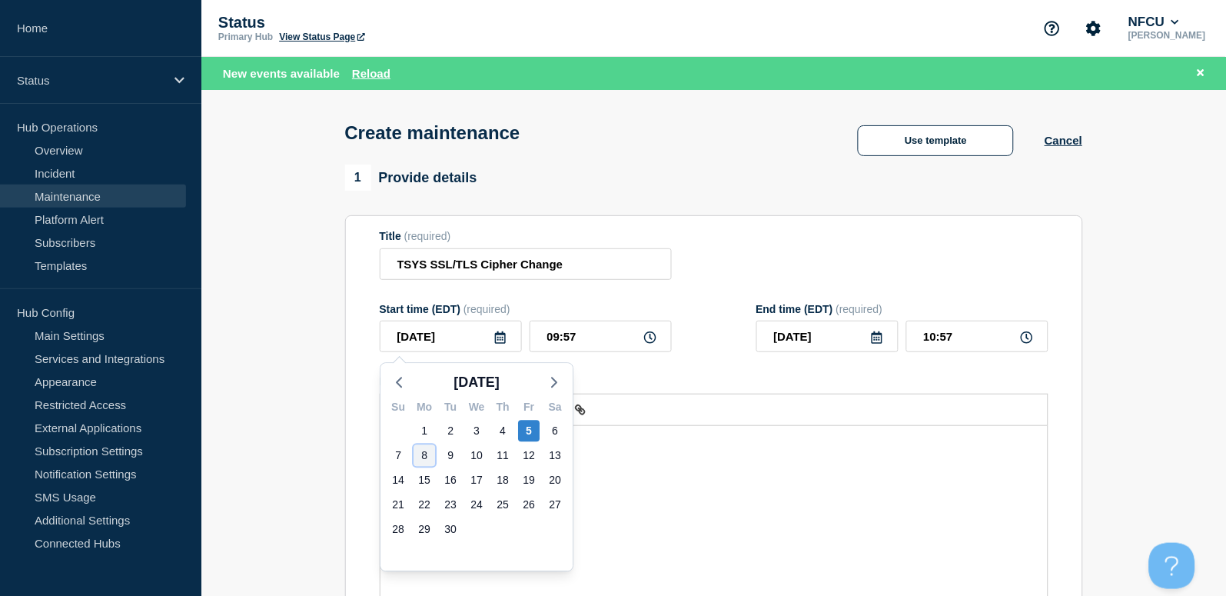
click at [433, 453] on div "8" at bounding box center [424, 456] width 22 height 22
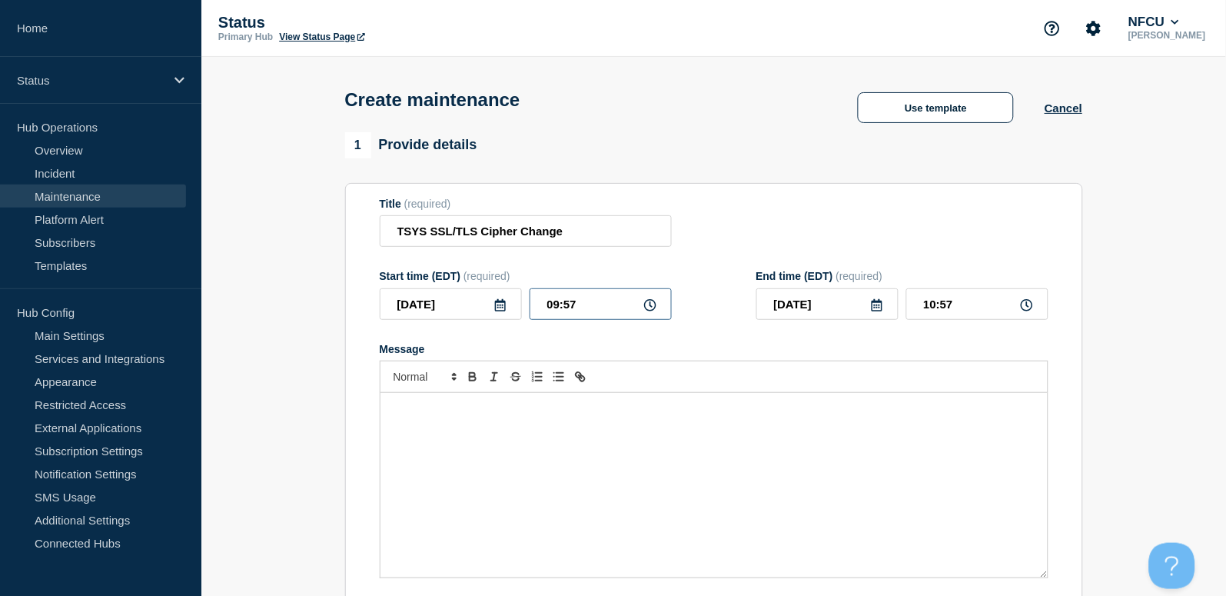
drag, startPoint x: 590, startPoint y: 304, endPoint x: 440, endPoint y: 287, distance: 151.7
click at [440, 287] on div "Start time (EDT) (required) 2025-09-08 09:57" at bounding box center [526, 295] width 292 height 50
click at [877, 311] on icon at bounding box center [877, 305] width 12 height 12
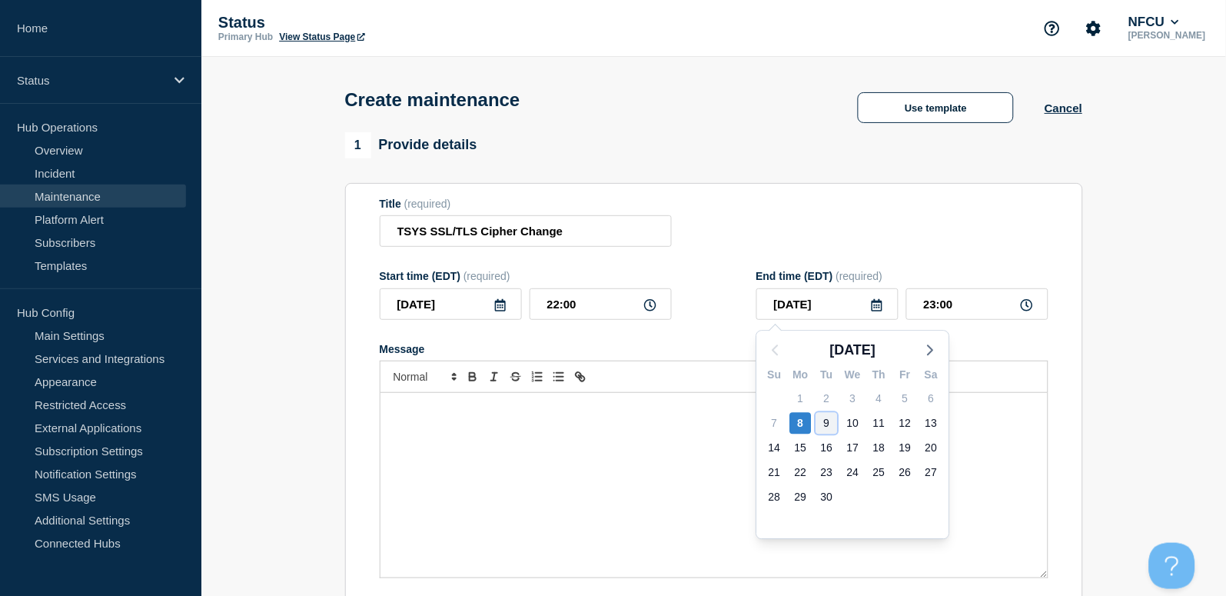
click at [816, 423] on div "9" at bounding box center [827, 423] width 22 height 22
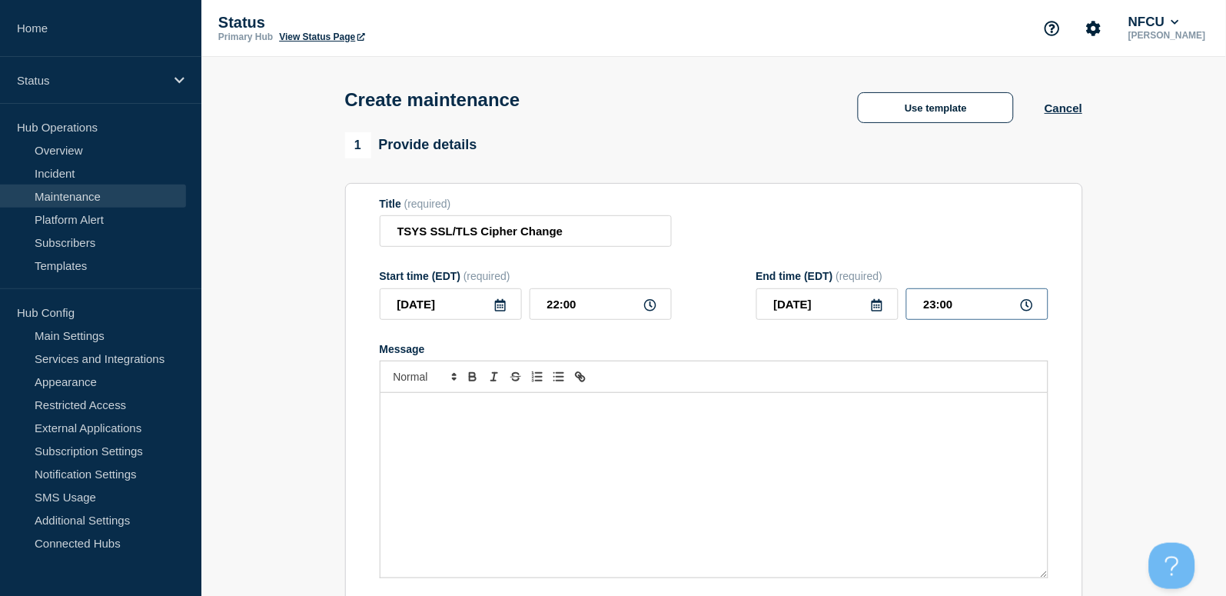
click at [960, 314] on input "23:00" at bounding box center [977, 304] width 142 height 32
drag, startPoint x: 935, startPoint y: 302, endPoint x: 838, endPoint y: 298, distance: 96.9
click at [839, 298] on div "2025-09-09 23:00" at bounding box center [902, 304] width 292 height 32
click at [757, 233] on div "Title (required) TSYS SSL/TLS Cipher Change" at bounding box center [714, 223] width 669 height 50
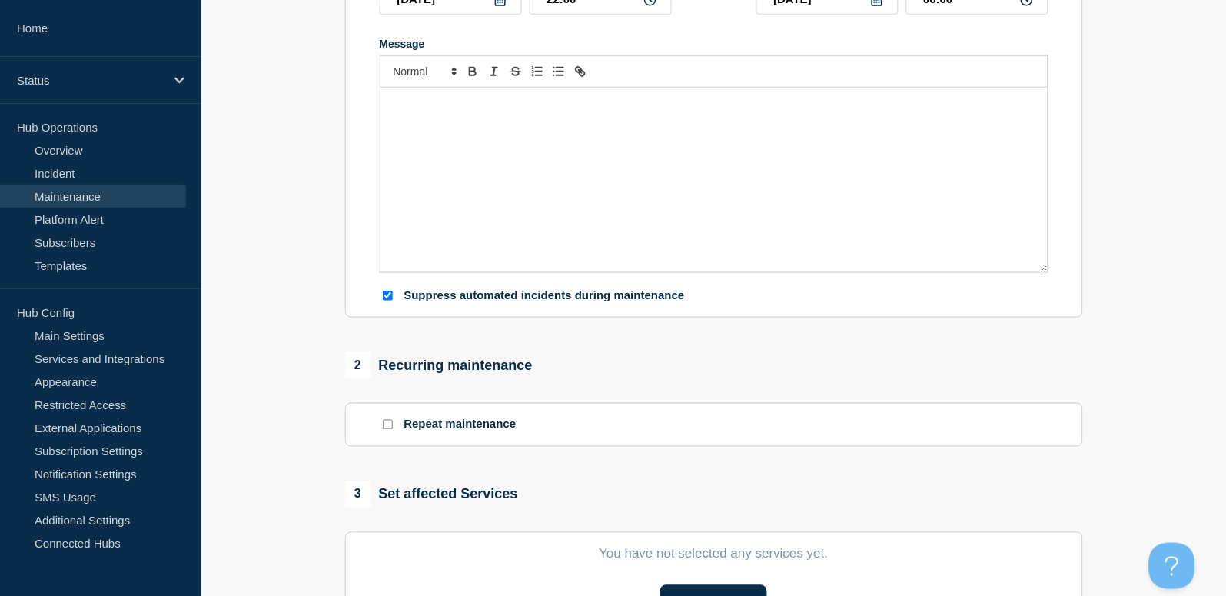
scroll to position [307, 0]
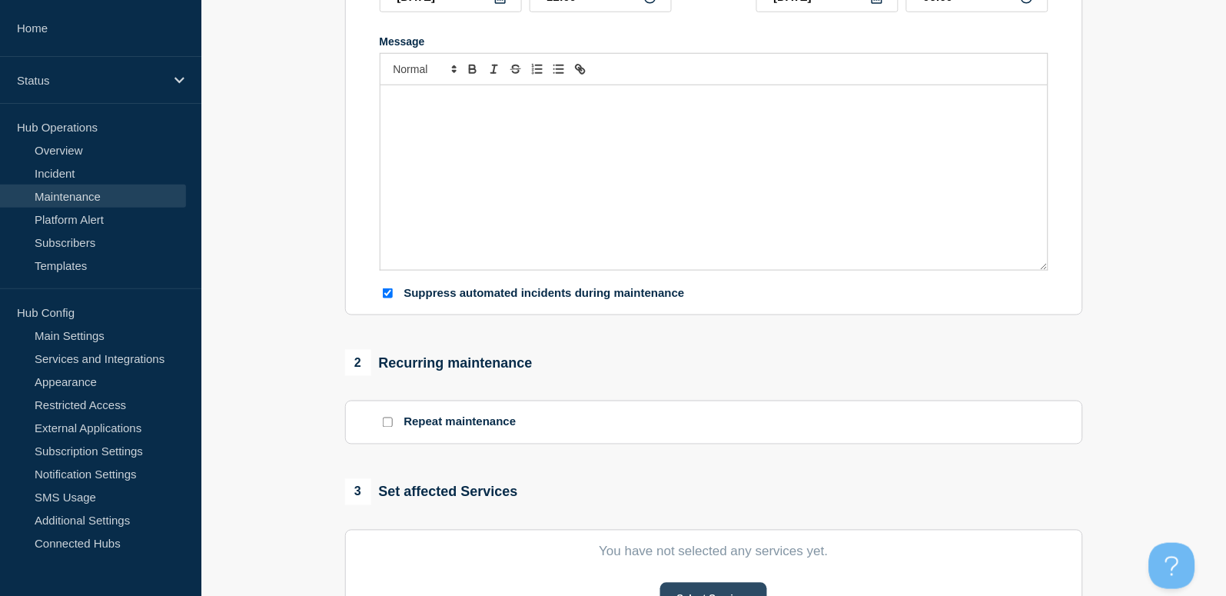
click at [713, 585] on button "Select Services" at bounding box center [713, 598] width 107 height 31
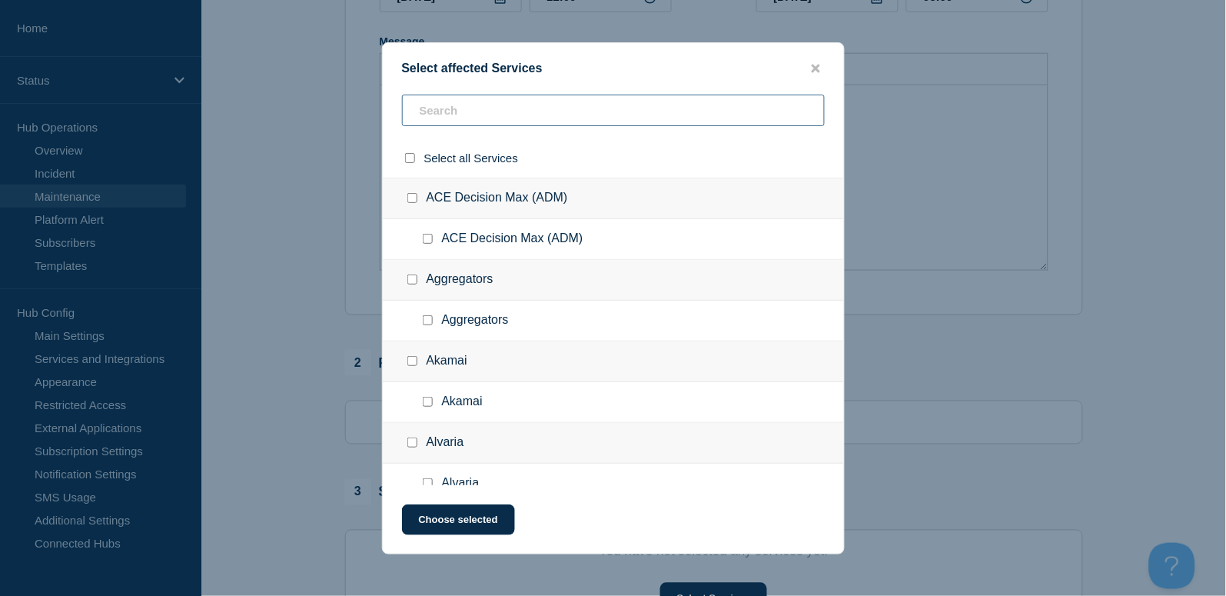
click at [458, 114] on input "text" at bounding box center [613, 111] width 423 height 32
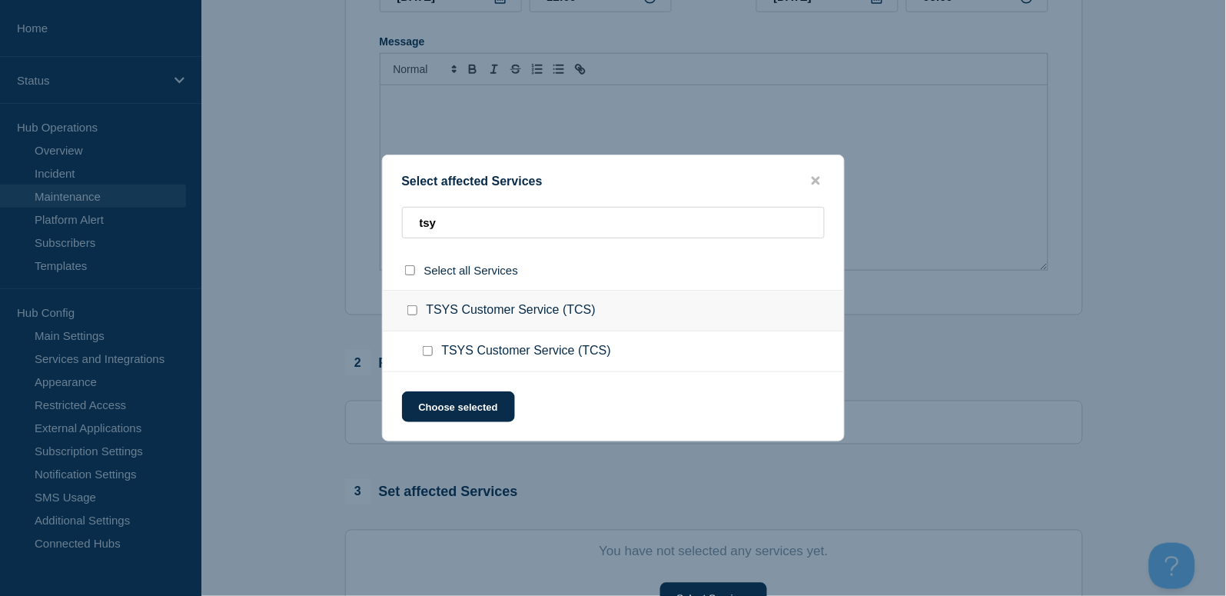
click at [413, 308] on input "TSYS Customer Service (TCS) checkbox" at bounding box center [412, 310] width 10 height 10
click at [501, 400] on button "Choose selected" at bounding box center [458, 406] width 113 height 31
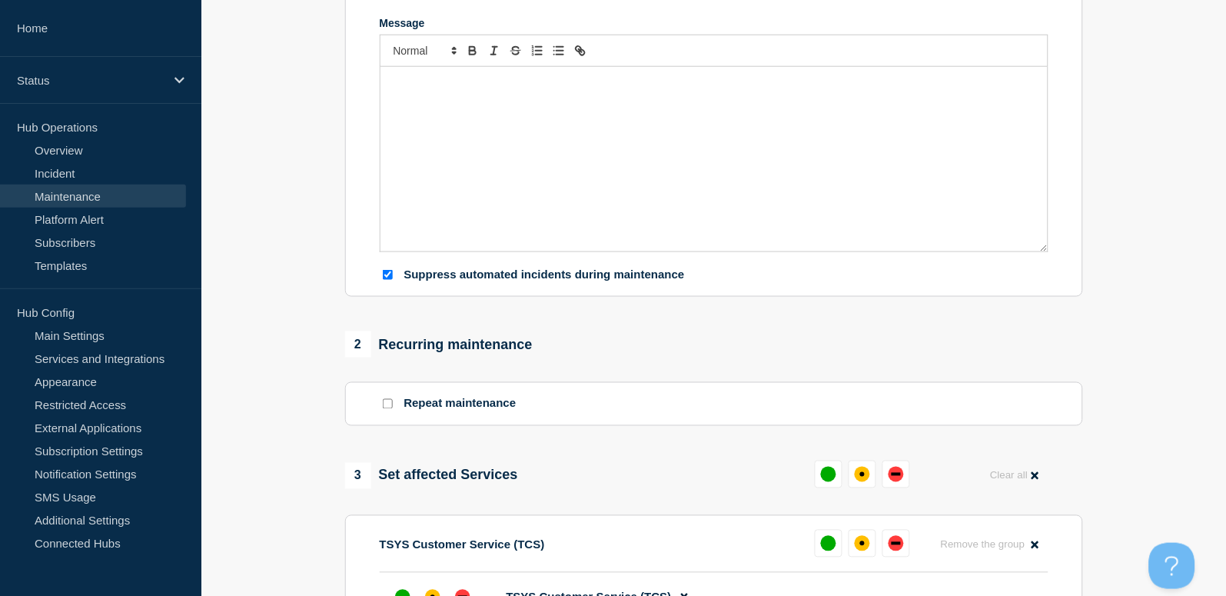
scroll to position [615, 0]
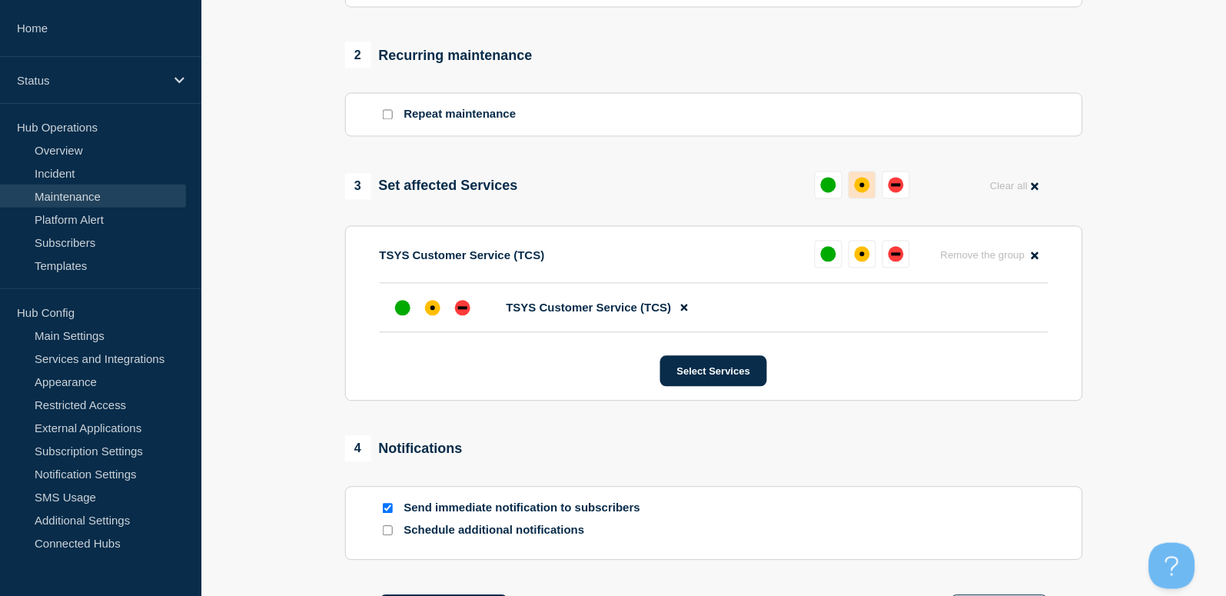
click at [859, 184] on div "affected" at bounding box center [862, 185] width 15 height 15
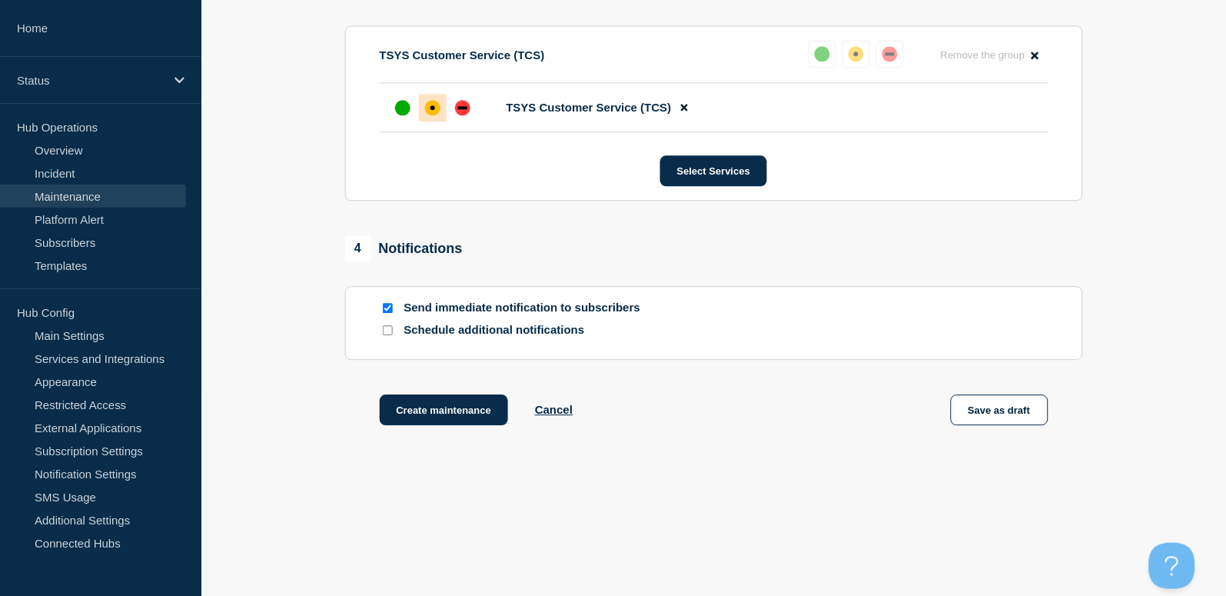
scroll to position [824, 0]
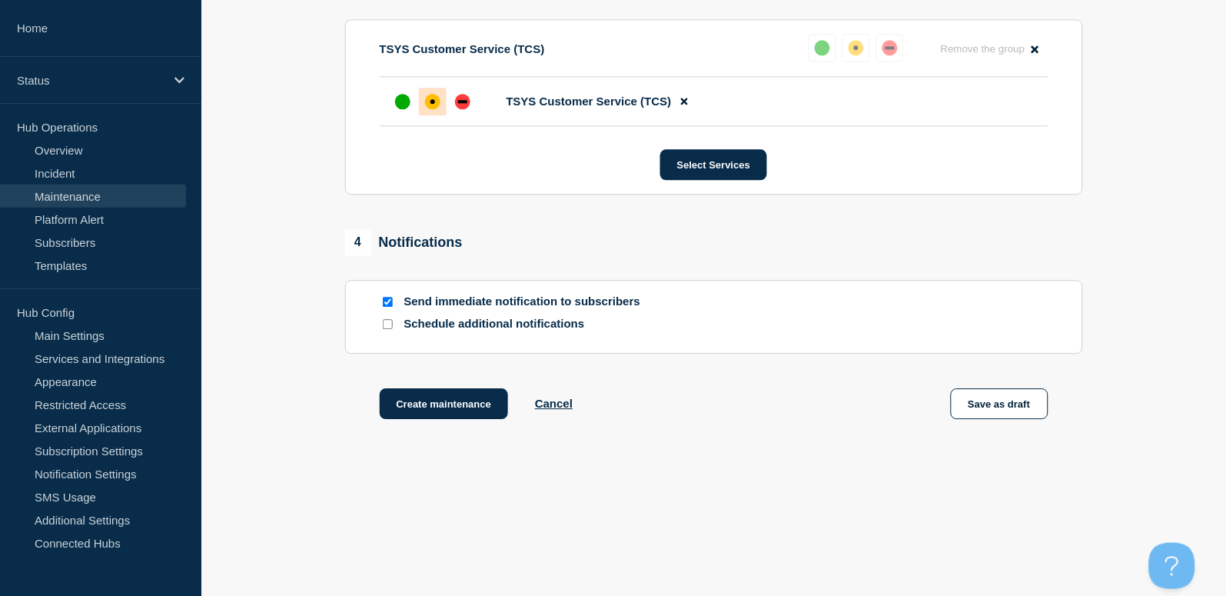
click at [386, 297] on input "Send immediate notification to subscribers" at bounding box center [388, 302] width 10 height 10
click at [449, 407] on button "Create maintenance" at bounding box center [444, 403] width 129 height 31
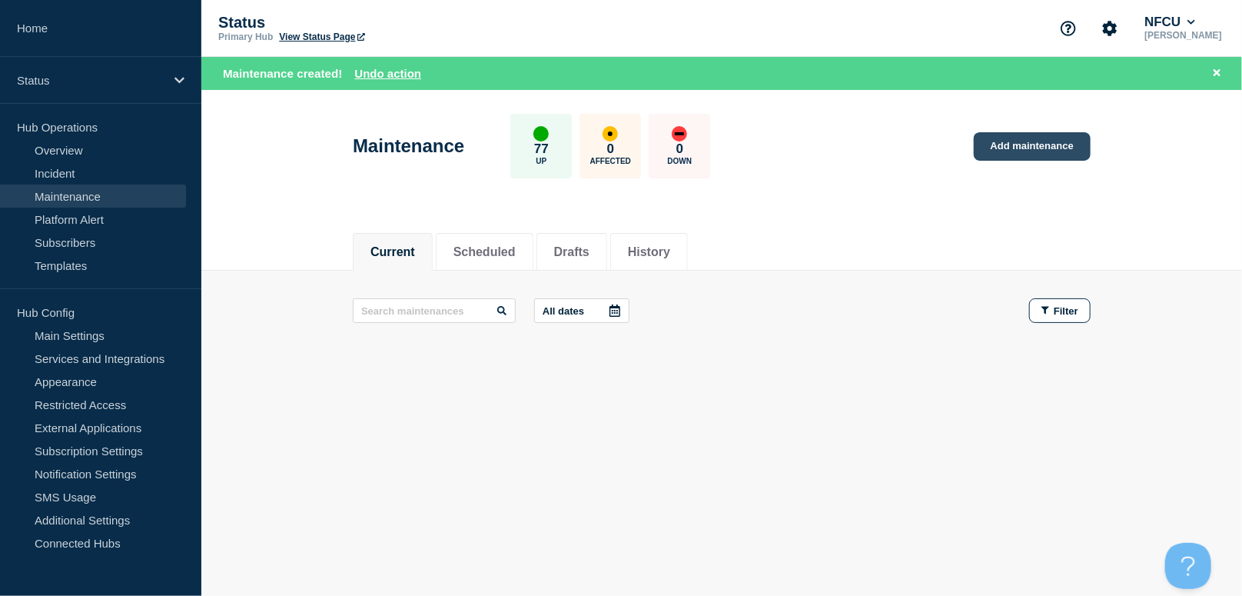
click at [1009, 151] on link "Add maintenance" at bounding box center [1032, 146] width 117 height 28
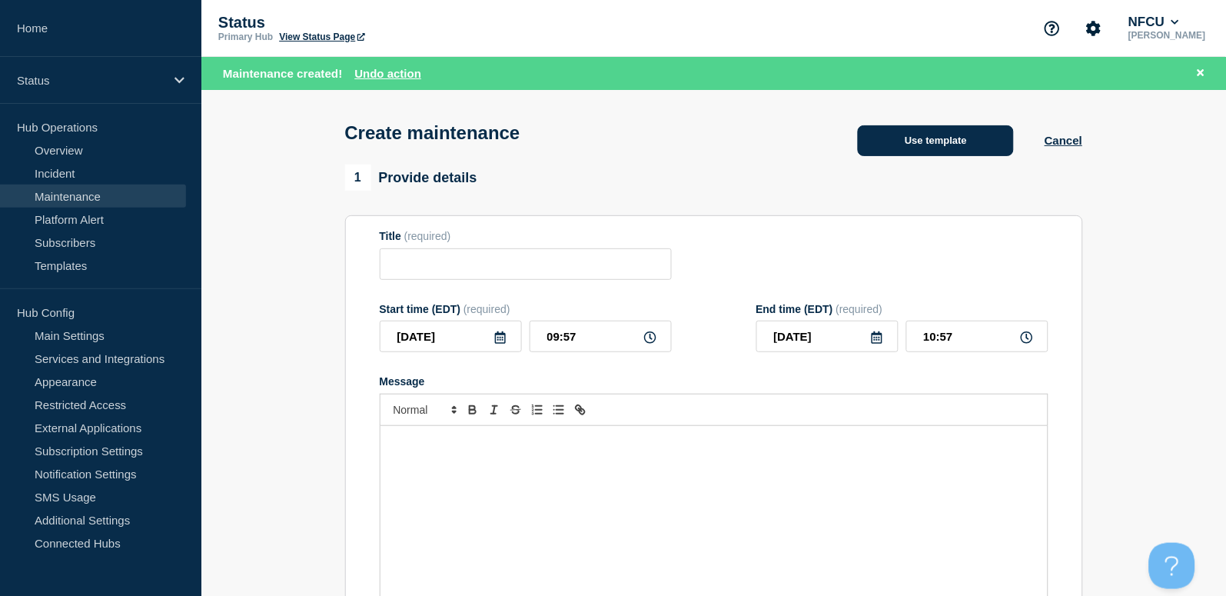
click at [962, 133] on button "Use template" at bounding box center [936, 140] width 156 height 31
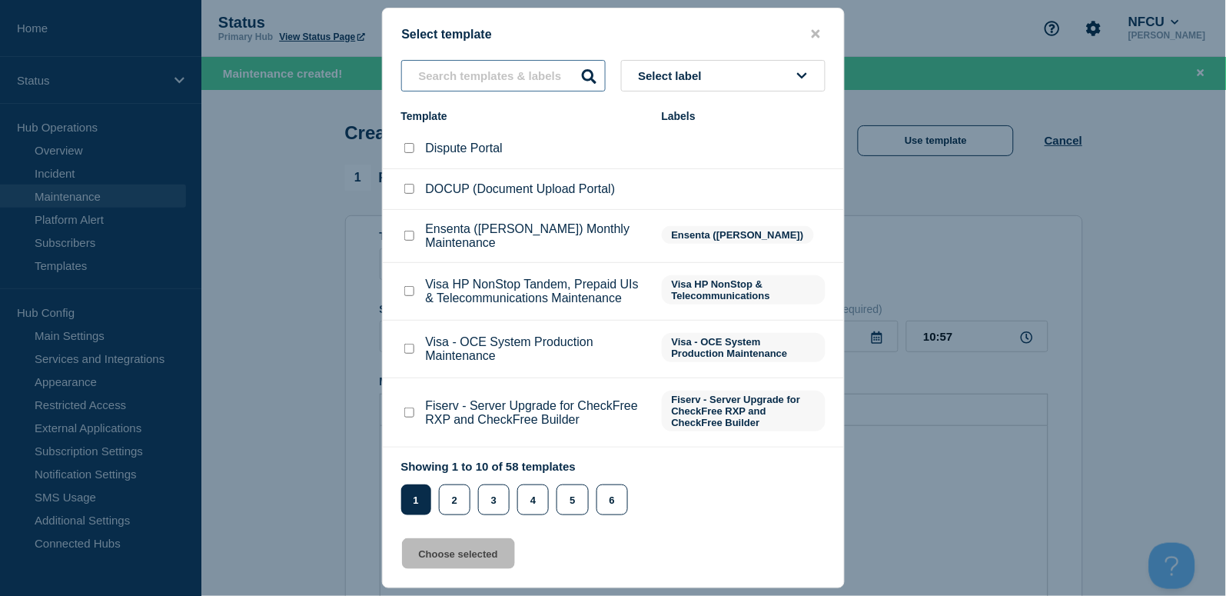
click at [446, 85] on input "text" at bounding box center [503, 76] width 204 height 32
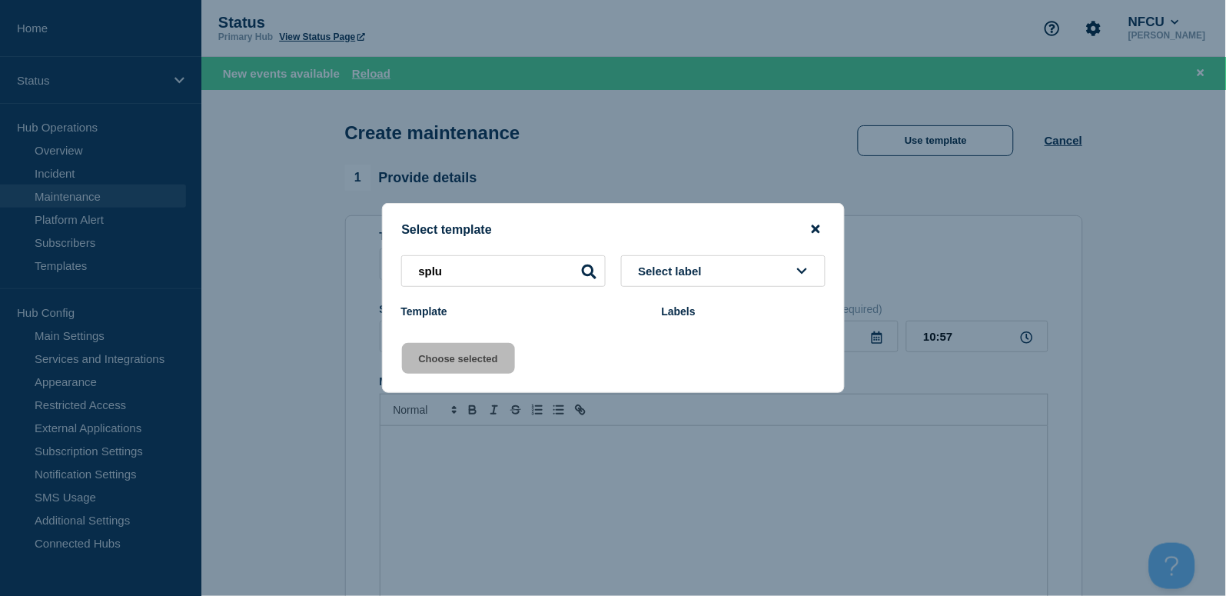
click at [812, 224] on icon "close button" at bounding box center [816, 229] width 8 height 12
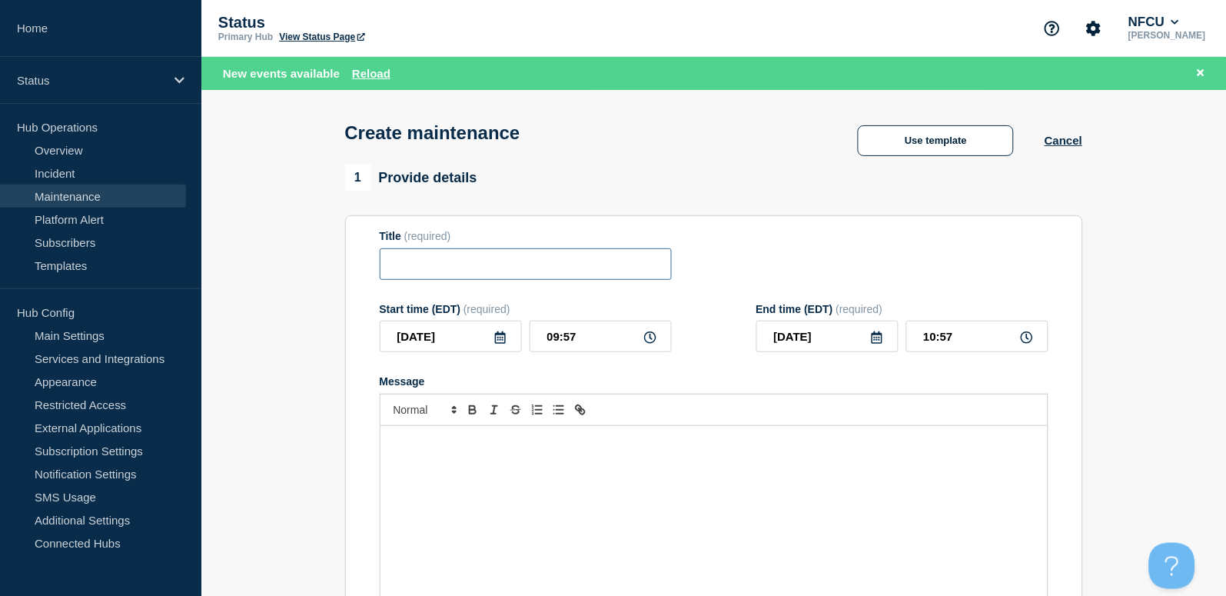
click at [475, 255] on input "Title" at bounding box center [526, 264] width 292 height 32
paste input "Splunk TLS Certificate Renewal"
click at [441, 467] on div "Message" at bounding box center [713, 518] width 667 height 184
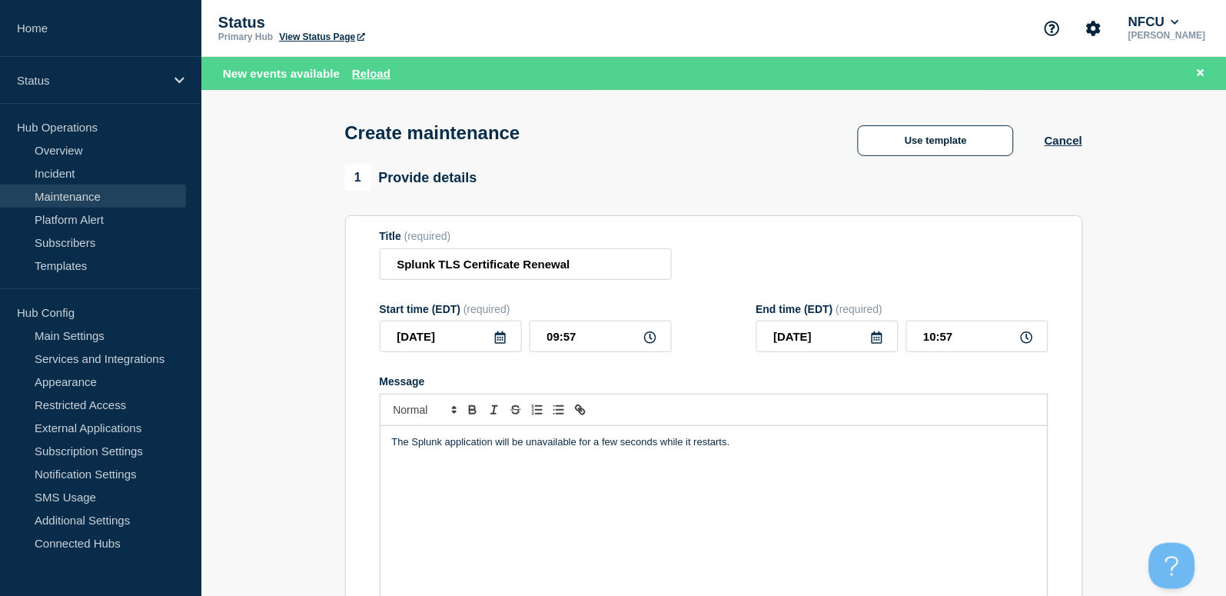
click at [504, 340] on icon at bounding box center [500, 337] width 12 height 12
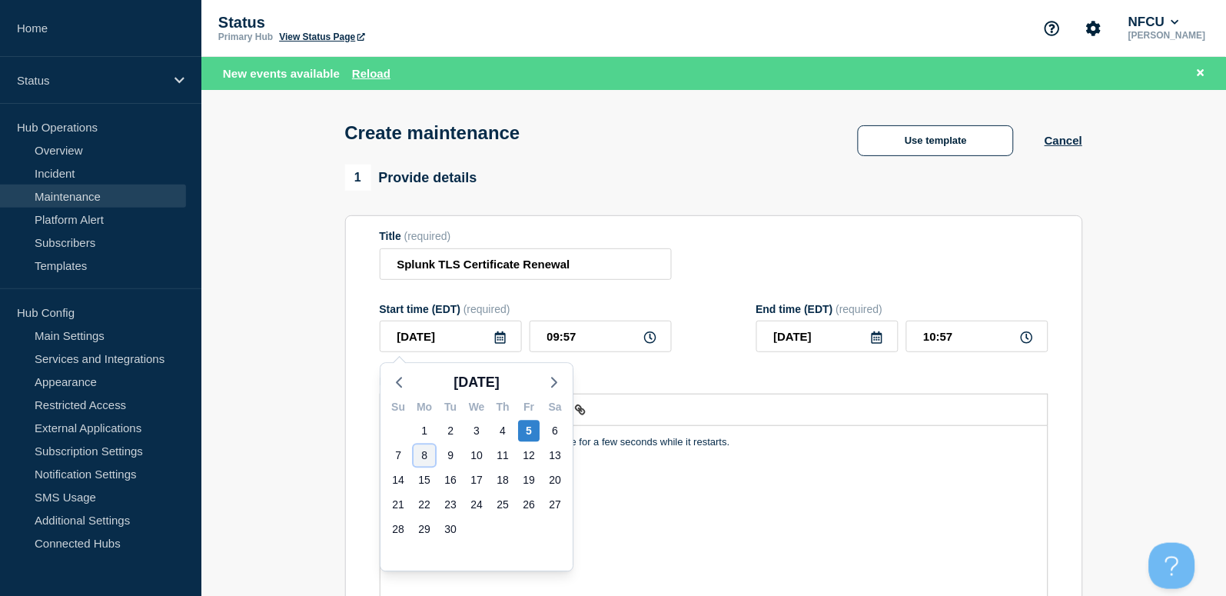
click at [421, 453] on div "8" at bounding box center [424, 456] width 22 height 22
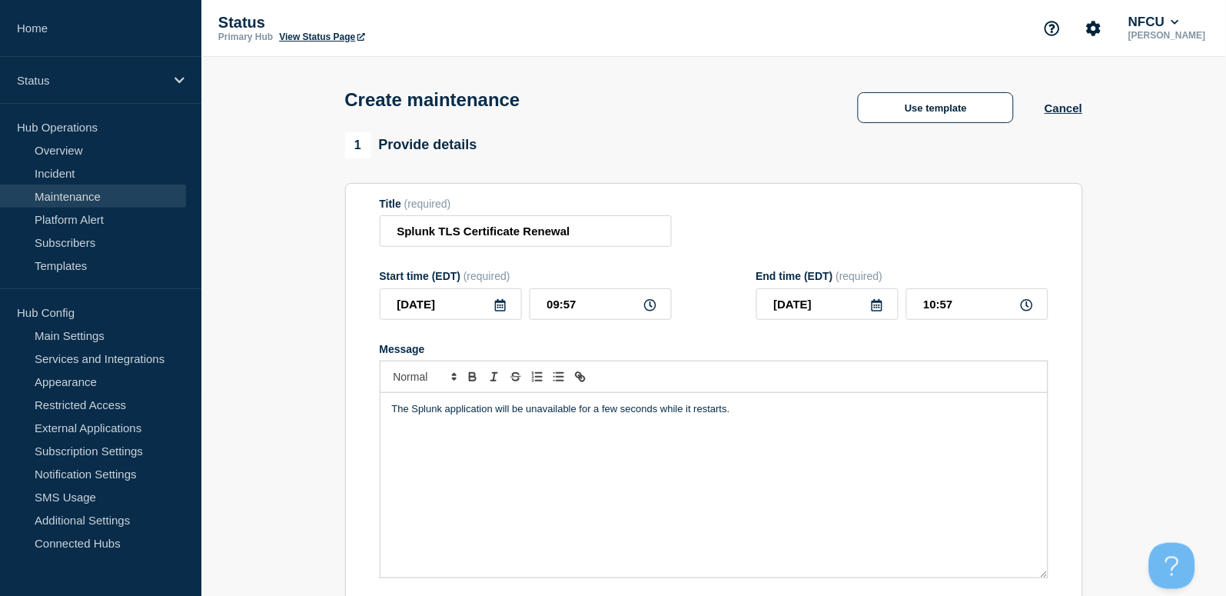
drag, startPoint x: 598, startPoint y: 333, endPoint x: 603, endPoint y: 324, distance: 10.7
click at [598, 332] on form "Title (required) Splunk TLS Certificate Renewal Start time (EDT) (required) 202…" at bounding box center [714, 403] width 669 height 411
click at [606, 314] on input "09:57" at bounding box center [601, 304] width 142 height 32
drag, startPoint x: 609, startPoint y: 309, endPoint x: 475, endPoint y: 295, distance: 134.4
click at [480, 295] on div "2025-09-08 09:57" at bounding box center [526, 304] width 292 height 32
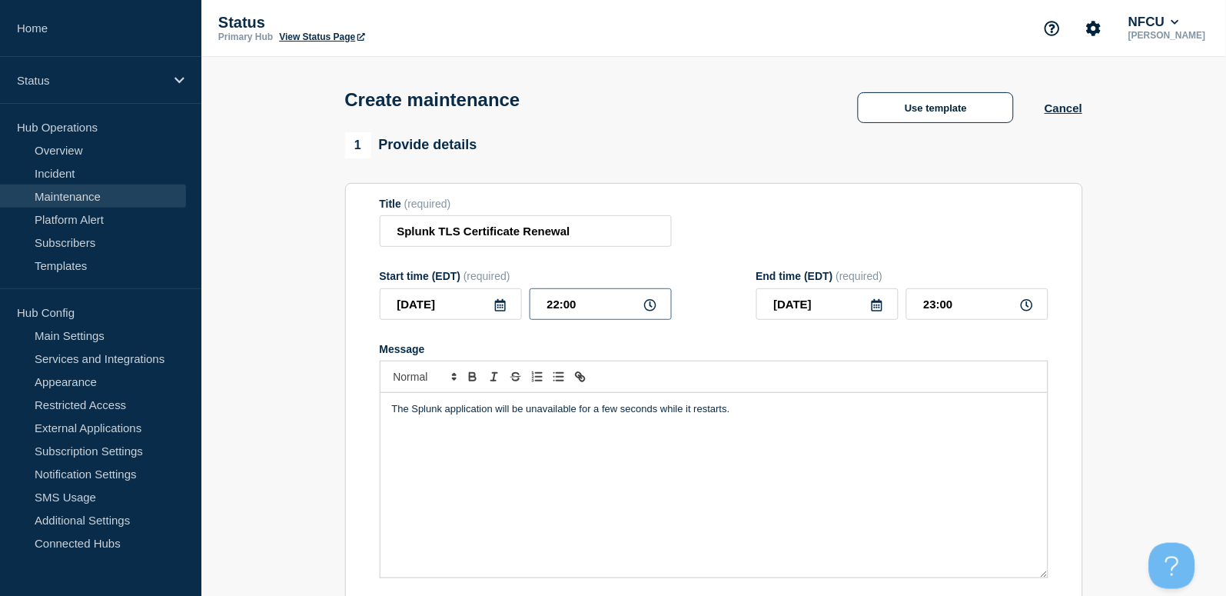
drag, startPoint x: 617, startPoint y: 303, endPoint x: 370, endPoint y: 248, distance: 252.7
click at [371, 251] on section "Title (required) Splunk TLS Certificate Renewal Start time (EDT) (required) 202…" at bounding box center [714, 403] width 738 height 440
drag, startPoint x: 958, startPoint y: 303, endPoint x: 882, endPoint y: 292, distance: 76.8
click at [882, 292] on div "2025-09-09 00:00" at bounding box center [902, 304] width 292 height 32
click at [1060, 413] on section "Title (required) Splunk TLS Certificate Renewal Start time (EDT) (required) 202…" at bounding box center [714, 403] width 738 height 440
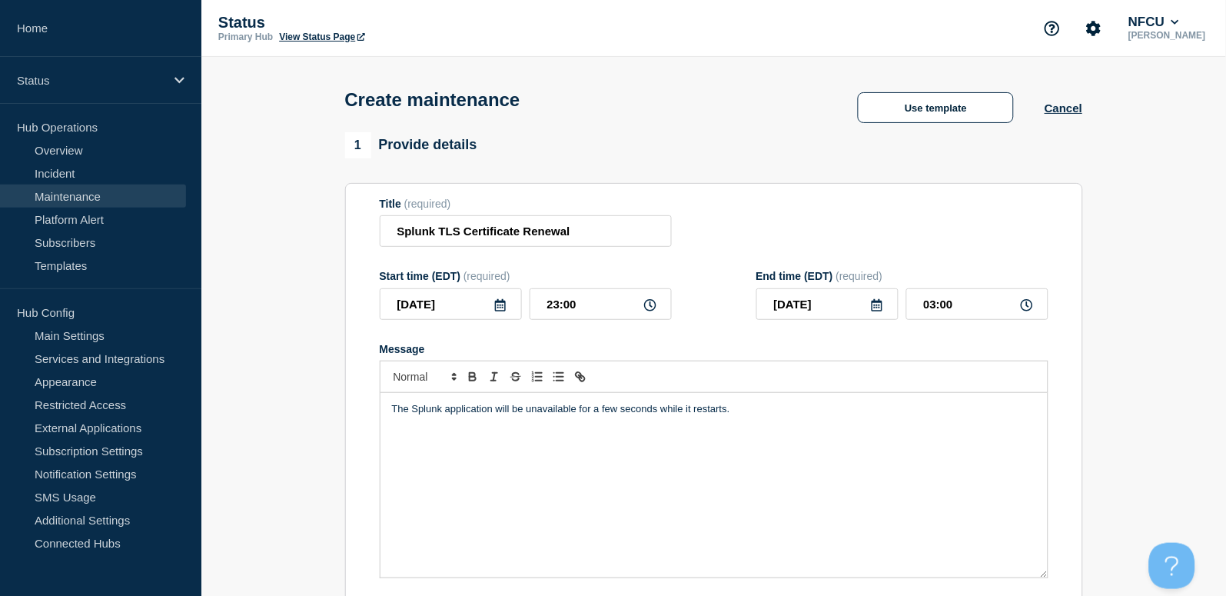
scroll to position [410, 0]
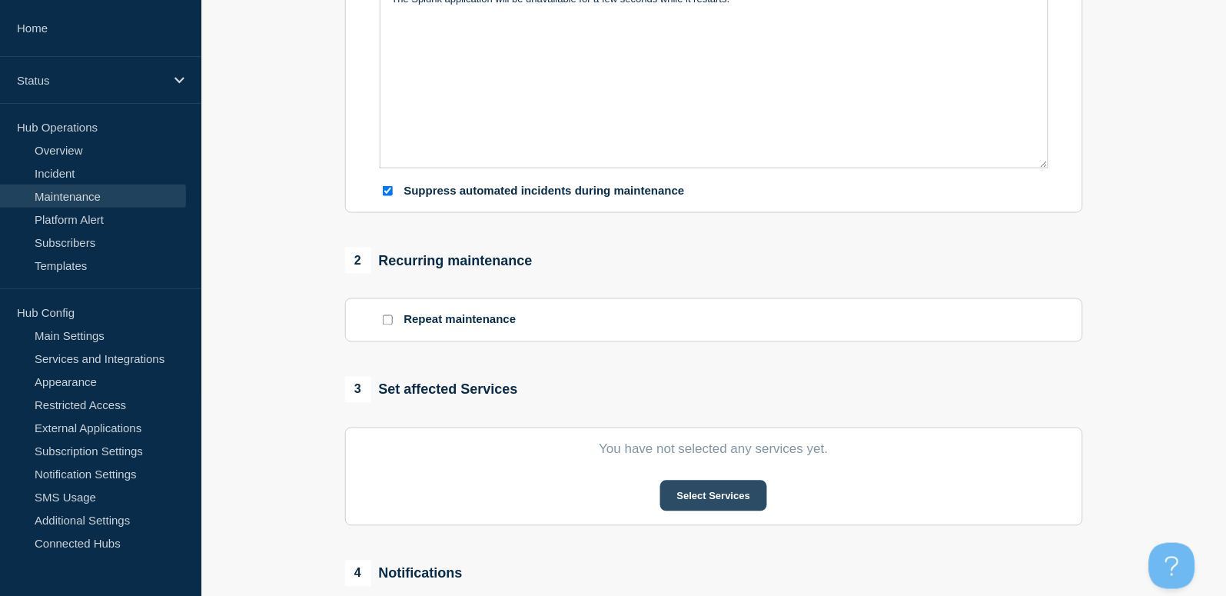
click at [698, 487] on button "Select Services" at bounding box center [713, 495] width 107 height 31
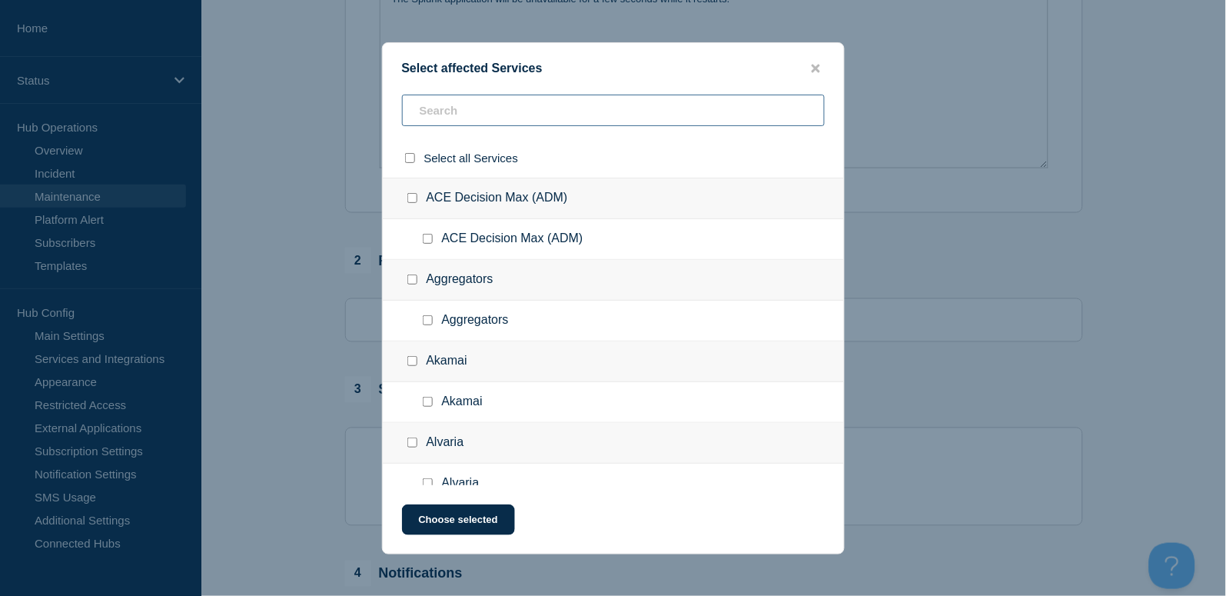
click at [466, 126] on input "text" at bounding box center [613, 111] width 423 height 32
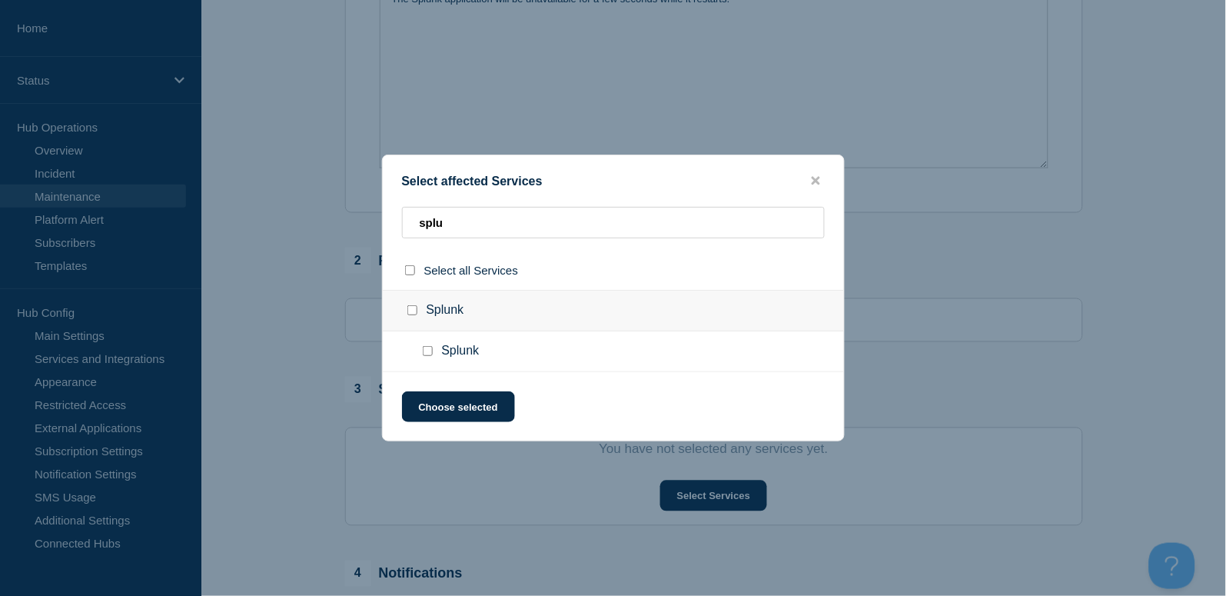
click at [413, 311] on input "Splunk checkbox" at bounding box center [412, 310] width 10 height 10
click at [473, 412] on button "Choose selected" at bounding box center [458, 406] width 113 height 31
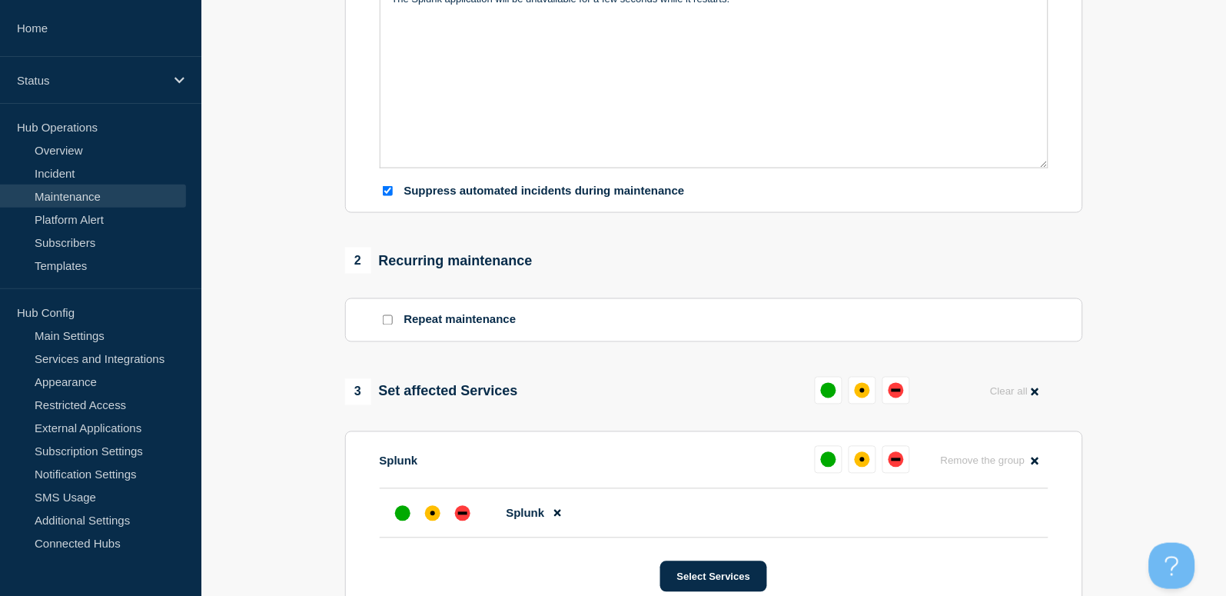
drag, startPoint x: 863, startPoint y: 391, endPoint x: 667, endPoint y: 331, distance: 205.0
click at [863, 390] on div "affected" at bounding box center [862, 390] width 5 height 5
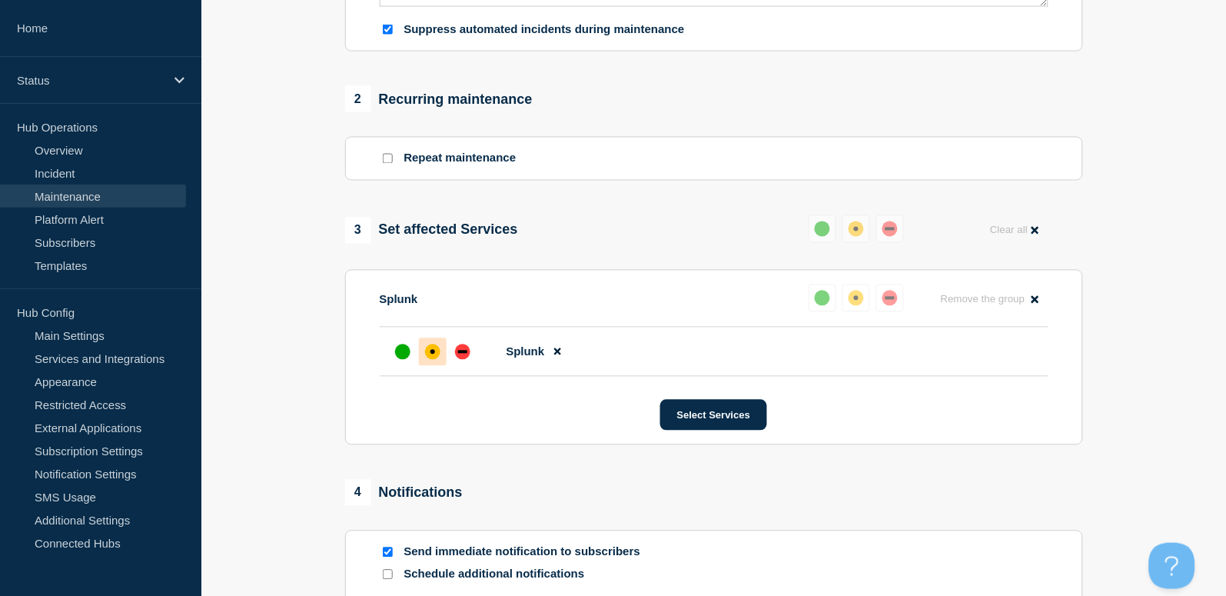
scroll to position [717, 0]
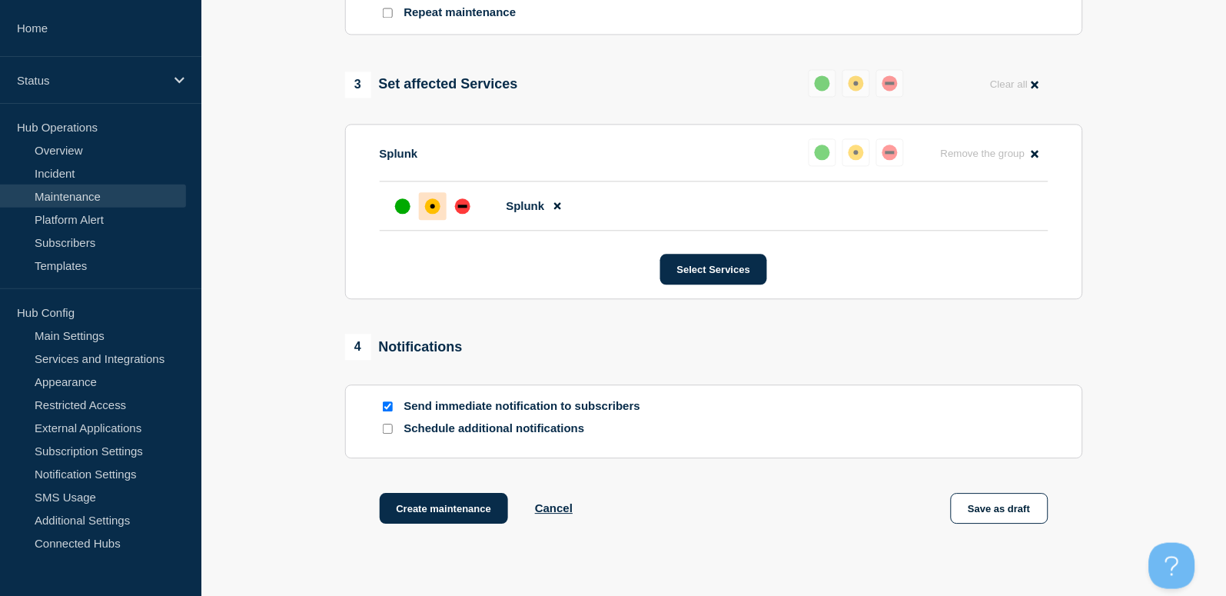
click at [383, 404] on input "Send immediate notification to subscribers" at bounding box center [388, 406] width 10 height 10
click at [457, 516] on button "Create maintenance" at bounding box center [444, 508] width 129 height 31
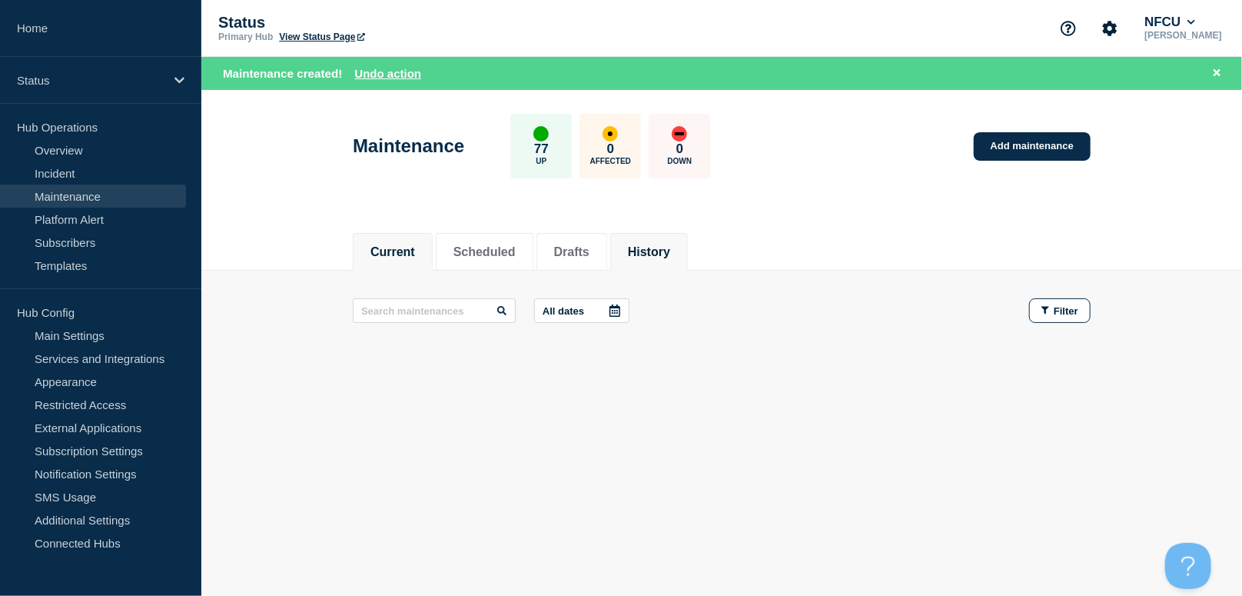
click at [688, 253] on li "History" at bounding box center [649, 252] width 78 height 38
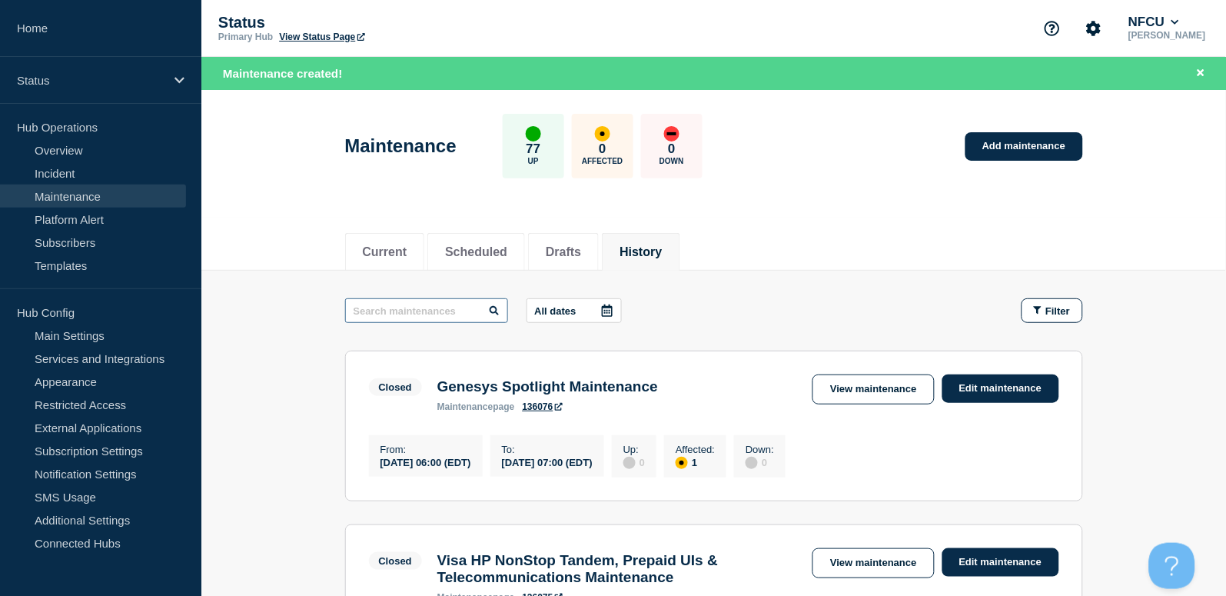
click at [427, 314] on input "text" at bounding box center [426, 310] width 163 height 25
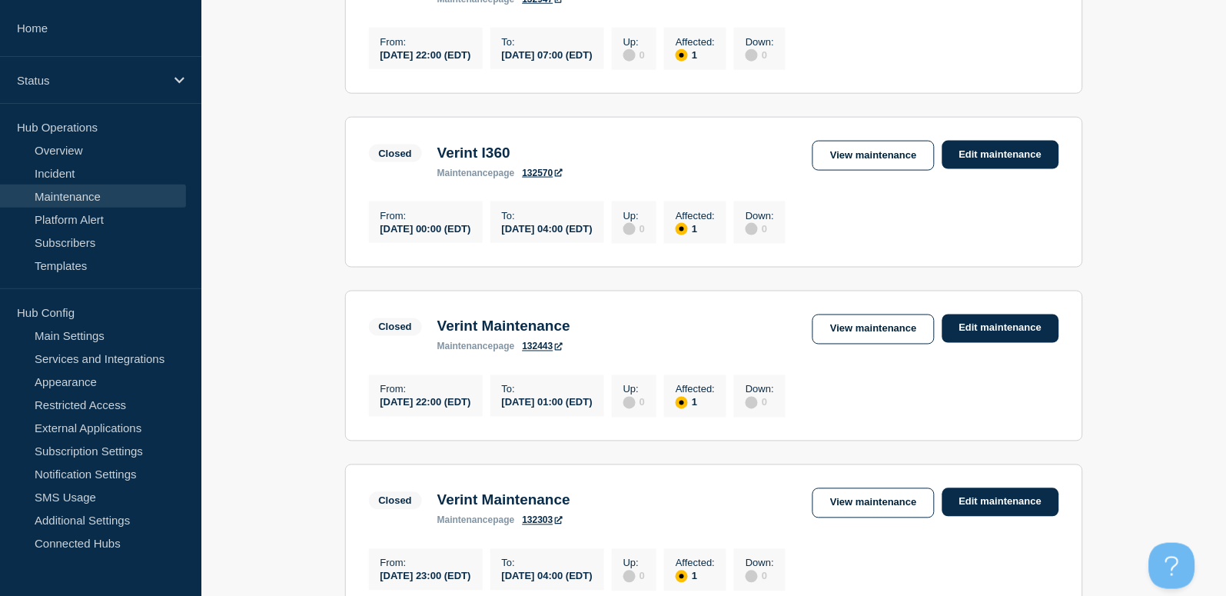
scroll to position [410, 0]
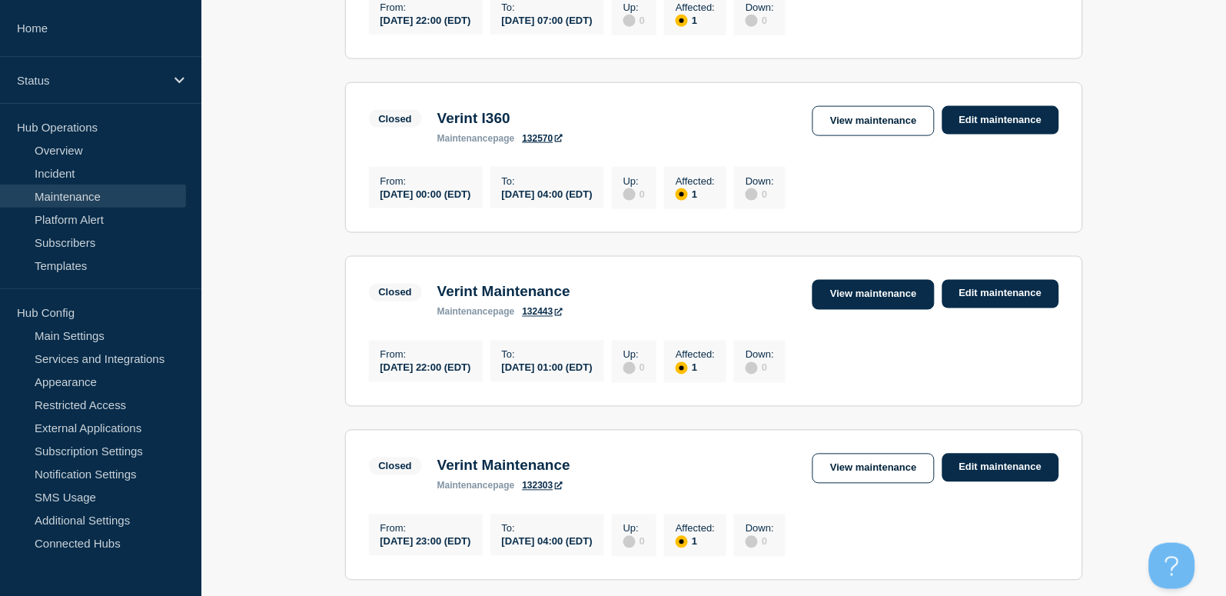
click at [843, 306] on link "View maintenance" at bounding box center [872, 295] width 121 height 30
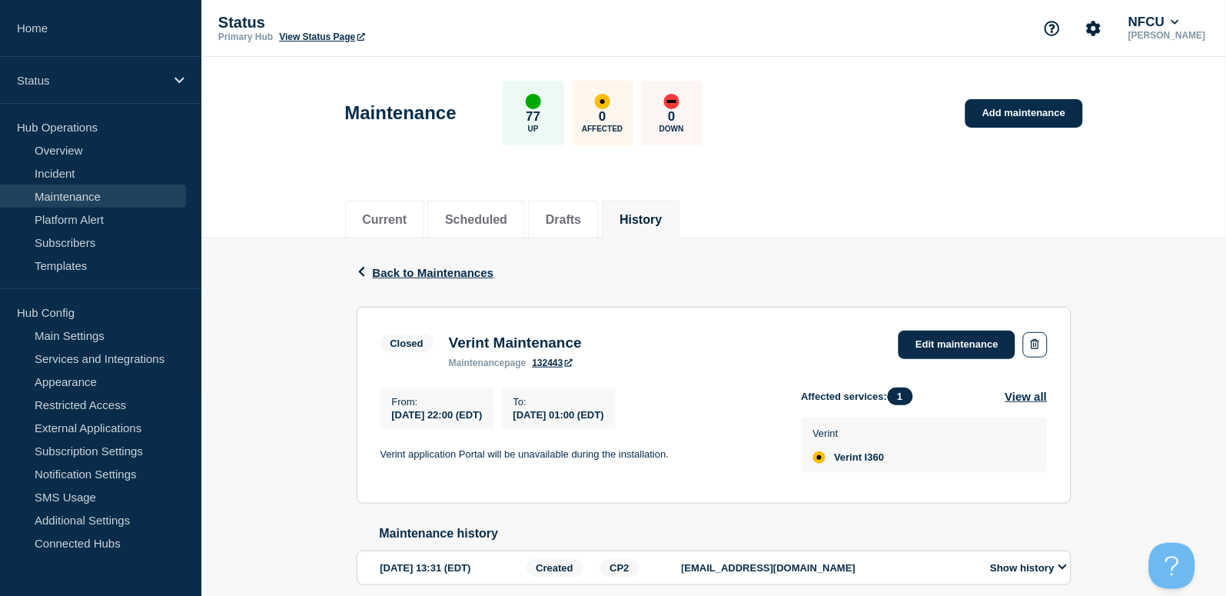
drag, startPoint x: 447, startPoint y: 340, endPoint x: 694, endPoint y: 337, distance: 246.7
click at [694, 337] on div "Closed Verint Maintenance maintenance page 132443 Edit maintenance" at bounding box center [713, 349] width 667 height 38
copy h3 "Verint Maintenance"
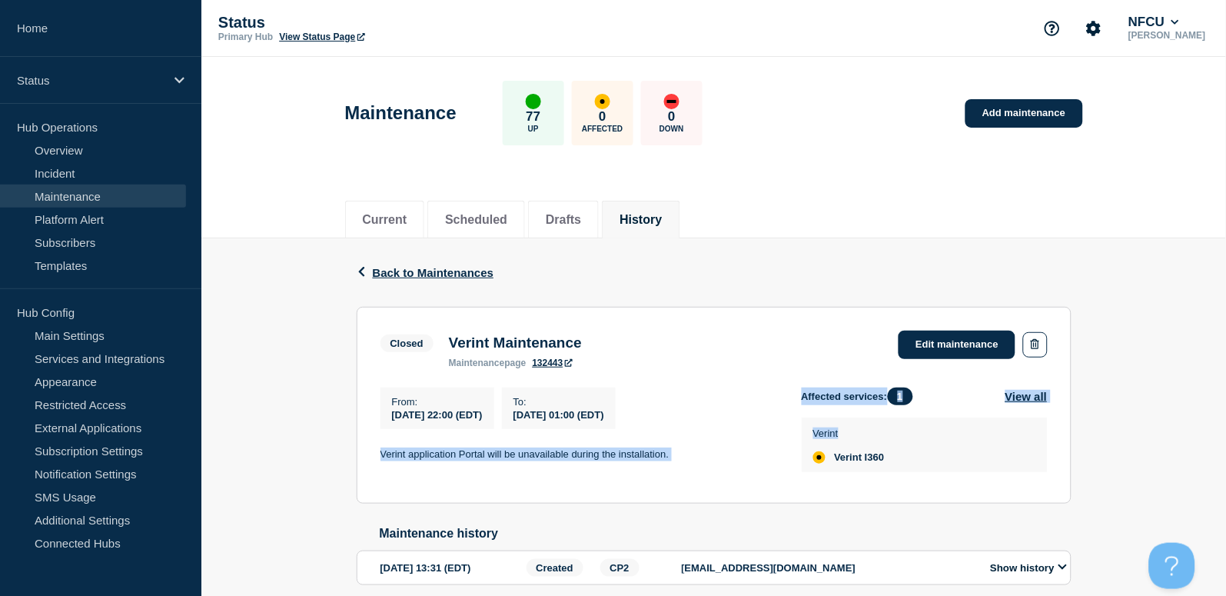
drag, startPoint x: 380, startPoint y: 457, endPoint x: 809, endPoint y: 457, distance: 428.9
click at [809, 457] on div "From : 2025-08-06 22:00 (EDT) To : 2025-08-07 01:00 (EDT) Verint application Po…" at bounding box center [713, 433] width 667 height 92
copy div "Verint application Portal will be unavailable during the installation. Affected…"
click at [583, 443] on div "From : 2025-08-06 22:00 (EDT) To : 2025-08-07 01:00 (EDT) Verint application Po…" at bounding box center [590, 433] width 421 height 92
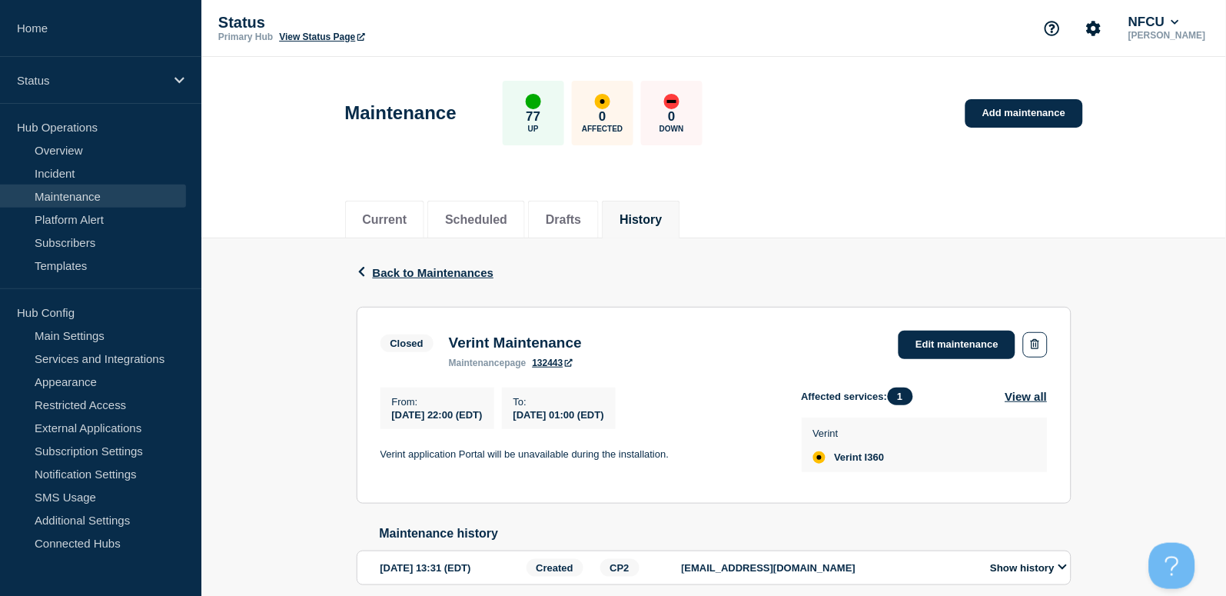
click at [706, 461] on p "Verint application Portal will be unavailable during the installation." at bounding box center [578, 454] width 397 height 14
drag, startPoint x: 706, startPoint y: 463, endPoint x: 382, endPoint y: 457, distance: 323.6
click at [382, 457] on p "Verint application Portal will be unavailable during the installation." at bounding box center [578, 454] width 397 height 14
copy div "Verint application Portal will be unavailable during the installation."
click at [696, 490] on section "Closed Verint Maintenance maintenance page 132443 Edit maintenance From : 2025-…" at bounding box center [714, 405] width 715 height 197
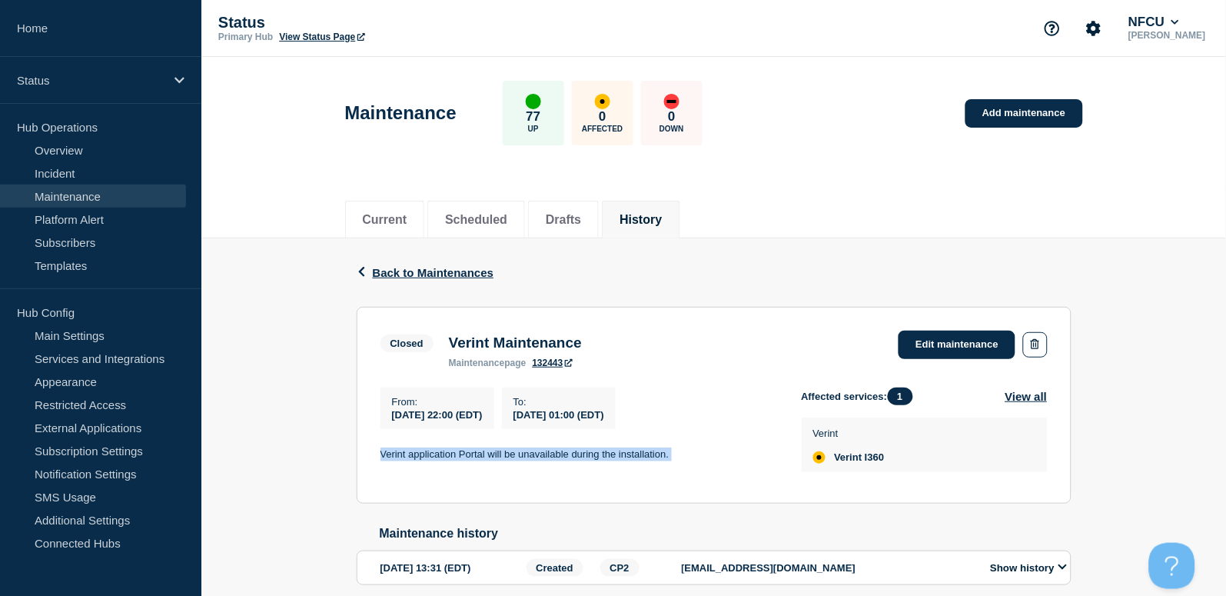
drag, startPoint x: 692, startPoint y: 458, endPoint x: 379, endPoint y: 467, distance: 313.7
click at [379, 467] on section "Closed Verint Maintenance maintenance page 132443 Edit maintenance From : 2025-…" at bounding box center [714, 405] width 715 height 197
copy p "Verint application Portal will be unavailable during the installation."
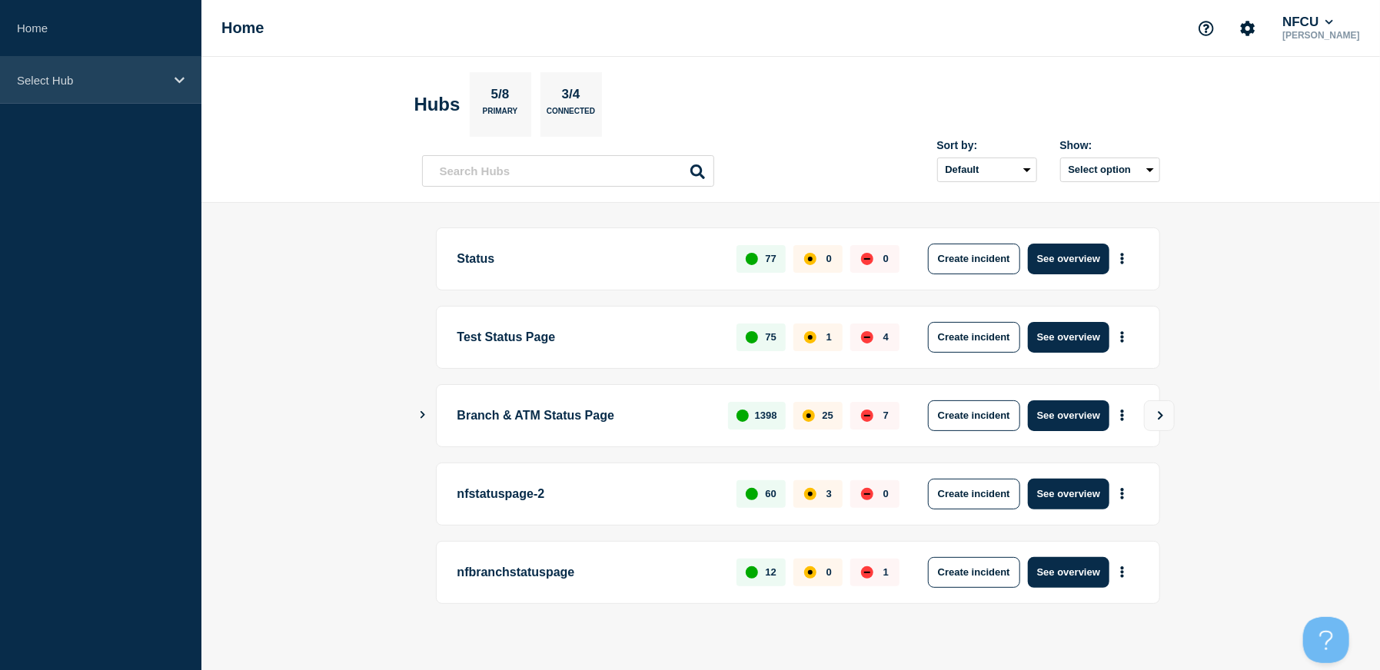
click at [130, 91] on div "Select Hub" at bounding box center [100, 80] width 201 height 47
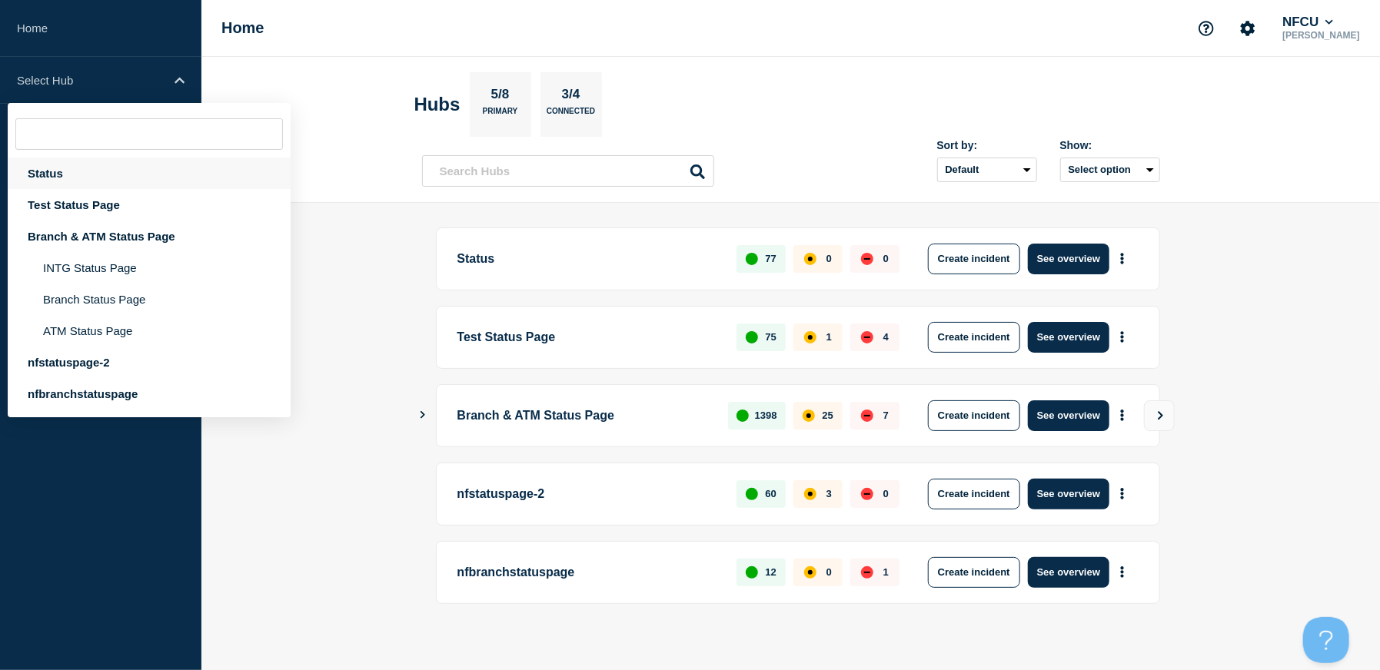
click at [51, 181] on div "Status" at bounding box center [149, 174] width 283 height 32
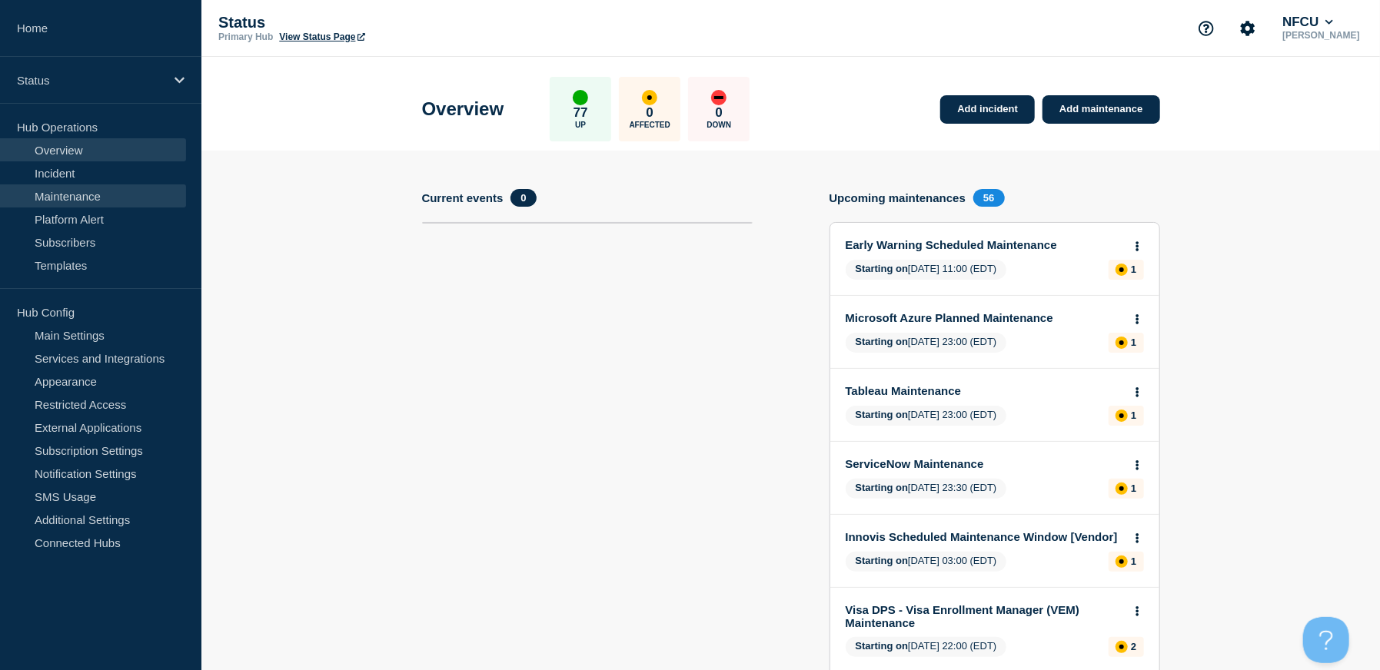
click at [62, 191] on link "Maintenance" at bounding box center [93, 195] width 186 height 23
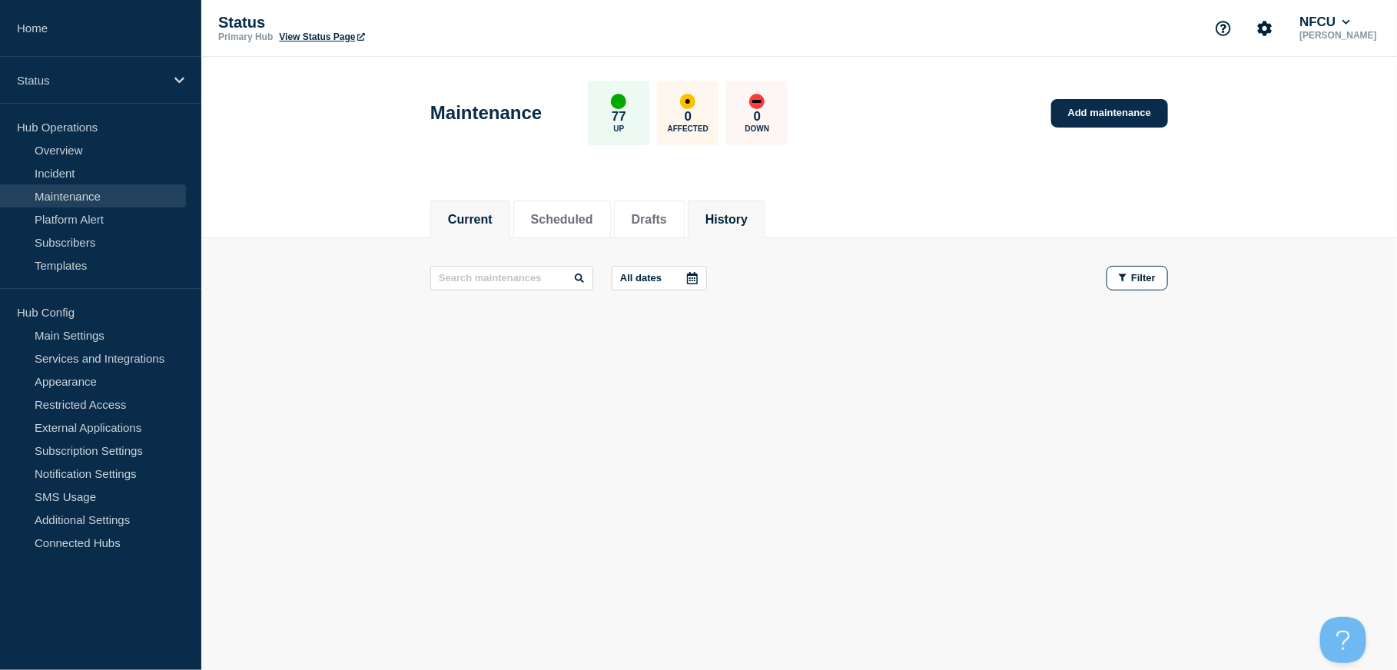
click at [748, 213] on button "History" at bounding box center [727, 220] width 42 height 14
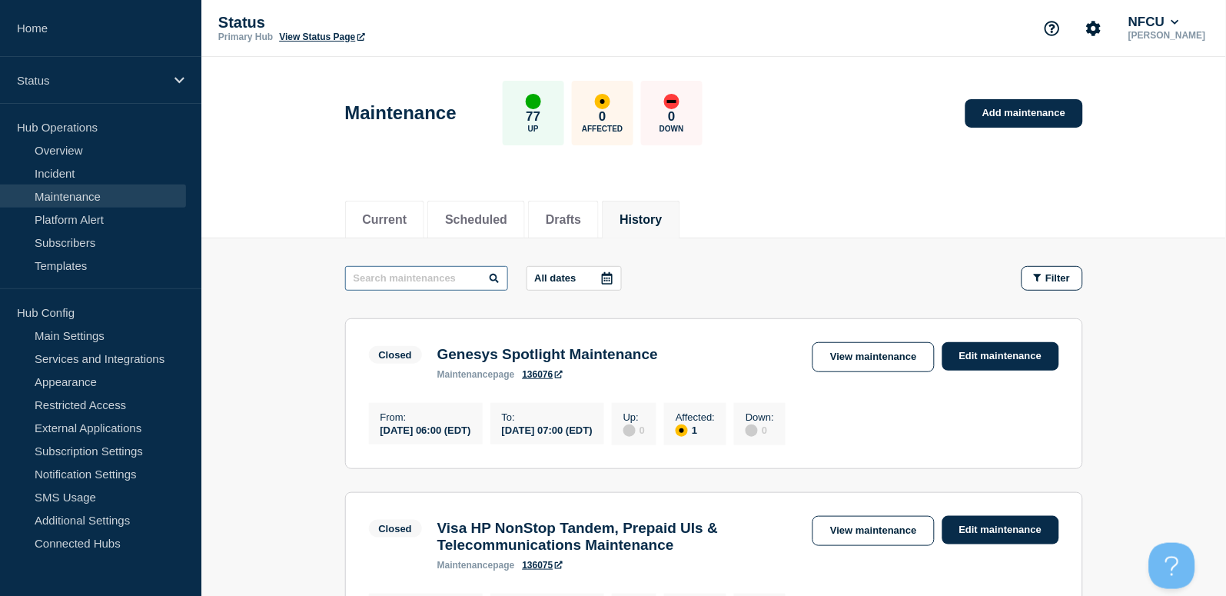
click at [450, 284] on input "text" at bounding box center [426, 278] width 163 height 25
type input "black knight"
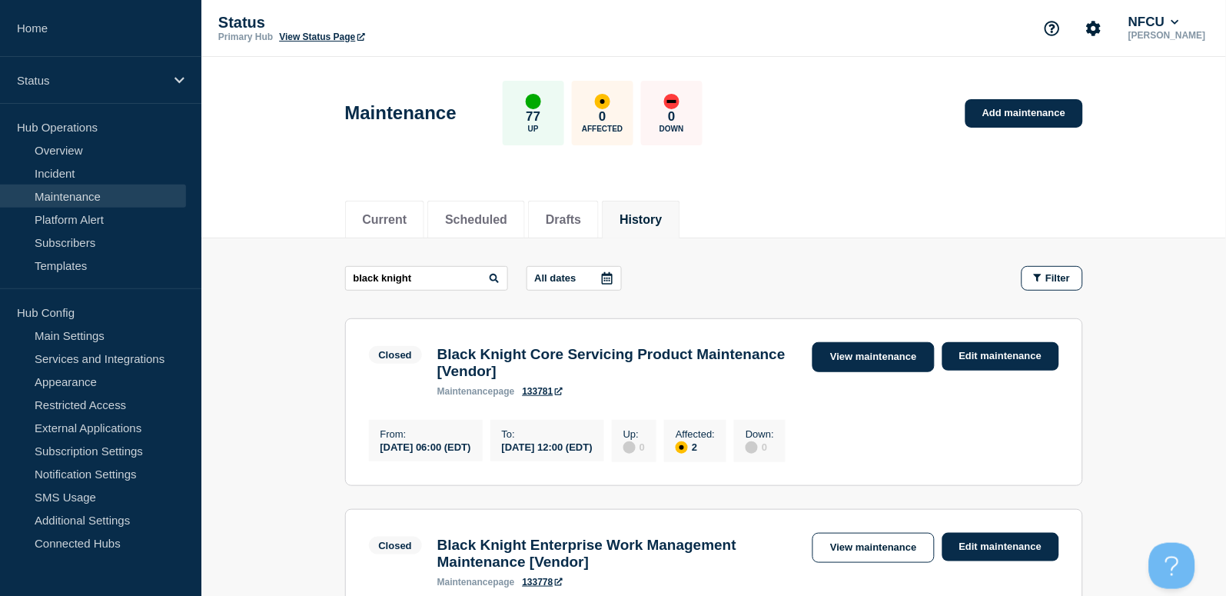
click at [838, 363] on link "View maintenance" at bounding box center [872, 357] width 121 height 30
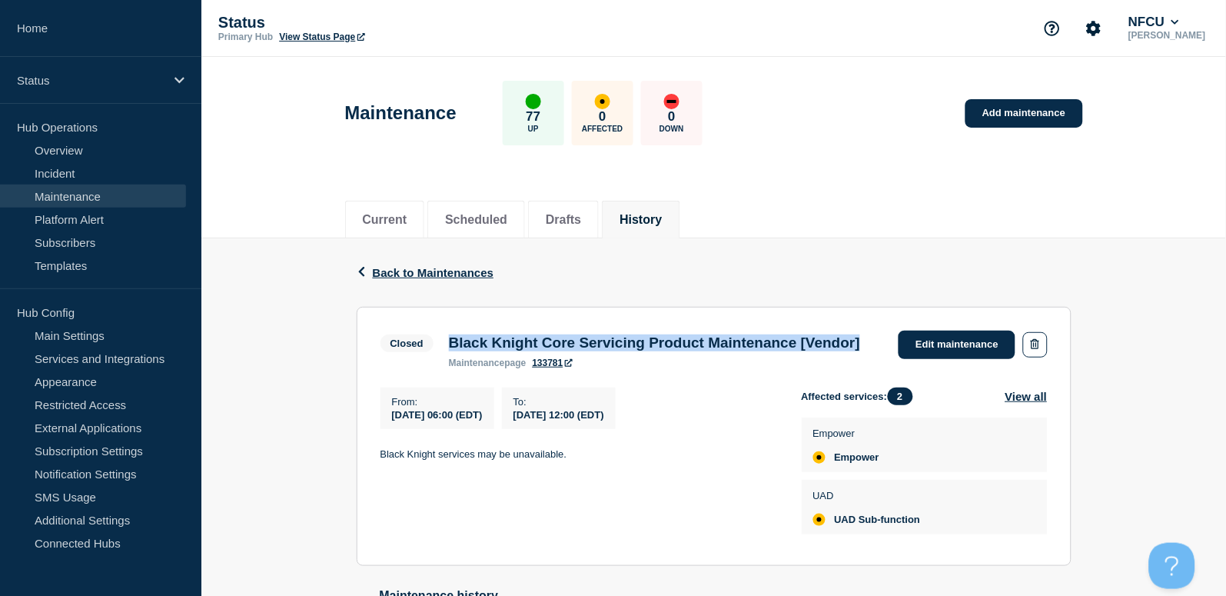
drag, startPoint x: 450, startPoint y: 337, endPoint x: 516, endPoint y: 360, distance: 70.5
click at [516, 351] on h3 "Black Knight Core Servicing Product Maintenance [Vendor]" at bounding box center [654, 342] width 411 height 17
copy h3 "Black Knight Core Servicing Product Maintenance [Vendor]"
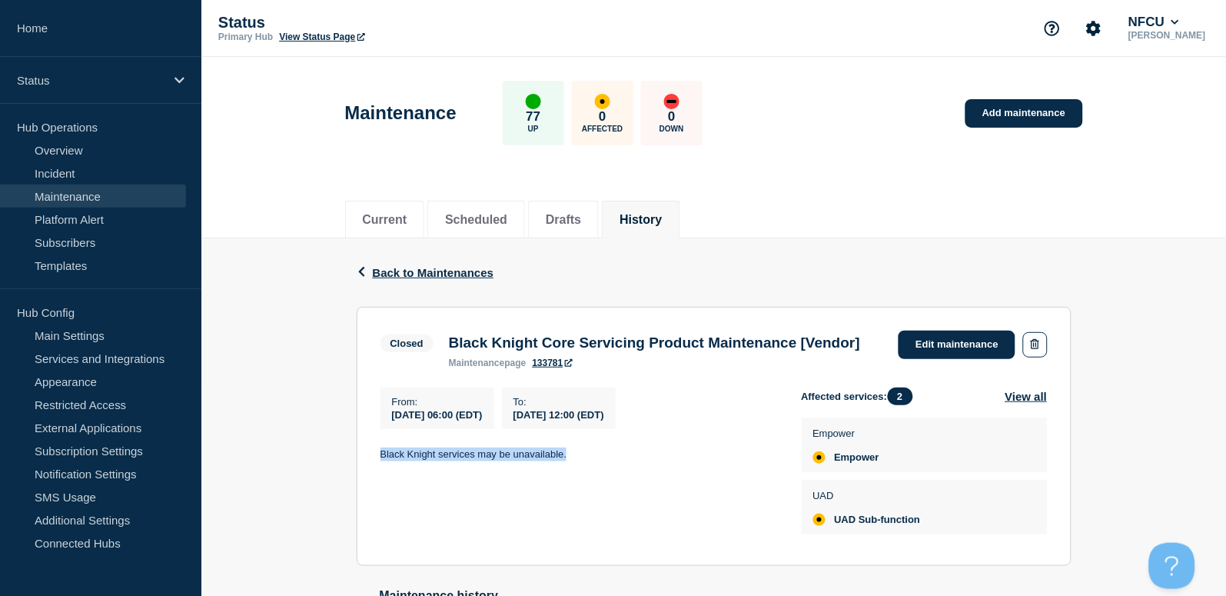
drag, startPoint x: 382, startPoint y: 470, endPoint x: 586, endPoint y: 483, distance: 204.0
click at [586, 483] on div "From : 2025-08-31 06:00 (EDT) To : 2025-08-31 12:00 (EDT) Black Knight services…" at bounding box center [590, 464] width 421 height 154
copy p "Black Knight services may be unavailable."
click at [644, 218] on button "History" at bounding box center [640, 220] width 42 height 14
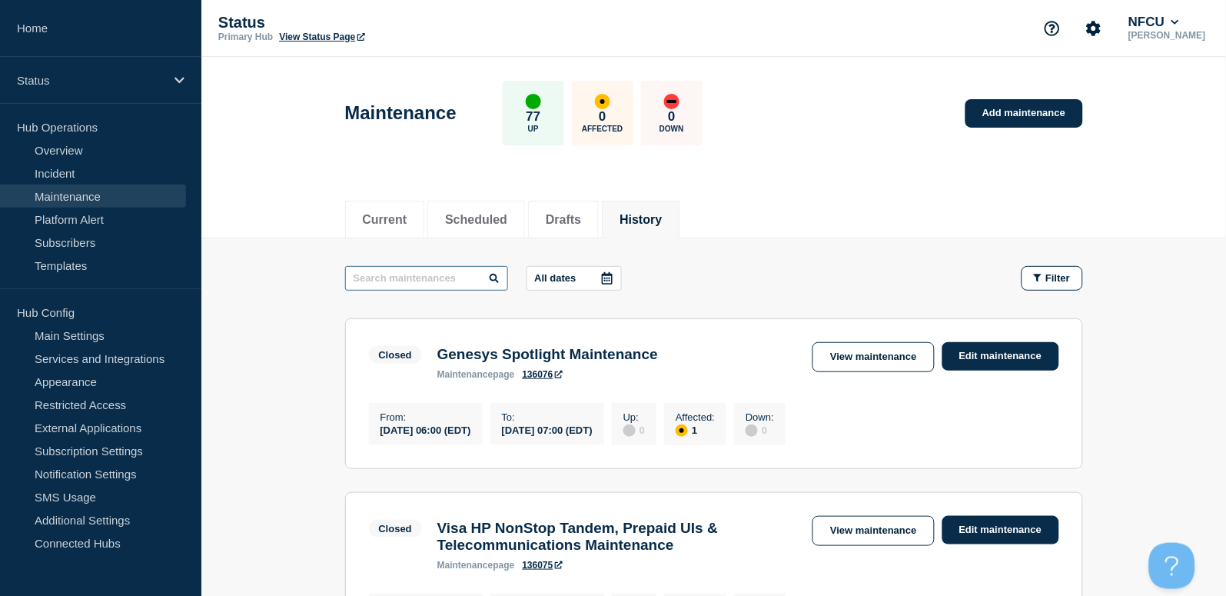
click at [435, 274] on input "text" at bounding box center [426, 278] width 163 height 25
paste input "Common Services"
type input "Common Services"
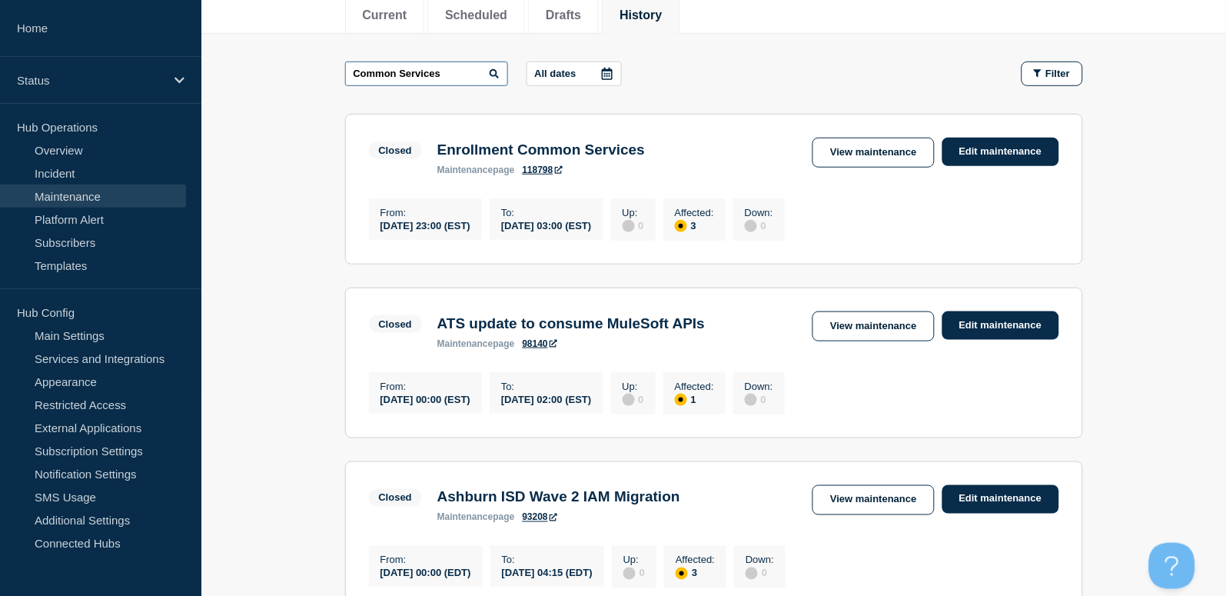
scroll to position [102, 0]
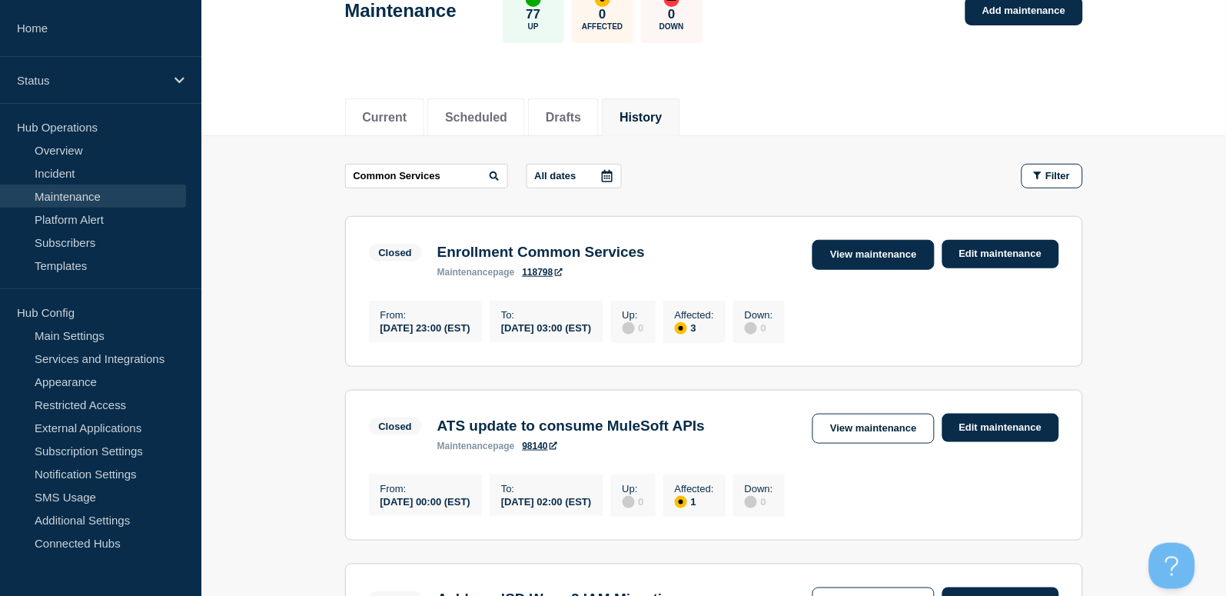
click at [867, 254] on link "View maintenance" at bounding box center [872, 255] width 121 height 30
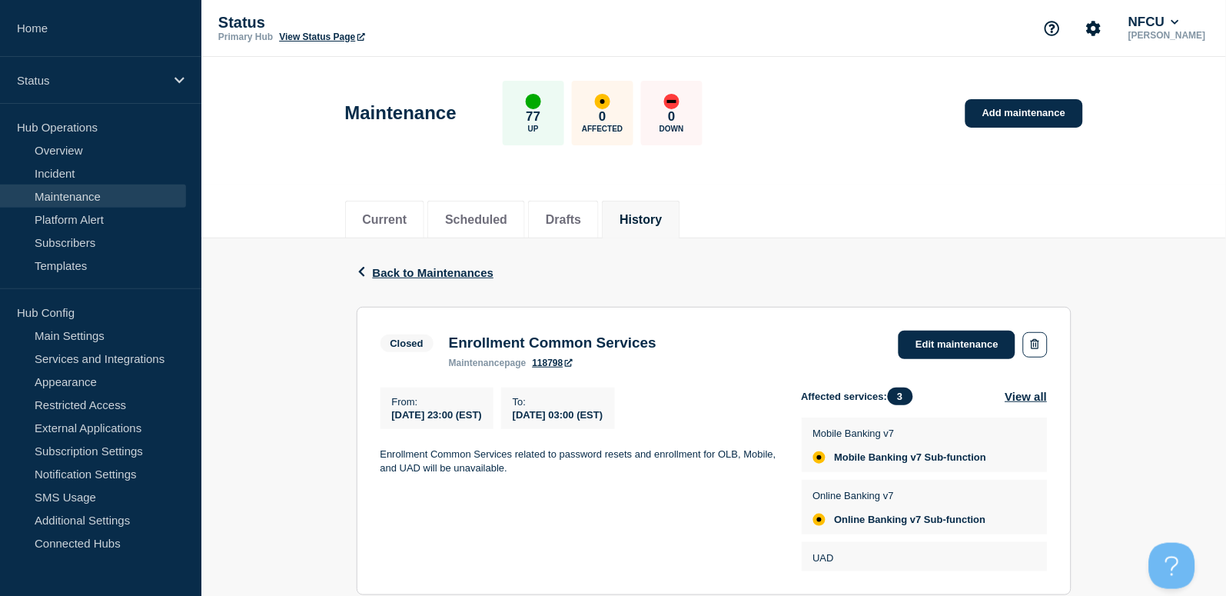
click at [654, 213] on button "History" at bounding box center [640, 220] width 42 height 14
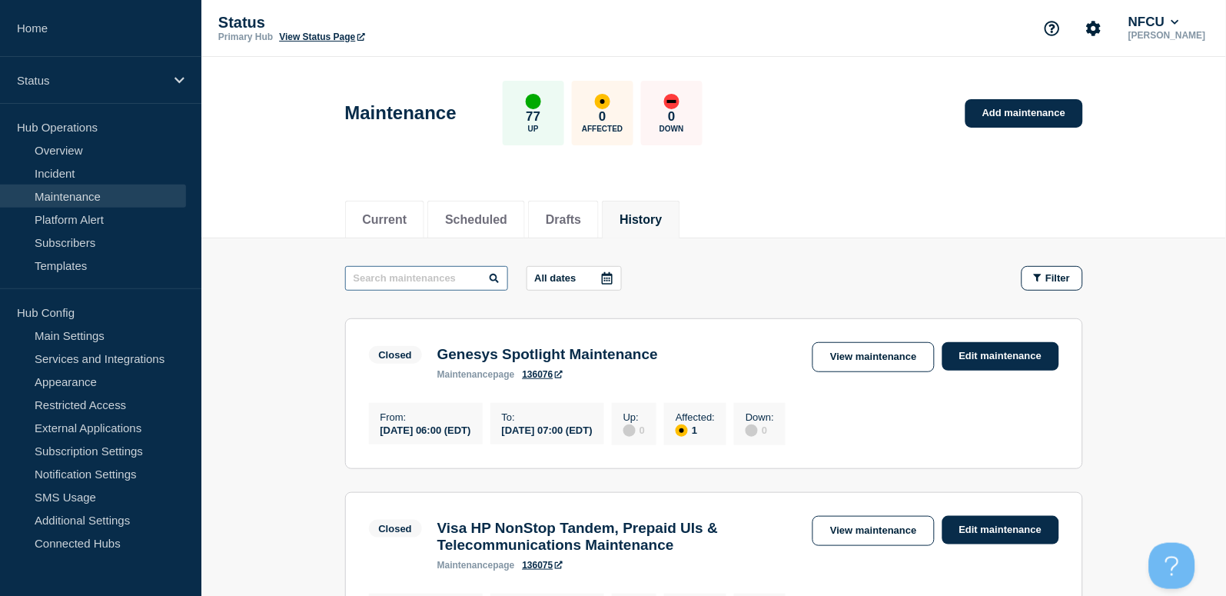
click at [460, 281] on input "text" at bounding box center [426, 278] width 163 height 25
type input "fiserv"
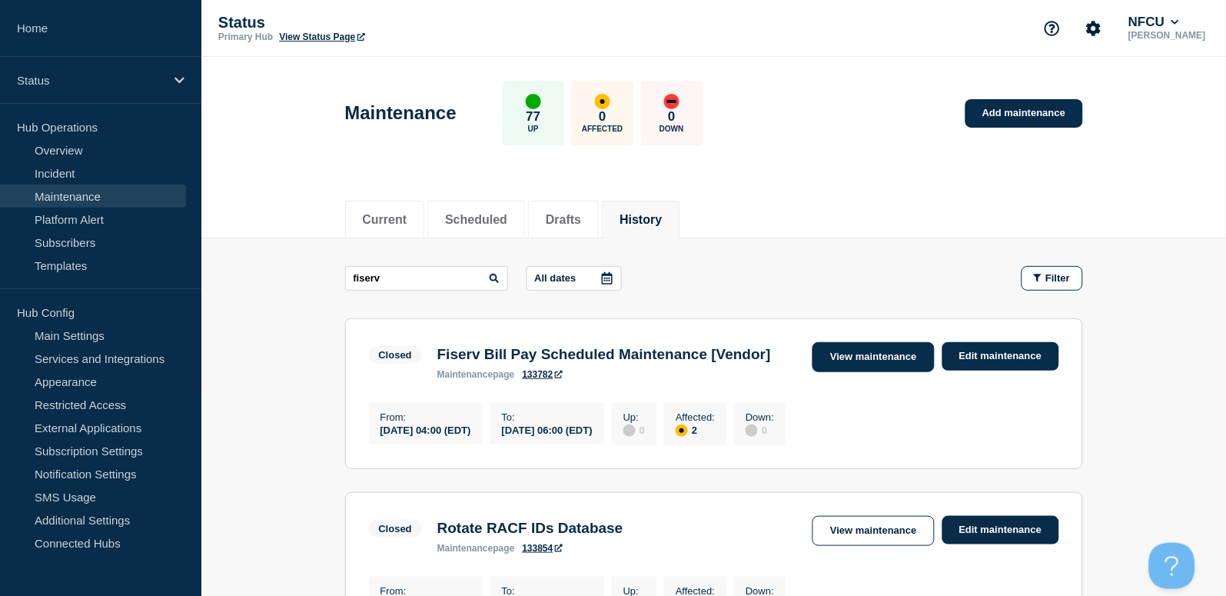
click at [889, 363] on link "View maintenance" at bounding box center [872, 357] width 121 height 30
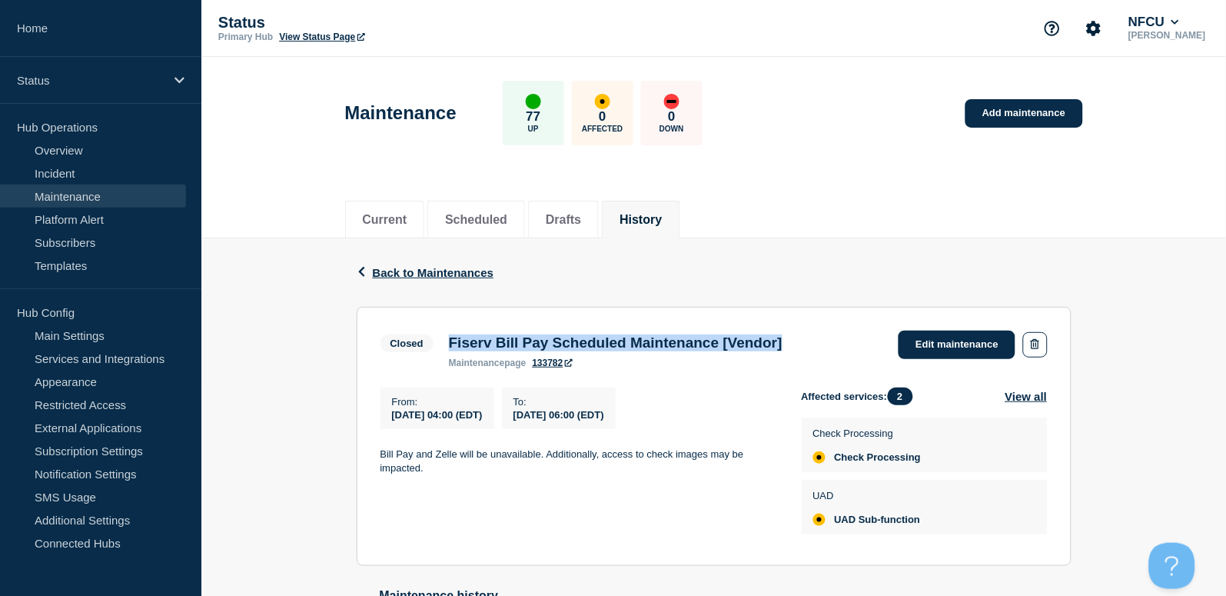
drag, startPoint x: 447, startPoint y: 341, endPoint x: 843, endPoint y: 342, distance: 396.6
click at [843, 342] on div "Closed Fiserv Bill Pay Scheduled Maintenance [Vendor] maintenance page 133782 E…" at bounding box center [713, 349] width 667 height 38
copy h3 "Fiserv Bill Pay Scheduled Maintenance [Vendor]"
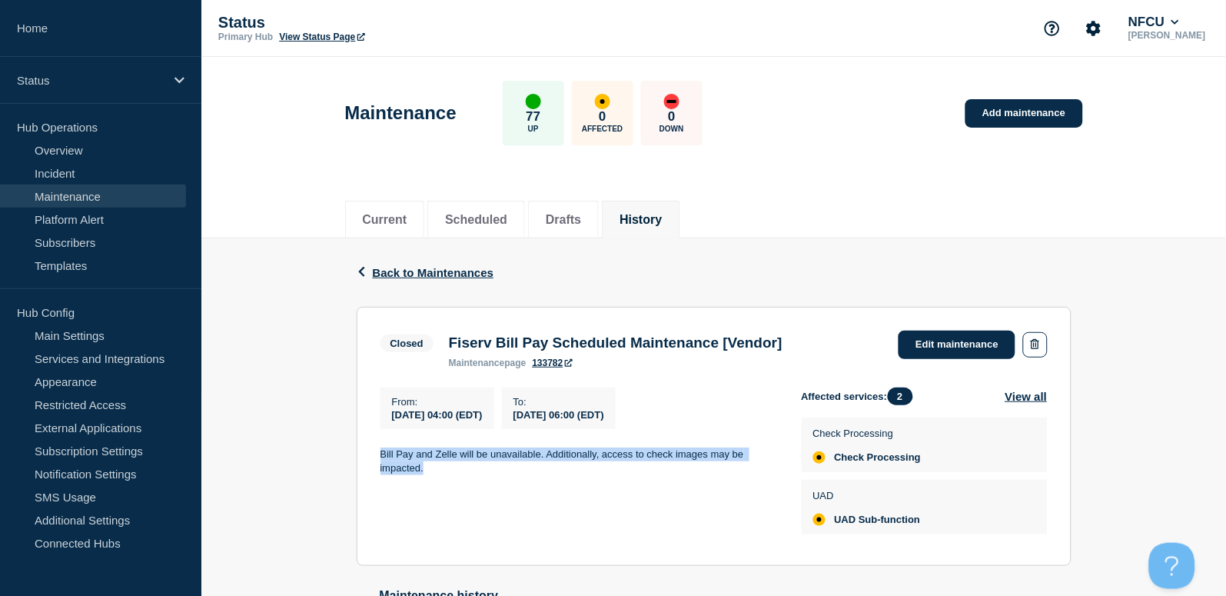
drag, startPoint x: 370, startPoint y: 454, endPoint x: 447, endPoint y: 470, distance: 78.5
click at [447, 470] on section "Closed Fiserv Bill Pay Scheduled Maintenance [Vendor] maintenance page 133782 E…" at bounding box center [714, 436] width 715 height 259
copy p "Bill Pay and Zelle will be unavailable. Additionally, access to check images ma…"
click at [662, 213] on button "History" at bounding box center [640, 220] width 42 height 14
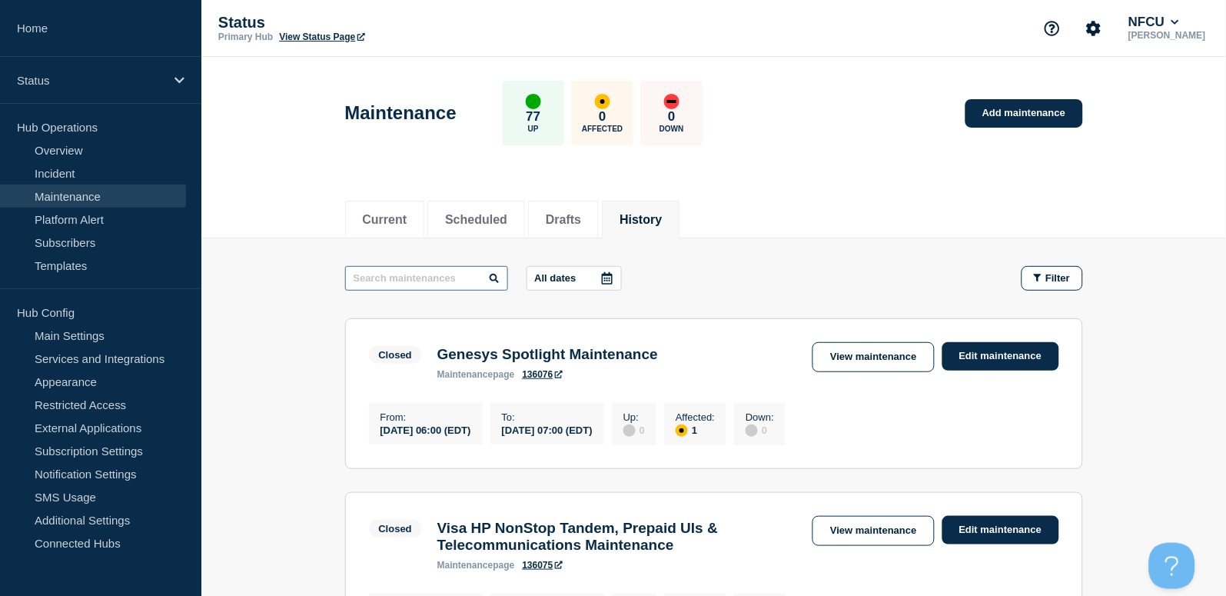
click at [460, 279] on input "text" at bounding box center [426, 278] width 163 height 25
type input "innovis"
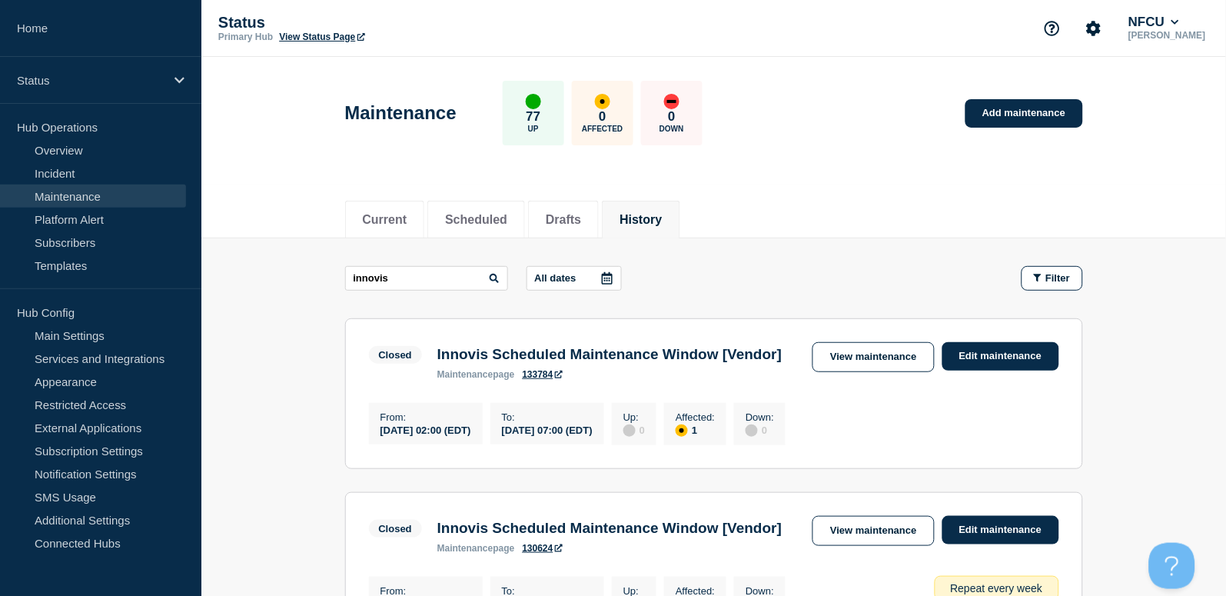
click at [444, 356] on h3 "Innovis Scheduled Maintenance Window [Vendor]" at bounding box center [609, 354] width 345 height 17
drag, startPoint x: 435, startPoint y: 354, endPoint x: 543, endPoint y: 382, distance: 111.8
click at [543, 380] on div "Innovis Scheduled Maintenance Window [Vendor] maintenance page 133784" at bounding box center [610, 363] width 360 height 34
copy h3 "Innovis Scheduled Maintenance Window [Vendor]"
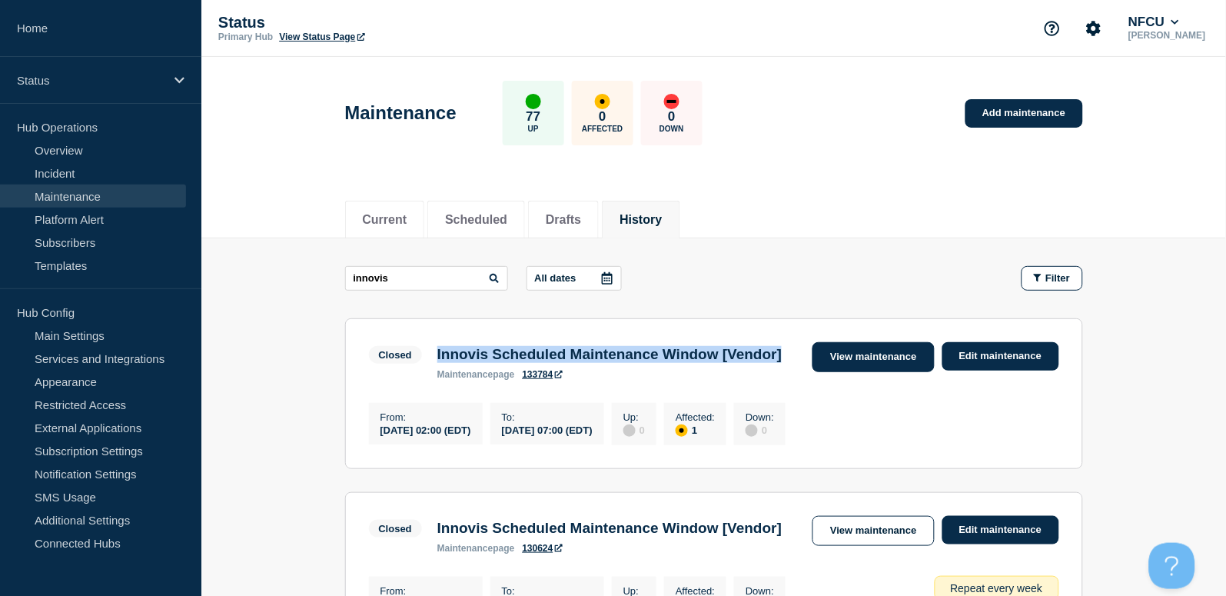
click at [858, 360] on link "View maintenance" at bounding box center [872, 357] width 121 height 30
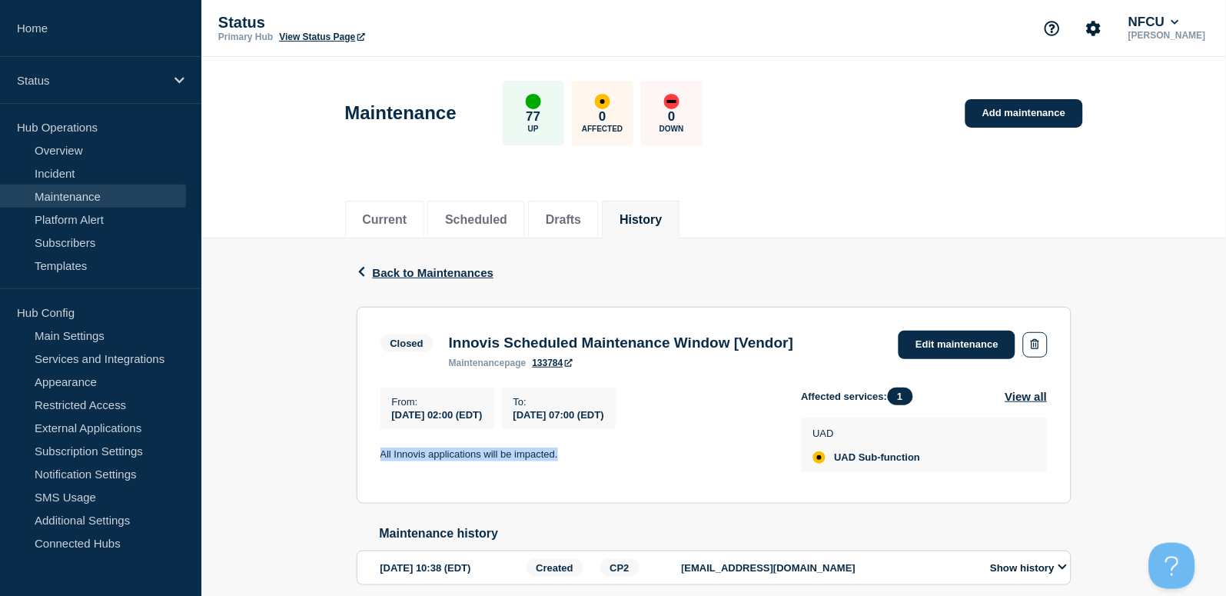
drag, startPoint x: 372, startPoint y: 451, endPoint x: 569, endPoint y: 456, distance: 196.8
click at [569, 456] on section "Closed Innovis Scheduled Maintenance Window [Vendor] maintenance page 133784 Ed…" at bounding box center [714, 405] width 715 height 197
copy p "All Innovis applications will be impacted."
click at [626, 218] on li "History" at bounding box center [641, 220] width 78 height 38
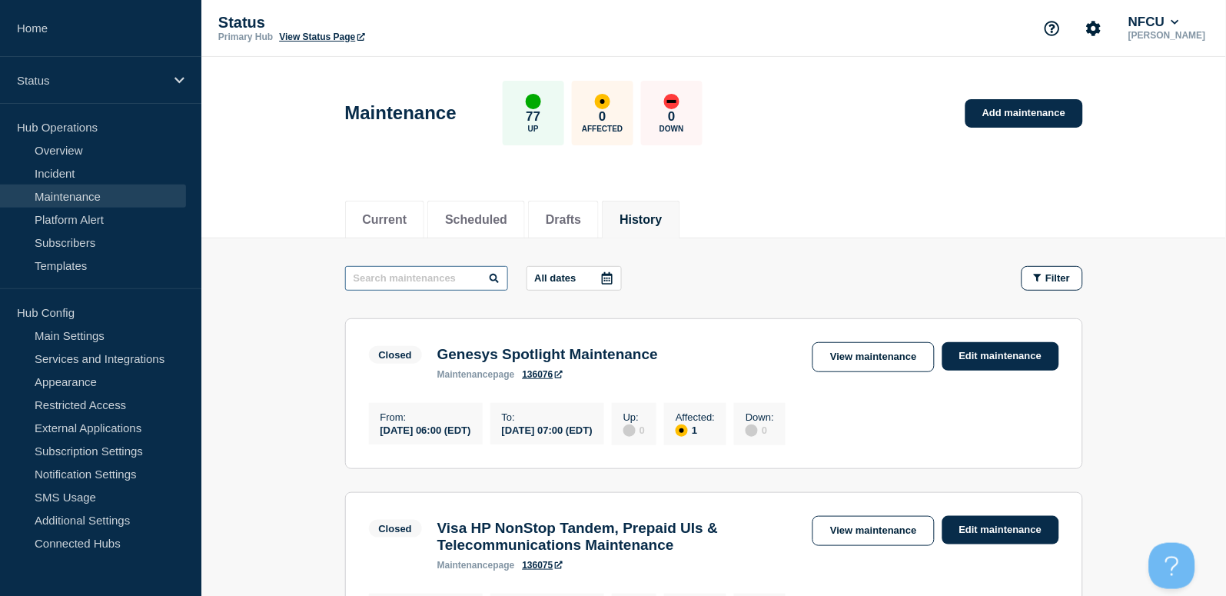
click at [428, 276] on input "text" at bounding box center [426, 278] width 163 height 25
type input "outseer"
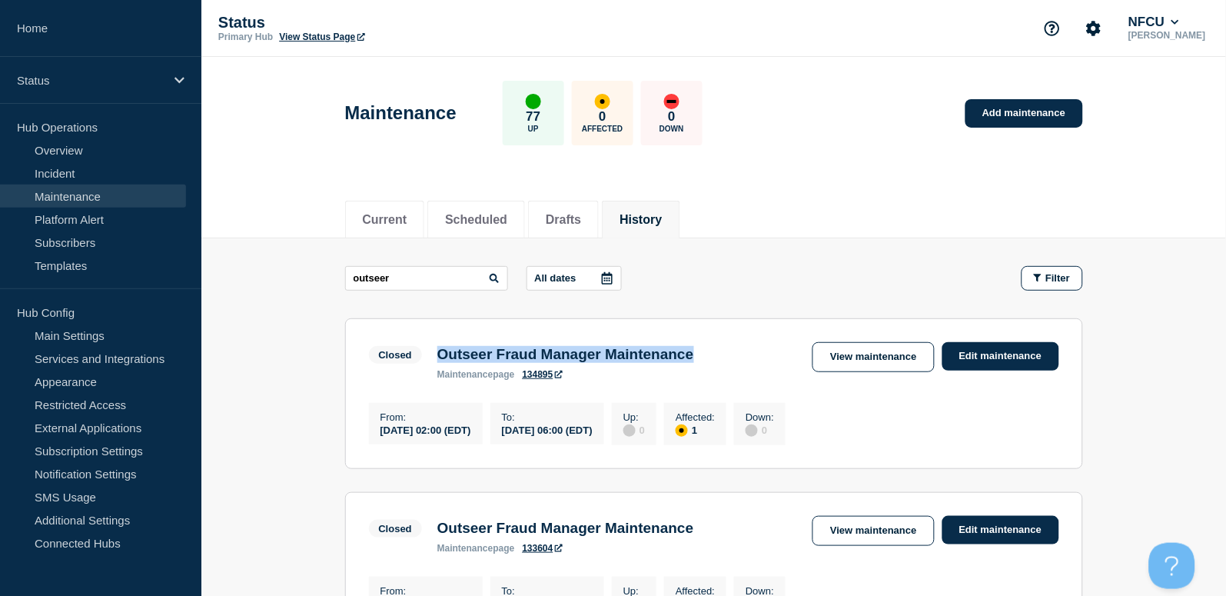
drag, startPoint x: 435, startPoint y: 353, endPoint x: 757, endPoint y: 353, distance: 322.0
click at [757, 353] on div "Closed Outseer Fraud Manager Maintenance maintenance page 134895 View maintenan…" at bounding box center [714, 361] width 690 height 38
copy h3 "Outseer Fraud Manager Maintenance"
click at [885, 355] on link "View maintenance" at bounding box center [872, 357] width 121 height 30
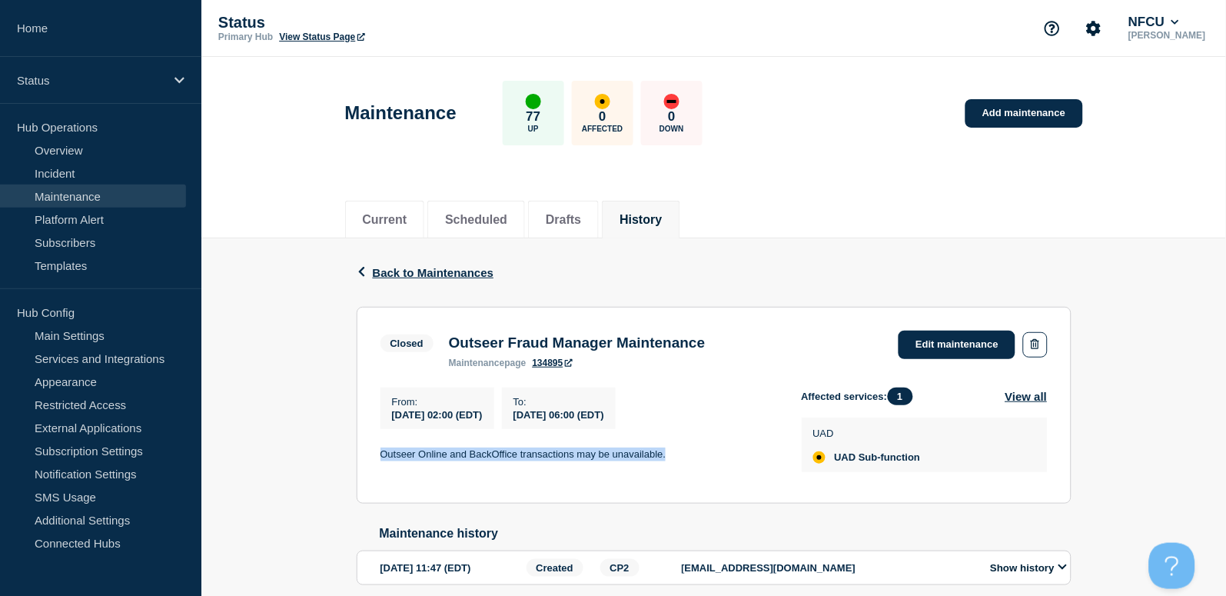
drag, startPoint x: 677, startPoint y: 457, endPoint x: 339, endPoint y: 456, distance: 338.2
click at [339, 456] on div "Back Back to Maintenances Closed Outseer Fraud Manager Maintenance From 2025-09…" at bounding box center [713, 435] width 1025 height 395
copy p "Outseer Online and BackOffice transactions may be unavailable."
click at [662, 215] on button "History" at bounding box center [640, 220] width 42 height 14
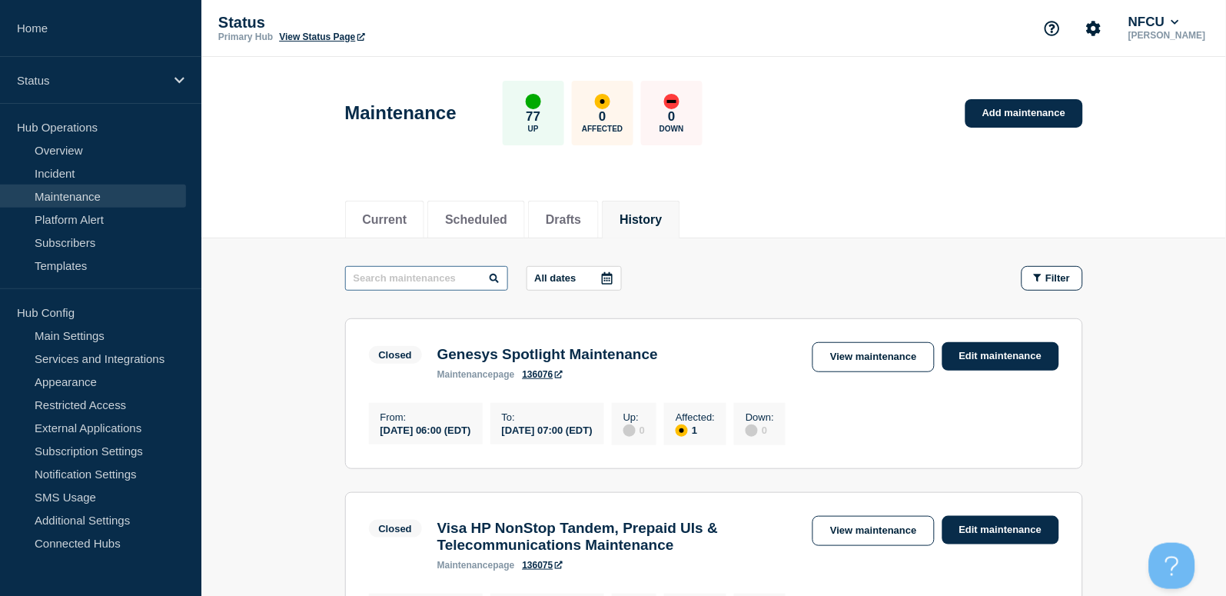
click at [407, 281] on input "text" at bounding box center [426, 278] width 163 height 25
paste input "RM Monthly"
type input "RM Monthly"
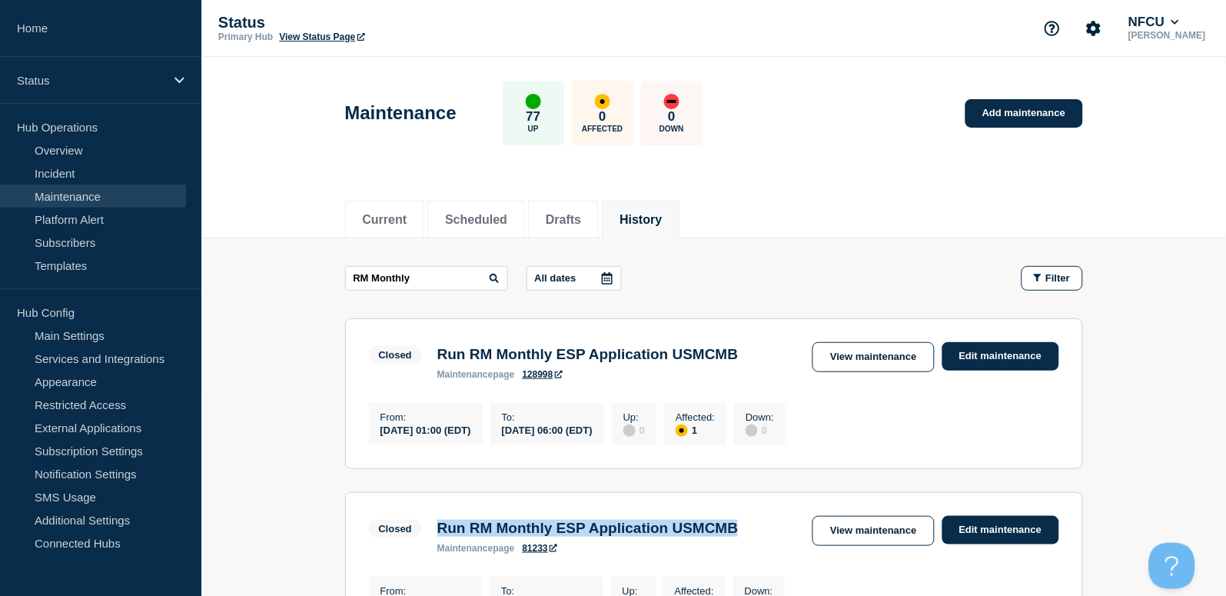
drag, startPoint x: 435, startPoint y: 533, endPoint x: 779, endPoint y: 530, distance: 343.6
click at [746, 530] on div "Run RM Monthly ESP Application USMCMB maintenance page 81233" at bounding box center [588, 537] width 317 height 34
copy h3 "Run RM Monthly ESP Application USMCMB"
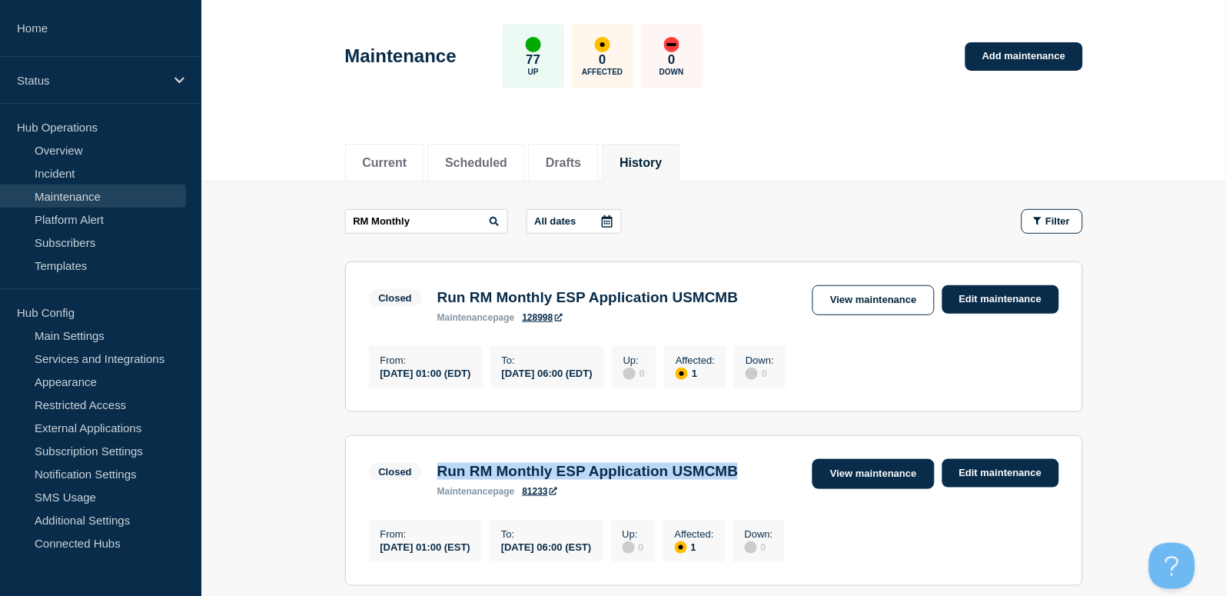
scroll to position [102, 0]
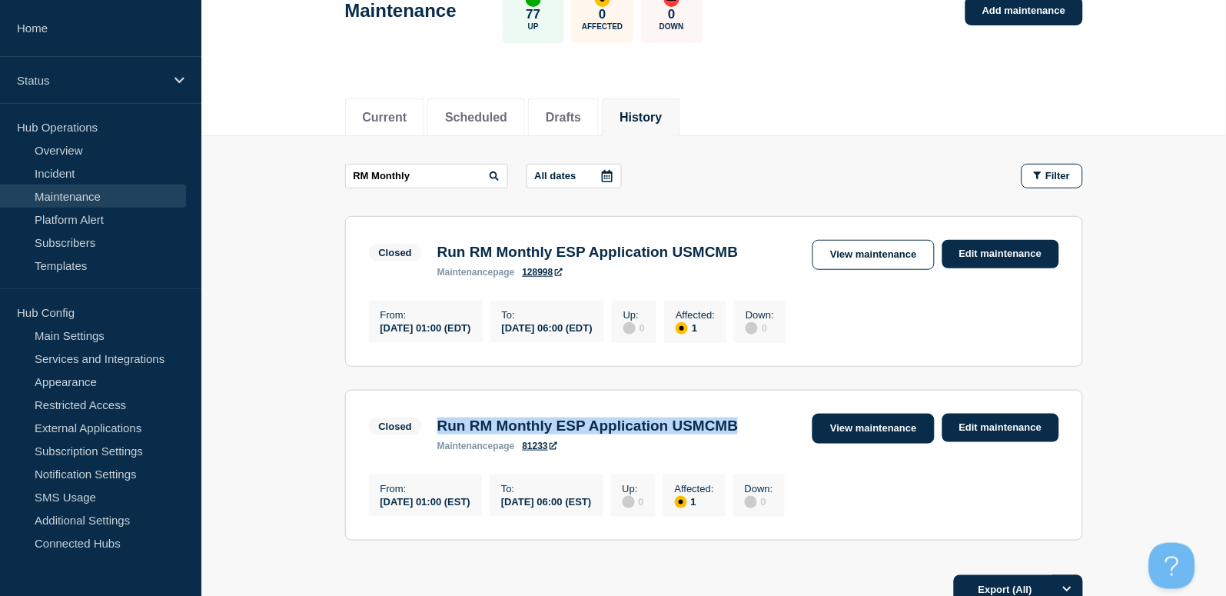
click at [872, 435] on link "View maintenance" at bounding box center [872, 428] width 121 height 30
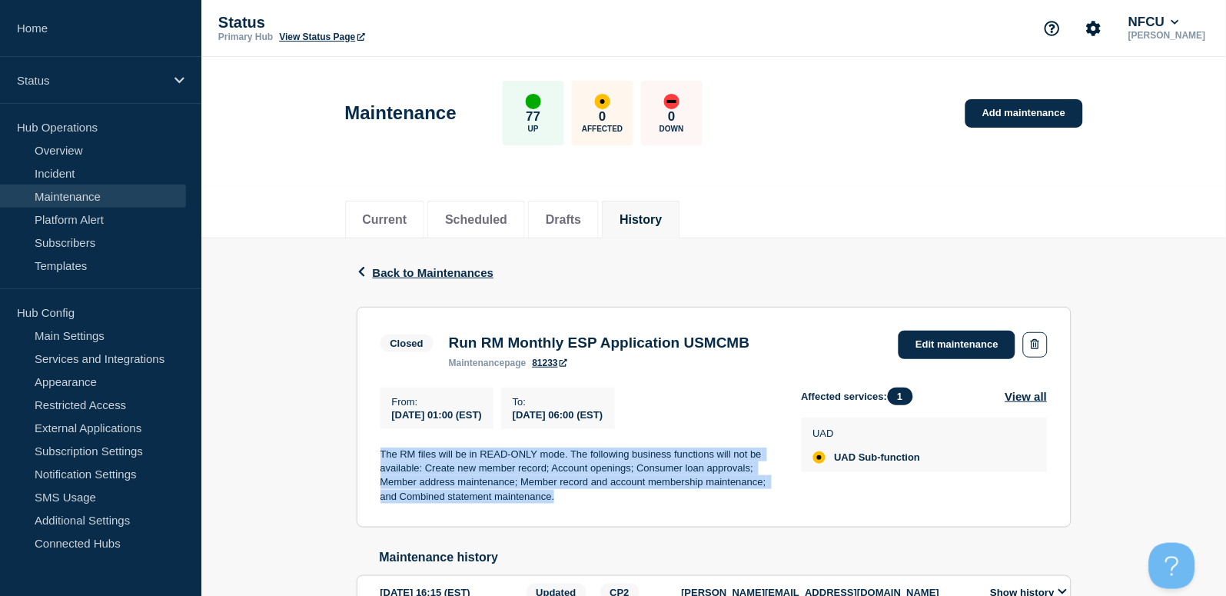
drag, startPoint x: 375, startPoint y: 453, endPoint x: 602, endPoint y: 494, distance: 230.4
click at [602, 494] on section "Closed Run RM Monthly ESP Application USMCMB maintenance page 81233 Edit mainte…" at bounding box center [714, 417] width 715 height 221
copy p "The RM files will be in READ-ONLY mode. The following business functions will n…"
drag, startPoint x: 1013, startPoint y: 121, endPoint x: 975, endPoint y: 98, distance: 44.8
click at [1013, 120] on link "Add maintenance" at bounding box center [1023, 113] width 117 height 28
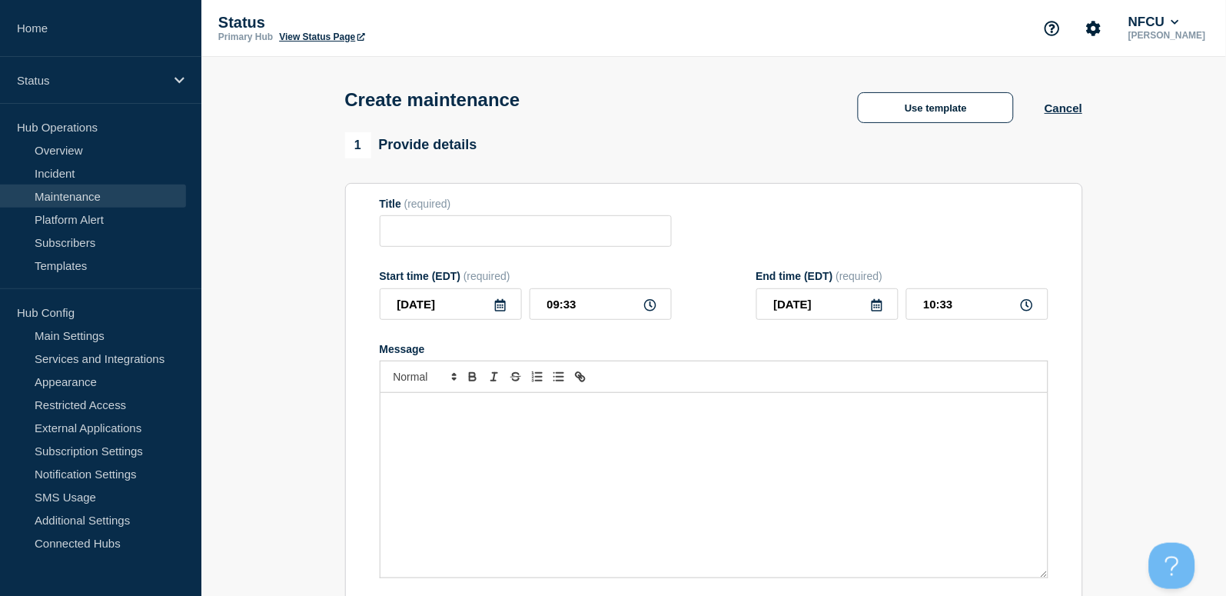
checkbox input "true"
click at [438, 241] on input "Title" at bounding box center [526, 231] width 292 height 32
paste input "Moving APIs from Anypoint Runtime to Anypoint Flex"
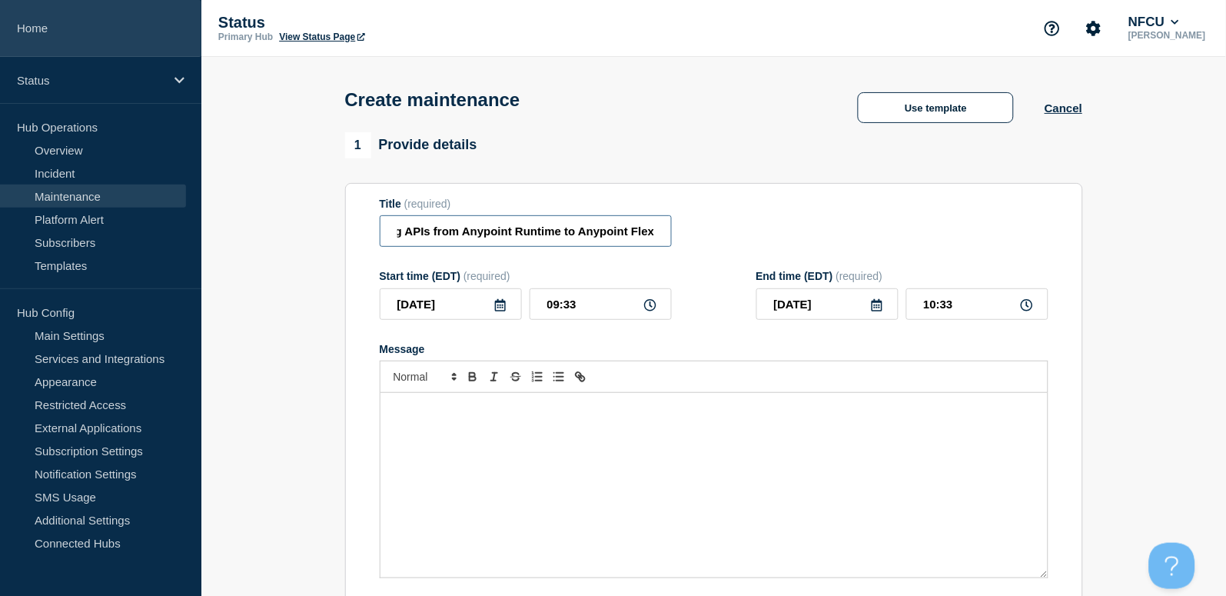
type input "Moving APIs from Anypoint Runtime to Anypoint Flex"
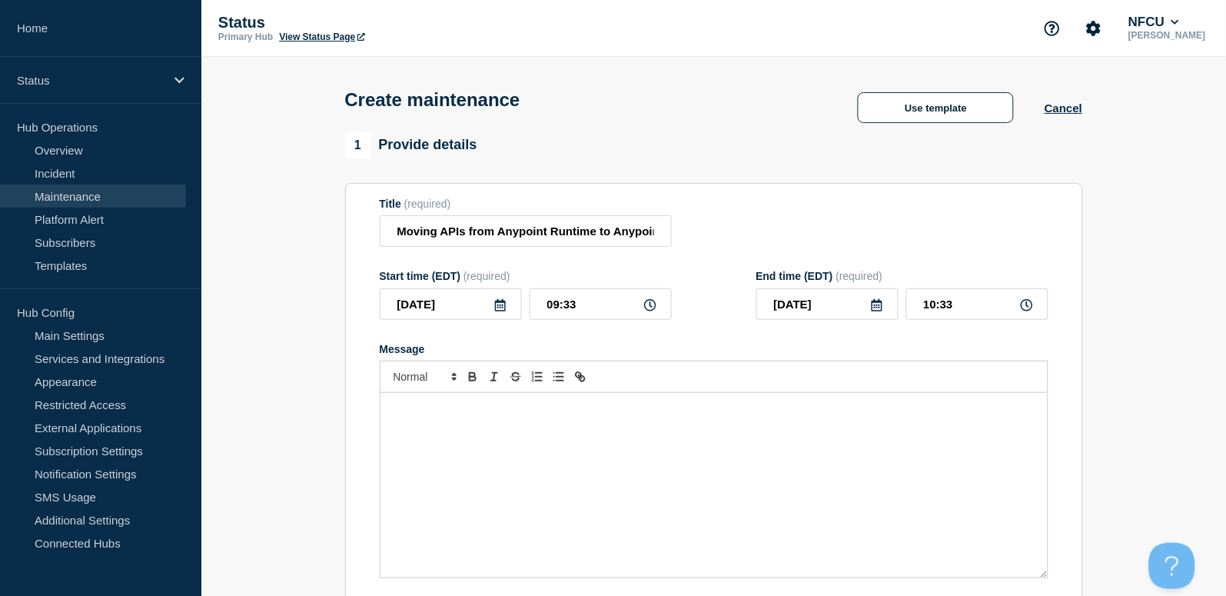
click at [479, 451] on div "Message" at bounding box center [713, 485] width 667 height 184
click at [501, 308] on icon at bounding box center [500, 305] width 12 height 12
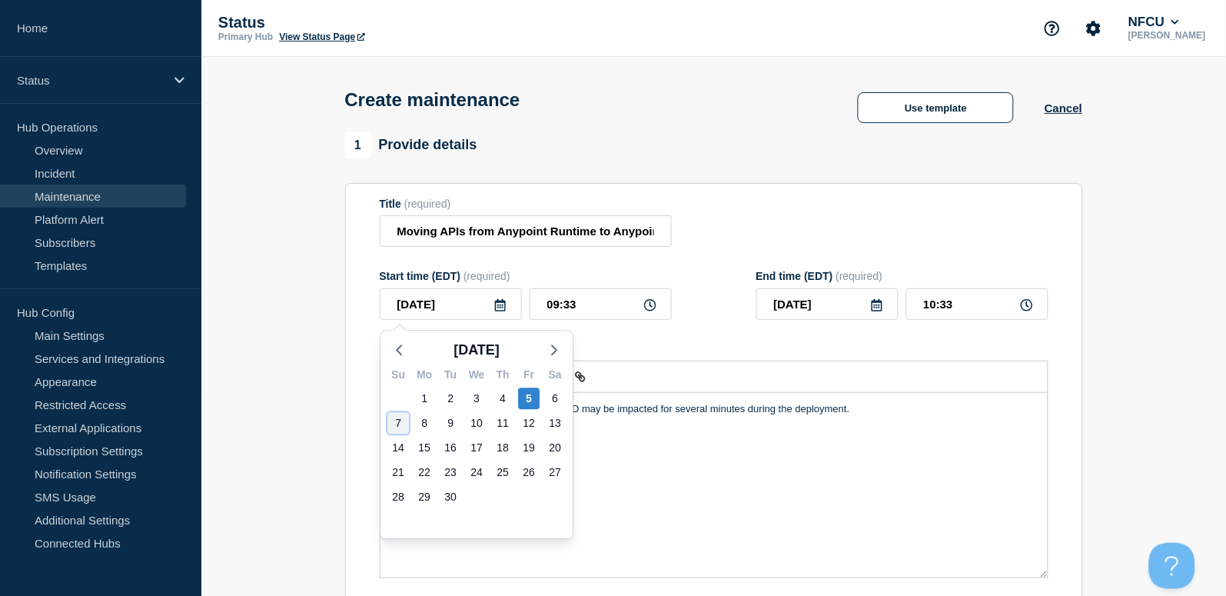
click at [391, 417] on div "7" at bounding box center [398, 423] width 22 height 22
type input "2025-09-07"
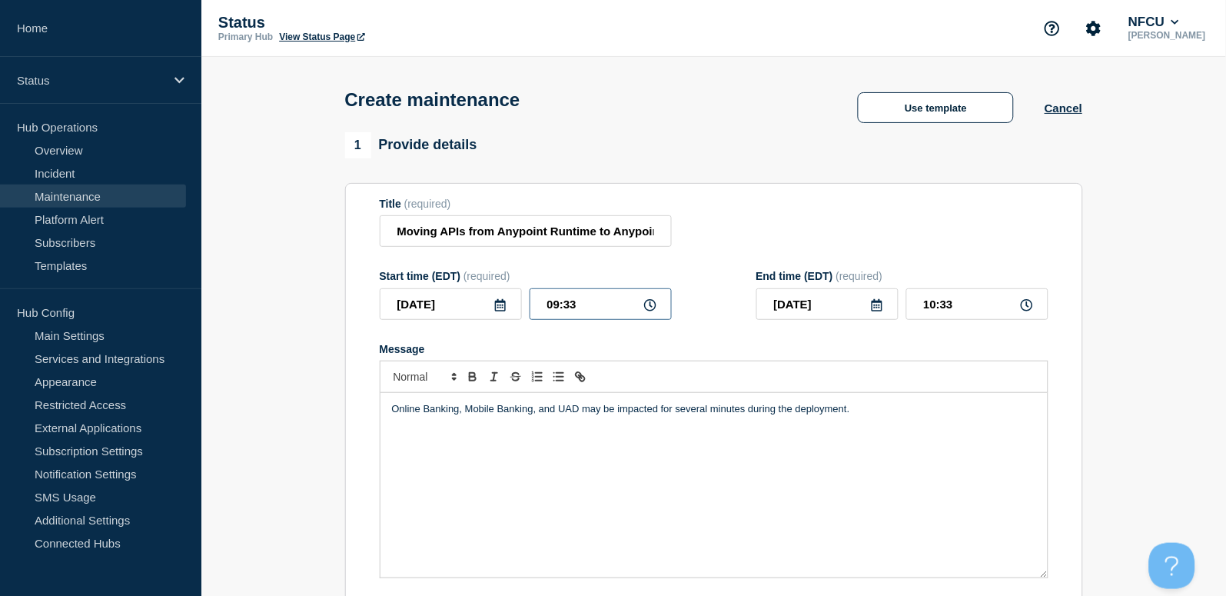
click at [595, 304] on input "09:33" at bounding box center [601, 304] width 142 height 32
drag, startPoint x: 554, startPoint y: 292, endPoint x: 479, endPoint y: 286, distance: 75.6
click at [480, 286] on div "Start time (EDT) (required) 2025-09-07 09:33" at bounding box center [526, 295] width 292 height 50
type input "01:00"
type input "02:00"
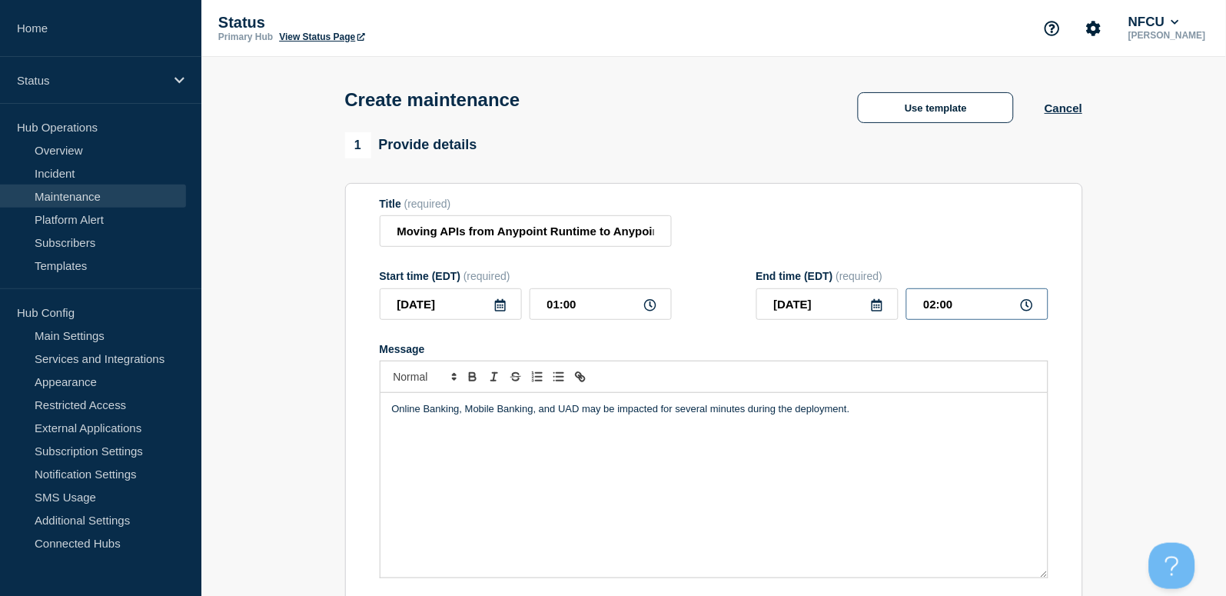
click at [971, 309] on input "02:00" at bounding box center [977, 304] width 142 height 32
click at [791, 236] on div "Title (required) Moving APIs from Anypoint Runtime to Anypoint Flex" at bounding box center [714, 223] width 669 height 50
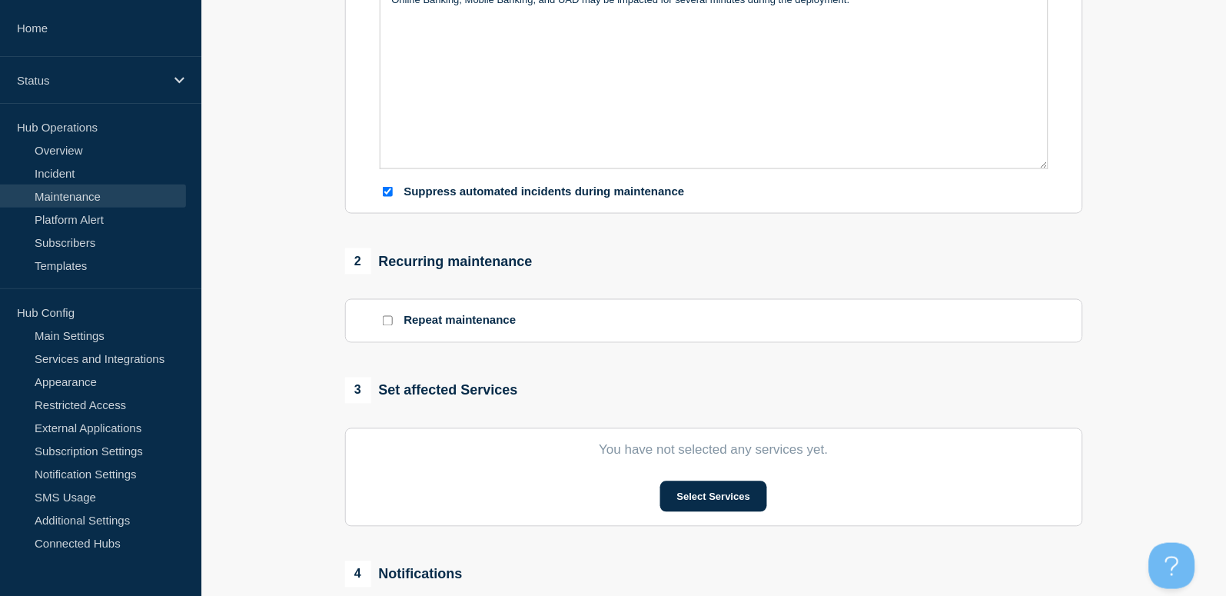
scroll to position [410, 0]
click at [733, 493] on button "Select Services" at bounding box center [713, 495] width 107 height 31
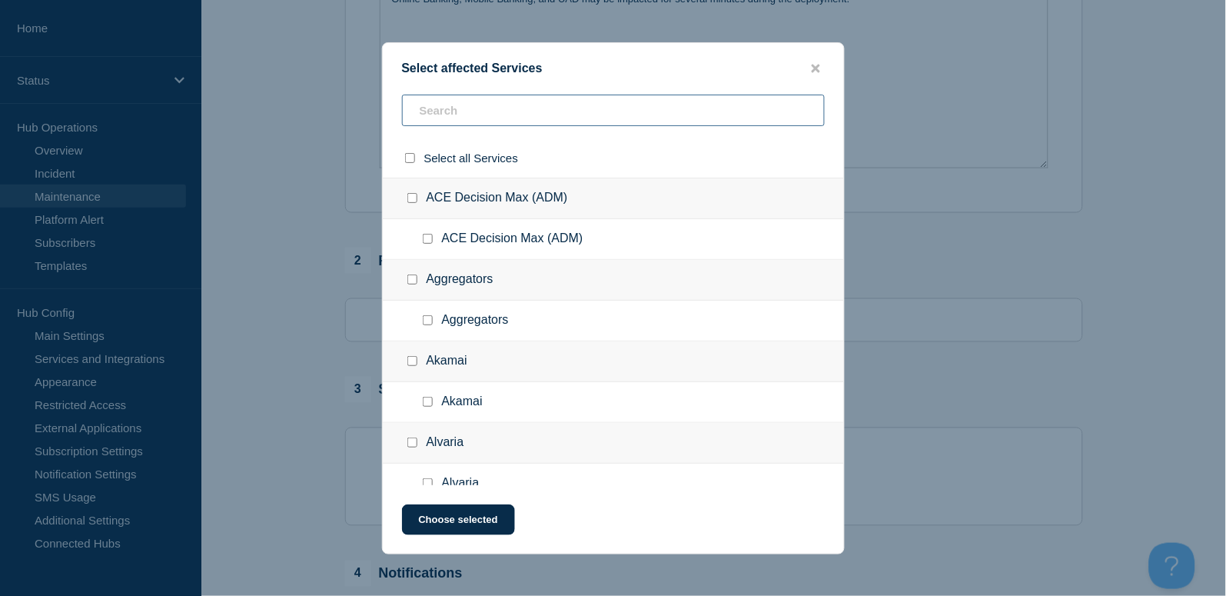
click at [461, 108] on input "text" at bounding box center [613, 111] width 423 height 32
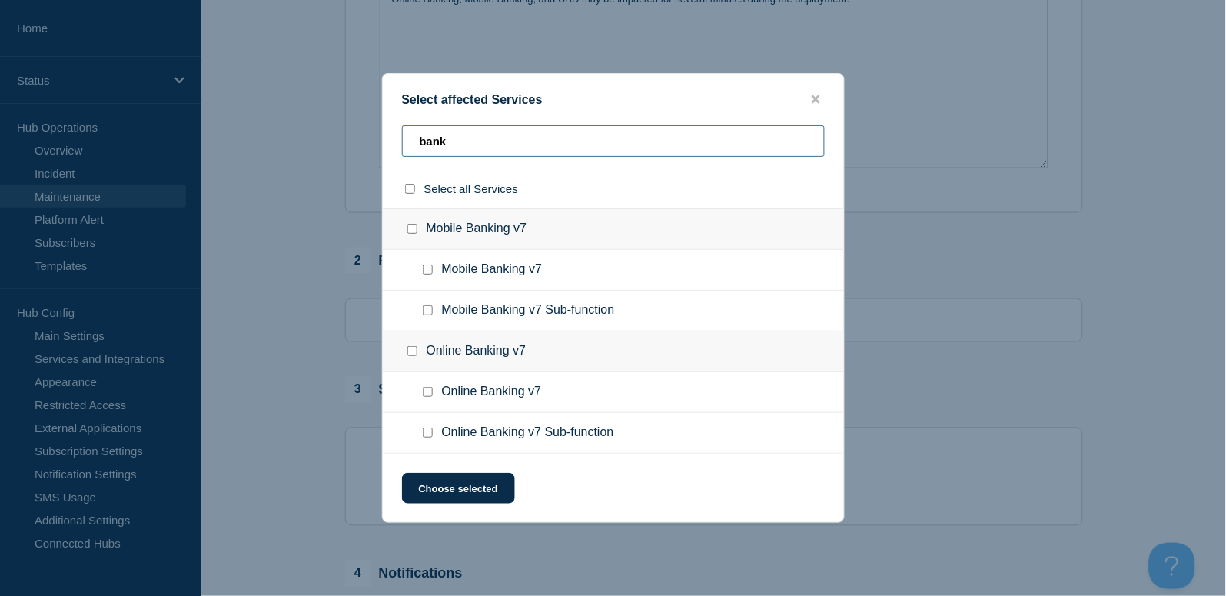
type input "bank"
click at [424, 271] on input "Mobile Banking v7 checkbox" at bounding box center [428, 269] width 10 height 10
checkbox input "true"
click at [429, 392] on input "Online Banking v7 checkbox" at bounding box center [428, 392] width 10 height 10
checkbox input "true"
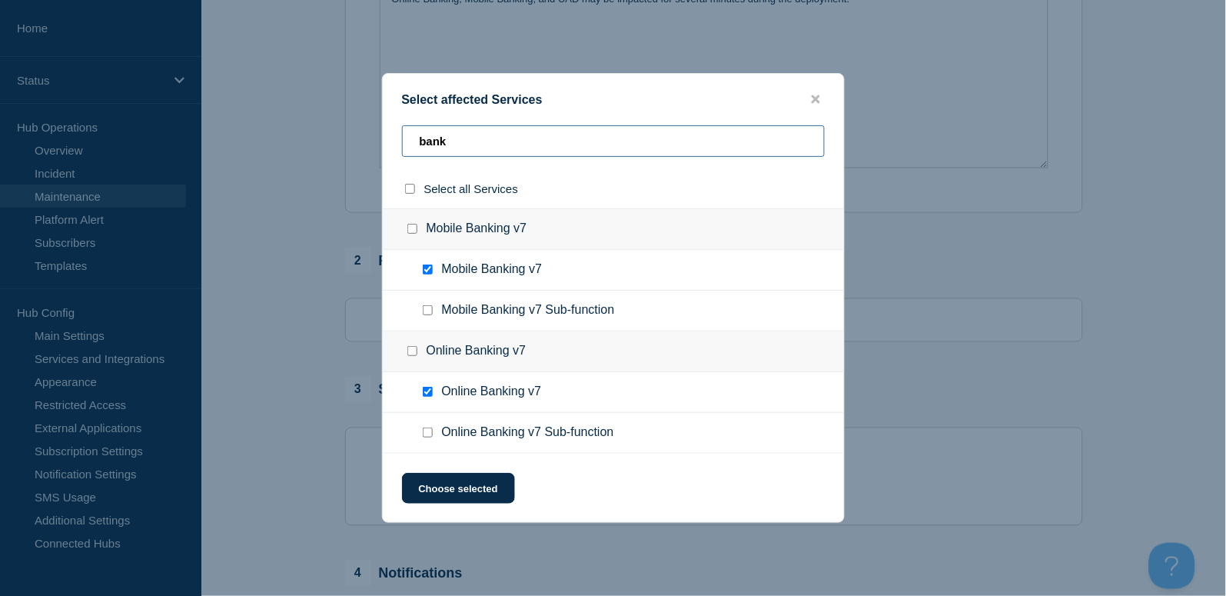
drag, startPoint x: 480, startPoint y: 150, endPoint x: 317, endPoint y: 121, distance: 164.6
click at [317, 121] on div "Select affected Services bank Select all Services Mobile Banking v7 Mobile Bank…" at bounding box center [613, 298] width 1226 height 596
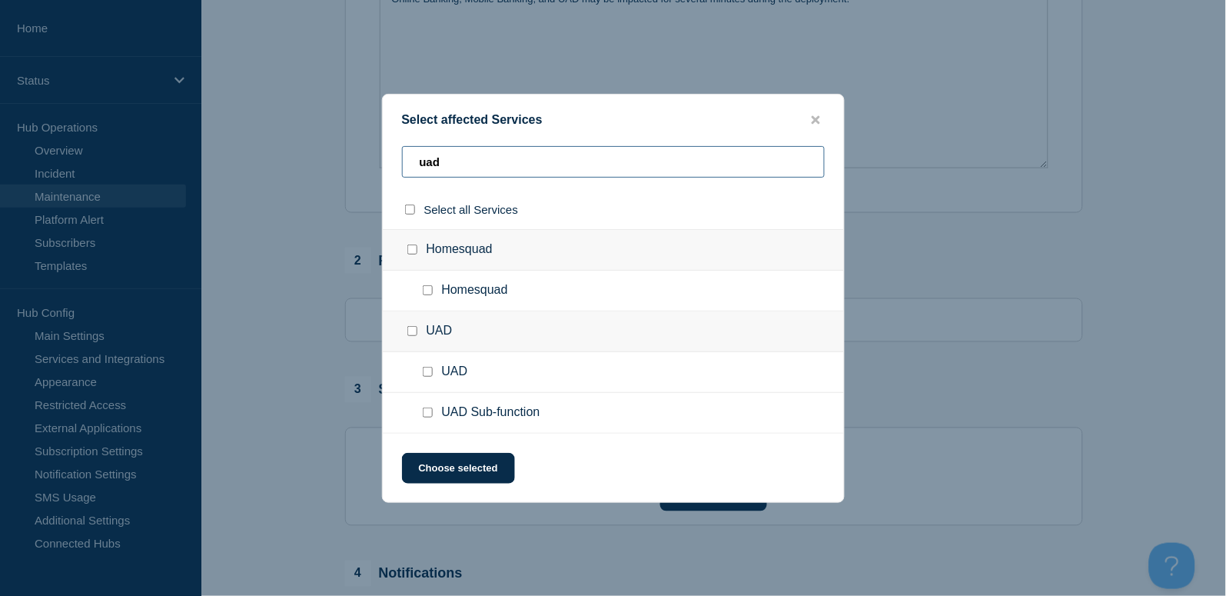
type input "uad"
click at [432, 374] on div at bounding box center [431, 371] width 22 height 15
click at [429, 374] on input "UAD checkbox" at bounding box center [428, 372] width 10 height 10
checkbox input "true"
click at [487, 471] on button "Choose selected" at bounding box center [458, 468] width 113 height 31
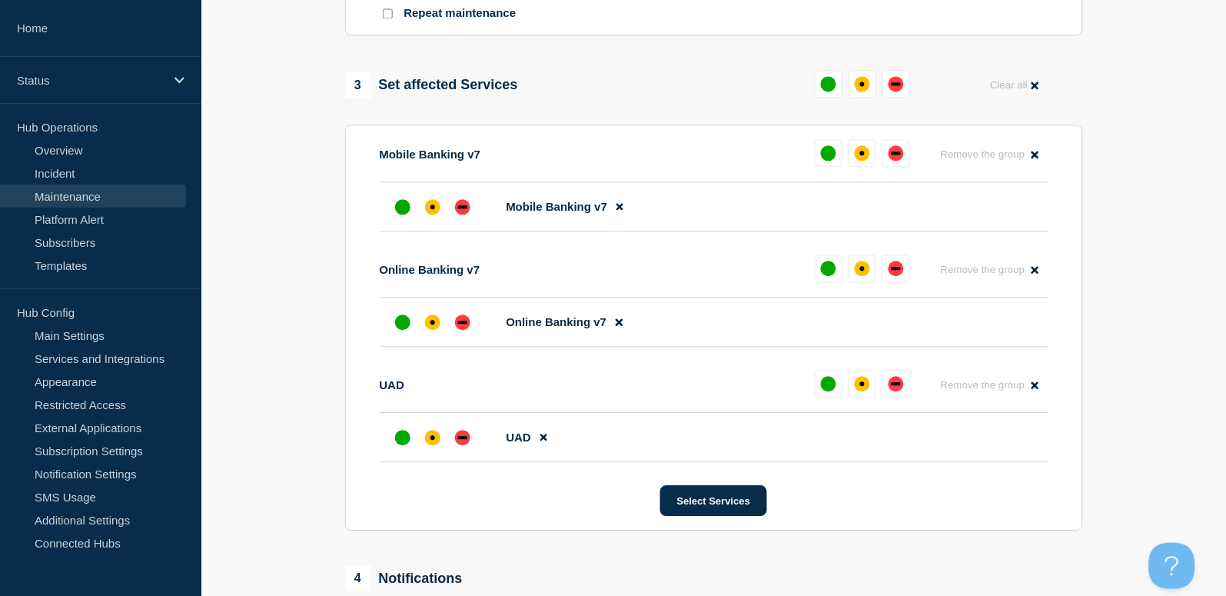
scroll to position [717, 0]
click at [861, 90] on div "affected" at bounding box center [862, 82] width 15 height 15
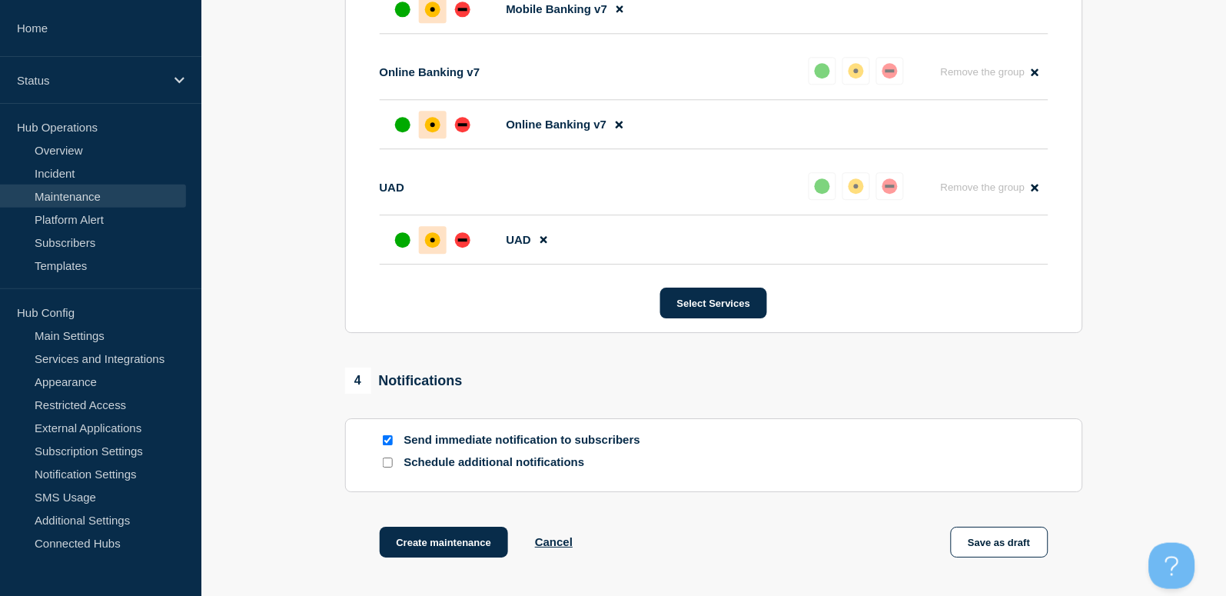
scroll to position [1056, 0]
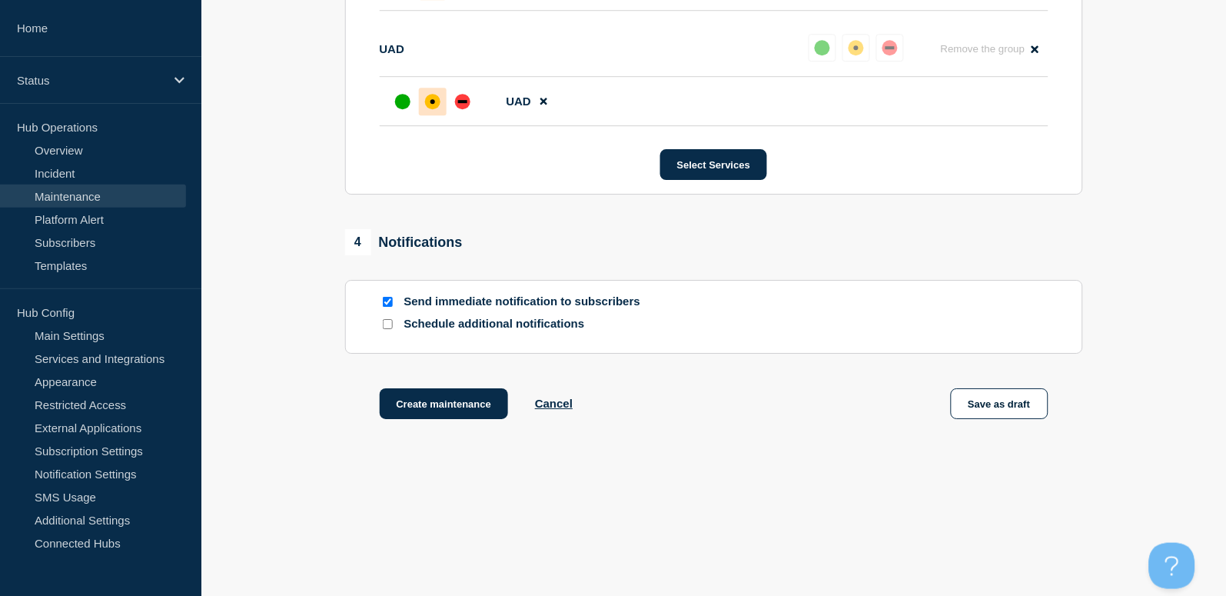
click at [384, 296] on div at bounding box center [387, 301] width 15 height 15
click at [386, 299] on input "Send immediate notification to subscribers" at bounding box center [388, 302] width 10 height 10
checkbox input "false"
click at [457, 410] on button "Create maintenance" at bounding box center [444, 403] width 129 height 31
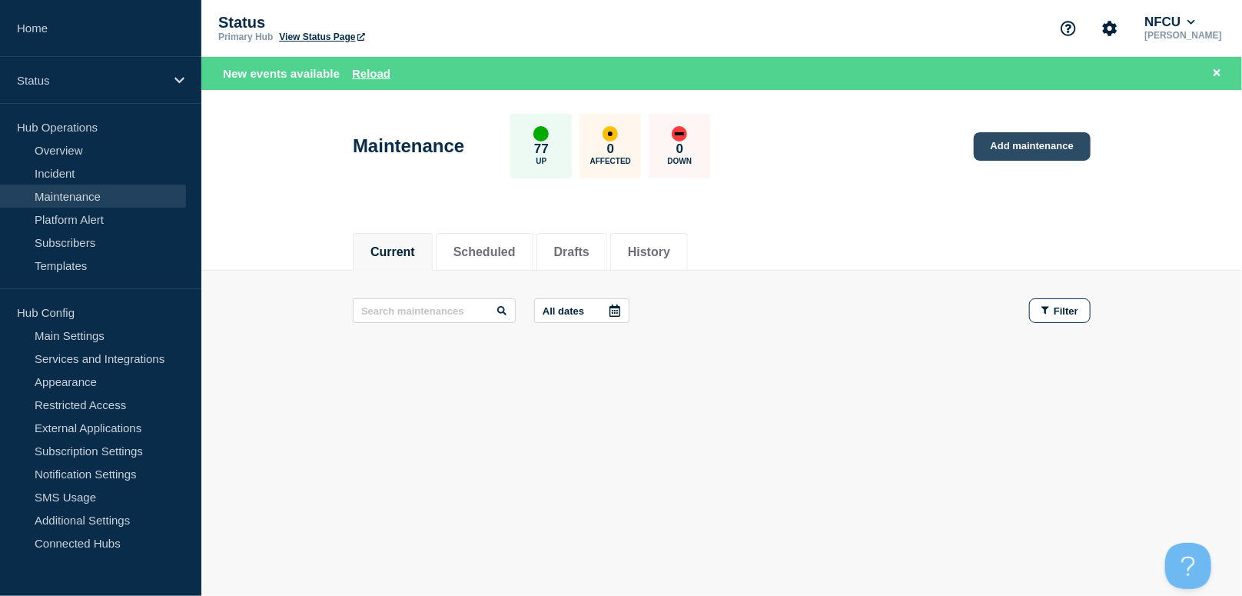
click at [1008, 140] on link "Add maintenance" at bounding box center [1032, 146] width 117 height 28
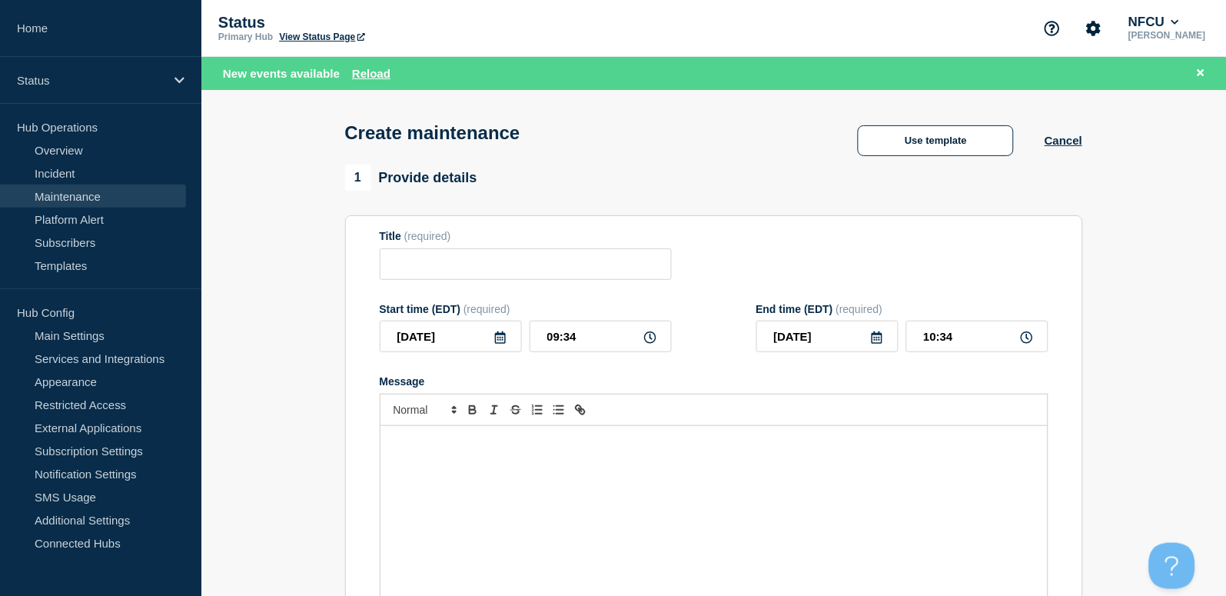
checkbox input "true"
click at [503, 273] on input "Title" at bounding box center [526, 264] width 292 height 32
click at [378, 245] on section "Title (required) Start time (EDT) (required) 2025-09-05 09:34 End time (EDT) (r…" at bounding box center [714, 435] width 738 height 440
click at [416, 259] on input "Title" at bounding box center [526, 264] width 292 height 32
paste input "Upgrade Omni-prod-eusmysql to Version 8"
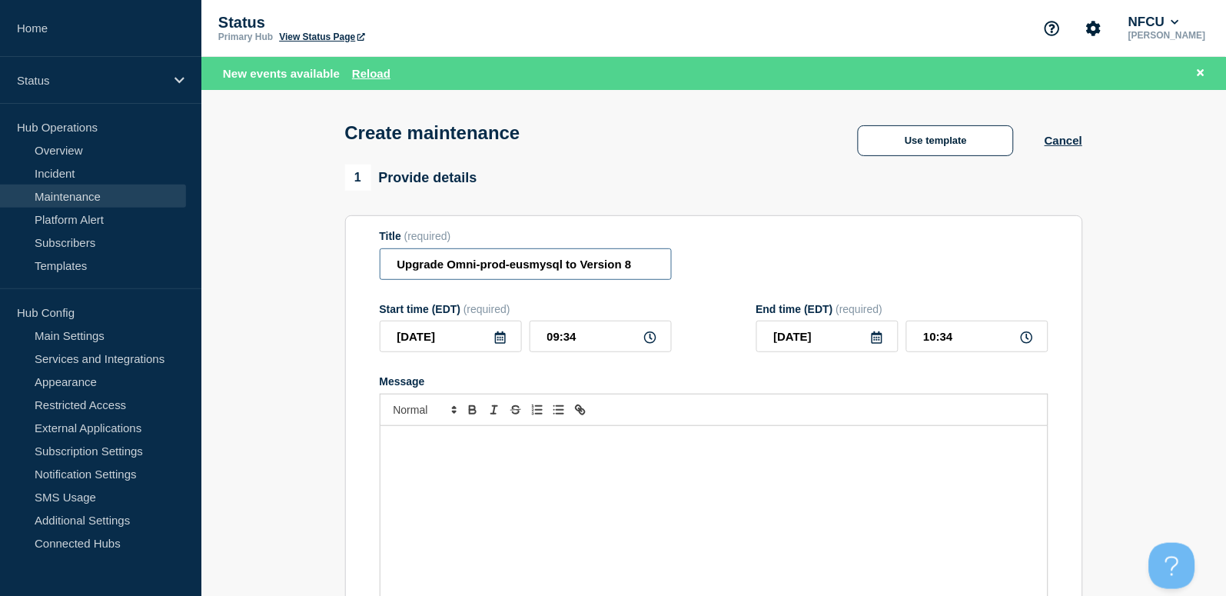
click at [564, 267] on input "Upgrade Omni-prod-eusmysql to Version 8" at bounding box center [526, 264] width 292 height 32
type input "Upgrade Omni-prod-eusmysql to Version 8"
click at [501, 340] on icon at bounding box center [500, 337] width 12 height 12
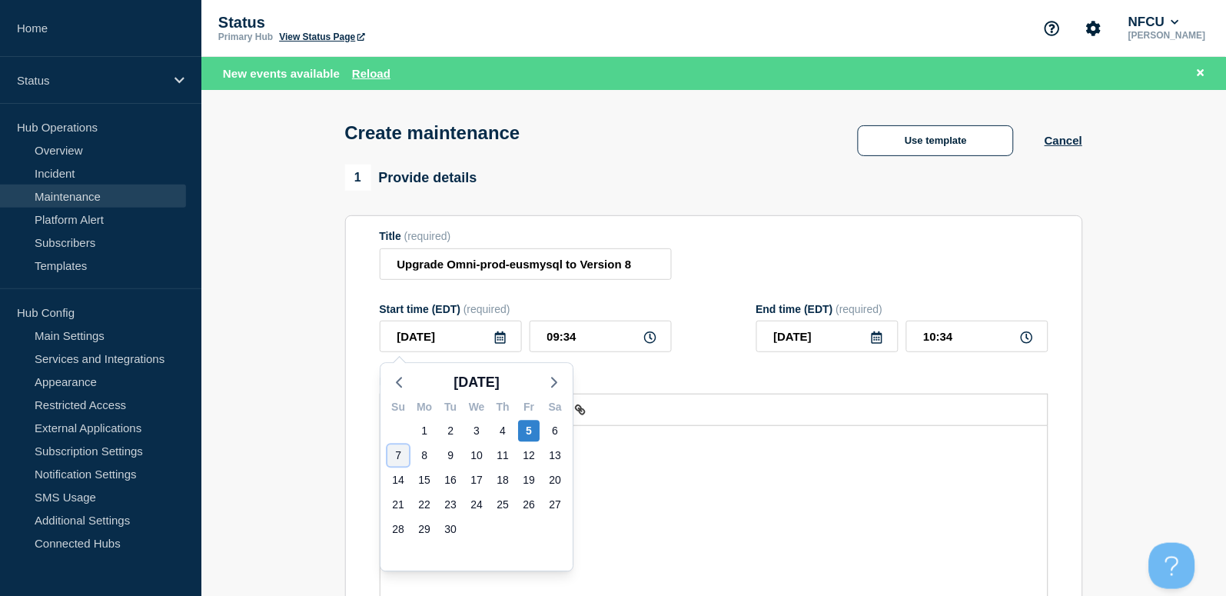
click at [402, 450] on div "7" at bounding box center [398, 456] width 22 height 22
type input "2025-09-07"
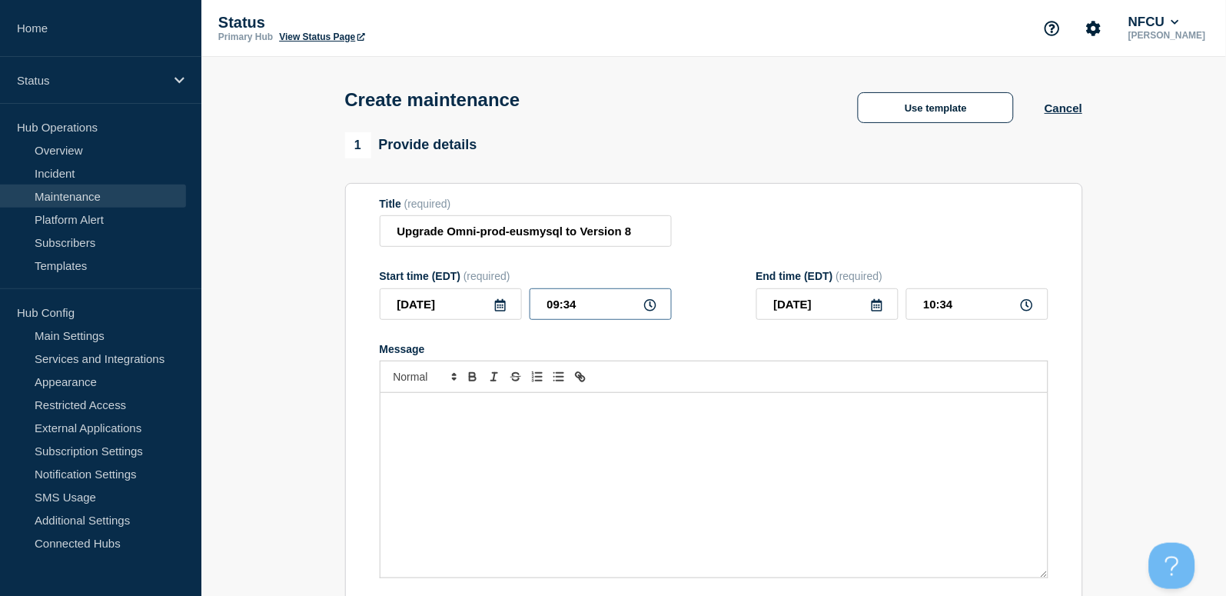
click at [580, 314] on input "09:34" at bounding box center [601, 304] width 142 height 32
drag, startPoint x: 605, startPoint y: 311, endPoint x: 451, endPoint y: 294, distance: 154.7
click at [451, 294] on div "2025-09-07 09:34" at bounding box center [526, 304] width 292 height 32
type input "01:00"
type input "02:00"
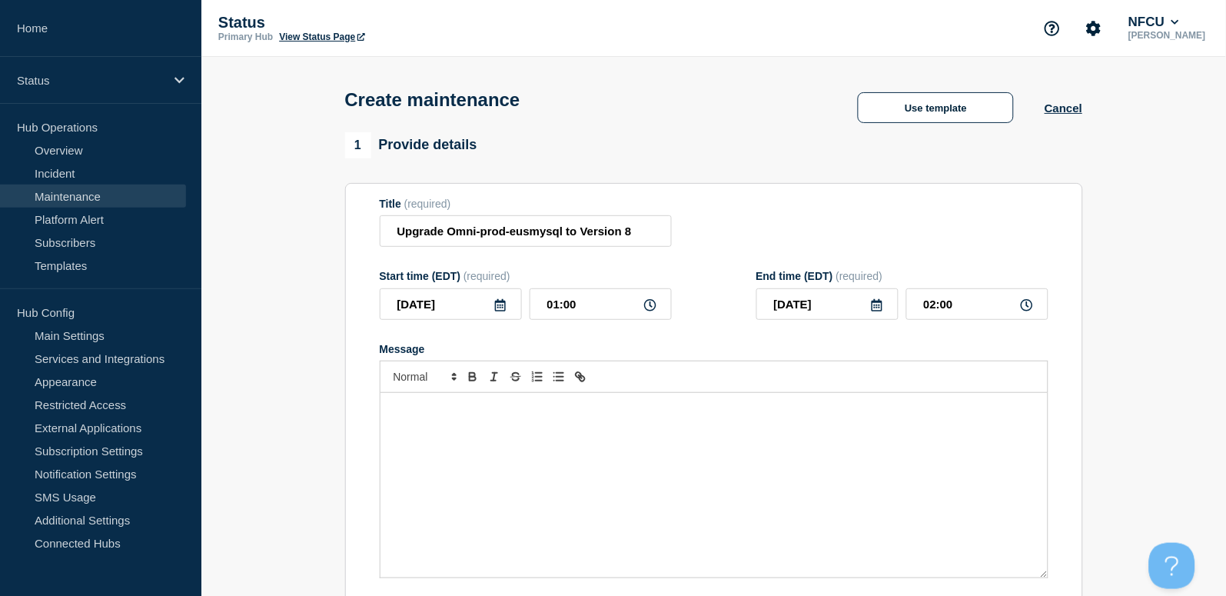
click at [487, 493] on div "Message" at bounding box center [713, 485] width 667 height 184
paste div "Message"
click at [393, 422] on p "Server/Database will be" at bounding box center [714, 424] width 644 height 14
click at [388, 423] on div "Omni-prod-eus-mysql Server/Database will be unavailable briefly when server reb…" at bounding box center [713, 485] width 667 height 184
click at [390, 433] on div "Omni-prod-eus-mysql Server/Database will be unavailable briefly when server reb…" at bounding box center [713, 485] width 667 height 184
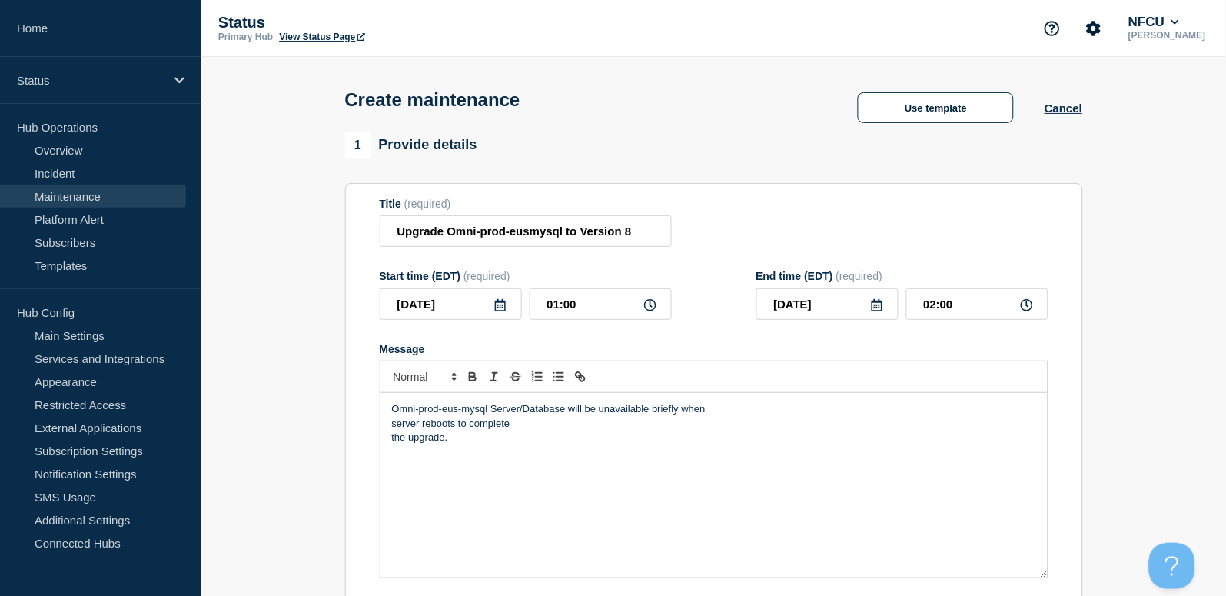
click at [390, 426] on div "Omni-prod-eus-mysql Server/Database will be unavailable briefly when server reb…" at bounding box center [713, 485] width 667 height 184
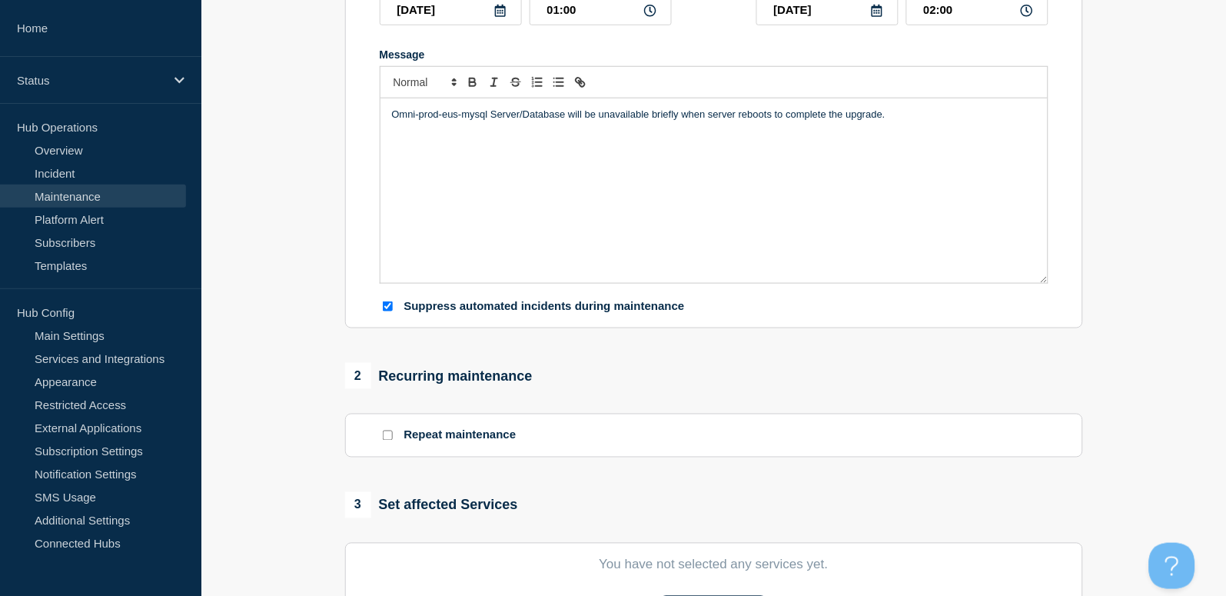
scroll to position [615, 0]
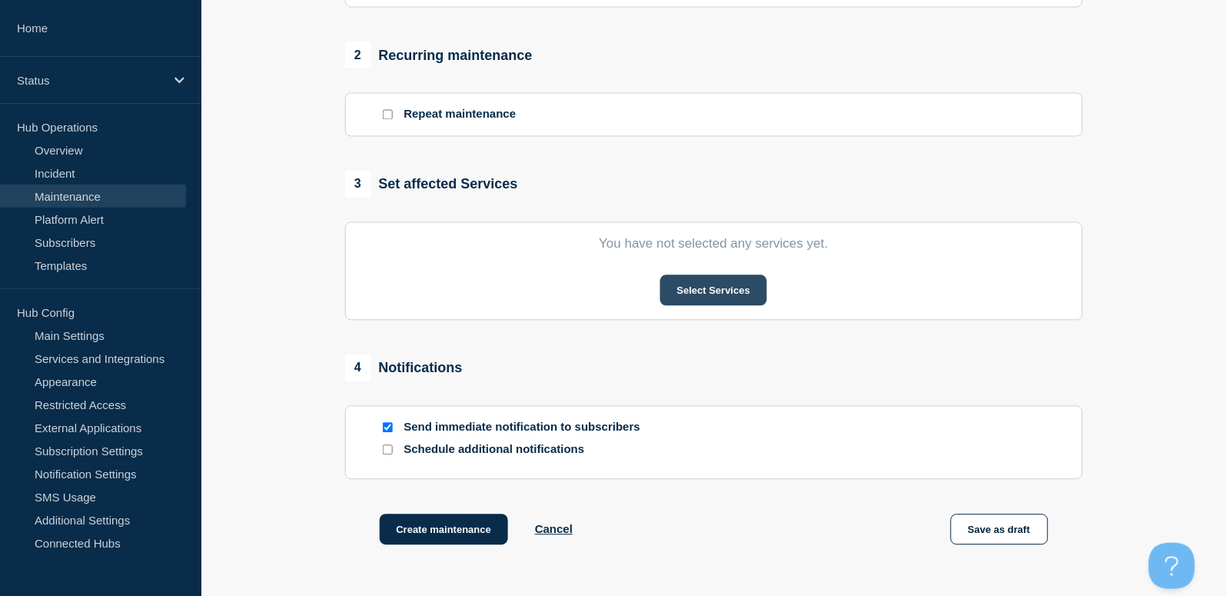
click at [702, 300] on button "Select Services" at bounding box center [713, 290] width 107 height 31
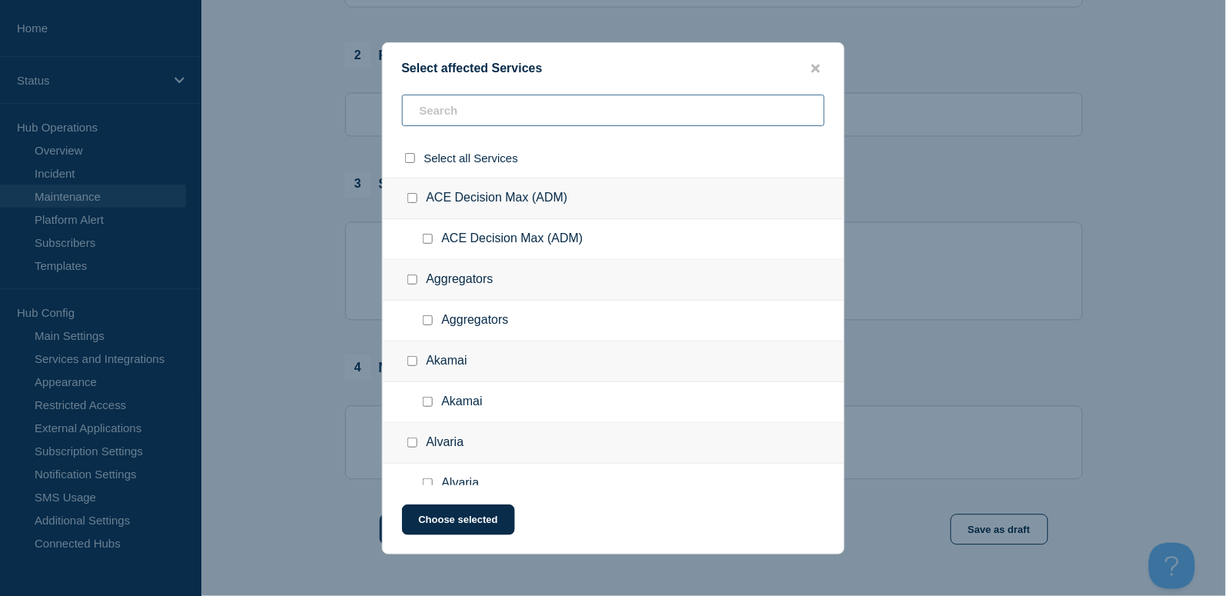
click at [514, 115] on input "text" at bounding box center [613, 111] width 423 height 32
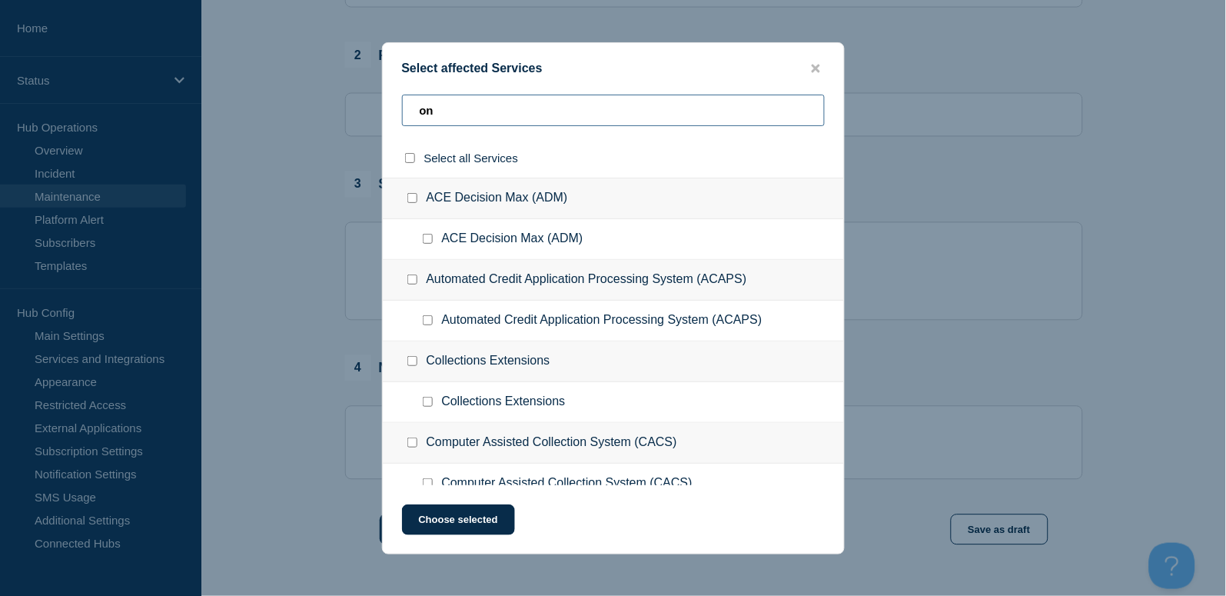
type input "o"
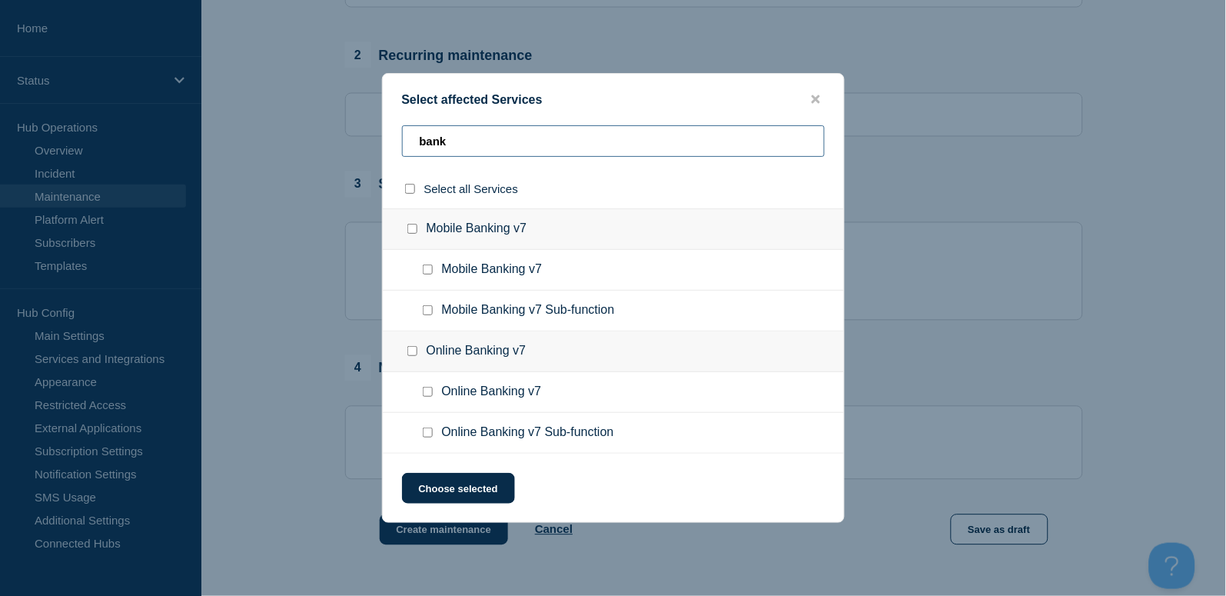
type input "bank"
click at [423, 270] on input "Mobile Banking v7 checkbox" at bounding box center [428, 269] width 10 height 10
checkbox input "true"
click at [425, 393] on input "Online Banking v7 checkbox" at bounding box center [428, 392] width 10 height 10
checkbox input "true"
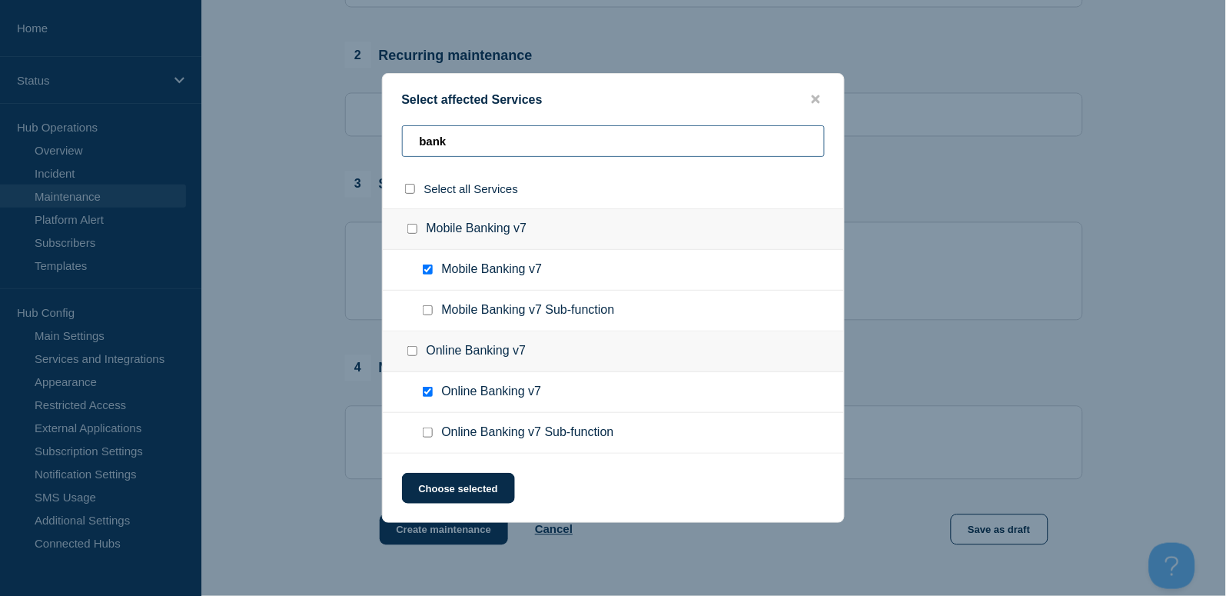
drag, startPoint x: 464, startPoint y: 158, endPoint x: 397, endPoint y: 145, distance: 68.0
click at [397, 145] on div "bank" at bounding box center [613, 147] width 461 height 44
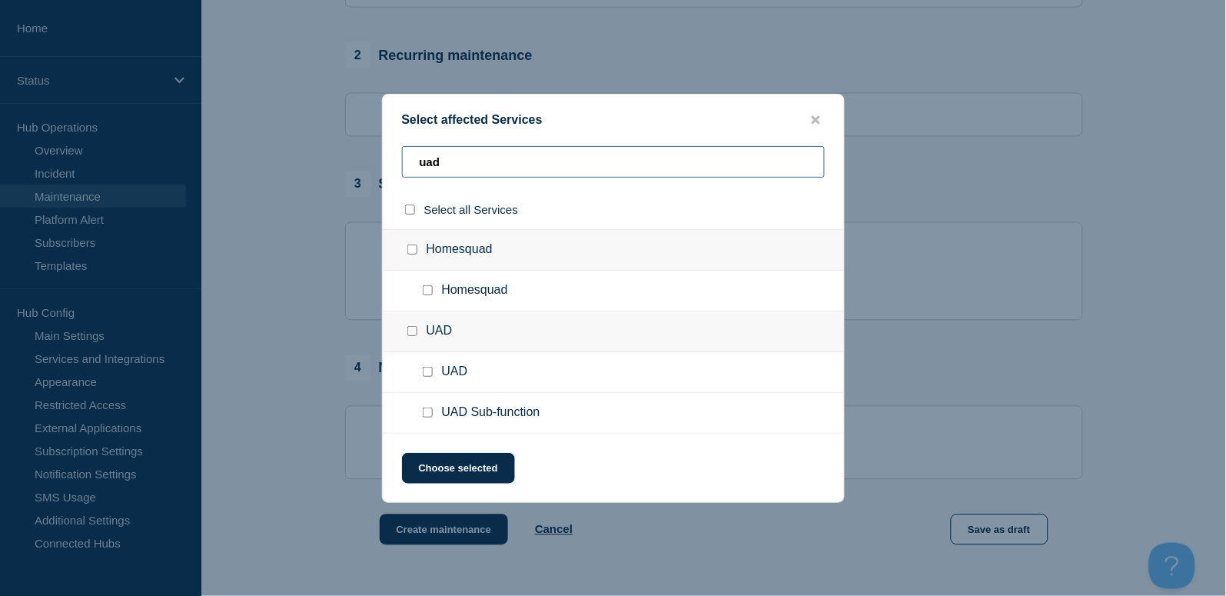
type input "uad"
click at [424, 367] on input "UAD checkbox" at bounding box center [428, 372] width 10 height 10
checkbox input "true"
click at [478, 462] on button "Choose selected" at bounding box center [458, 468] width 113 height 31
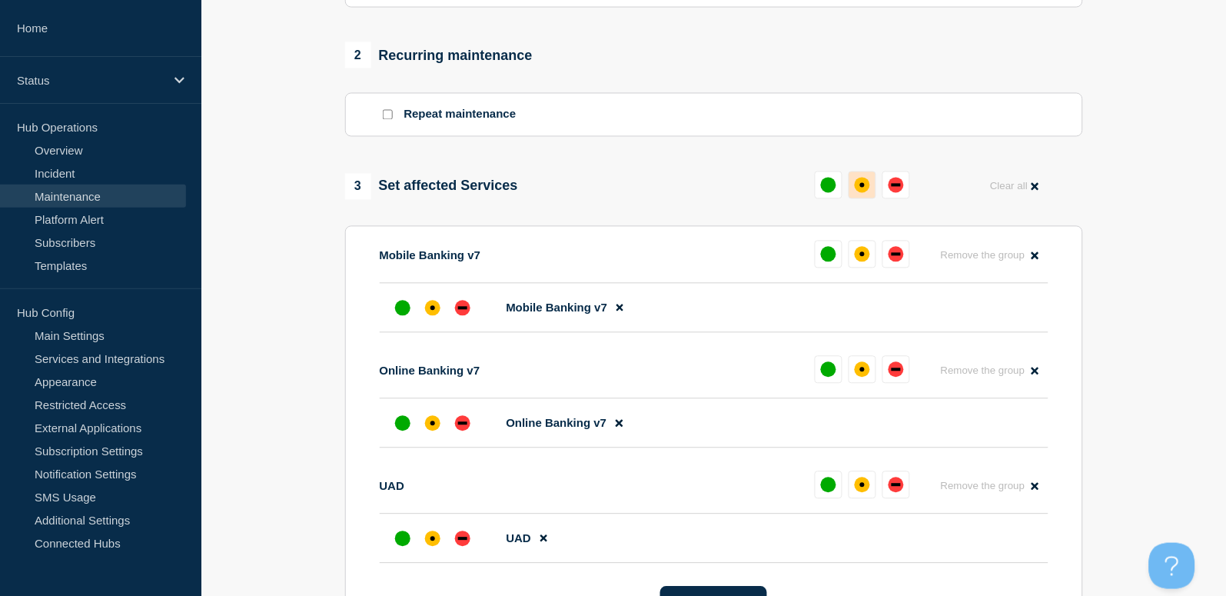
click at [863, 191] on div "affected" at bounding box center [862, 185] width 15 height 15
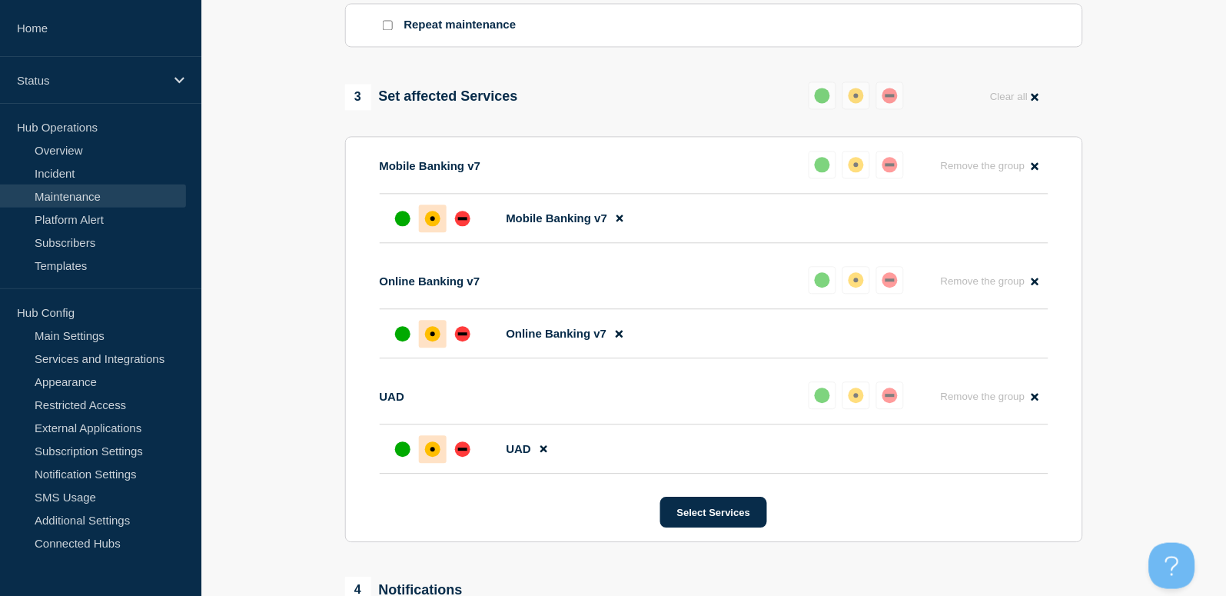
scroll to position [1025, 0]
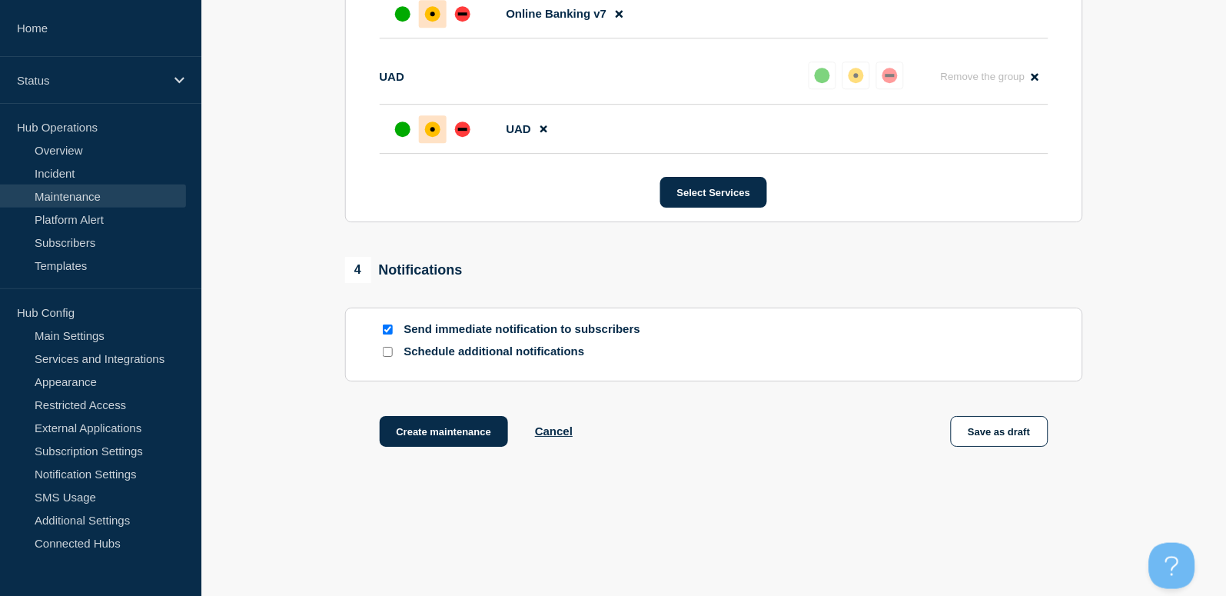
click at [388, 330] on input "Send immediate notification to subscribers" at bounding box center [388, 329] width 10 height 10
checkbox input "false"
click at [454, 430] on button "Create maintenance" at bounding box center [444, 431] width 129 height 31
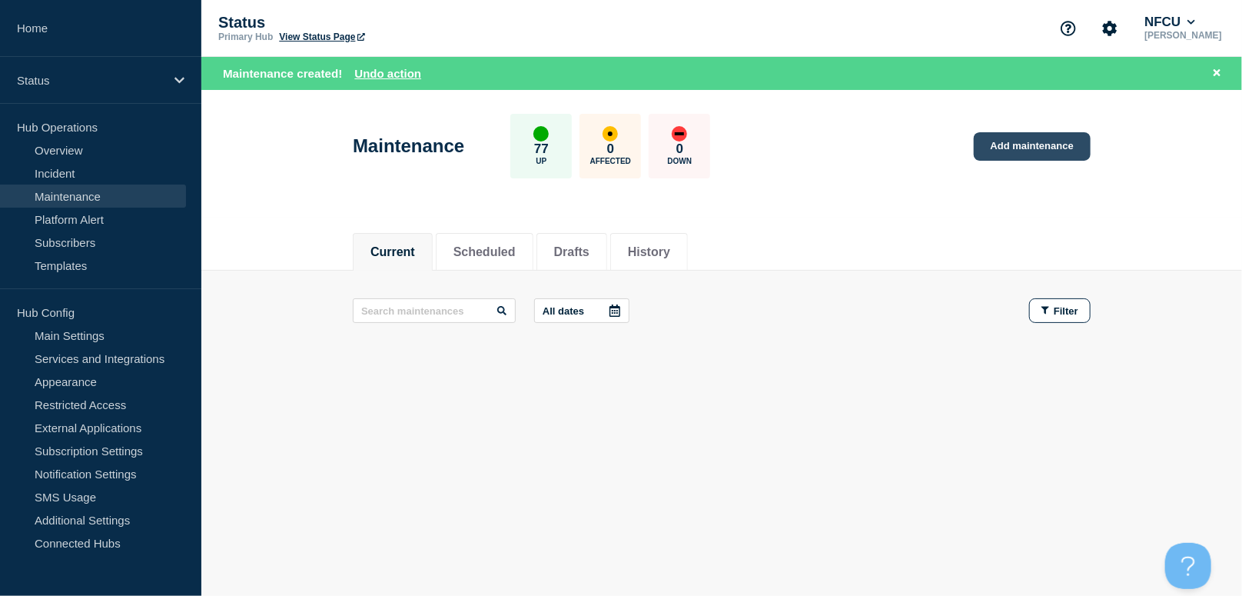
click at [1015, 148] on link "Add maintenance" at bounding box center [1032, 146] width 117 height 28
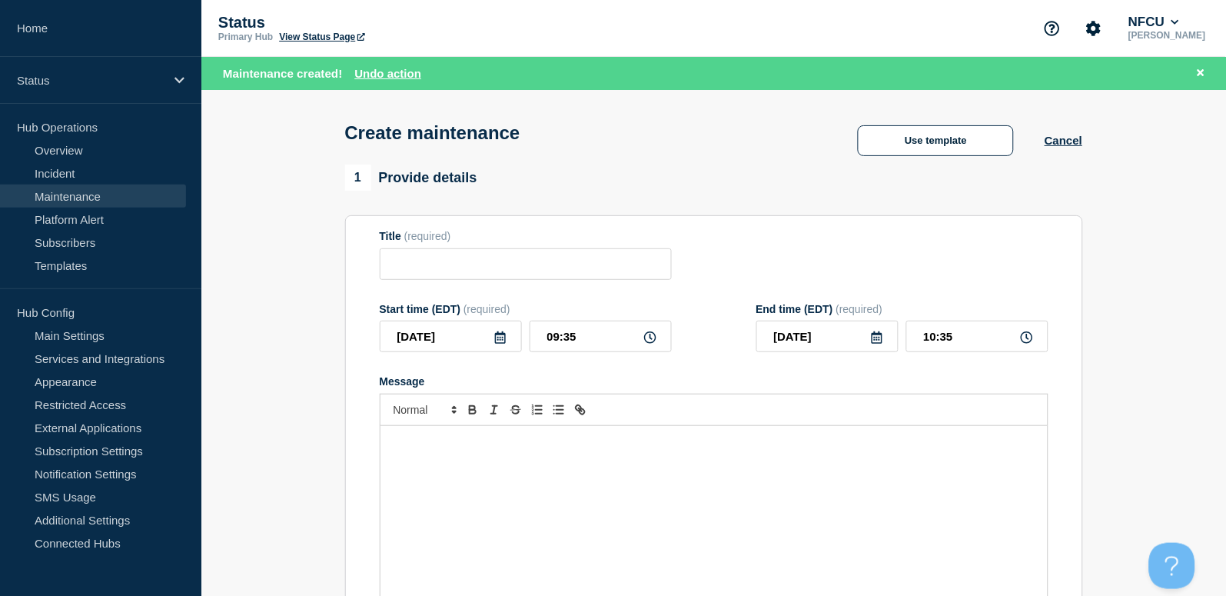
checkbox input "true"
click at [937, 146] on button "Use template" at bounding box center [936, 140] width 156 height 31
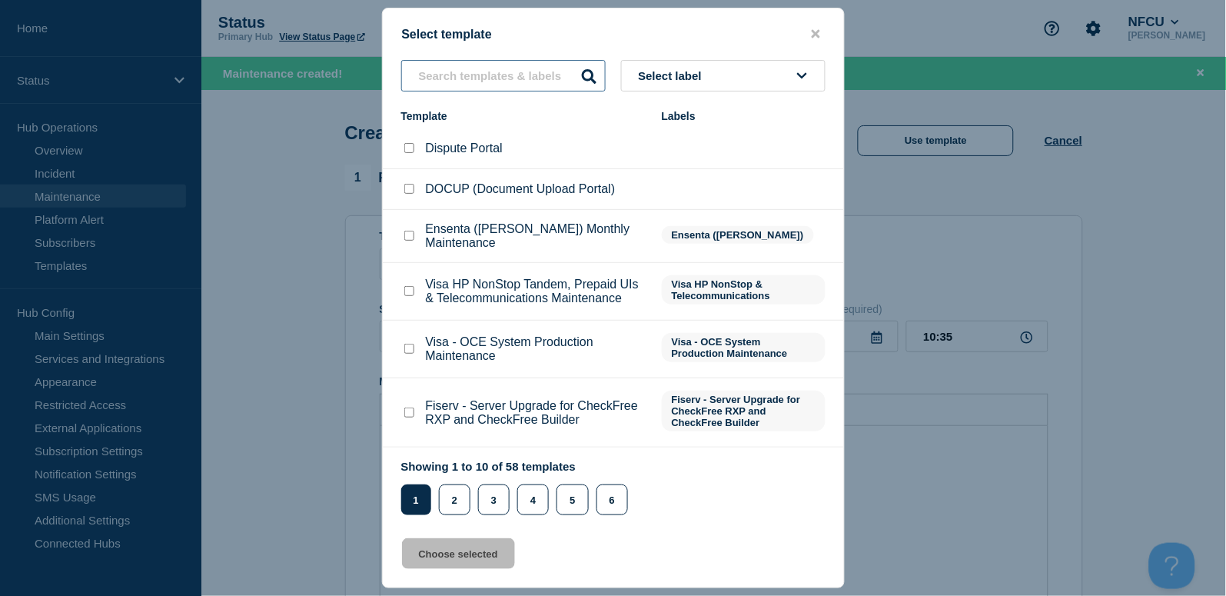
click at [456, 67] on input "text" at bounding box center [503, 76] width 204 height 32
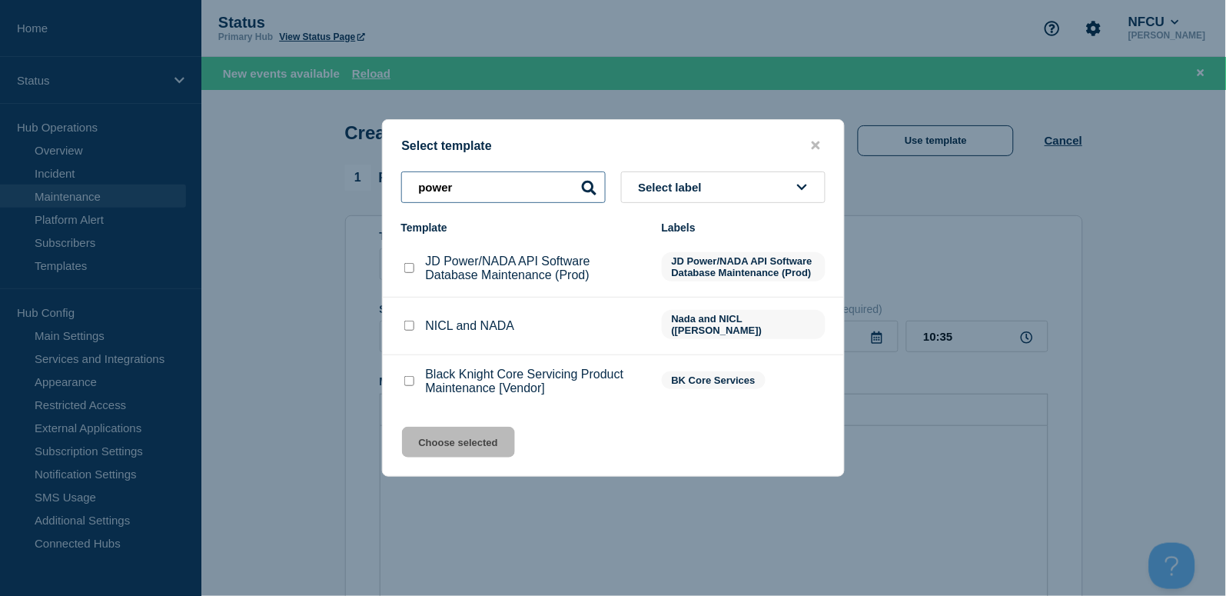
type input "power"
click at [413, 273] on input "JD Power/NADA API Software Database Maintenance (Prod) checkbox" at bounding box center [409, 268] width 10 height 10
checkbox input "true"
click at [483, 433] on button "Choose selected" at bounding box center [458, 442] width 113 height 31
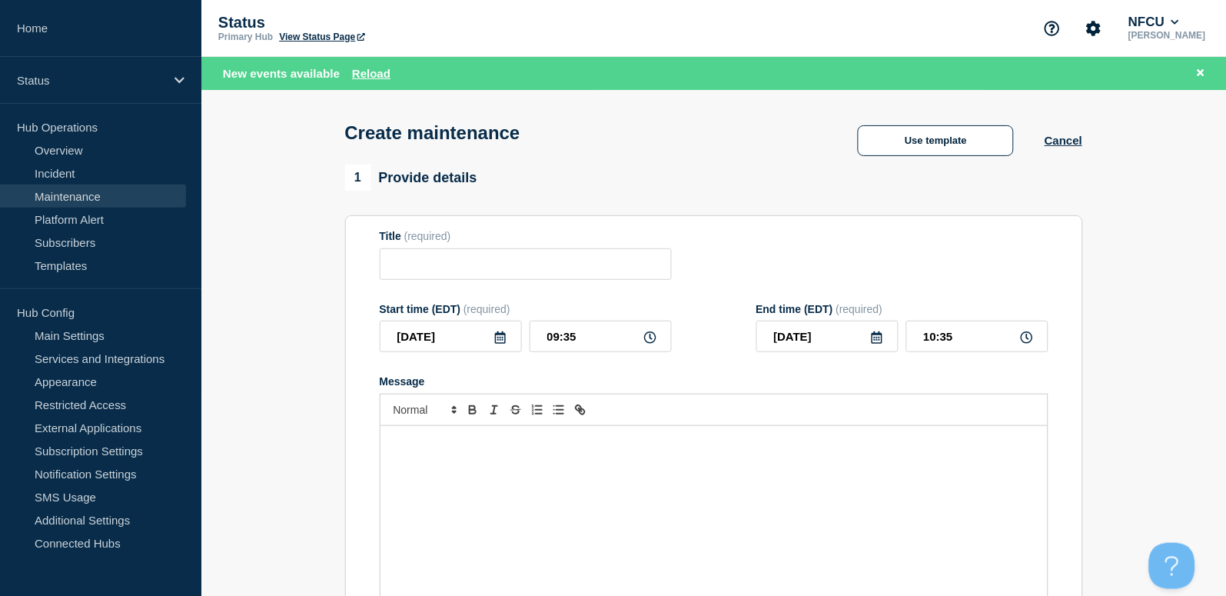
type input "JD Power/NADA API Software Database Maintenance (Prod)"
checkbox input "false"
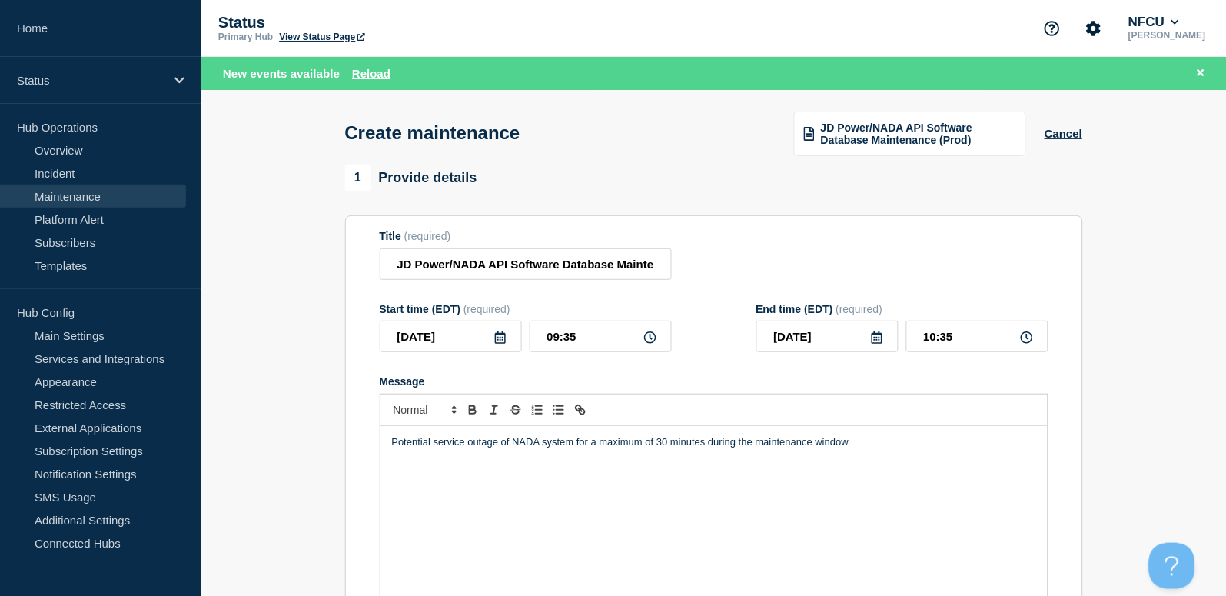
click at [500, 338] on icon at bounding box center [500, 337] width 12 height 12
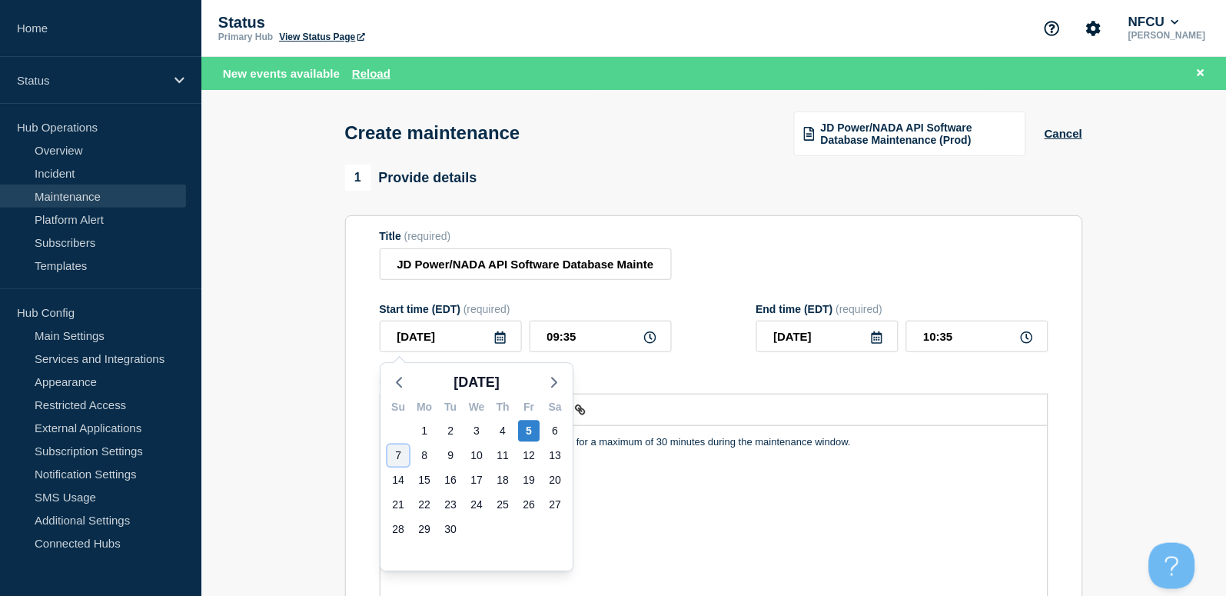
click at [400, 453] on div "7" at bounding box center [398, 456] width 22 height 22
type input "2025-09-07"
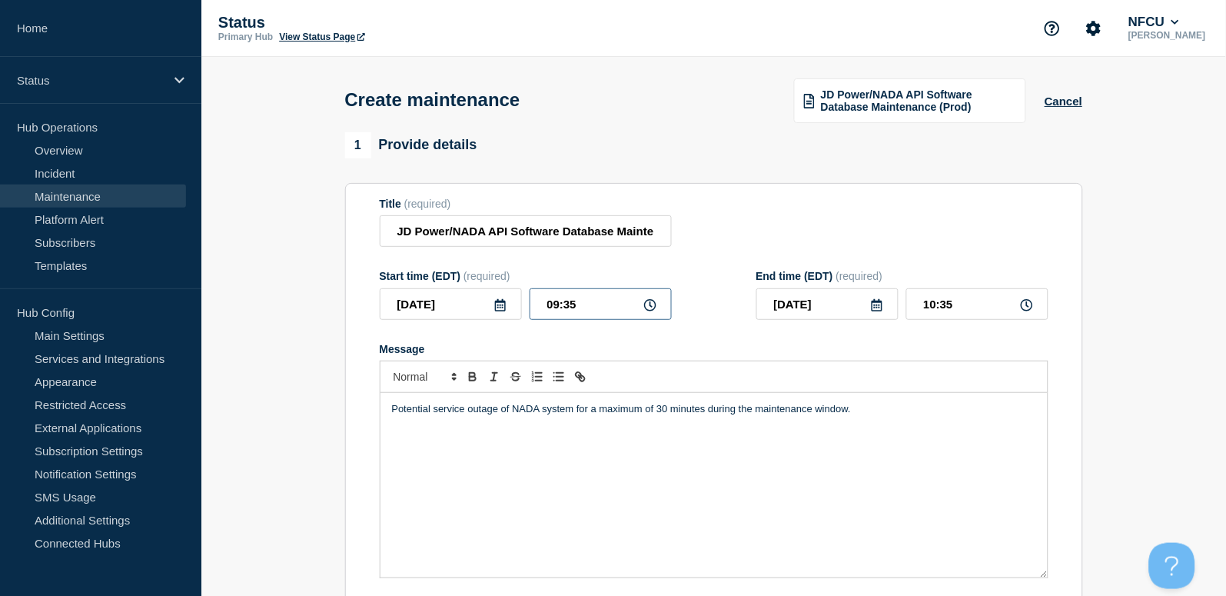
drag, startPoint x: 607, startPoint y: 301, endPoint x: 451, endPoint y: 277, distance: 157.7
click at [453, 283] on div "Start time (EDT) (required) 2025-09-07 09:35" at bounding box center [526, 295] width 292 height 50
type input "00:00"
type input "01:00"
click at [975, 307] on input "01:00" at bounding box center [977, 304] width 142 height 32
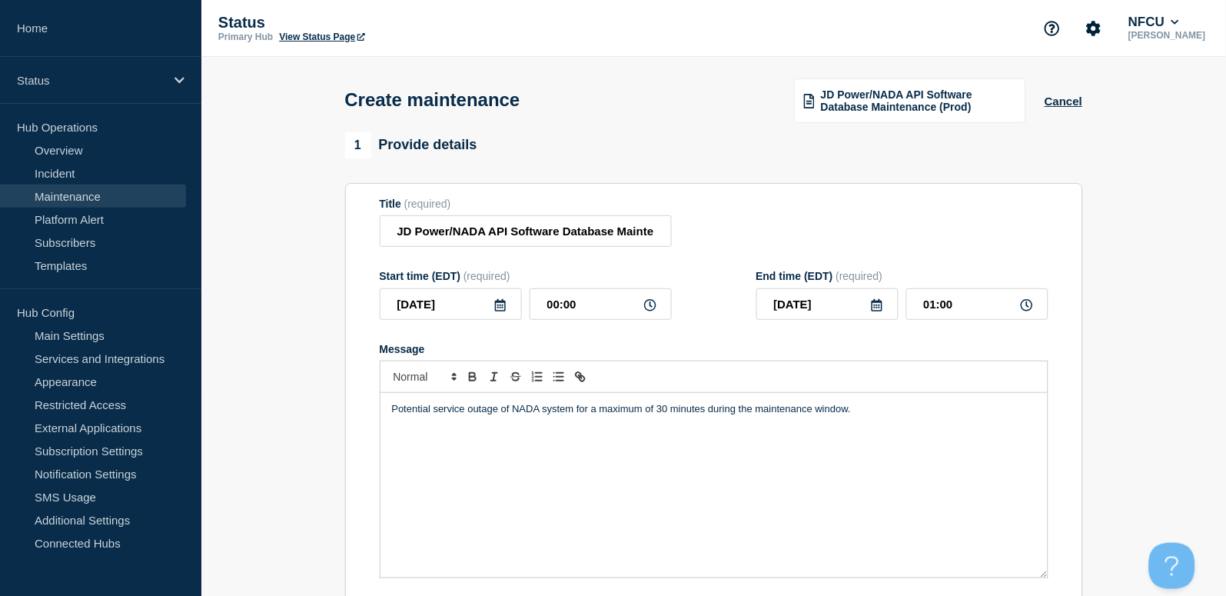
click at [840, 222] on div "Title (required) JD Power/NADA API Software Database Maintenance (Prod)" at bounding box center [714, 223] width 669 height 50
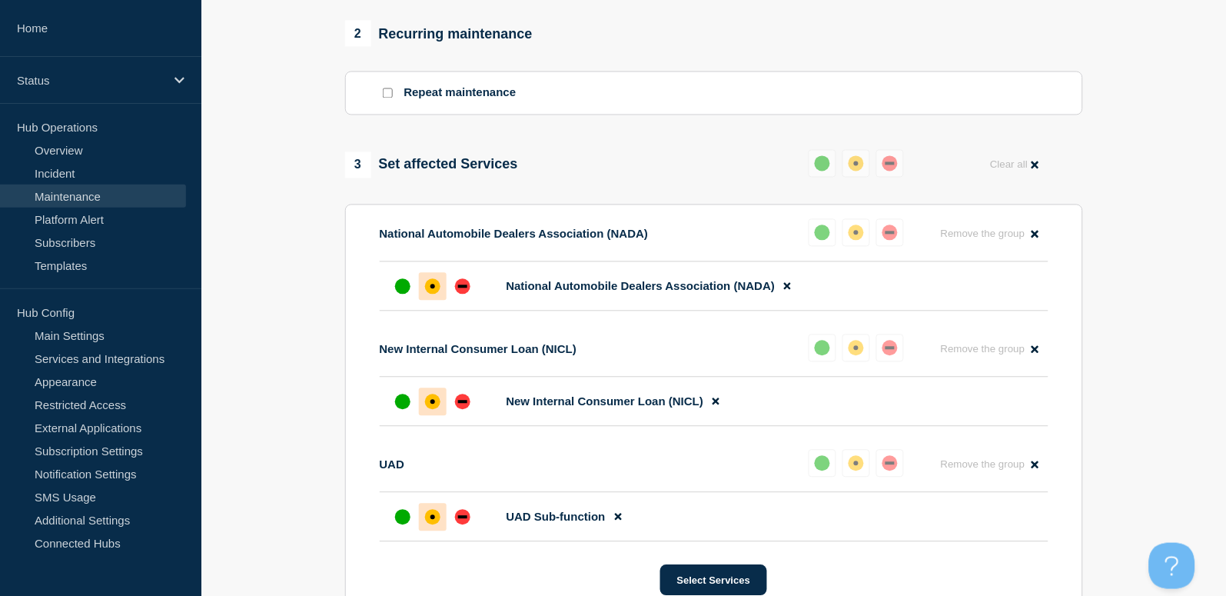
scroll to position [1025, 0]
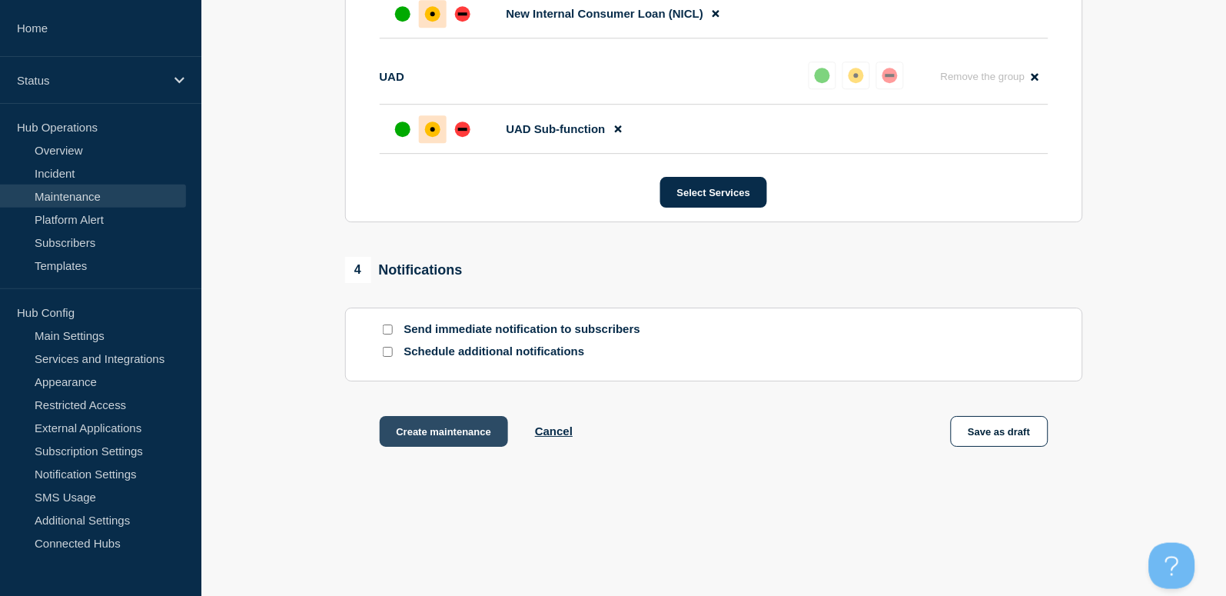
click at [447, 437] on button "Create maintenance" at bounding box center [444, 431] width 129 height 31
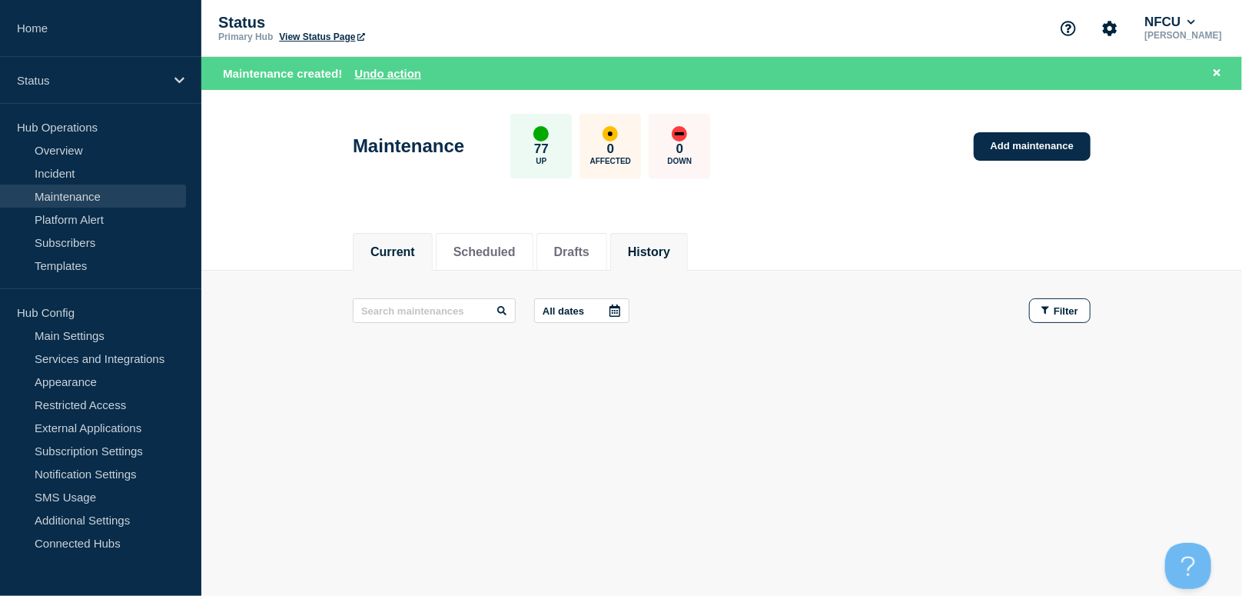
click at [670, 257] on button "History" at bounding box center [649, 252] width 42 height 14
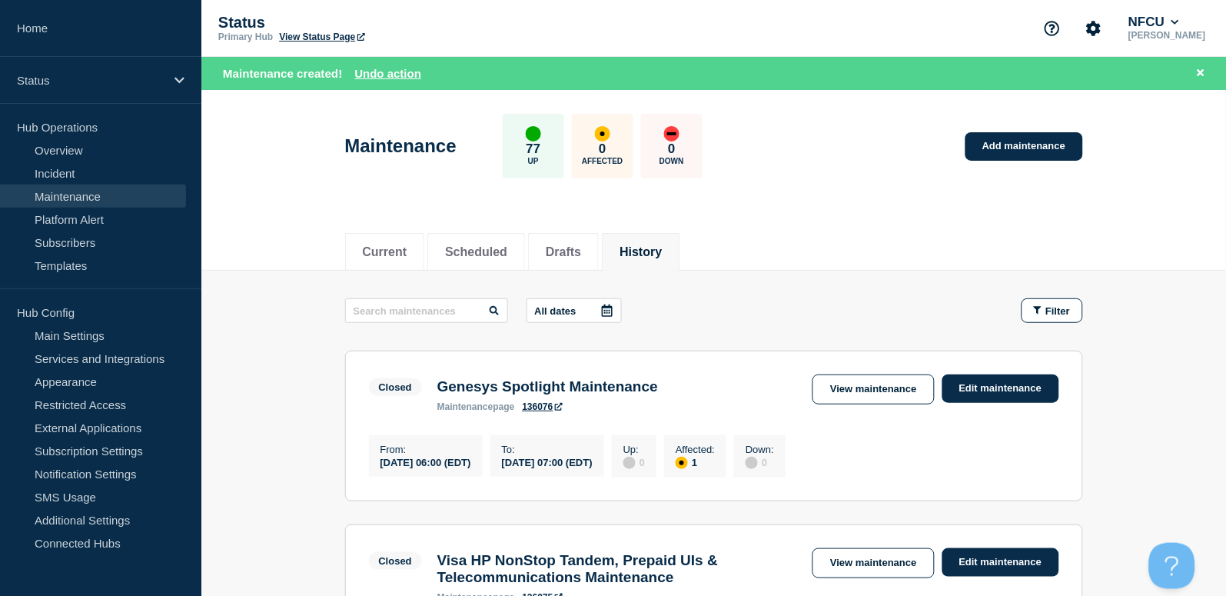
click at [419, 307] on input "text" at bounding box center [426, 310] width 163 height 25
type input "truv"
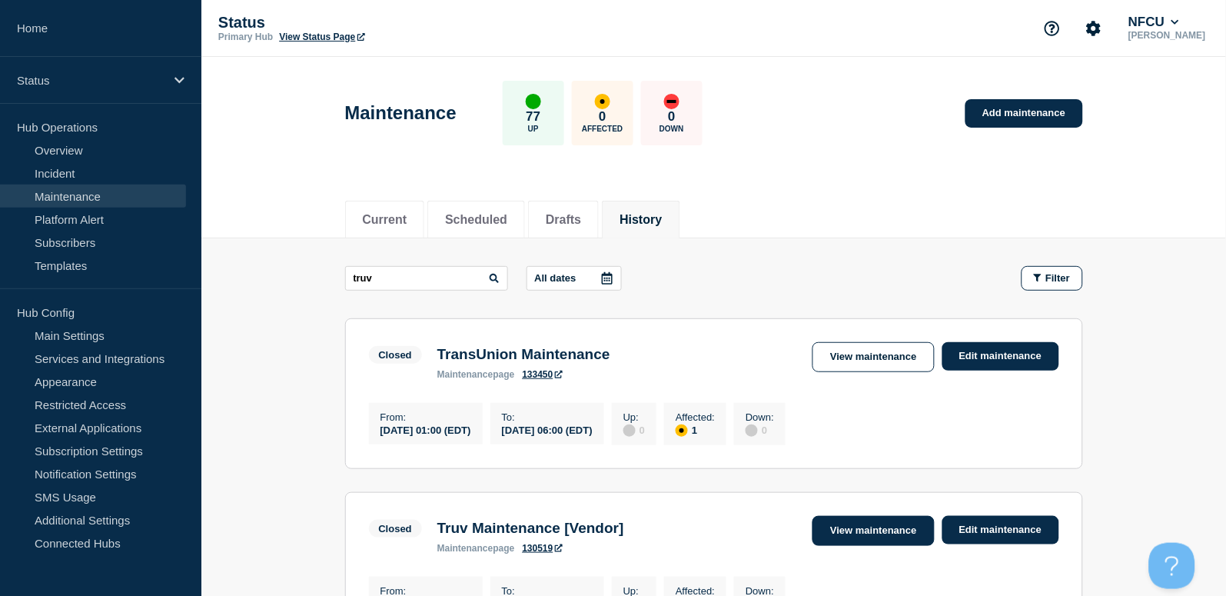
click at [874, 533] on link "View maintenance" at bounding box center [872, 531] width 121 height 30
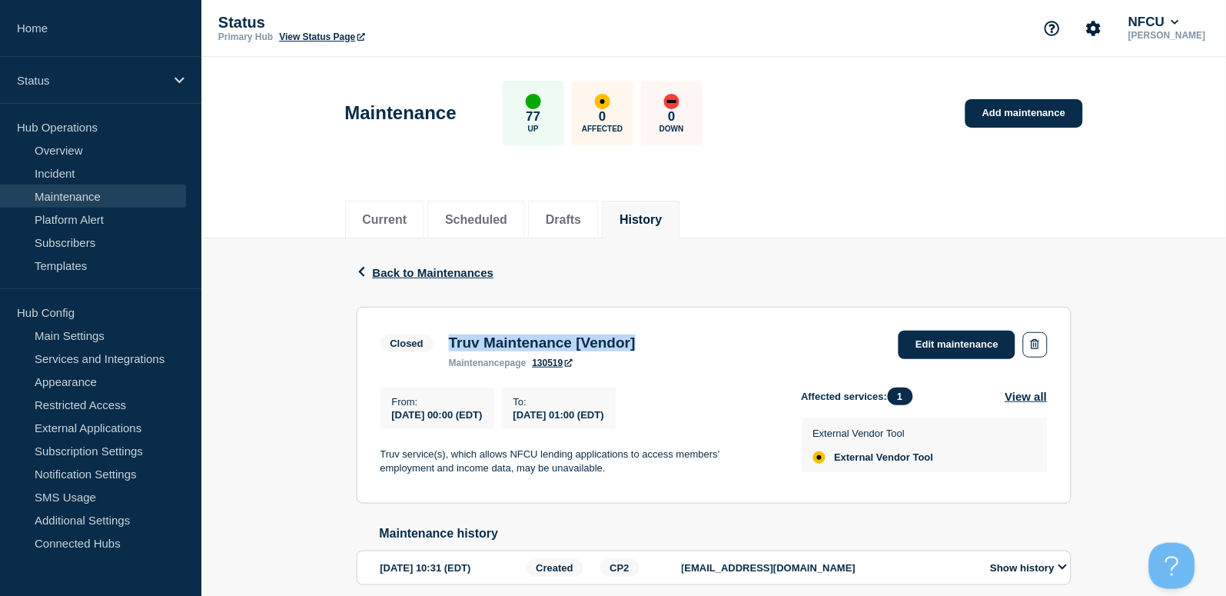
drag, startPoint x: 448, startPoint y: 340, endPoint x: 695, endPoint y: 341, distance: 246.7
click at [695, 341] on div "Closed Truv Maintenance [Vendor] maintenance page 130519 Edit maintenance" at bounding box center [713, 349] width 667 height 38
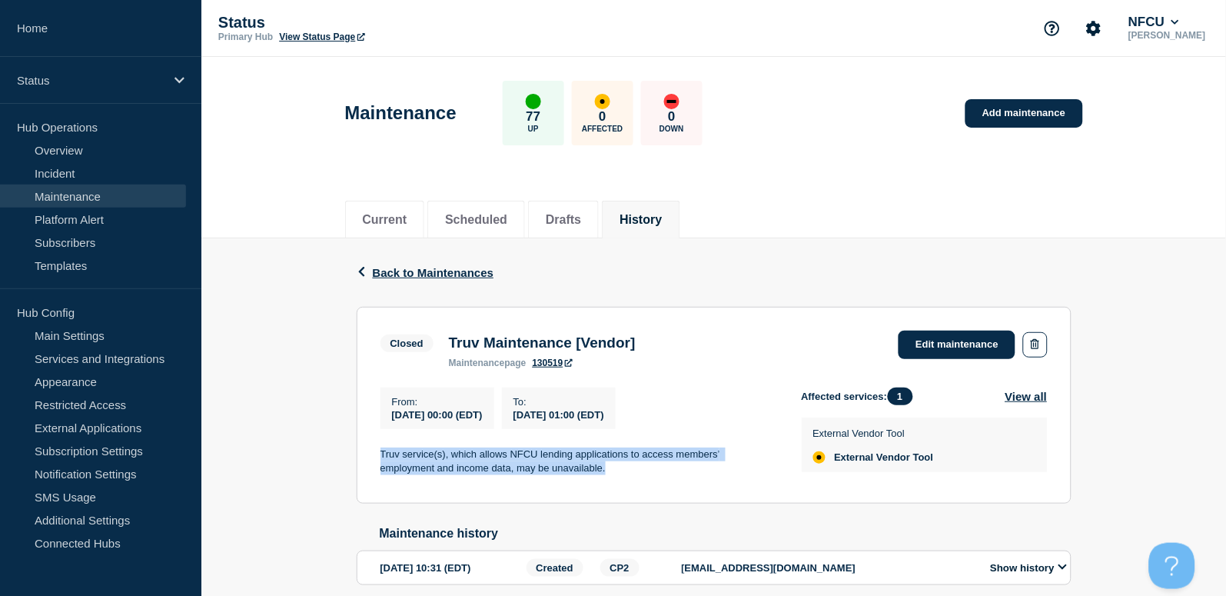
drag, startPoint x: 382, startPoint y: 457, endPoint x: 646, endPoint y: 471, distance: 264.8
click at [646, 471] on p "Truv service(s), which allows NFCU lending applications to access members’ empl…" at bounding box center [578, 461] width 397 height 28
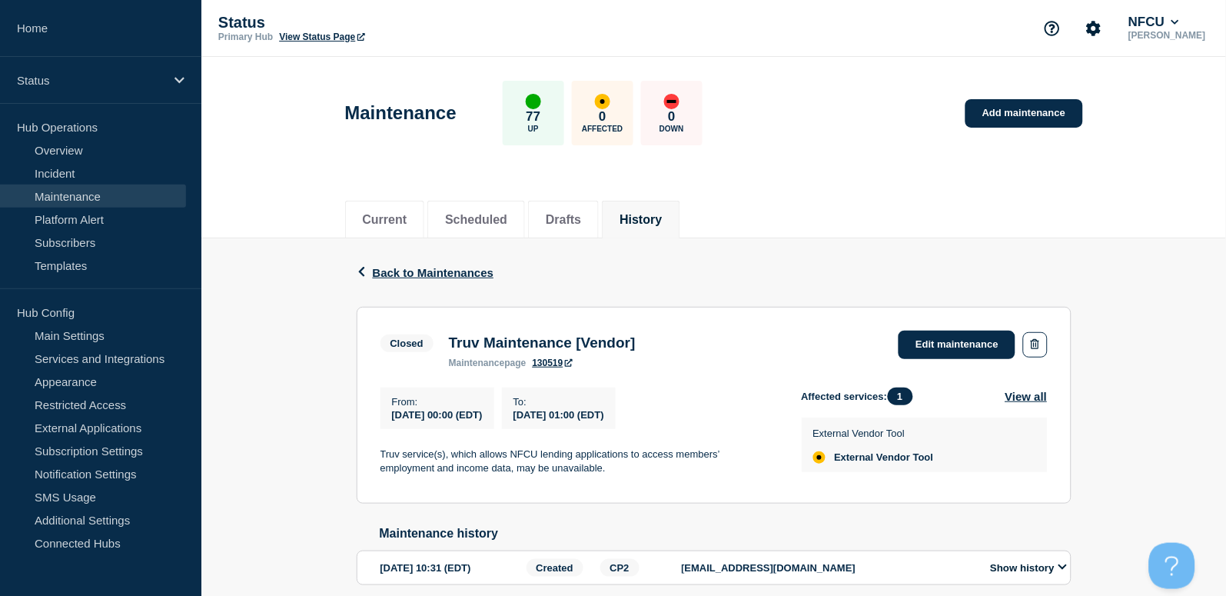
click at [667, 231] on li "History" at bounding box center [641, 220] width 78 height 38
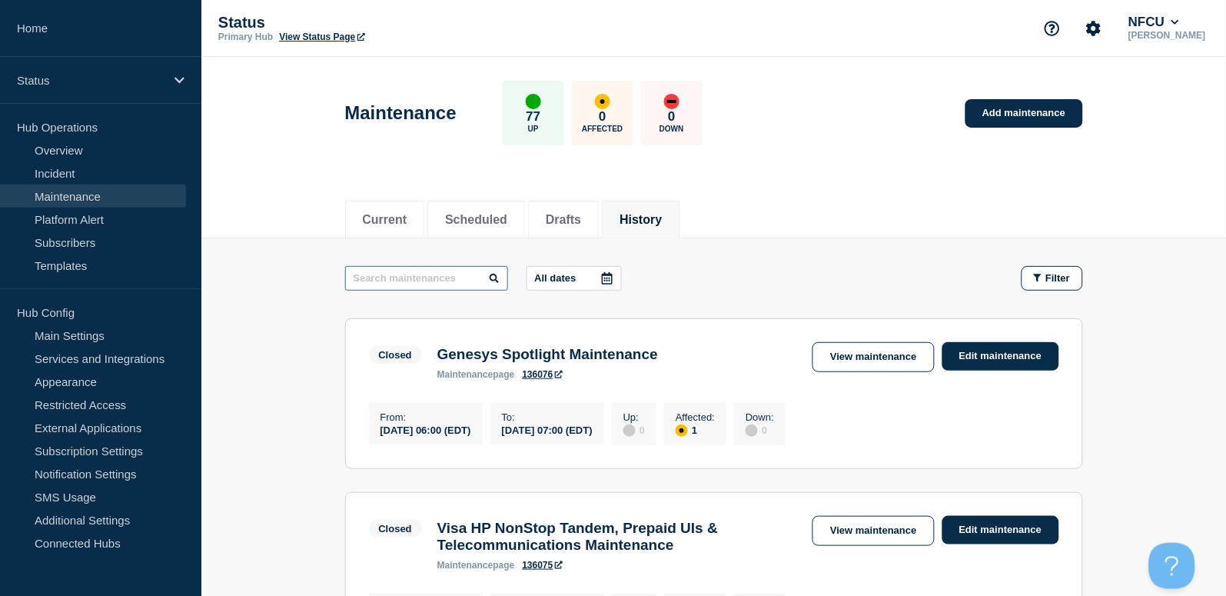
click at [431, 281] on input "text" at bounding box center [426, 278] width 163 height 25
type input "i"
type input "fieldg"
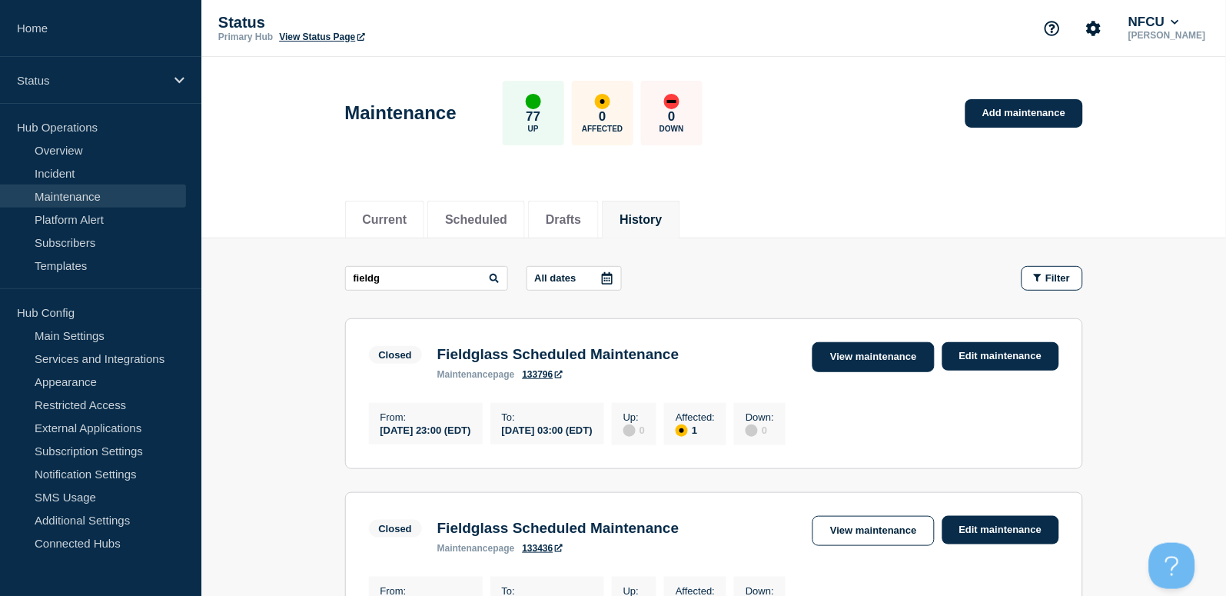
click at [860, 352] on link "View maintenance" at bounding box center [872, 357] width 121 height 30
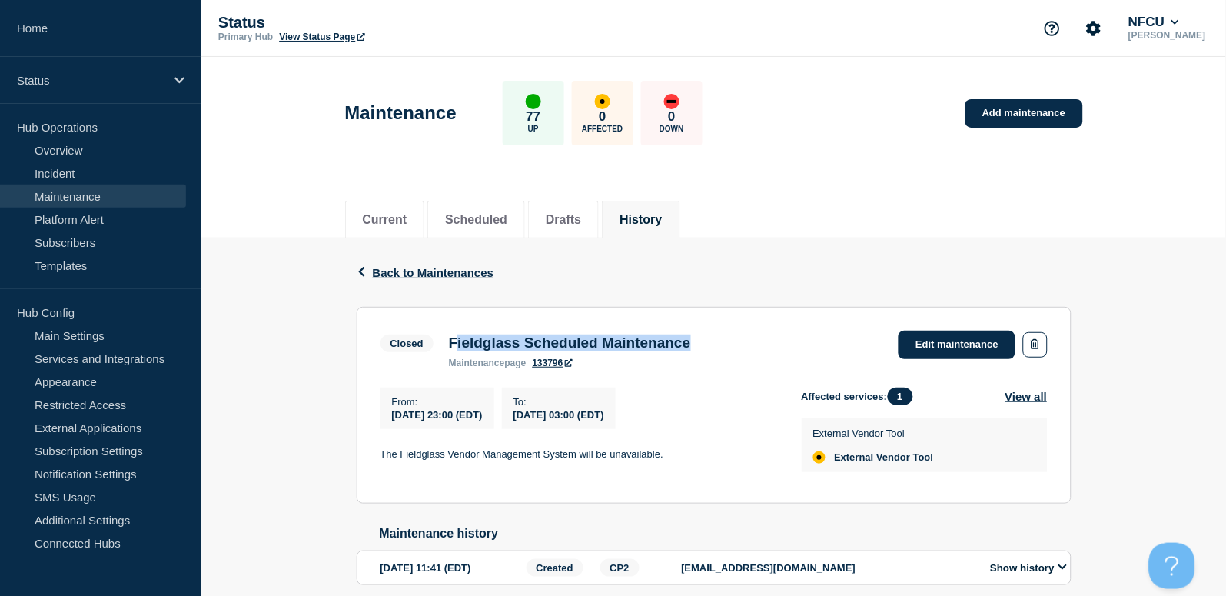
drag, startPoint x: 454, startPoint y: 344, endPoint x: 732, endPoint y: 349, distance: 278.3
click at [699, 349] on div "Fieldglass Scheduled Maintenance maintenance page 133796" at bounding box center [569, 351] width 257 height 34
drag, startPoint x: 732, startPoint y: 349, endPoint x: 492, endPoint y: 335, distance: 241.0
click at [493, 335] on h3 "Fieldglass Scheduled Maintenance" at bounding box center [570, 342] width 242 height 17
drag, startPoint x: 448, startPoint y: 342, endPoint x: 745, endPoint y: 344, distance: 296.7
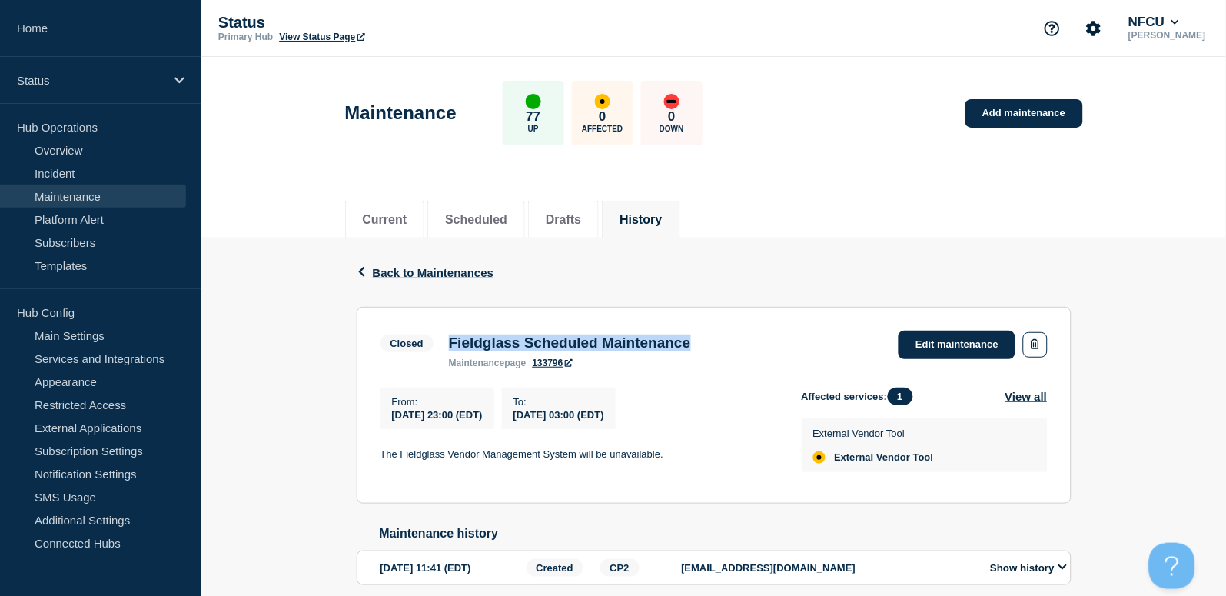
click at [745, 344] on div "Closed Fieldglass Scheduled Maintenance maintenance page 133796 Edit maintenance" at bounding box center [713, 349] width 667 height 38
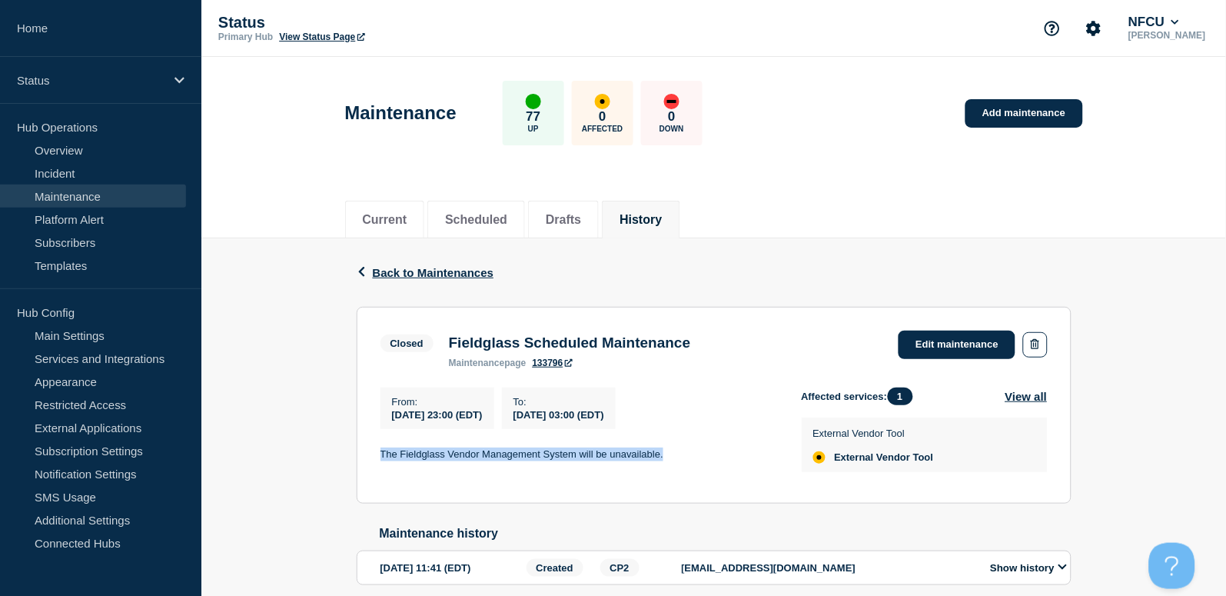
drag, startPoint x: 377, startPoint y: 452, endPoint x: 679, endPoint y: 460, distance: 301.4
click at [679, 460] on section "Closed Fieldglass Scheduled Maintenance maintenance page 133796 Edit maintenanc…" at bounding box center [714, 405] width 715 height 197
click at [1015, 122] on link "Add maintenance" at bounding box center [1023, 113] width 117 height 28
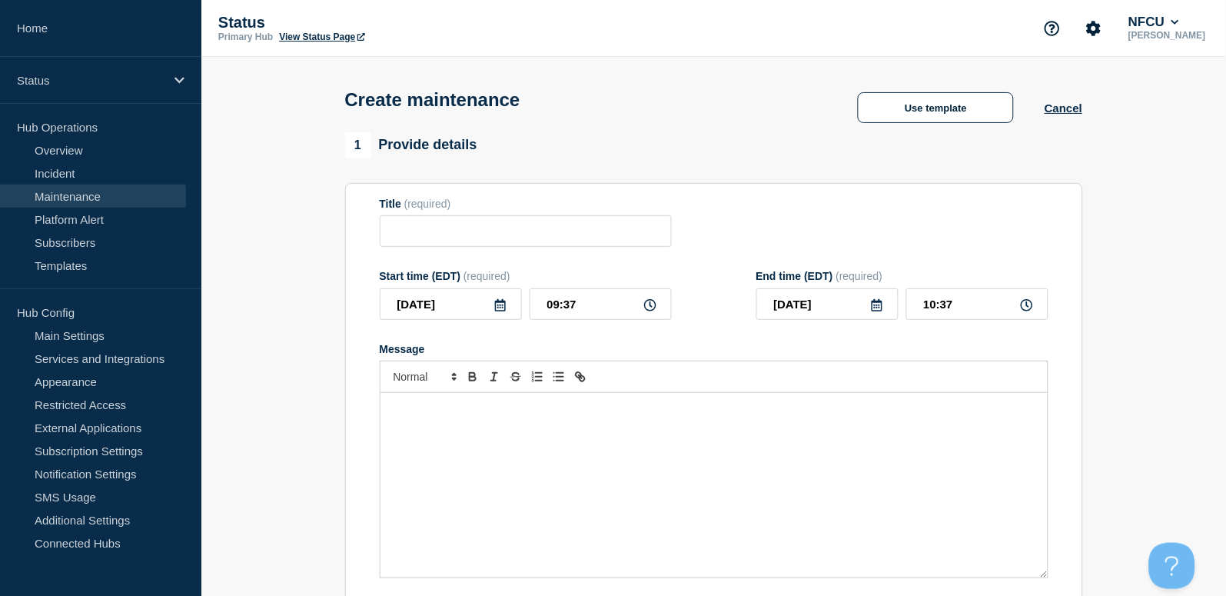
checkbox input "true"
click at [439, 493] on div "Message" at bounding box center [713, 485] width 667 height 184
click at [421, 235] on input "Title" at bounding box center [526, 231] width 292 height 32
paste input "Migrate traffic from Cisco firewall"
type input "Migrate traffic from Cisco firewall"
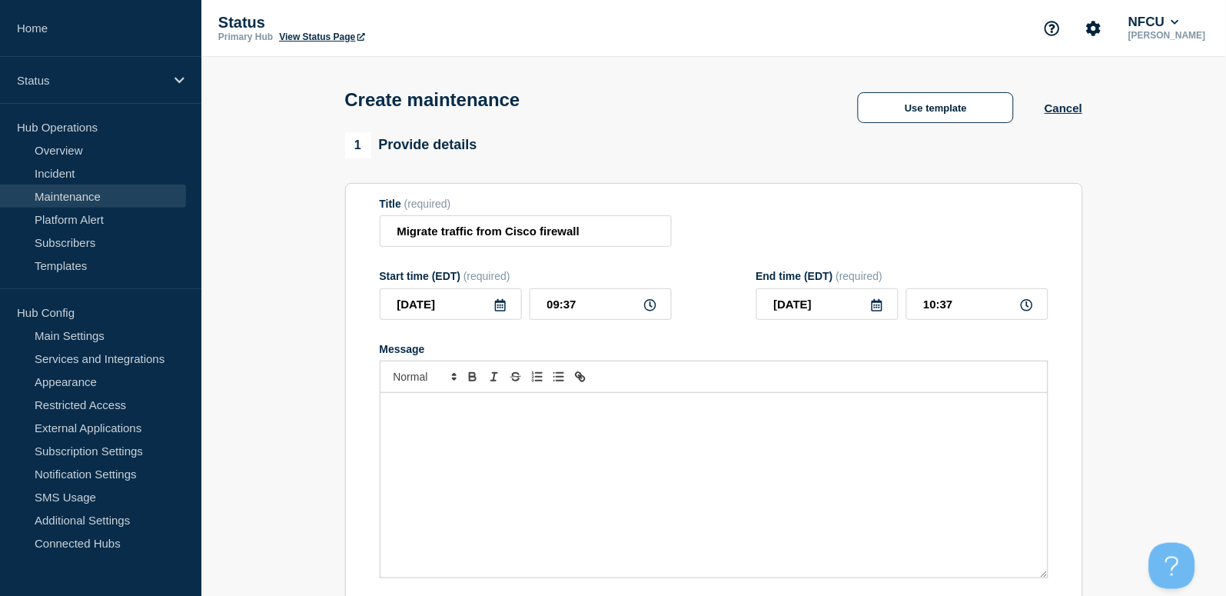
click at [545, 483] on div "Message" at bounding box center [713, 485] width 667 height 184
paste div "Message"
click at [392, 420] on p "interfaces are shut down and" at bounding box center [714, 424] width 644 height 14
click at [390, 425] on div "RSA maybe unavailable while interfaces are shut down and brought up." at bounding box center [713, 485] width 667 height 184
click at [500, 309] on icon at bounding box center [500, 305] width 11 height 12
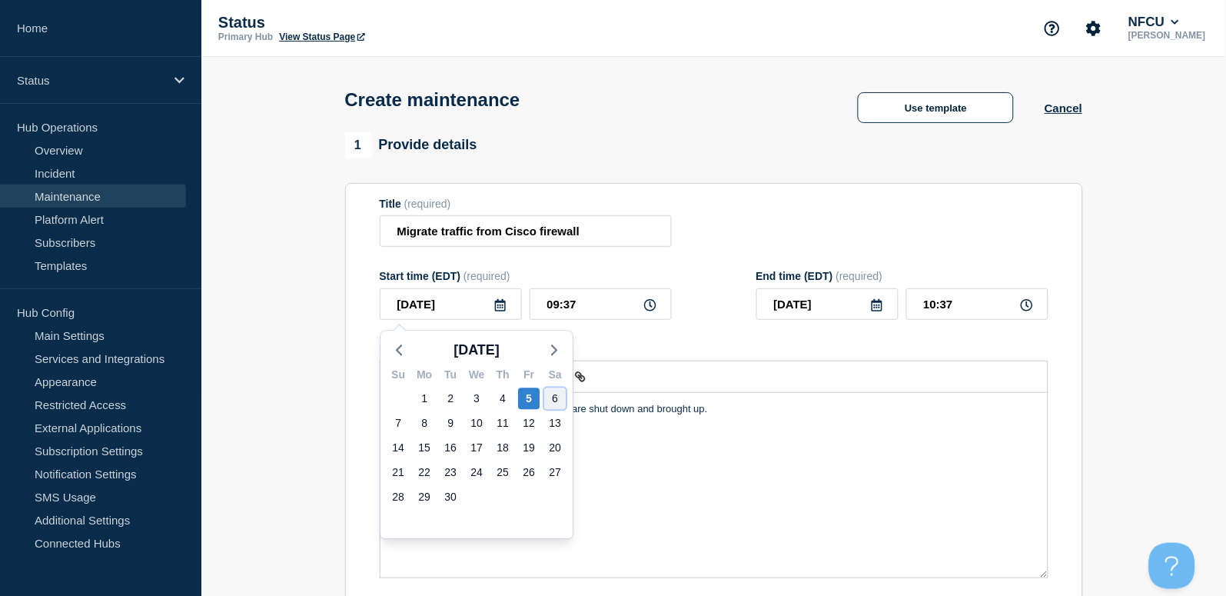
click at [556, 399] on div "6" at bounding box center [555, 398] width 22 height 22
type input "2025-09-06"
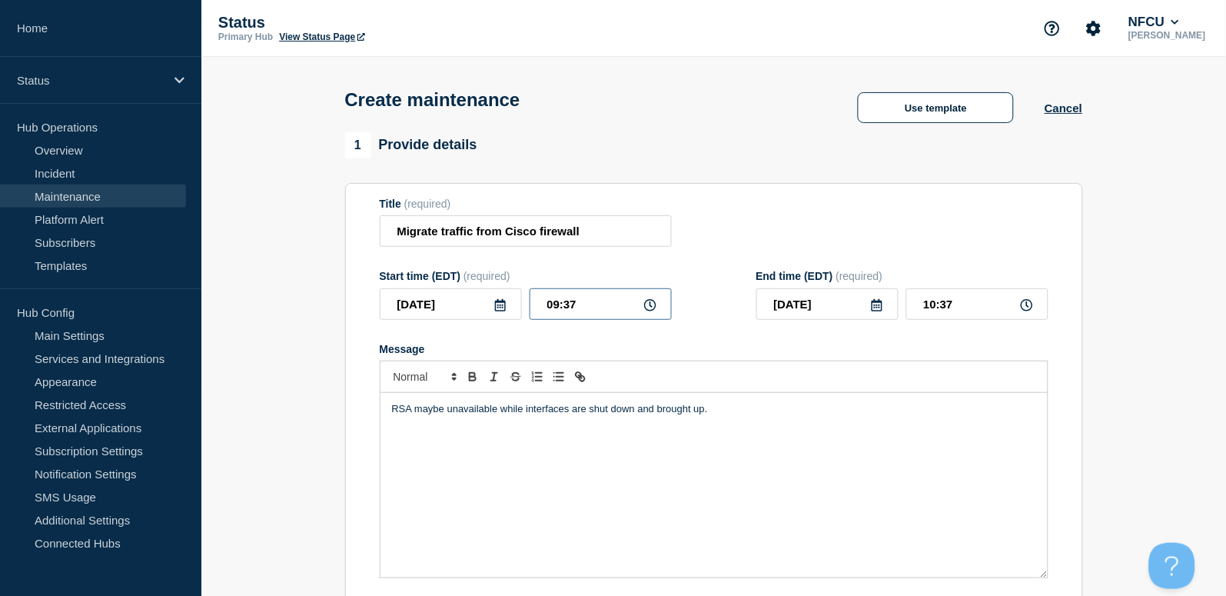
click at [598, 304] on input "09:37" at bounding box center [601, 304] width 142 height 32
drag, startPoint x: 599, startPoint y: 305, endPoint x: 447, endPoint y: 277, distance: 154.7
click at [447, 277] on div "Start time (EDT) (required) 2025-09-06 09:37" at bounding box center [526, 295] width 292 height 50
type input "23:00"
type input "2025-09-07"
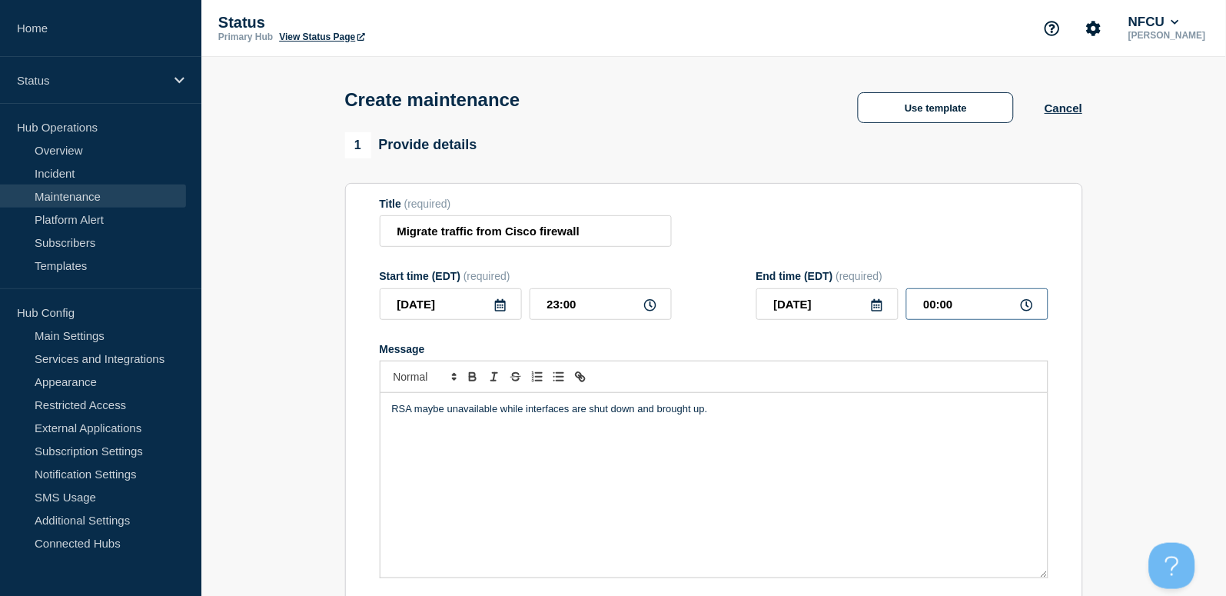
click at [975, 307] on input "00:00" at bounding box center [977, 304] width 142 height 32
drag, startPoint x: 884, startPoint y: 294, endPoint x: 813, endPoint y: 281, distance: 71.9
click at [813, 281] on div "End time (EDT) (required) 2025-09-07 00:00" at bounding box center [902, 295] width 292 height 50
type input "01:00"
click at [781, 255] on form "Title (required) Migrate traffic from Cisco firewall Start time (EDT) (required…" at bounding box center [714, 403] width 669 height 411
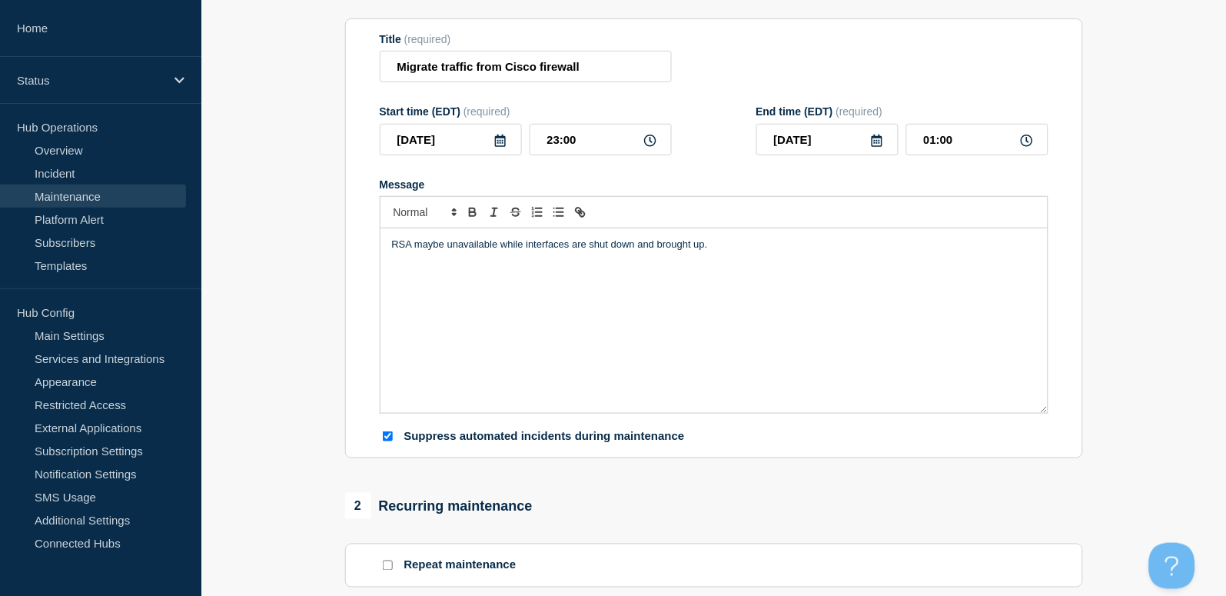
scroll to position [410, 0]
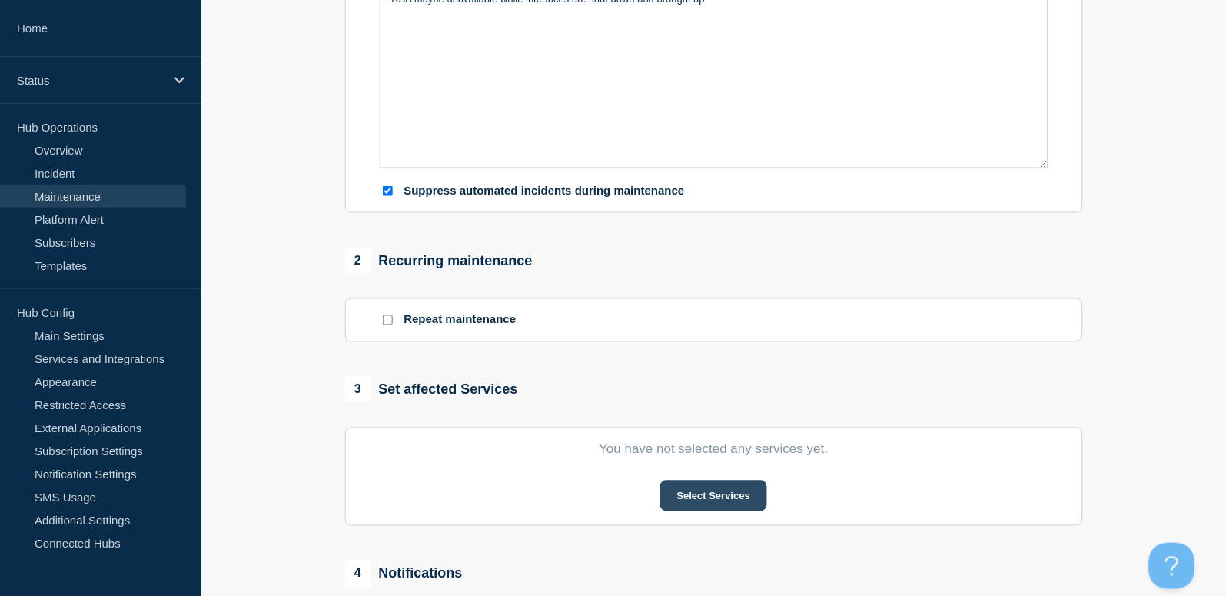
click at [717, 500] on button "Select Services" at bounding box center [713, 495] width 107 height 31
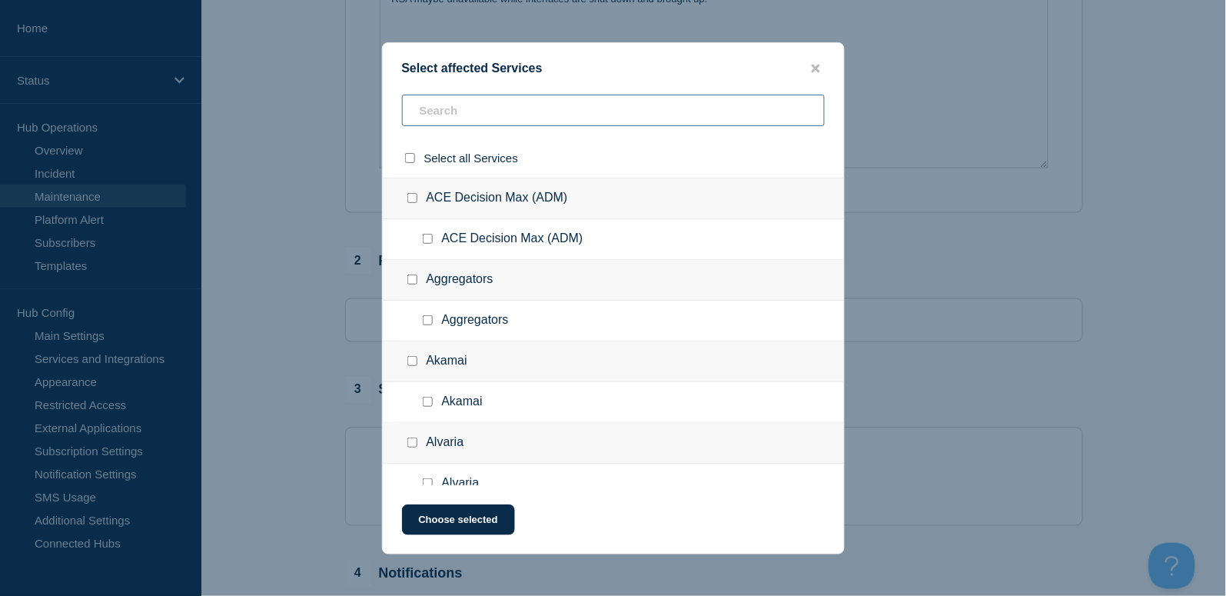
click at [465, 112] on input "text" at bounding box center [613, 111] width 423 height 32
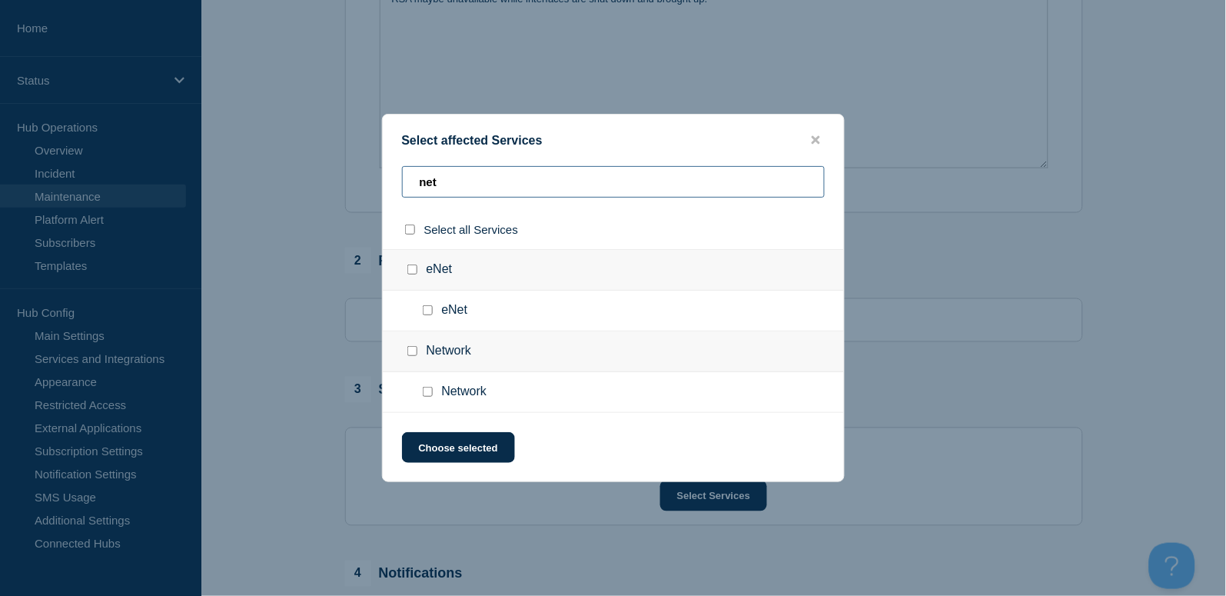
type input "net"
click at [427, 395] on input "Network checkbox" at bounding box center [428, 392] width 10 height 10
checkbox input "true"
click at [450, 441] on button "Choose selected" at bounding box center [458, 447] width 113 height 31
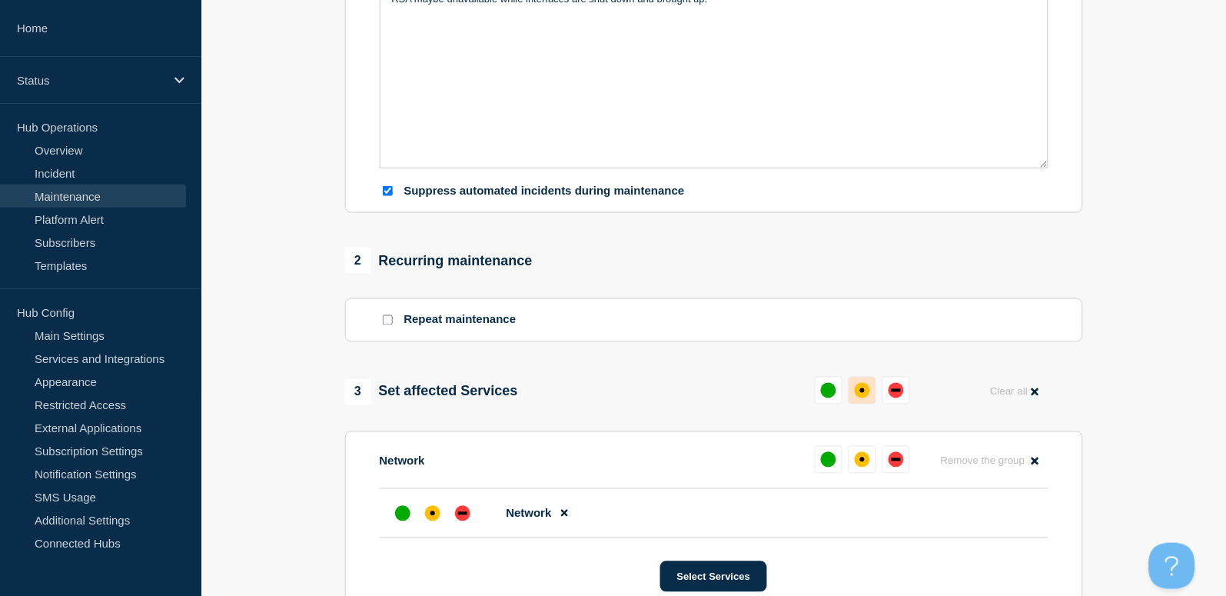
click at [862, 389] on div "affected" at bounding box center [862, 390] width 15 height 15
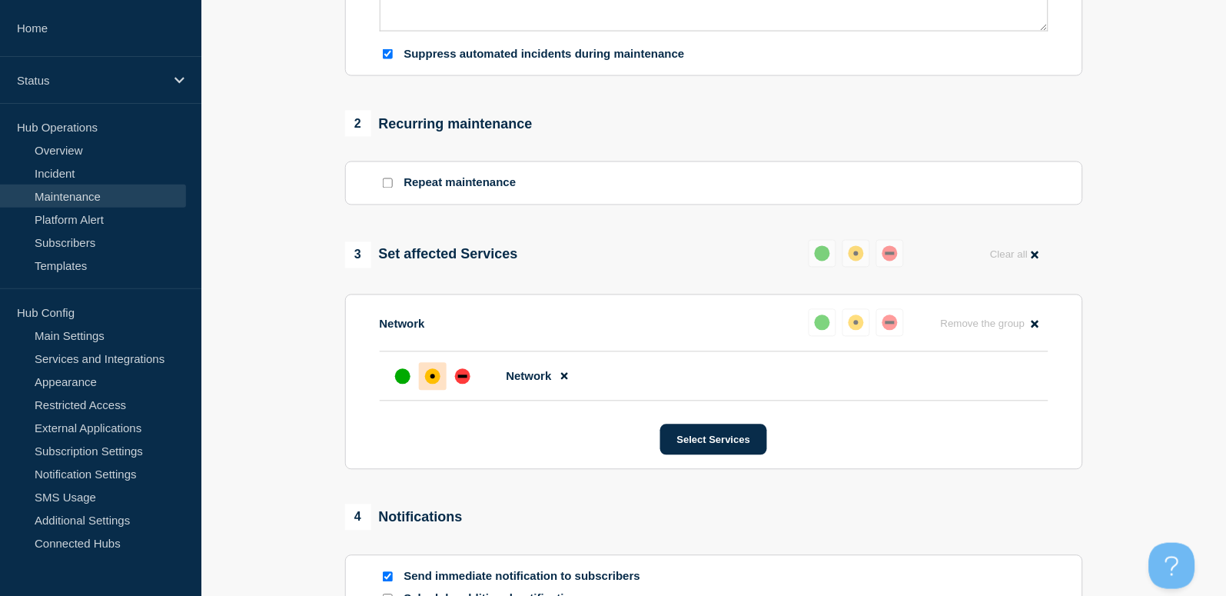
scroll to position [717, 0]
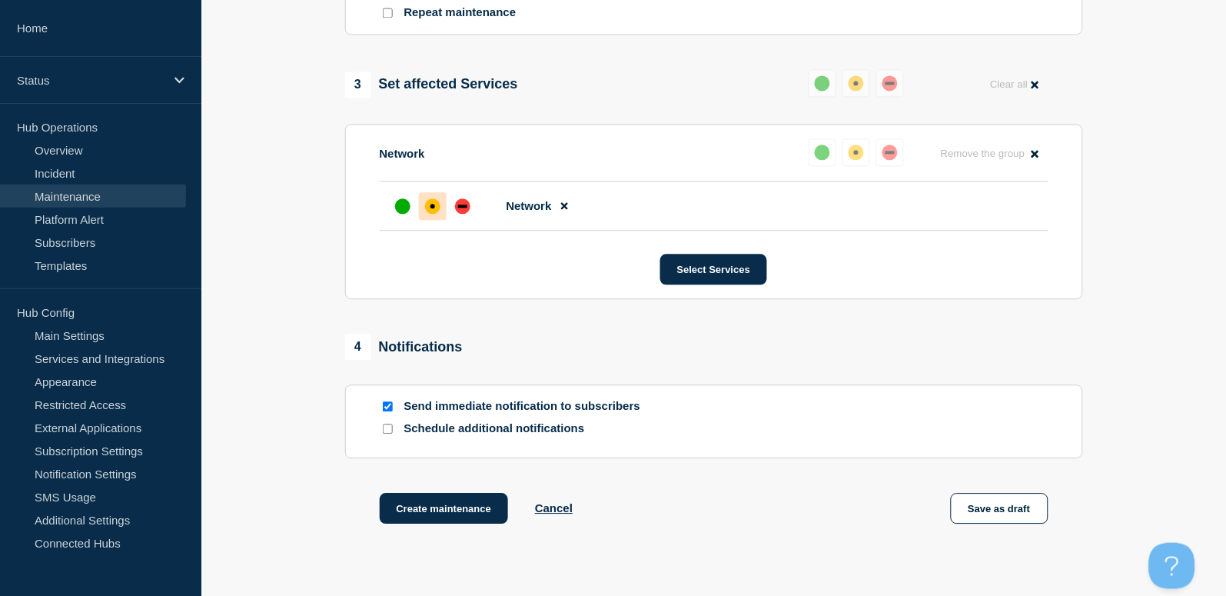
click at [385, 404] on input "Send immediate notification to subscribers" at bounding box center [388, 406] width 10 height 10
checkbox input "false"
click at [454, 508] on button "Create maintenance" at bounding box center [444, 508] width 129 height 31
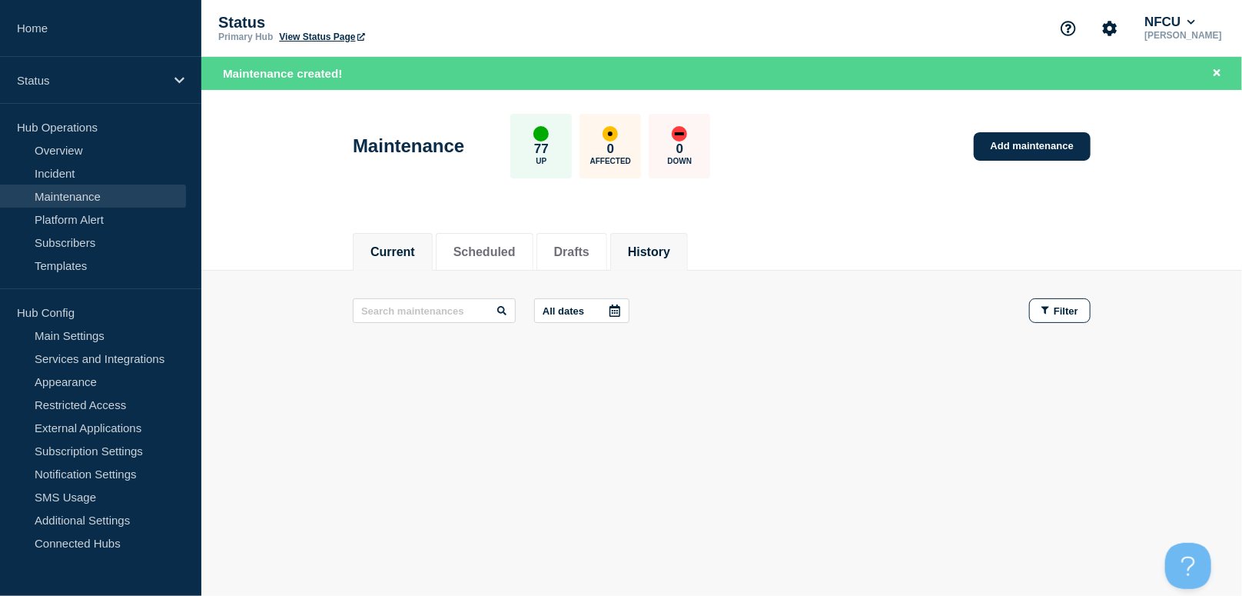
click at [670, 245] on button "History" at bounding box center [649, 252] width 42 height 14
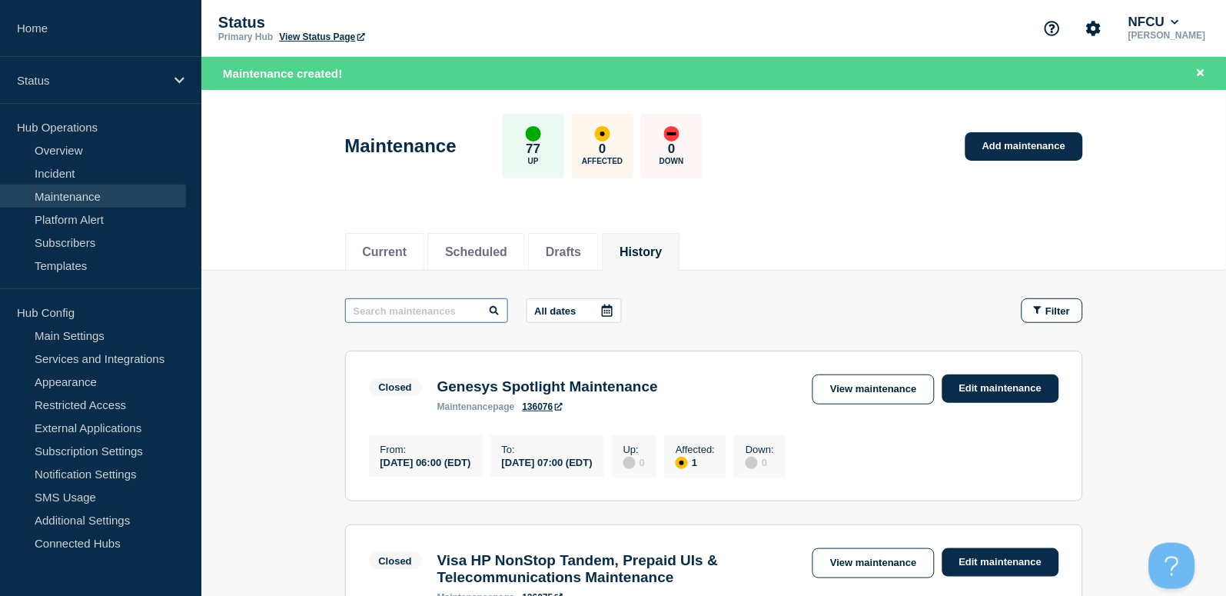
click at [424, 319] on input "text" at bounding box center [426, 310] width 163 height 25
type input "sas"
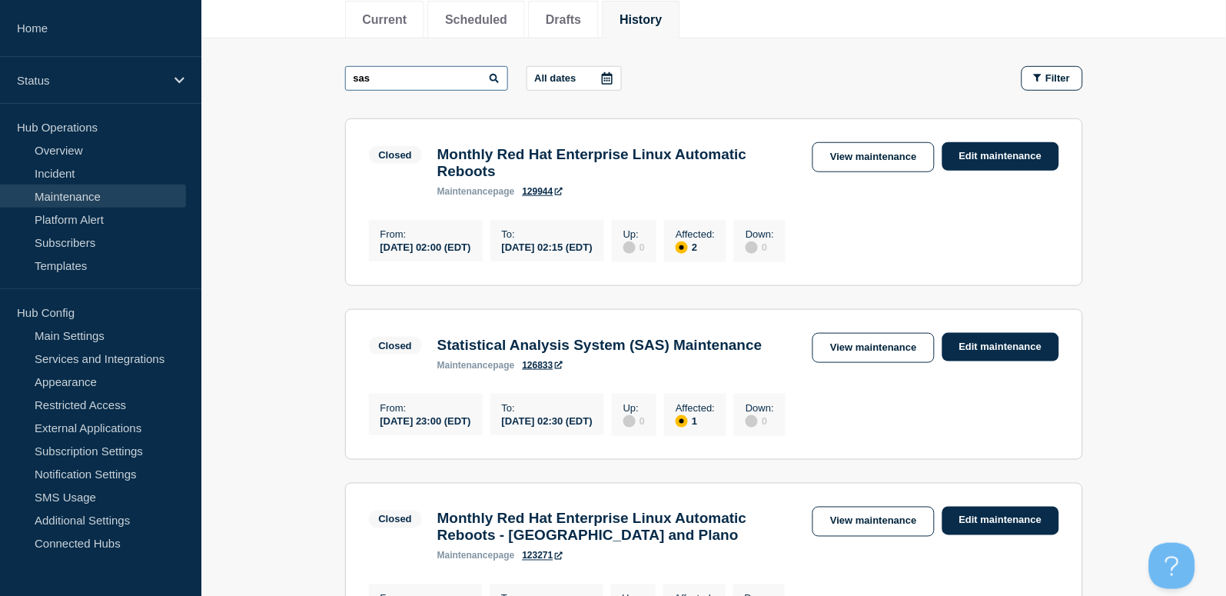
scroll to position [307, 0]
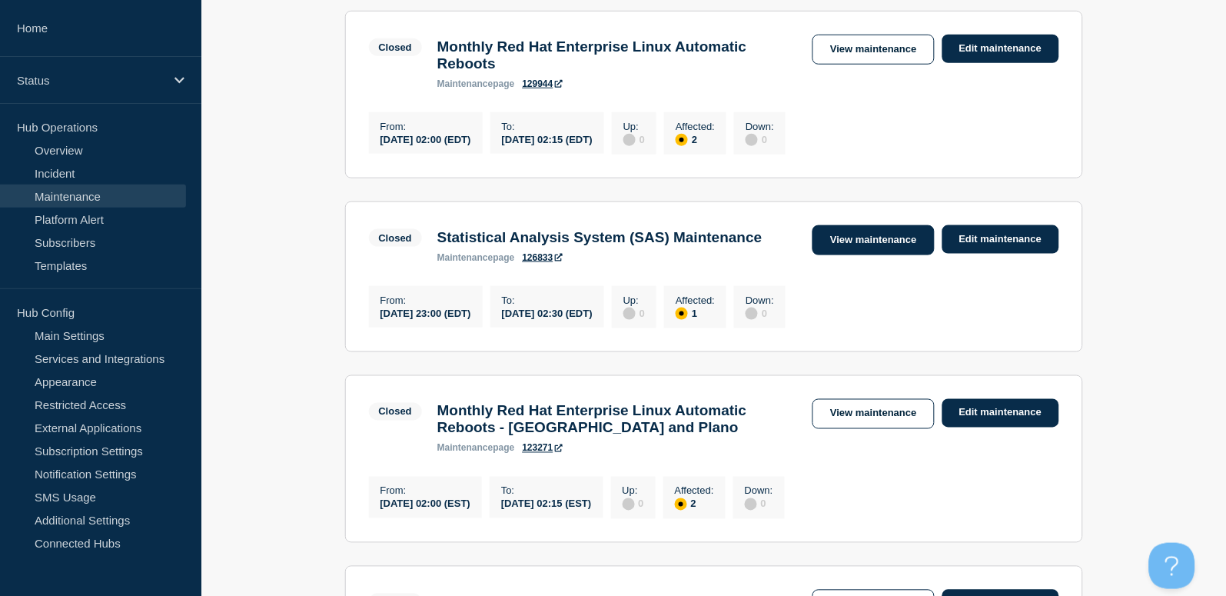
click at [860, 245] on link "View maintenance" at bounding box center [872, 240] width 121 height 30
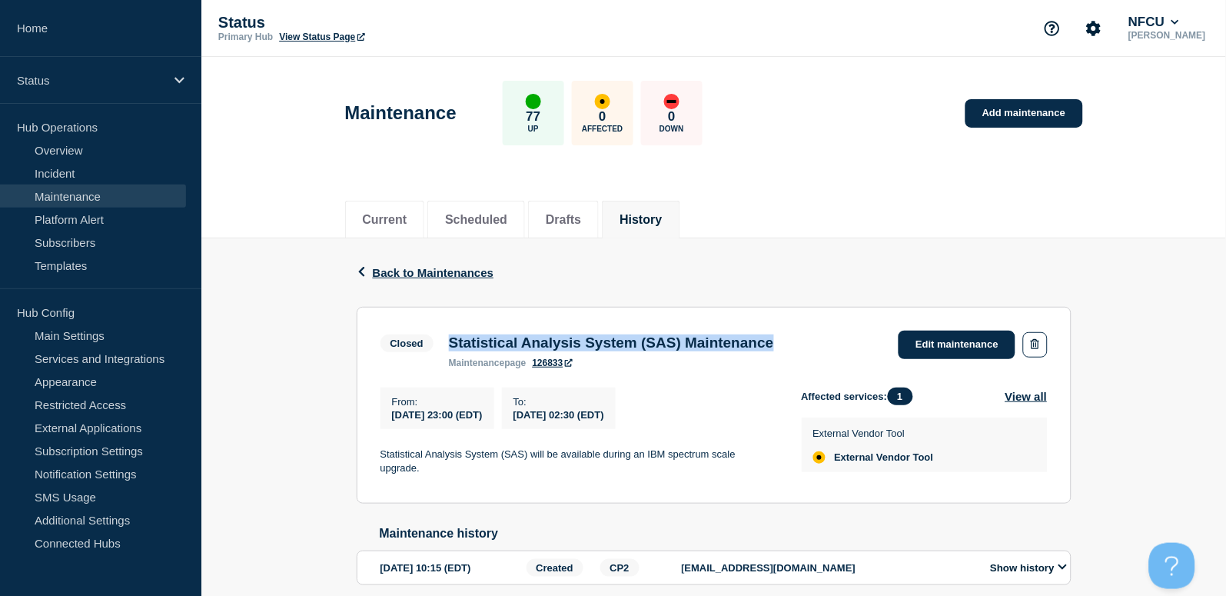
drag, startPoint x: 446, startPoint y: 342, endPoint x: 839, endPoint y: 344, distance: 393.5
click at [839, 344] on div "Closed Statistical Analysis System (SAS) Maintenance maintenance page 126833 Ed…" at bounding box center [713, 349] width 667 height 38
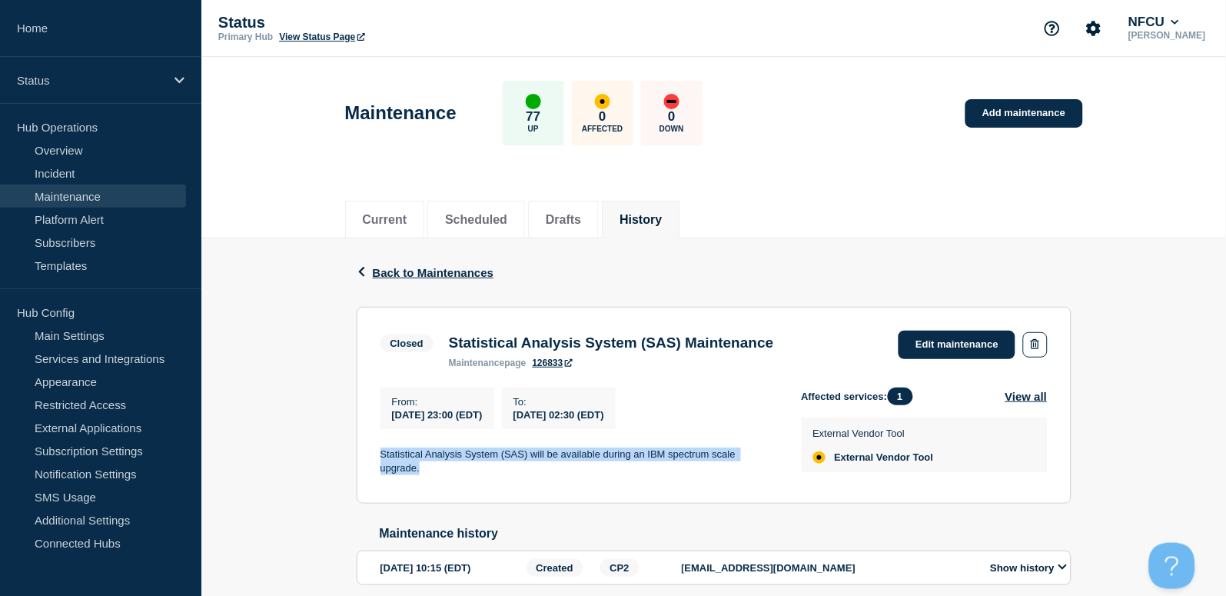
drag, startPoint x: 382, startPoint y: 448, endPoint x: 486, endPoint y: 472, distance: 106.5
click at [486, 472] on div "From : 2025-04-28 23:00 (EDT) To : 2025-04-29 02:30 (EDT) Statistical Analysis …" at bounding box center [590, 433] width 421 height 92
click at [662, 217] on button "History" at bounding box center [640, 220] width 42 height 14
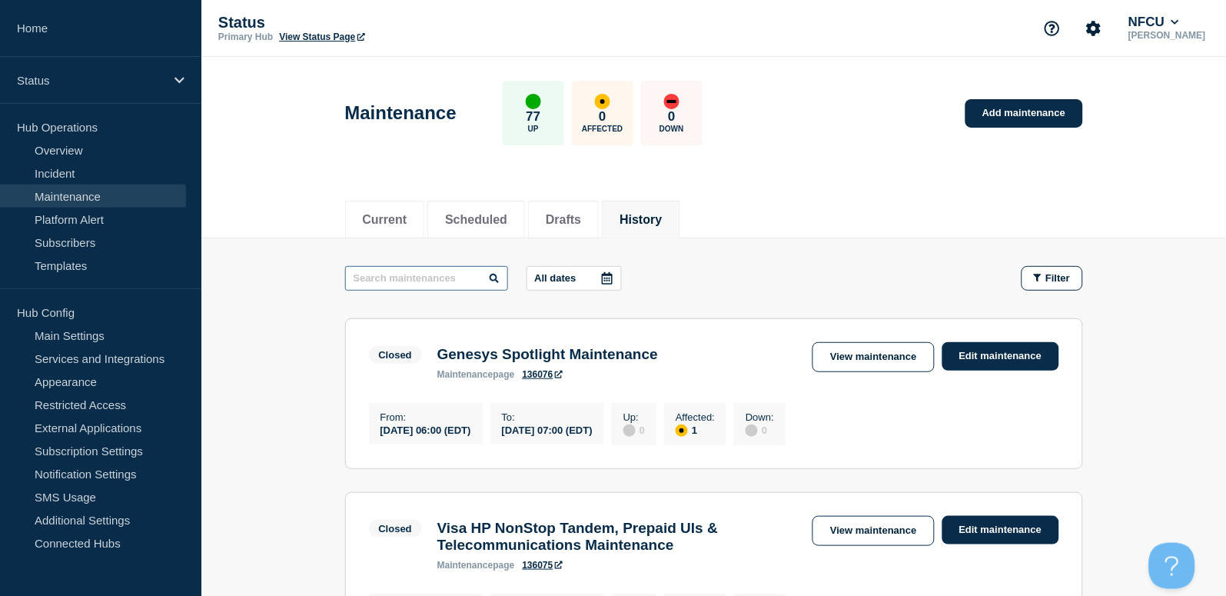
click at [424, 269] on input "text" at bounding box center [426, 278] width 163 height 25
type input "benevity"
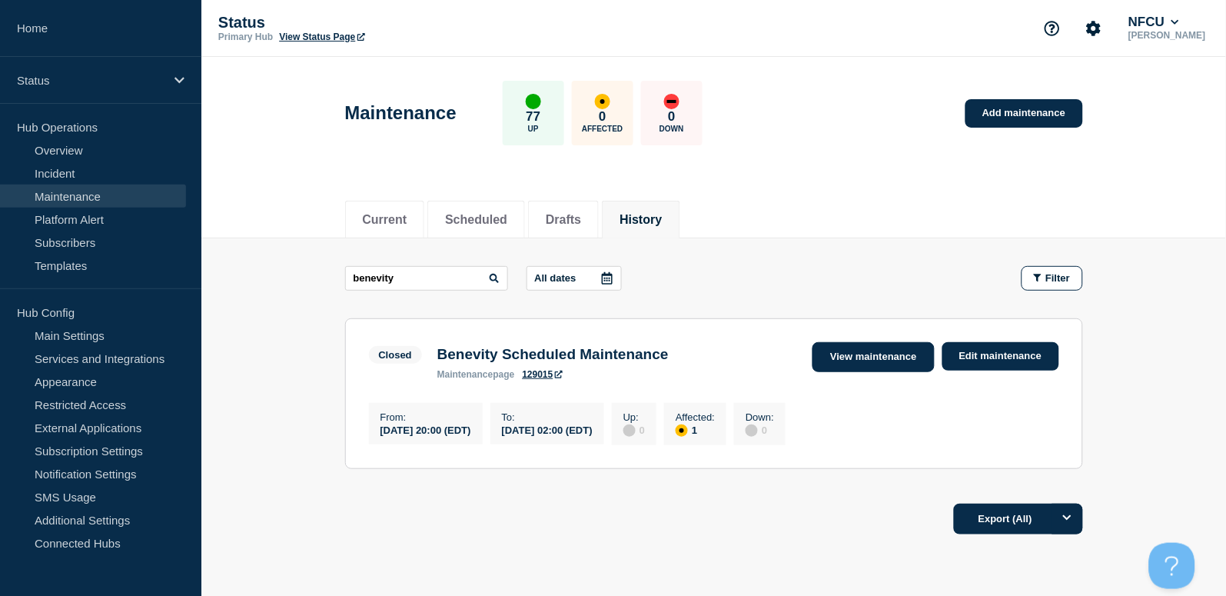
click at [864, 353] on link "View maintenance" at bounding box center [872, 357] width 121 height 30
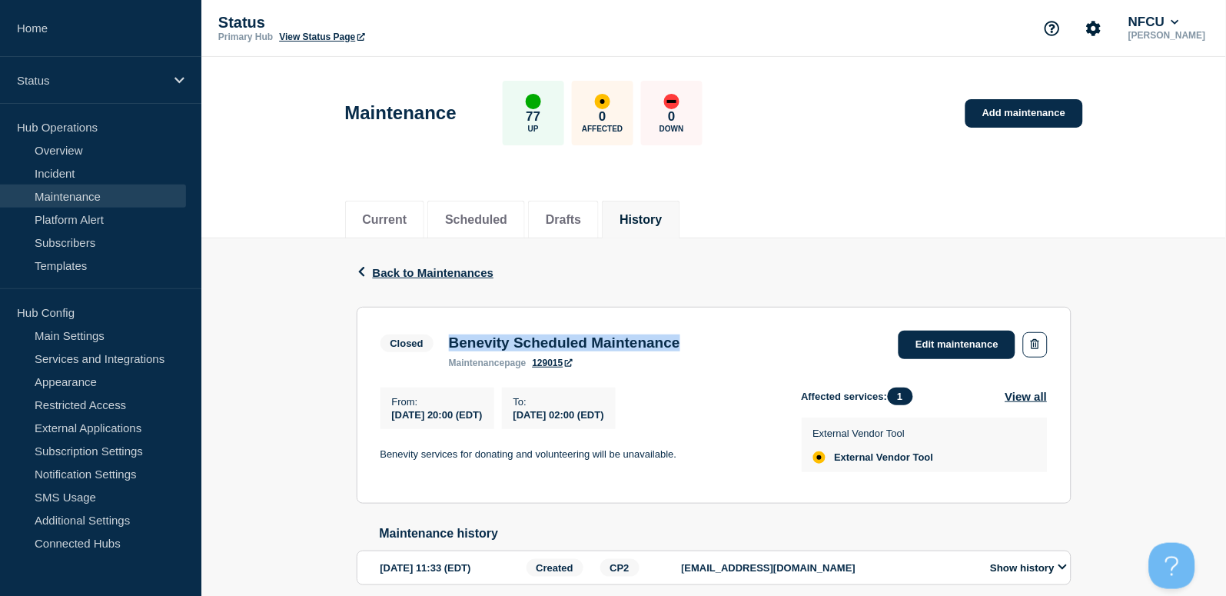
drag, startPoint x: 445, startPoint y: 349, endPoint x: 769, endPoint y: 342, distance: 323.6
click at [769, 342] on div "Closed Benevity Scheduled Maintenance maintenance page 129015 Edit maintenance" at bounding box center [713, 349] width 667 height 38
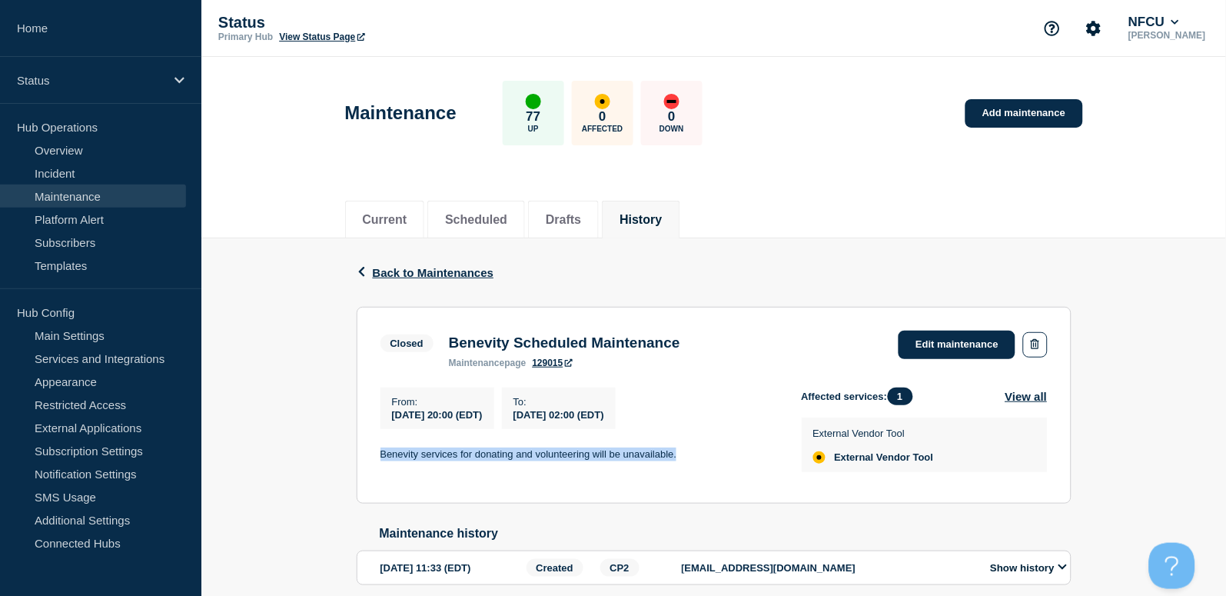
drag, startPoint x: 440, startPoint y: 454, endPoint x: 698, endPoint y: 450, distance: 257.5
click at [698, 450] on section "Closed Benevity Scheduled Maintenance maintenance page 129015 Edit maintenance …" at bounding box center [714, 405] width 715 height 197
click at [493, 216] on button "Scheduled" at bounding box center [476, 220] width 62 height 14
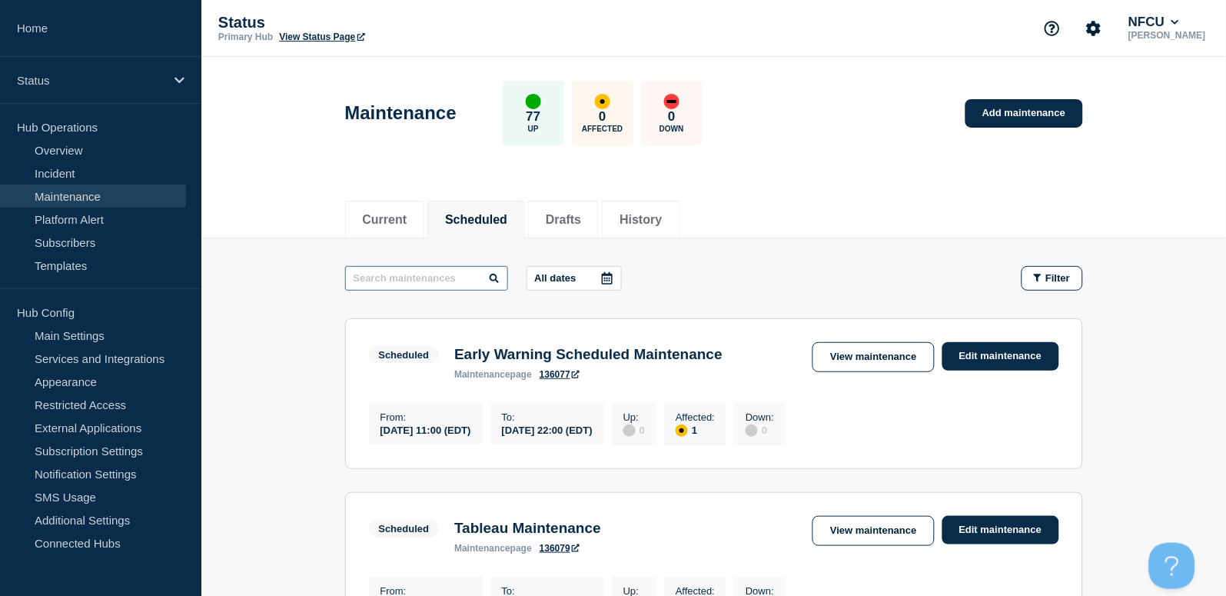
click at [450, 286] on input "text" at bounding box center [426, 278] width 163 height 25
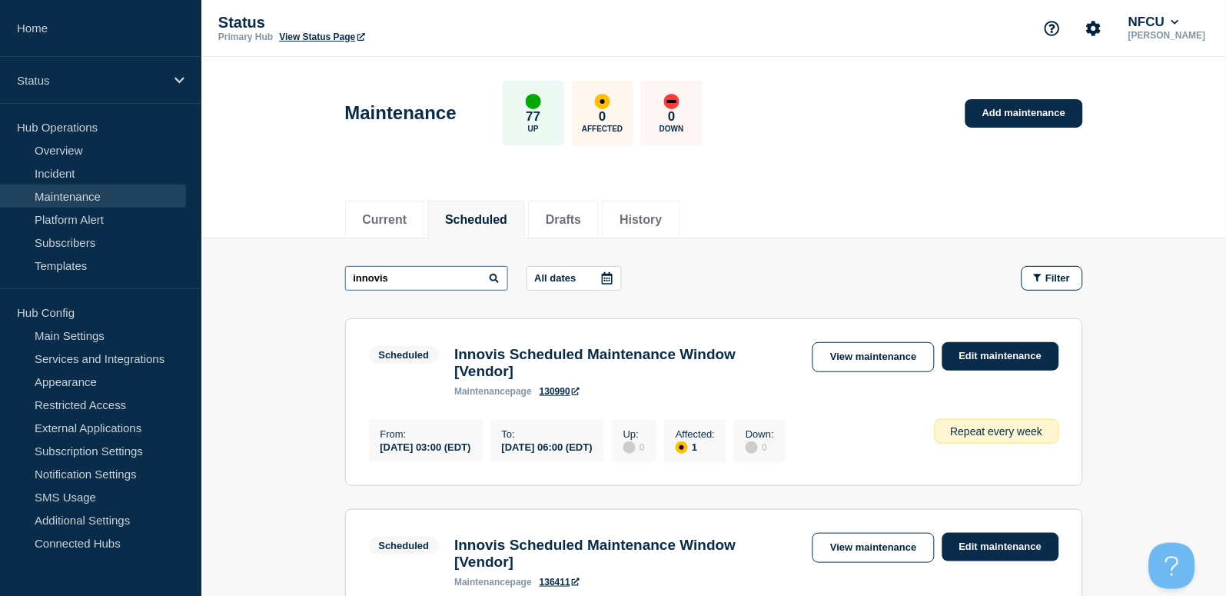
drag, startPoint x: 447, startPoint y: 281, endPoint x: 294, endPoint y: 265, distance: 153.0
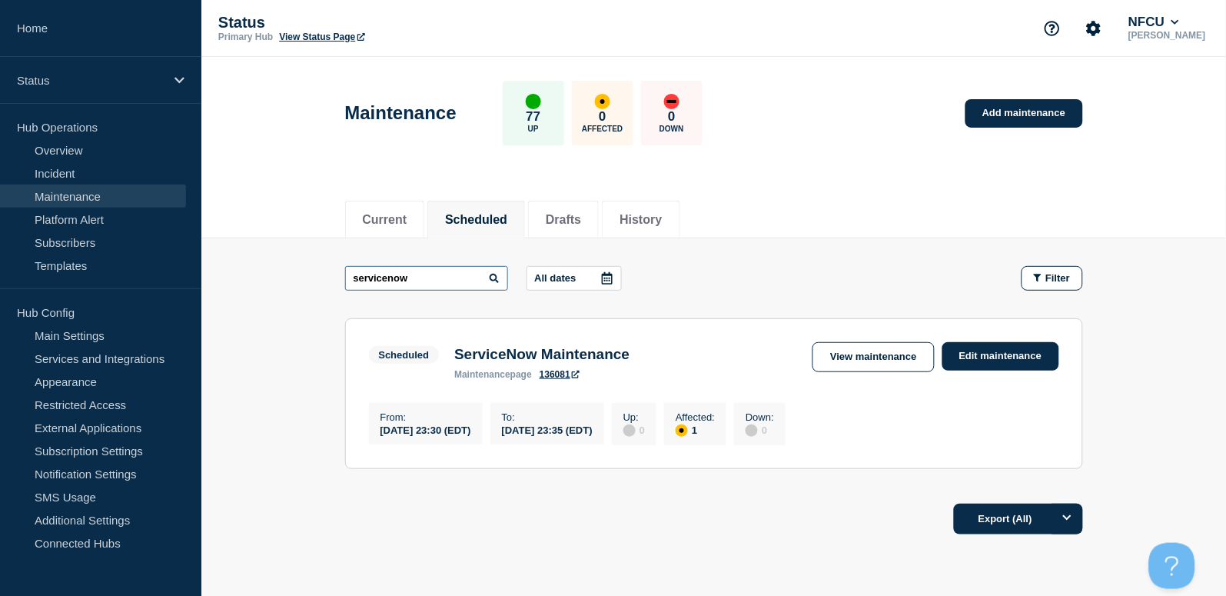
drag, startPoint x: 426, startPoint y: 275, endPoint x: 263, endPoint y: 248, distance: 165.1
click at [263, 248] on main "servicenow All dates Filter Scheduled 1 Affected ServiceNow Maintenance From 20…" at bounding box center [713, 365] width 1025 height 254
type input "microsoft"
click at [1007, 108] on link "Add maintenance" at bounding box center [1023, 113] width 117 height 28
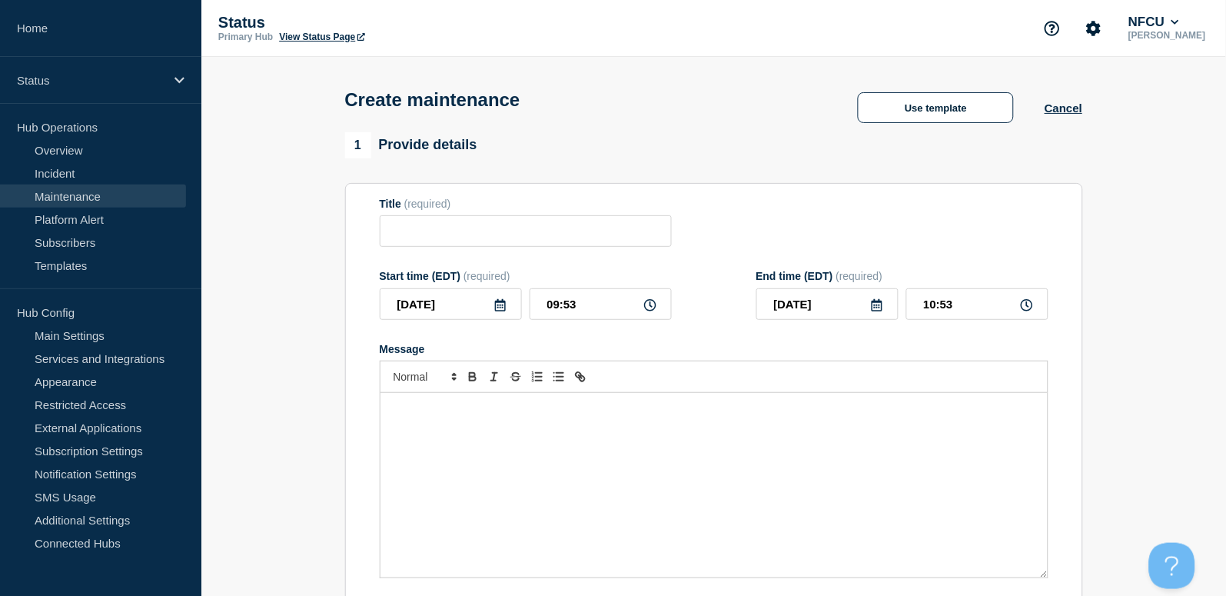
checkbox input "true"
click at [945, 103] on button "Use template" at bounding box center [936, 107] width 156 height 31
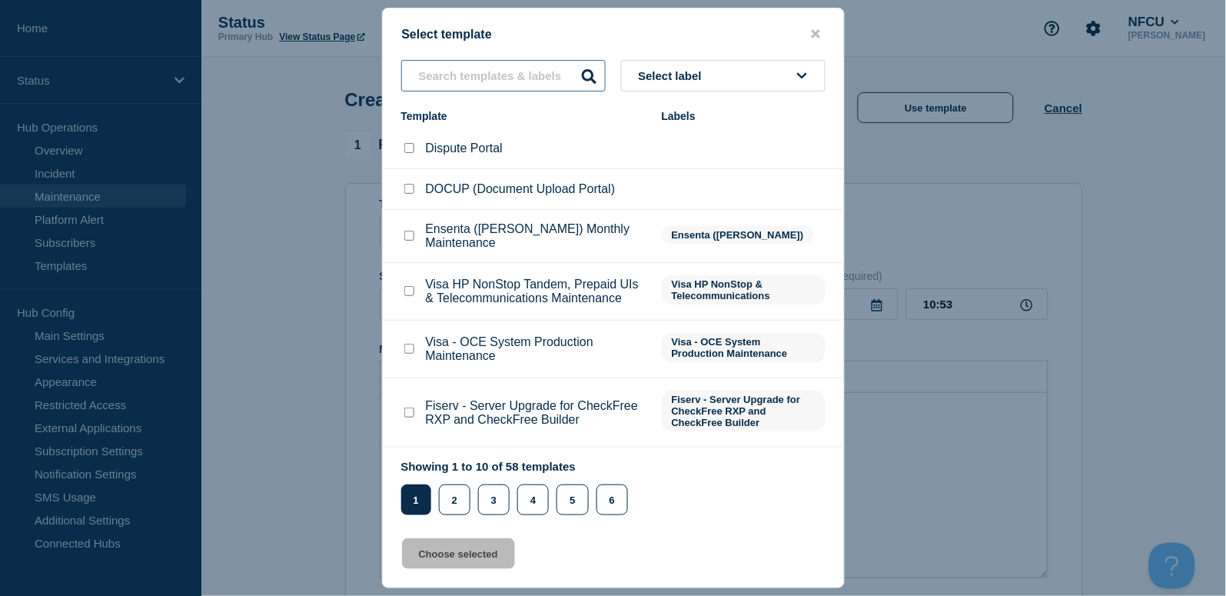
click at [507, 73] on input "text" at bounding box center [503, 76] width 204 height 32
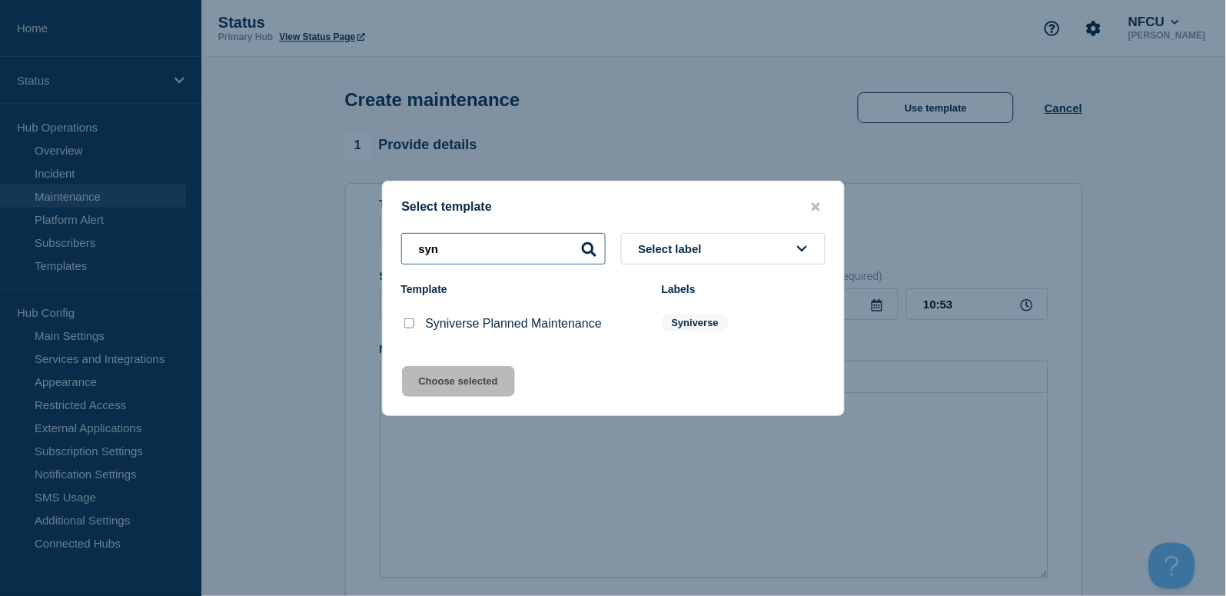
type input "syn"
click at [410, 321] on li "Syniverse Planned Maintenance Syniverse" at bounding box center [613, 323] width 461 height 45
click at [410, 325] on input "Syniverse Planned Maintenance checkbox" at bounding box center [409, 323] width 10 height 10
checkbox input "true"
click at [466, 375] on button "Choose selected" at bounding box center [458, 381] width 113 height 31
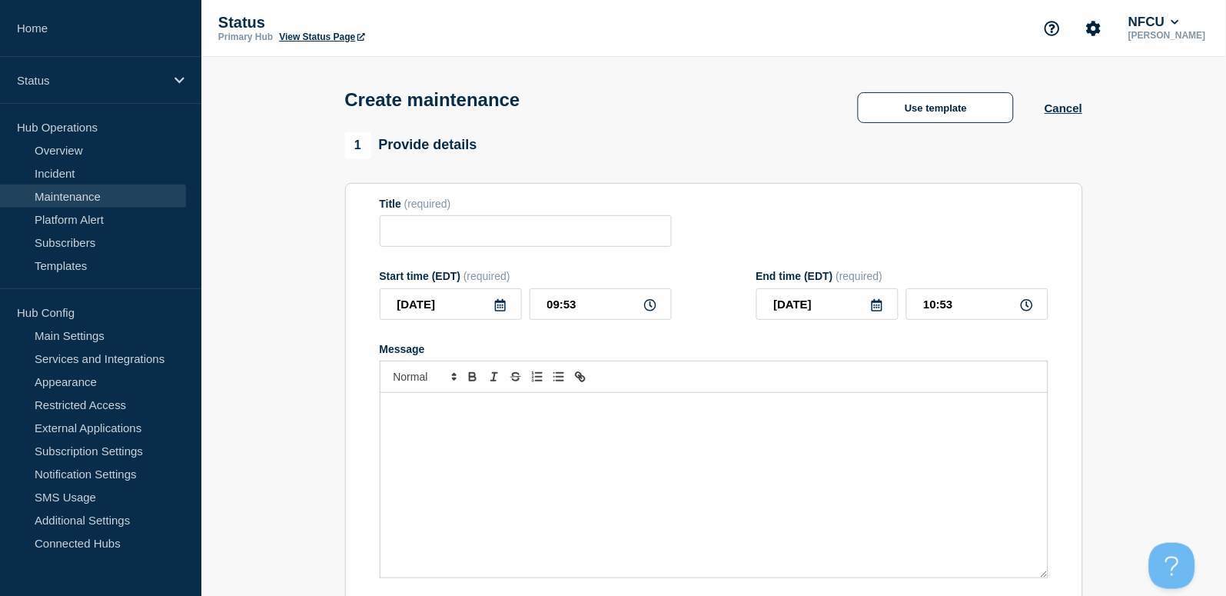
type input "Syniverse Planned Maintenance"
type input "16:53"
checkbox input "false"
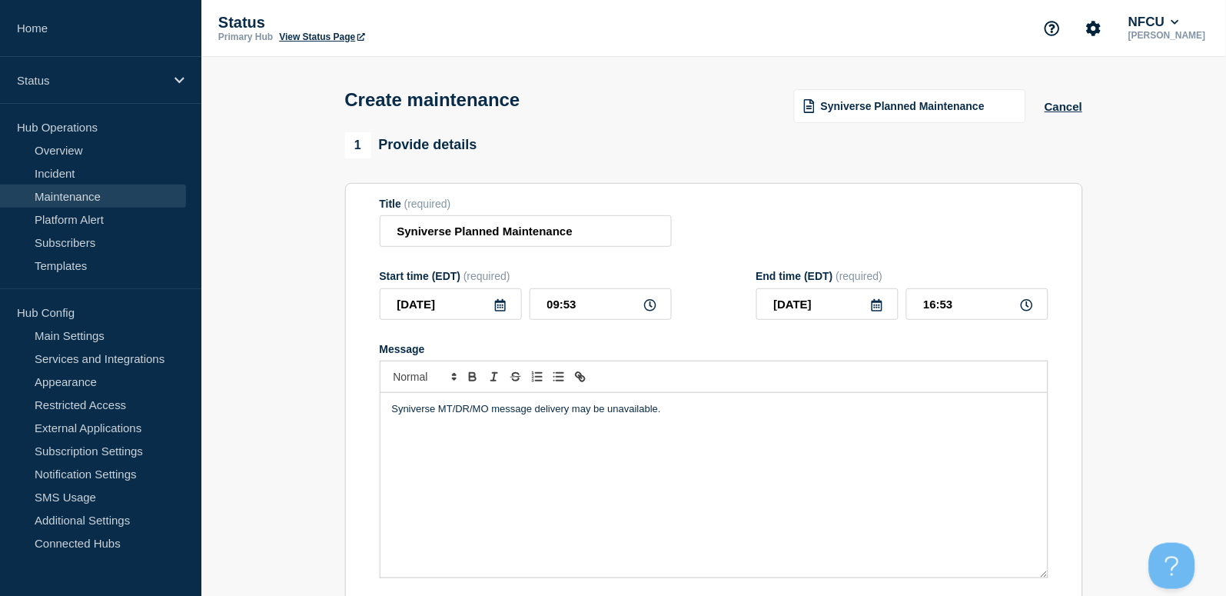
click at [501, 302] on icon at bounding box center [500, 305] width 12 height 12
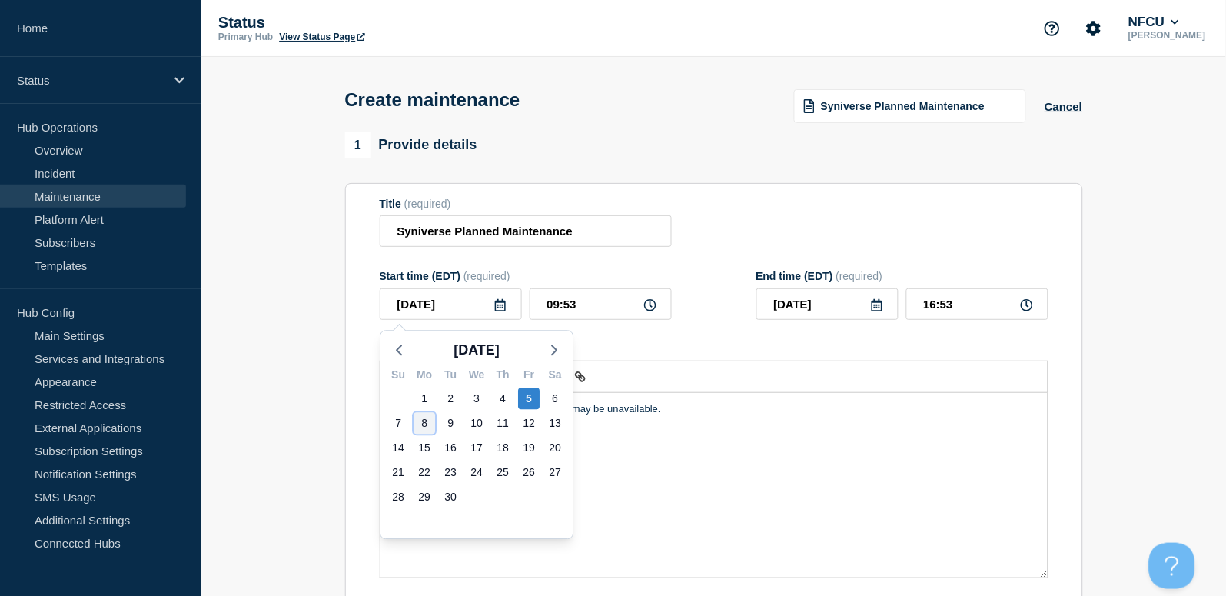
click at [420, 423] on div "8" at bounding box center [424, 423] width 22 height 22
type input "2025-09-08"
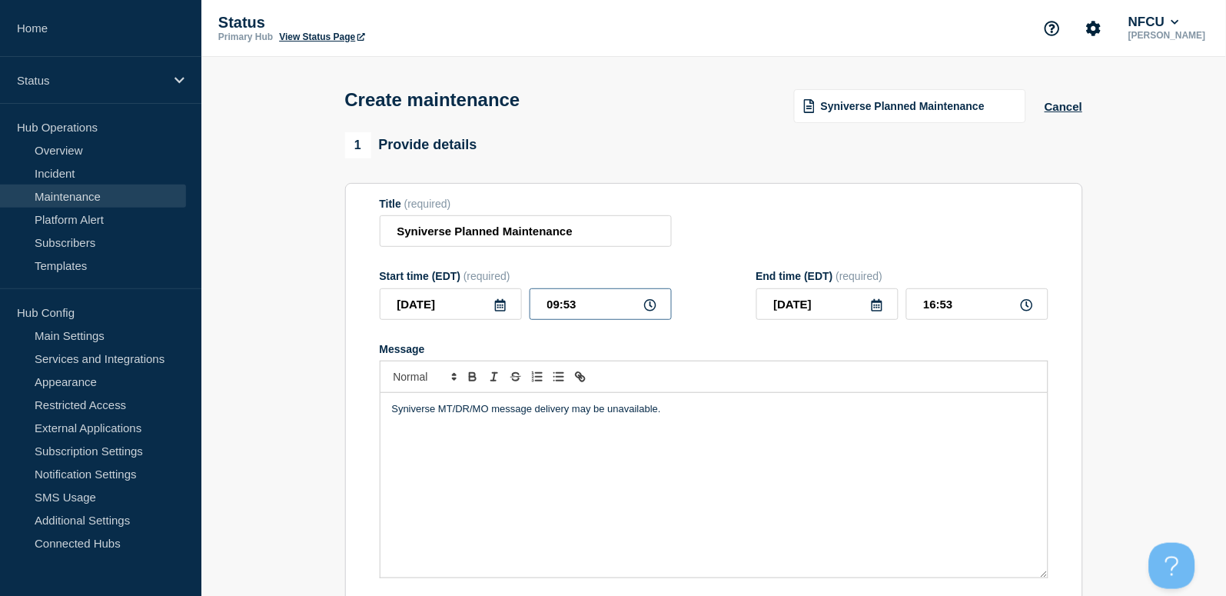
drag, startPoint x: 600, startPoint y: 307, endPoint x: 417, endPoint y: 269, distance: 187.7
click at [414, 276] on div "Start time (EDT) (required) 2025-09-08 09:53" at bounding box center [526, 295] width 292 height 50
type input "00:00"
type input "07:00"
click at [977, 308] on input "07:00" at bounding box center [977, 304] width 142 height 32
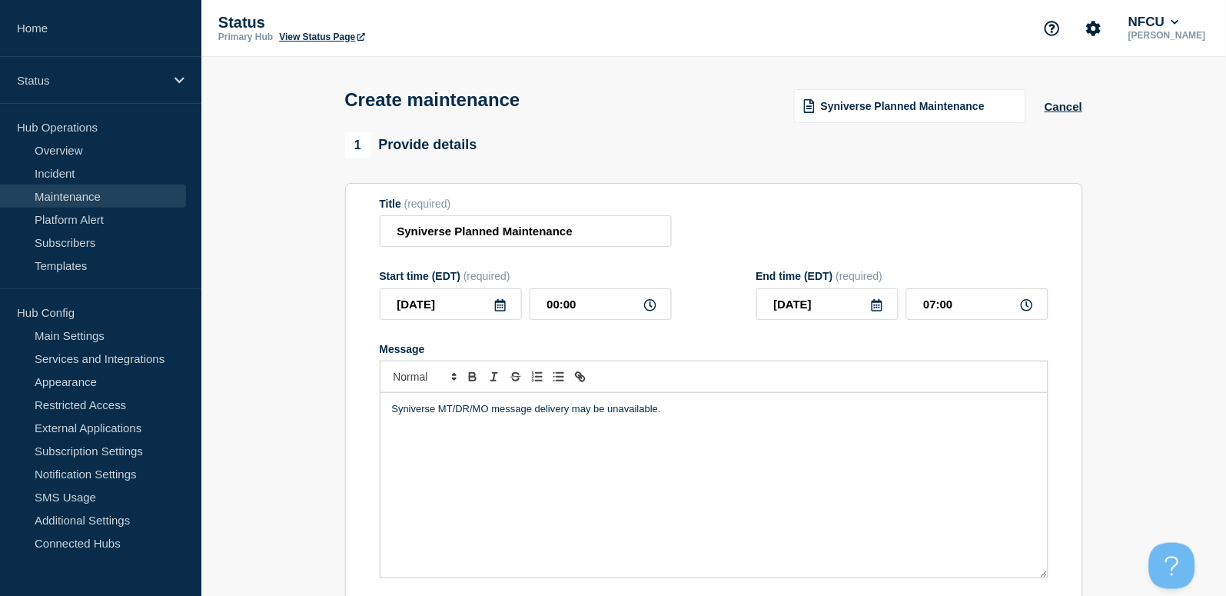
click at [920, 236] on div "Title (required) Syniverse Planned Maintenance" at bounding box center [714, 223] width 669 height 50
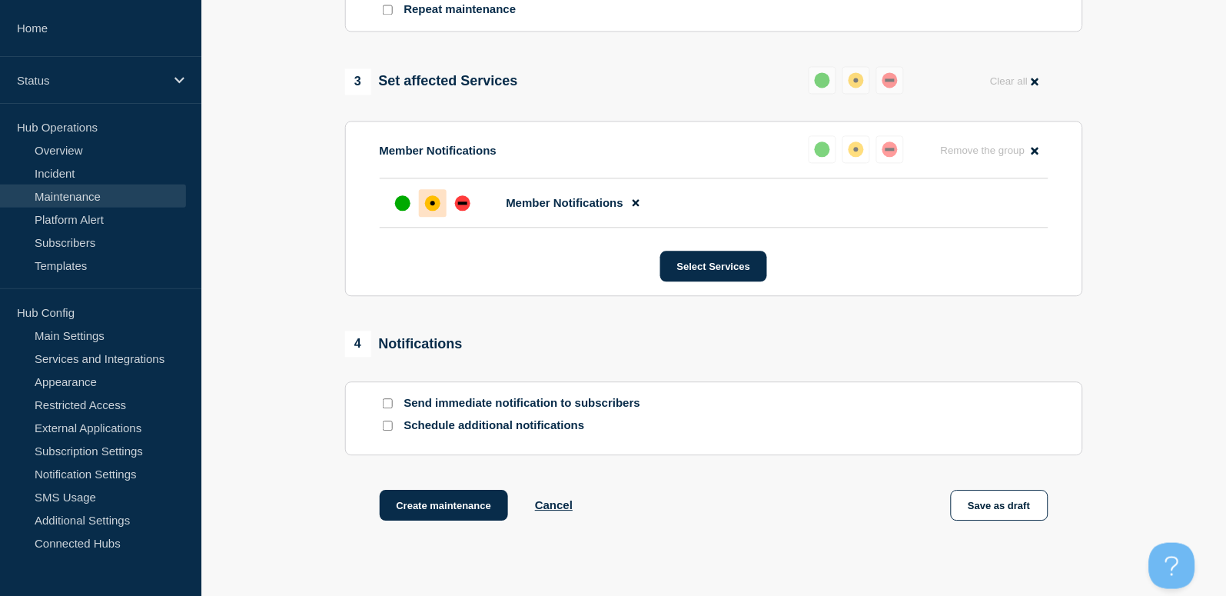
scroll to position [824, 0]
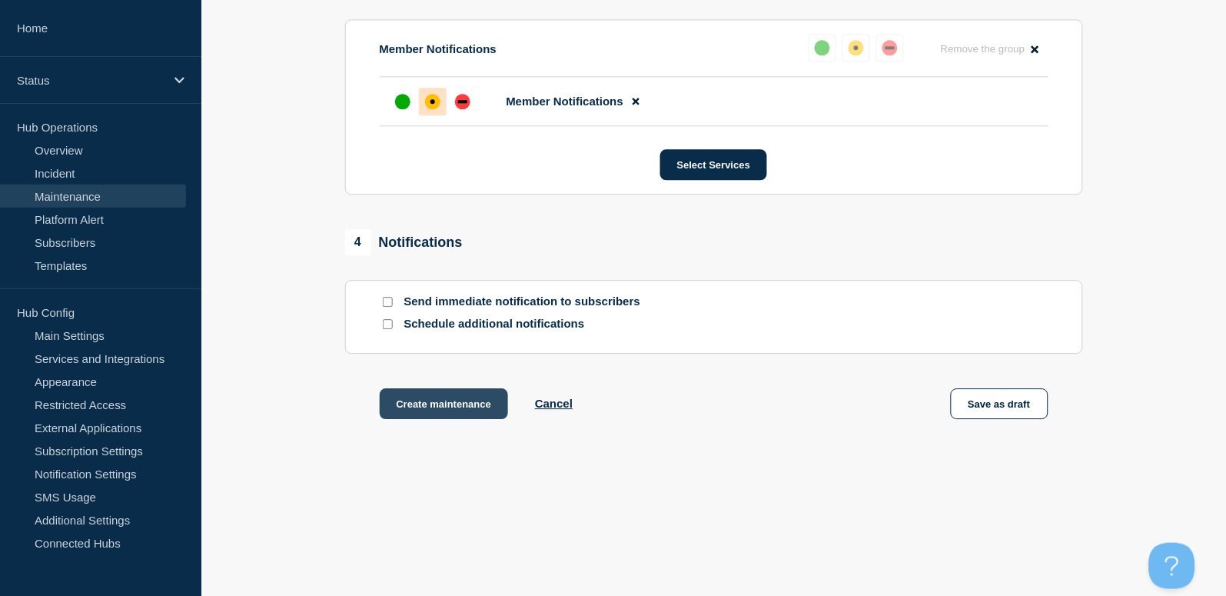
click at [456, 409] on button "Create maintenance" at bounding box center [444, 403] width 129 height 31
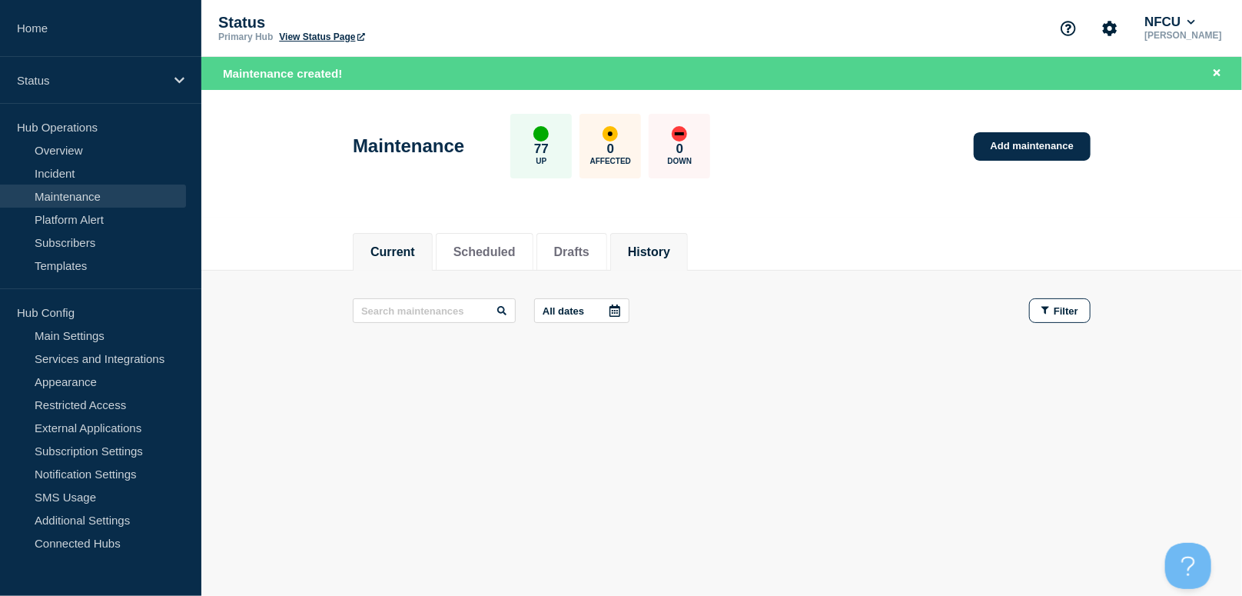
click at [670, 251] on button "History" at bounding box center [649, 252] width 42 height 14
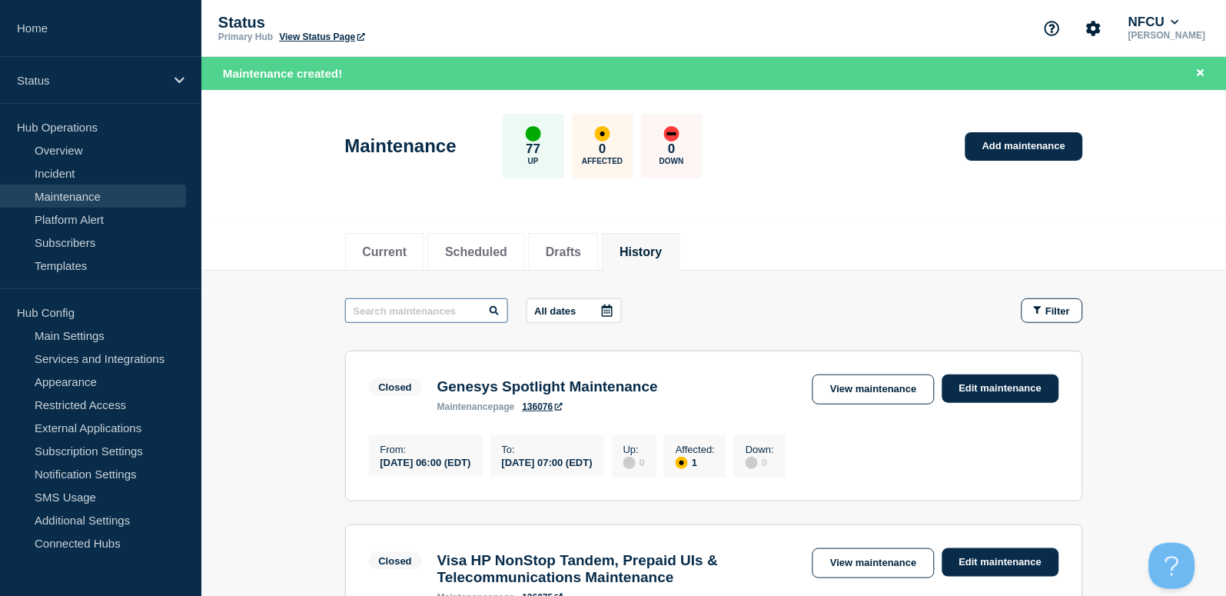
click at [448, 300] on input "text" at bounding box center [426, 310] width 163 height 25
type input "TSYS"
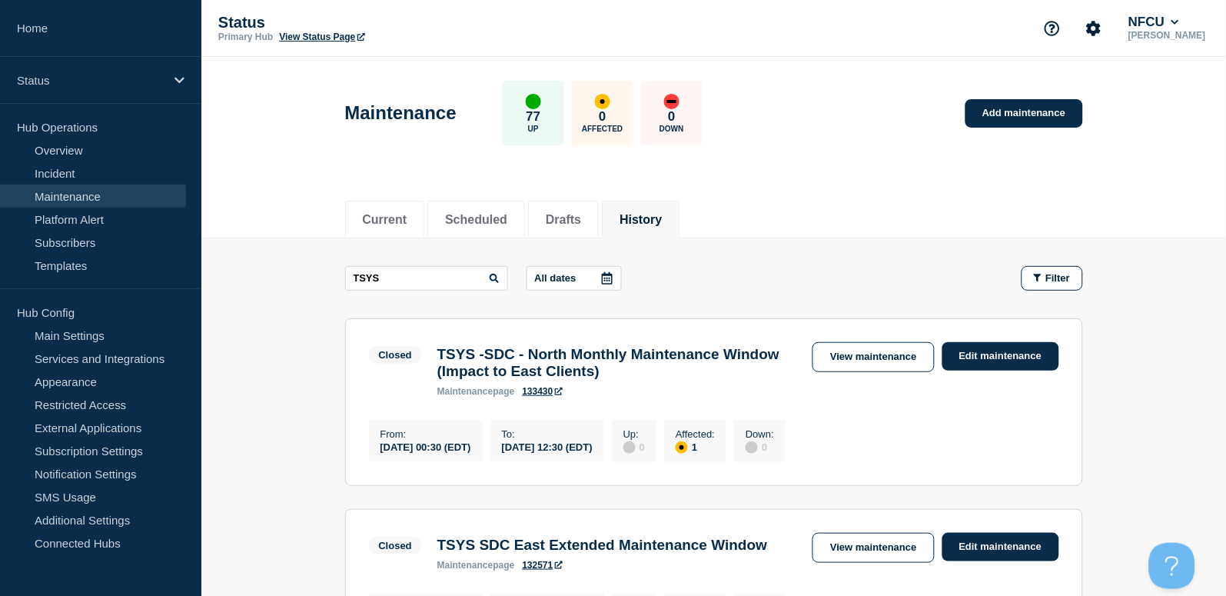
click at [650, 213] on button "History" at bounding box center [640, 220] width 42 height 14
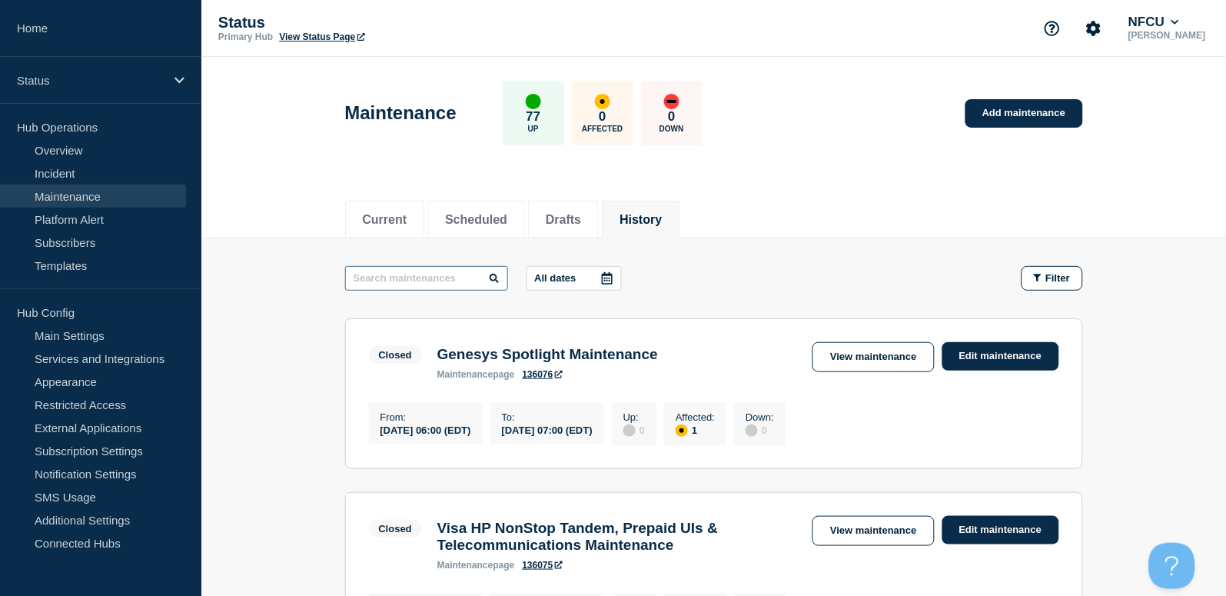
click at [450, 276] on input "text" at bounding box center [426, 278] width 163 height 25
type input "splunk"
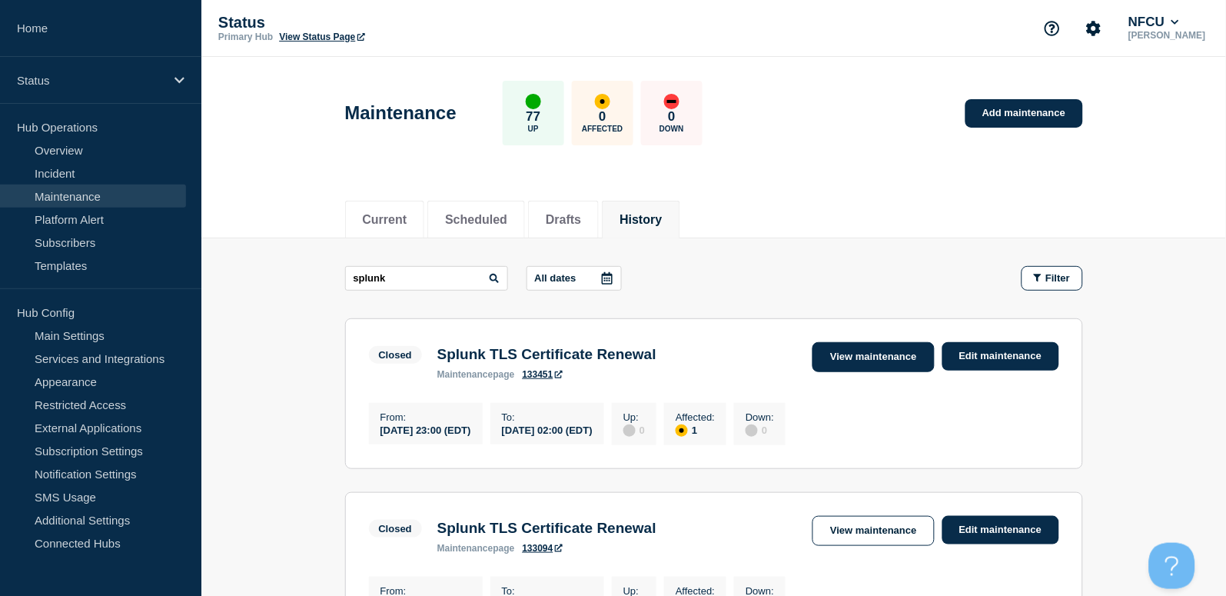
click at [854, 357] on link "View maintenance" at bounding box center [872, 357] width 121 height 30
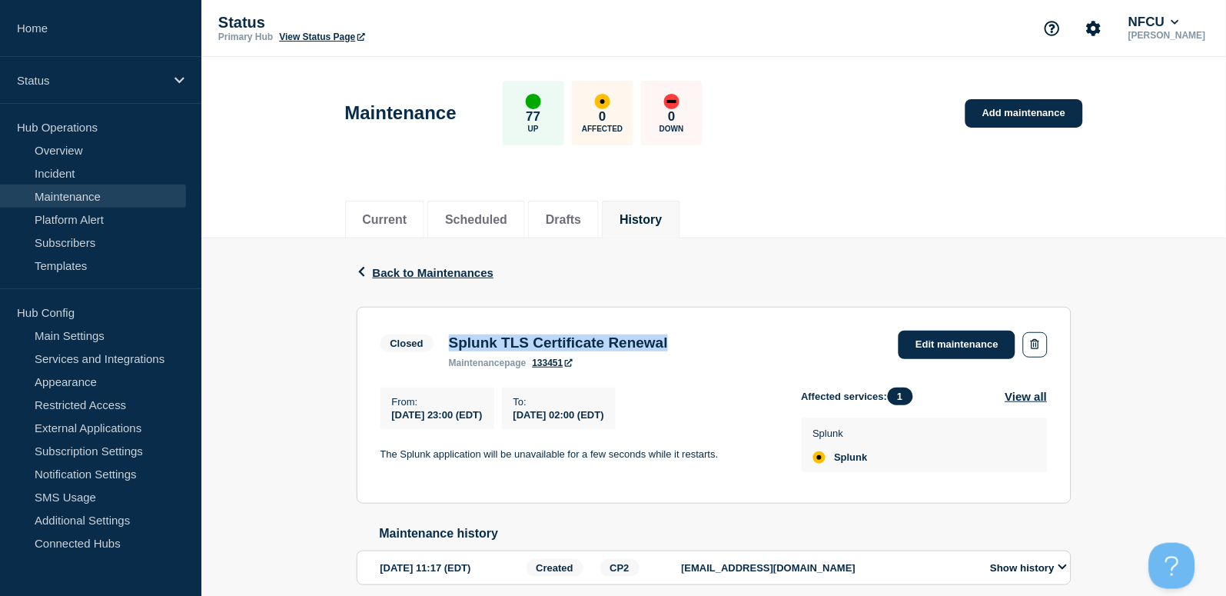
drag, startPoint x: 451, startPoint y: 344, endPoint x: 739, endPoint y: 337, distance: 287.5
click at [739, 337] on div "Closed Splunk TLS Certificate Renewal maintenance page 133451 Edit maintenance" at bounding box center [713, 349] width 667 height 38
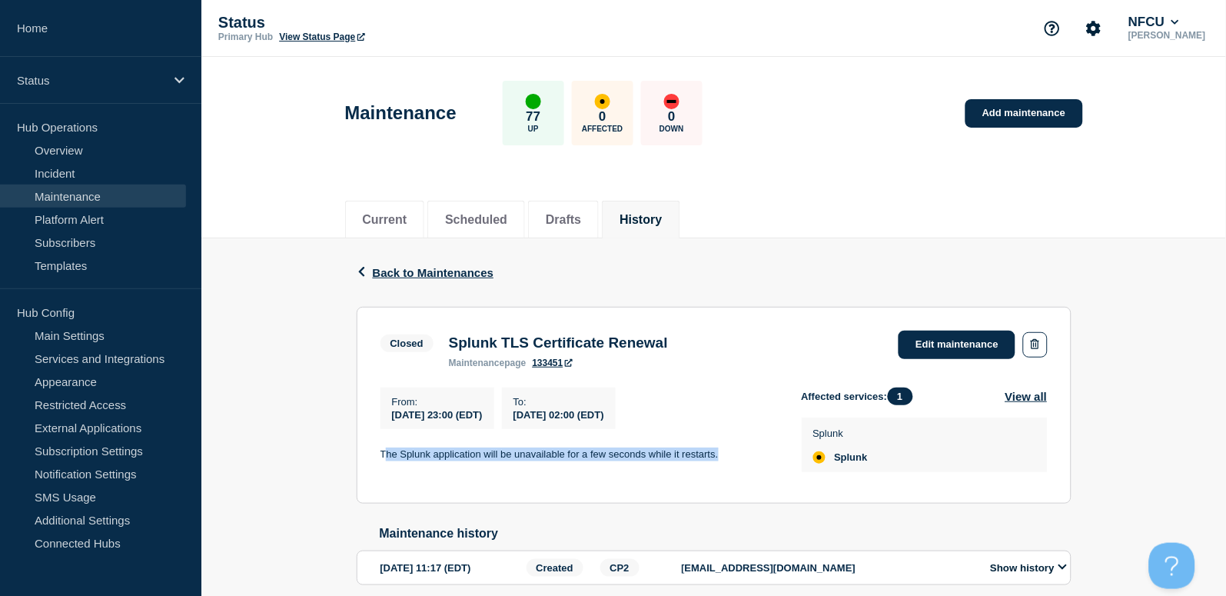
drag, startPoint x: 386, startPoint y: 453, endPoint x: 746, endPoint y: 450, distance: 359.7
click at [746, 450] on div "From : 2025-08-25 23:00 (EDT) To : 2025-08-26 02:00 (EDT) The Splunk applicatio…" at bounding box center [590, 433] width 421 height 92
drag, startPoint x: 1030, startPoint y: 110, endPoint x: 659, endPoint y: 3, distance: 386.3
click at [1030, 110] on link "Add maintenance" at bounding box center [1023, 113] width 117 height 28
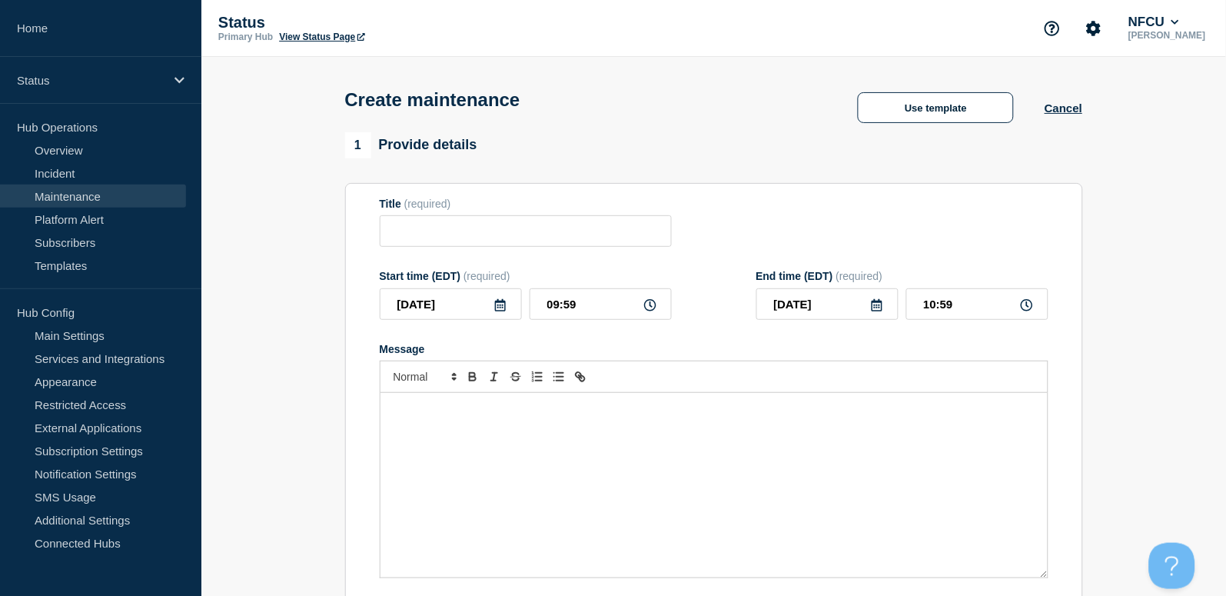
checkbox input "true"
click at [442, 233] on input "Title" at bounding box center [526, 231] width 292 height 32
paste input "Verint Maintenance"
type input "Verint Maintenance"
click at [520, 469] on div "Message" at bounding box center [713, 485] width 667 height 184
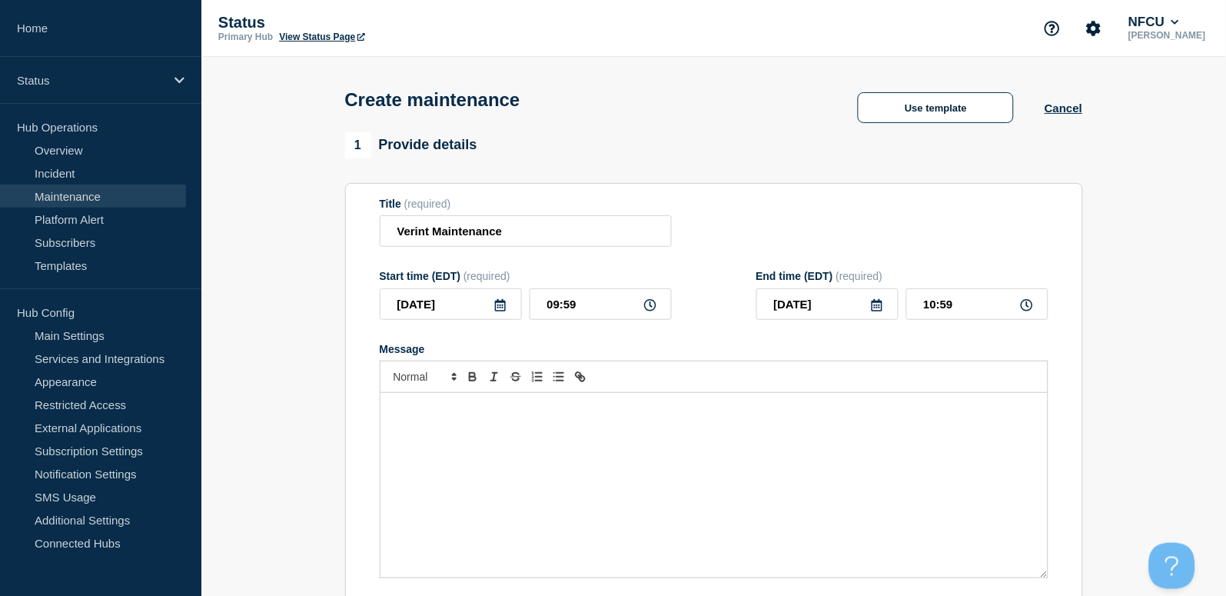
click at [419, 467] on div "Message" at bounding box center [713, 485] width 667 height 184
click at [499, 309] on icon at bounding box center [500, 305] width 12 height 12
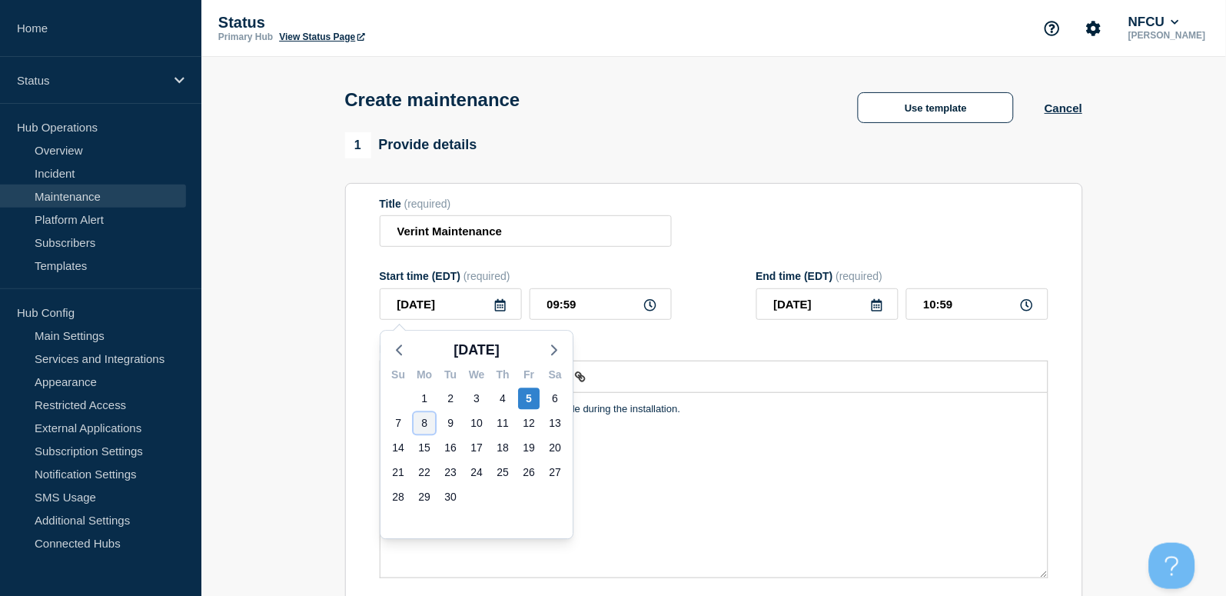
click at [433, 420] on div "8" at bounding box center [424, 423] width 22 height 22
type input "2025-09-08"
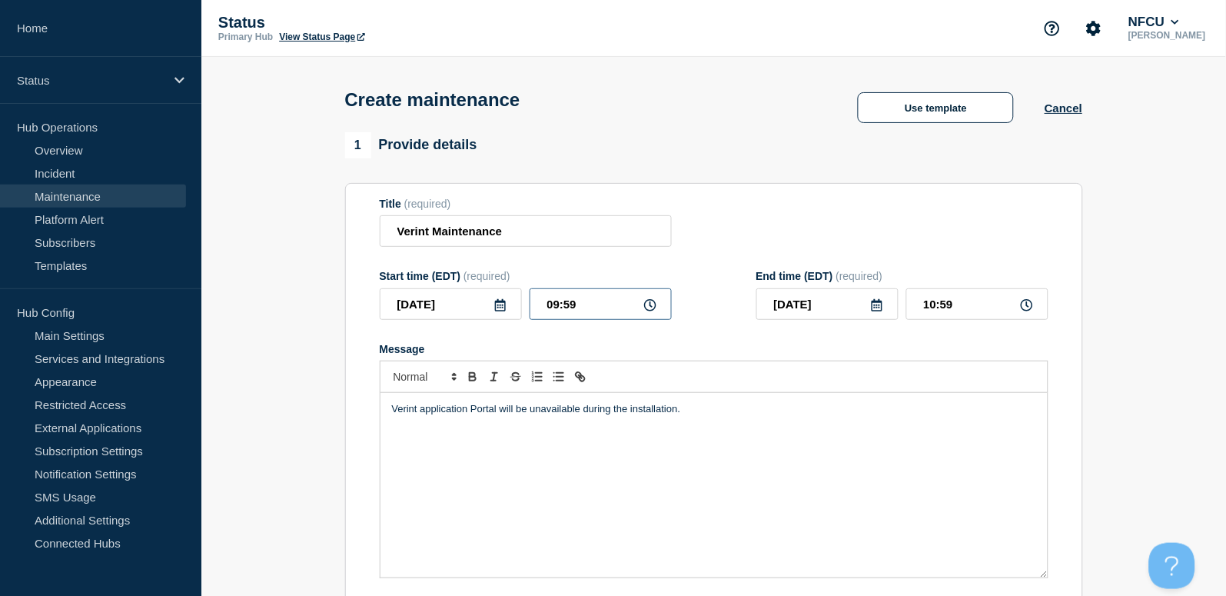
drag, startPoint x: 578, startPoint y: 307, endPoint x: 598, endPoint y: 306, distance: 20.0
click at [578, 306] on input "09:59" at bounding box center [601, 304] width 142 height 32
drag, startPoint x: 598, startPoint y: 306, endPoint x: 486, endPoint y: 291, distance: 113.3
click at [490, 289] on div "Start time (EDT) (required) 2025-09-08 09:59" at bounding box center [526, 295] width 292 height 50
type input "23:00"
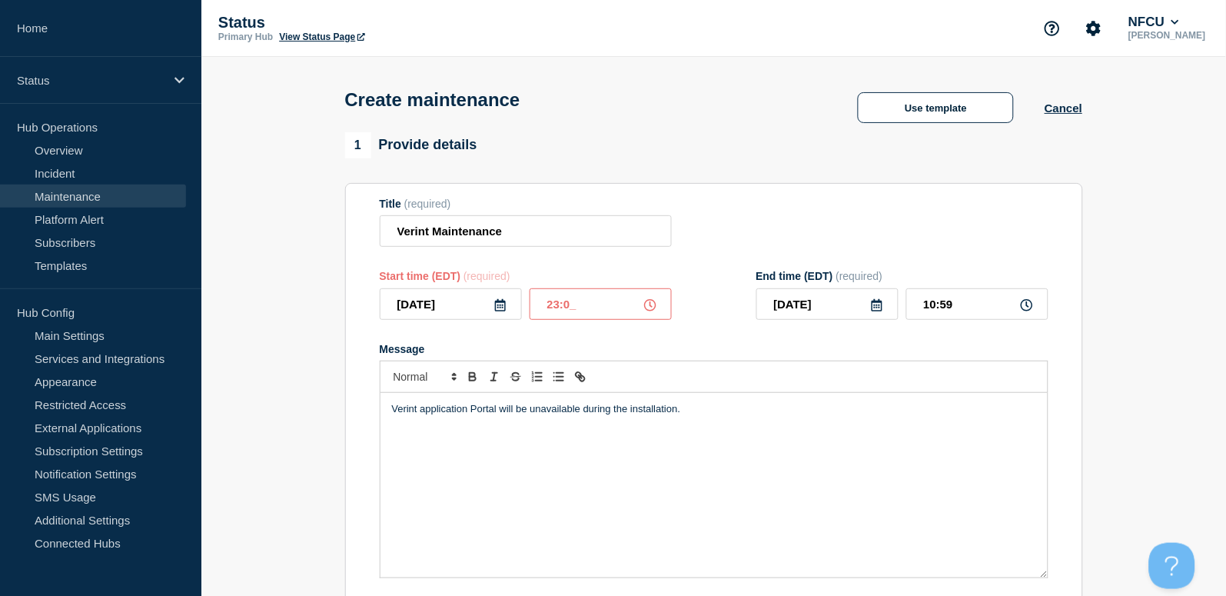
type input "2025-09-09"
click at [959, 309] on input "00:00" at bounding box center [977, 304] width 142 height 32
drag, startPoint x: 981, startPoint y: 307, endPoint x: 829, endPoint y: 292, distance: 152.2
click at [833, 291] on div "2025-09-09 00:00" at bounding box center [902, 304] width 292 height 32
type input "03:00"
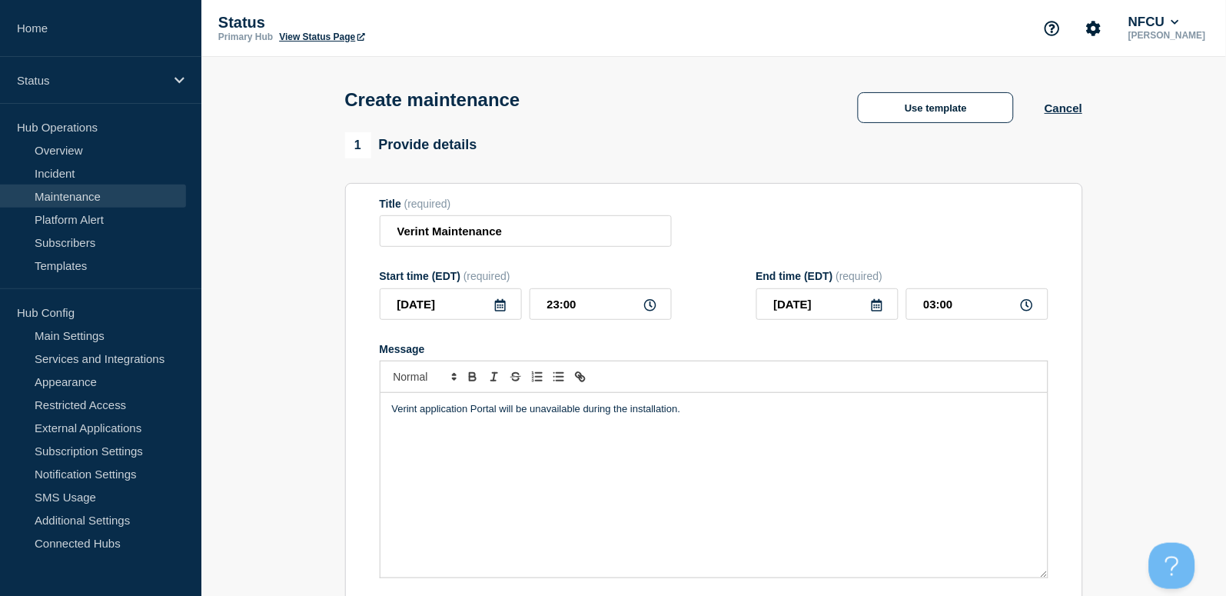
click at [813, 226] on div "Title (required) Verint Maintenance" at bounding box center [714, 223] width 669 height 50
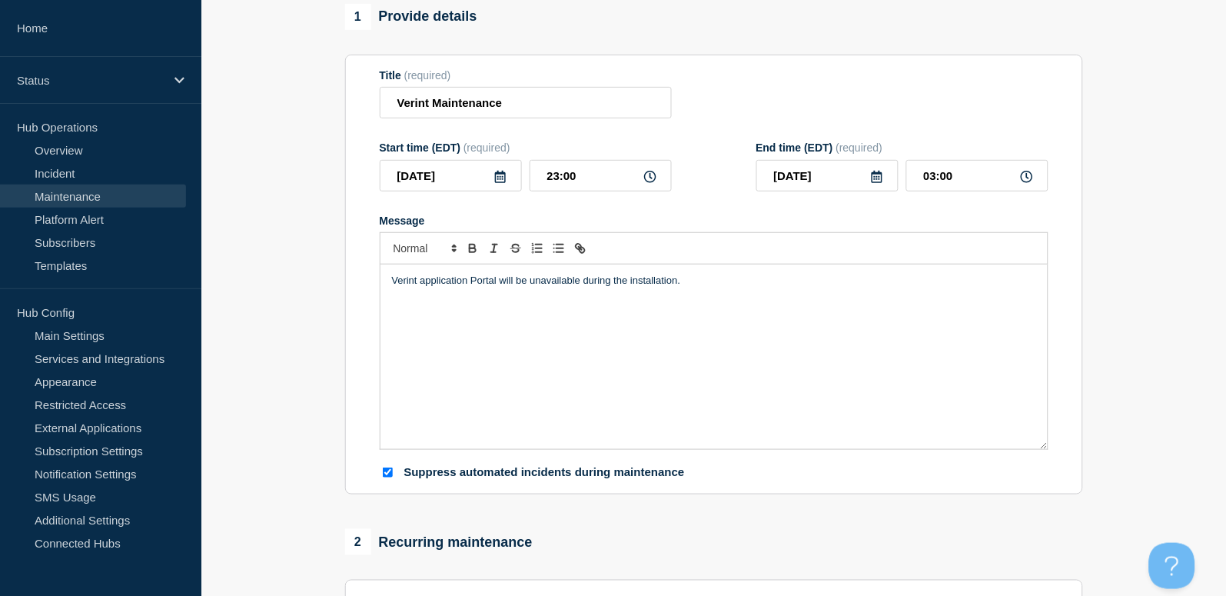
scroll to position [512, 0]
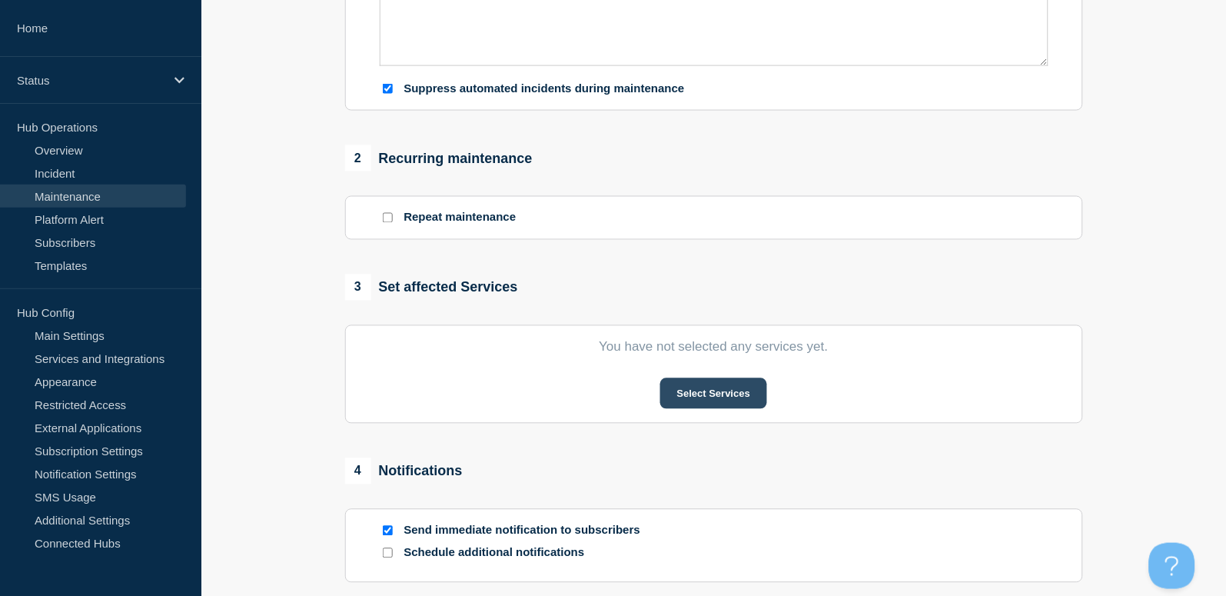
click at [698, 404] on button "Select Services" at bounding box center [713, 393] width 107 height 31
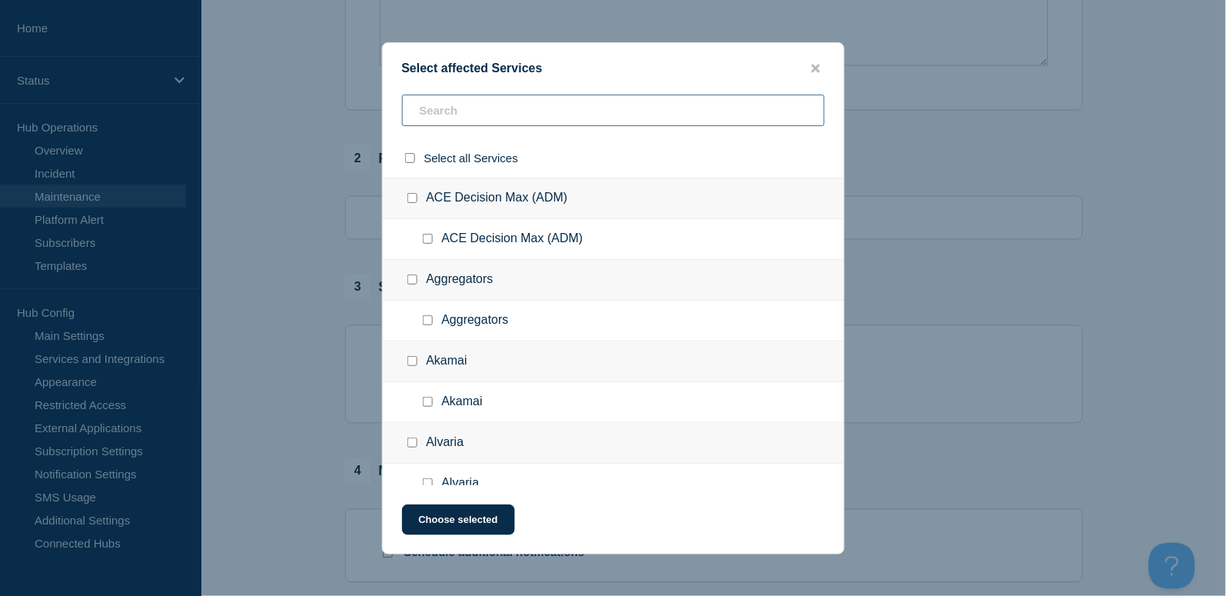
click at [496, 107] on input "text" at bounding box center [613, 111] width 423 height 32
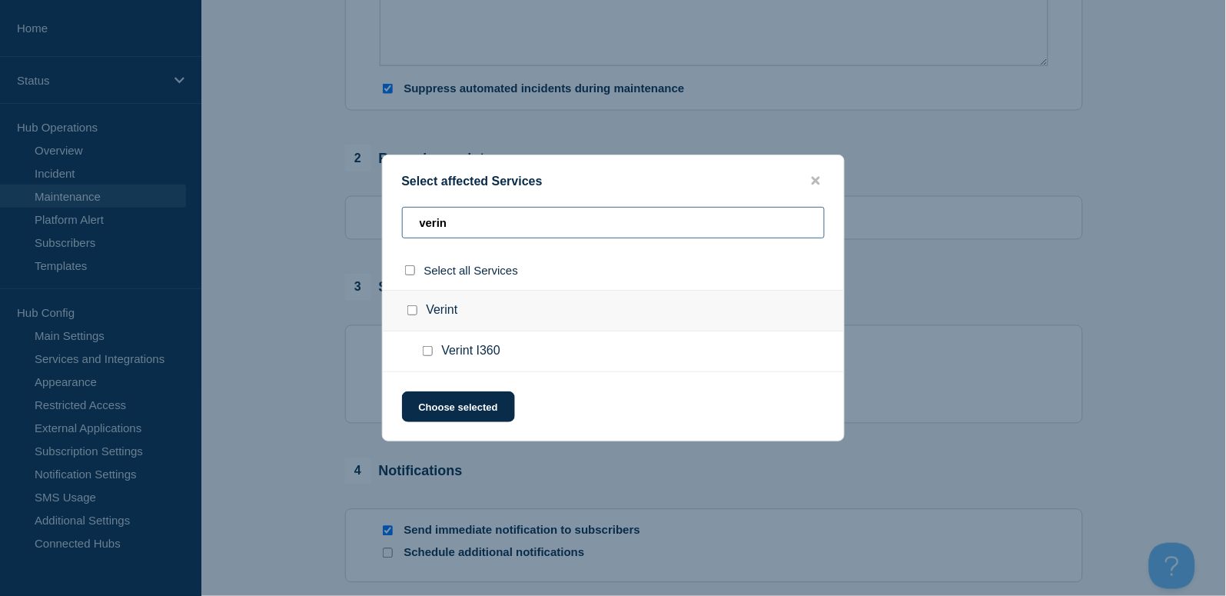
type input "verin"
click at [428, 350] on input "Verint I360 checkbox" at bounding box center [428, 351] width 10 height 10
checkbox input "true"
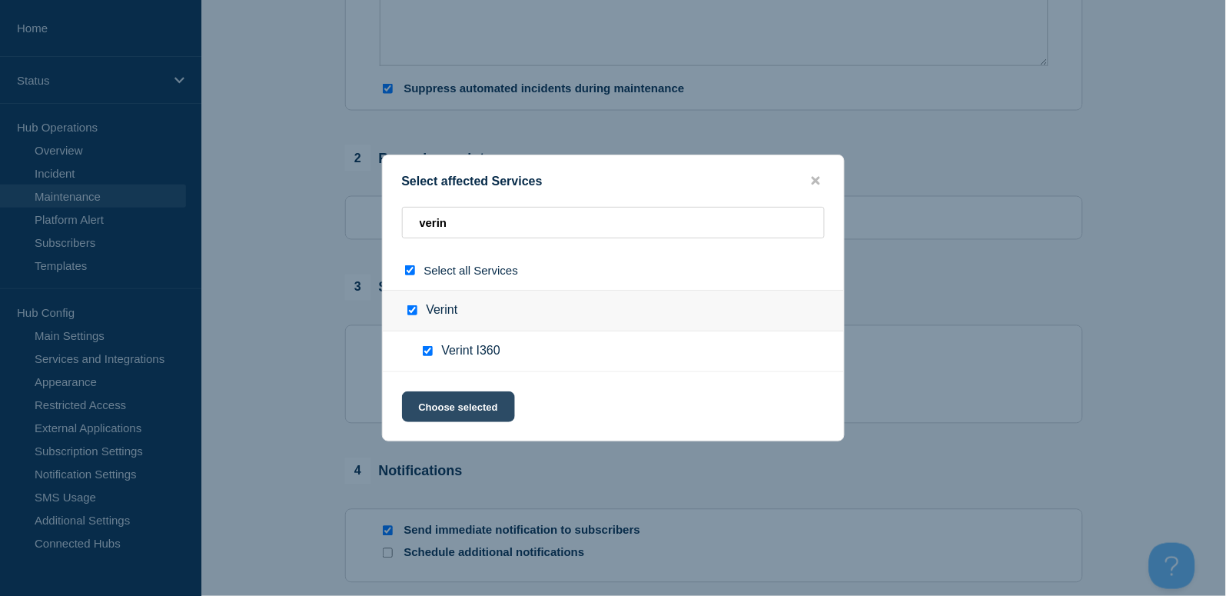
click at [463, 402] on button "Choose selected" at bounding box center [458, 406] width 113 height 31
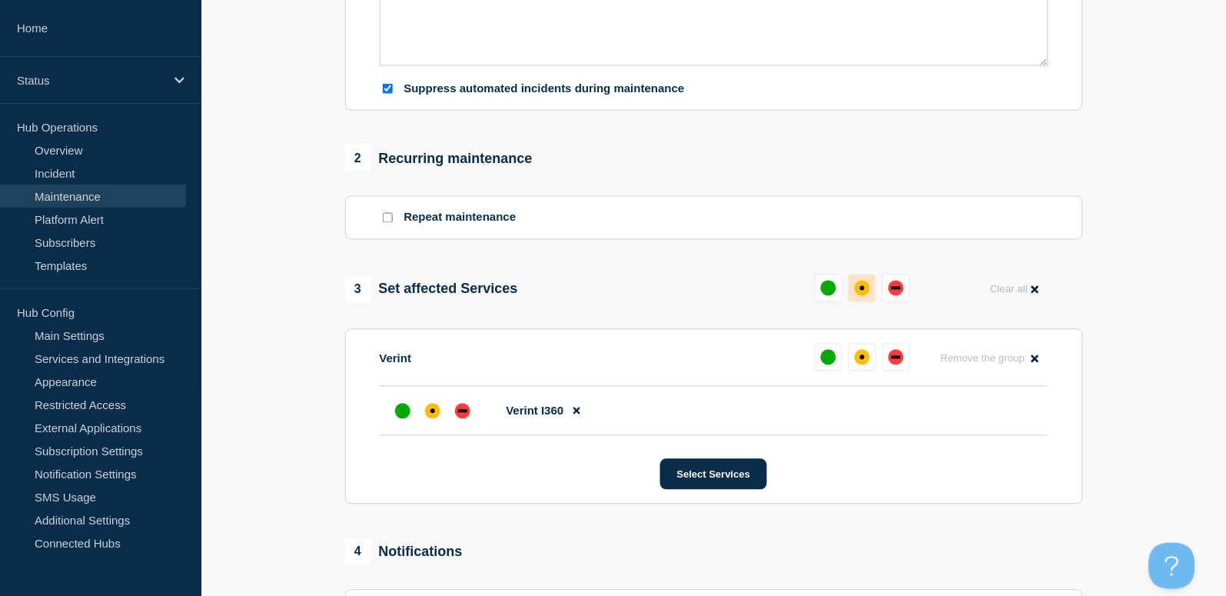
click at [854, 298] on button at bounding box center [863, 288] width 28 height 28
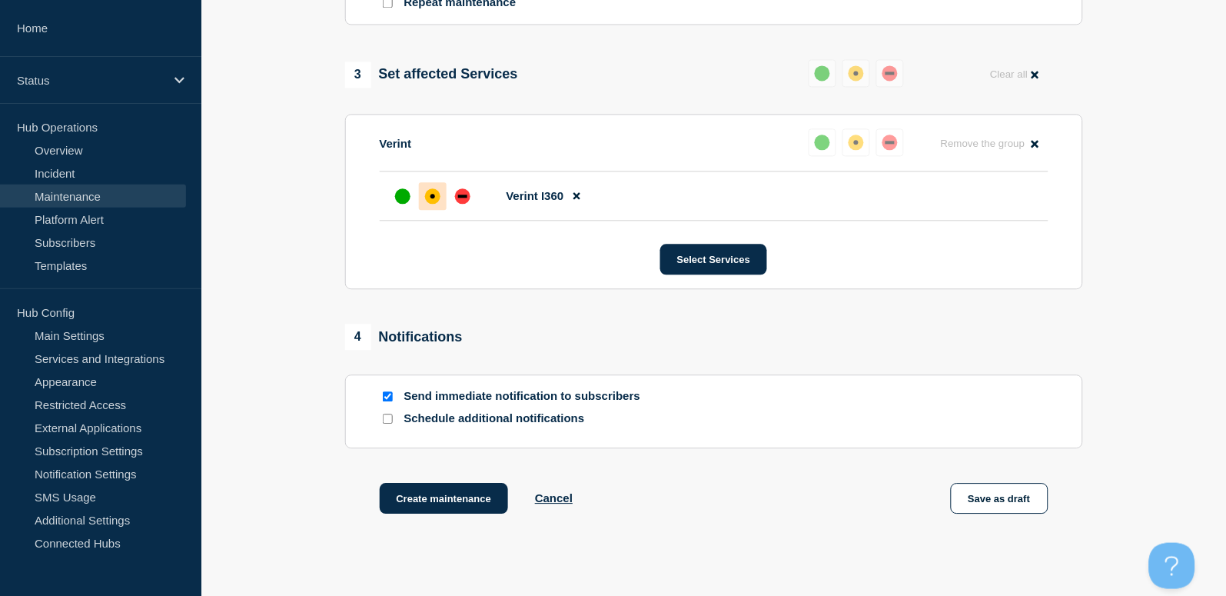
scroll to position [824, 0]
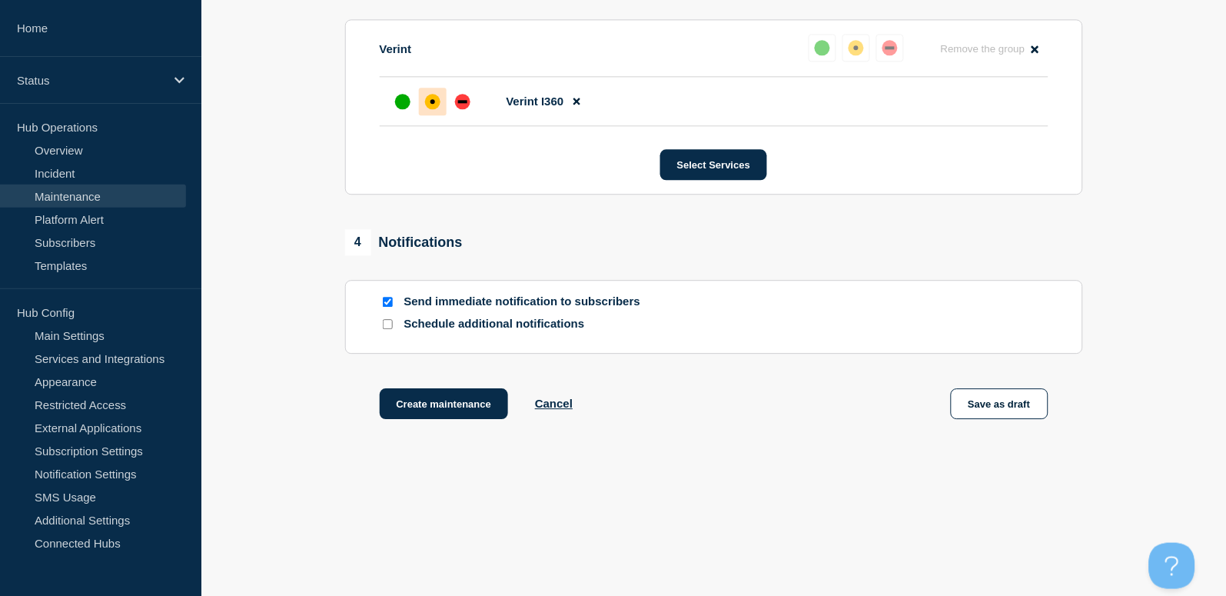
click at [385, 295] on div at bounding box center [387, 301] width 15 height 15
click at [383, 296] on div at bounding box center [387, 301] width 15 height 15
click at [388, 301] on input "Send immediate notification to subscribers" at bounding box center [388, 302] width 10 height 10
checkbox input "false"
click at [431, 395] on button "Create maintenance" at bounding box center [444, 403] width 129 height 31
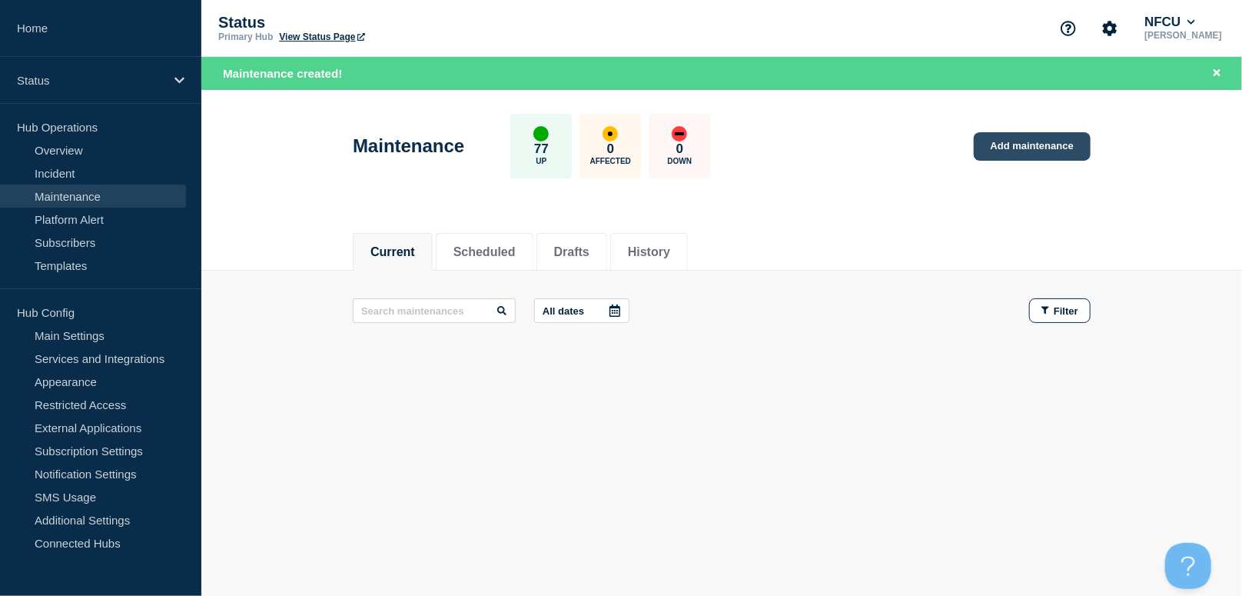
click at [1065, 148] on link "Add maintenance" at bounding box center [1032, 146] width 117 height 28
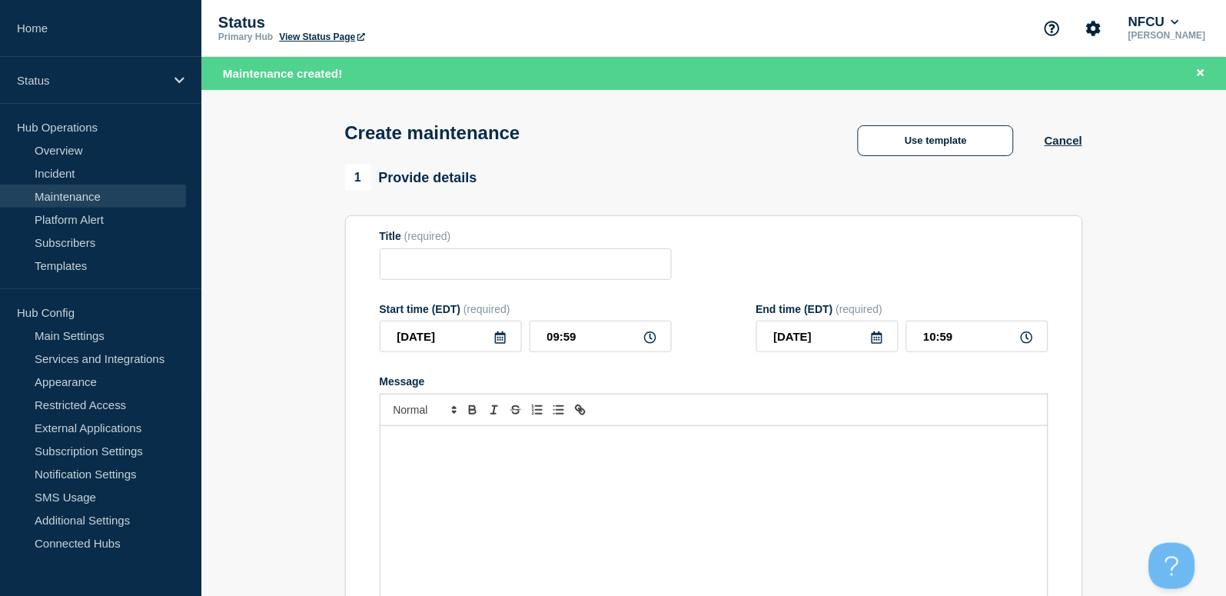
checkbox input "true"
click at [925, 147] on button "Use template" at bounding box center [936, 140] width 156 height 31
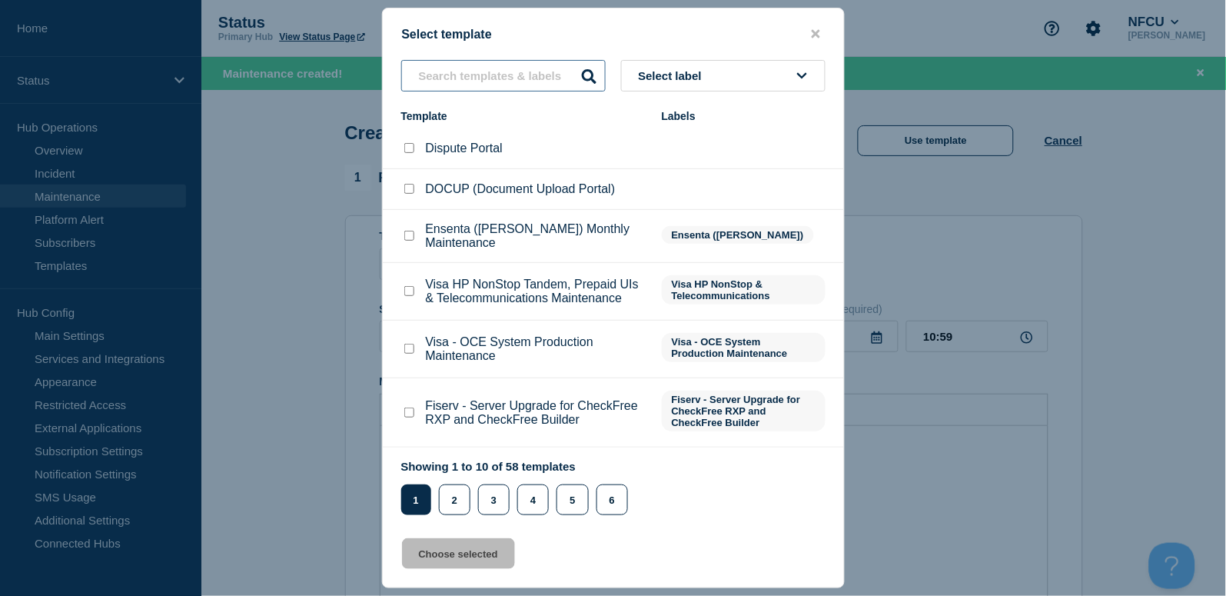
click at [517, 81] on input "text" at bounding box center [503, 76] width 204 height 32
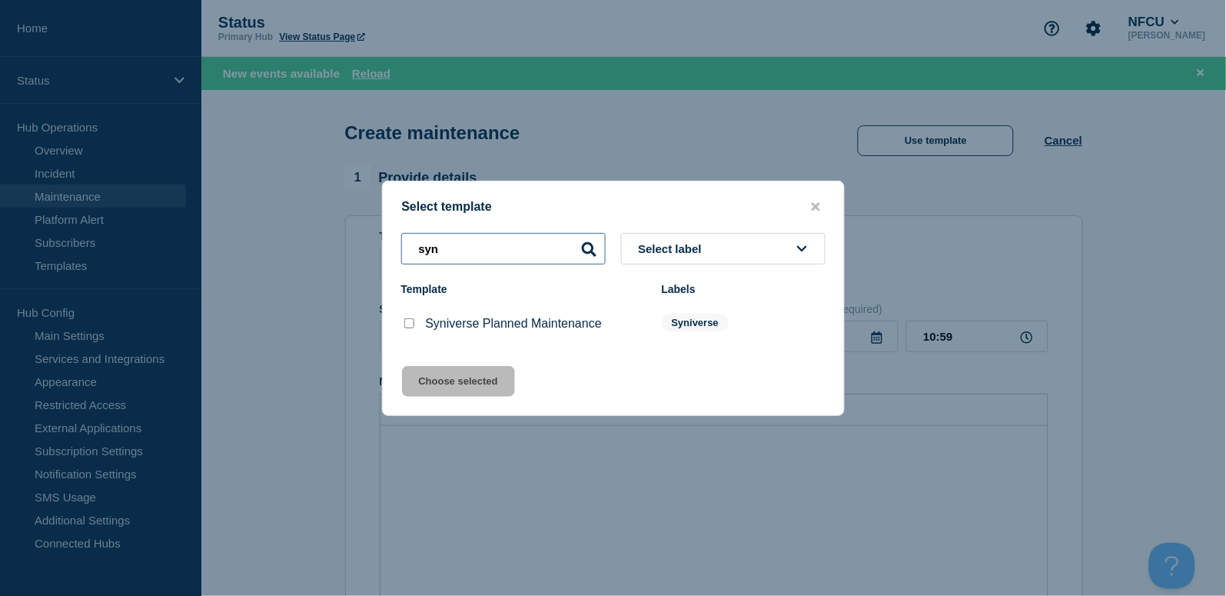
type input "syn"
click at [412, 327] on input "Syniverse Planned Maintenance checkbox" at bounding box center [409, 323] width 10 height 10
checkbox input "true"
click at [461, 378] on button "Choose selected" at bounding box center [458, 381] width 113 height 31
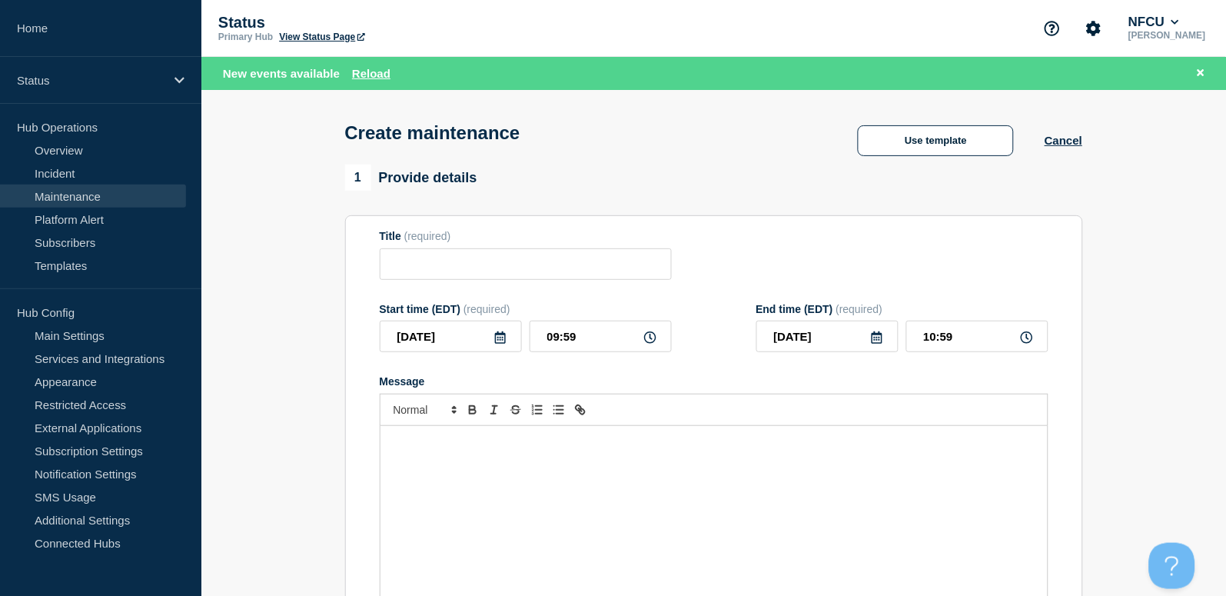
type input "Syniverse Planned Maintenance"
type input "16:59"
checkbox input "false"
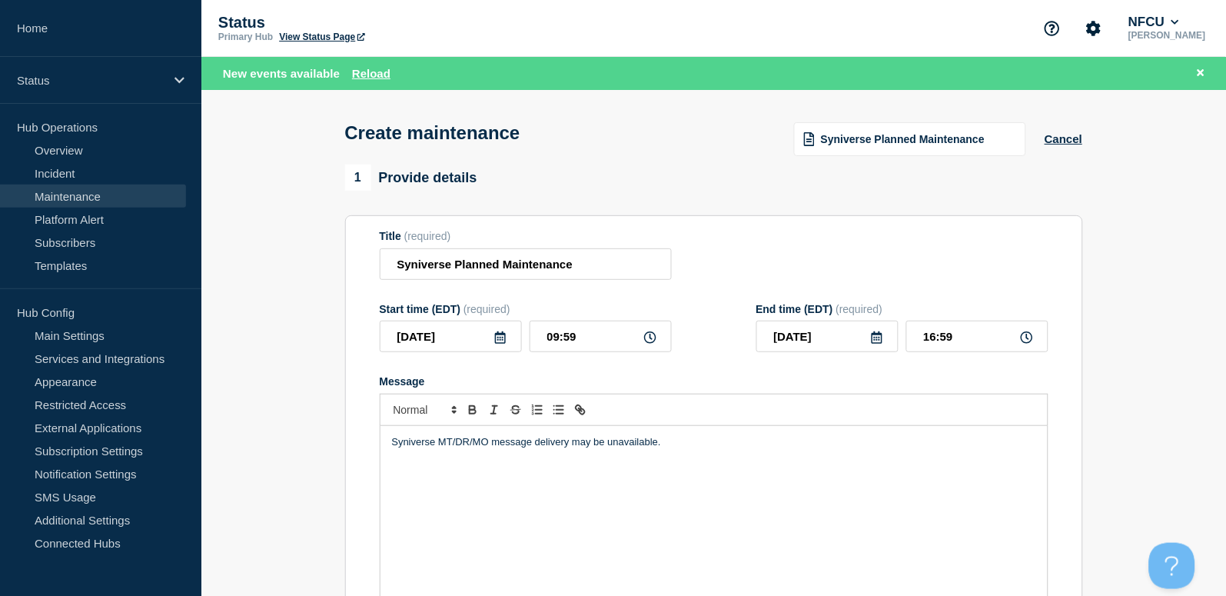
click at [499, 338] on icon at bounding box center [500, 337] width 12 height 12
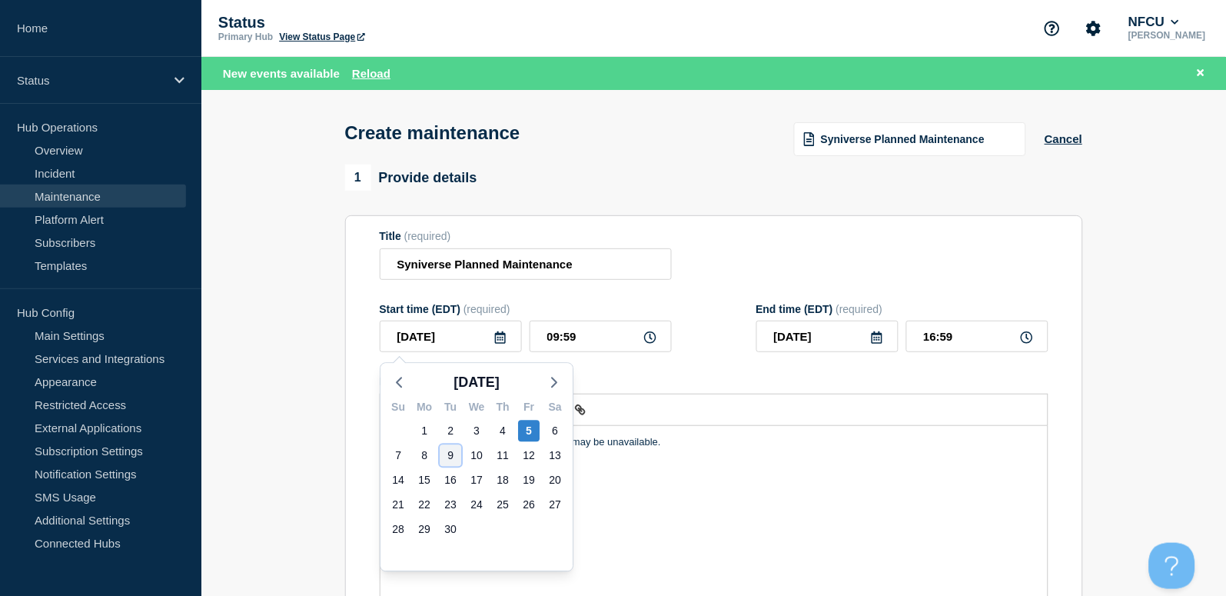
click at [452, 457] on div "9" at bounding box center [451, 456] width 22 height 22
type input "2025-09-09"
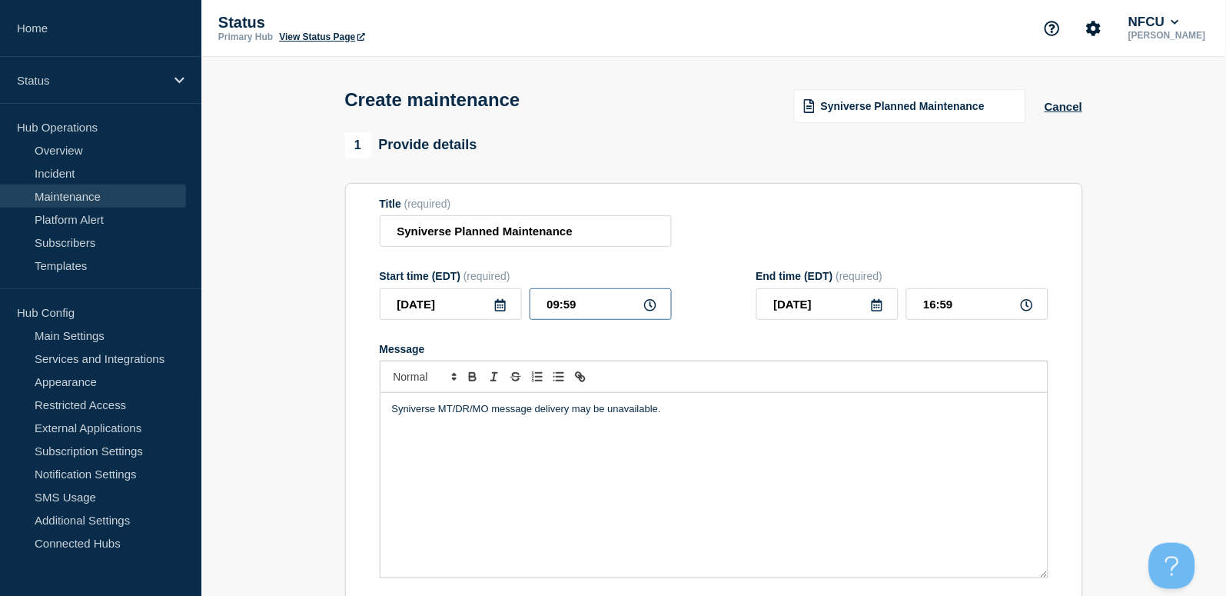
click at [596, 312] on input "09:59" at bounding box center [601, 304] width 142 height 32
drag, startPoint x: 606, startPoint y: 305, endPoint x: 354, endPoint y: 279, distance: 252.7
click at [356, 280] on section "Title (required) Syniverse Planned Maintenance Start time (EDT) (required) 2025…" at bounding box center [714, 403] width 738 height 440
type input "00:00"
type input "07:00"
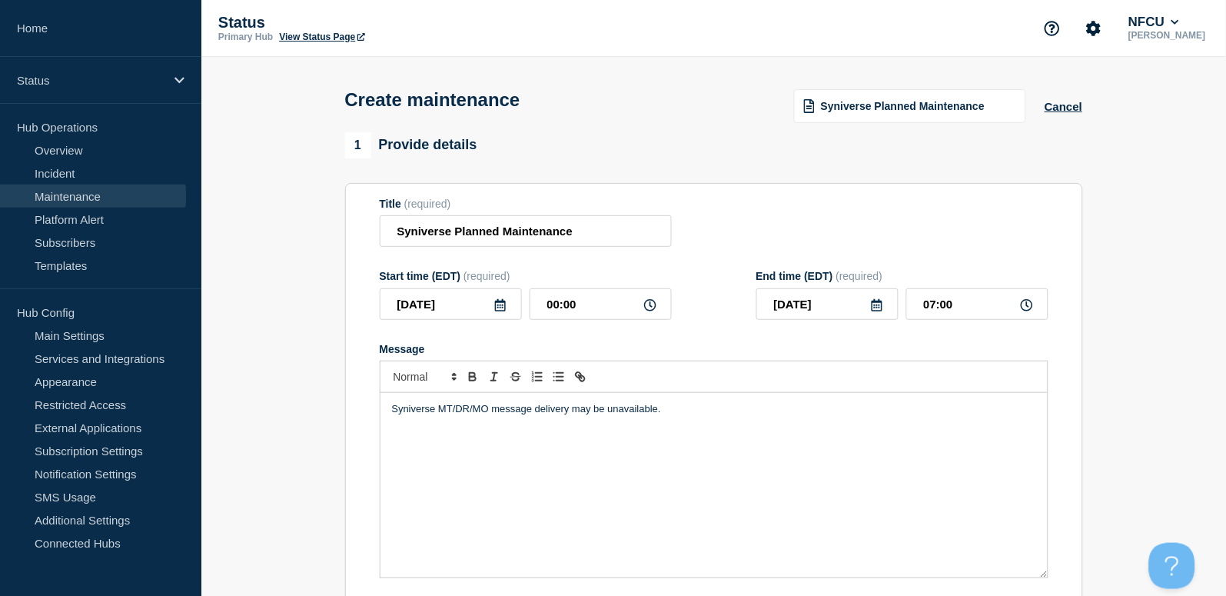
click at [836, 211] on div "Title (required) Syniverse Planned Maintenance" at bounding box center [714, 223] width 669 height 50
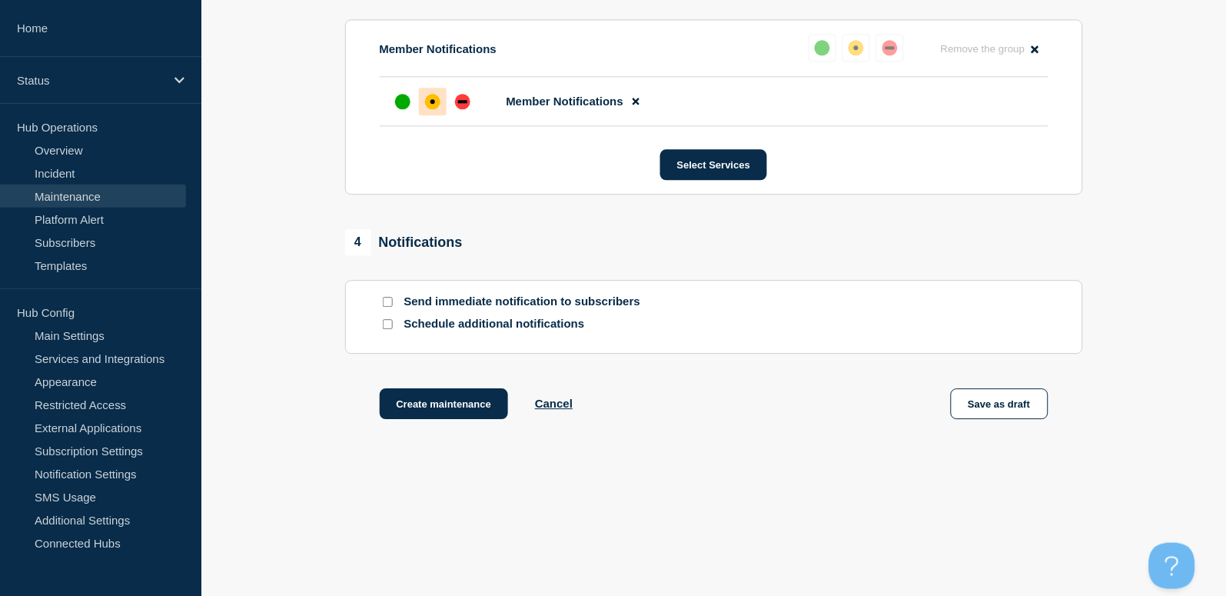
scroll to position [824, 0]
click at [430, 401] on button "Create maintenance" at bounding box center [444, 403] width 129 height 31
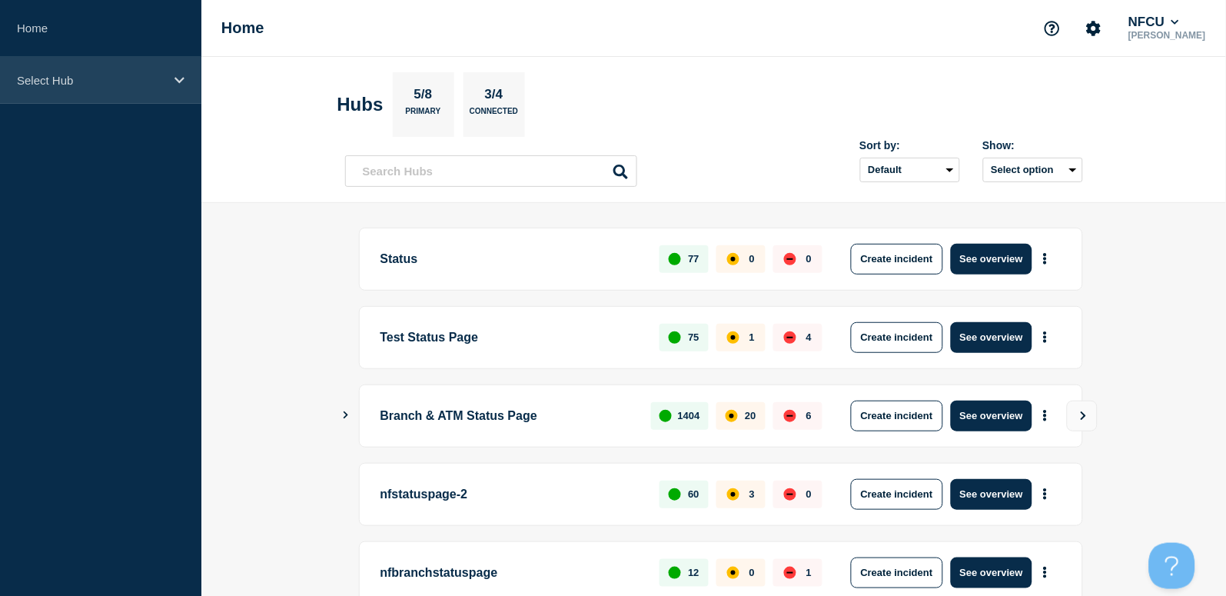
click at [97, 75] on p "Select Hub" at bounding box center [91, 80] width 148 height 13
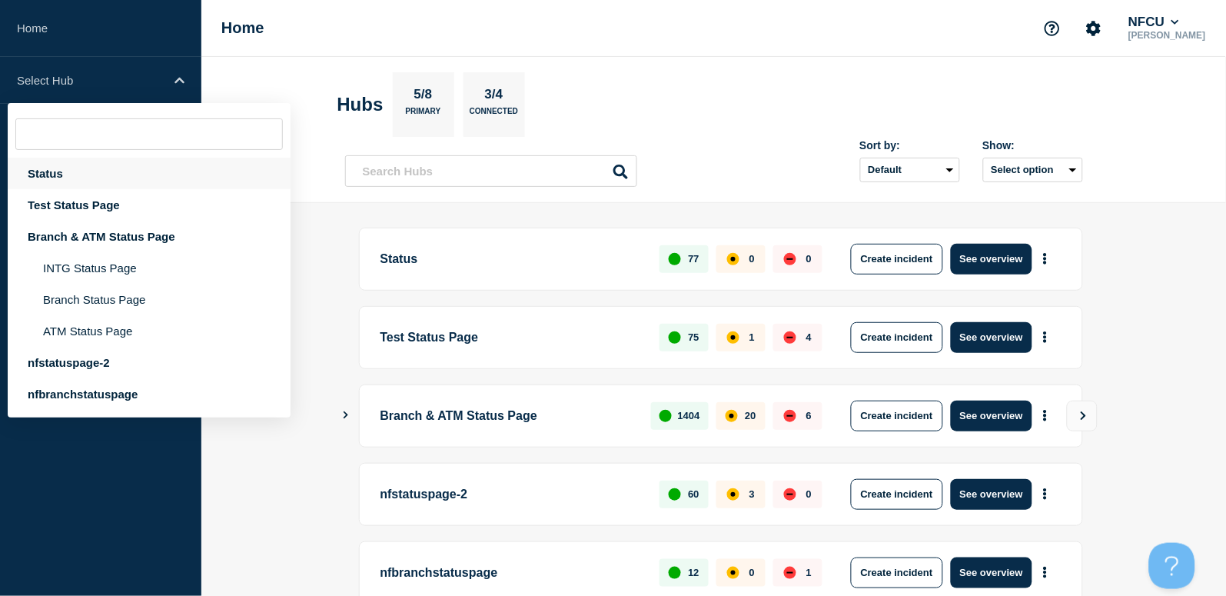
click at [83, 174] on div "Status" at bounding box center [149, 174] width 283 height 32
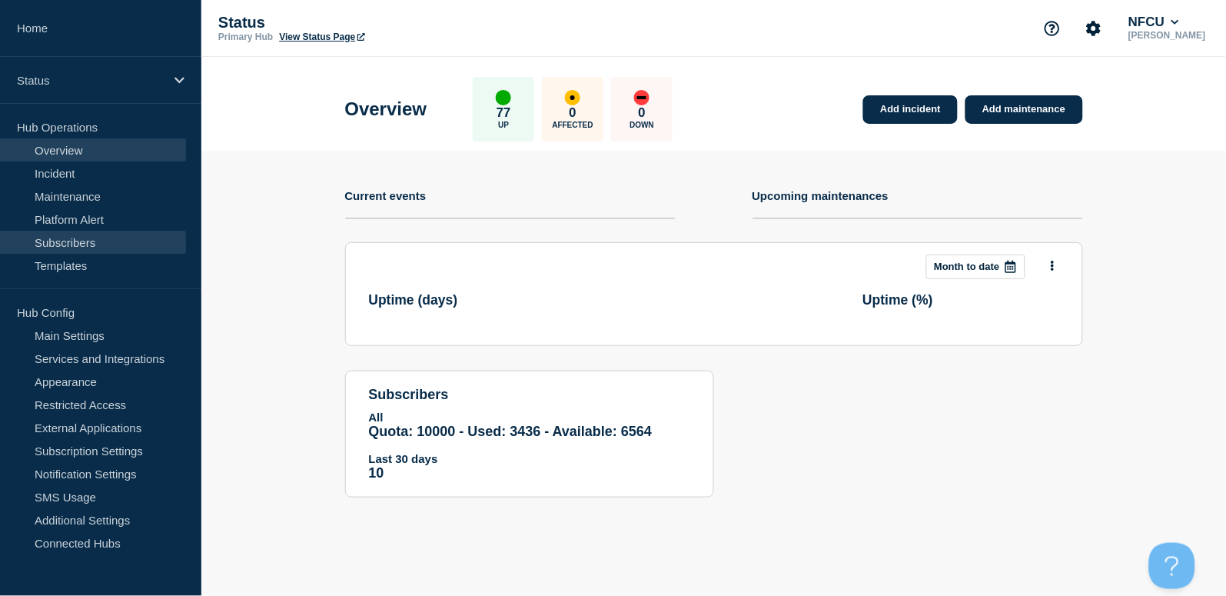
click at [69, 245] on link "Subscribers" at bounding box center [93, 242] width 186 height 23
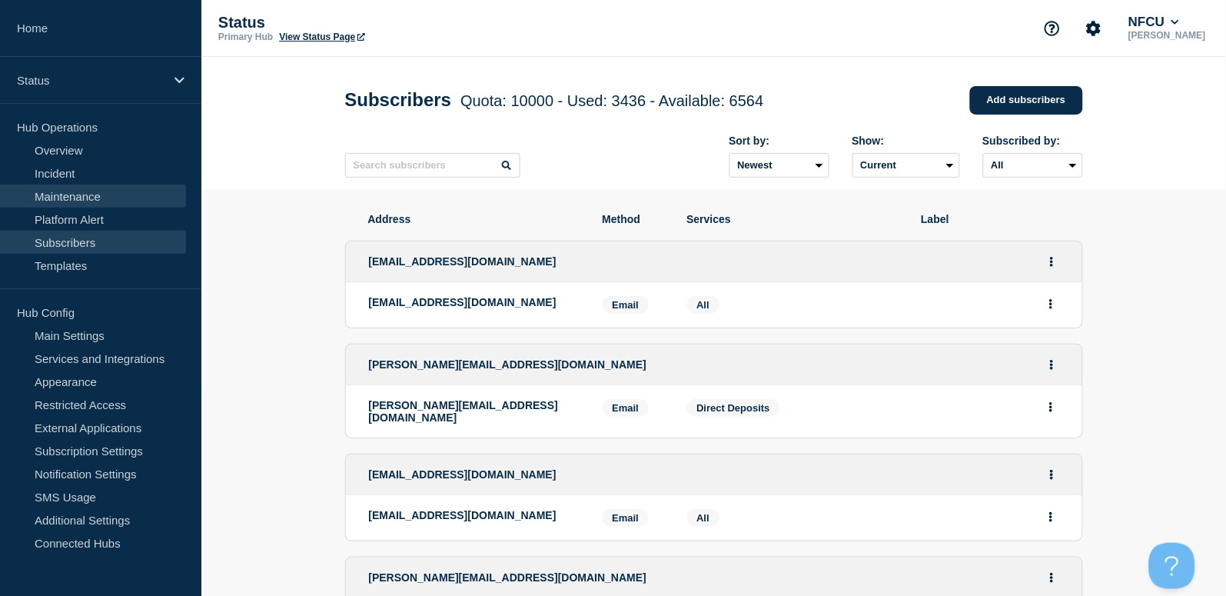
click at [55, 199] on link "Maintenance" at bounding box center [93, 195] width 186 height 23
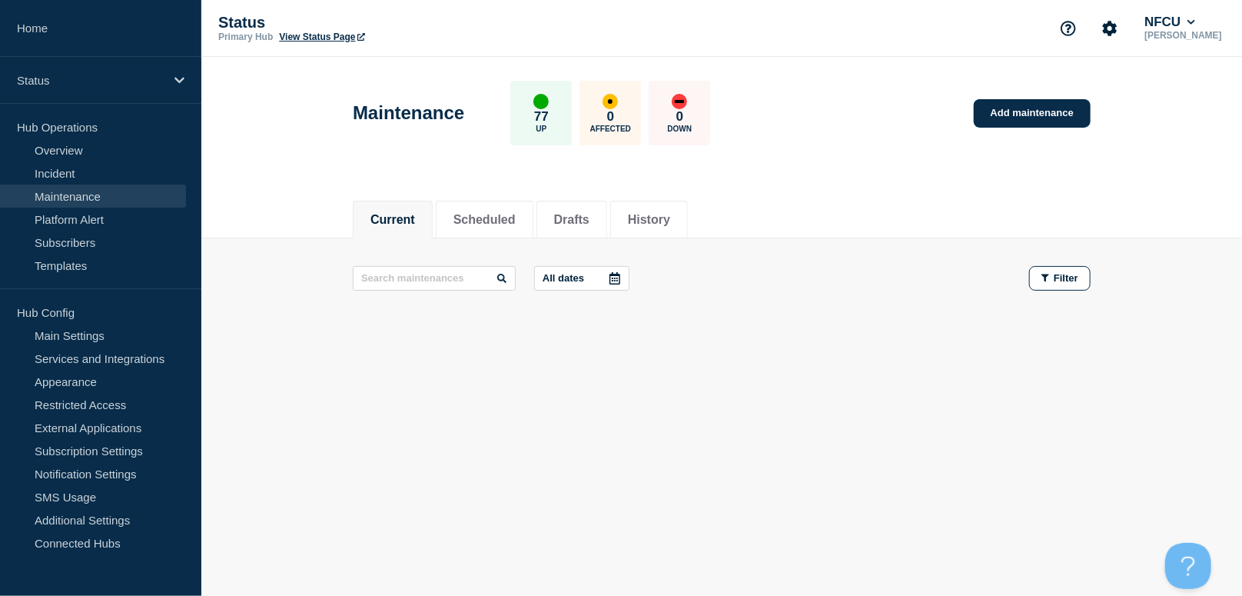
click at [718, 214] on div "Current Scheduled Drafts History" at bounding box center [722, 211] width 738 height 52
click at [688, 214] on li "History" at bounding box center [649, 220] width 78 height 38
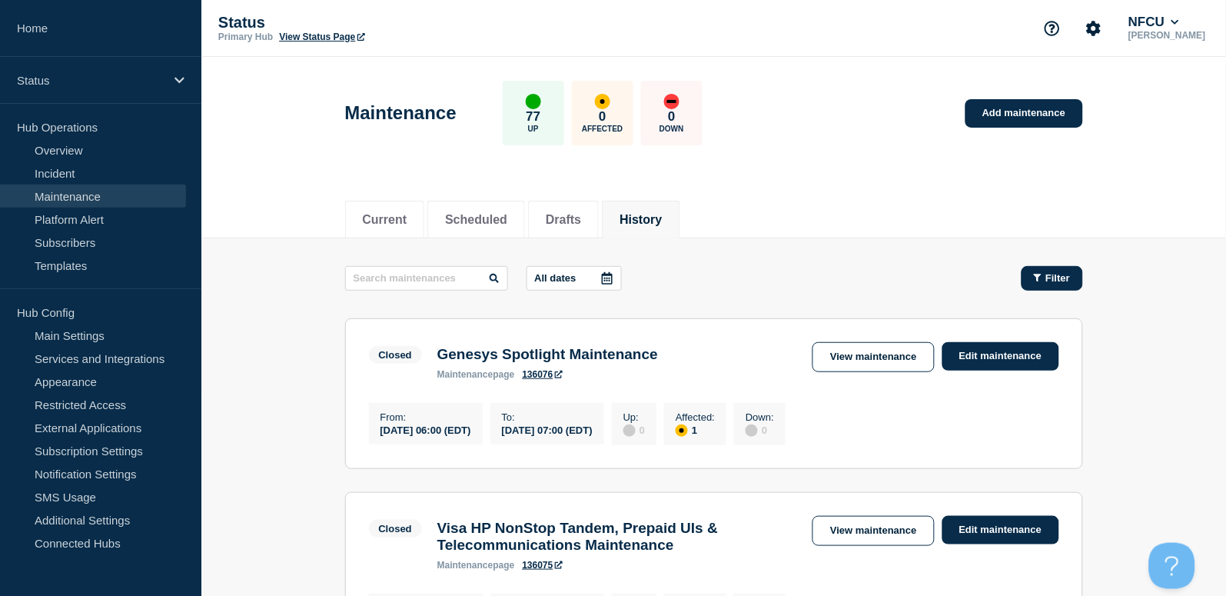
click at [1064, 276] on span "Filter" at bounding box center [1058, 278] width 25 height 12
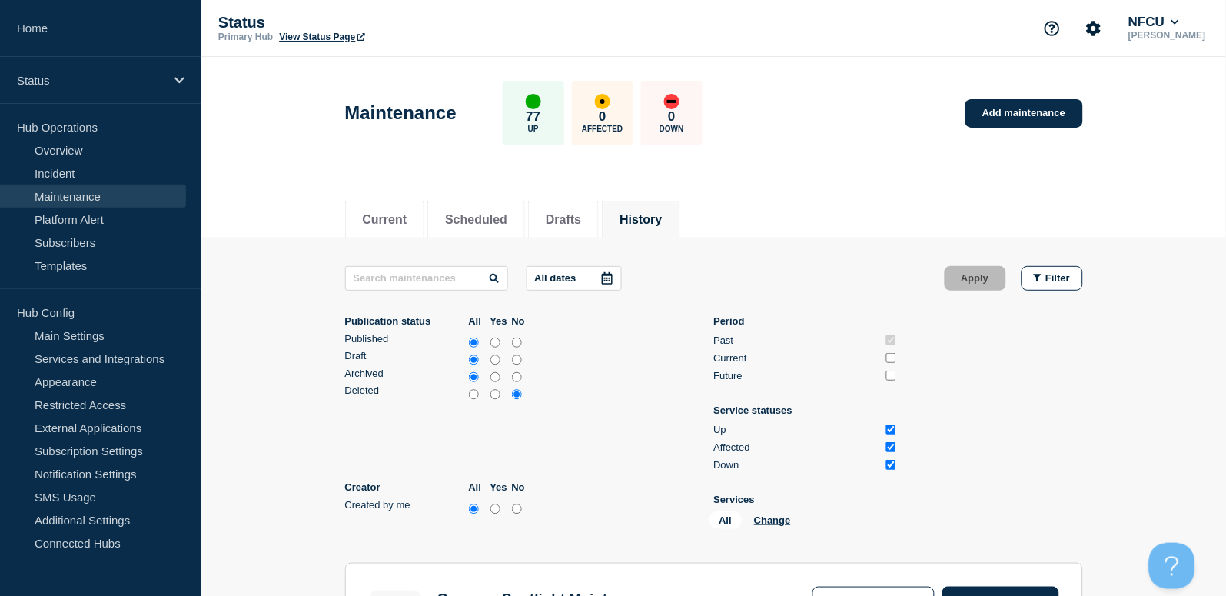
click at [611, 279] on icon at bounding box center [607, 278] width 11 height 12
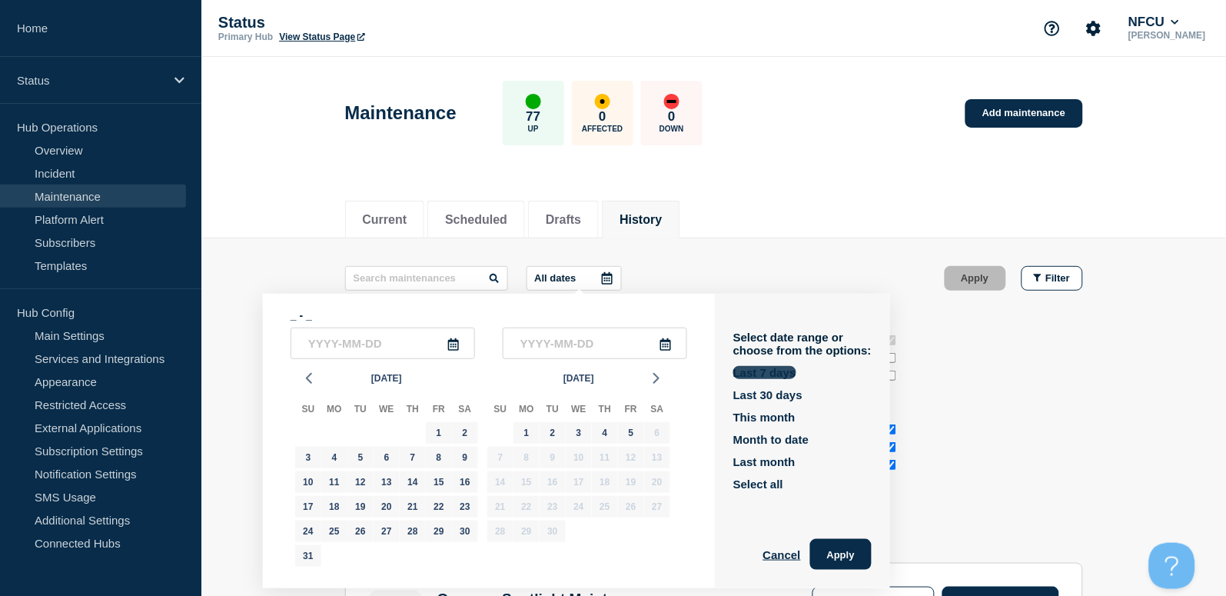
click at [780, 374] on button "Last 7 days" at bounding box center [764, 372] width 63 height 13
type input "2025-08-30"
type input "2025-09-05"
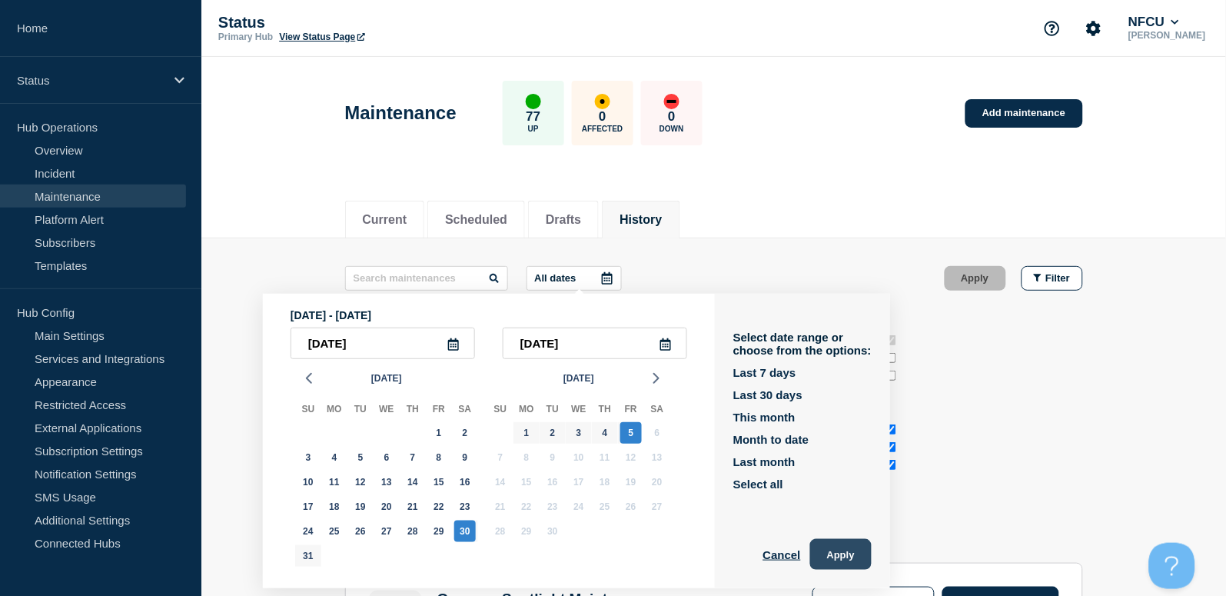
click at [860, 560] on button "Apply" at bounding box center [840, 554] width 61 height 31
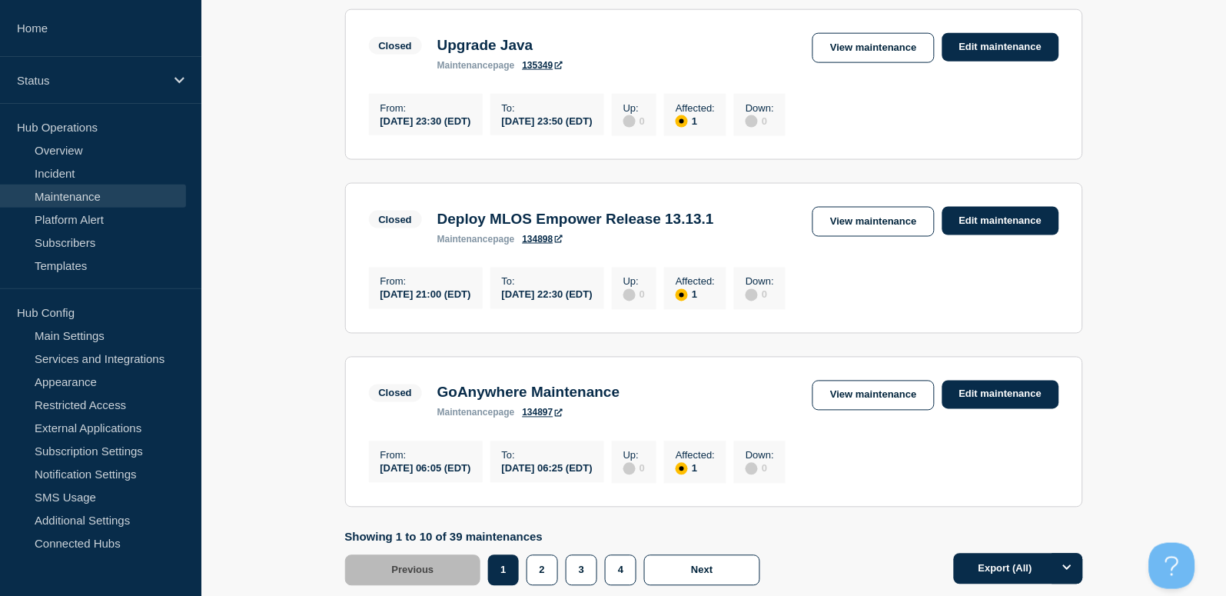
scroll to position [1980, 0]
